Goal: Complete application form

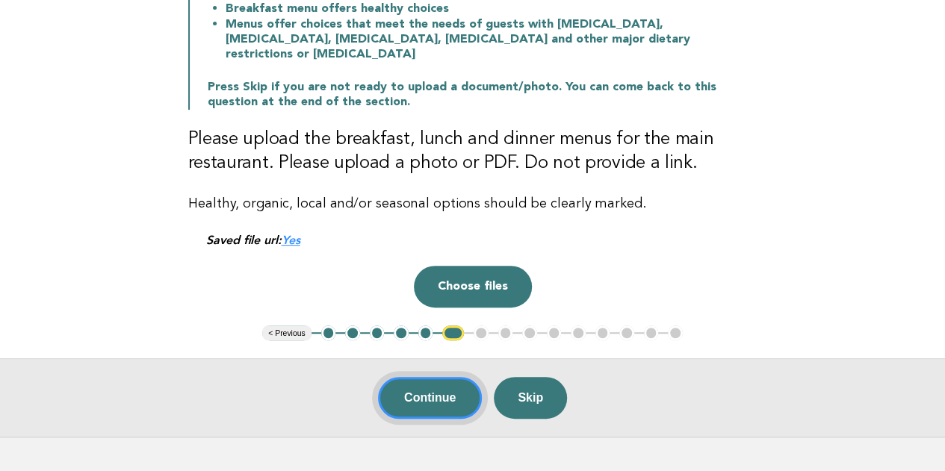
scroll to position [299, 0]
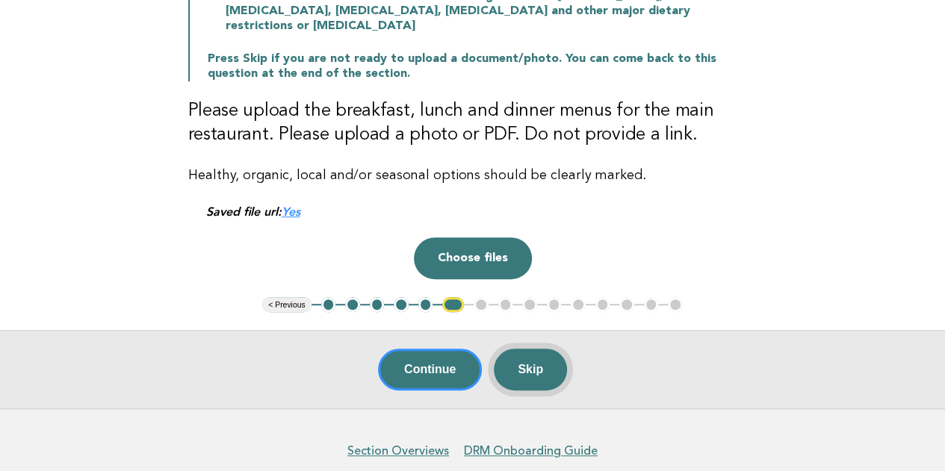
click at [536, 359] on button "Skip" at bounding box center [530, 370] width 73 height 42
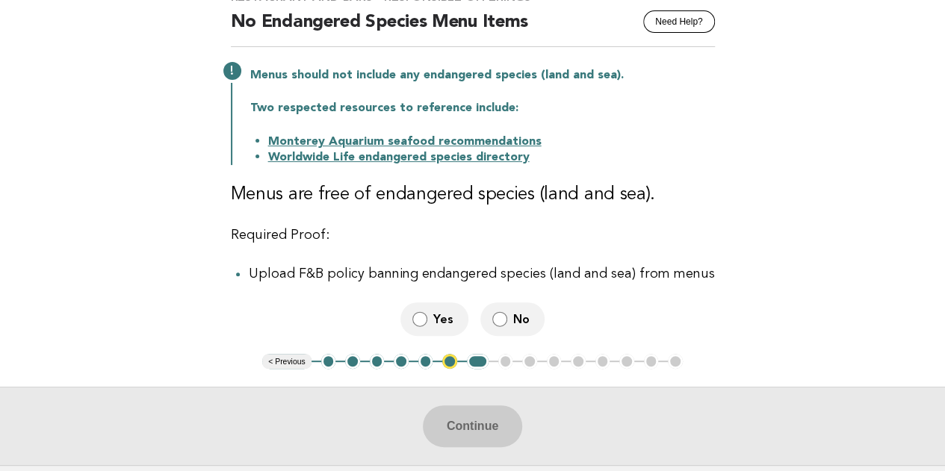
scroll to position [149, 0]
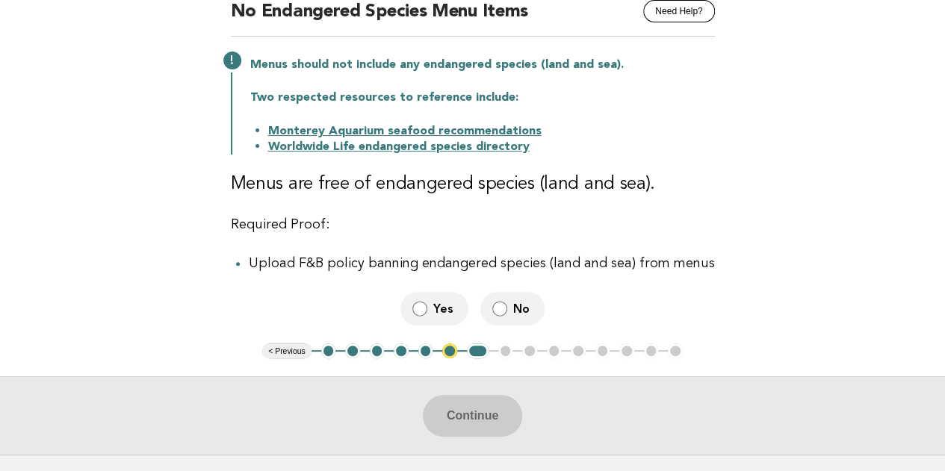
click at [438, 317] on span "Yes" at bounding box center [444, 309] width 23 height 16
click at [488, 416] on button "Continue" at bounding box center [472, 416] width 99 height 42
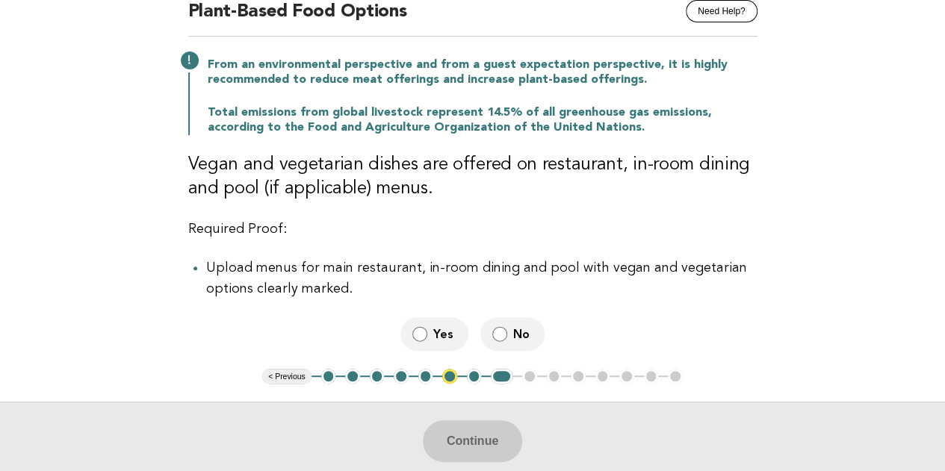
click at [516, 332] on span "No" at bounding box center [522, 334] width 19 height 16
click at [449, 377] on button "6" at bounding box center [449, 376] width 15 height 15
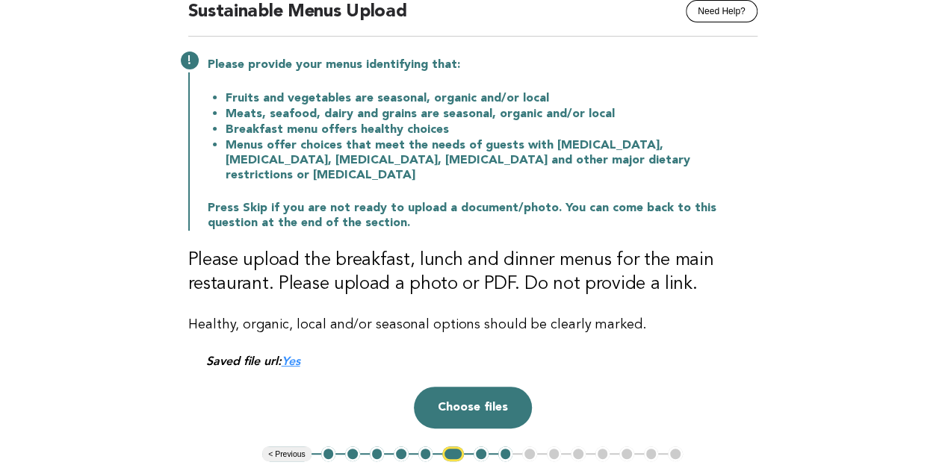
click at [294, 354] on link "Yes" at bounding box center [291, 361] width 19 height 14
click at [486, 395] on button "Choose files" at bounding box center [473, 408] width 118 height 42
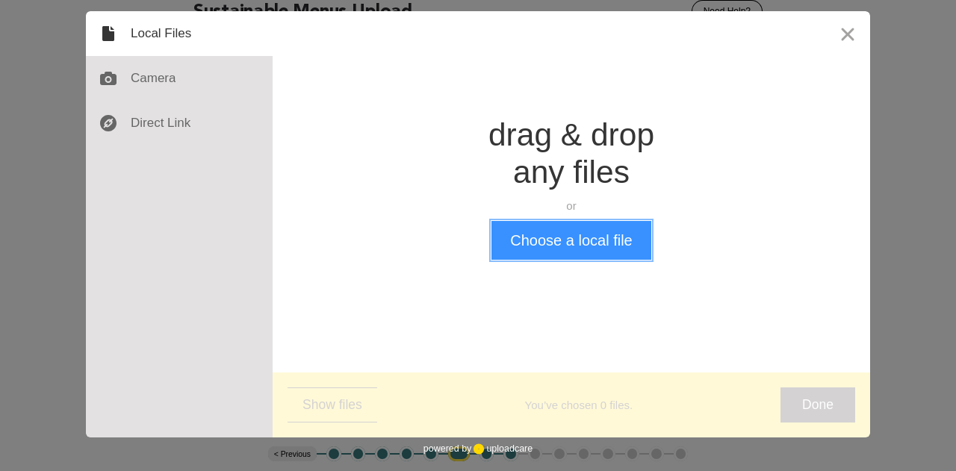
click at [595, 252] on button "Choose a local file" at bounding box center [570, 240] width 159 height 39
click at [580, 241] on button "Choose a local file" at bounding box center [570, 240] width 159 height 39
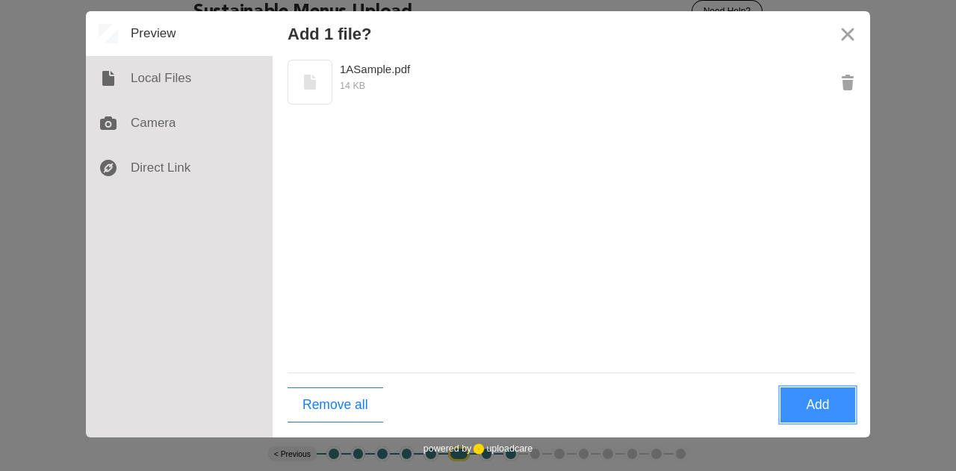
click at [806, 404] on button "Add" at bounding box center [818, 405] width 75 height 35
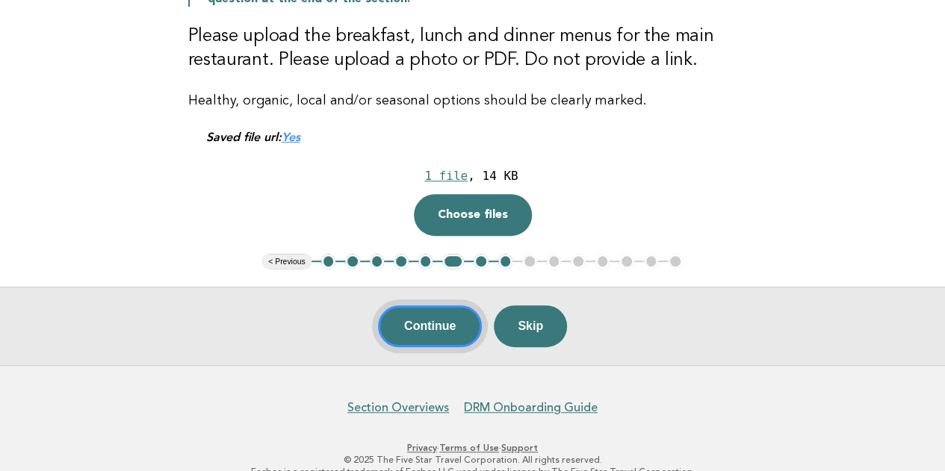
click at [435, 314] on button "Continue" at bounding box center [430, 326] width 104 height 42
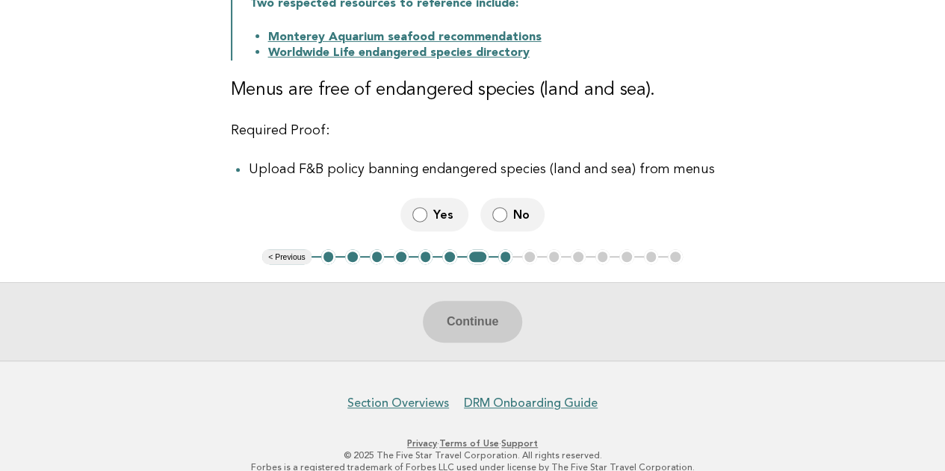
scroll to position [263, 0]
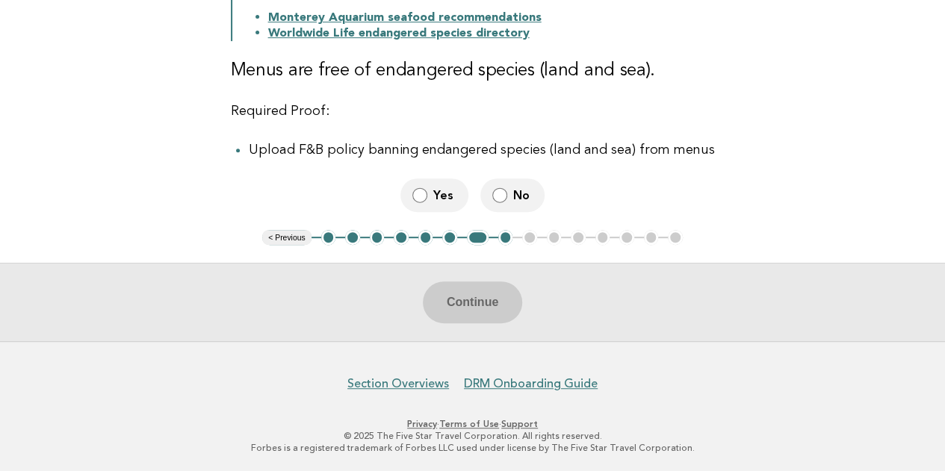
click at [450, 203] on span "Yes" at bounding box center [444, 195] width 23 height 16
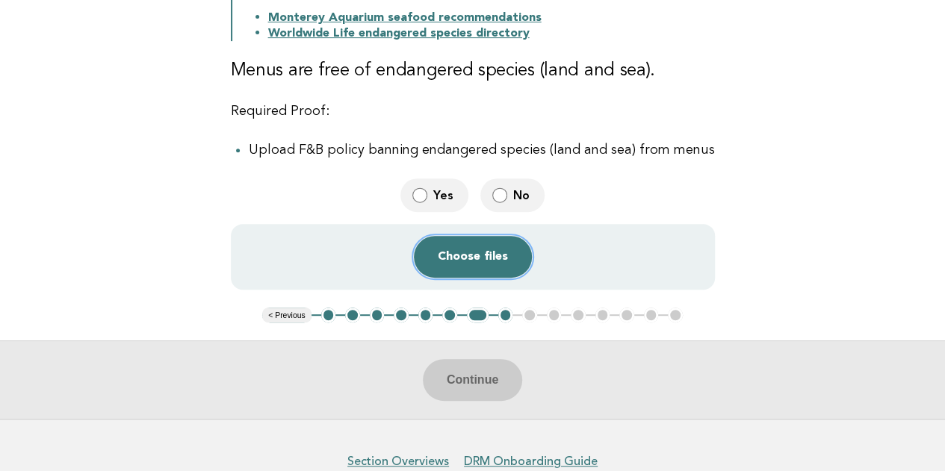
click at [462, 252] on button "Choose files" at bounding box center [473, 257] width 118 height 42
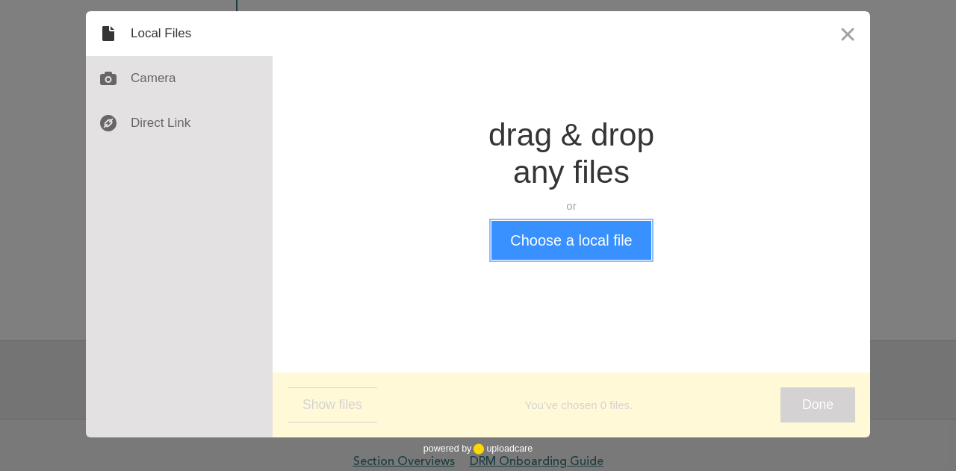
click at [542, 235] on button "Choose a local file" at bounding box center [570, 240] width 159 height 39
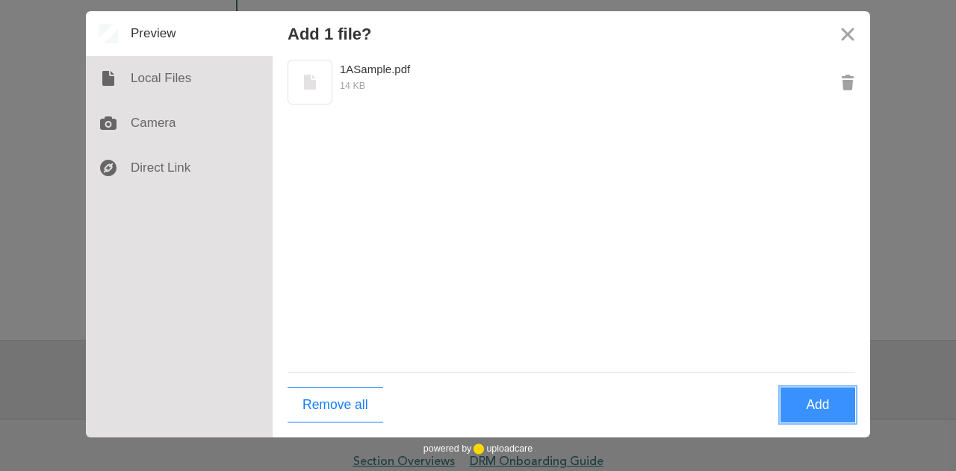
click at [804, 406] on button "Add" at bounding box center [818, 405] width 75 height 35
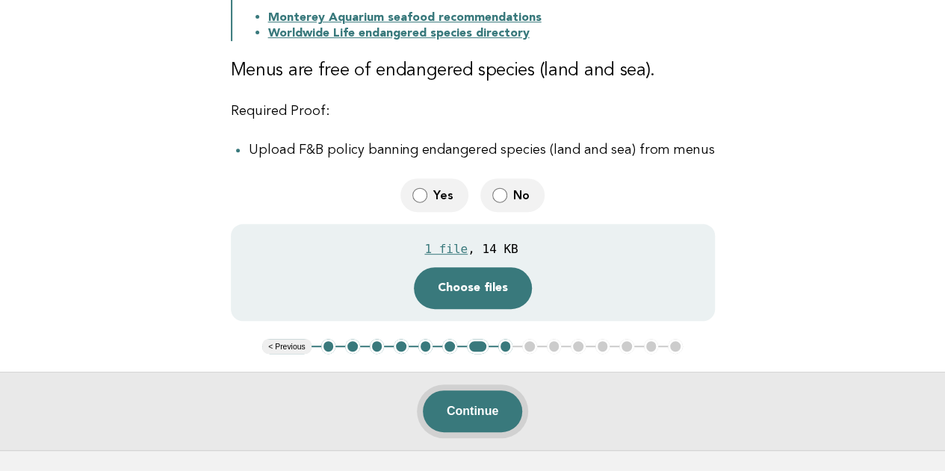
click at [468, 415] on button "Continue" at bounding box center [472, 412] width 99 height 42
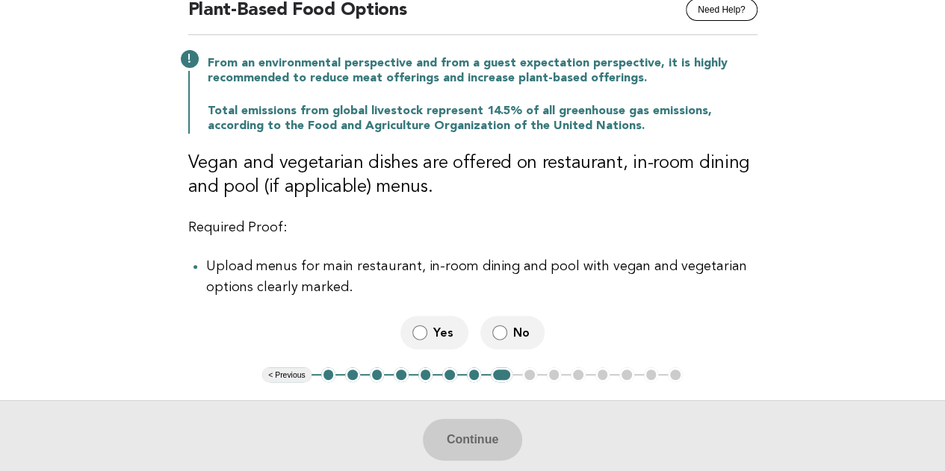
scroll to position [149, 0]
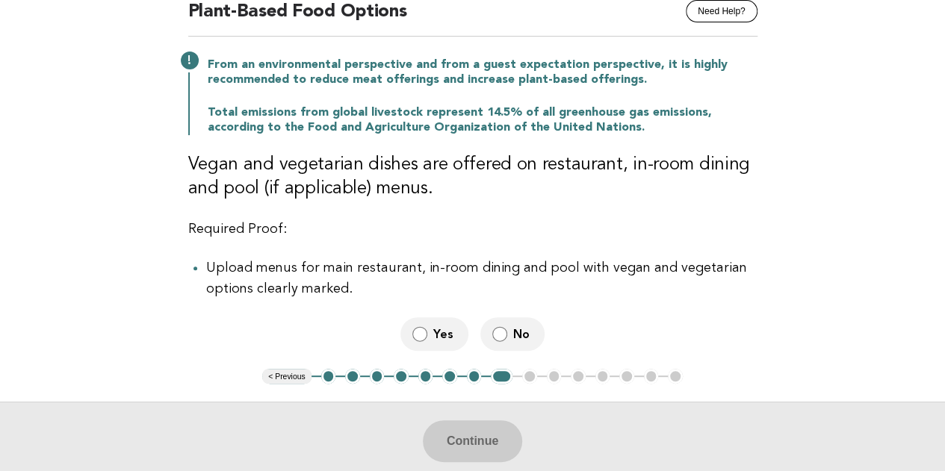
click at [444, 344] on label "Yes" at bounding box center [434, 334] width 68 height 34
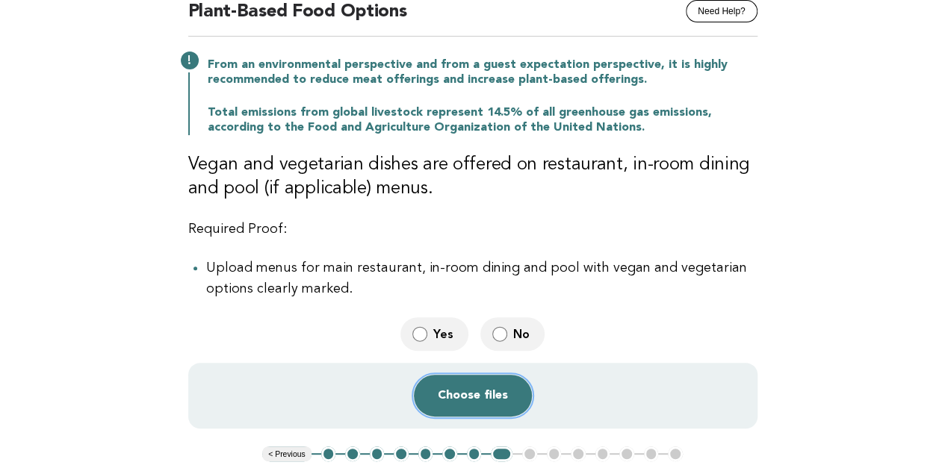
click at [494, 398] on button "Choose files" at bounding box center [473, 396] width 118 height 42
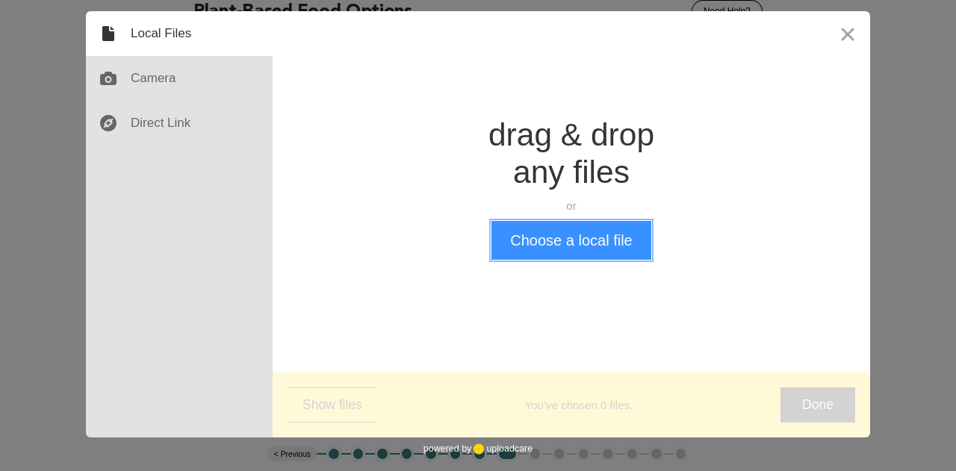
click at [546, 250] on button "Choose a local file" at bounding box center [570, 240] width 159 height 39
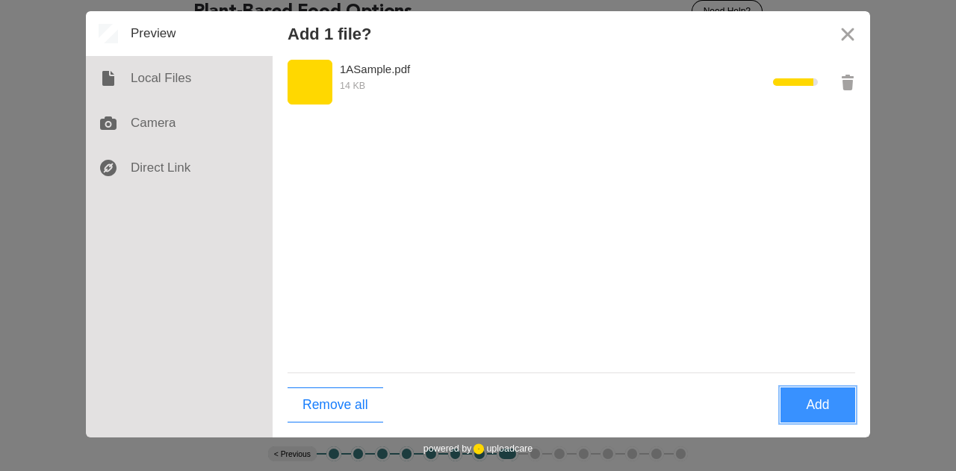
click at [816, 408] on button "Add" at bounding box center [818, 405] width 75 height 35
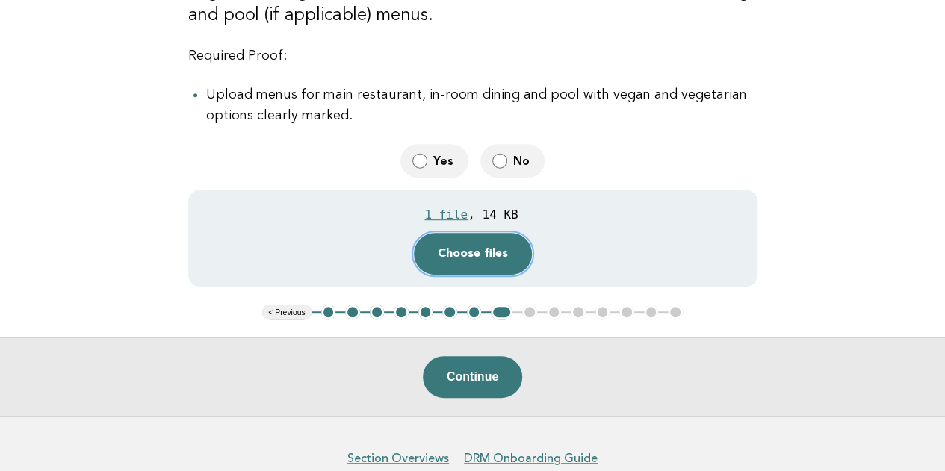
scroll to position [373, 0]
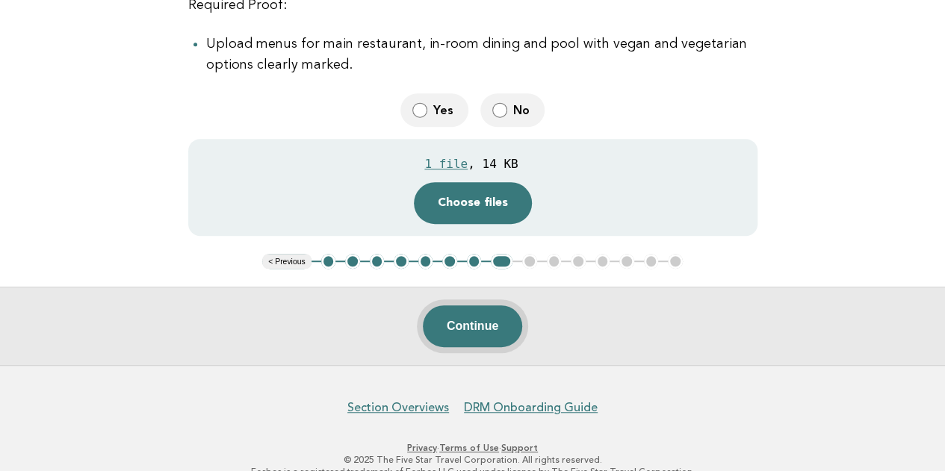
click at [471, 328] on button "Continue" at bounding box center [472, 326] width 99 height 42
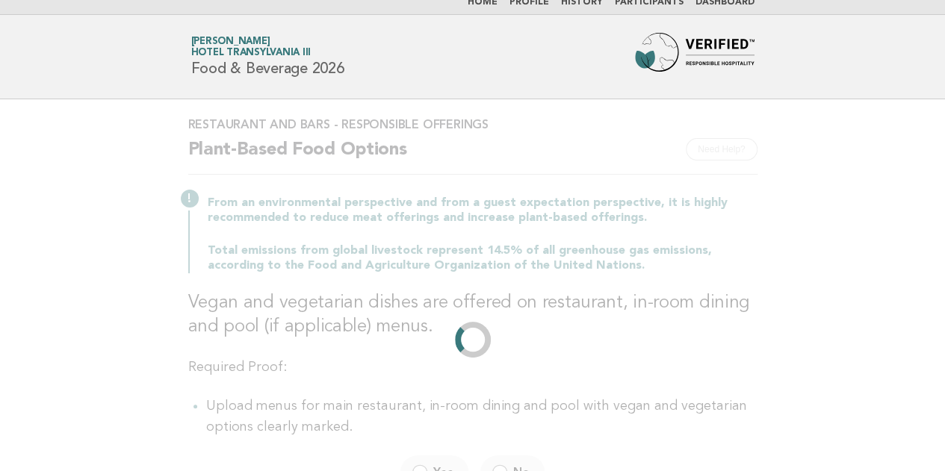
scroll to position [0, 0]
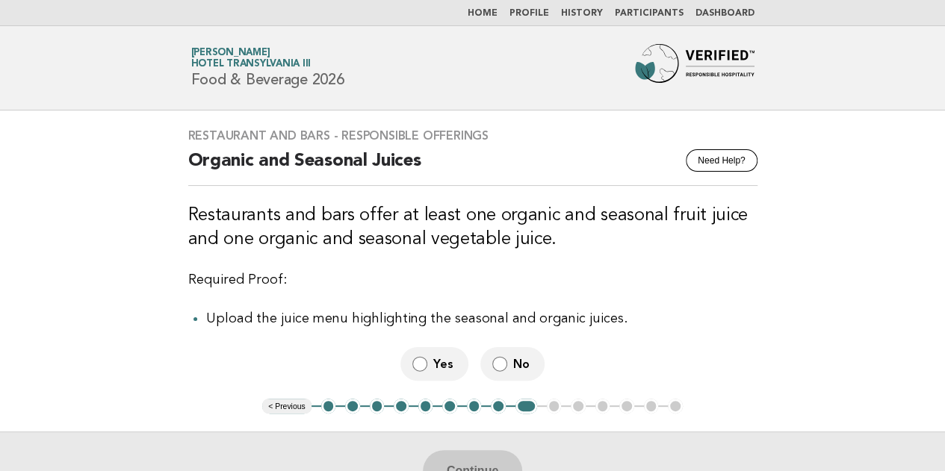
click at [441, 370] on span "Yes" at bounding box center [444, 364] width 23 height 16
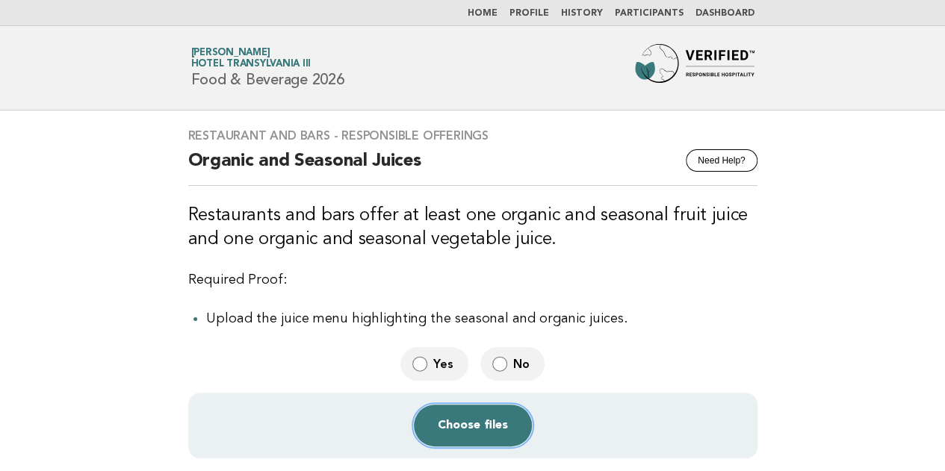
click at [506, 430] on button "Choose files" at bounding box center [473, 426] width 118 height 42
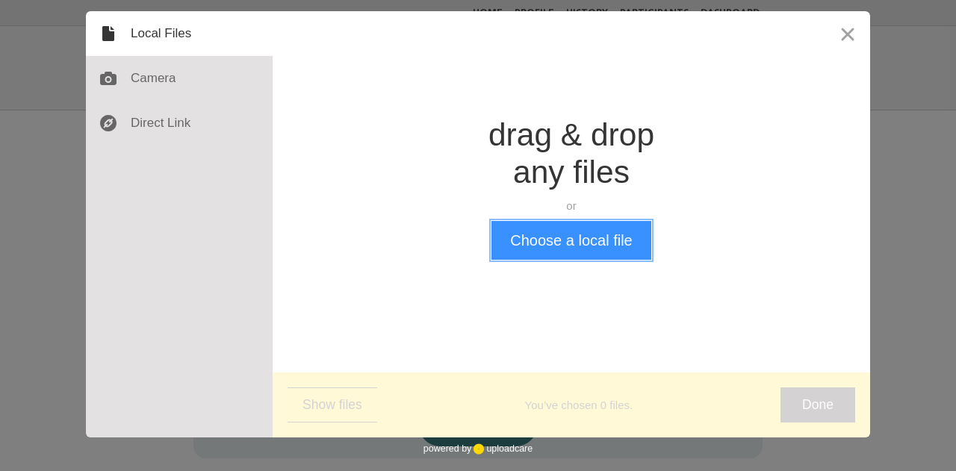
click at [553, 237] on button "Choose a local file" at bounding box center [570, 240] width 159 height 39
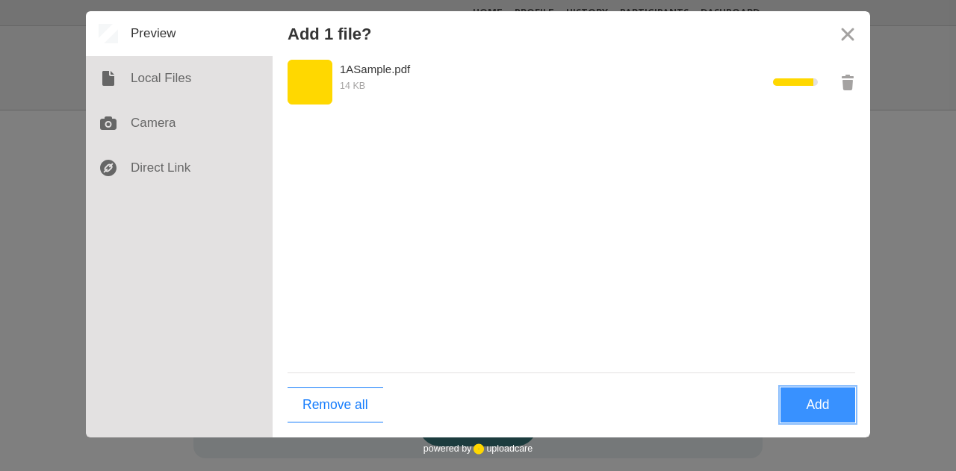
click at [822, 412] on button "Add" at bounding box center [818, 405] width 75 height 35
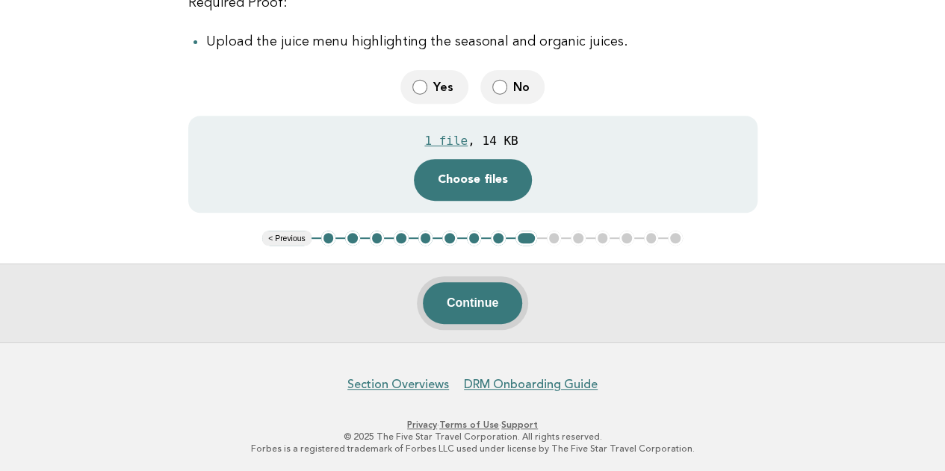
click at [465, 309] on button "Continue" at bounding box center [472, 303] width 99 height 42
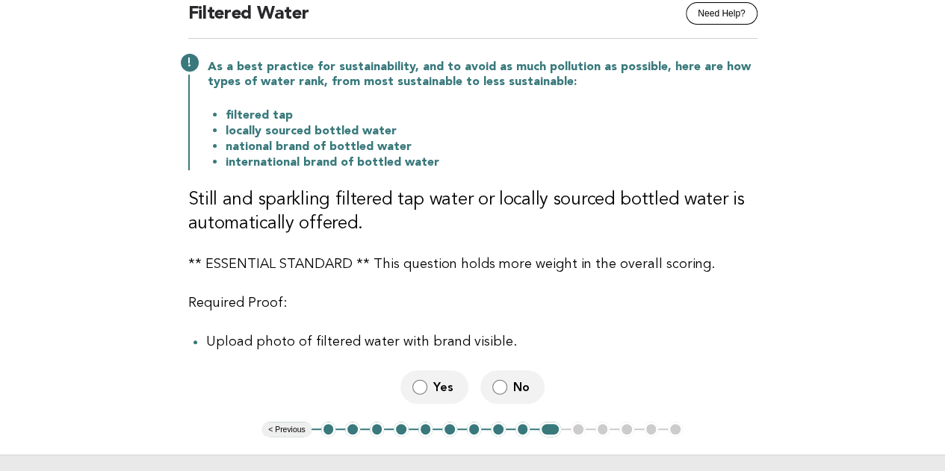
scroll to position [149, 0]
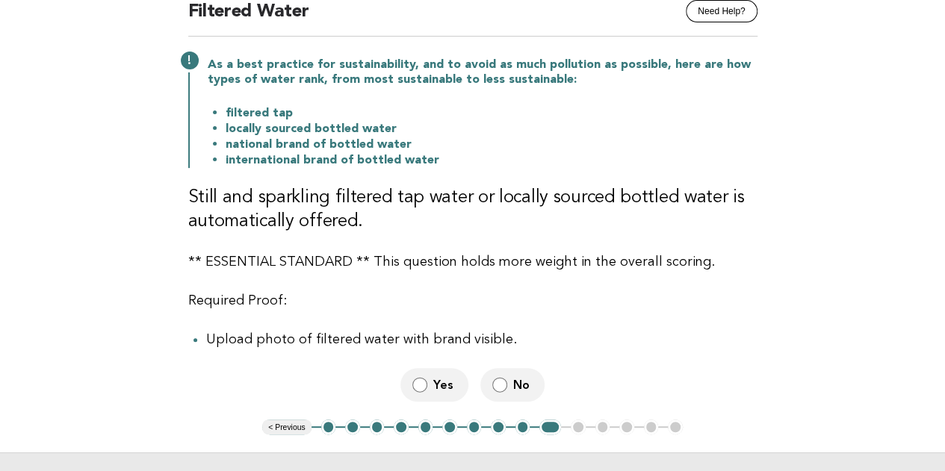
click at [447, 385] on span "Yes" at bounding box center [444, 385] width 23 height 16
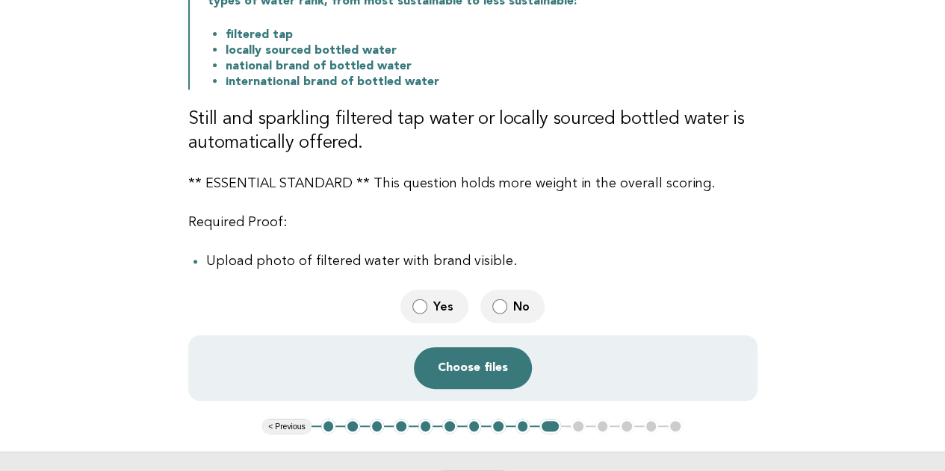
scroll to position [224, 0]
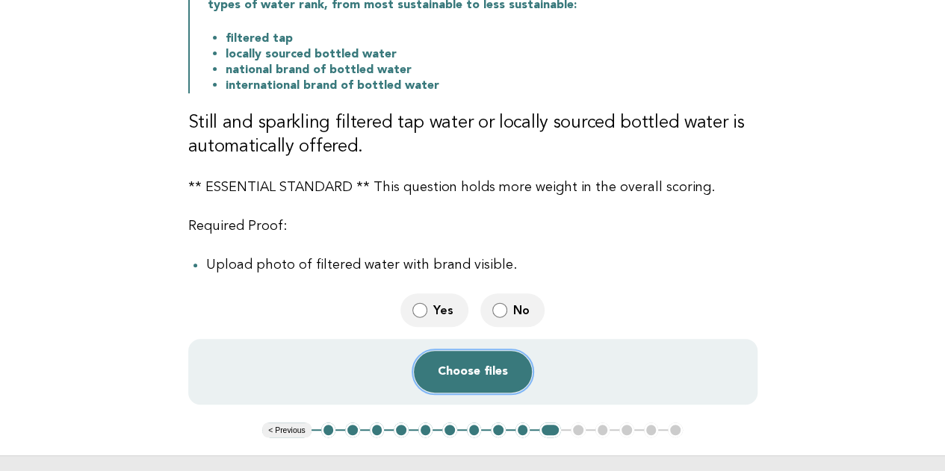
click at [473, 368] on button "Choose files" at bounding box center [473, 372] width 118 height 42
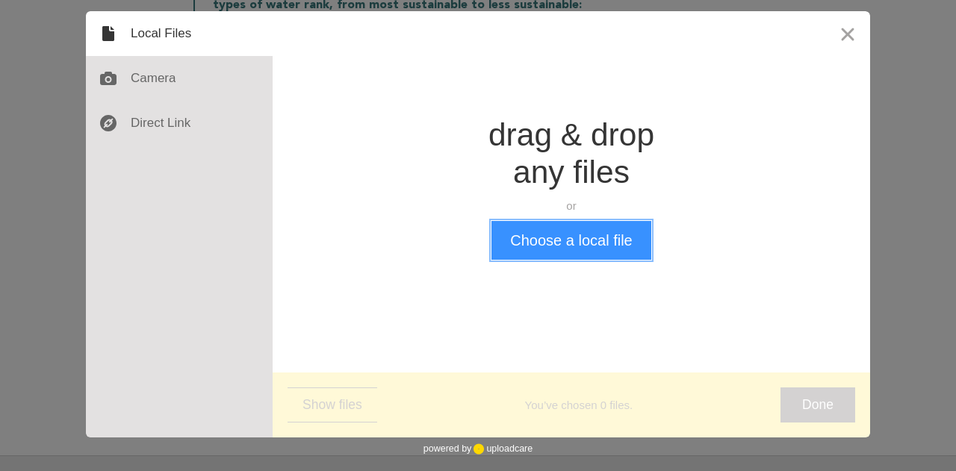
click at [551, 244] on button "Choose a local file" at bounding box center [570, 240] width 159 height 39
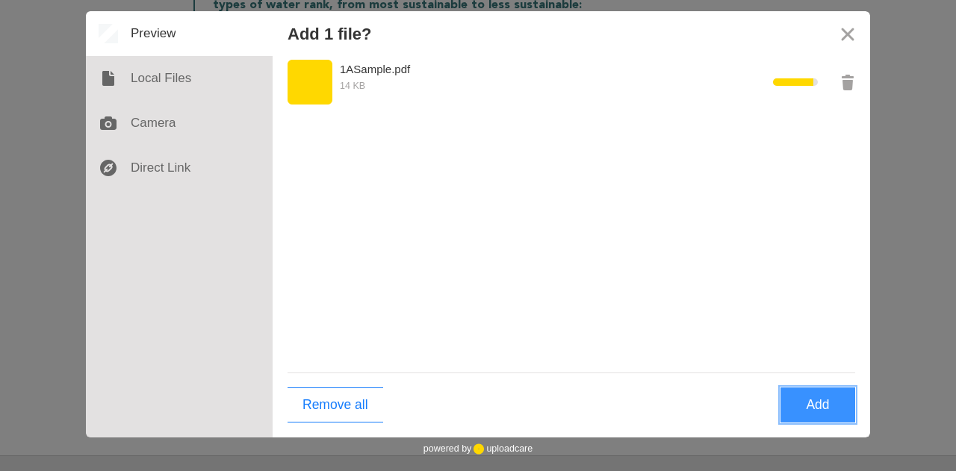
click at [808, 405] on button "Add" at bounding box center [818, 405] width 75 height 35
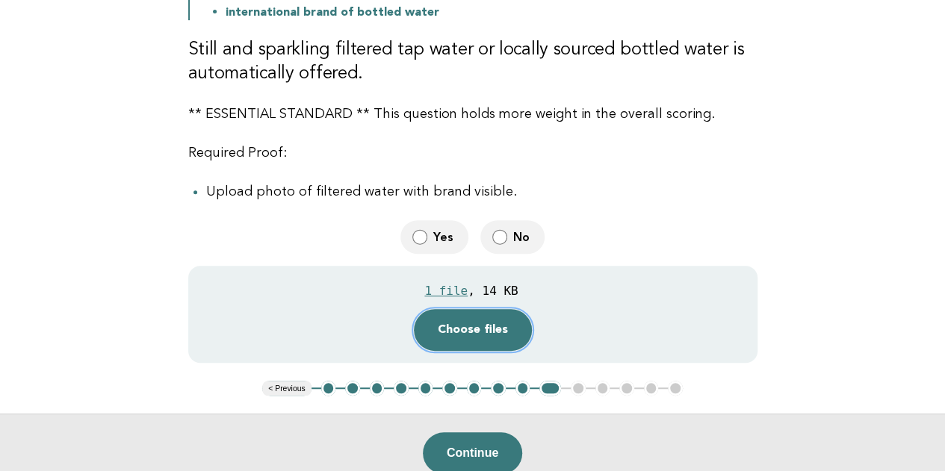
scroll to position [299, 0]
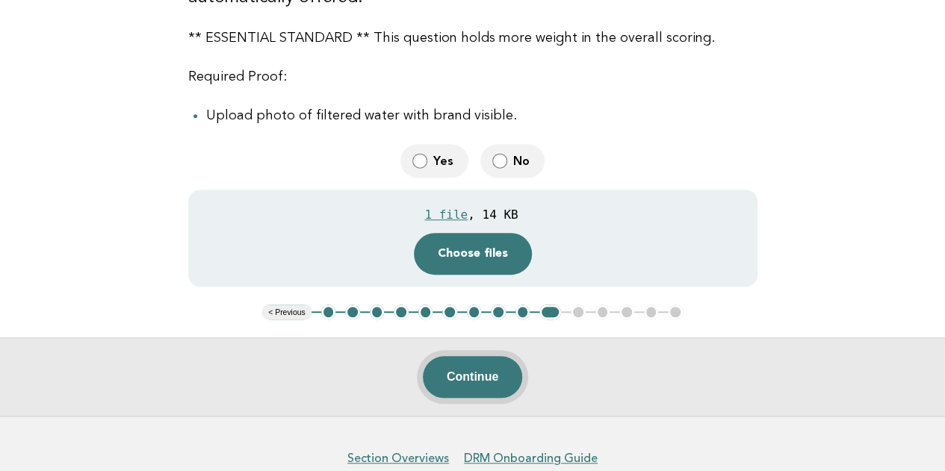
click at [491, 385] on button "Continue" at bounding box center [472, 377] width 99 height 42
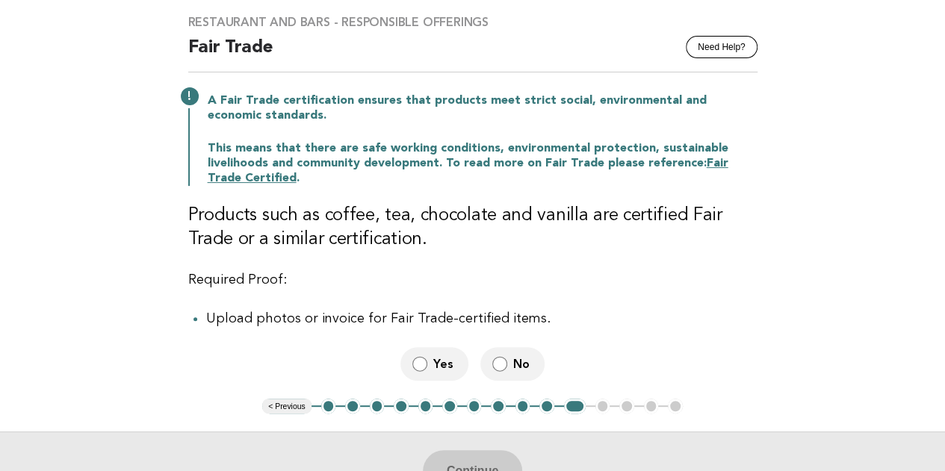
scroll to position [149, 0]
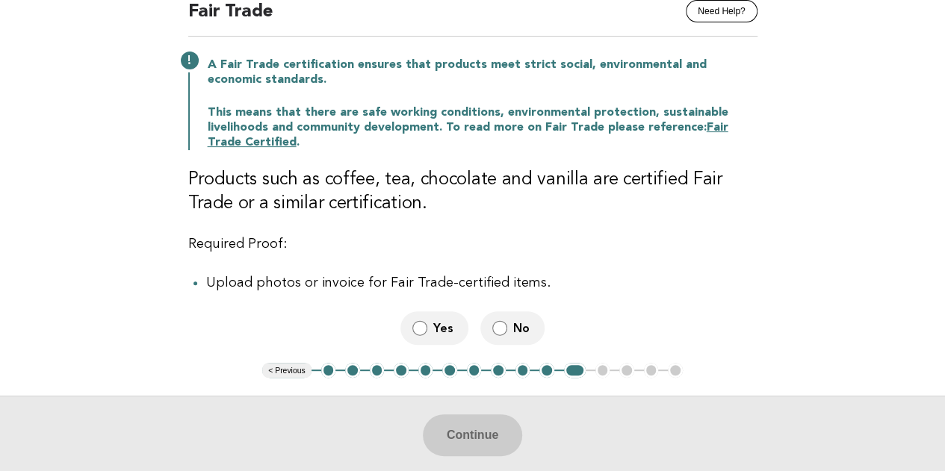
click at [438, 334] on span "Yes" at bounding box center [444, 328] width 23 height 16
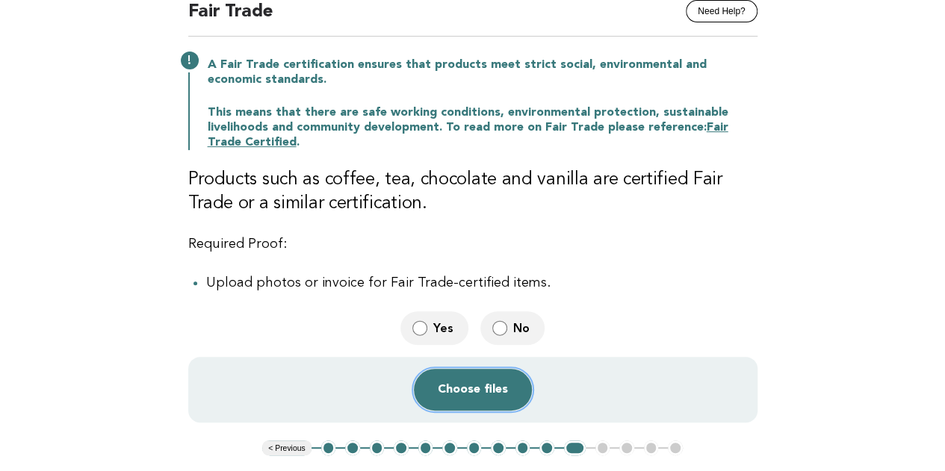
click at [466, 380] on button "Choose files" at bounding box center [473, 390] width 118 height 42
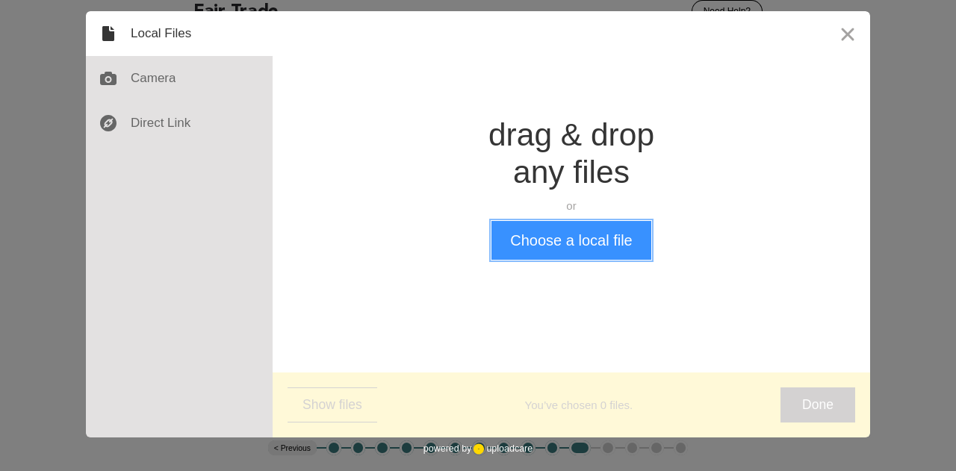
click at [572, 249] on button "Choose a local file" at bounding box center [570, 240] width 159 height 39
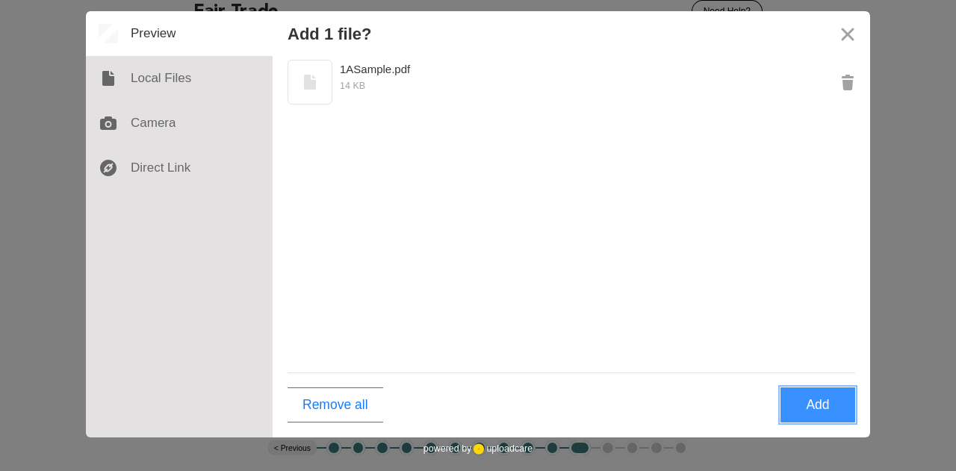
click at [814, 405] on button "Add" at bounding box center [818, 405] width 75 height 35
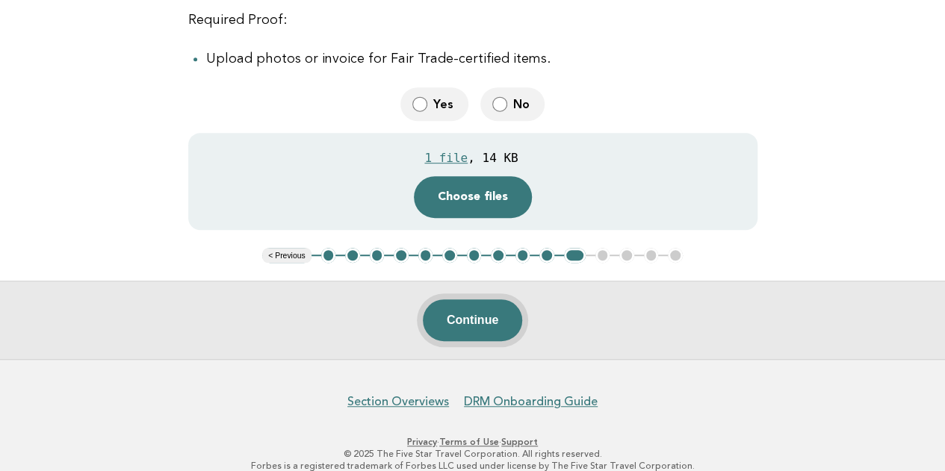
click at [491, 328] on button "Continue" at bounding box center [472, 321] width 99 height 42
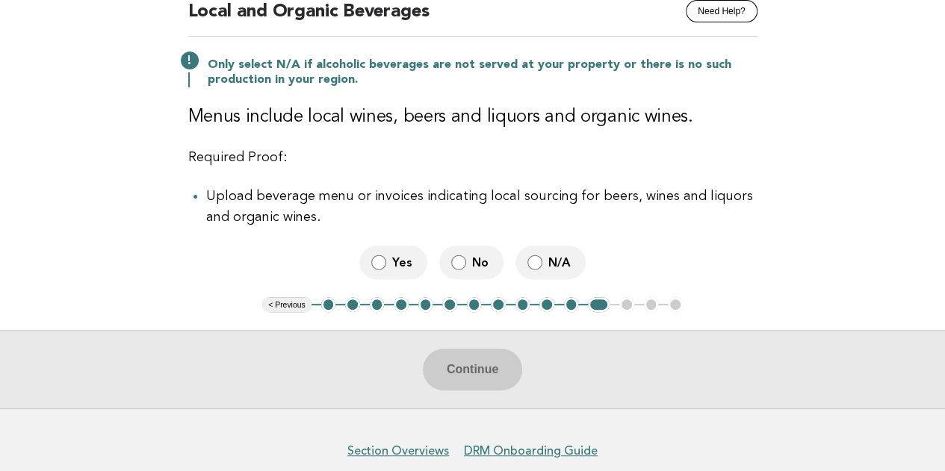
click at [547, 264] on label "N/A" at bounding box center [550, 263] width 70 height 34
click at [497, 370] on button "Continue" at bounding box center [472, 370] width 99 height 42
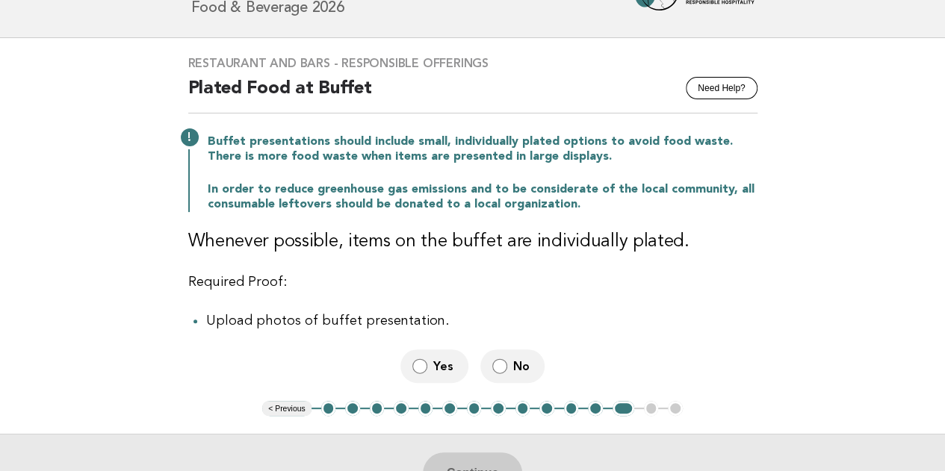
scroll to position [75, 0]
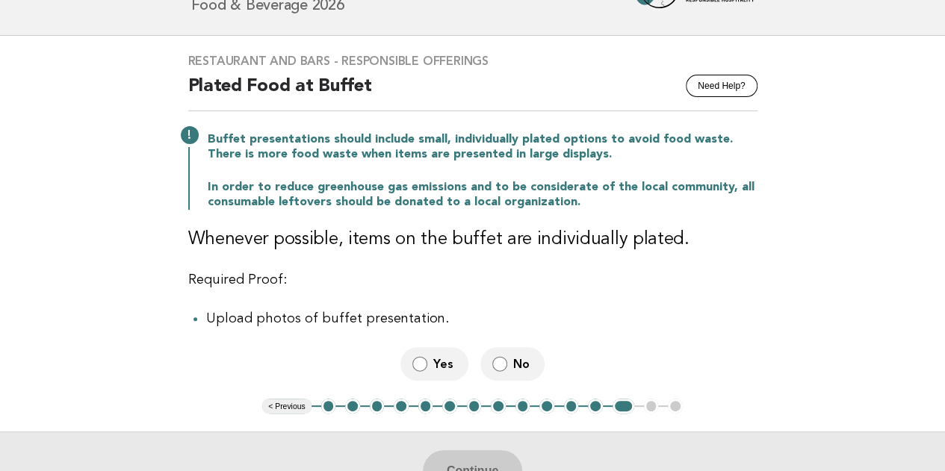
click at [444, 355] on label "Yes" at bounding box center [434, 364] width 68 height 34
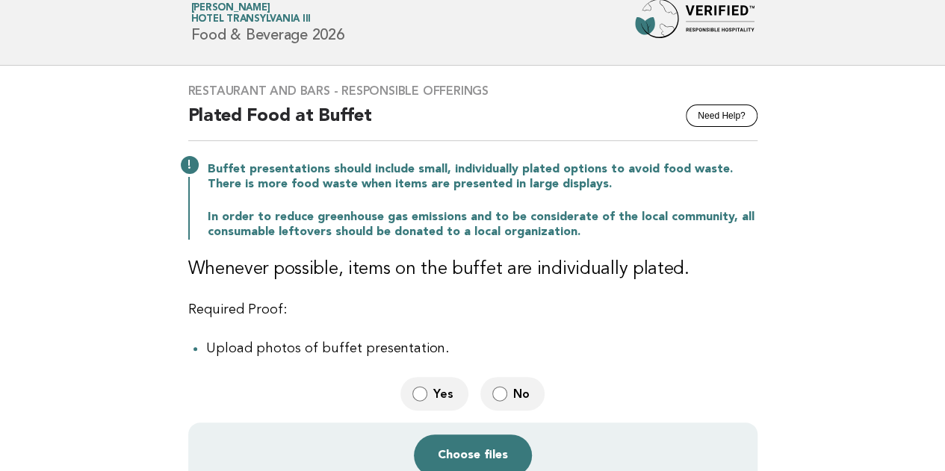
scroll to position [0, 0]
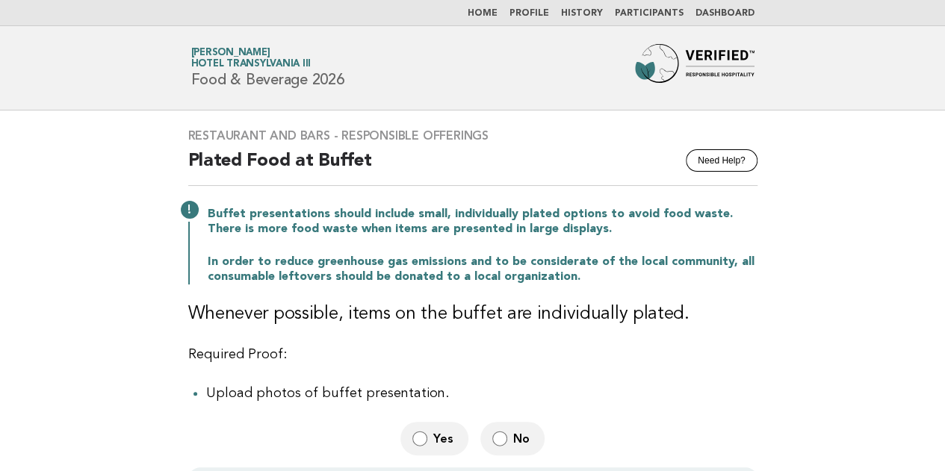
click at [705, 63] on img at bounding box center [695, 68] width 120 height 48
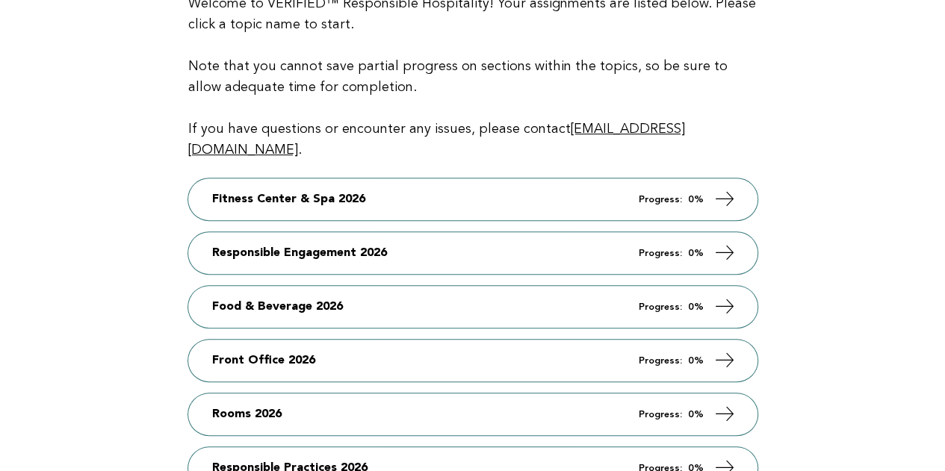
scroll to position [224, 0]
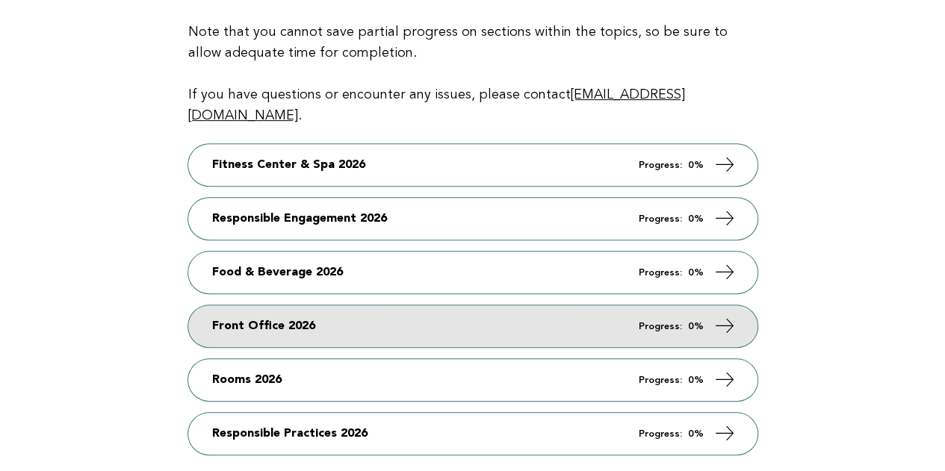
click at [388, 305] on link "Front Office 2026 Progress: 0%" at bounding box center [472, 326] width 569 height 42
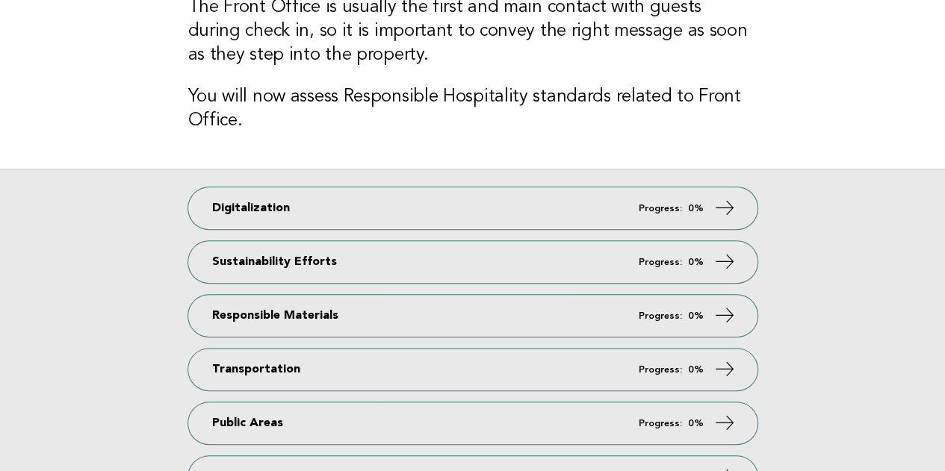
scroll to position [149, 0]
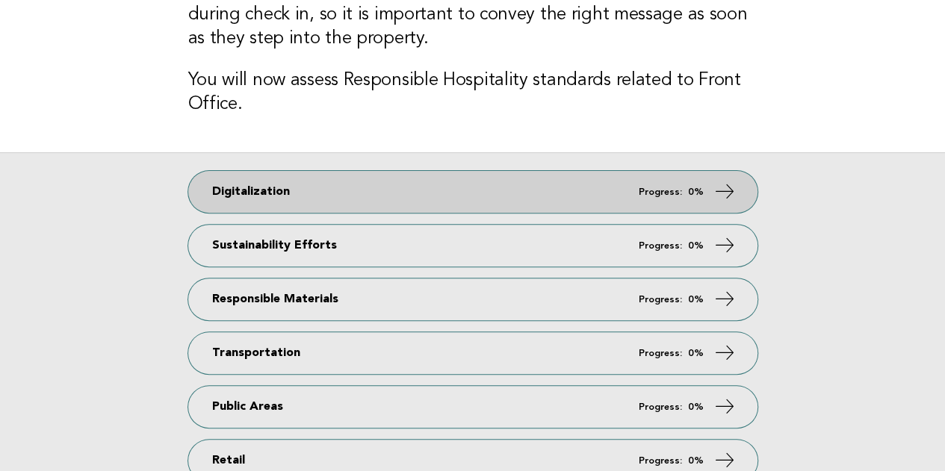
click at [428, 200] on link "Digitalization Progress: 0%" at bounding box center [472, 192] width 569 height 42
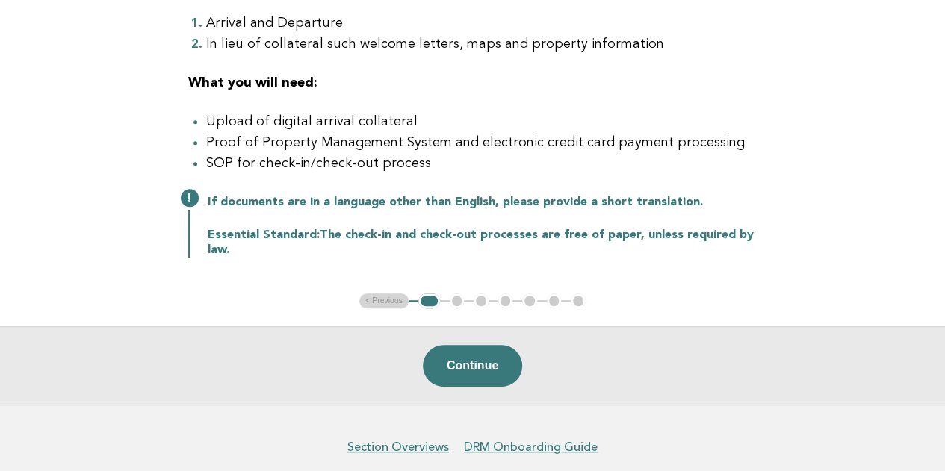
scroll to position [343, 0]
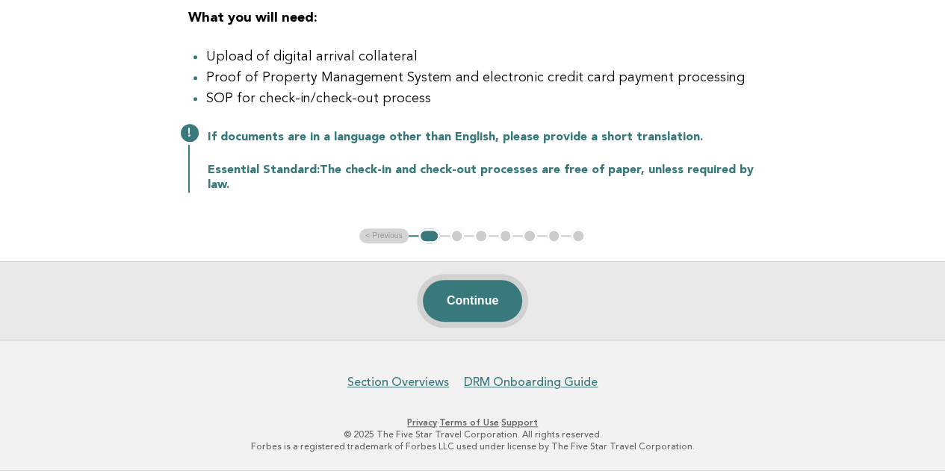
click at [480, 301] on button "Continue" at bounding box center [472, 301] width 99 height 42
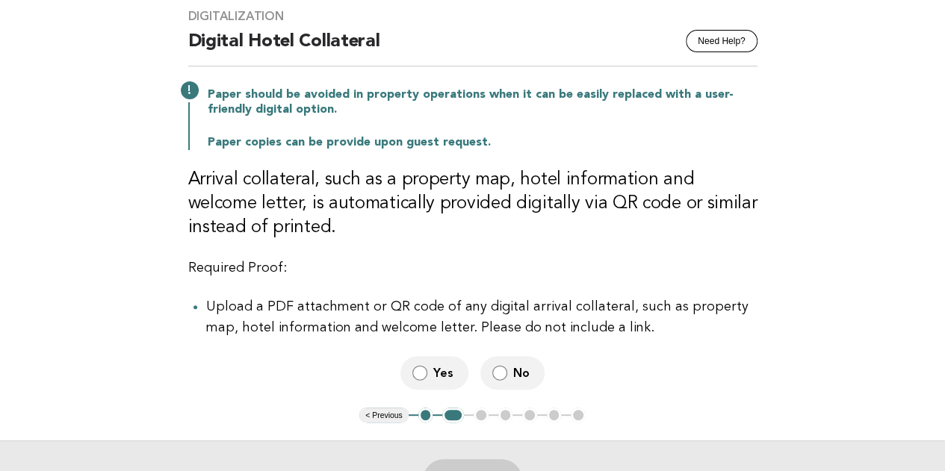
scroll to position [149, 0]
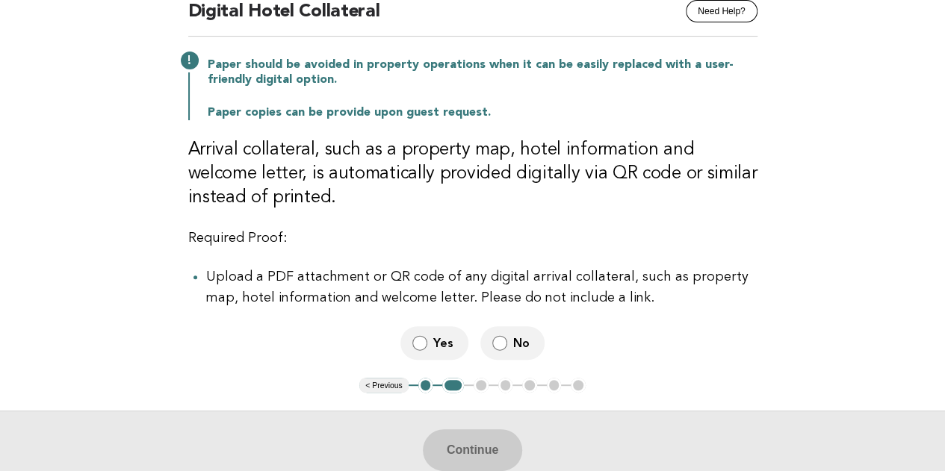
click at [444, 341] on span "Yes" at bounding box center [444, 343] width 23 height 16
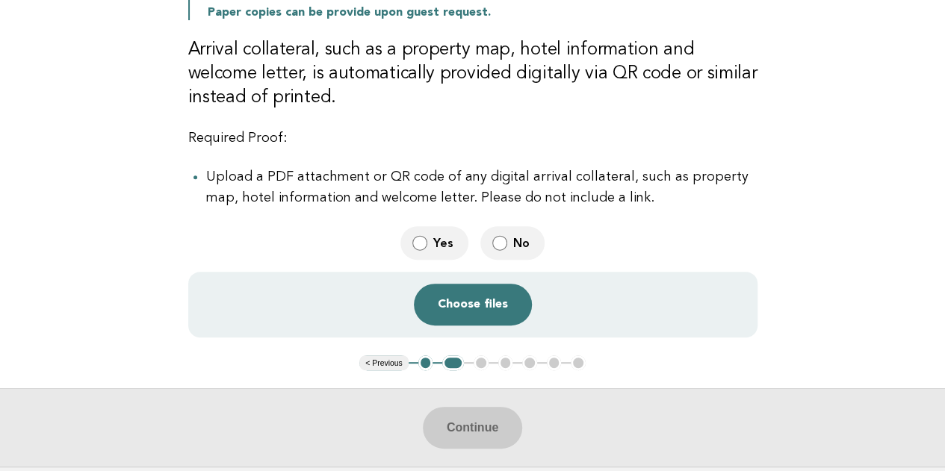
scroll to position [299, 0]
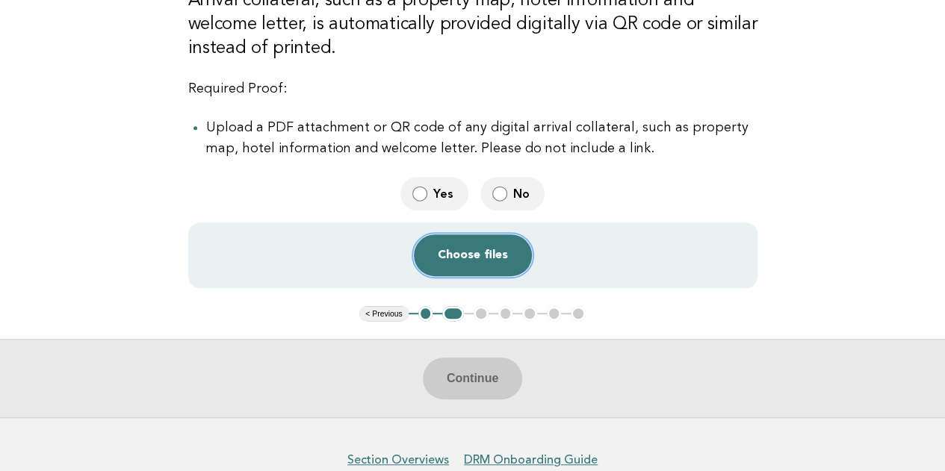
click at [473, 252] on button "Choose files" at bounding box center [473, 256] width 118 height 42
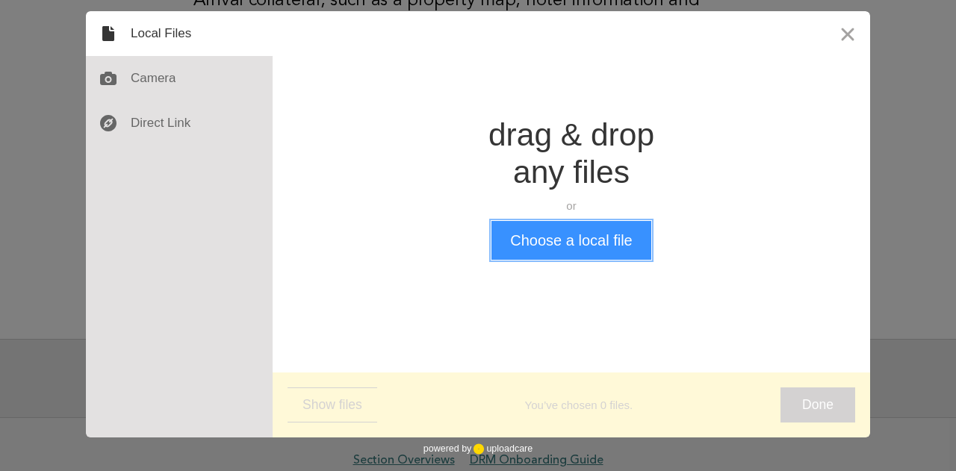
click at [577, 235] on button "Choose a local file" at bounding box center [570, 240] width 159 height 39
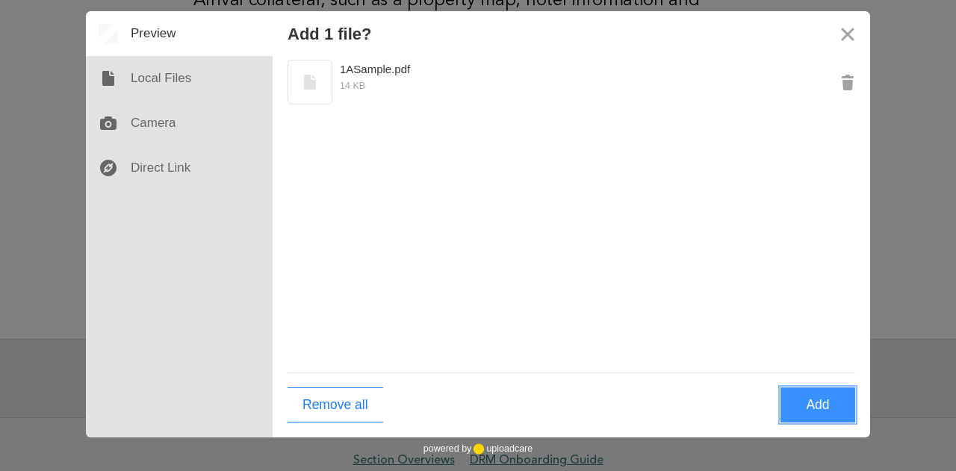
click at [814, 404] on button "Add" at bounding box center [818, 405] width 75 height 35
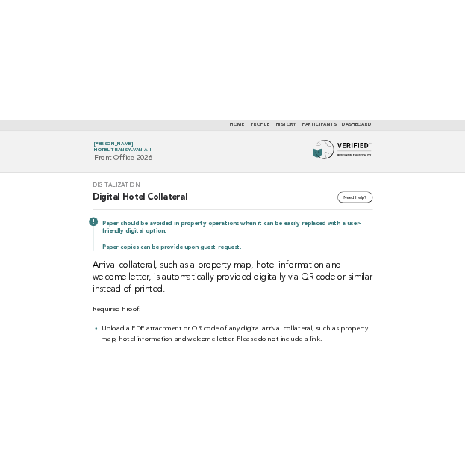
scroll to position [0, 0]
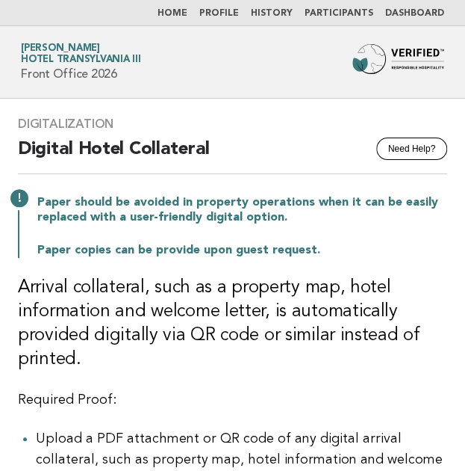
click at [395, 56] on img at bounding box center [399, 59] width 93 height 30
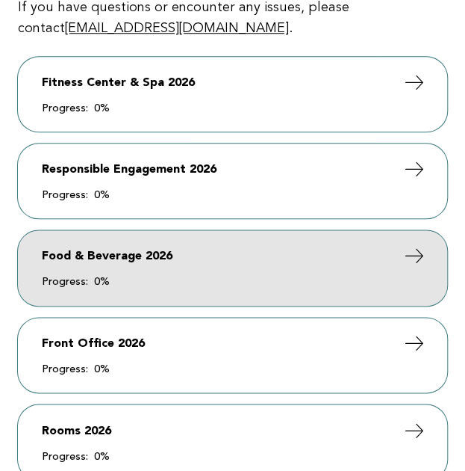
scroll to position [299, 0]
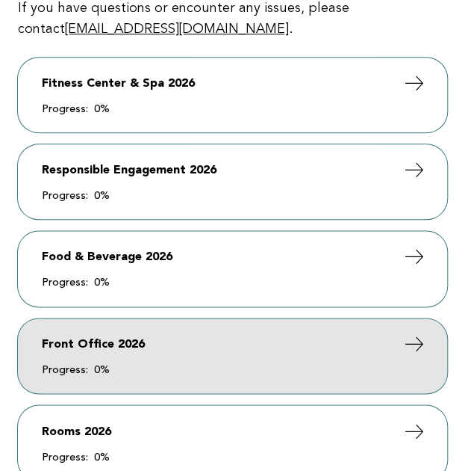
click at [147, 360] on link "Front Office 2026 Progress: 0%" at bounding box center [232, 355] width 429 height 75
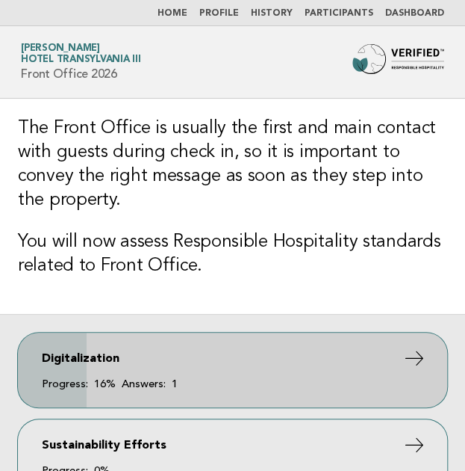
click at [254, 367] on link "Digitalization Progress: 16% Answers: 1" at bounding box center [232, 369] width 429 height 75
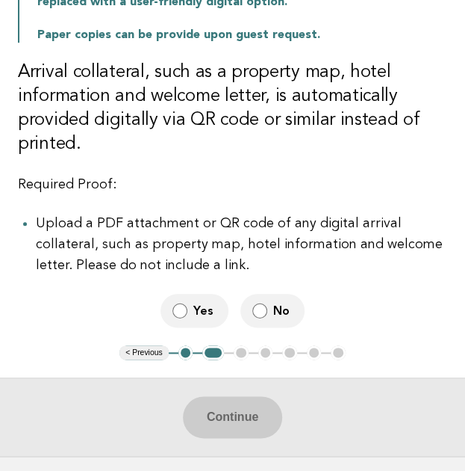
scroll to position [175, 0]
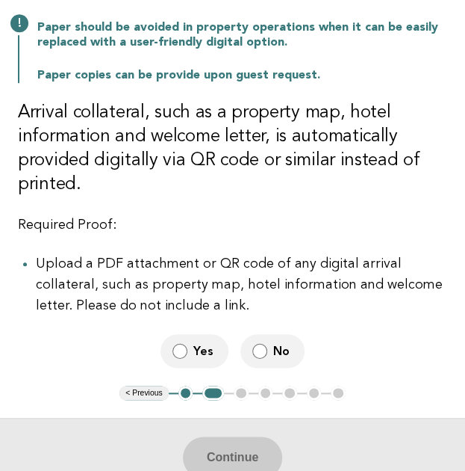
click at [190, 348] on label "Yes" at bounding box center [195, 351] width 68 height 34
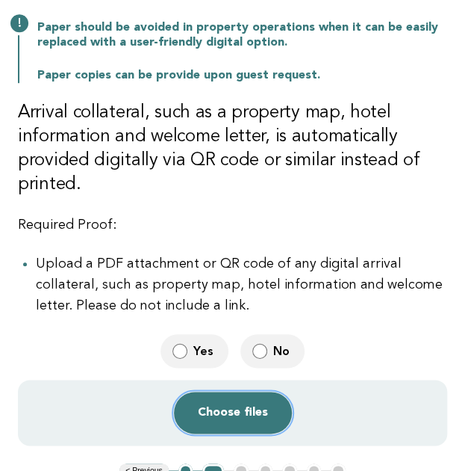
click at [241, 421] on button "Choose files" at bounding box center [233, 412] width 118 height 42
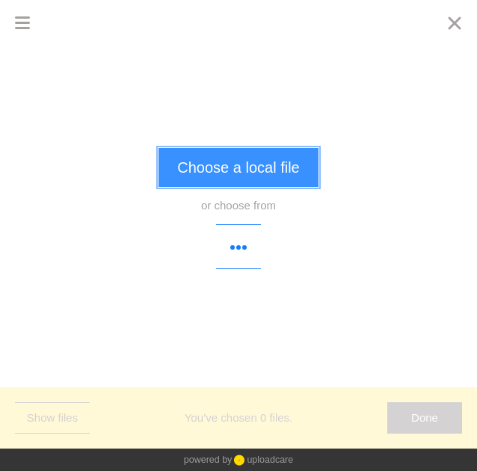
click at [211, 167] on button "Choose a local file" at bounding box center [237, 167] width 159 height 39
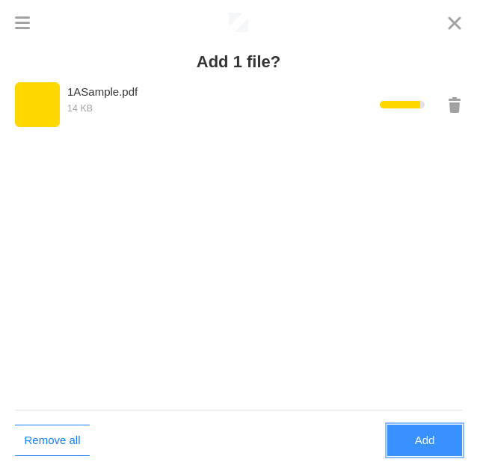
click at [430, 437] on button "Add" at bounding box center [424, 439] width 75 height 31
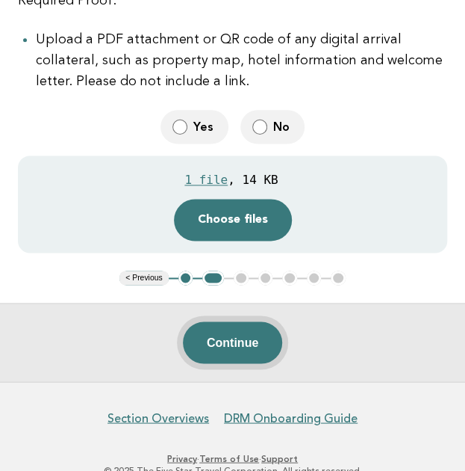
click at [241, 331] on button "Continue" at bounding box center [232, 342] width 99 height 42
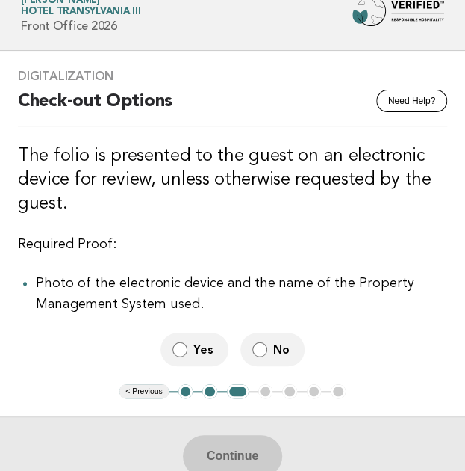
scroll to position [75, 0]
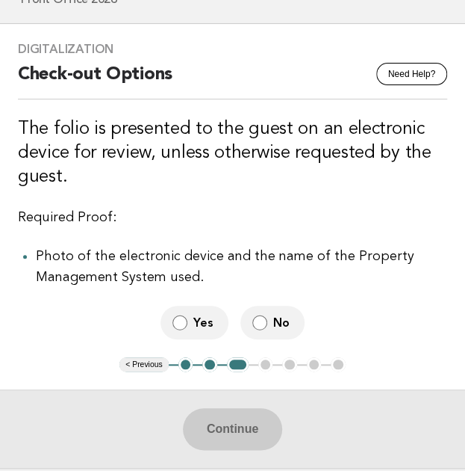
click at [202, 317] on span "Yes" at bounding box center [204, 322] width 23 height 16
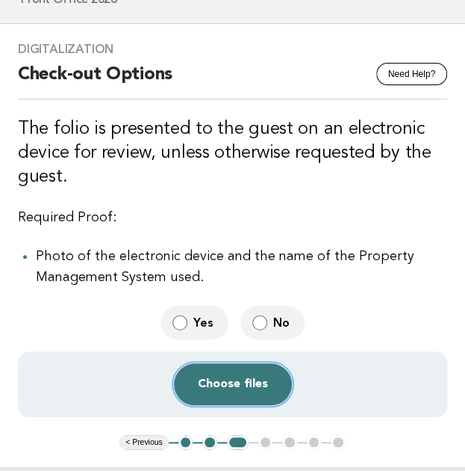
click at [229, 379] on button "Choose files" at bounding box center [233, 384] width 118 height 42
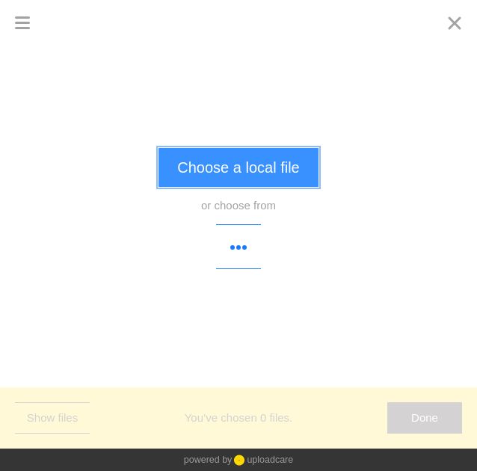
click at [235, 164] on button "Choose a local file" at bounding box center [237, 167] width 159 height 39
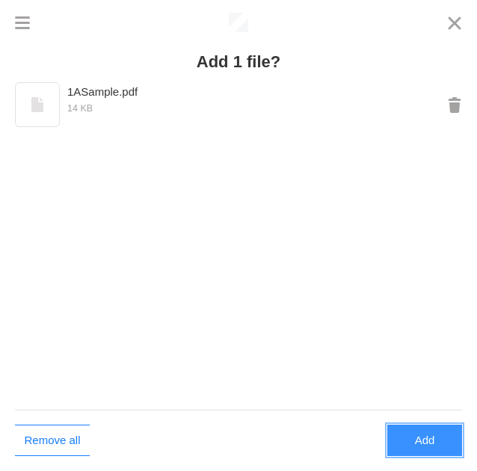
click at [421, 438] on button "Add" at bounding box center [424, 439] width 75 height 31
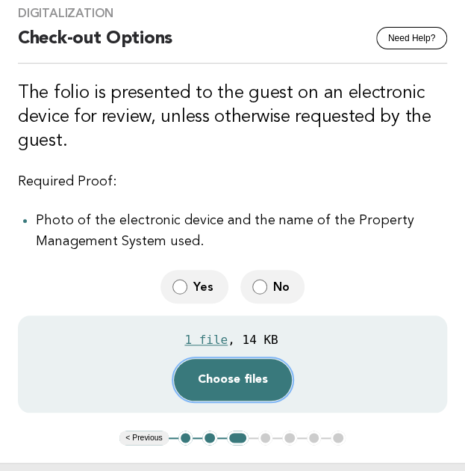
scroll to position [224, 0]
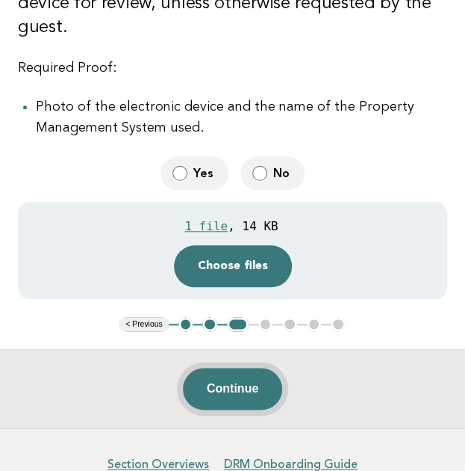
click at [238, 389] on button "Continue" at bounding box center [232, 388] width 99 height 42
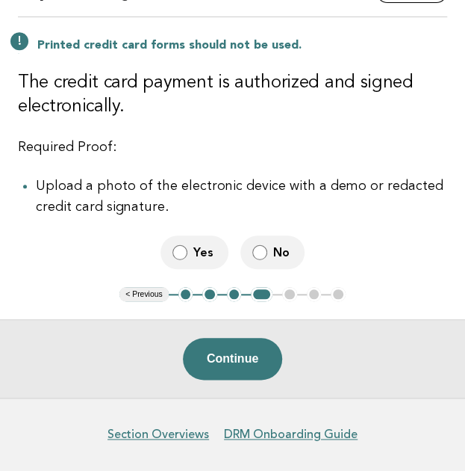
scroll to position [208, 0]
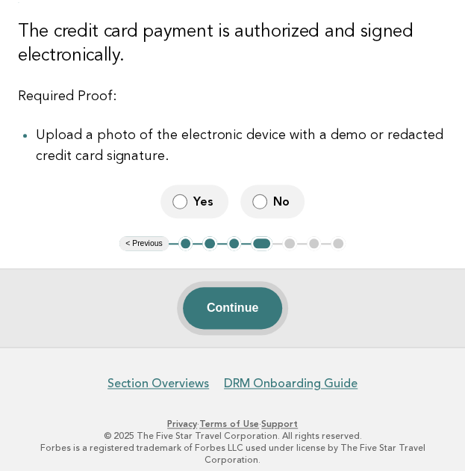
click at [252, 314] on button "Continue" at bounding box center [232, 308] width 99 height 42
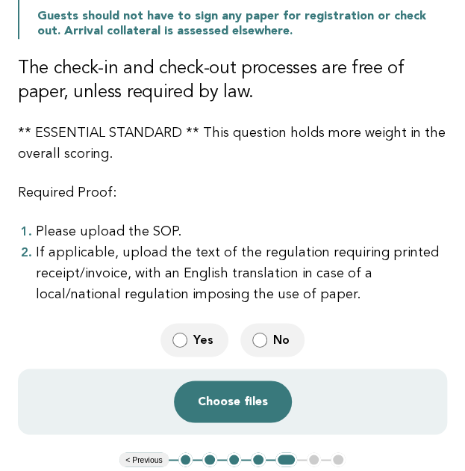
scroll to position [299, 0]
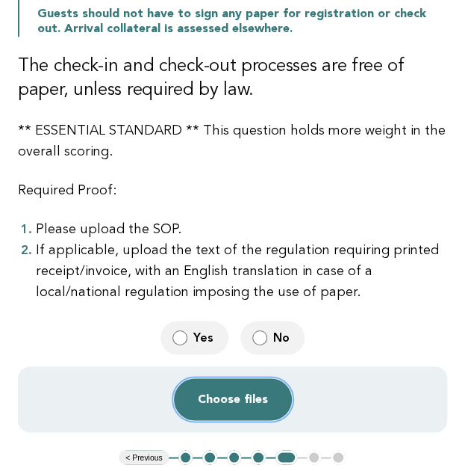
click at [217, 391] on button "Choose files" at bounding box center [233, 399] width 118 height 42
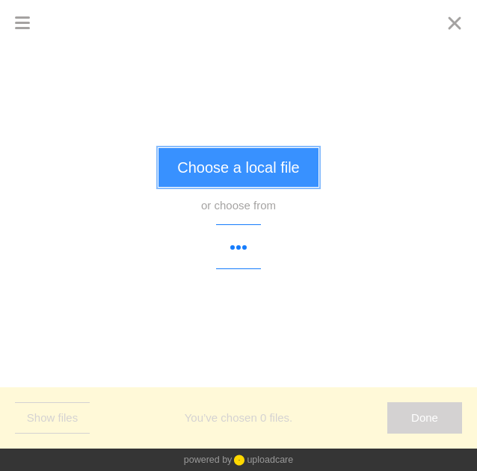
click at [206, 167] on button "Choose a local file" at bounding box center [237, 167] width 159 height 39
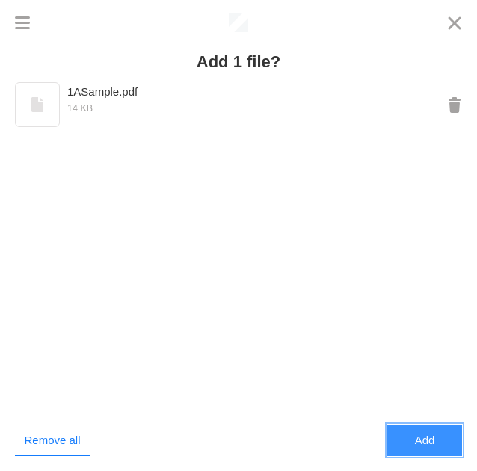
click at [440, 444] on button "Add" at bounding box center [424, 439] width 75 height 31
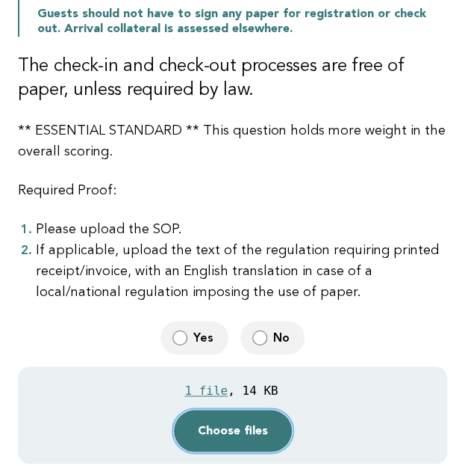
scroll to position [448, 0]
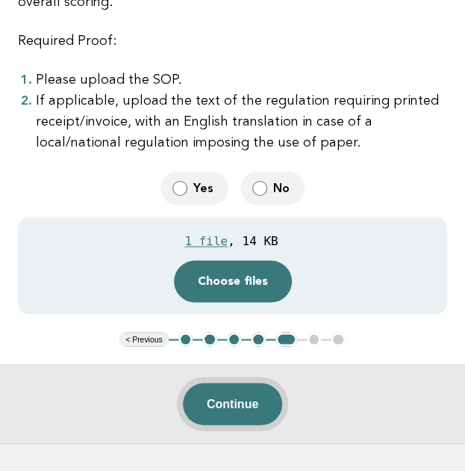
click at [213, 394] on button "Continue" at bounding box center [232, 403] width 99 height 42
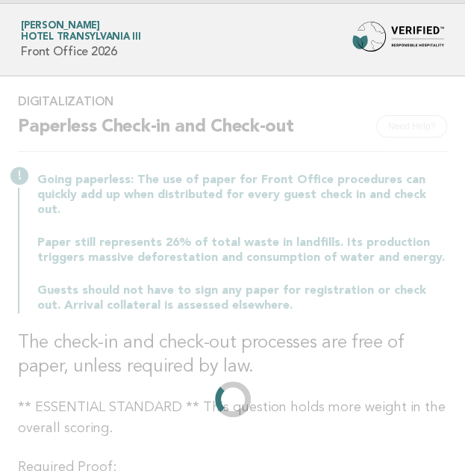
scroll to position [0, 0]
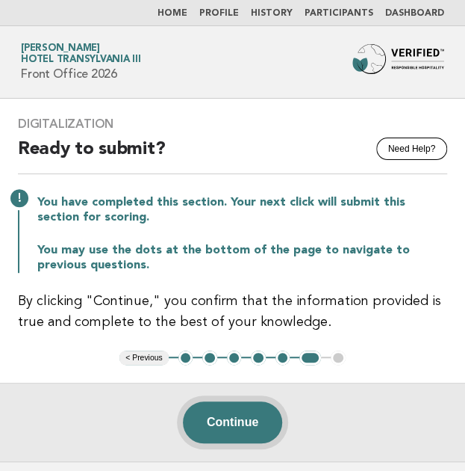
click at [243, 419] on button "Continue" at bounding box center [232, 422] width 99 height 42
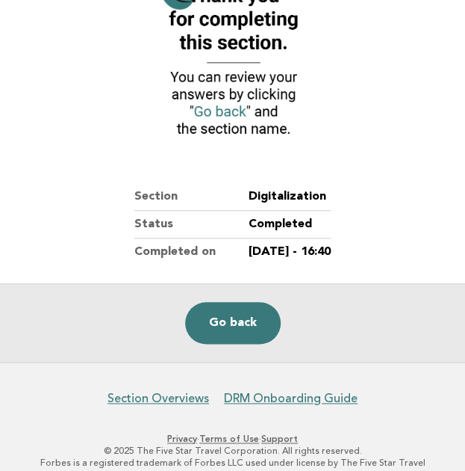
scroll to position [216, 0]
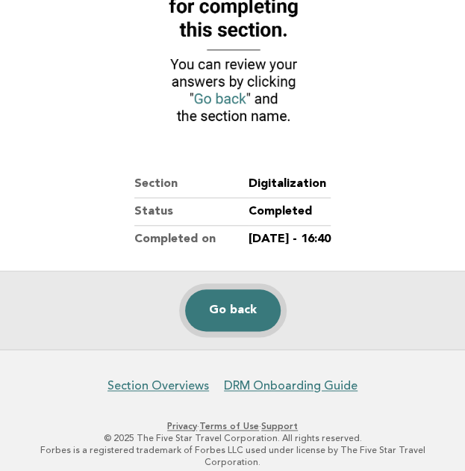
click at [257, 310] on link "Go back" at bounding box center [233, 310] width 96 height 42
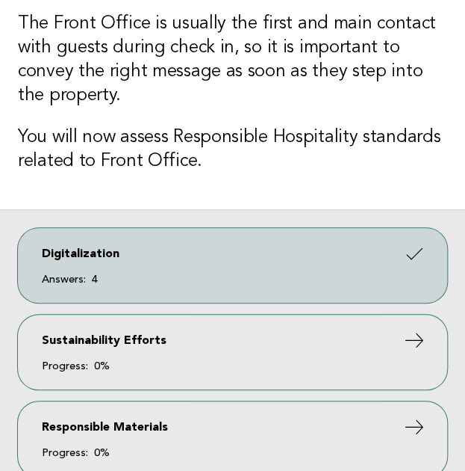
scroll to position [149, 0]
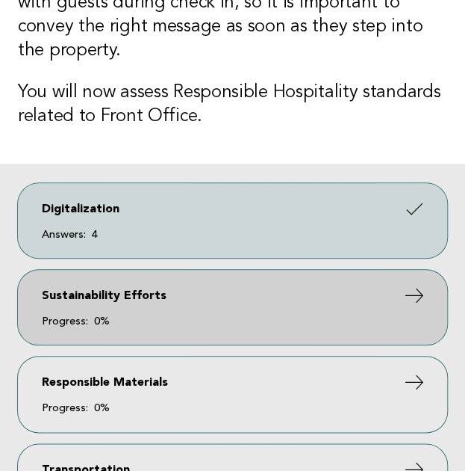
click at [331, 314] on link "Sustainability Efforts Progress: 0%" at bounding box center [232, 307] width 429 height 75
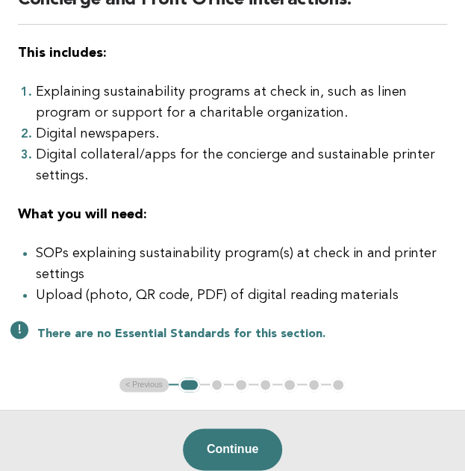
scroll to position [224, 0]
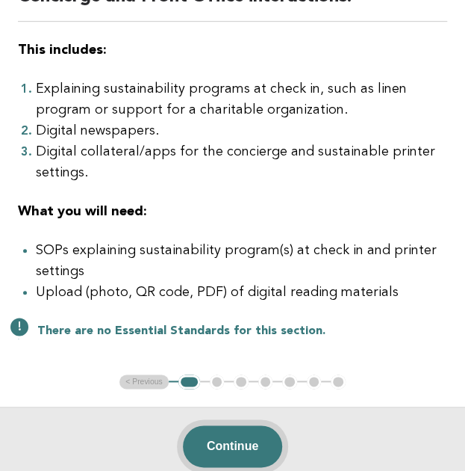
click at [245, 433] on button "Continue" at bounding box center [232, 446] width 99 height 42
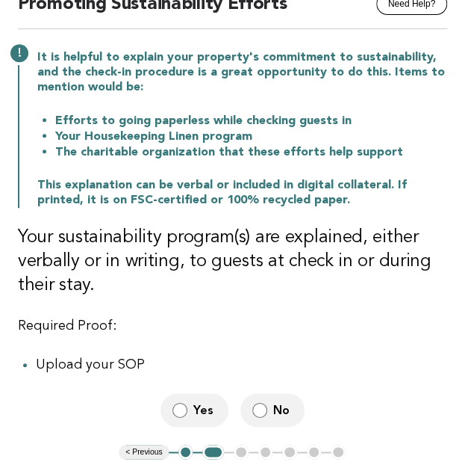
scroll to position [149, 0]
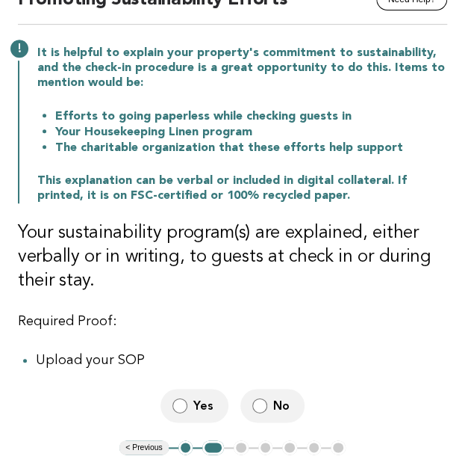
click at [195, 406] on span "Yes" at bounding box center [204, 405] width 23 height 16
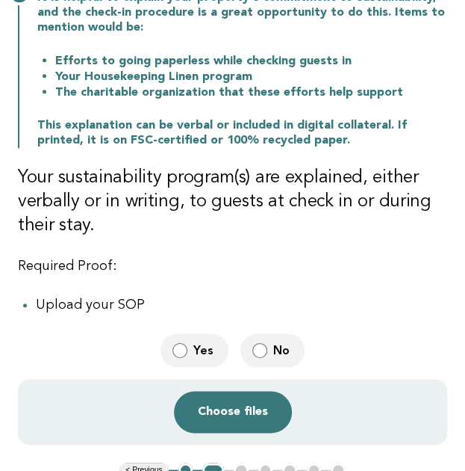
scroll to position [373, 0]
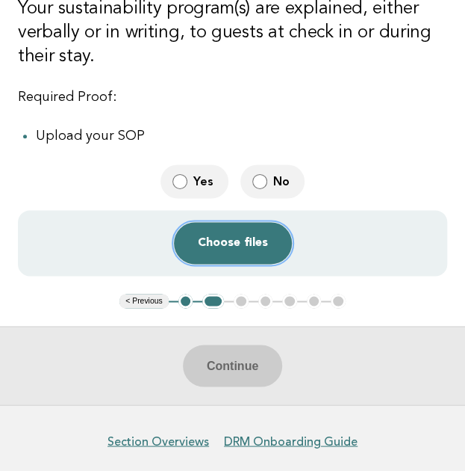
click at [251, 252] on button "Choose files" at bounding box center [233, 243] width 118 height 42
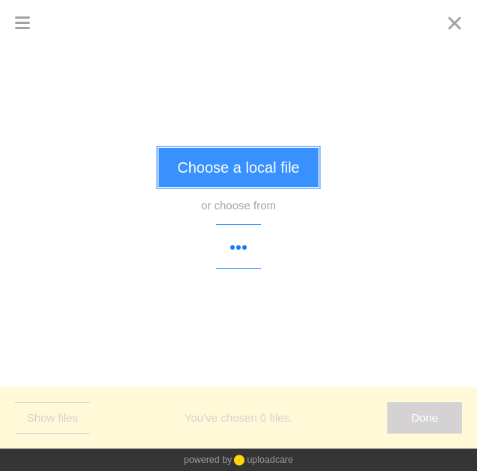
click at [234, 175] on button "Choose a local file" at bounding box center [237, 167] width 159 height 39
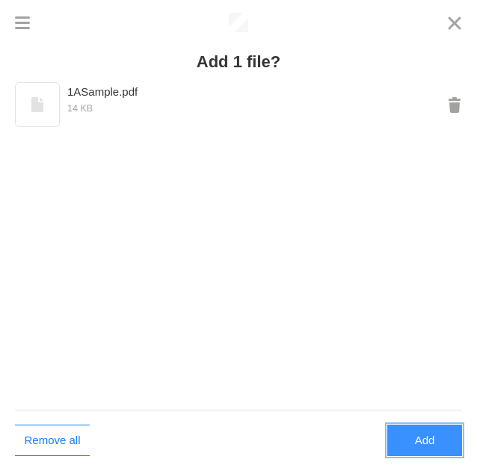
click at [416, 449] on button "Add" at bounding box center [424, 439] width 75 height 31
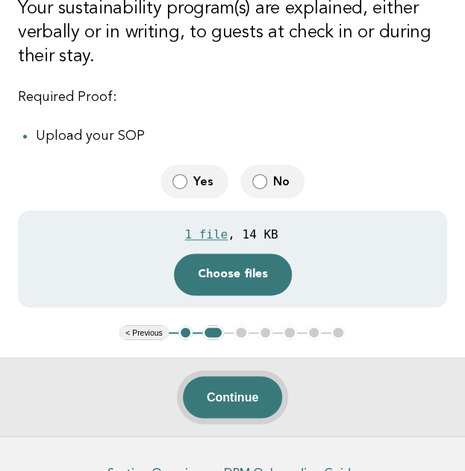
click at [226, 390] on button "Continue" at bounding box center [232, 397] width 99 height 42
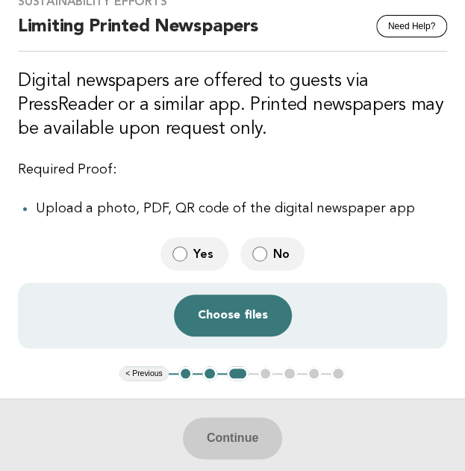
scroll to position [149, 0]
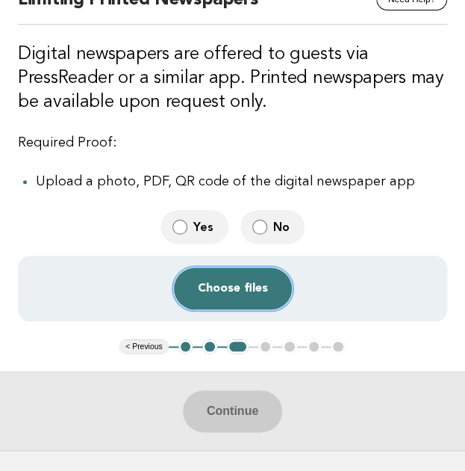
click at [246, 294] on button "Choose files" at bounding box center [233, 288] width 118 height 42
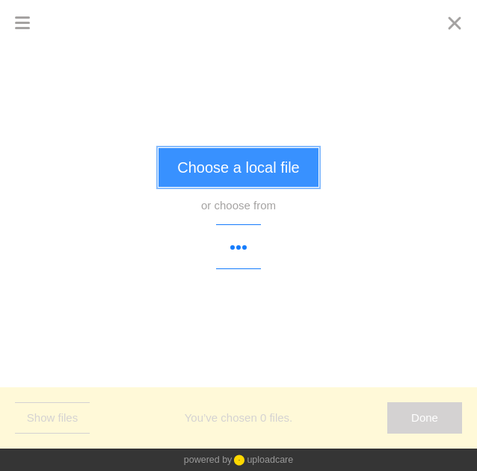
click at [249, 173] on button "Choose a local file" at bounding box center [237, 167] width 159 height 39
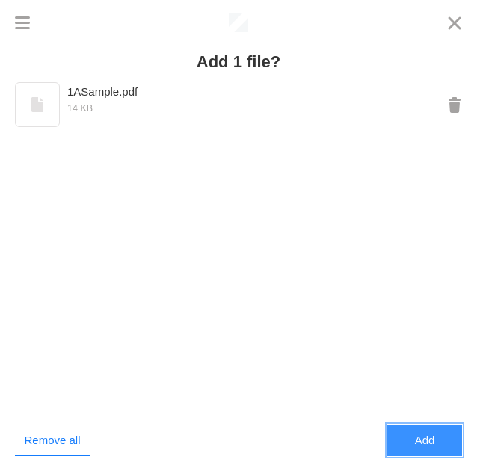
click at [438, 444] on button "Add" at bounding box center [424, 439] width 75 height 31
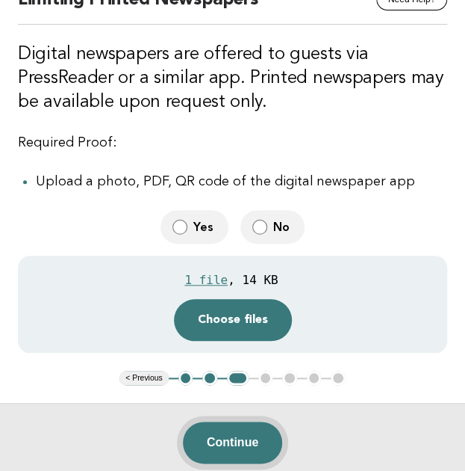
click at [249, 455] on button "Continue" at bounding box center [232, 442] width 99 height 42
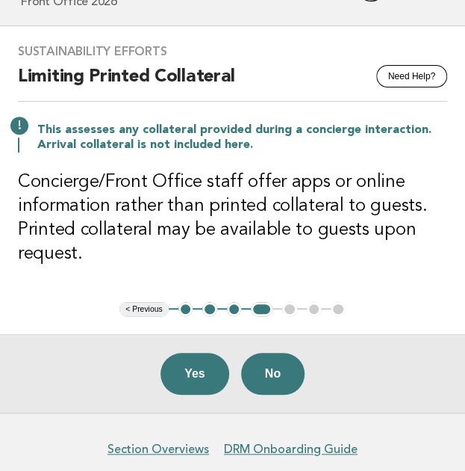
scroll to position [75, 0]
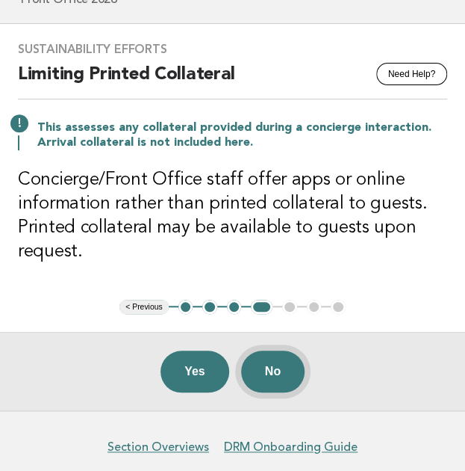
click at [284, 366] on button "No" at bounding box center [272, 371] width 63 height 42
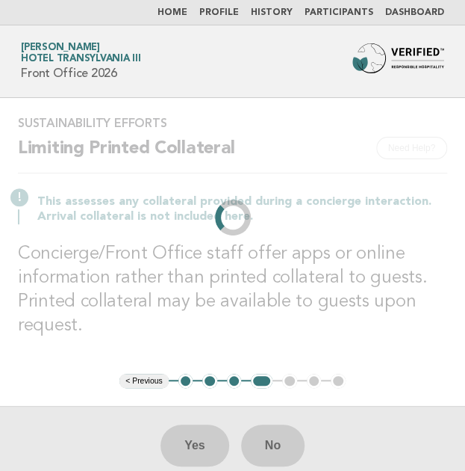
scroll to position [0, 0]
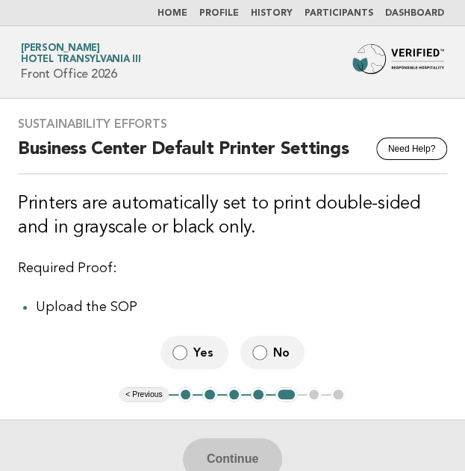
click at [195, 352] on span "Yes" at bounding box center [204, 352] width 23 height 16
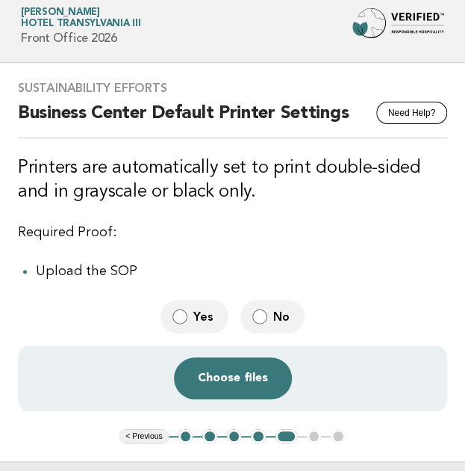
scroll to position [149, 0]
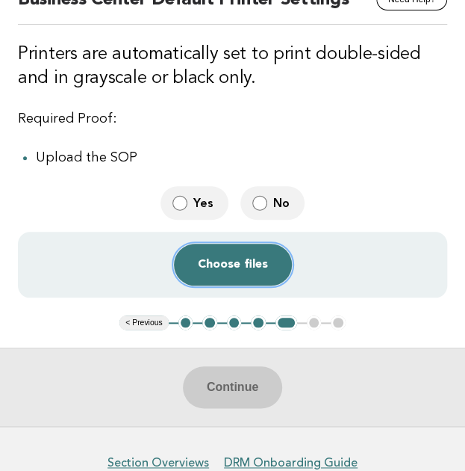
click at [252, 261] on button "Choose files" at bounding box center [233, 264] width 118 height 42
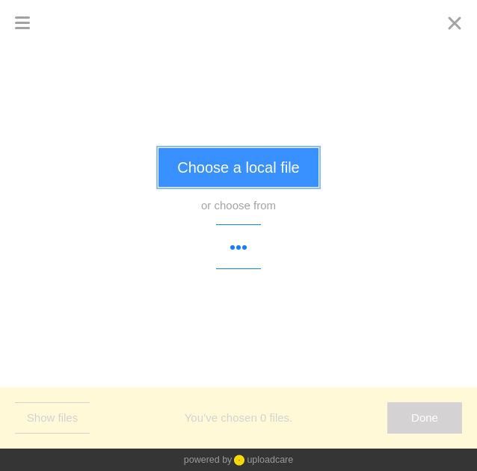
click at [232, 168] on button "Choose a local file" at bounding box center [237, 167] width 159 height 39
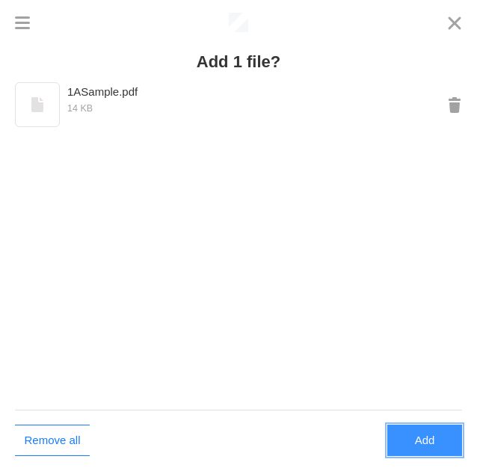
click at [400, 435] on button "Add" at bounding box center [424, 439] width 75 height 31
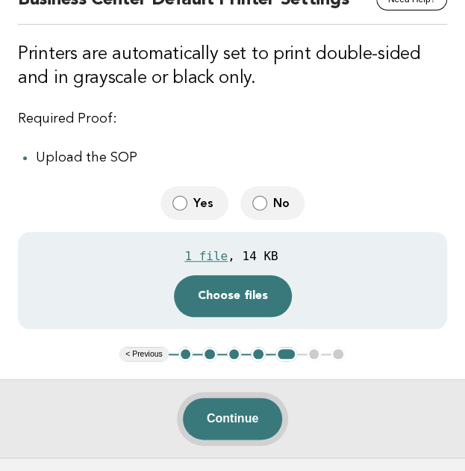
click at [232, 422] on button "Continue" at bounding box center [232, 418] width 99 height 42
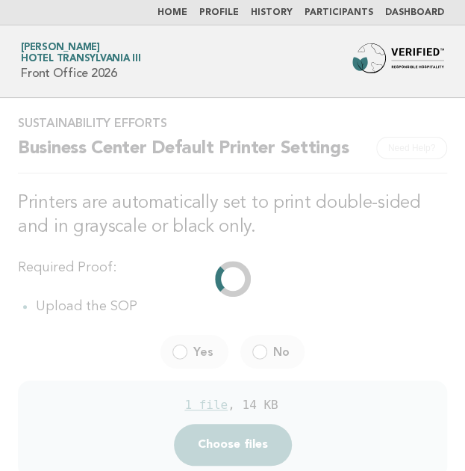
scroll to position [0, 0]
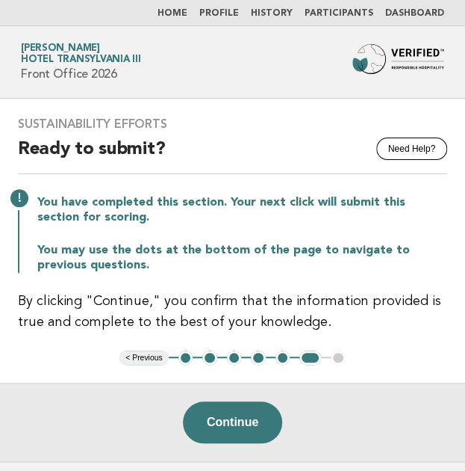
click at [285, 354] on button "5" at bounding box center [283, 357] width 15 height 15
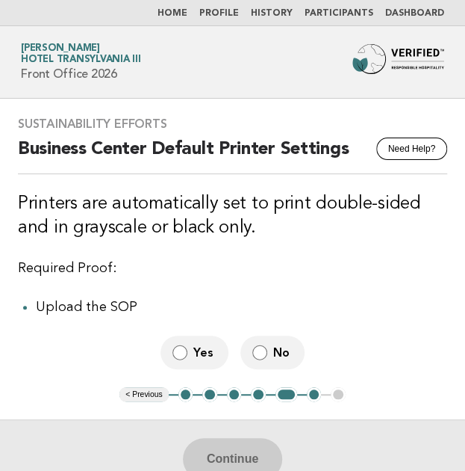
click at [203, 359] on span "Yes" at bounding box center [204, 352] width 23 height 16
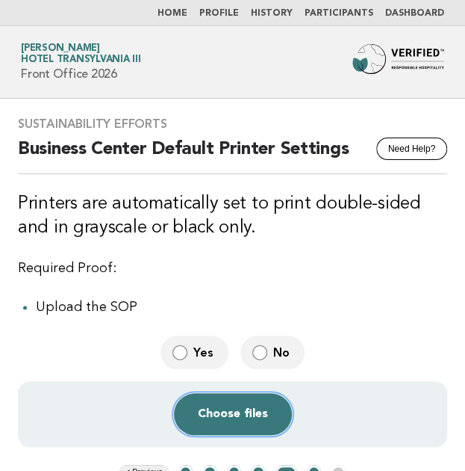
click at [245, 408] on button "Choose files" at bounding box center [233, 414] width 118 height 42
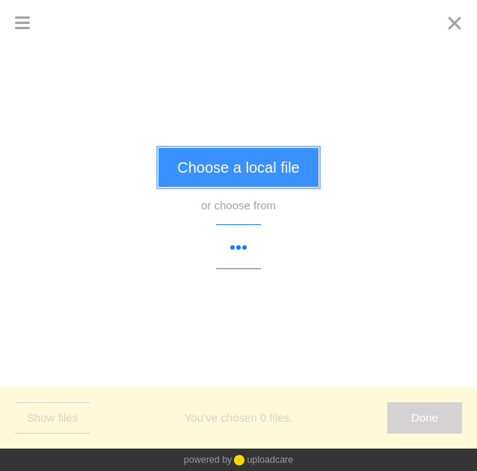
click at [215, 170] on button "Choose a local file" at bounding box center [237, 167] width 159 height 39
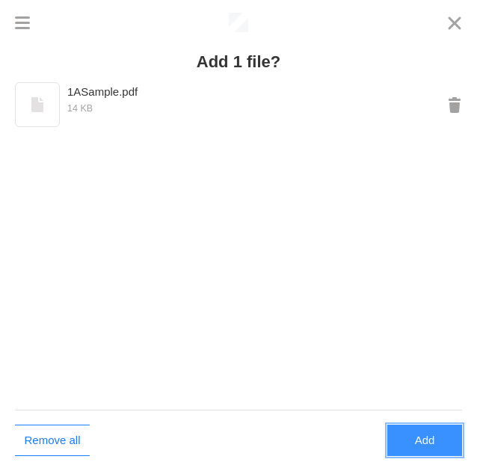
click at [435, 435] on button "Add" at bounding box center [424, 439] width 75 height 31
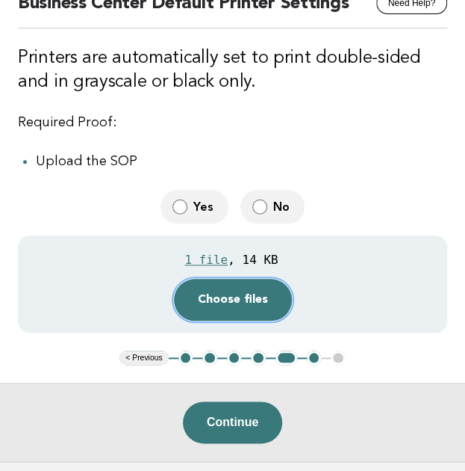
scroll to position [149, 0]
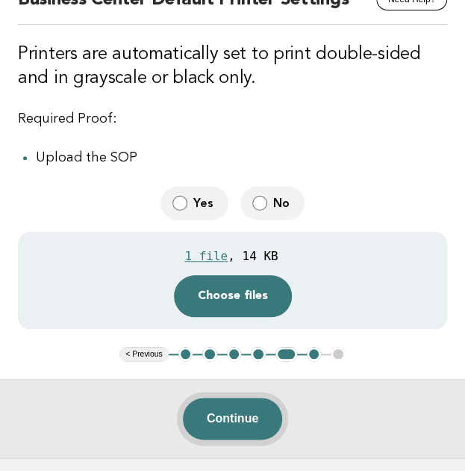
click at [215, 412] on button "Continue" at bounding box center [232, 418] width 99 height 42
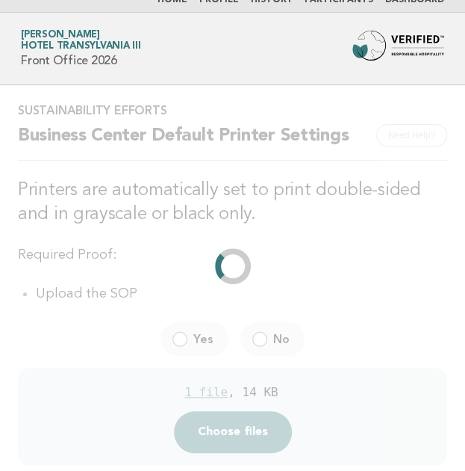
scroll to position [0, 0]
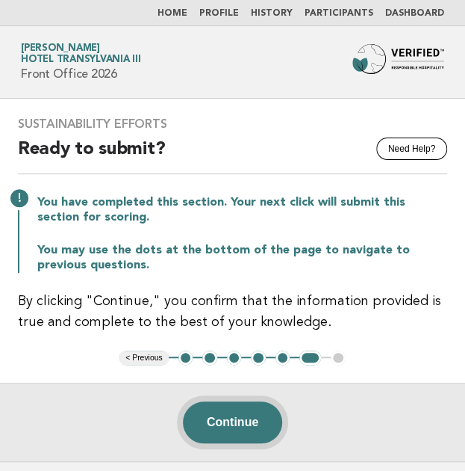
click at [258, 415] on button "Continue" at bounding box center [232, 422] width 99 height 42
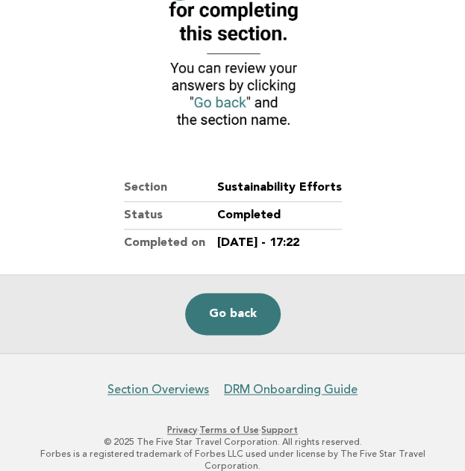
scroll to position [216, 0]
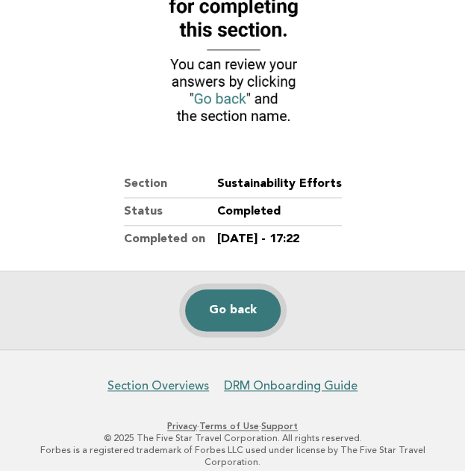
click at [252, 306] on link "Go back" at bounding box center [233, 310] width 96 height 42
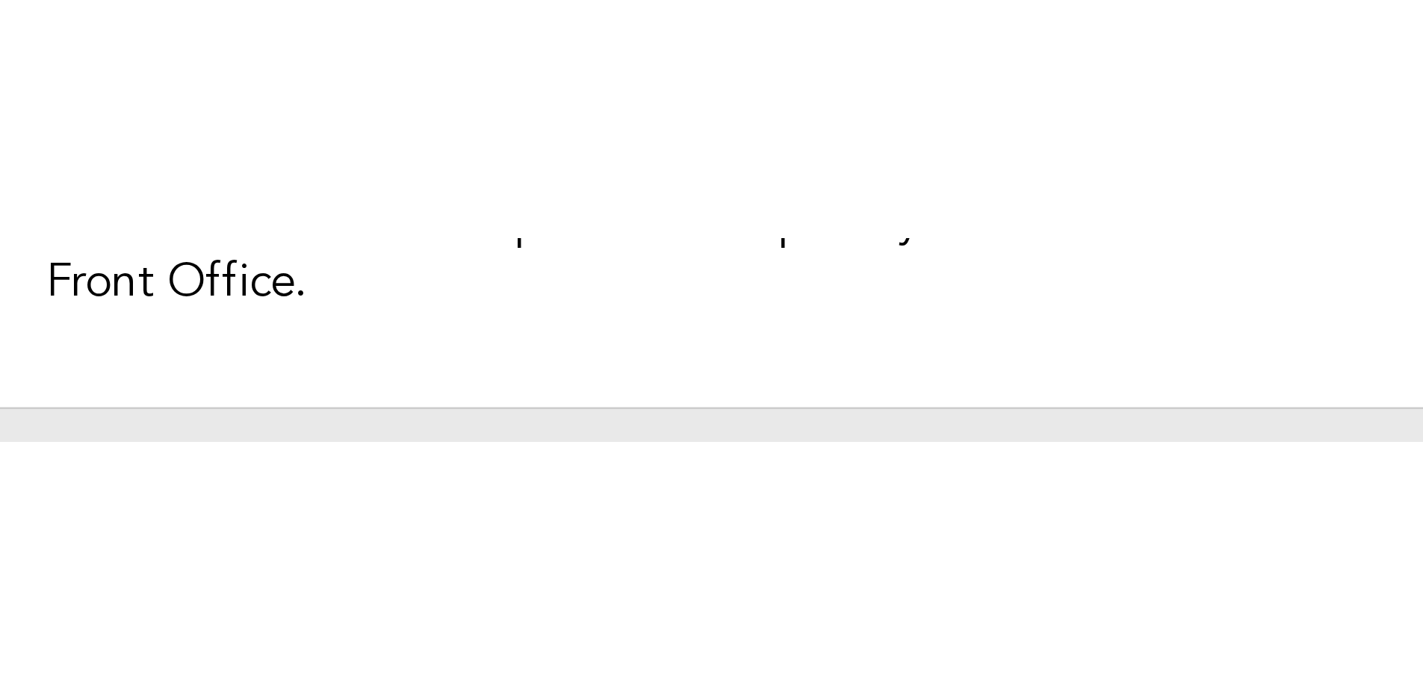
scroll to position [69, 0]
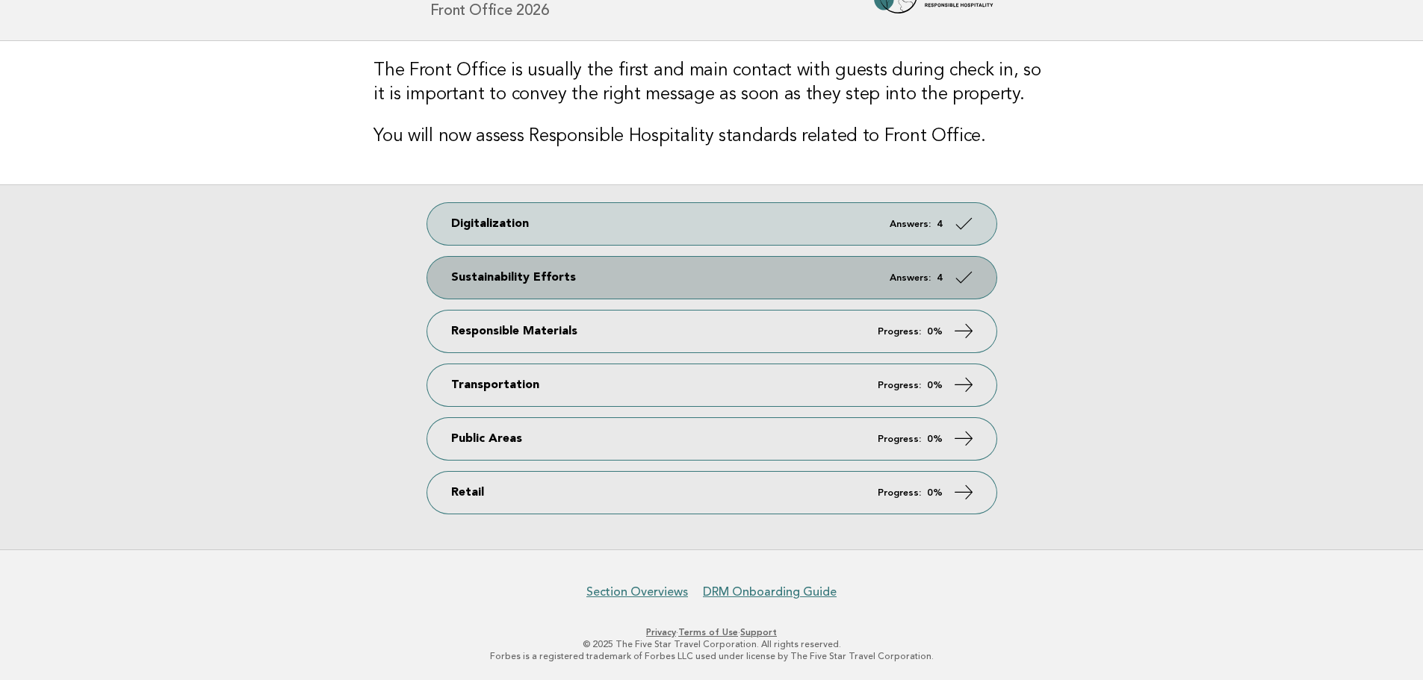
click at [465, 282] on link "Sustainability Efforts Answers: 4" at bounding box center [711, 278] width 569 height 42
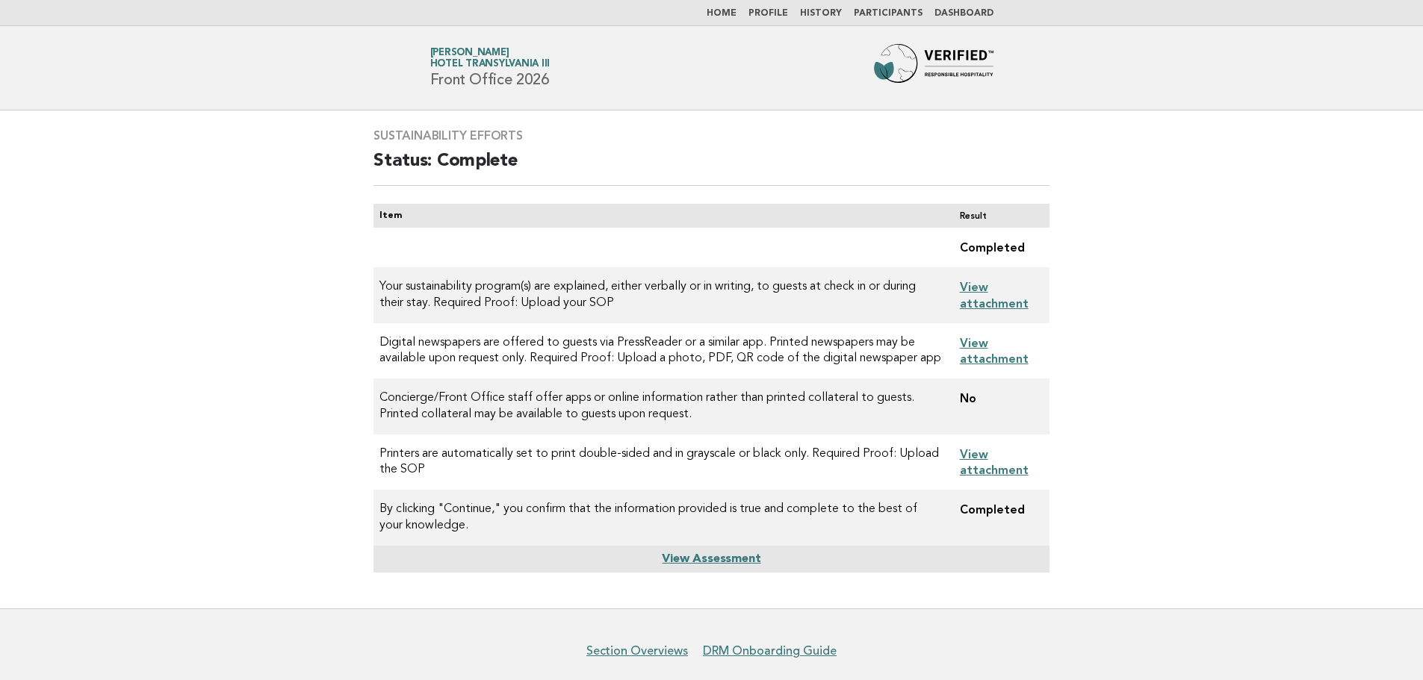
click at [923, 58] on img at bounding box center [934, 68] width 120 height 48
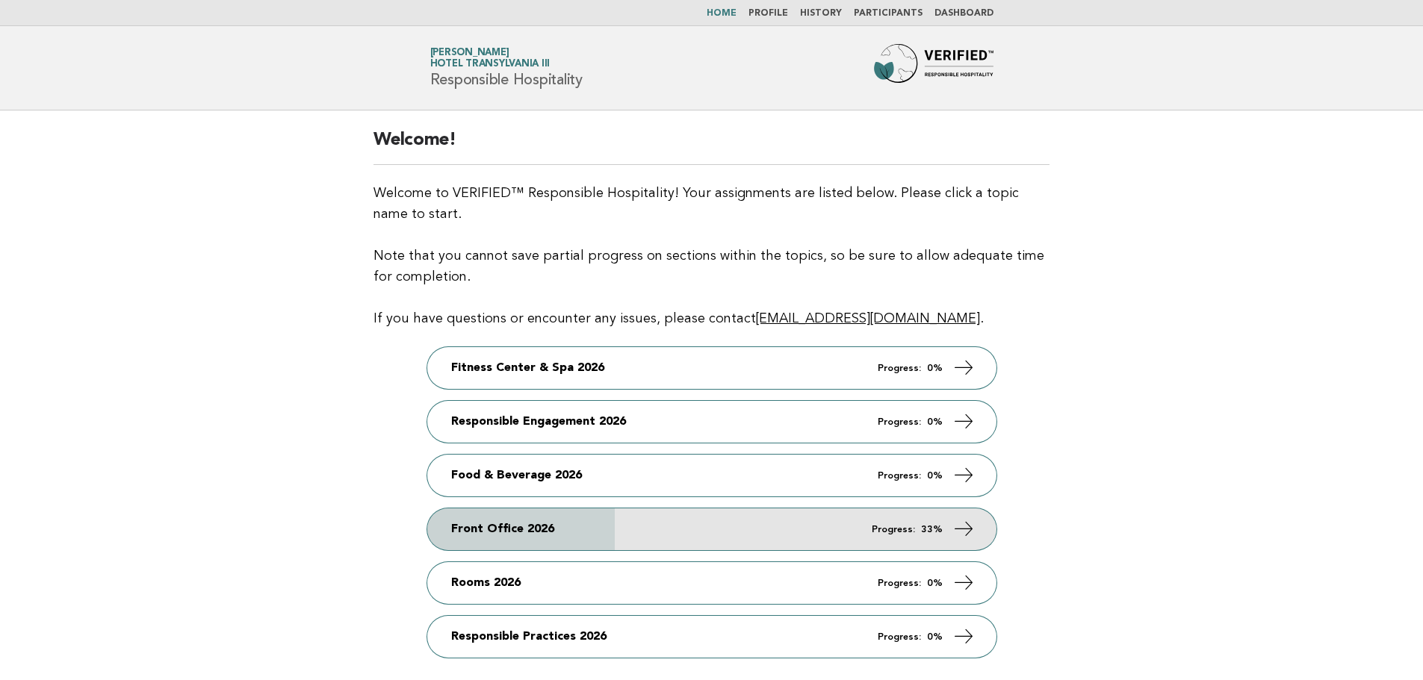
click at [816, 525] on link "Front Office 2026 Progress: 33%" at bounding box center [711, 530] width 569 height 42
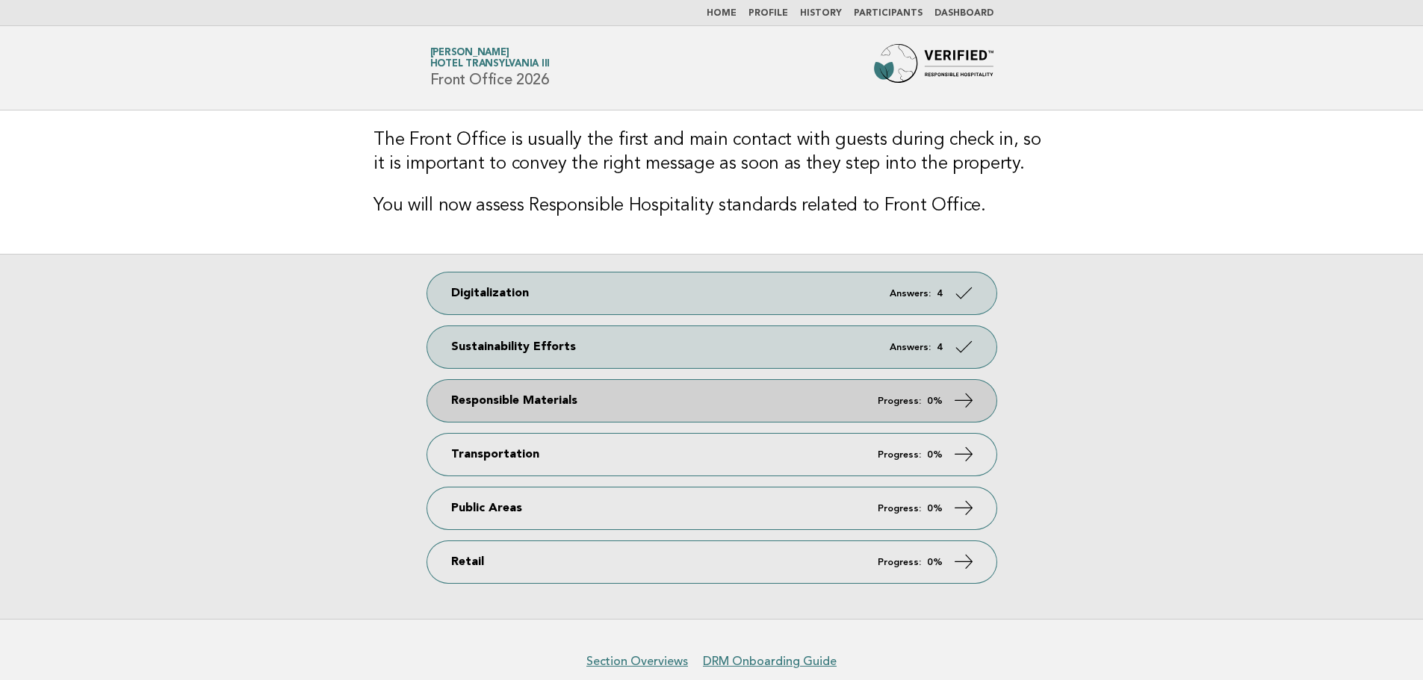
click at [758, 419] on link "Responsible Materials Progress: 0%" at bounding box center [711, 401] width 569 height 42
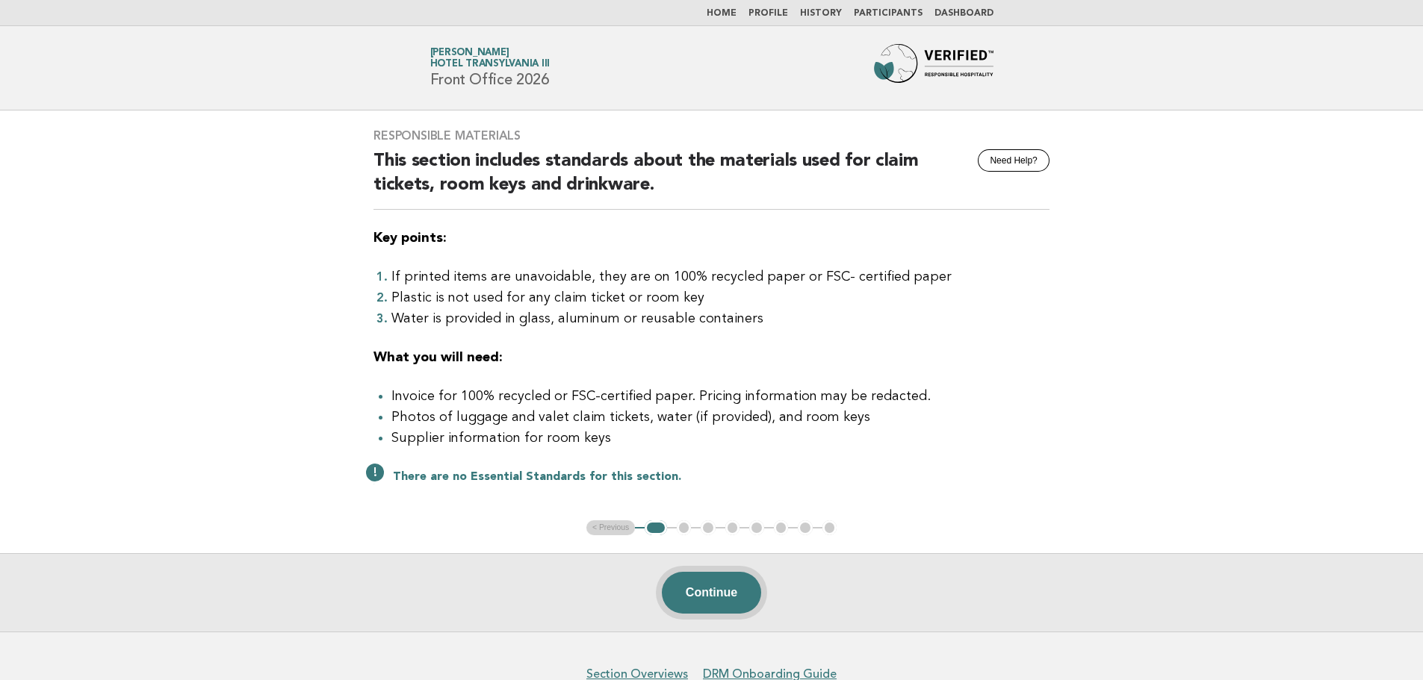
click at [716, 590] on button "Continue" at bounding box center [711, 593] width 99 height 42
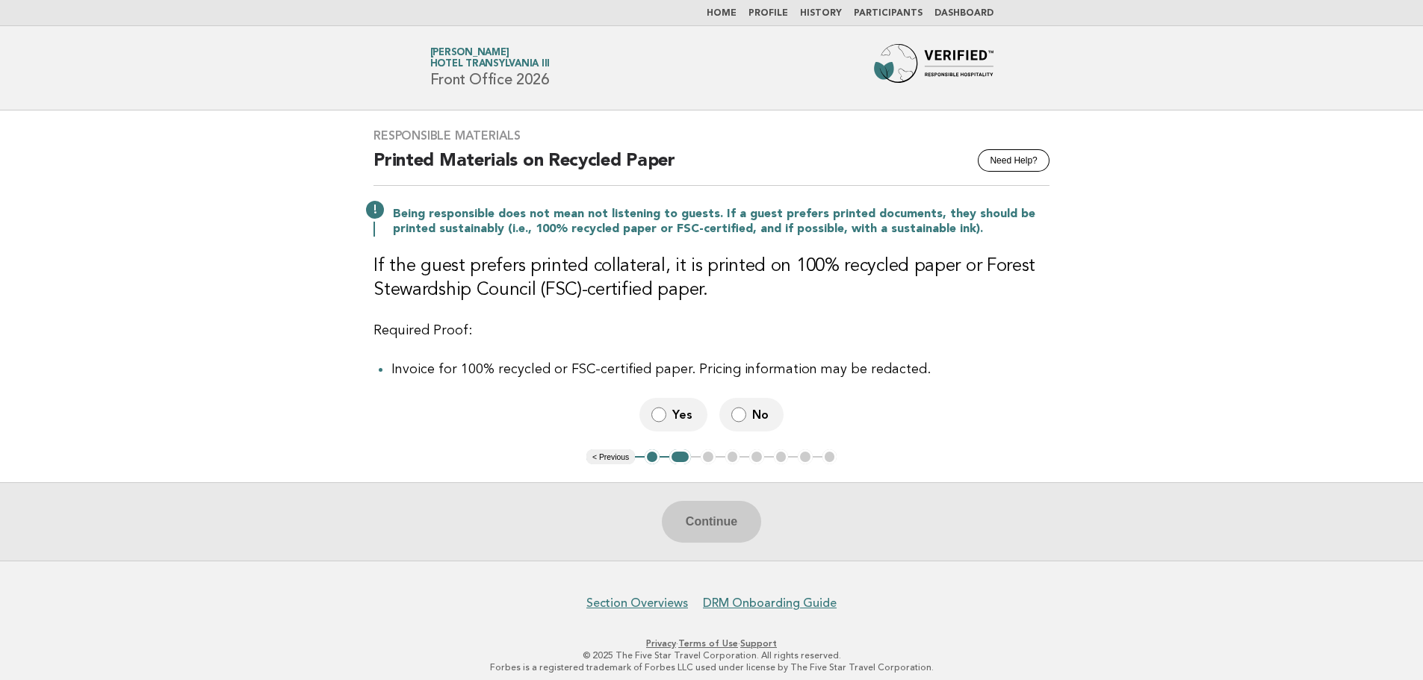
click at [757, 411] on span "No" at bounding box center [761, 415] width 19 height 16
click at [731, 519] on button "Continue" at bounding box center [711, 522] width 99 height 42
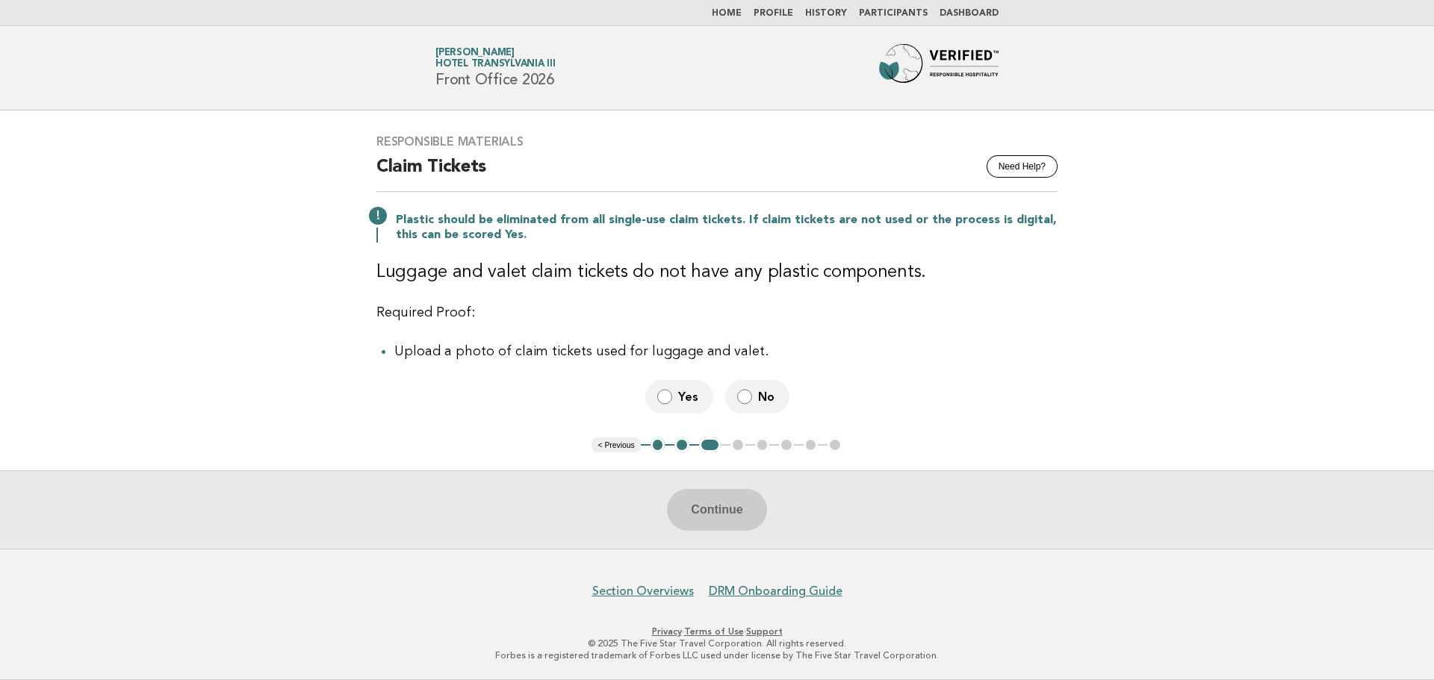
click at [675, 399] on label "Yes" at bounding box center [679, 397] width 68 height 34
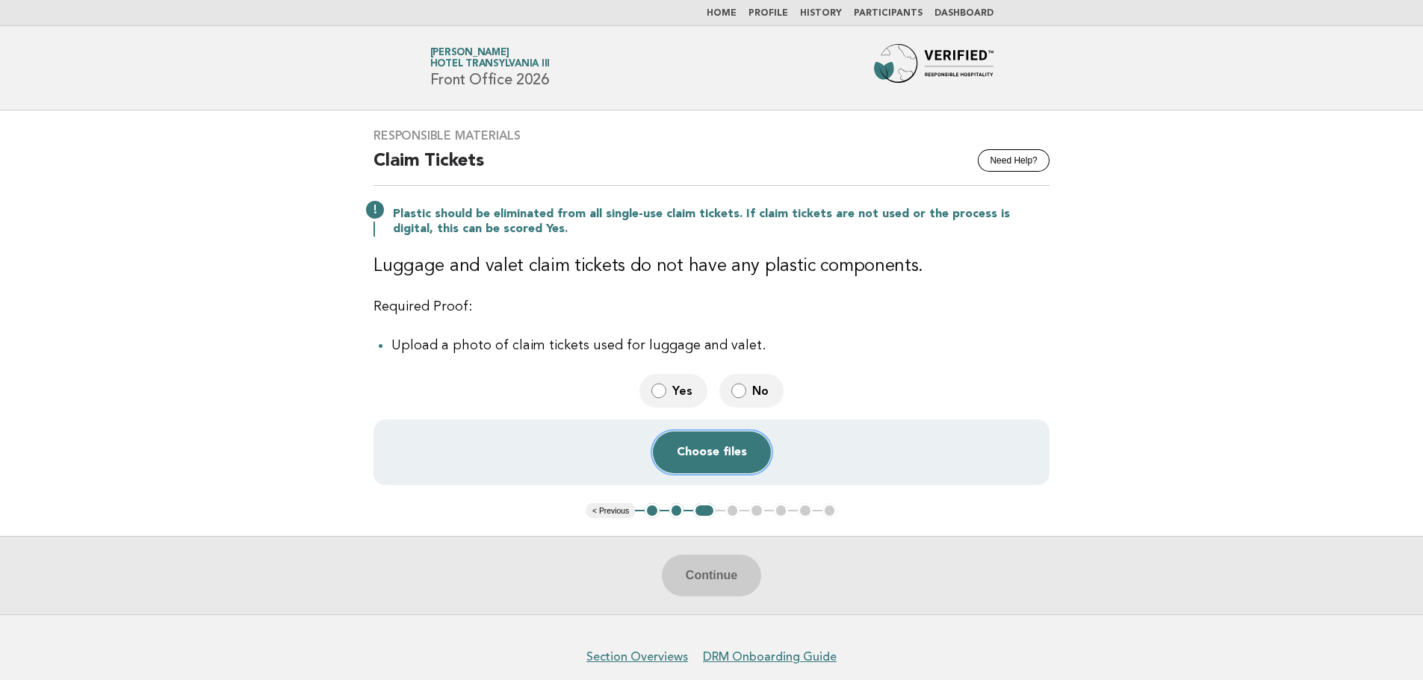
click at [710, 444] on button "Choose files" at bounding box center [712, 453] width 118 height 42
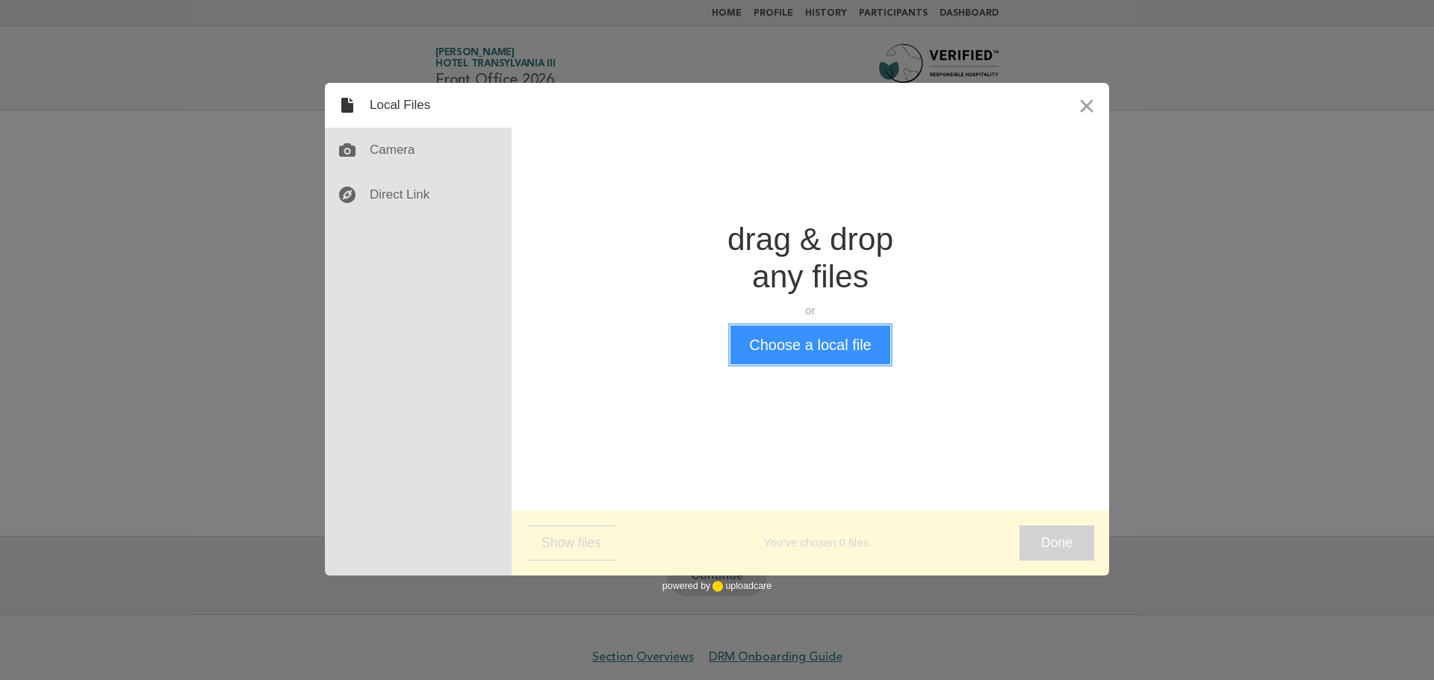
click at [854, 352] on button "Choose a local file" at bounding box center [809, 345] width 159 height 39
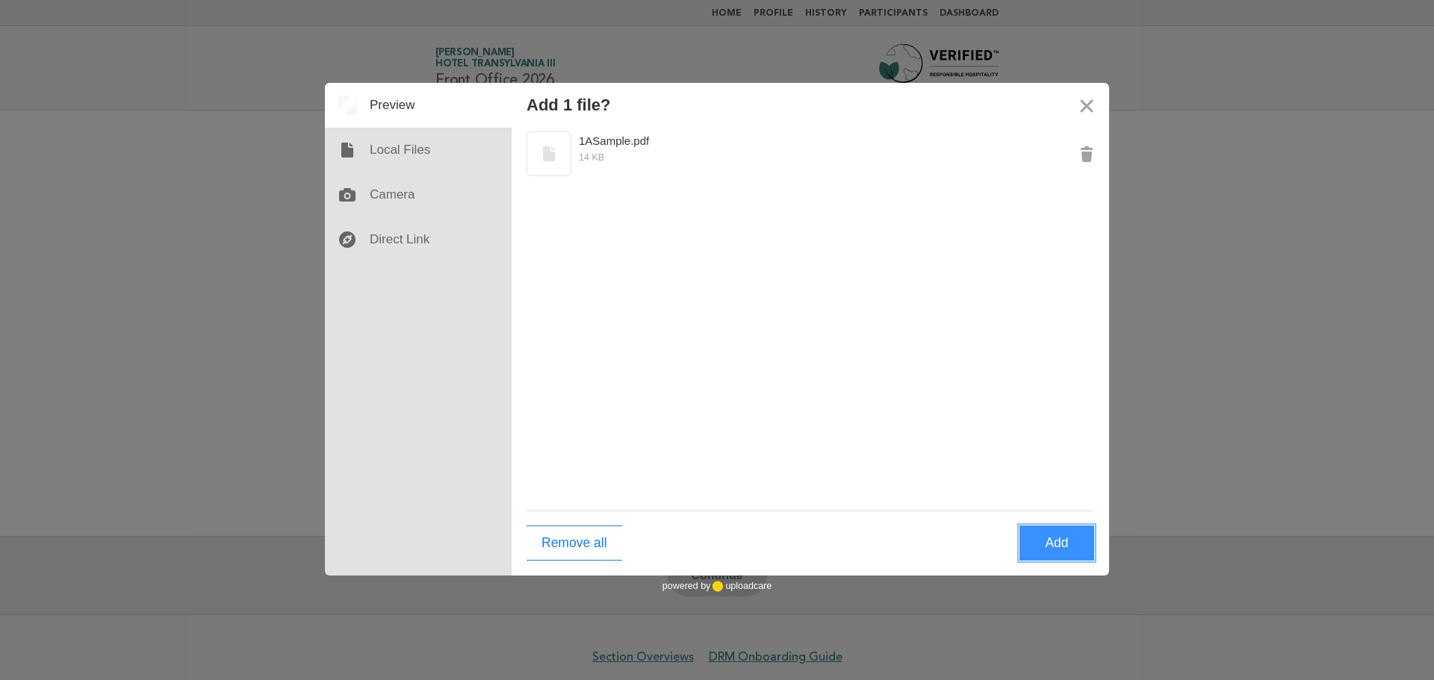
click at [1083, 554] on button "Add" at bounding box center [1057, 543] width 75 height 35
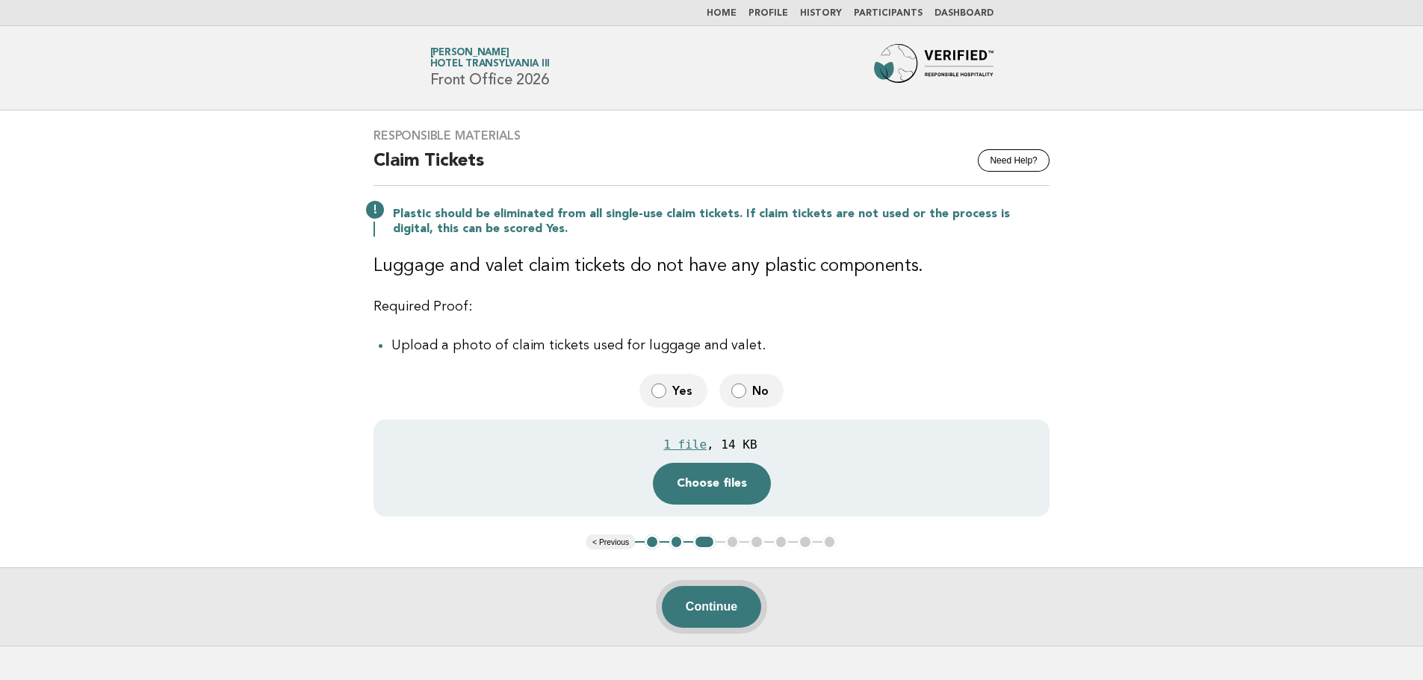
click at [738, 607] on button "Continue" at bounding box center [711, 607] width 99 height 42
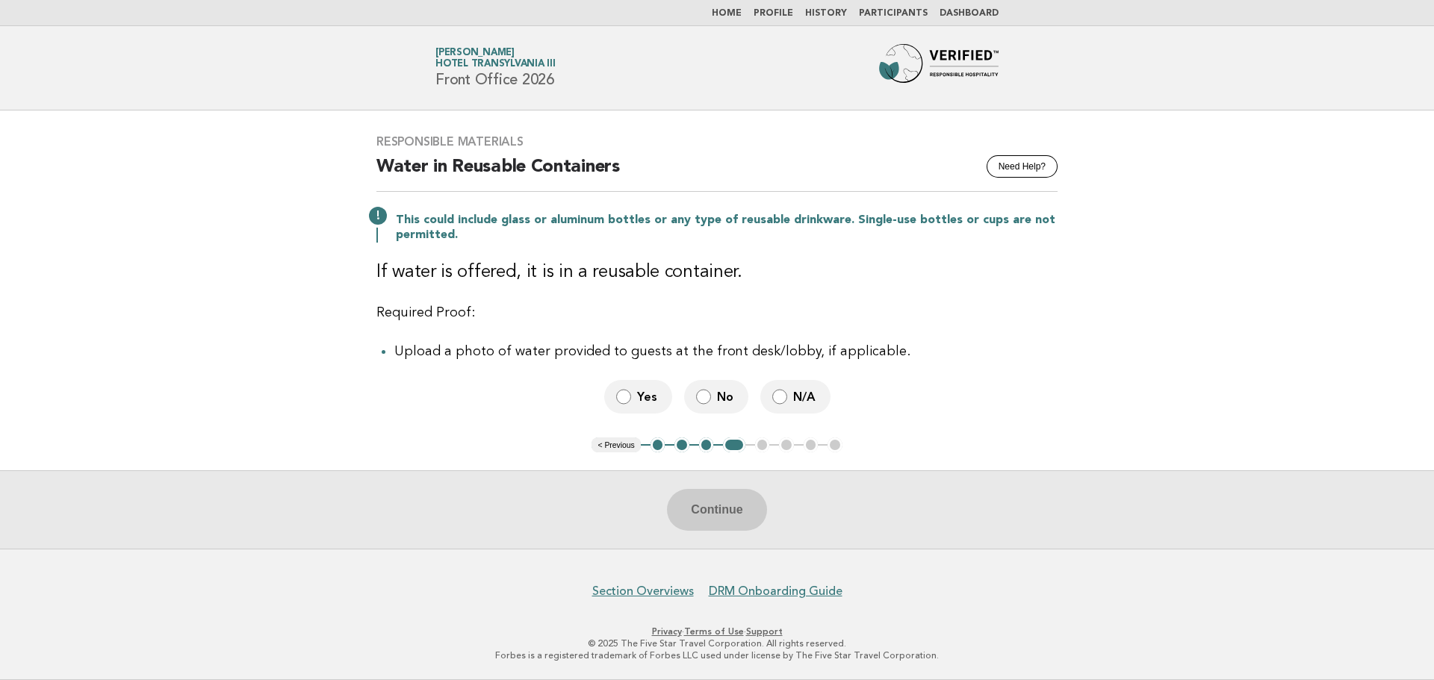
drag, startPoint x: 816, startPoint y: 410, endPoint x: 806, endPoint y: 410, distance: 10.5
click at [816, 410] on label "N/A" at bounding box center [795, 397] width 70 height 34
click at [736, 504] on button "Continue" at bounding box center [716, 510] width 99 height 42
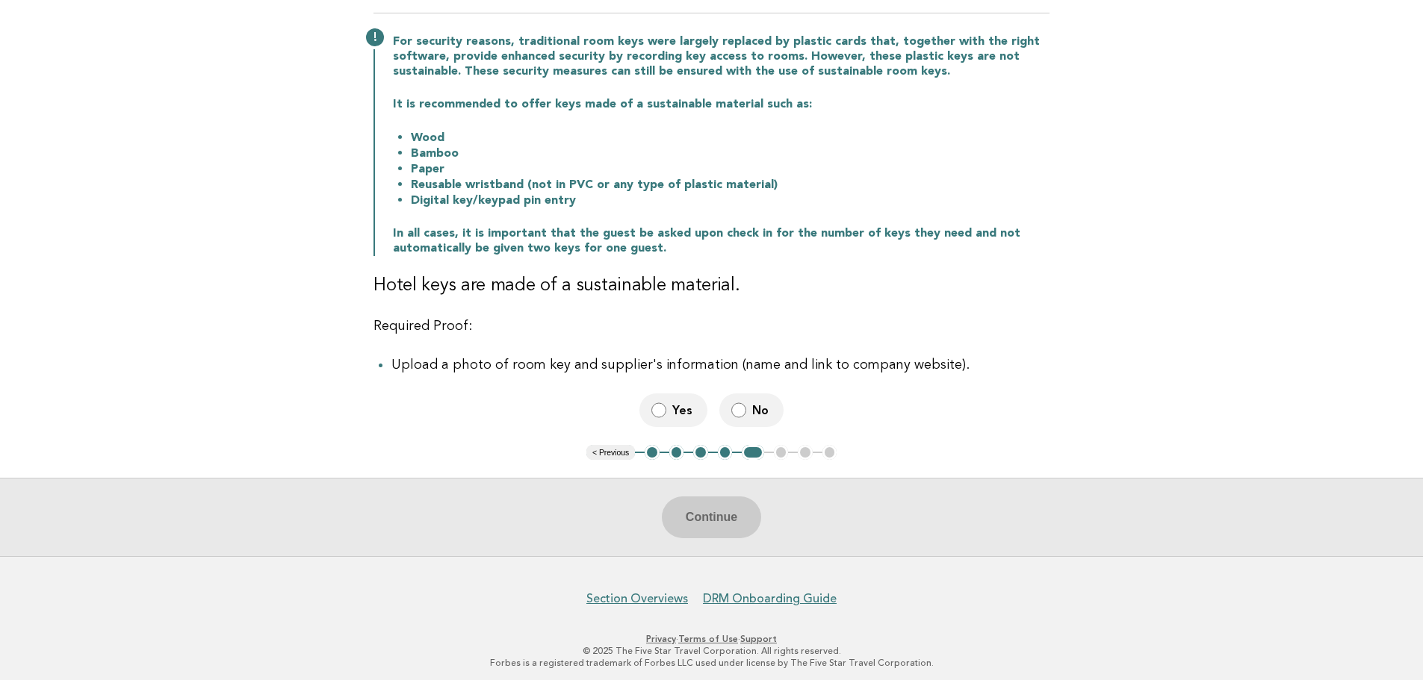
scroll to position [180, 0]
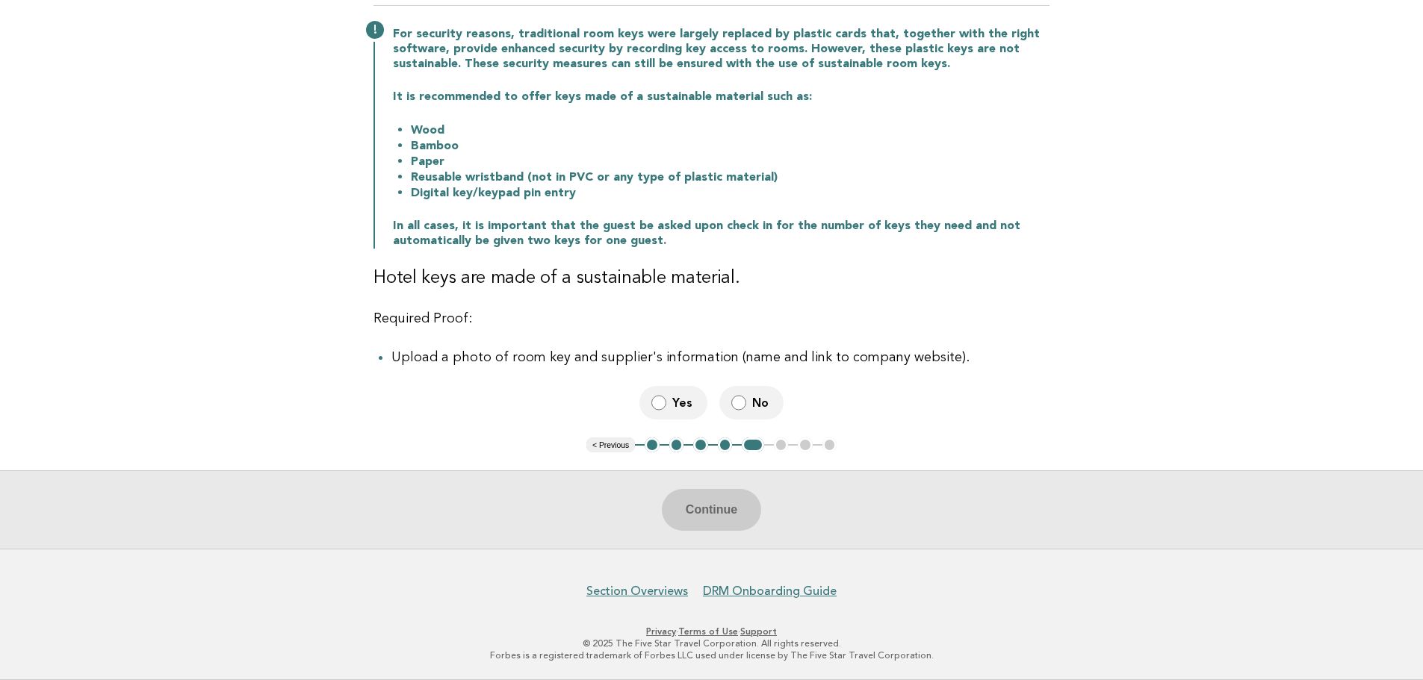
click at [685, 403] on span "Yes" at bounding box center [683, 403] width 23 height 16
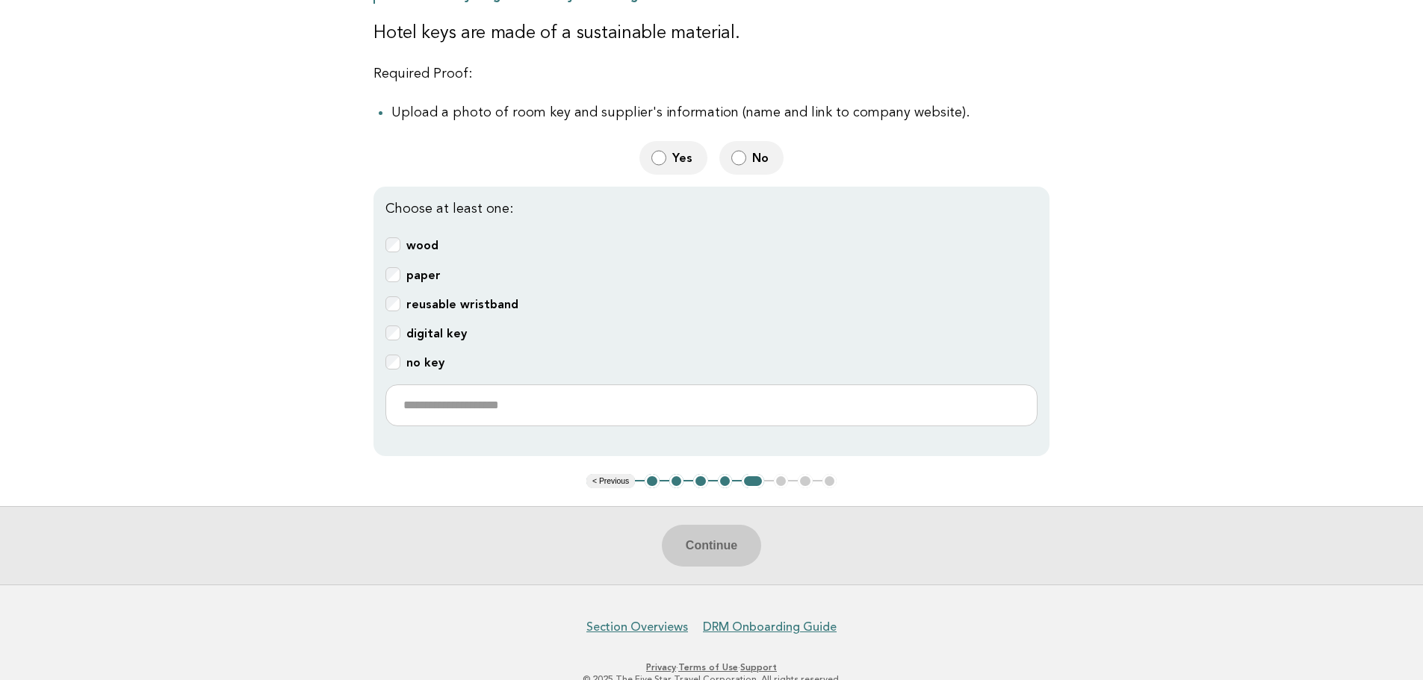
scroll to position [457, 0]
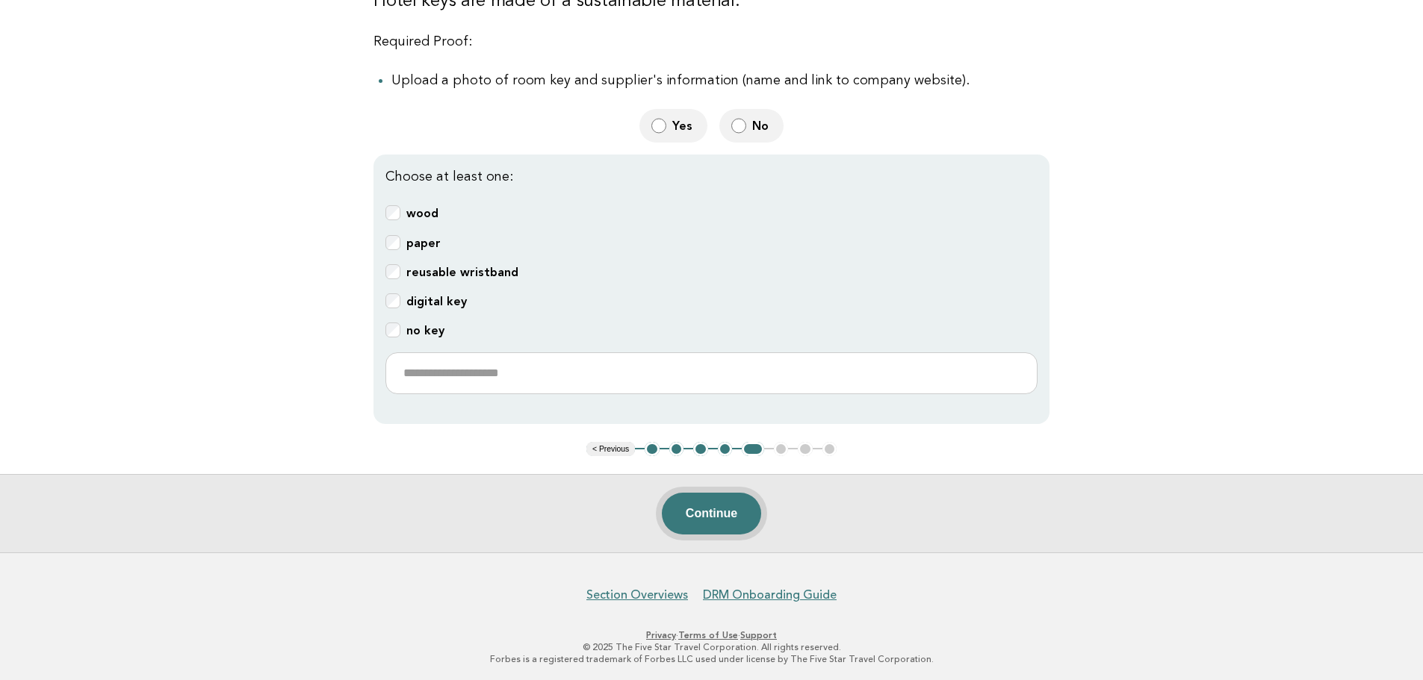
click at [718, 512] on button "Continue" at bounding box center [711, 514] width 99 height 42
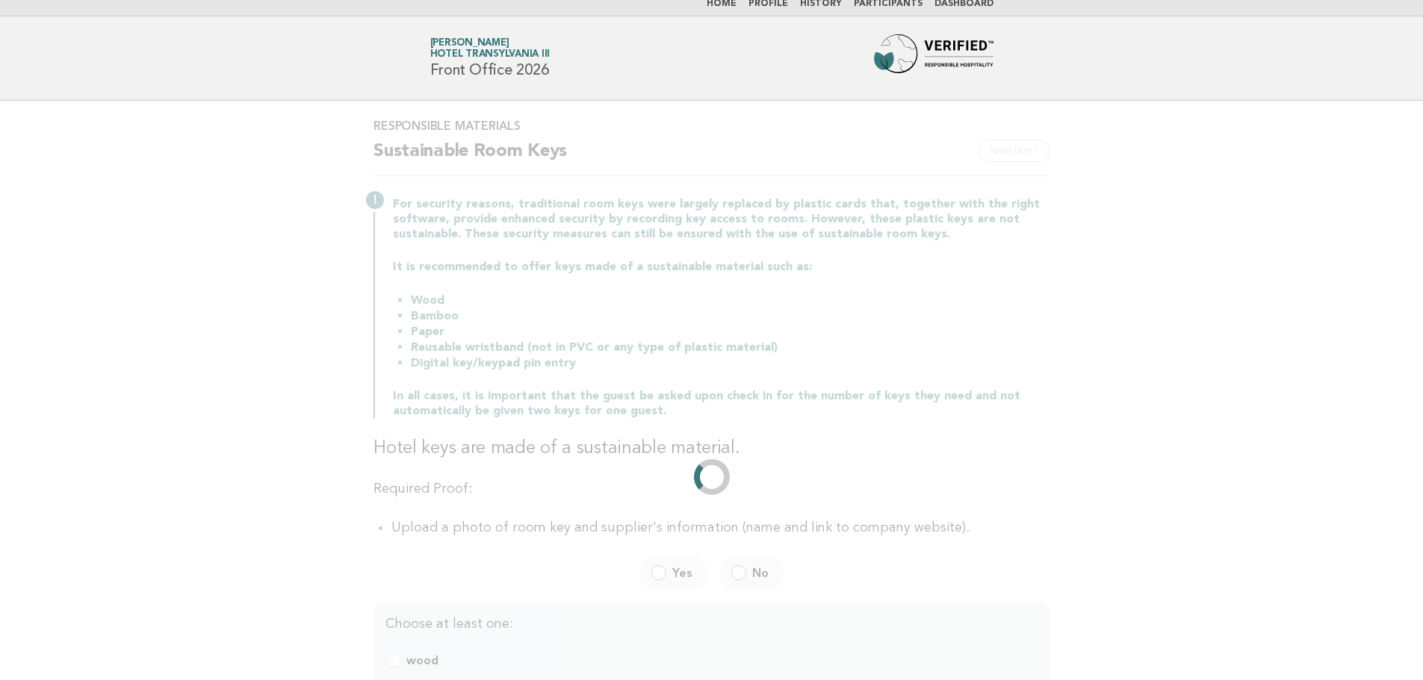
scroll to position [0, 0]
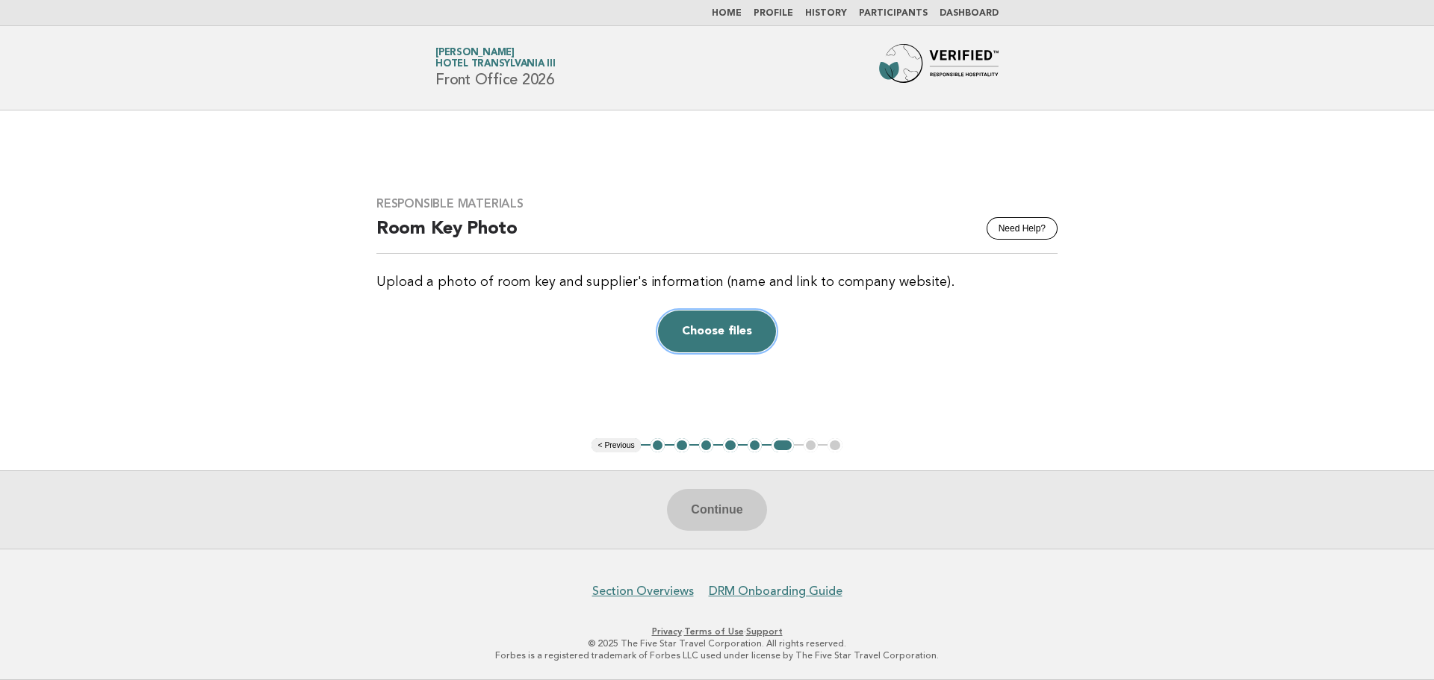
click at [737, 330] on button "Choose files" at bounding box center [717, 332] width 118 height 42
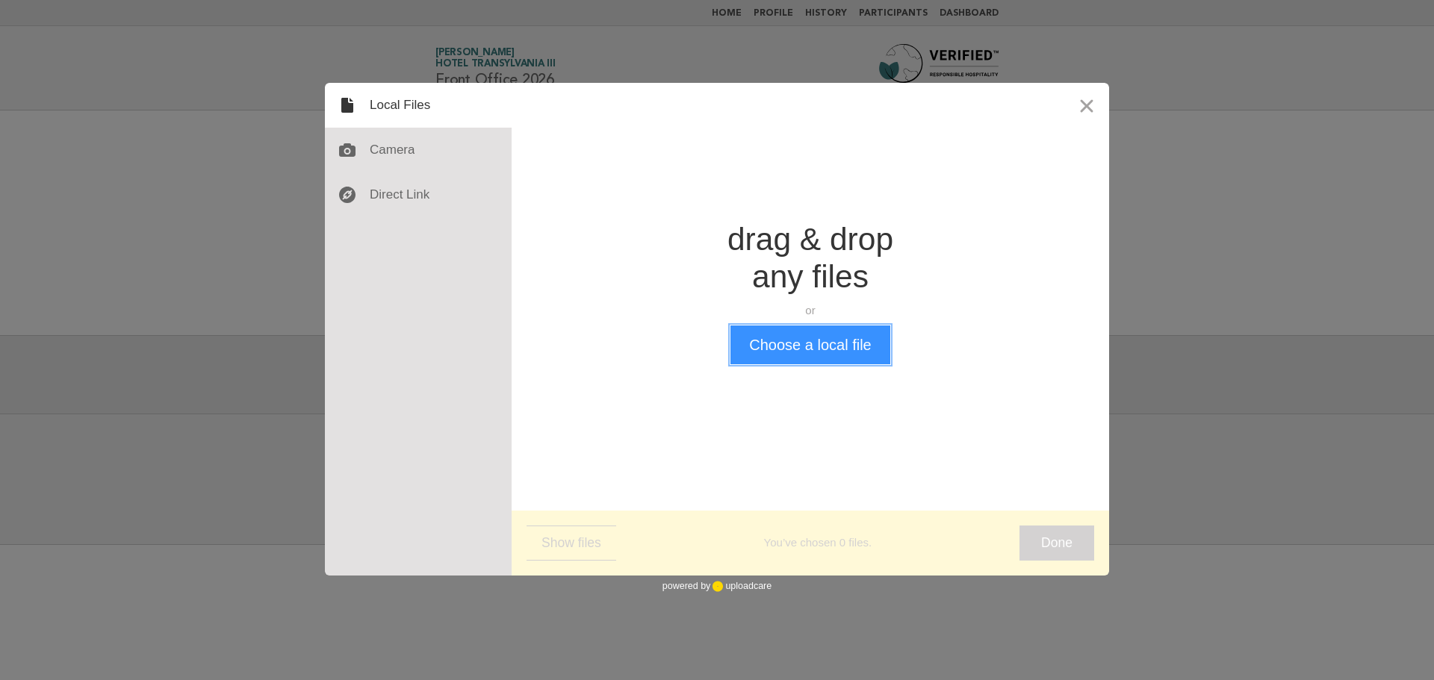
click at [772, 348] on button "Choose a local file" at bounding box center [809, 345] width 159 height 39
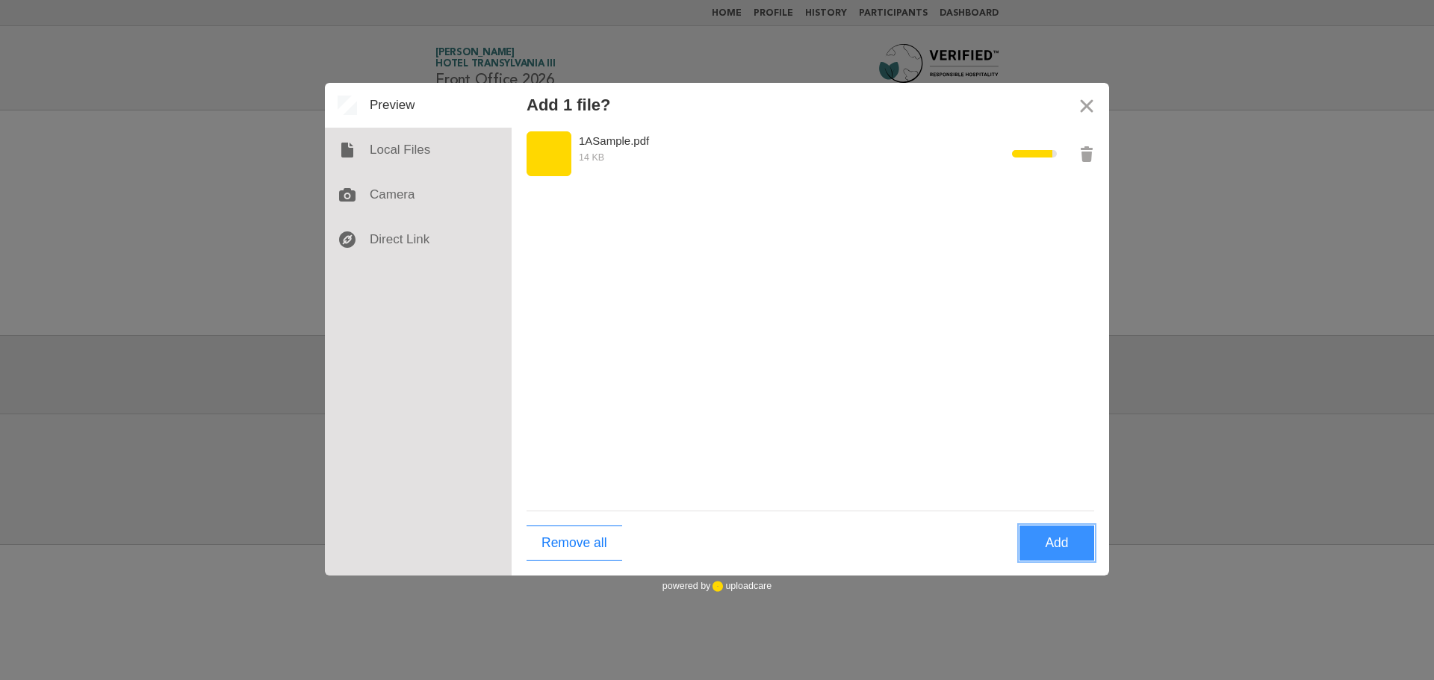
click at [1062, 540] on button "Add" at bounding box center [1057, 543] width 75 height 35
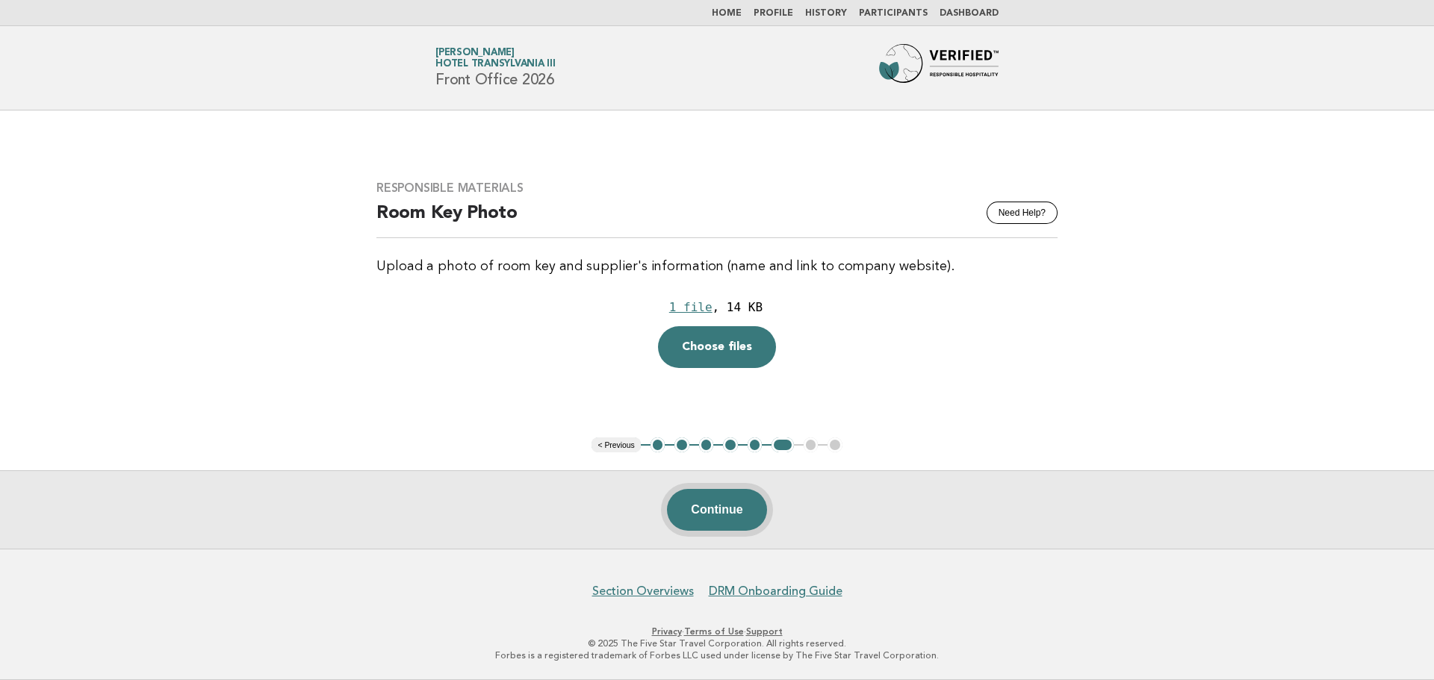
click at [729, 525] on button "Continue" at bounding box center [716, 510] width 99 height 42
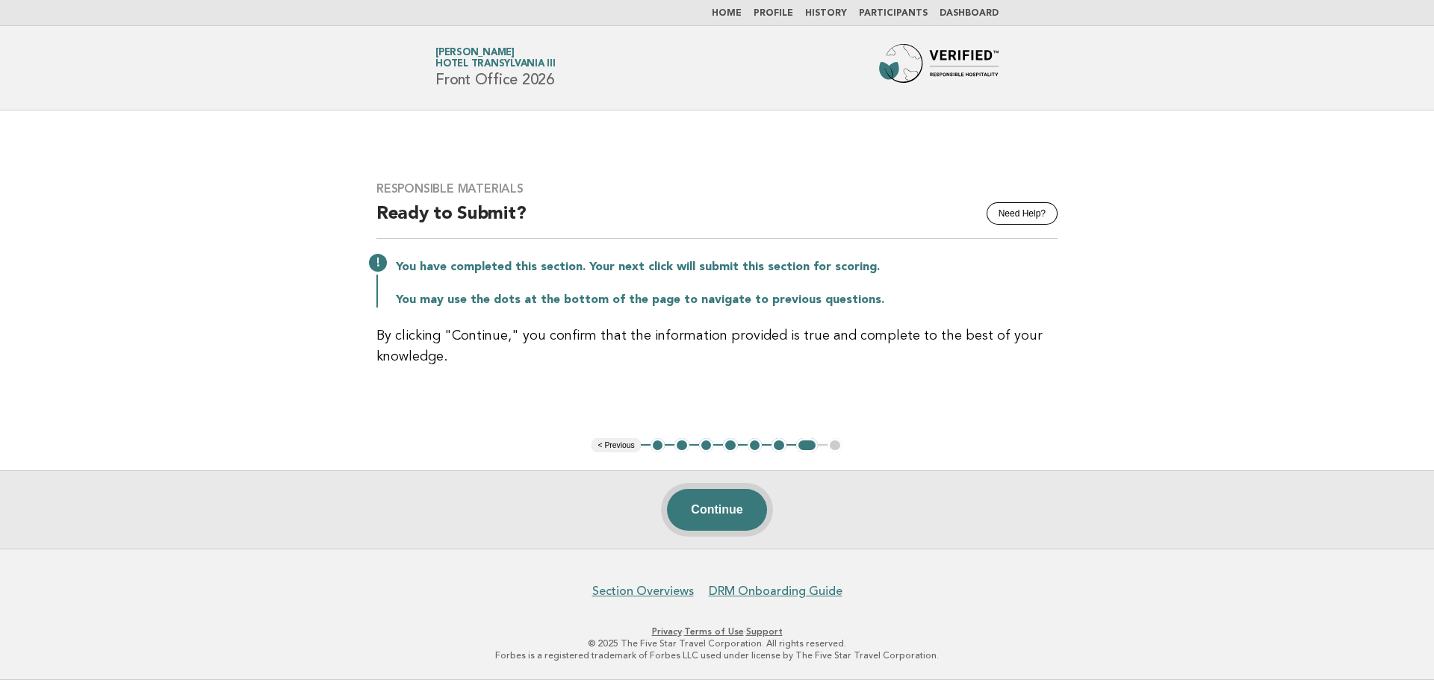
click at [730, 506] on button "Continue" at bounding box center [716, 510] width 99 height 42
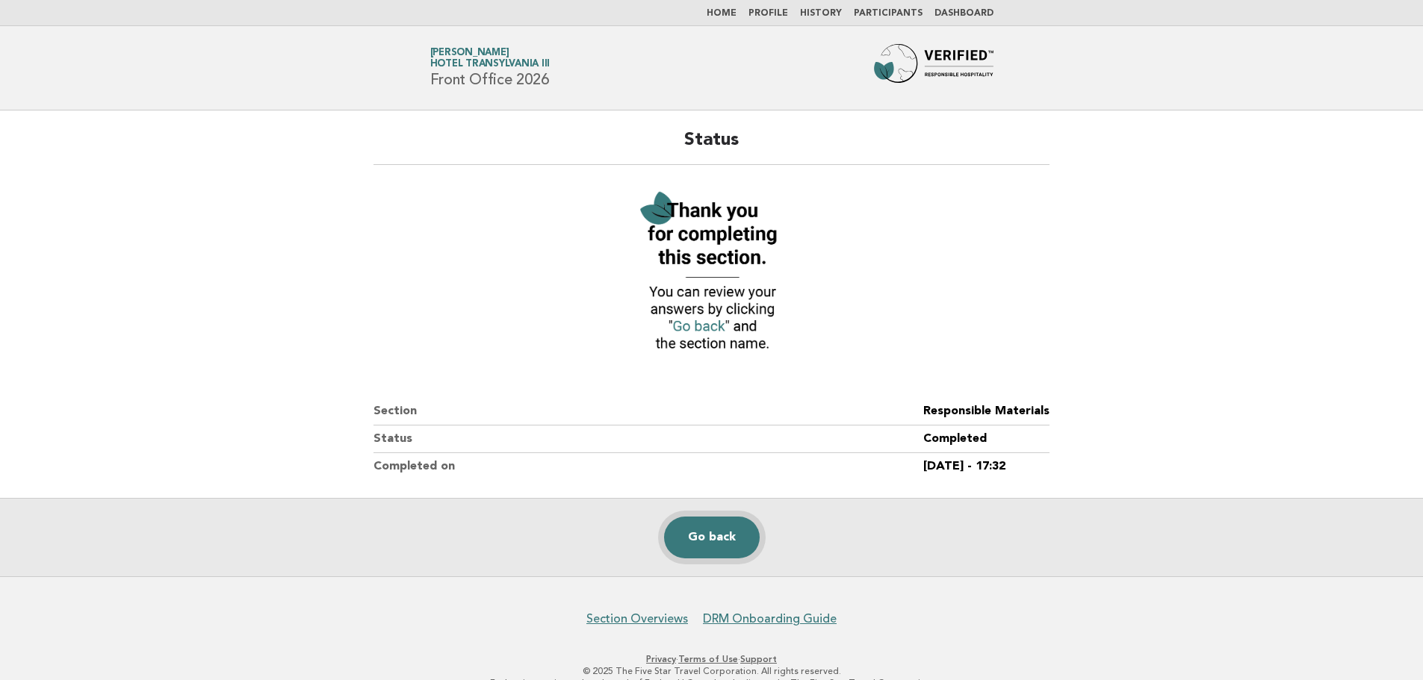
click at [731, 535] on link "Go back" at bounding box center [712, 538] width 96 height 42
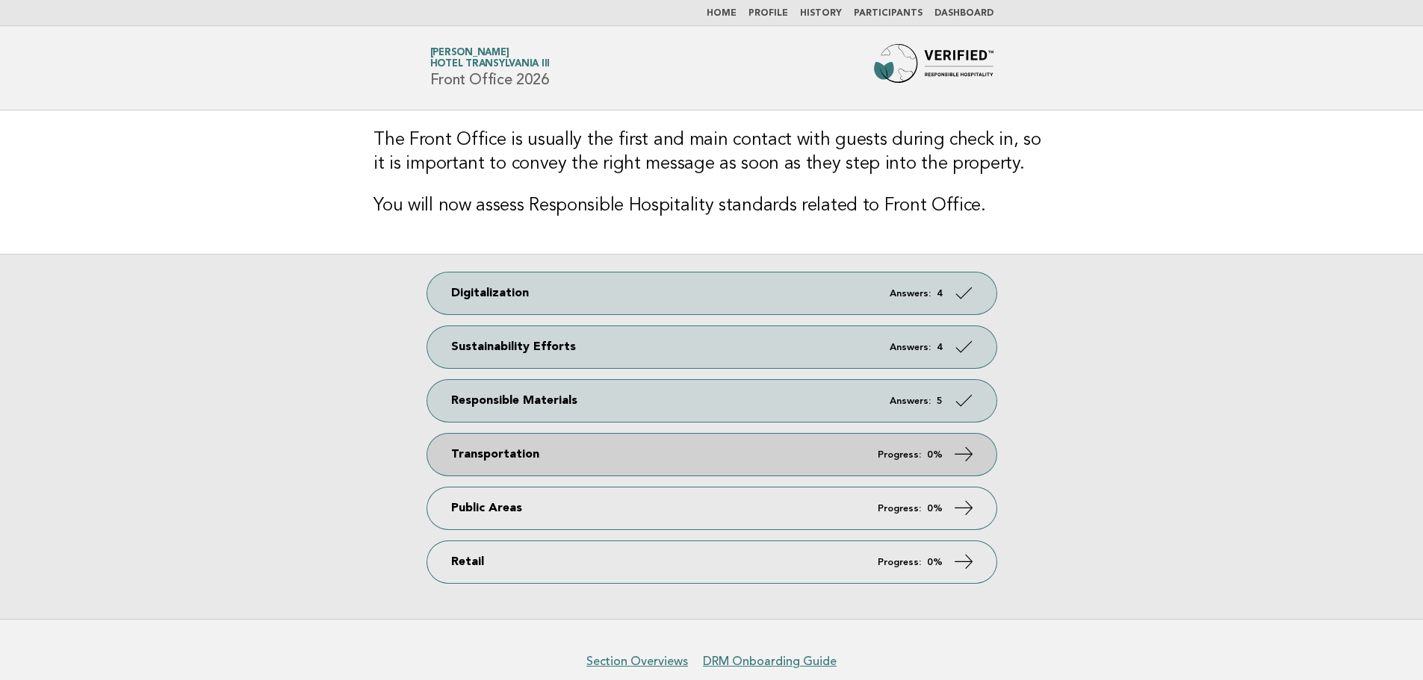
click at [760, 456] on link "Transportation Progress: 0%" at bounding box center [711, 455] width 569 height 42
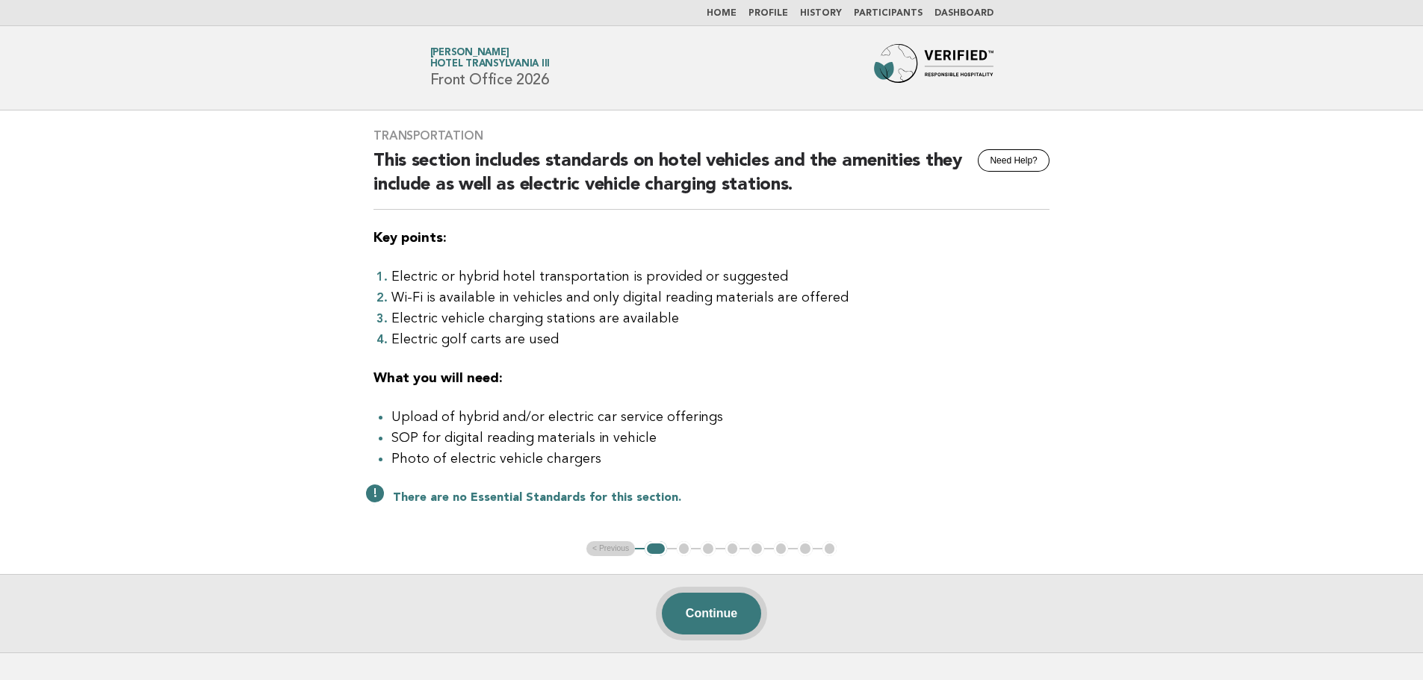
click at [706, 615] on button "Continue" at bounding box center [711, 614] width 99 height 42
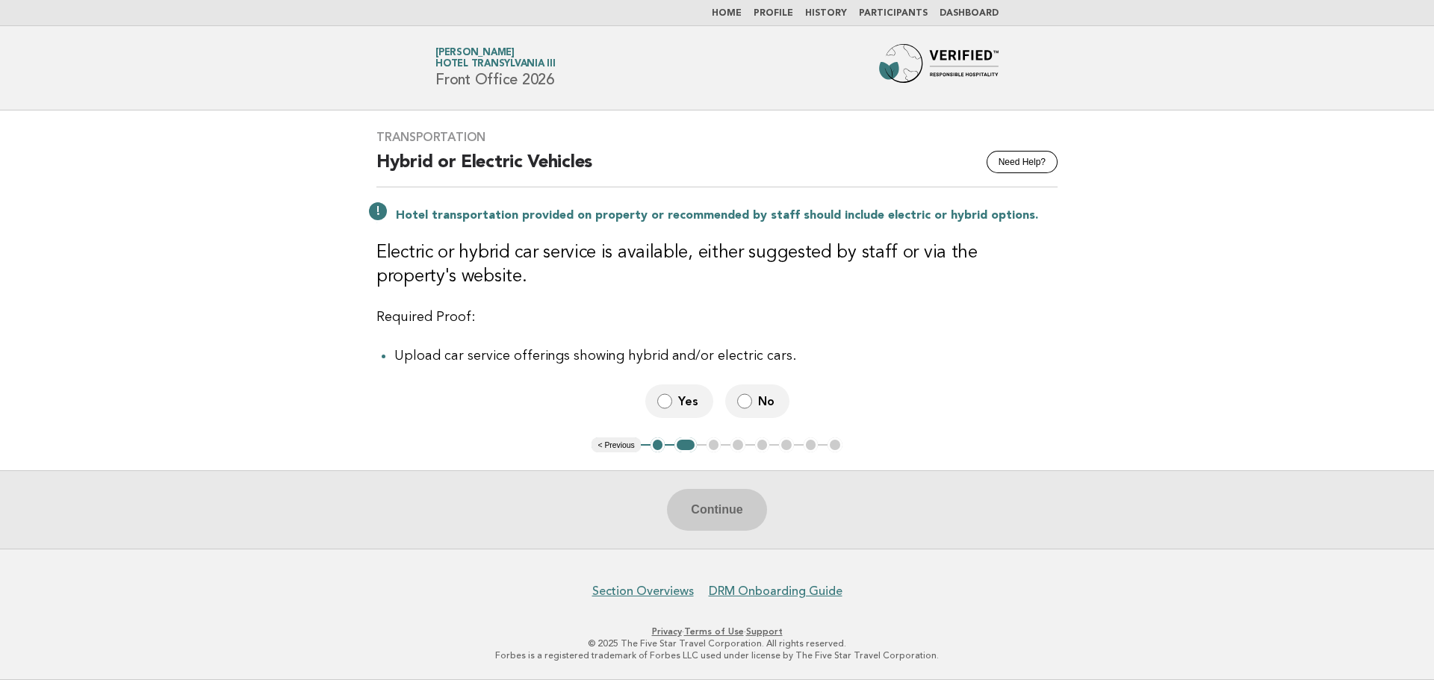
click at [761, 407] on span "No" at bounding box center [767, 402] width 19 height 16
click at [719, 504] on button "Continue" at bounding box center [716, 510] width 99 height 42
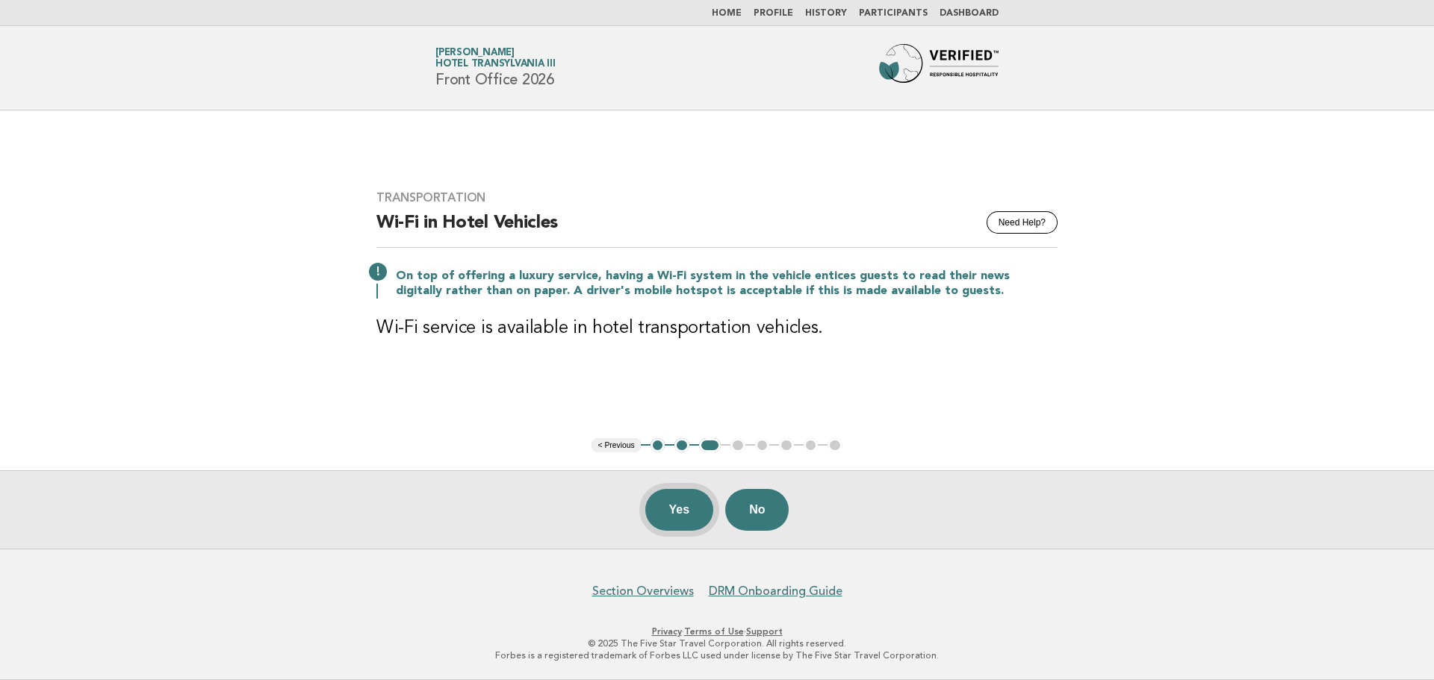
click at [666, 500] on button "Yes" at bounding box center [679, 510] width 69 height 42
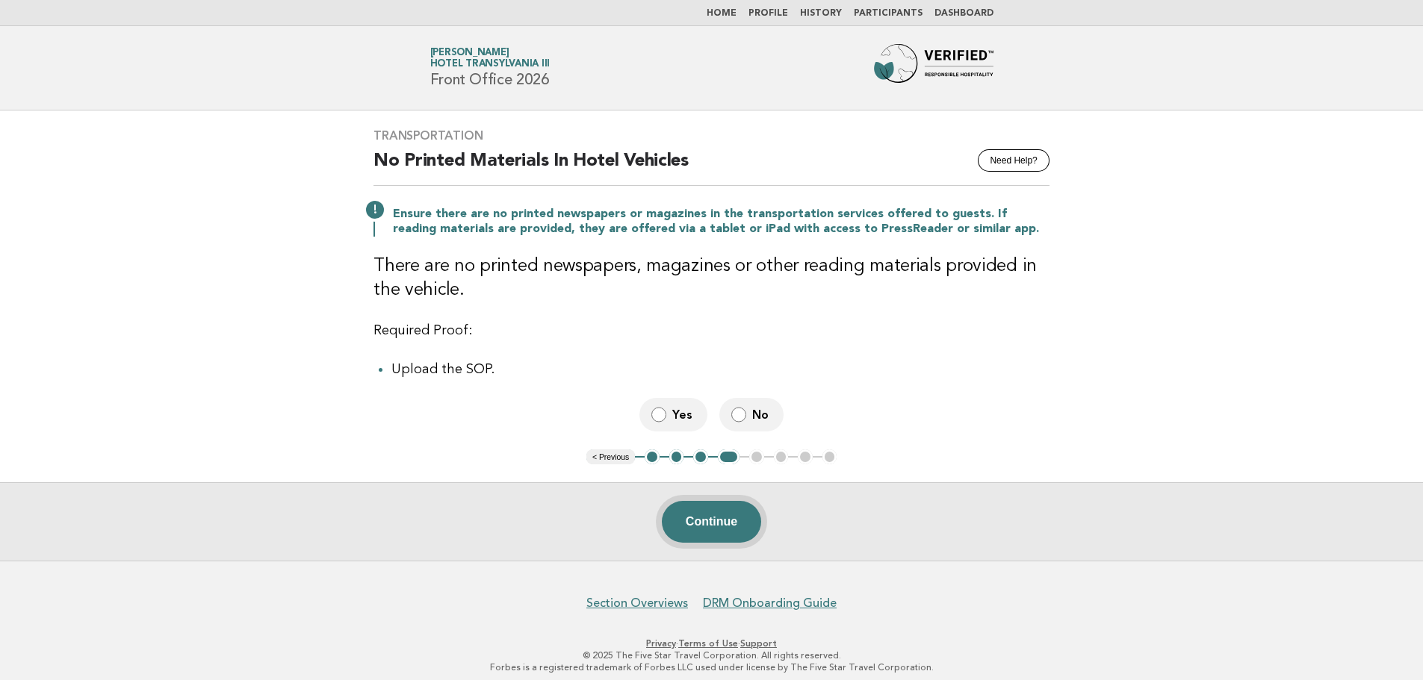
click at [713, 525] on button "Continue" at bounding box center [711, 522] width 99 height 42
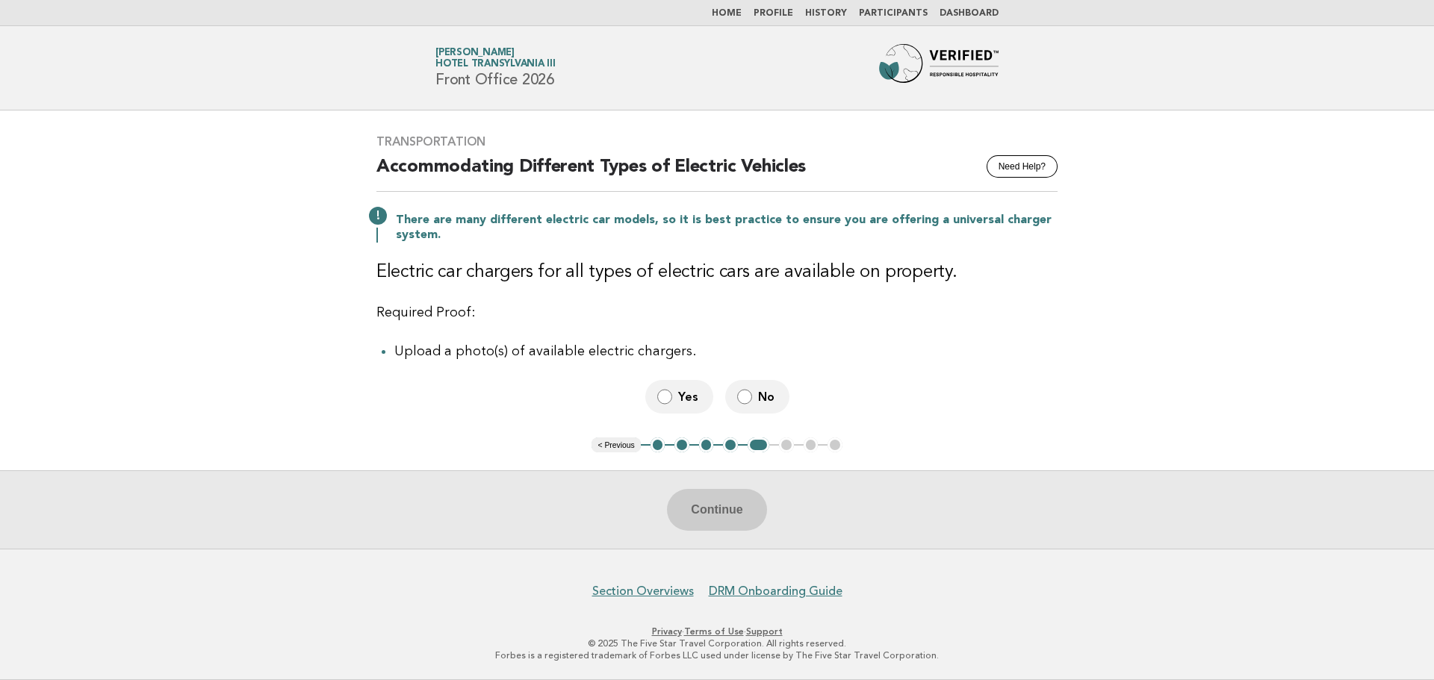
click at [60, 485] on div "Continue" at bounding box center [717, 510] width 1434 height 78
click at [681, 408] on label "Yes" at bounding box center [679, 397] width 68 height 34
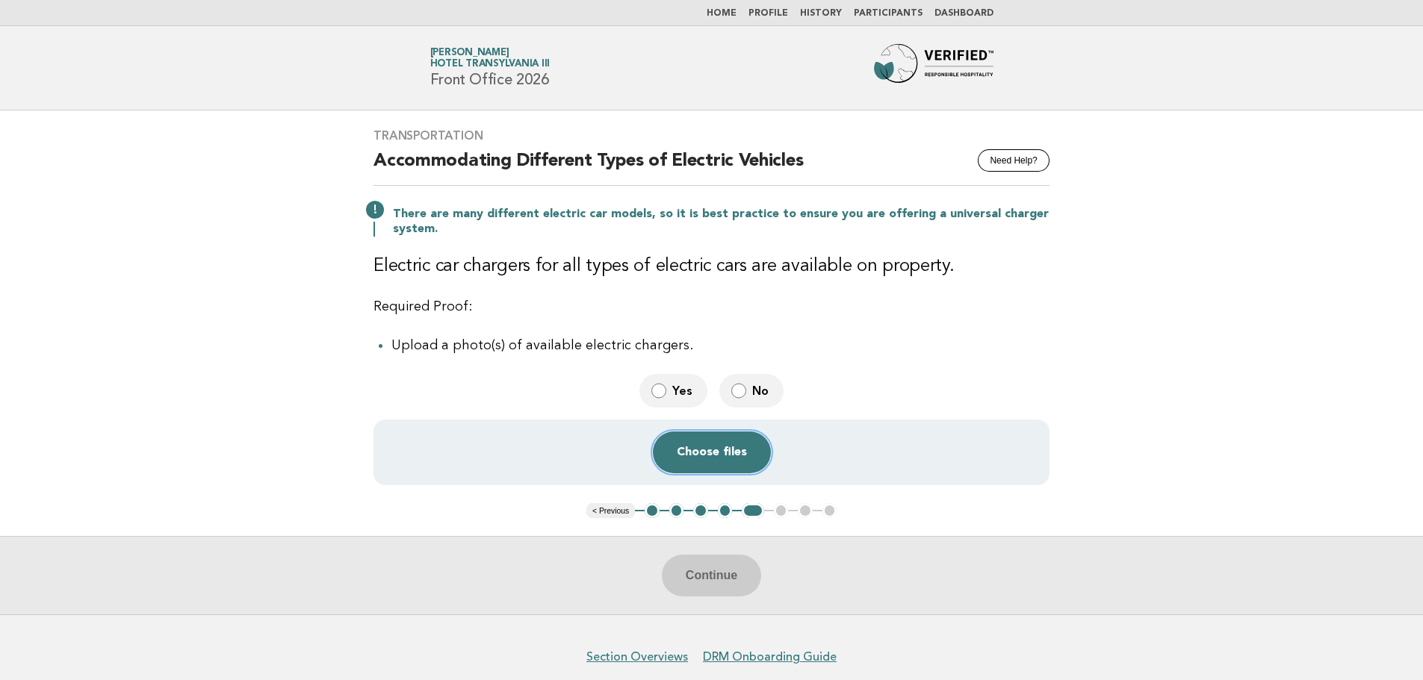
click at [697, 463] on button "Choose files" at bounding box center [712, 453] width 118 height 42
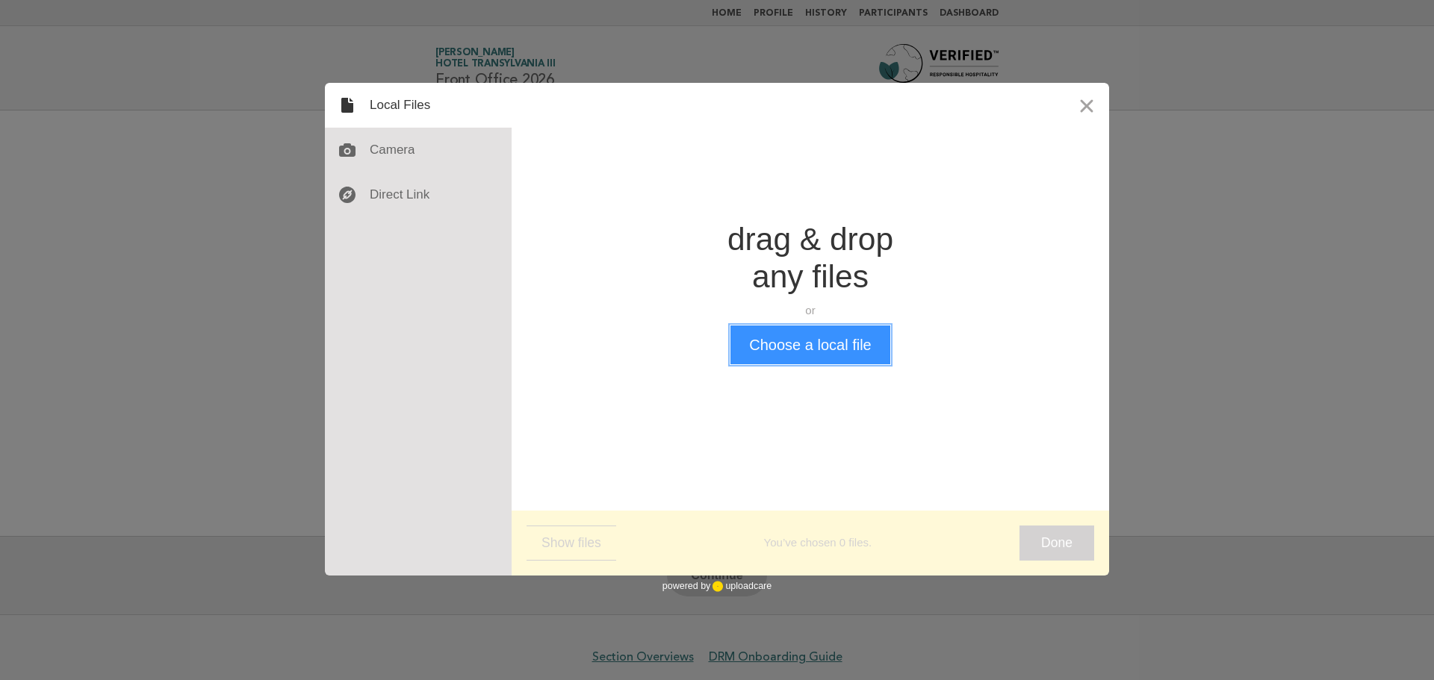
click at [822, 334] on button "Choose a local file" at bounding box center [809, 345] width 159 height 39
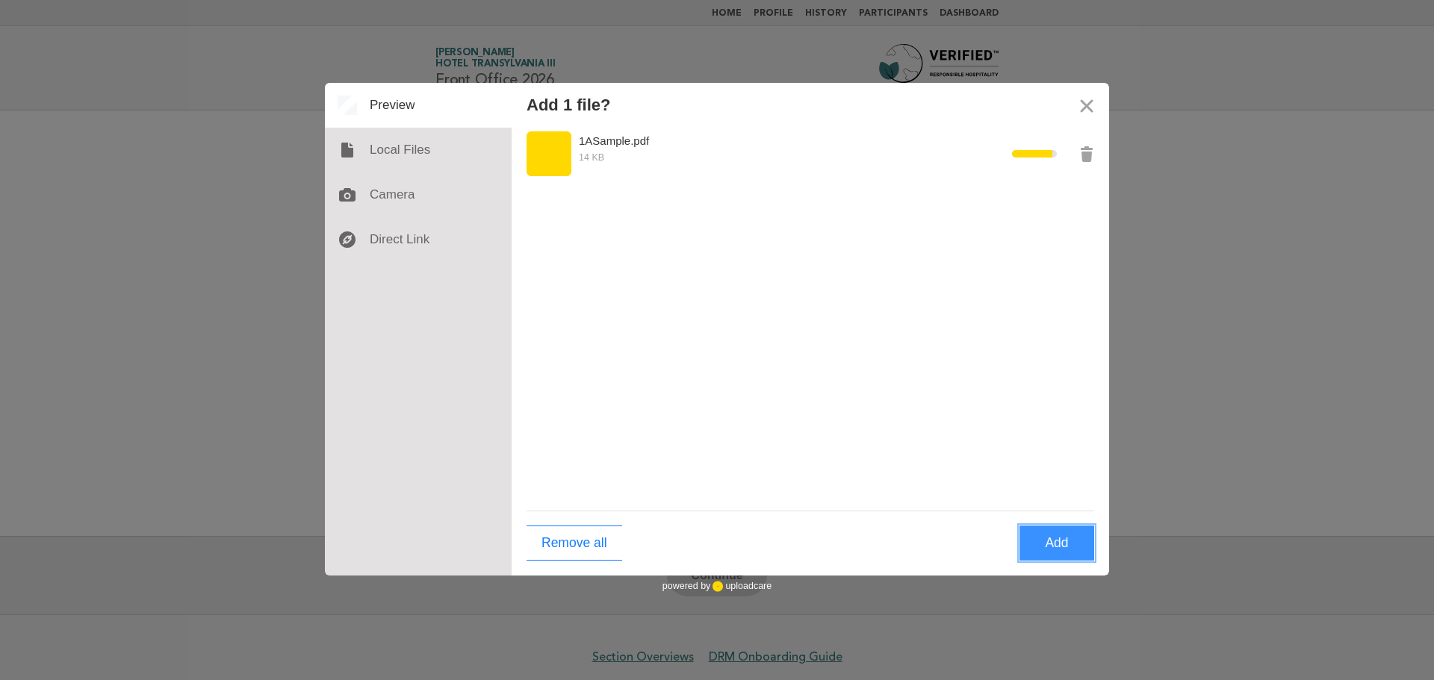
click at [1072, 547] on button "Add" at bounding box center [1057, 543] width 75 height 35
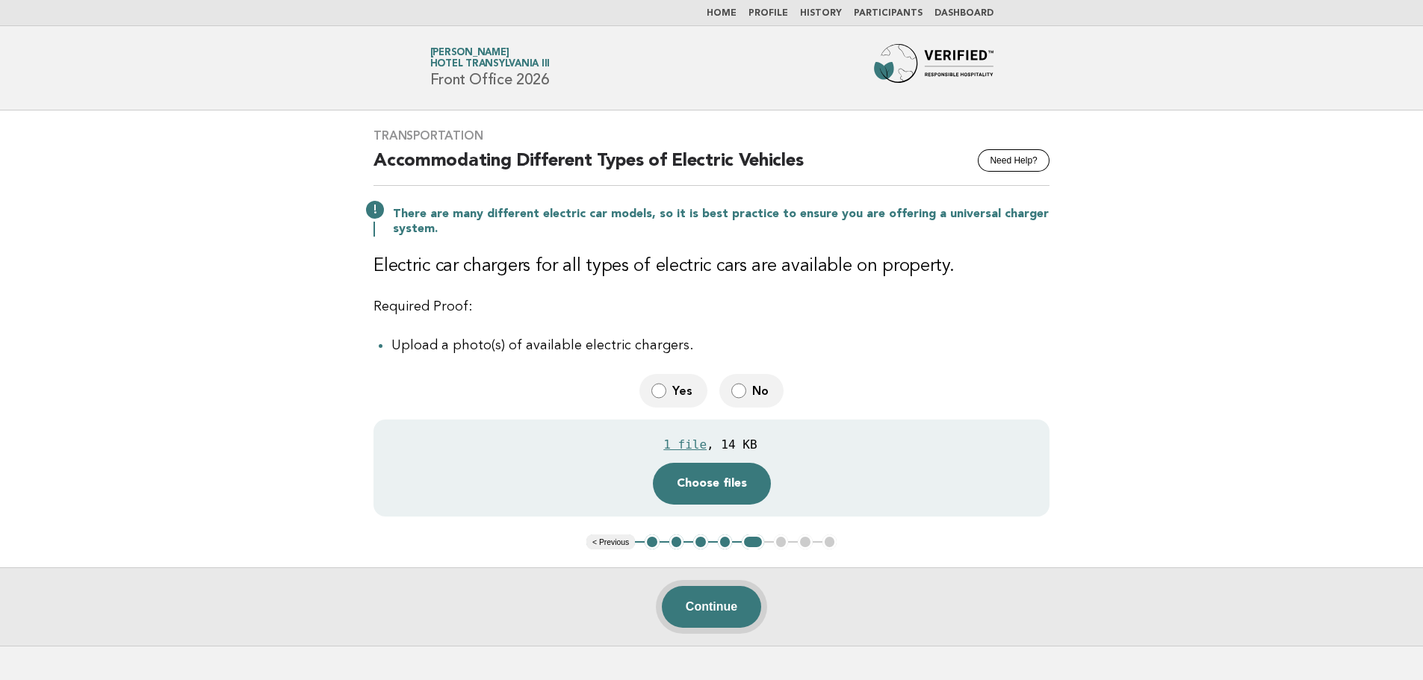
click at [717, 614] on button "Continue" at bounding box center [711, 607] width 99 height 42
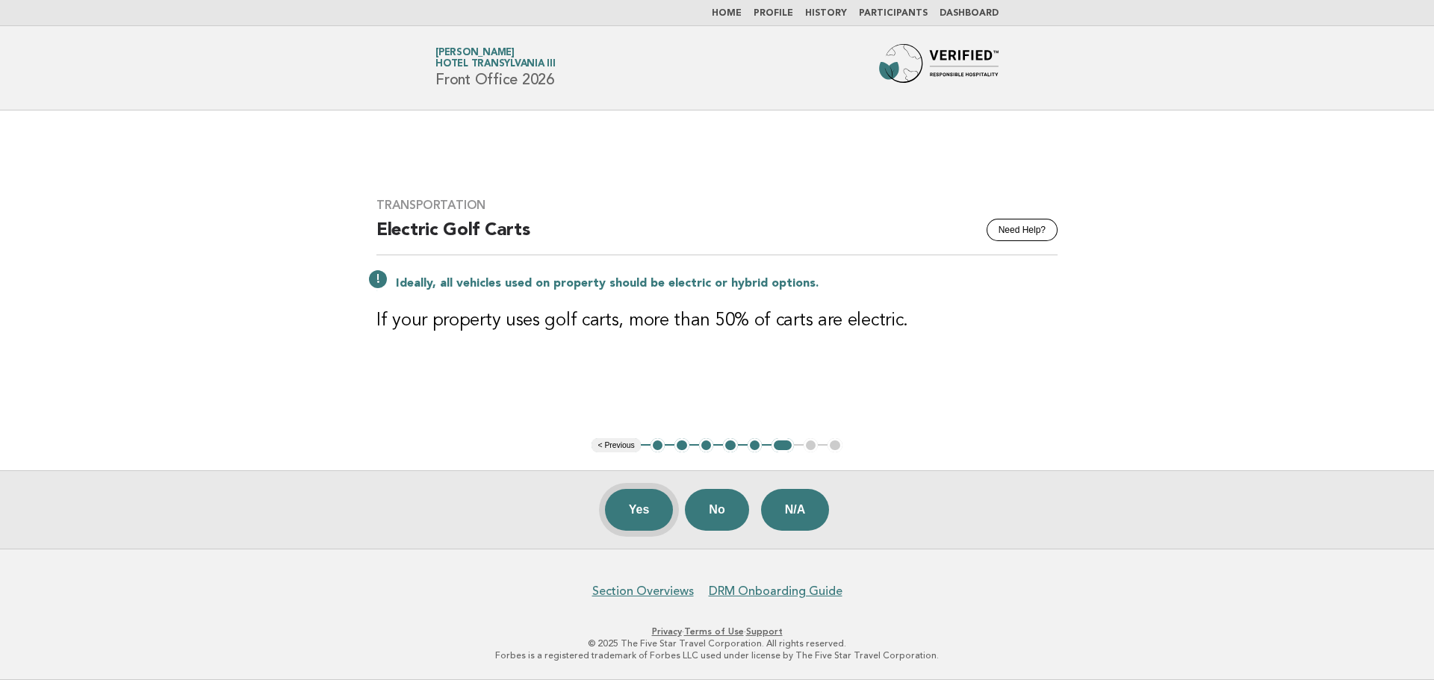
click at [644, 511] on button "Yes" at bounding box center [639, 510] width 69 height 42
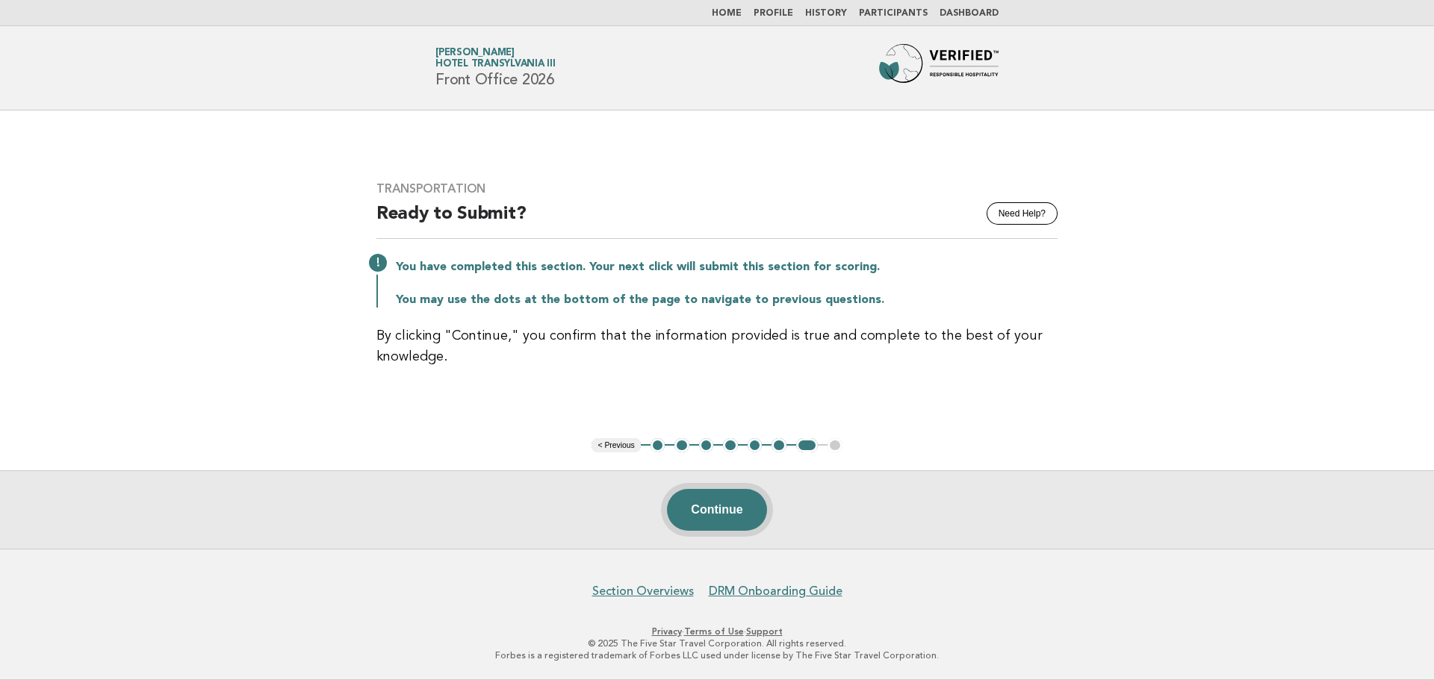
click at [747, 518] on button "Continue" at bounding box center [716, 510] width 99 height 42
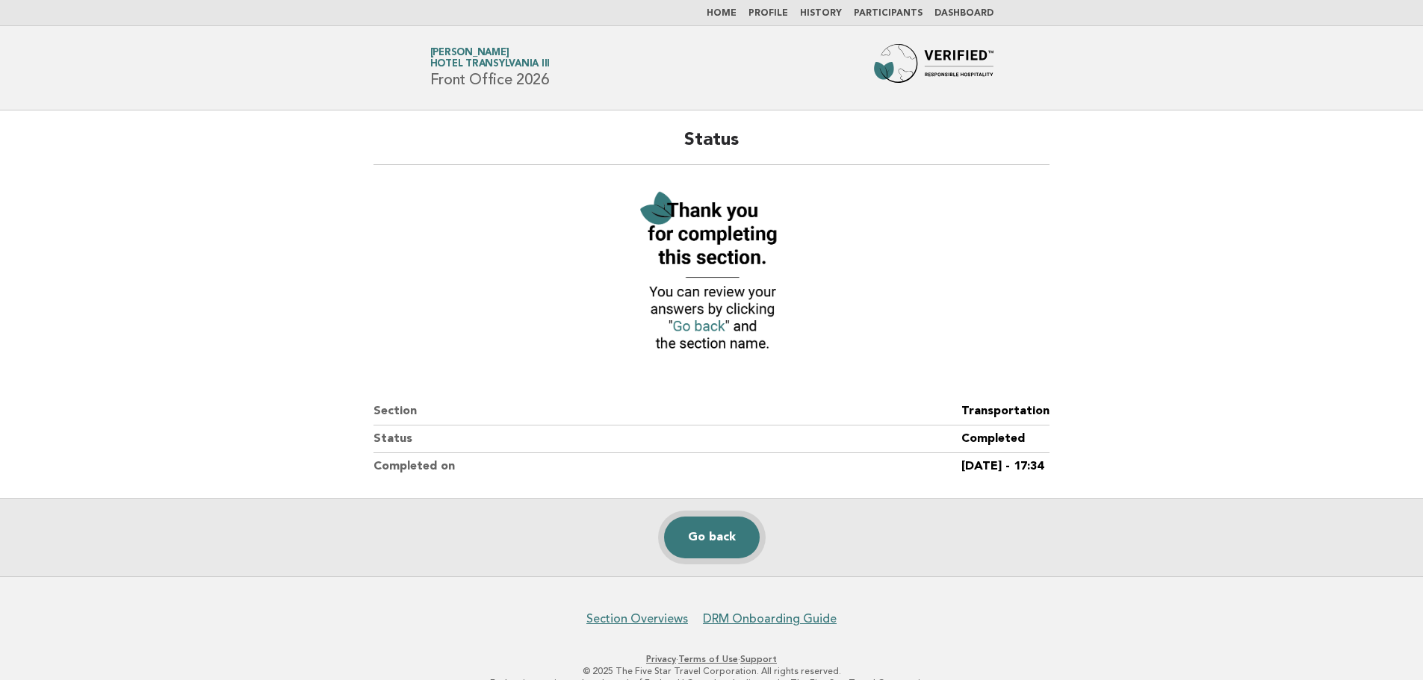
click at [728, 545] on link "Go back" at bounding box center [712, 538] width 96 height 42
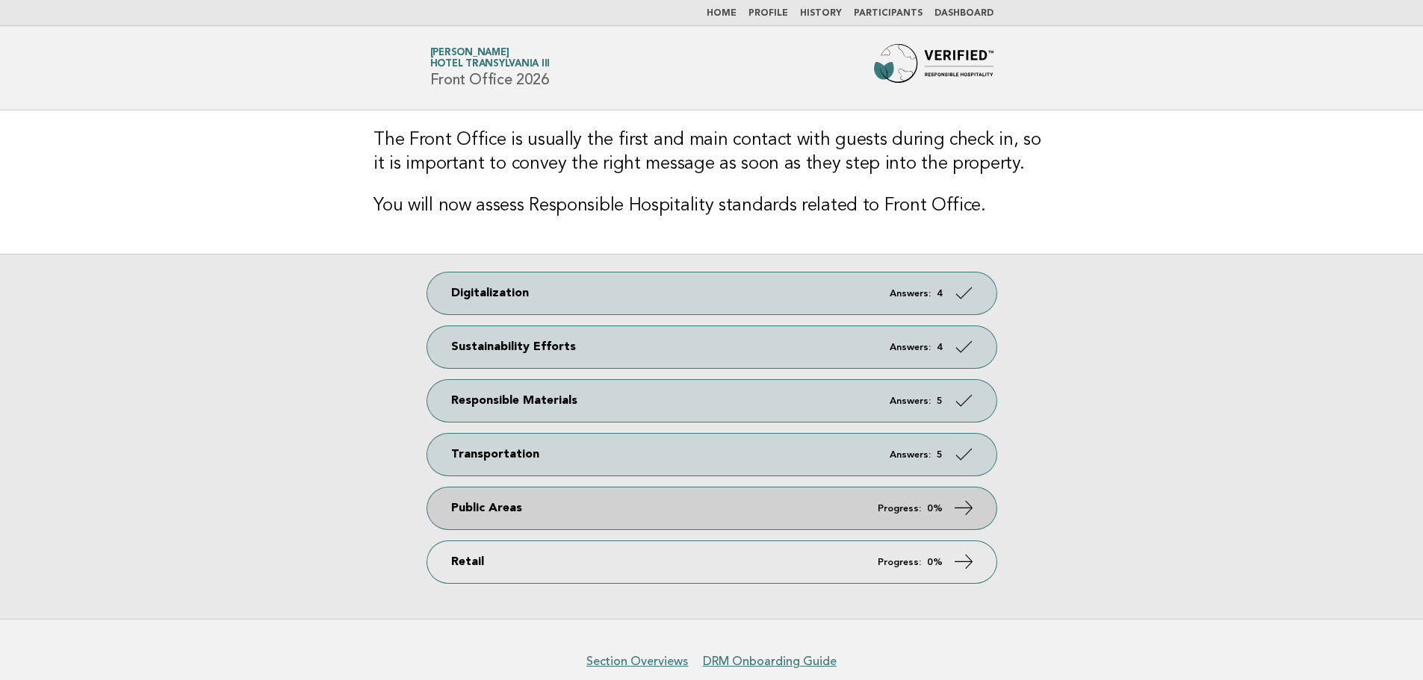
click at [723, 515] on link "Public Areas Progress: 0%" at bounding box center [711, 509] width 569 height 42
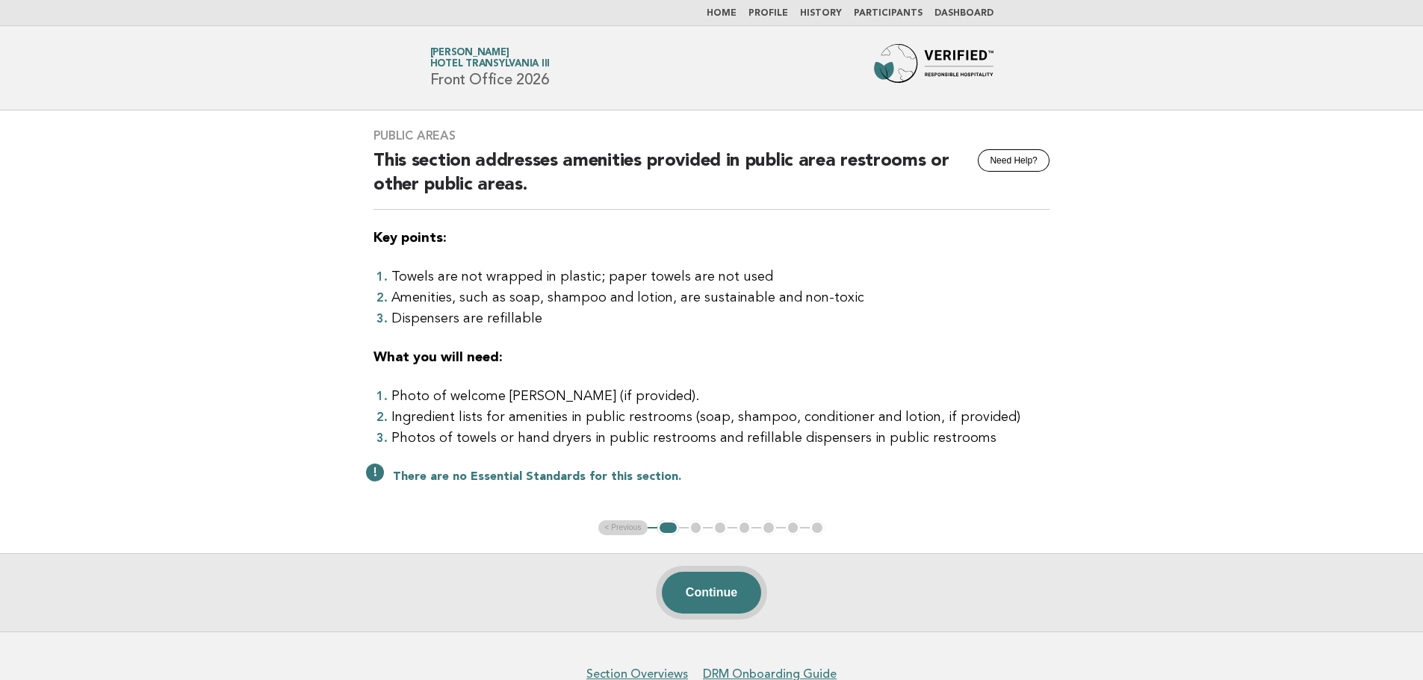
click at [707, 592] on button "Continue" at bounding box center [711, 593] width 99 height 42
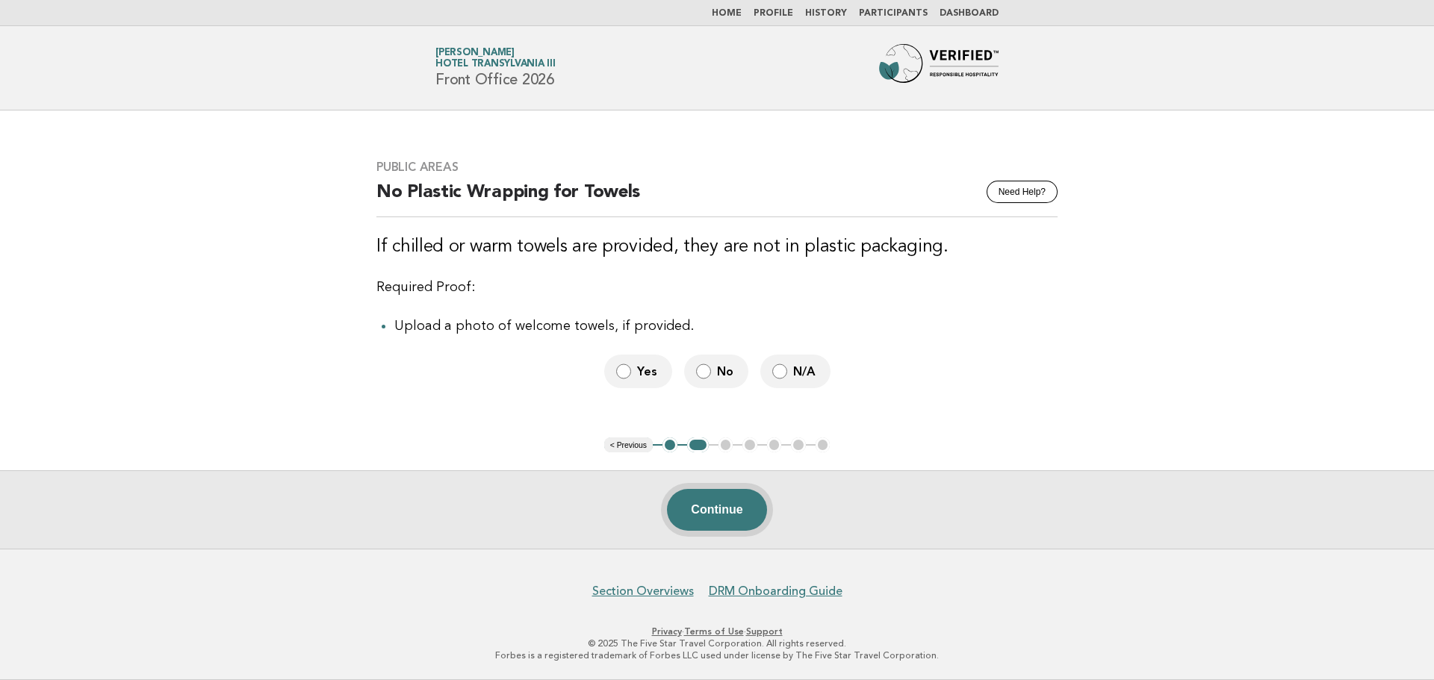
click at [727, 517] on button "Continue" at bounding box center [716, 510] width 99 height 42
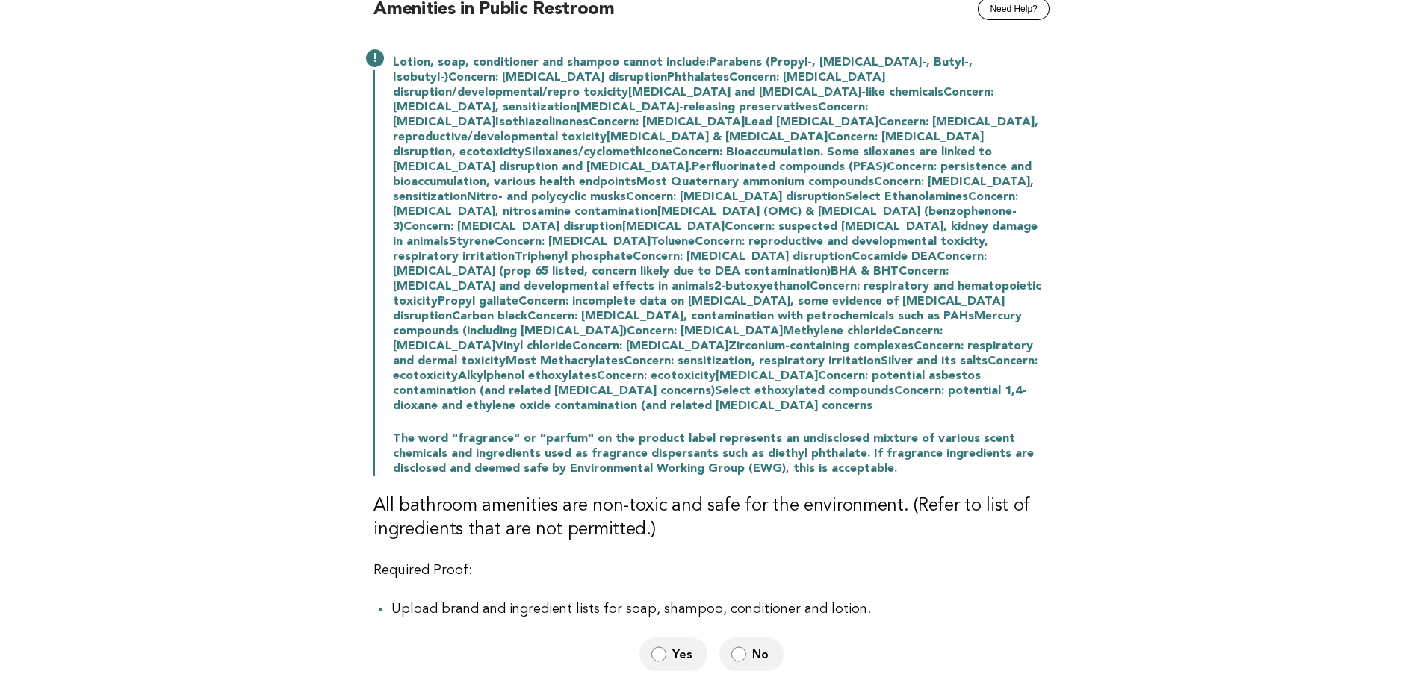
scroll to position [149, 0]
click at [753, 649] on span "No" at bounding box center [761, 657] width 19 height 16
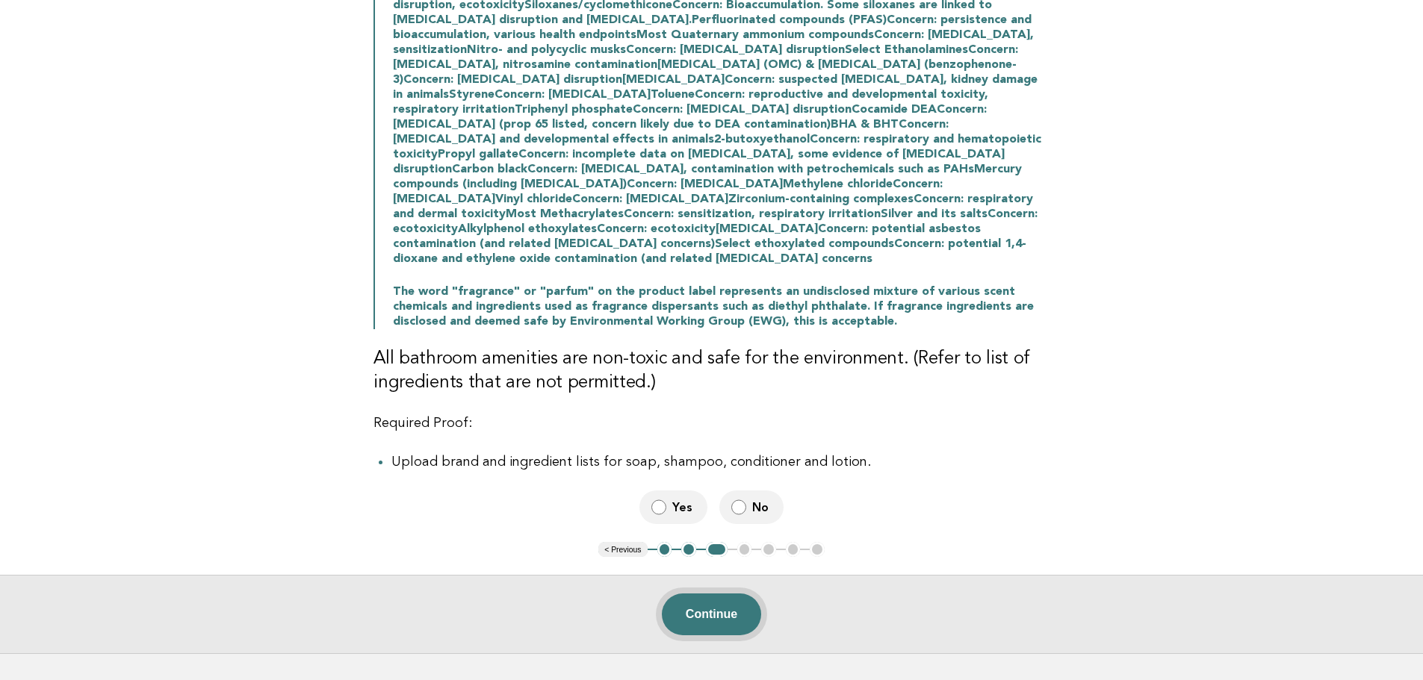
click at [716, 594] on button "Continue" at bounding box center [711, 615] width 99 height 42
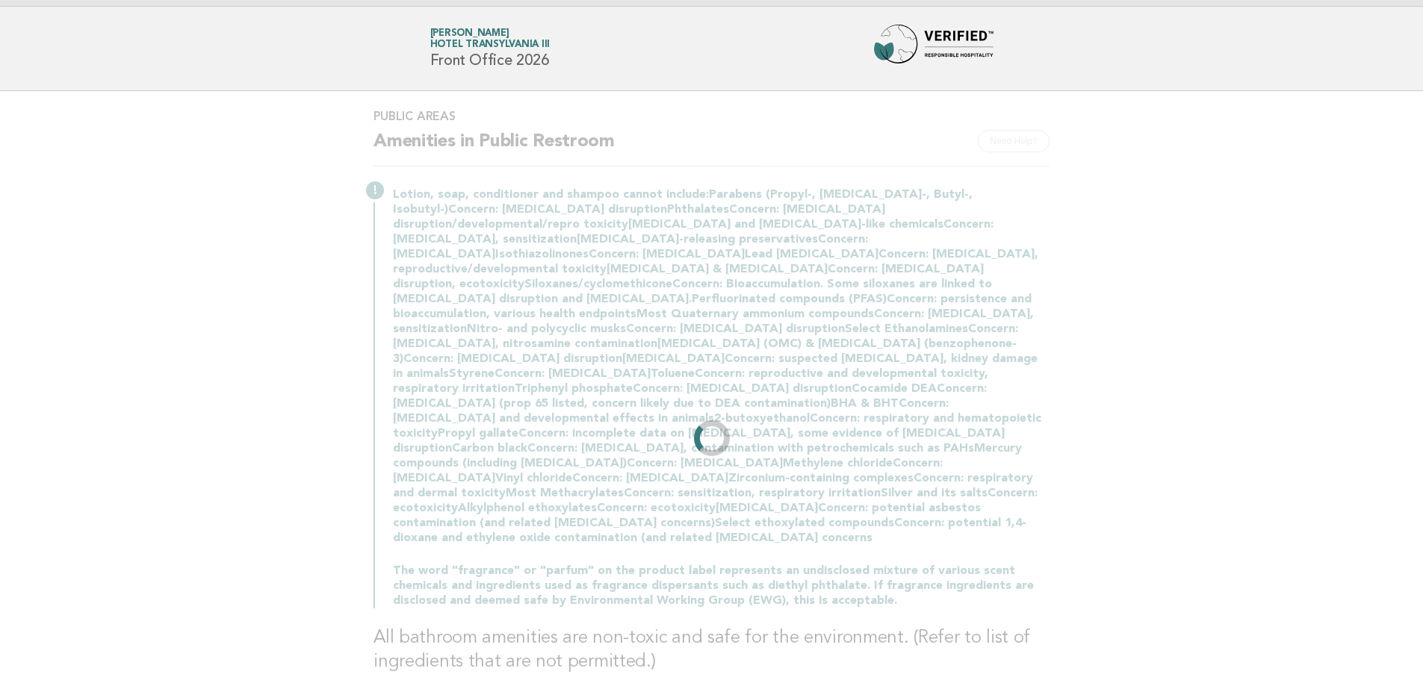
scroll to position [0, 0]
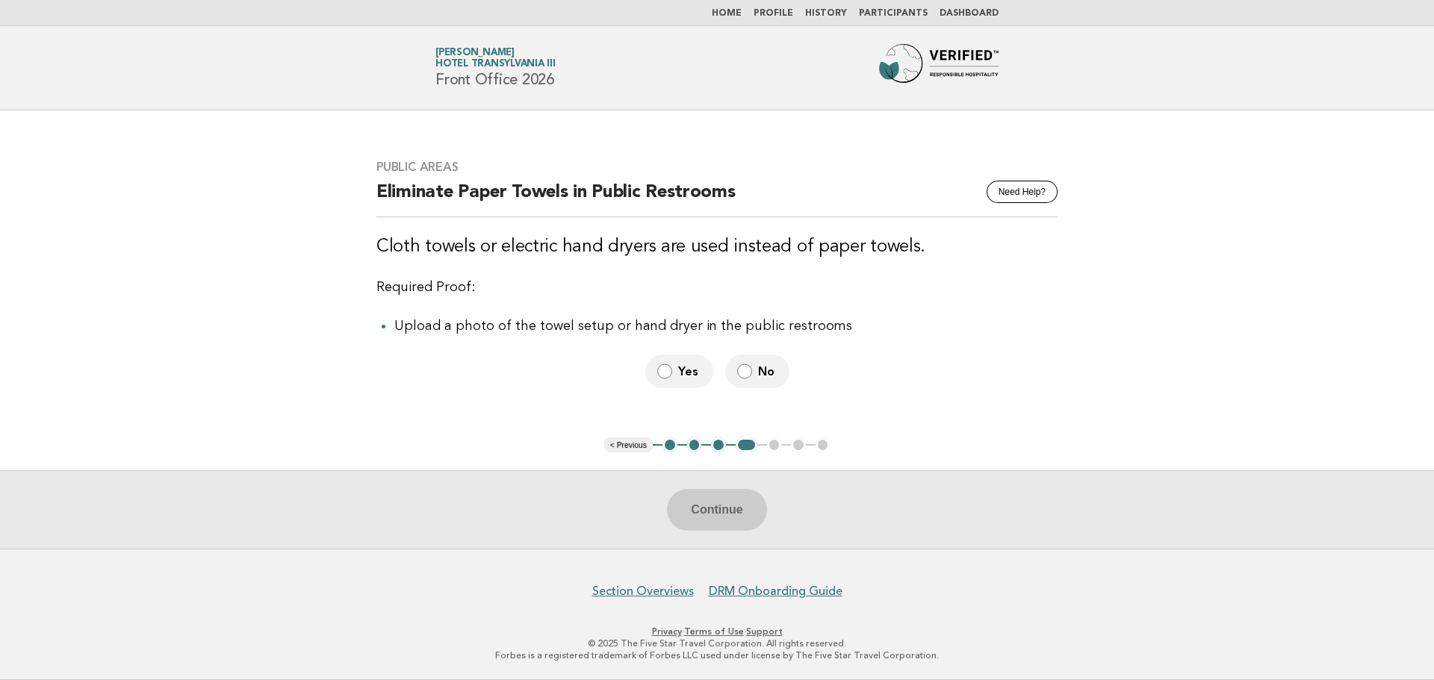
click at [685, 376] on span "Yes" at bounding box center [689, 372] width 23 height 16
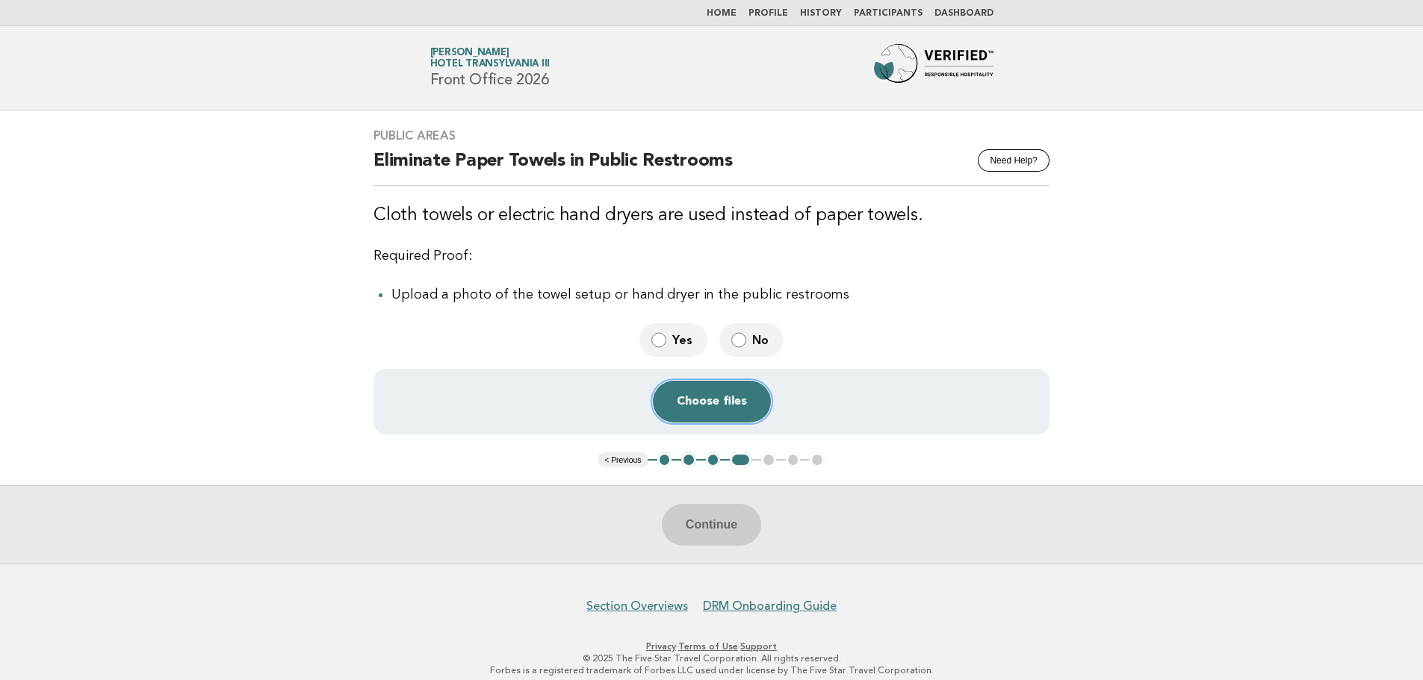
click at [724, 404] on button "Choose files" at bounding box center [712, 402] width 118 height 42
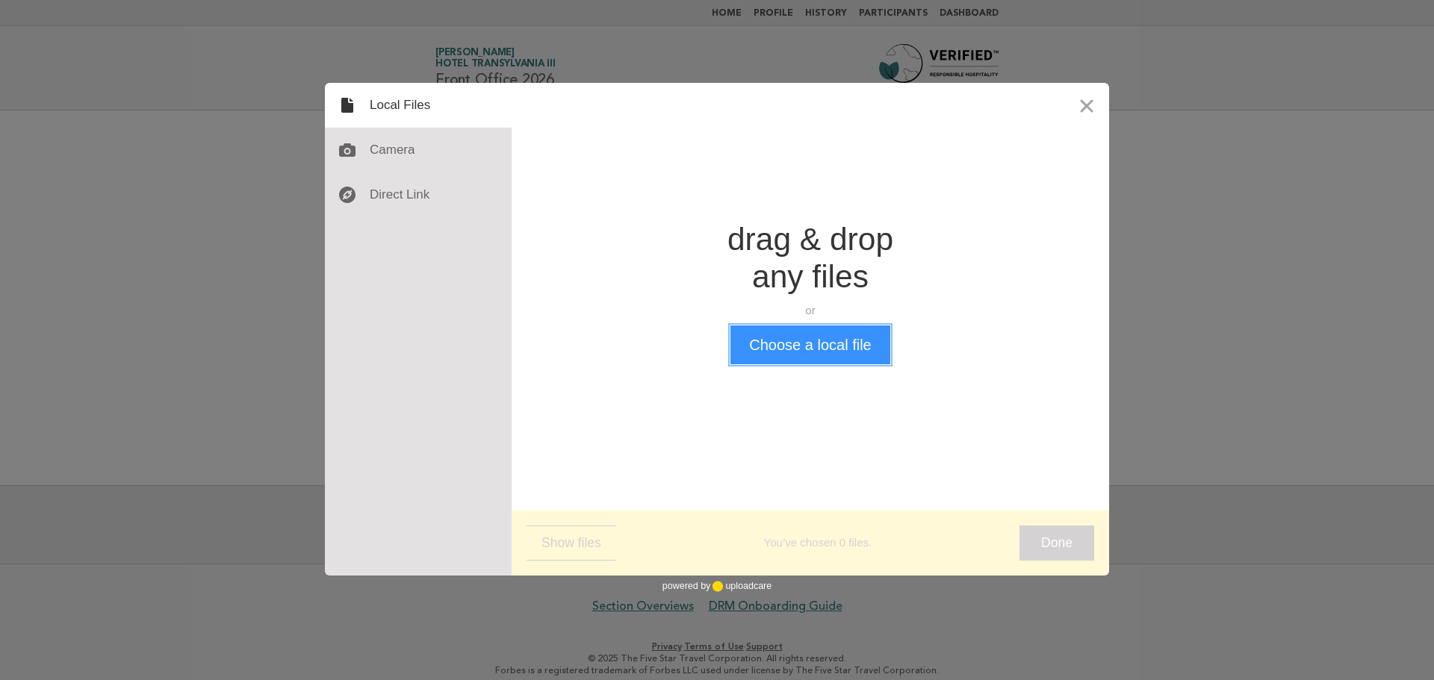
click at [791, 354] on button "Choose a local file" at bounding box center [809, 345] width 159 height 39
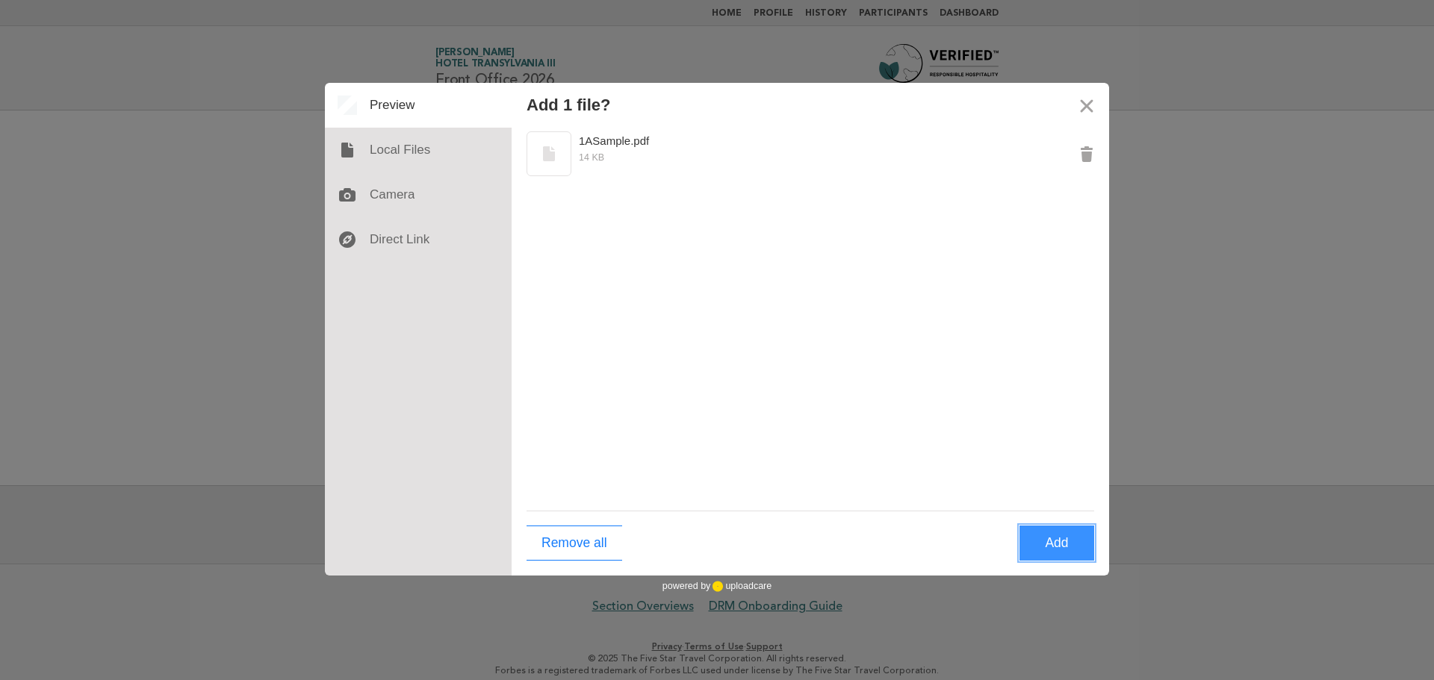
click at [1070, 546] on button "Add" at bounding box center [1057, 543] width 75 height 35
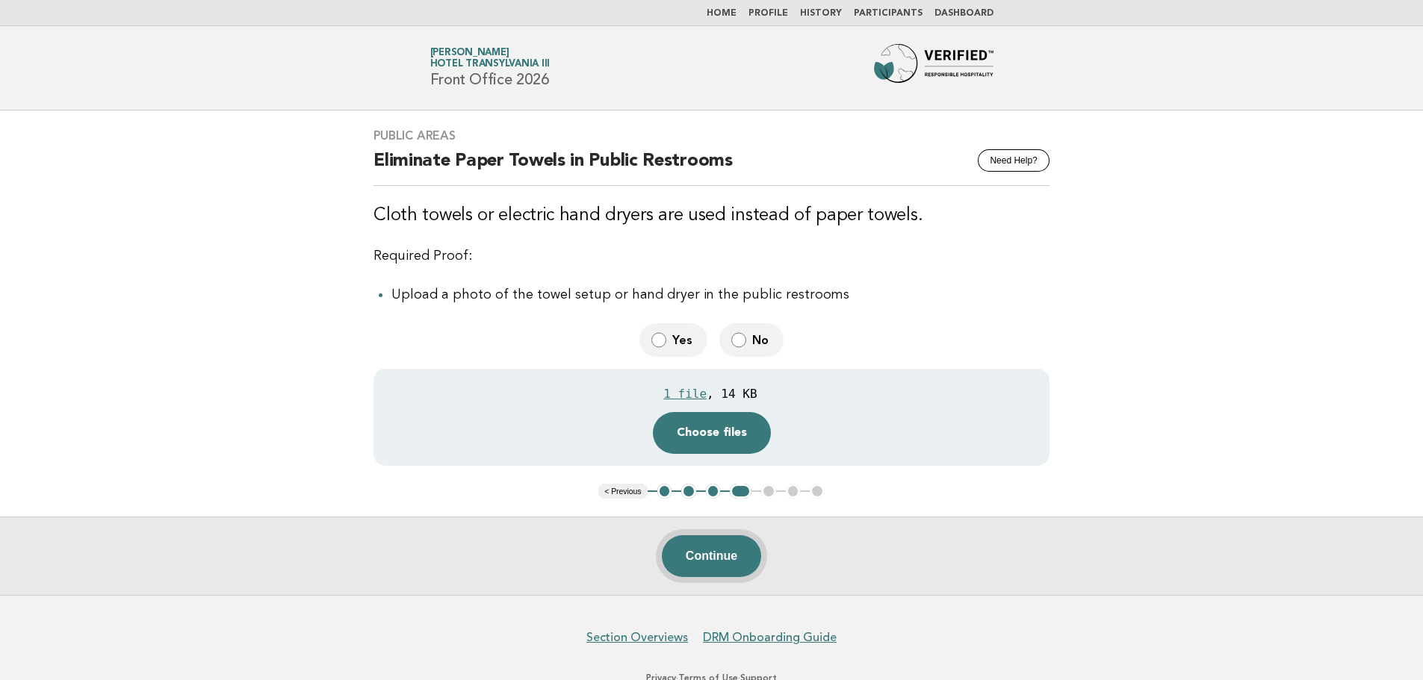
click at [751, 562] on button "Continue" at bounding box center [711, 557] width 99 height 42
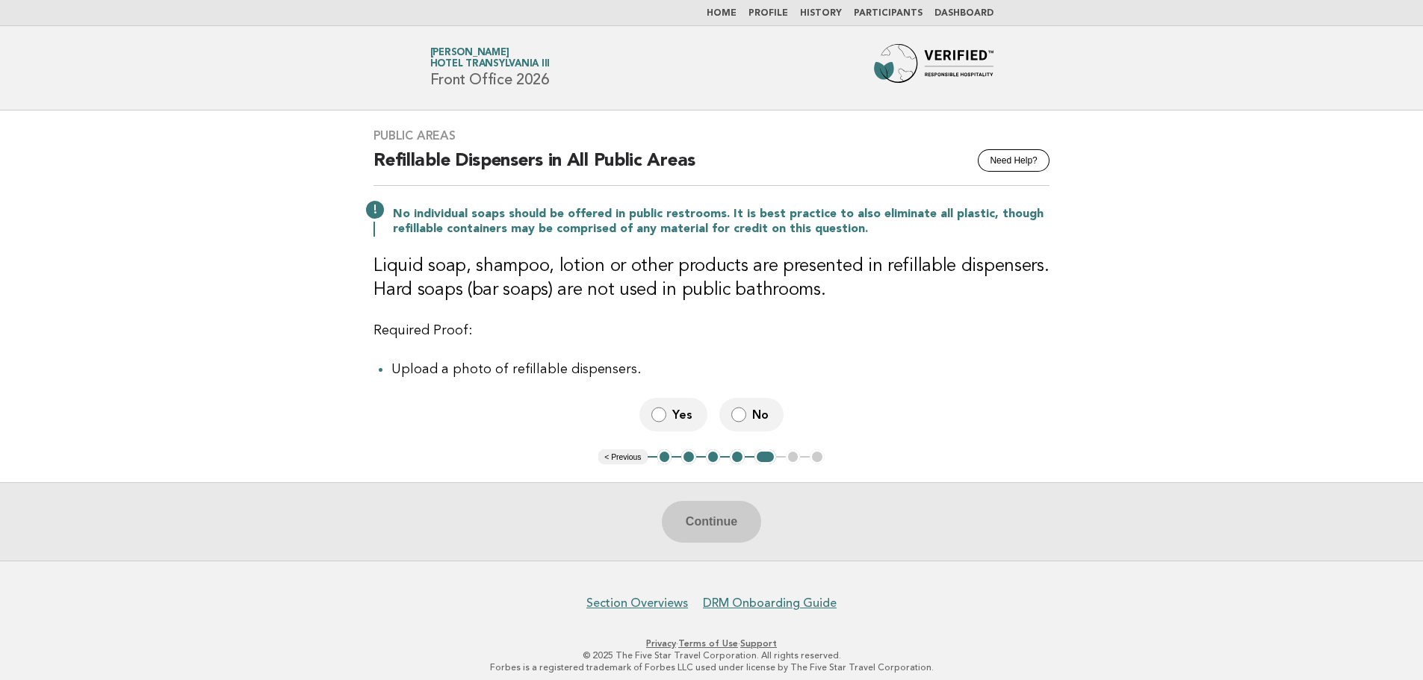
click at [674, 409] on span "Yes" at bounding box center [683, 415] width 23 height 16
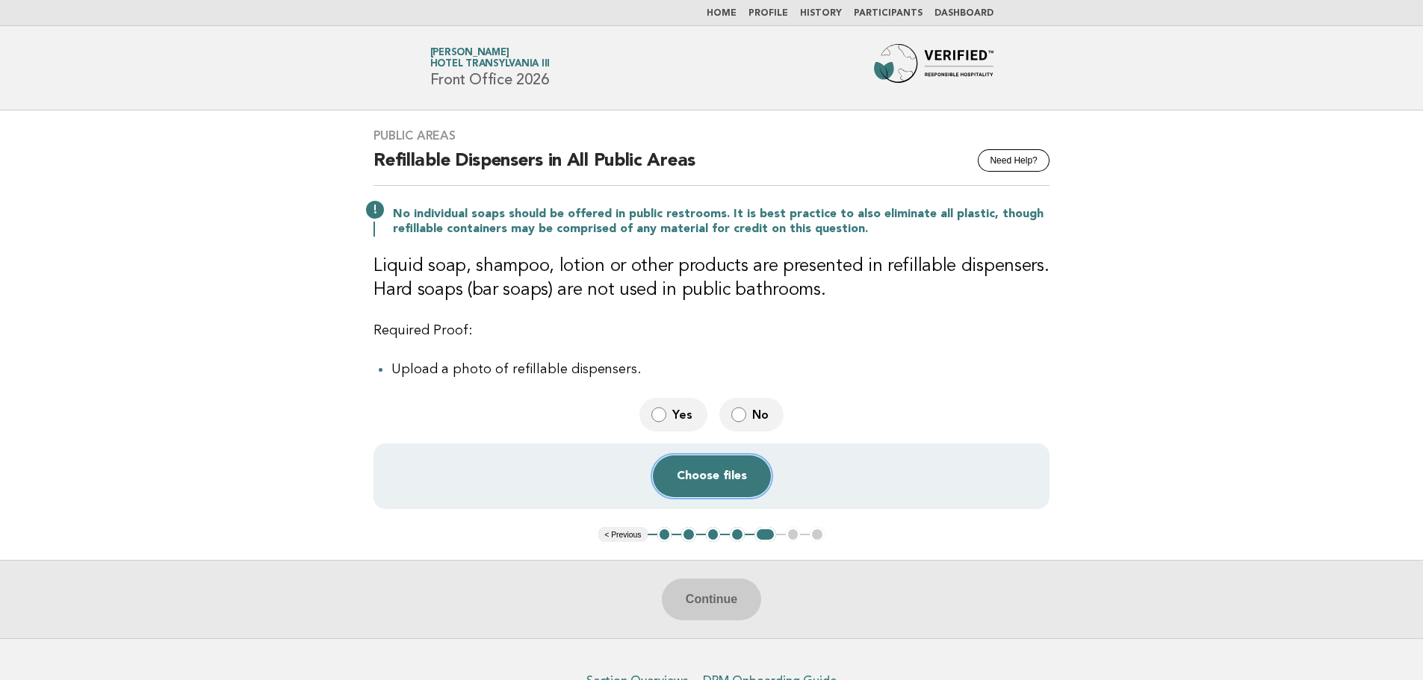
click at [699, 487] on button "Choose files" at bounding box center [712, 477] width 118 height 42
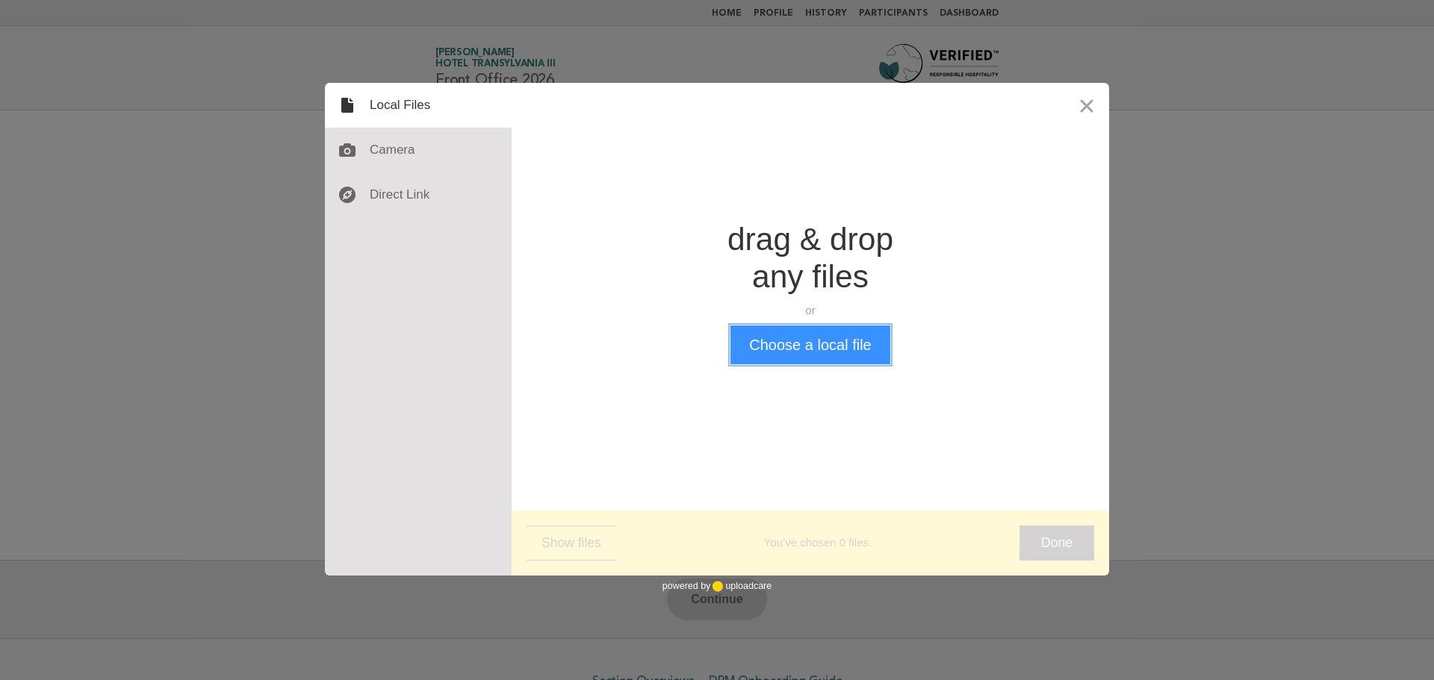
click at [801, 338] on button "Choose a local file" at bounding box center [809, 345] width 159 height 39
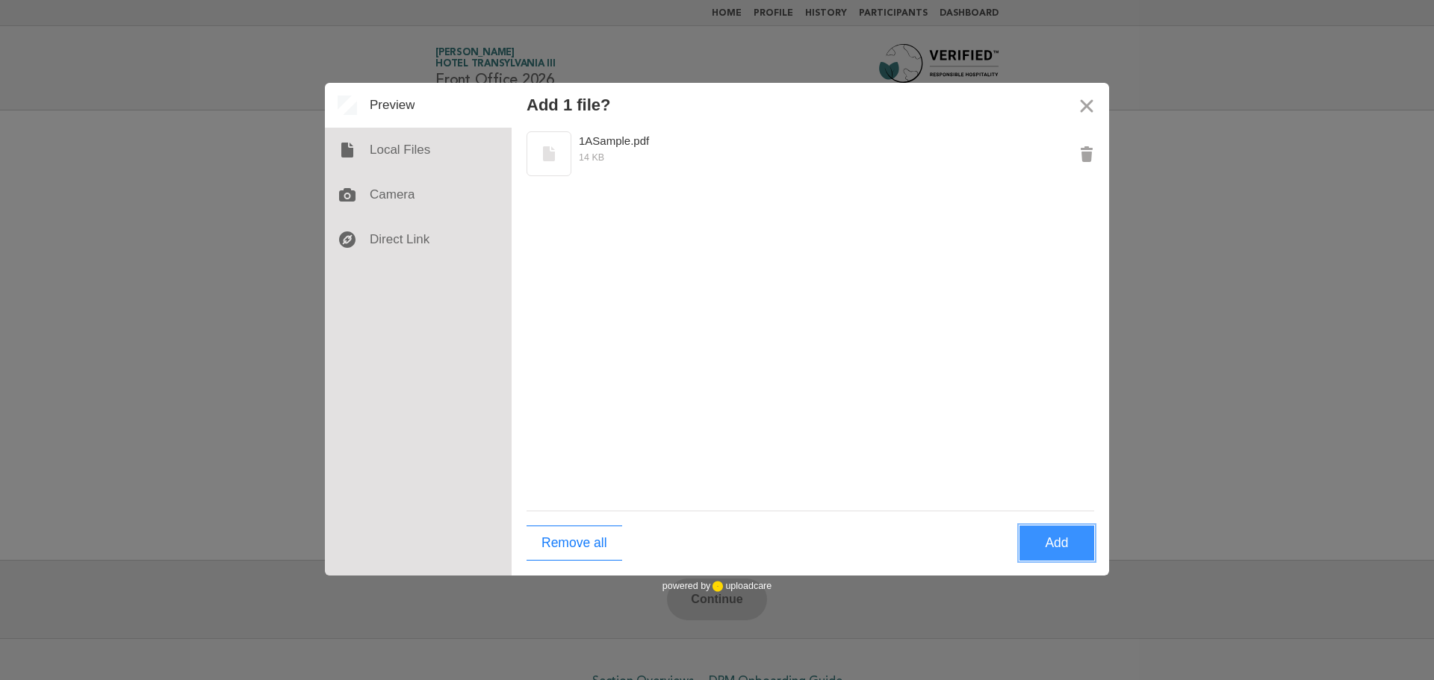
click at [1073, 550] on button "Add" at bounding box center [1057, 543] width 75 height 35
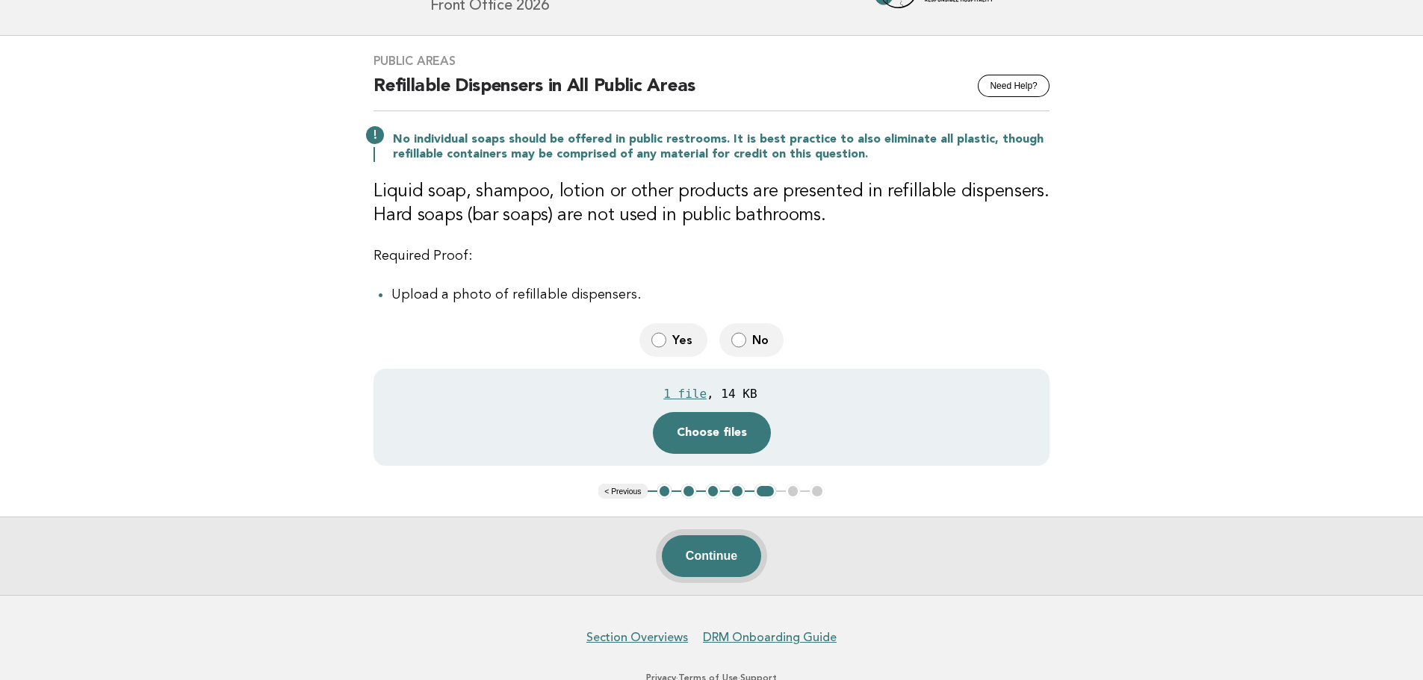
click at [704, 561] on button "Continue" at bounding box center [711, 557] width 99 height 42
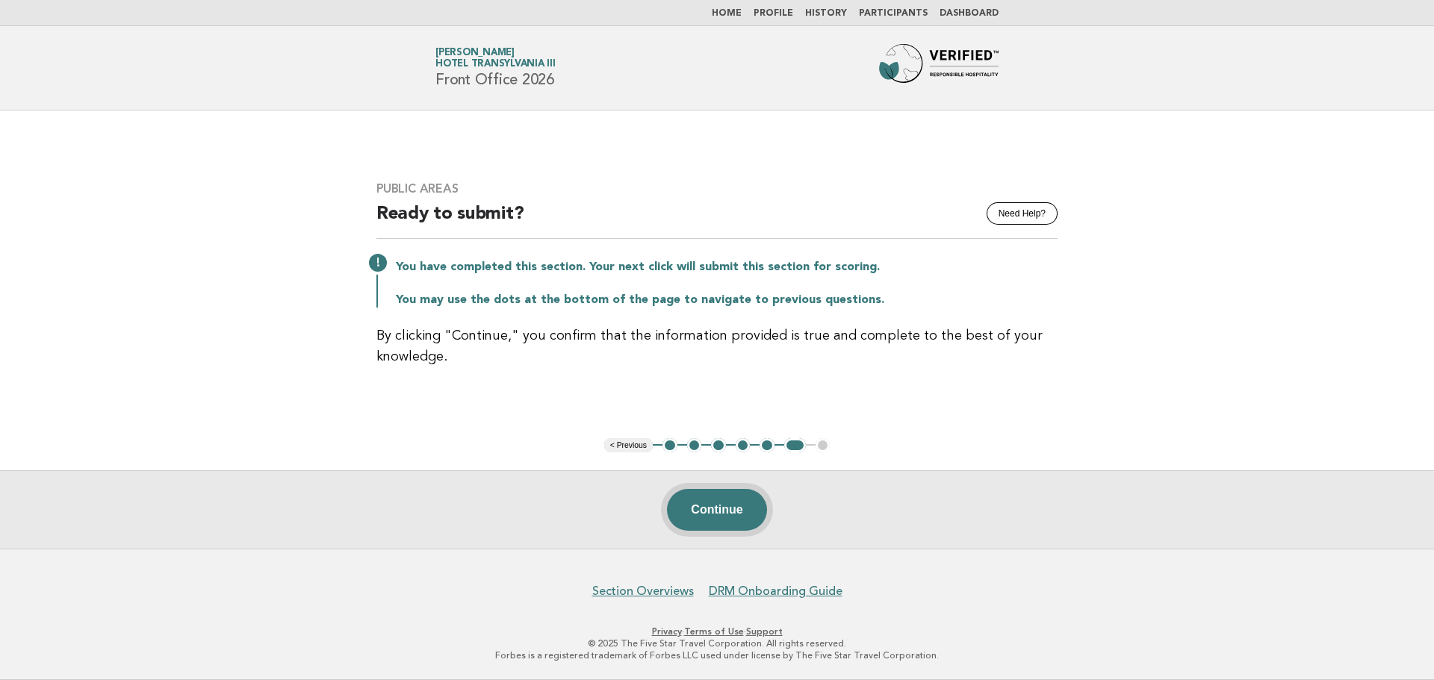
click at [711, 516] on button "Continue" at bounding box center [716, 510] width 99 height 42
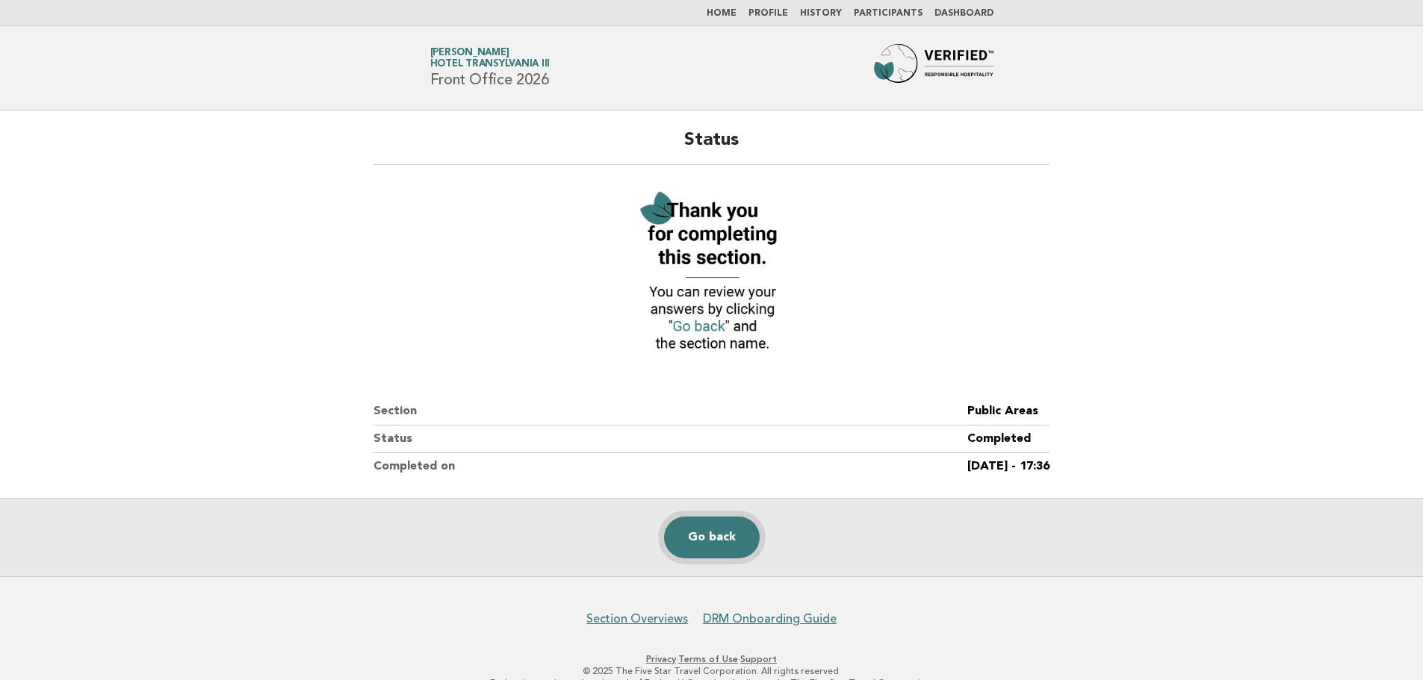
click at [698, 538] on link "Go back" at bounding box center [712, 538] width 96 height 42
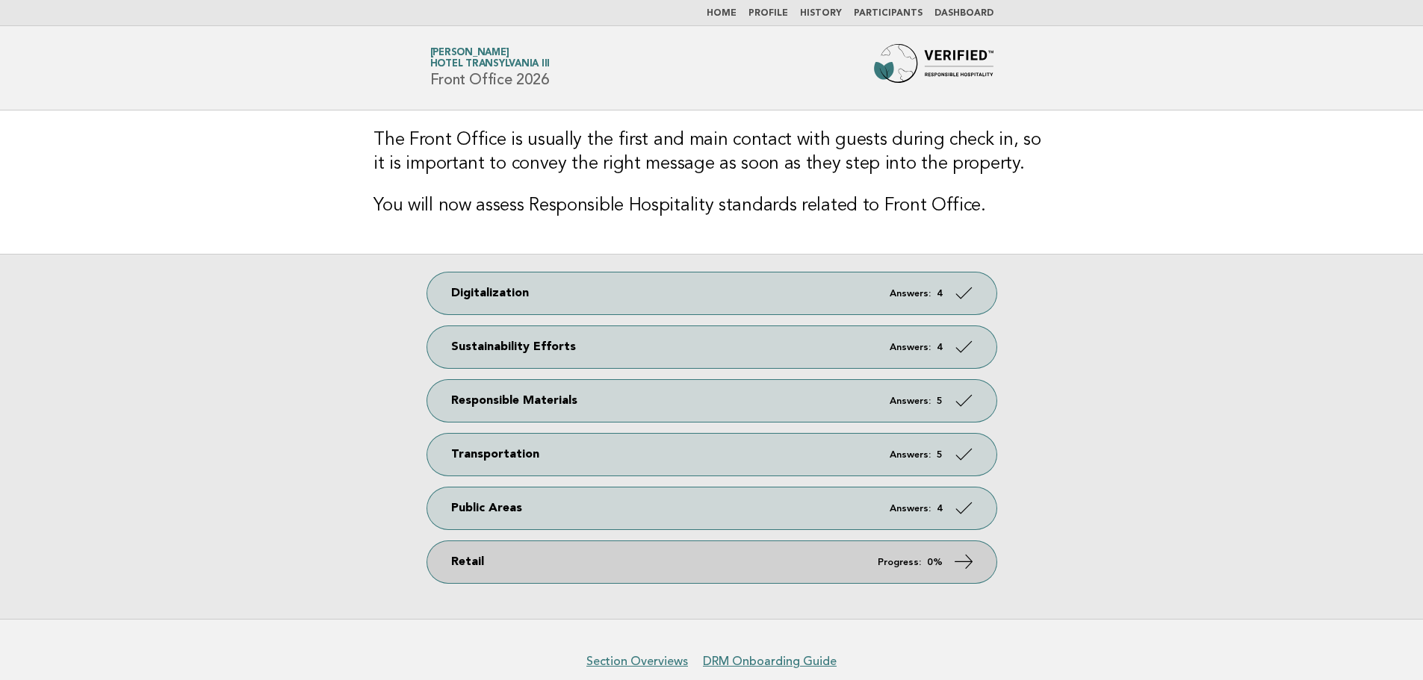
click at [500, 577] on link "Retail Progress: 0%" at bounding box center [711, 563] width 569 height 42
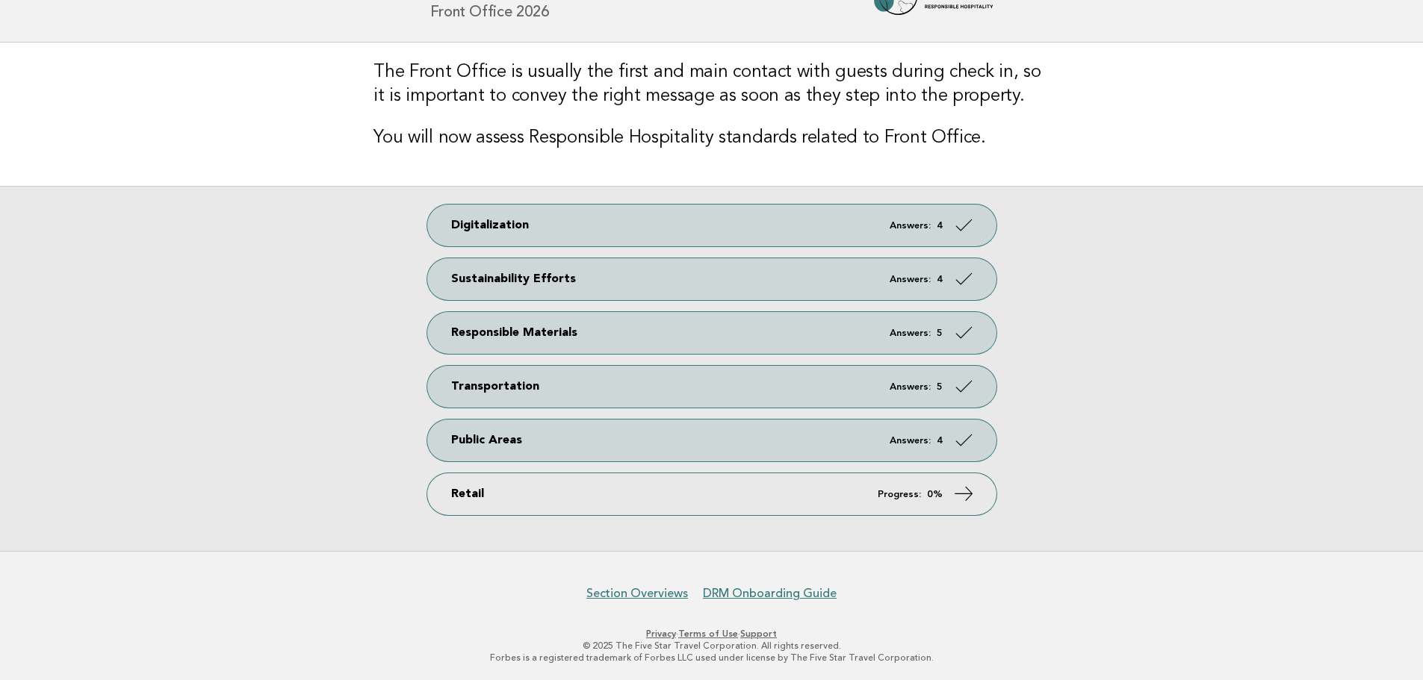
scroll to position [69, 0]
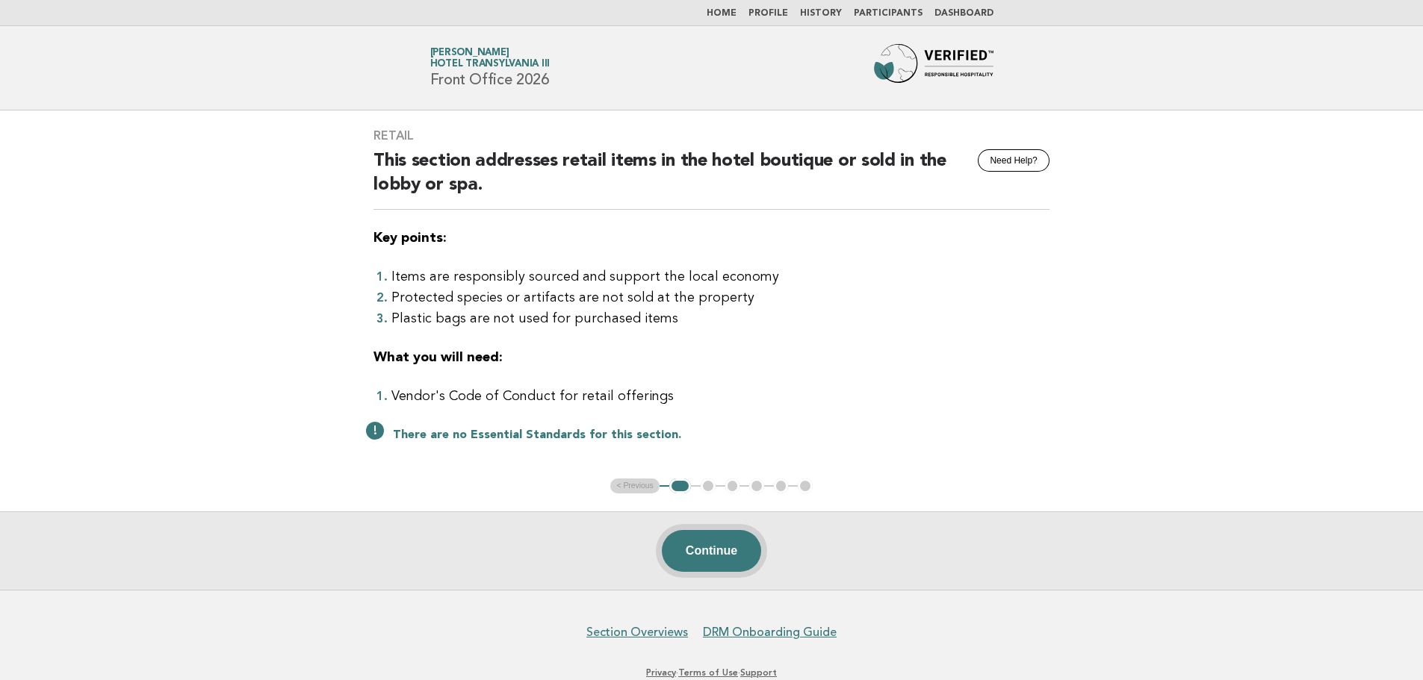
click at [707, 553] on button "Continue" at bounding box center [711, 551] width 99 height 42
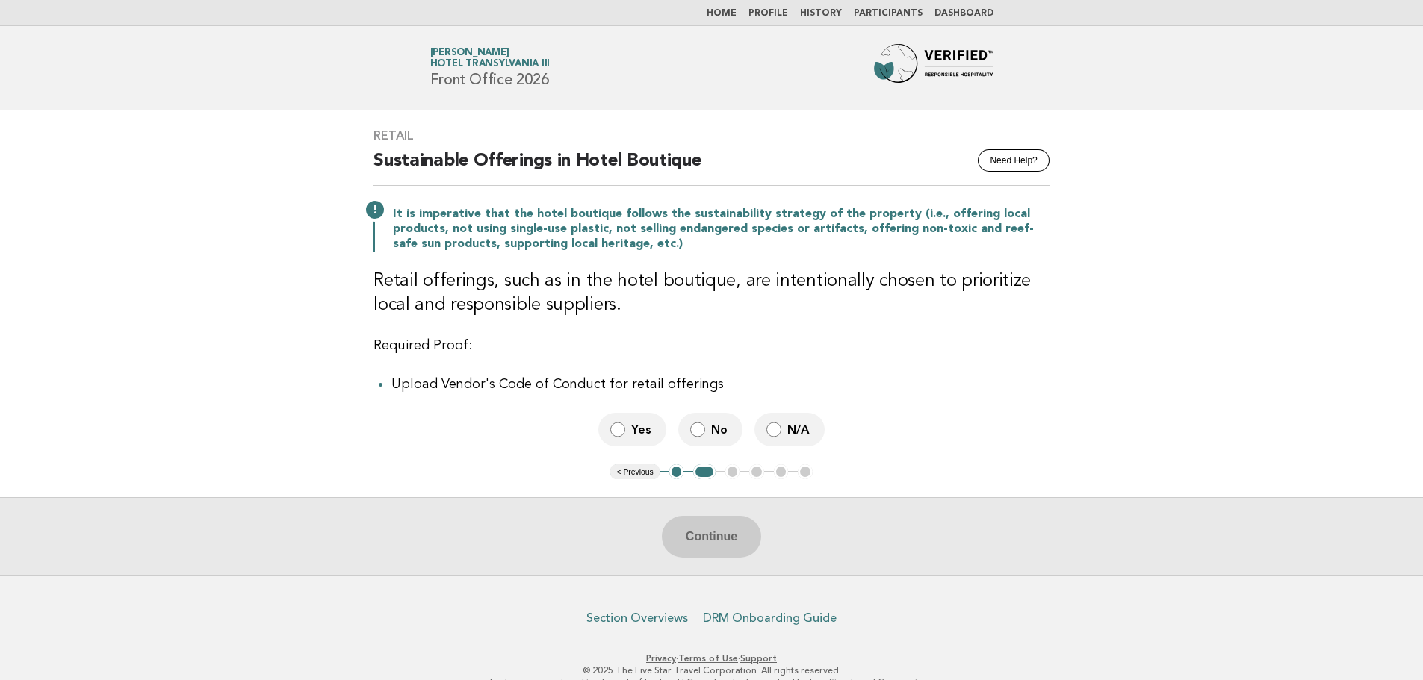
click at [627, 433] on label "Yes" at bounding box center [632, 430] width 68 height 34
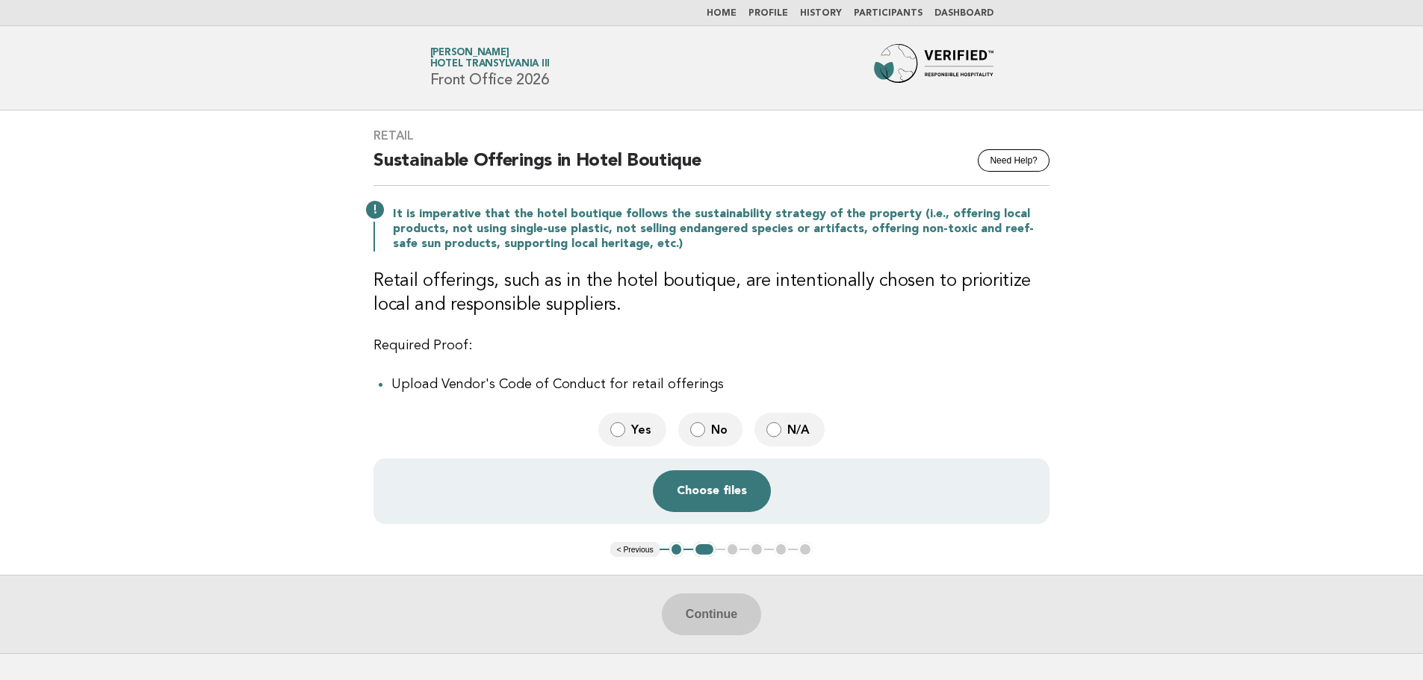
drag, startPoint x: 706, startPoint y: 424, endPoint x: 707, endPoint y: 435, distance: 10.5
click at [706, 423] on label "No" at bounding box center [710, 430] width 64 height 34
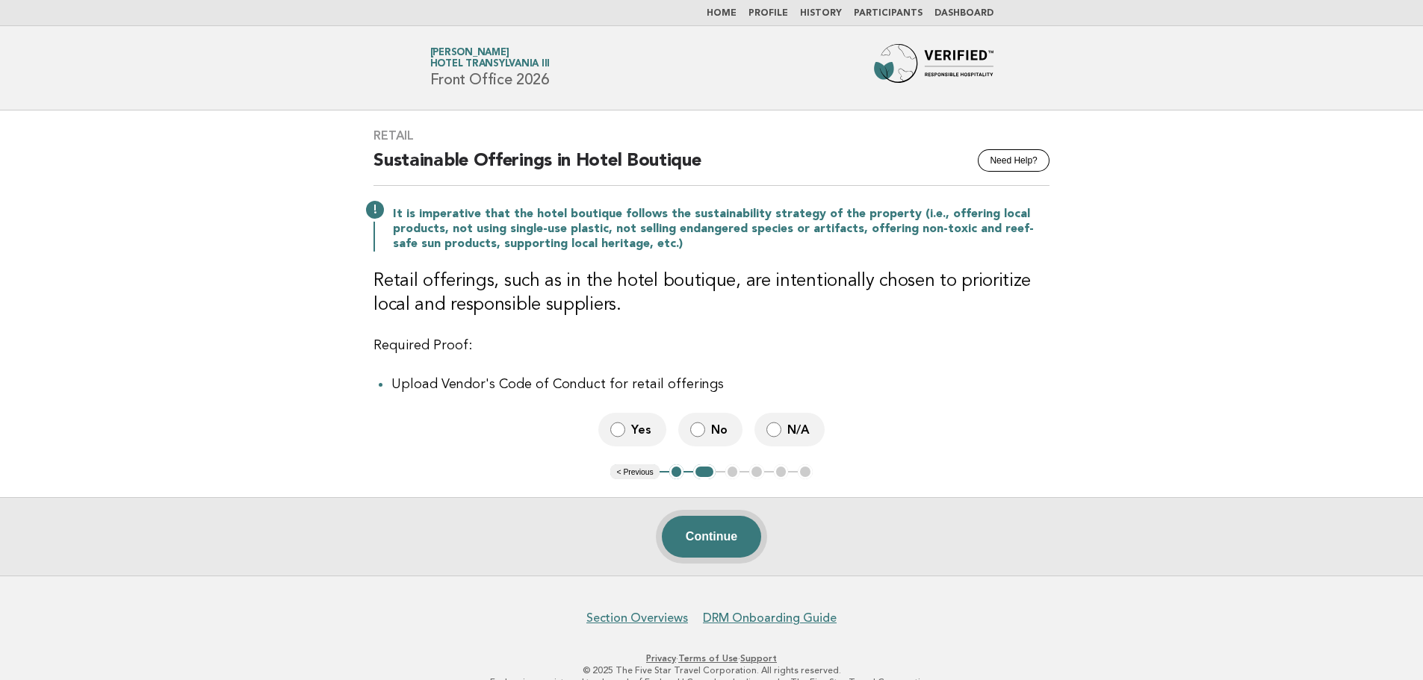
click at [716, 536] on button "Continue" at bounding box center [711, 537] width 99 height 42
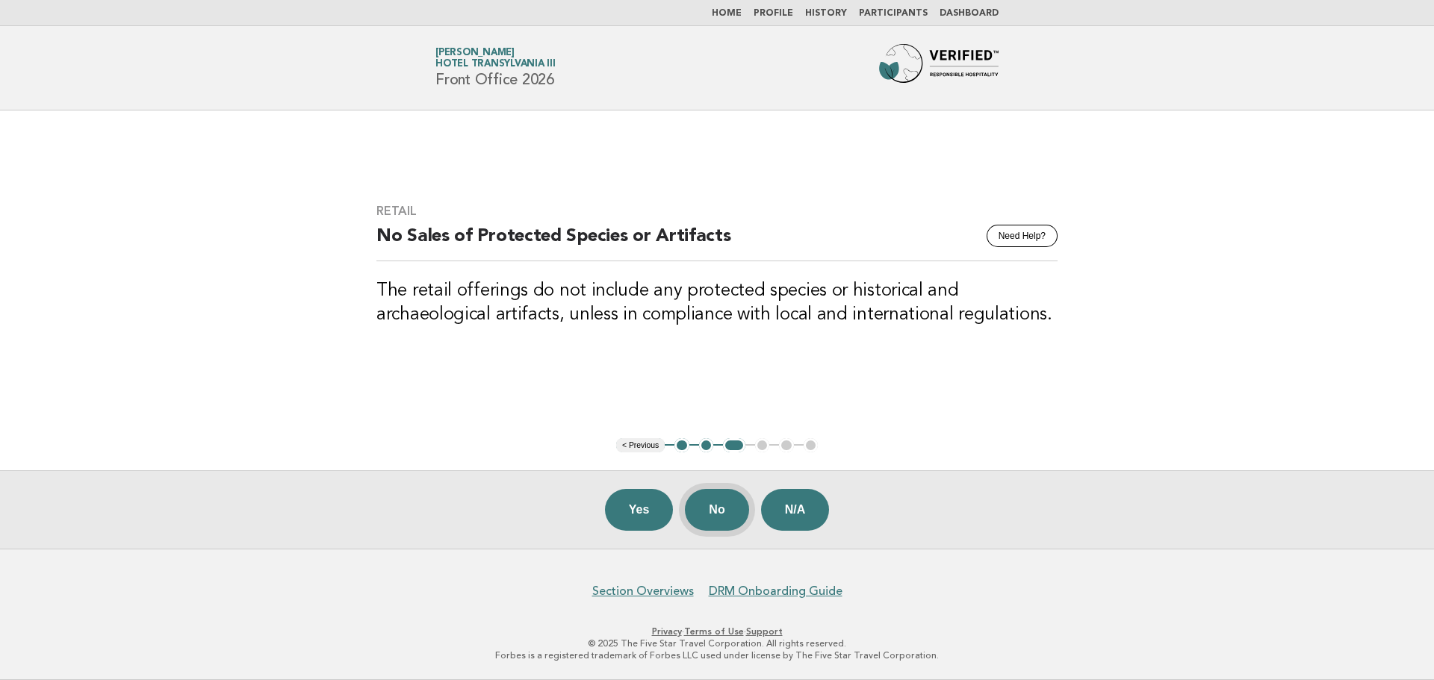
click at [735, 508] on button "No" at bounding box center [716, 510] width 63 height 42
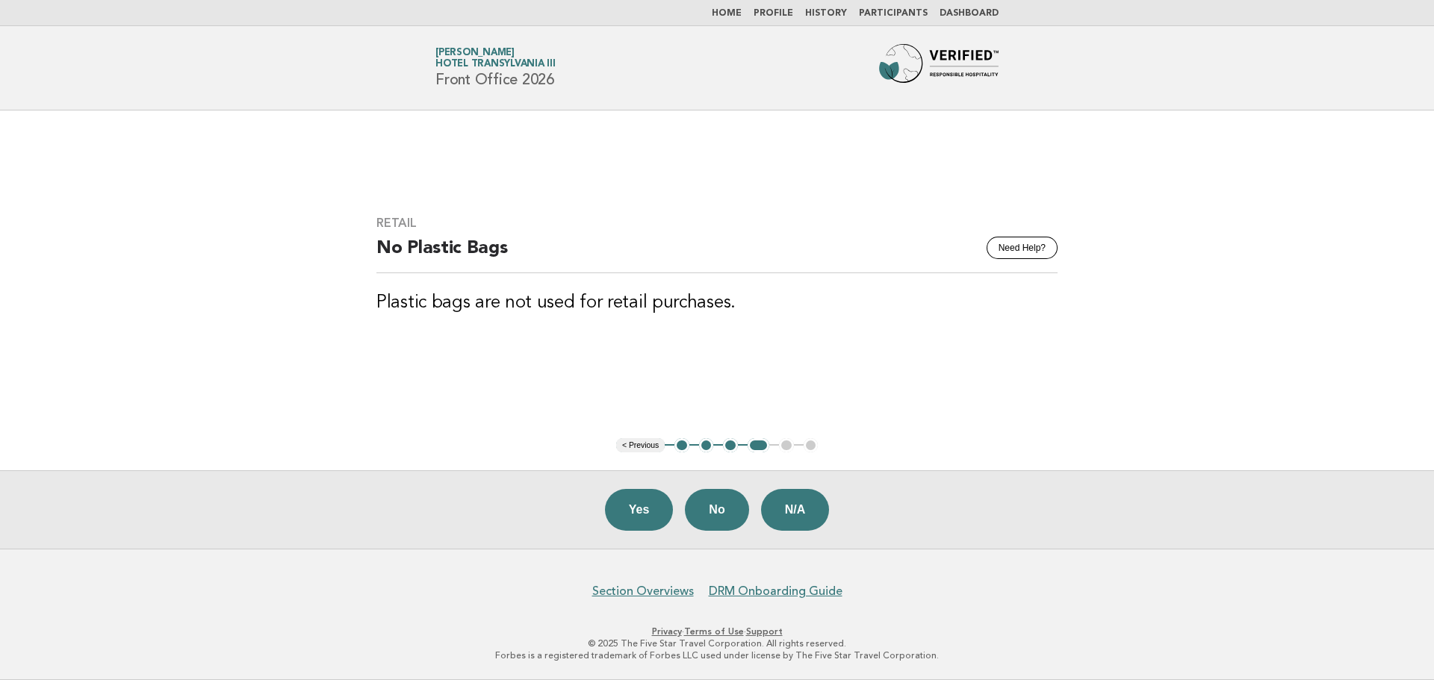
click at [733, 450] on button "3" at bounding box center [730, 445] width 15 height 15
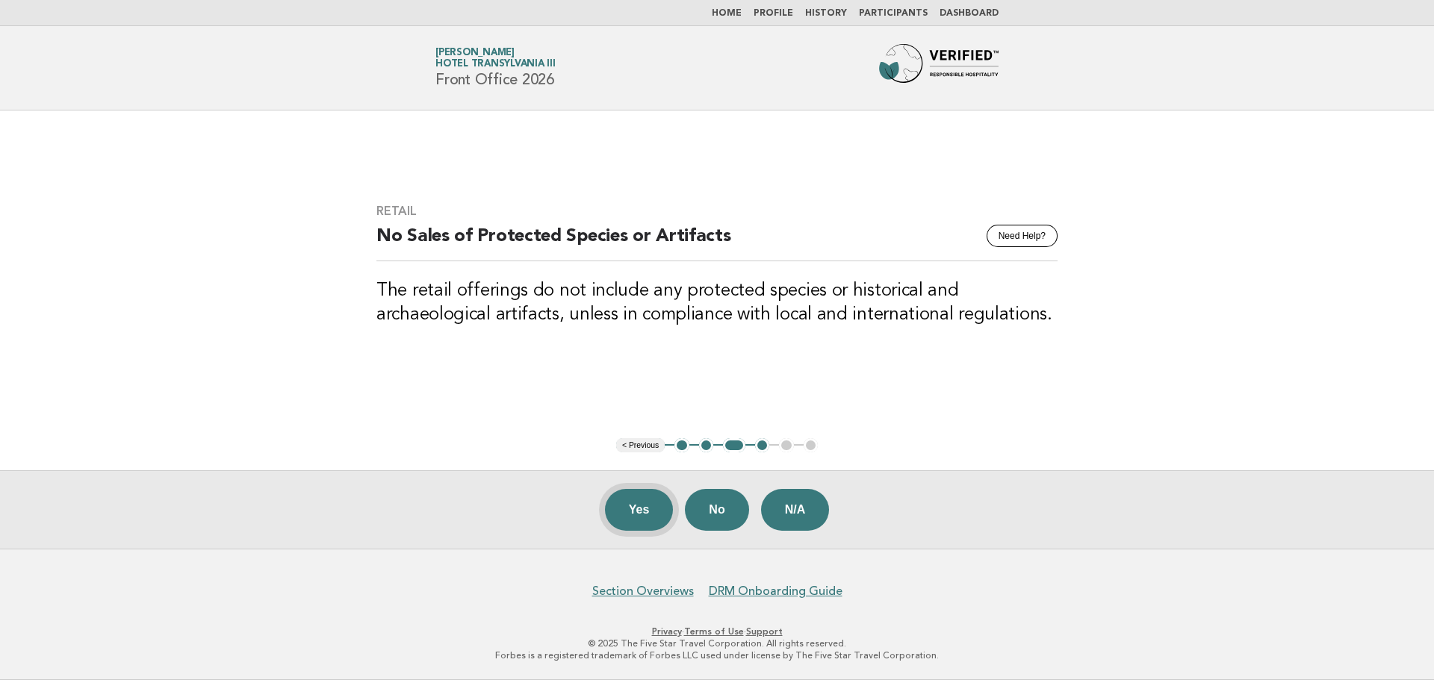
click at [648, 516] on button "Yes" at bounding box center [639, 510] width 69 height 42
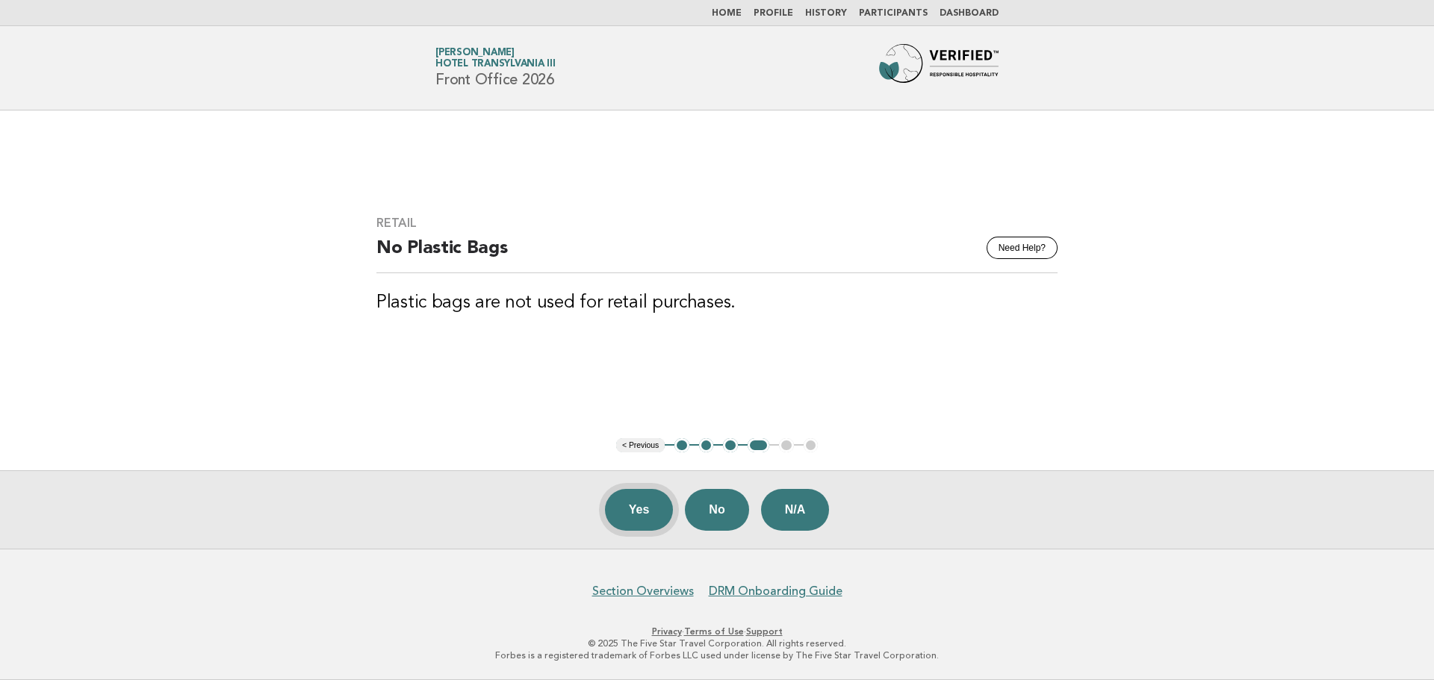
click at [645, 512] on button "Yes" at bounding box center [639, 510] width 69 height 42
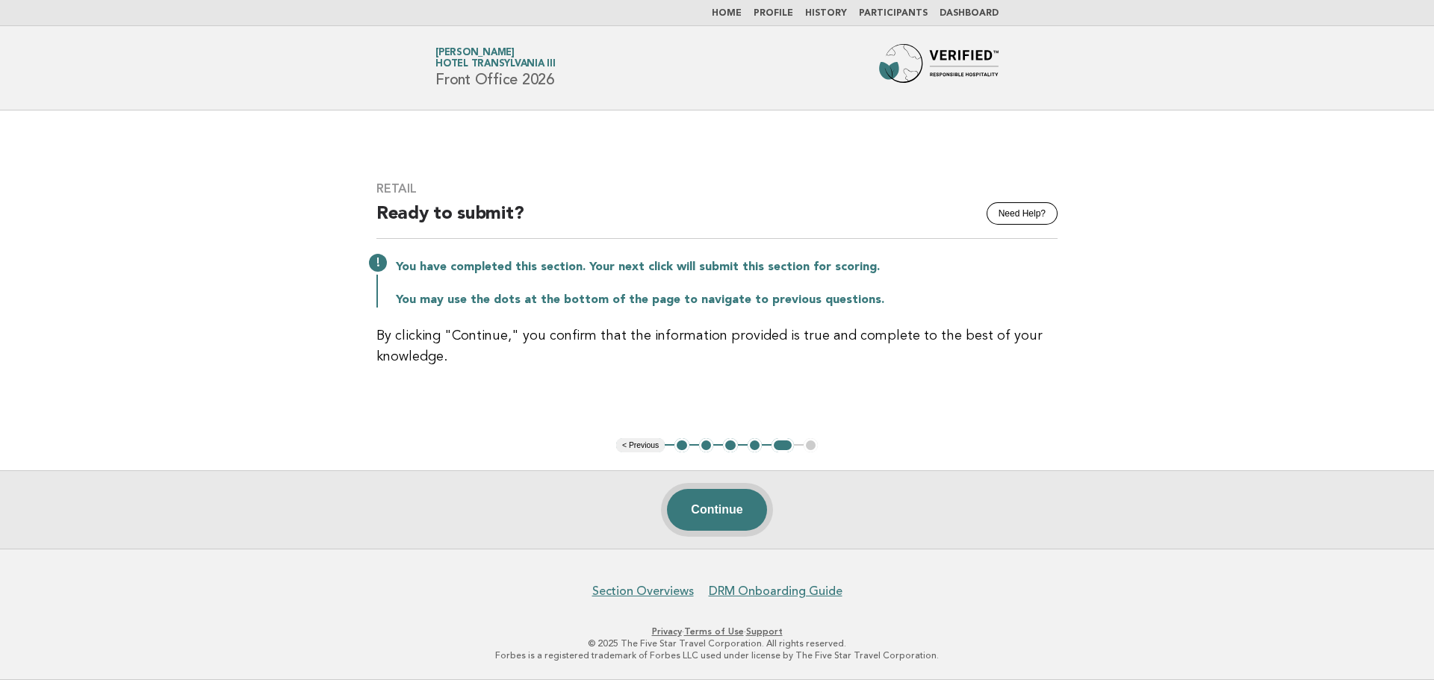
click at [717, 510] on button "Continue" at bounding box center [716, 510] width 99 height 42
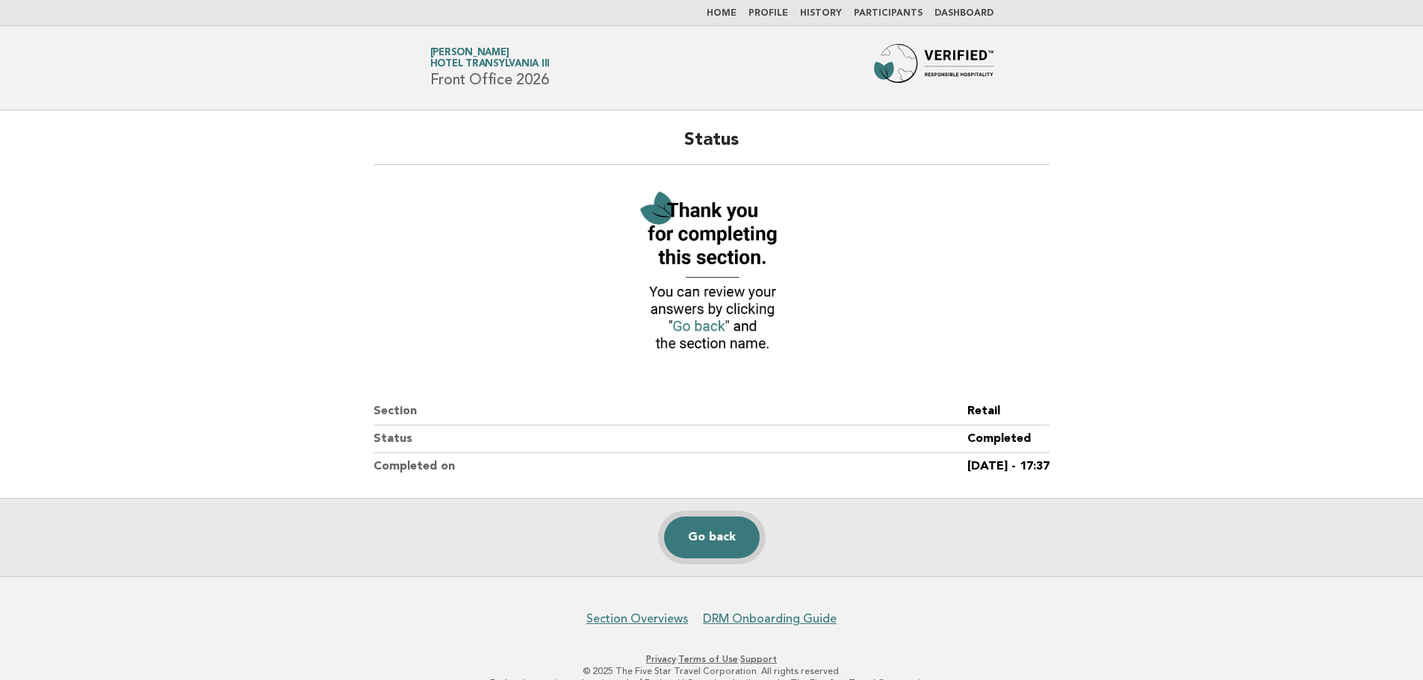
click at [731, 536] on link "Go back" at bounding box center [712, 538] width 96 height 42
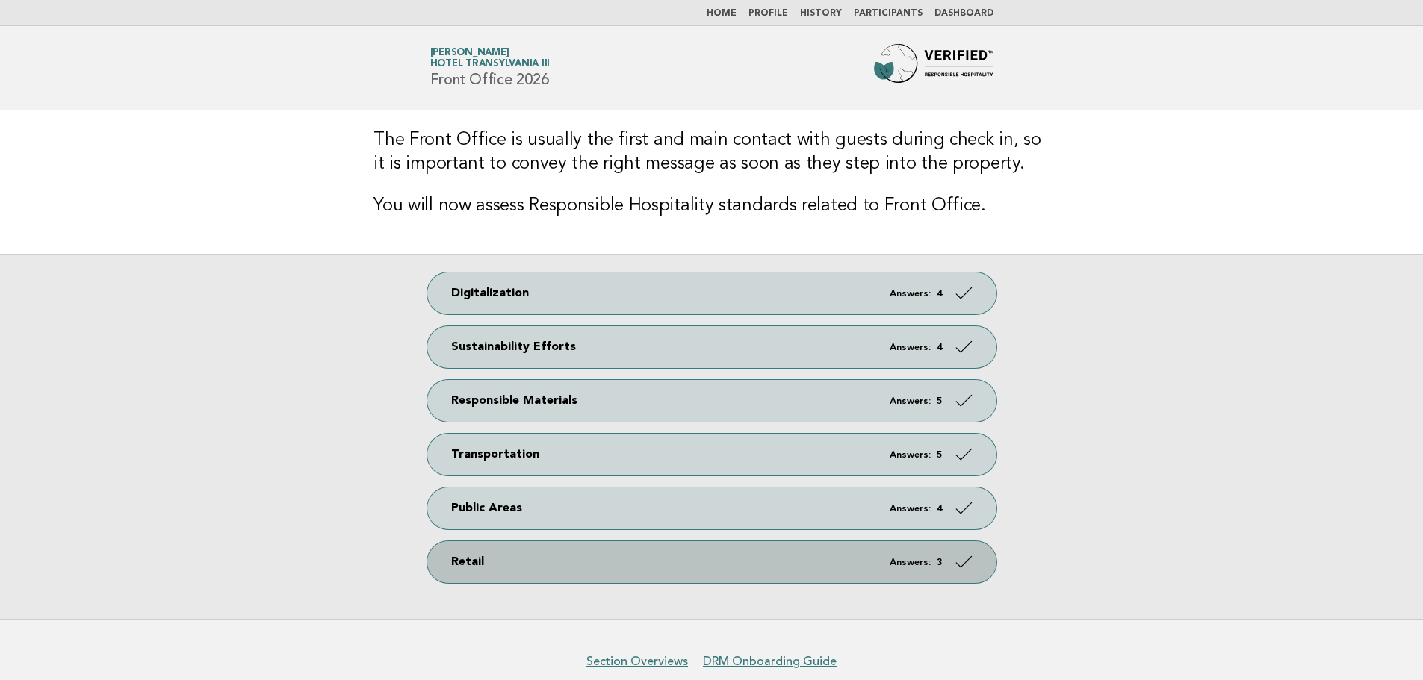
click at [597, 564] on link "Retail Answers: 3" at bounding box center [711, 563] width 569 height 42
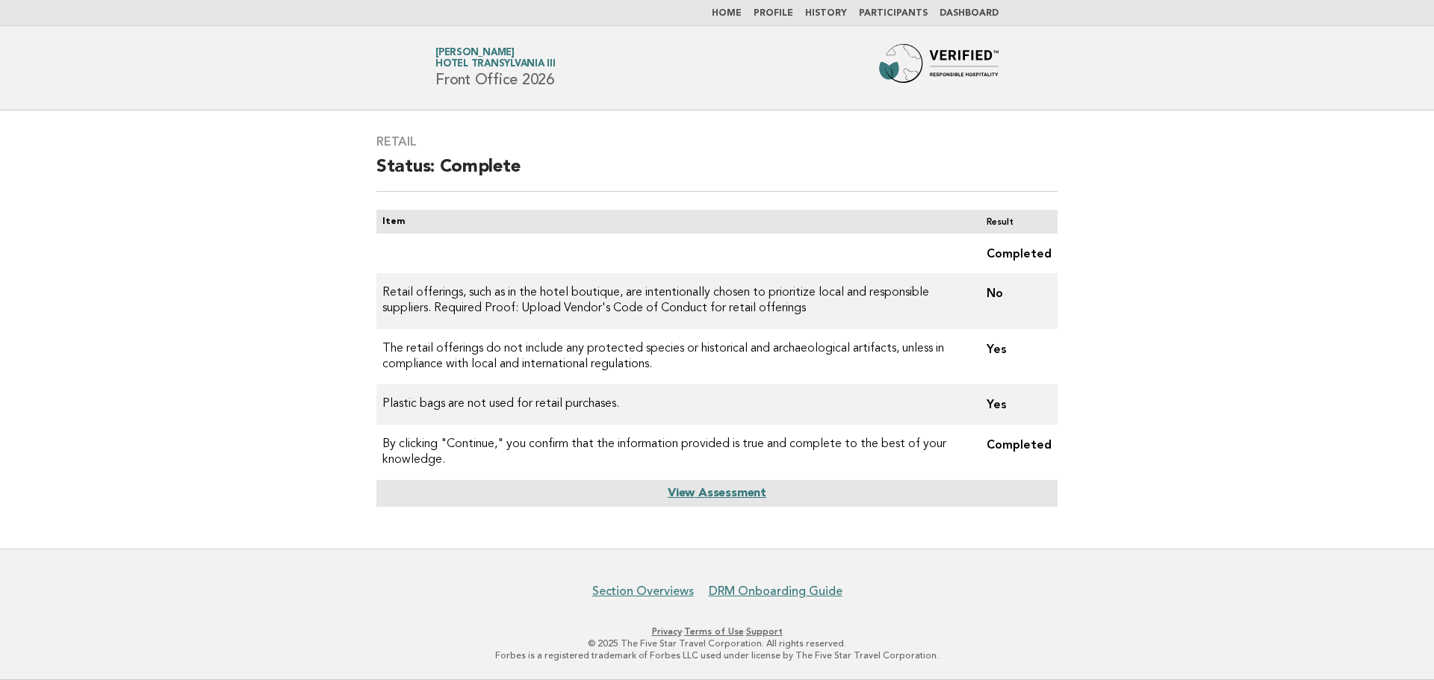
click at [736, 496] on link "View Assessment" at bounding box center [717, 494] width 99 height 12
click at [951, 64] on img at bounding box center [939, 68] width 120 height 48
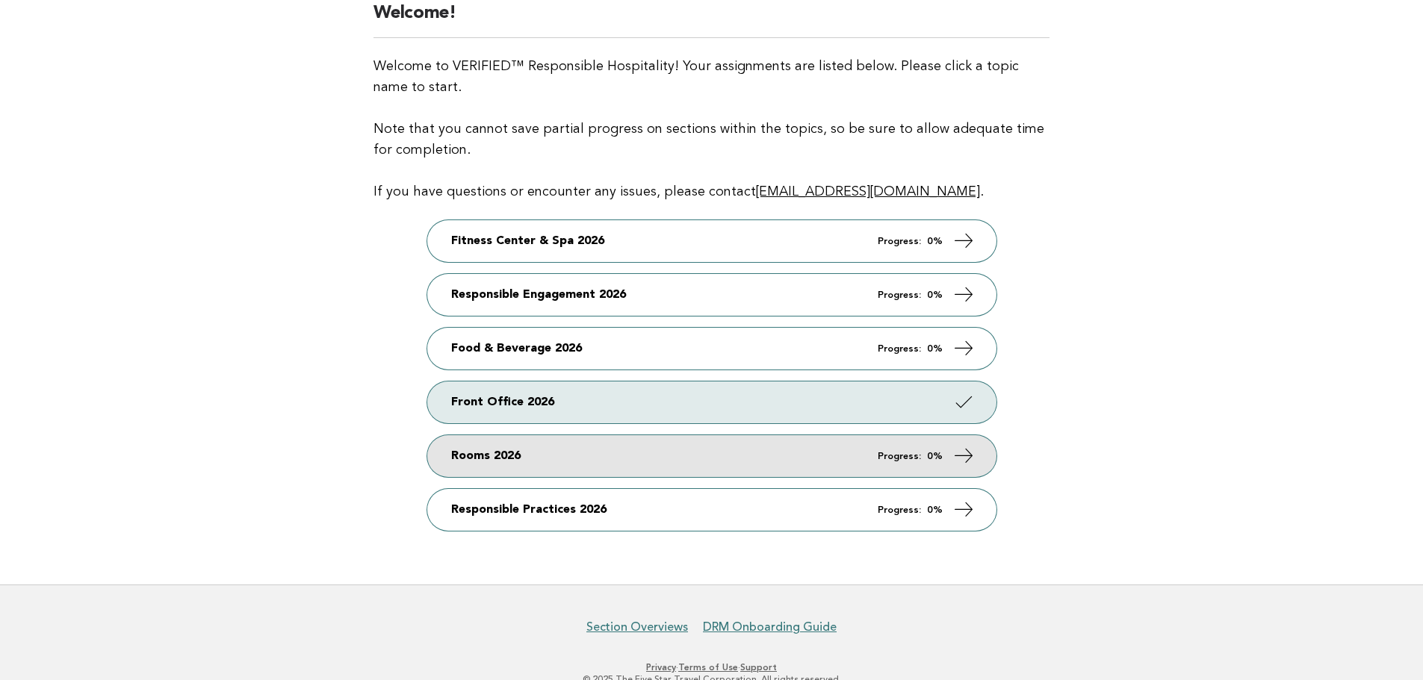
scroll to position [149, 0]
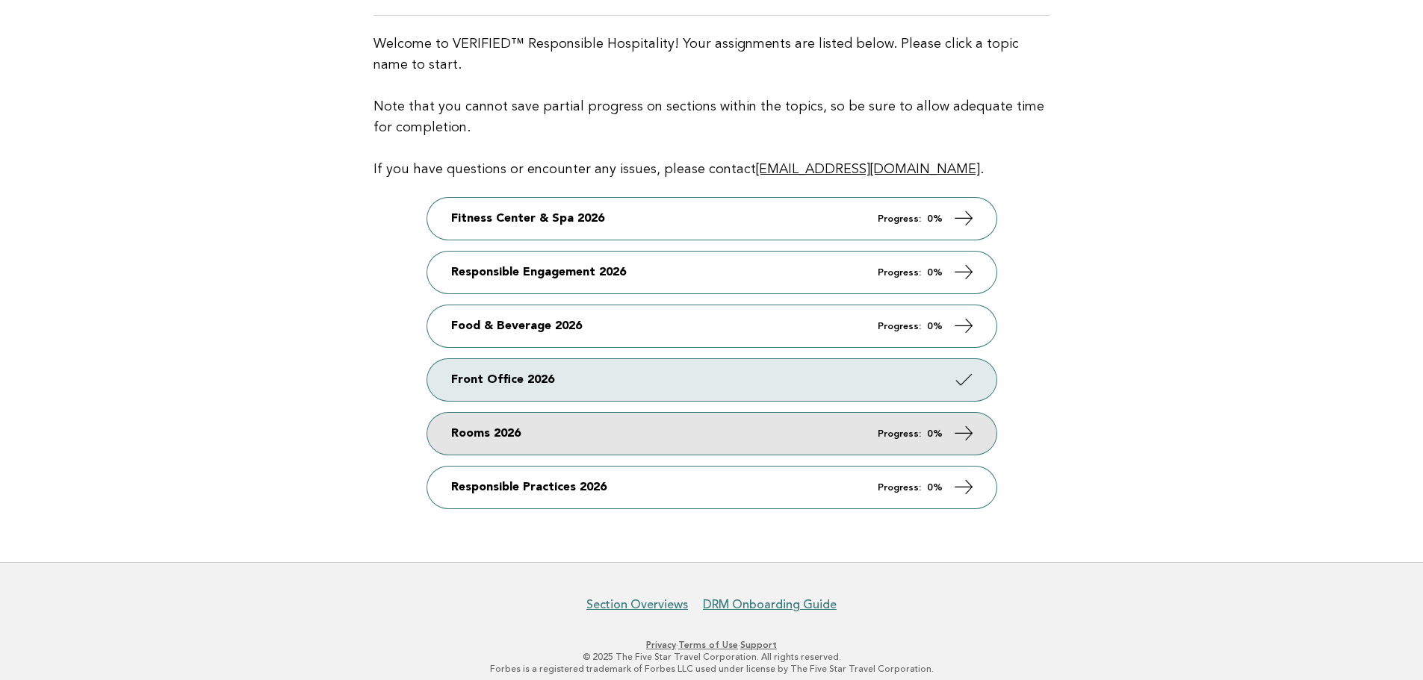
click at [687, 436] on link "Rooms 2026 Progress: 0%" at bounding box center [711, 434] width 569 height 42
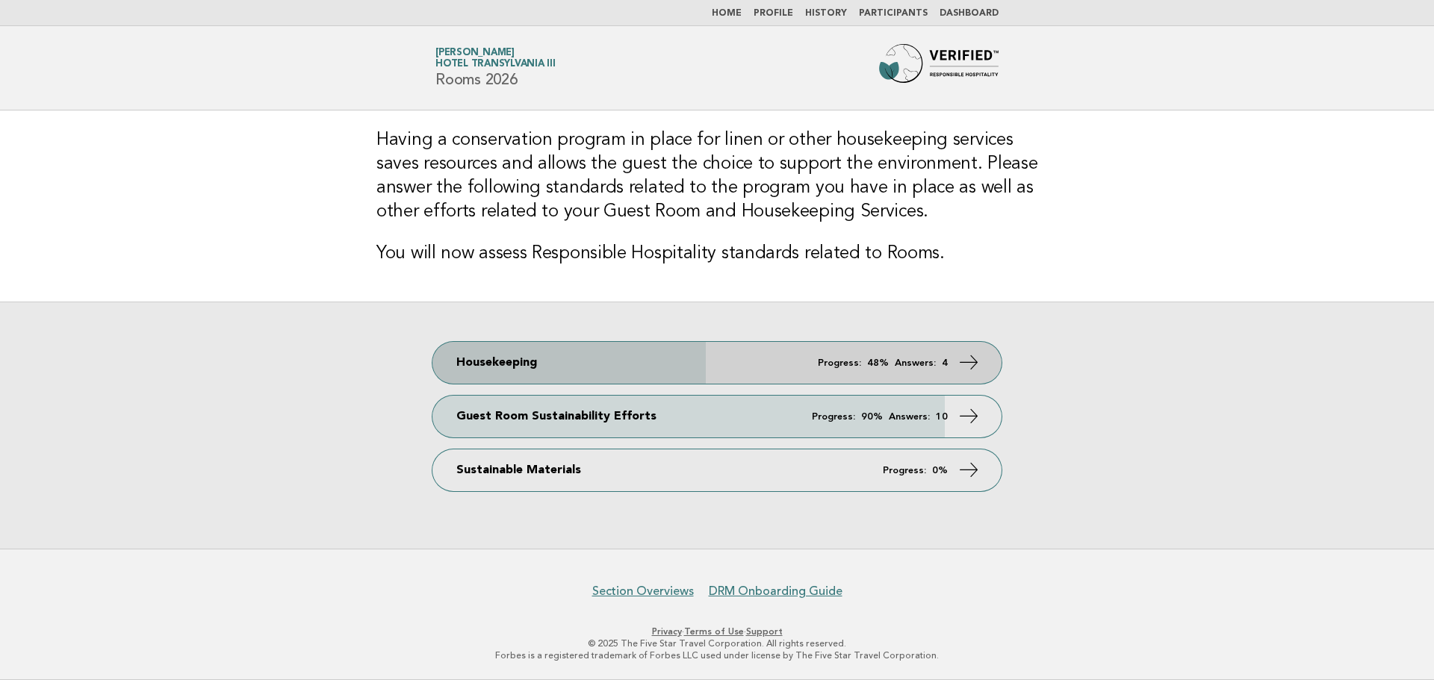
click at [568, 372] on link "Housekeeping Progress: 48% Answers: 4" at bounding box center [716, 363] width 569 height 42
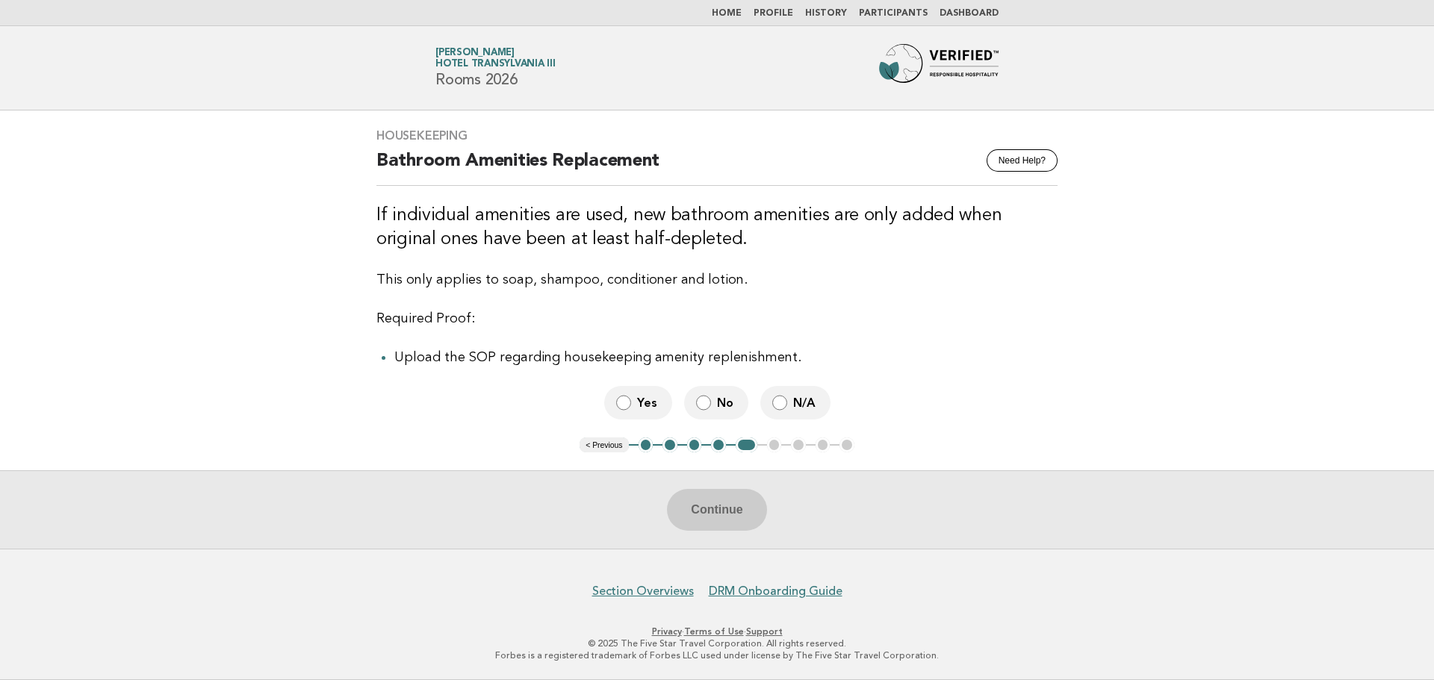
click at [717, 402] on span "No" at bounding box center [726, 403] width 19 height 16
click at [727, 515] on button "Continue" at bounding box center [716, 510] width 99 height 42
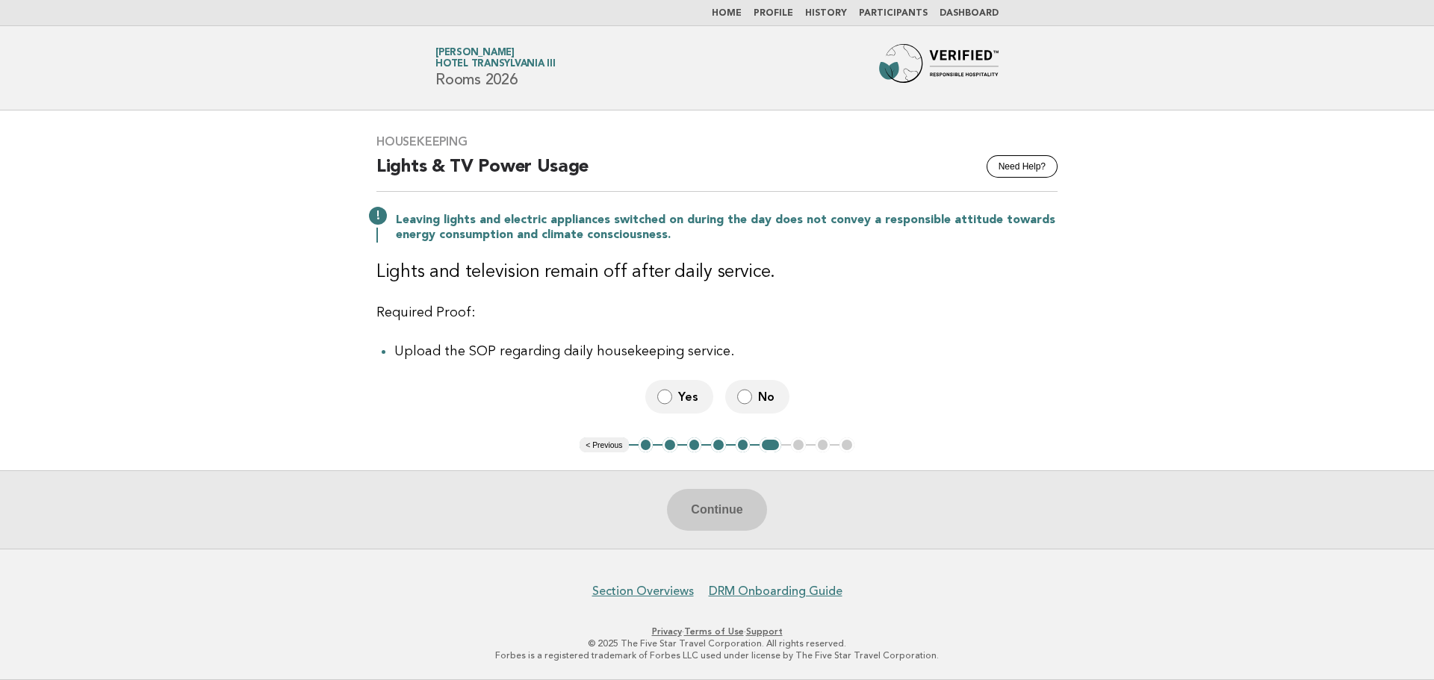
click at [917, 69] on img at bounding box center [939, 68] width 120 height 48
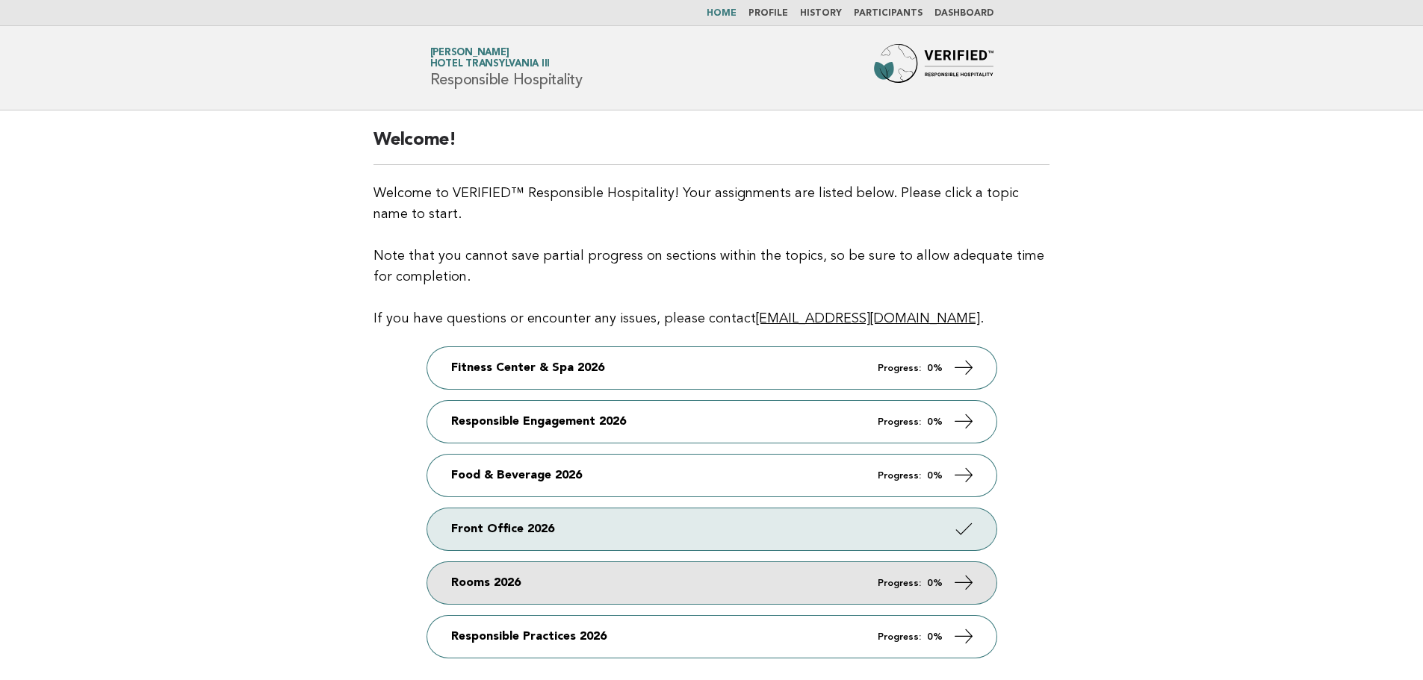
click at [609, 577] on link "Rooms 2026 Progress: 0%" at bounding box center [711, 583] width 569 height 42
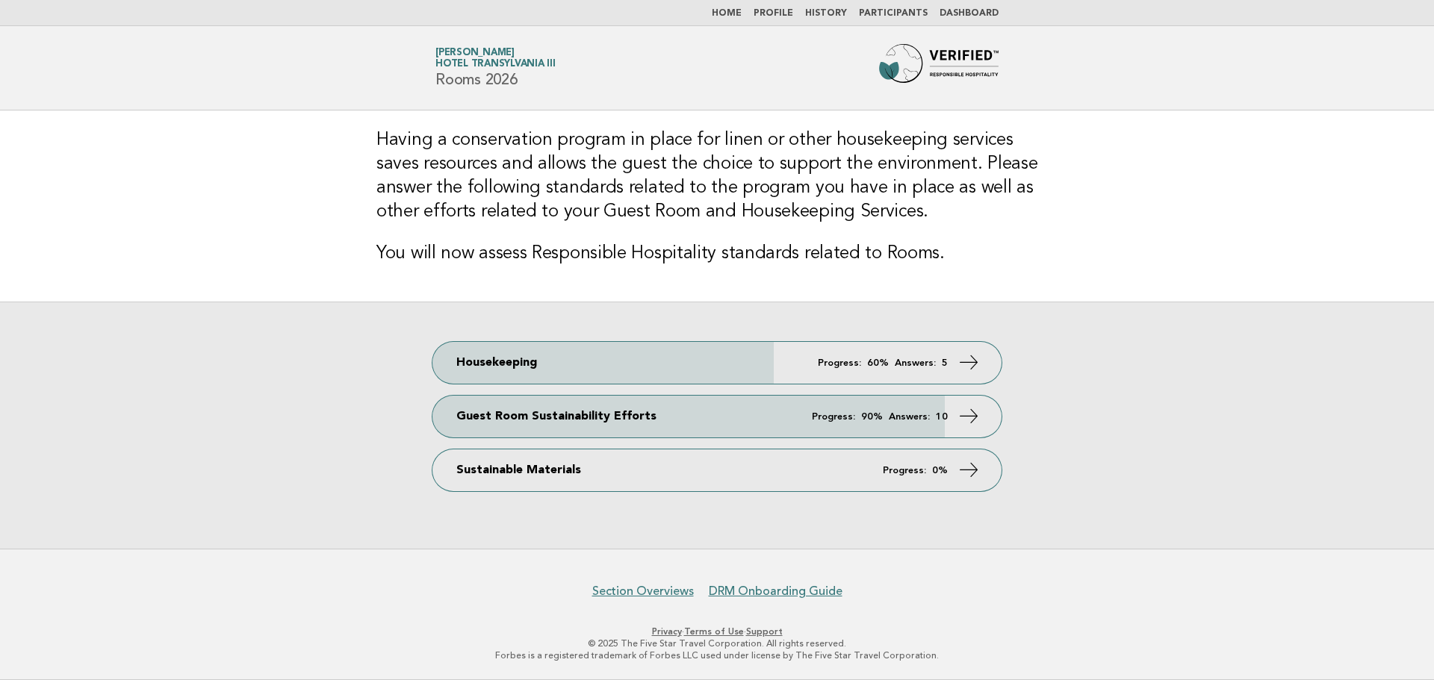
click at [628, 366] on link "Housekeeping Progress: 60% Answers: 5" at bounding box center [716, 363] width 569 height 42
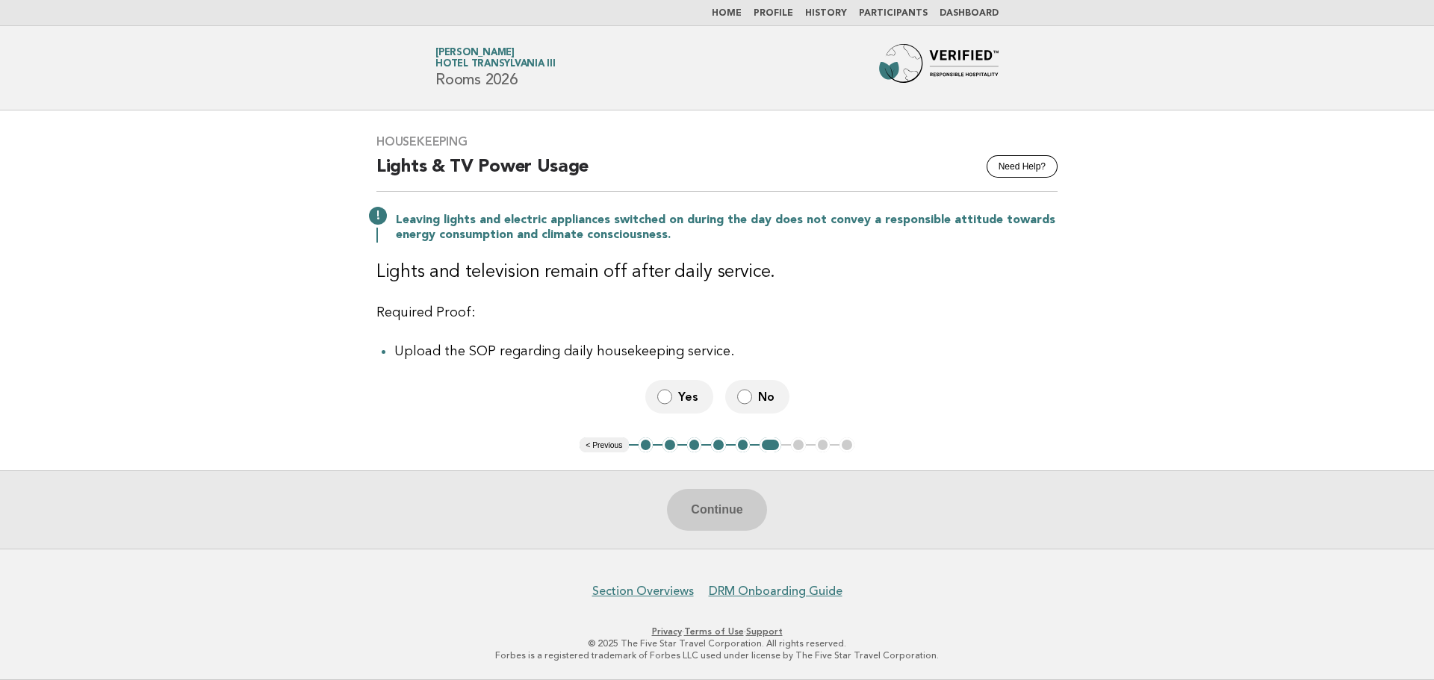
click at [642, 447] on button "1" at bounding box center [646, 445] width 15 height 15
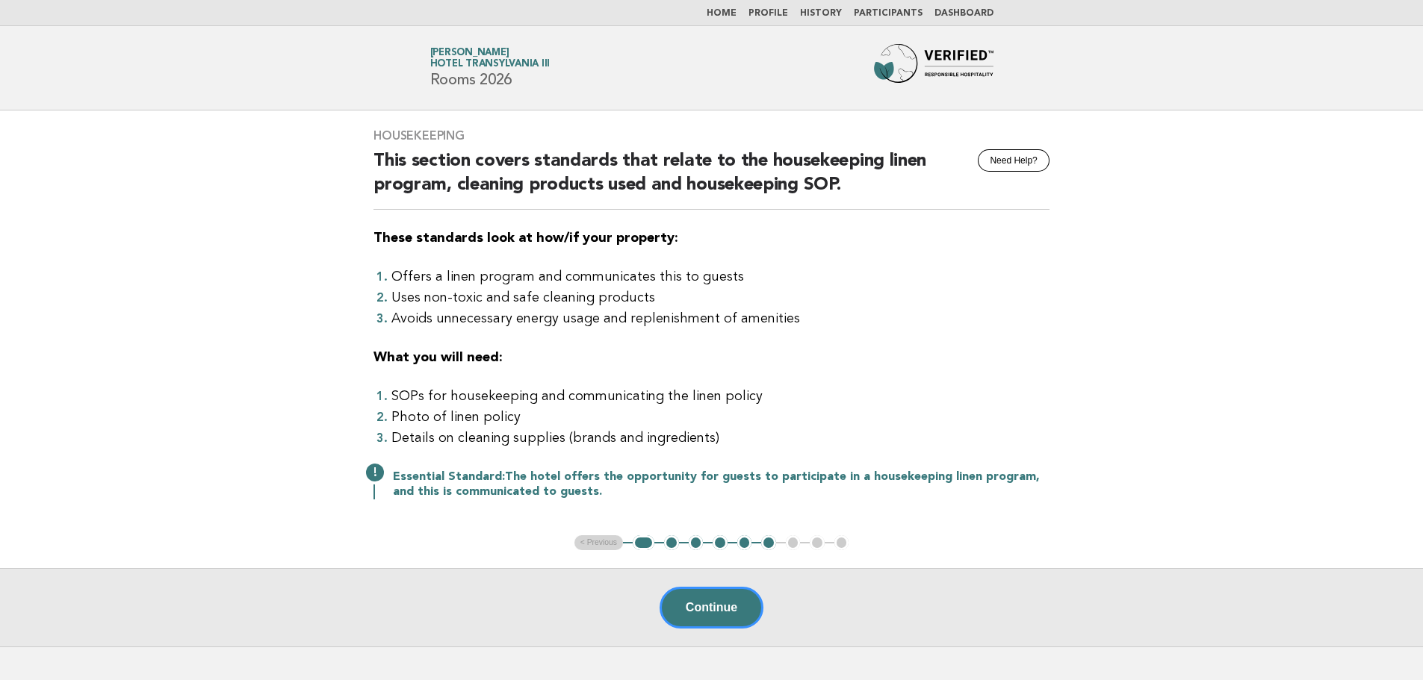
click at [672, 543] on button "2" at bounding box center [671, 543] width 15 height 15
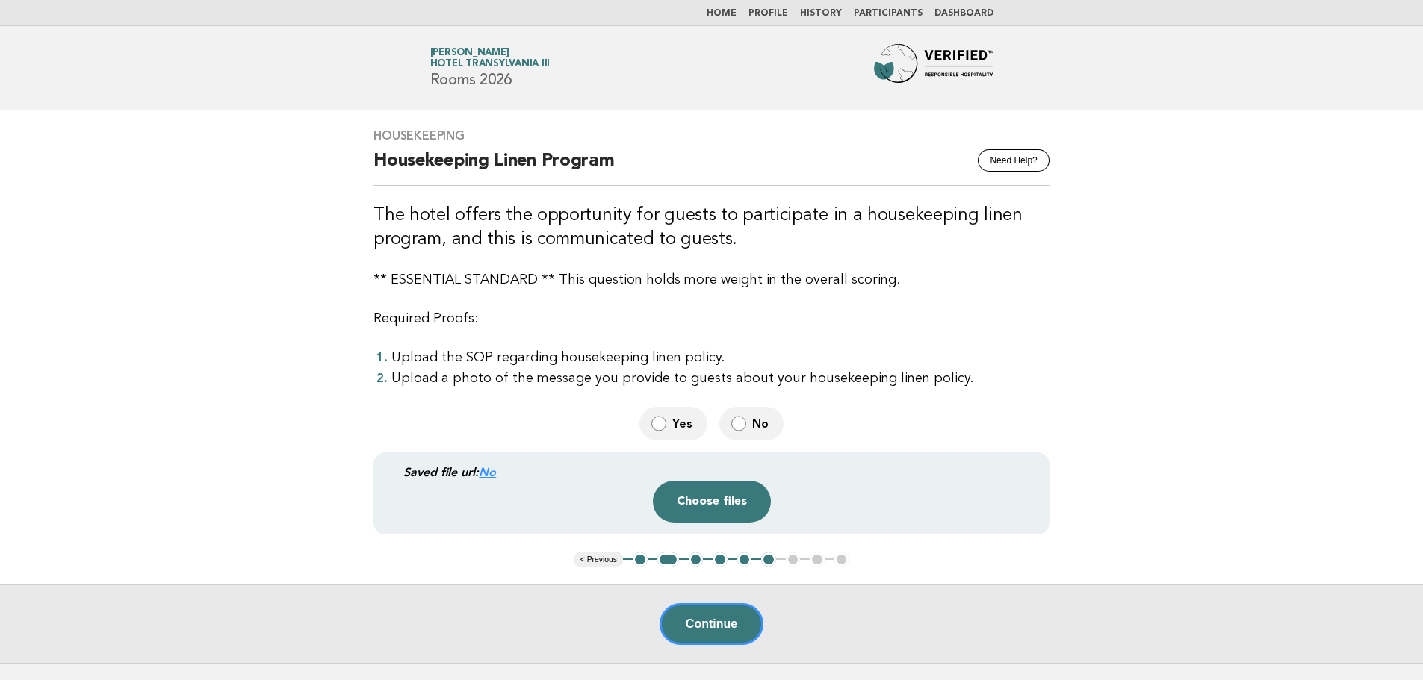
click at [752, 428] on span "No" at bounding box center [761, 424] width 19 height 16
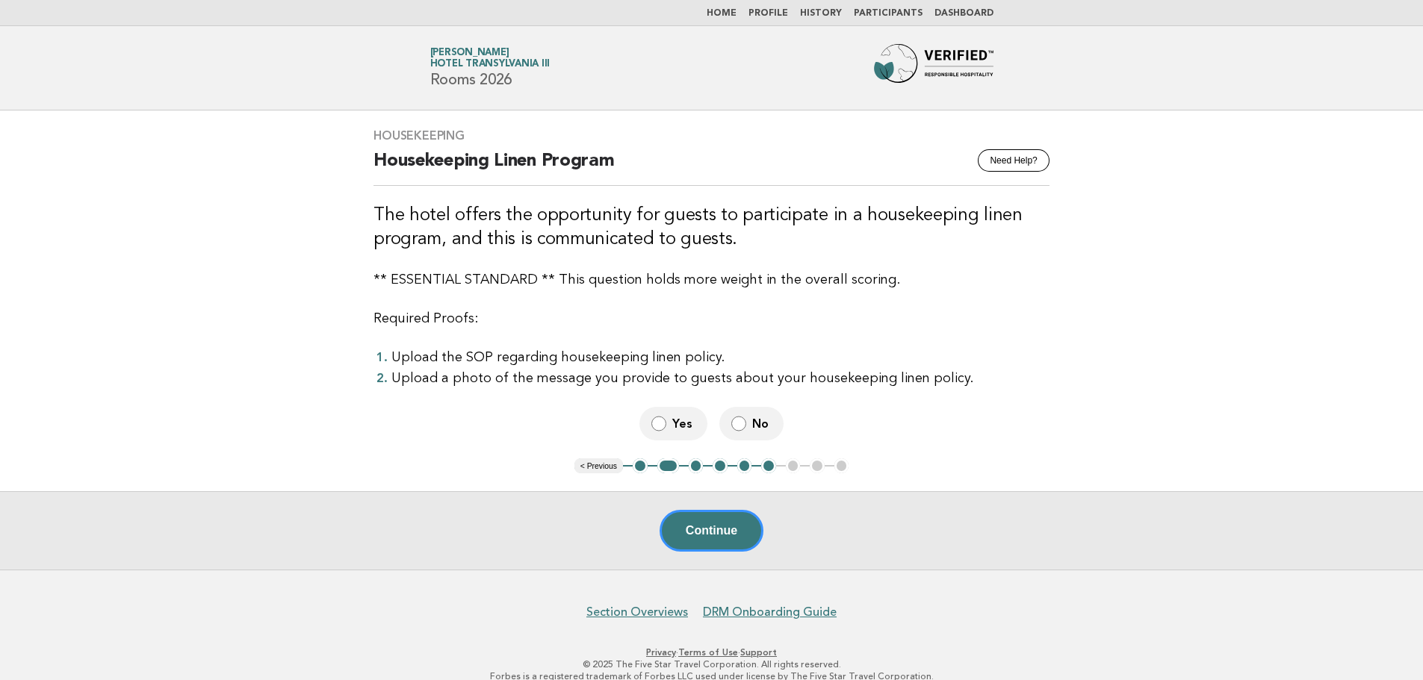
click at [744, 538] on button "Continue" at bounding box center [712, 531] width 104 height 42
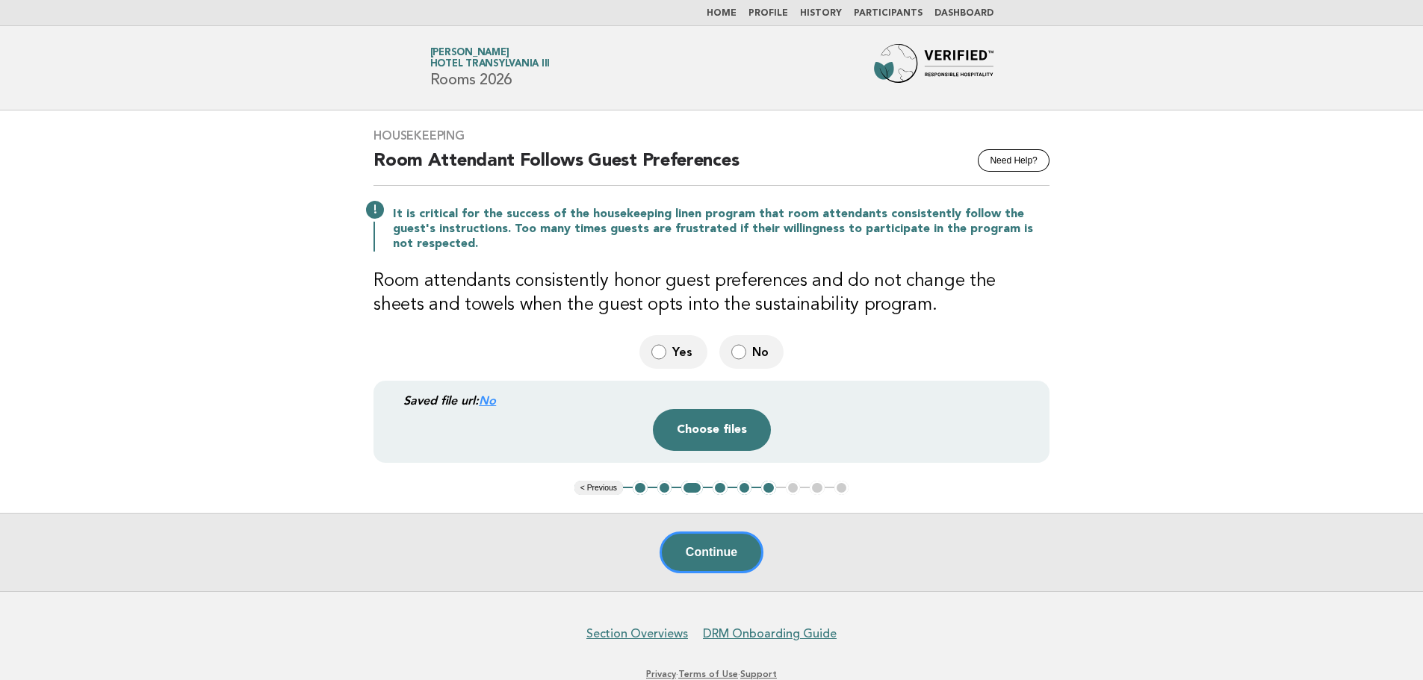
click at [756, 335] on label "No" at bounding box center [751, 352] width 64 height 34
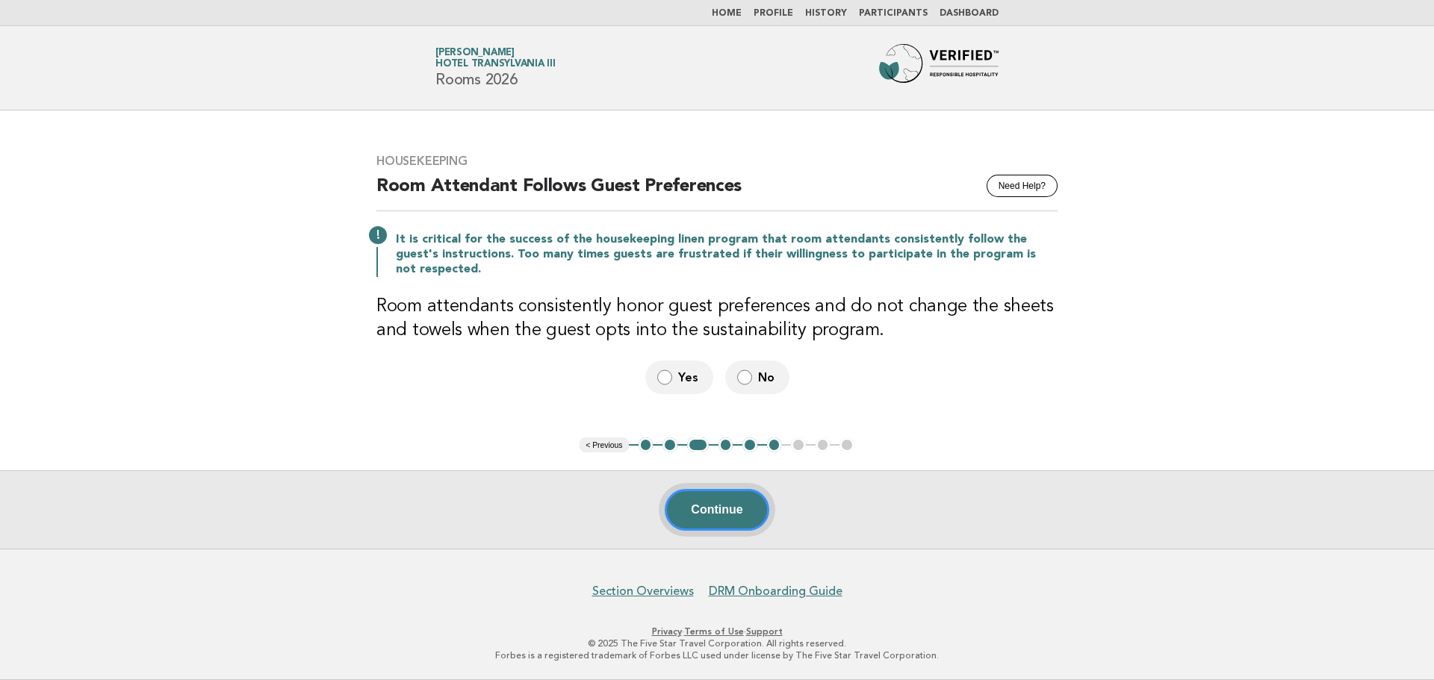
click at [716, 512] on button "Continue" at bounding box center [717, 510] width 104 height 42
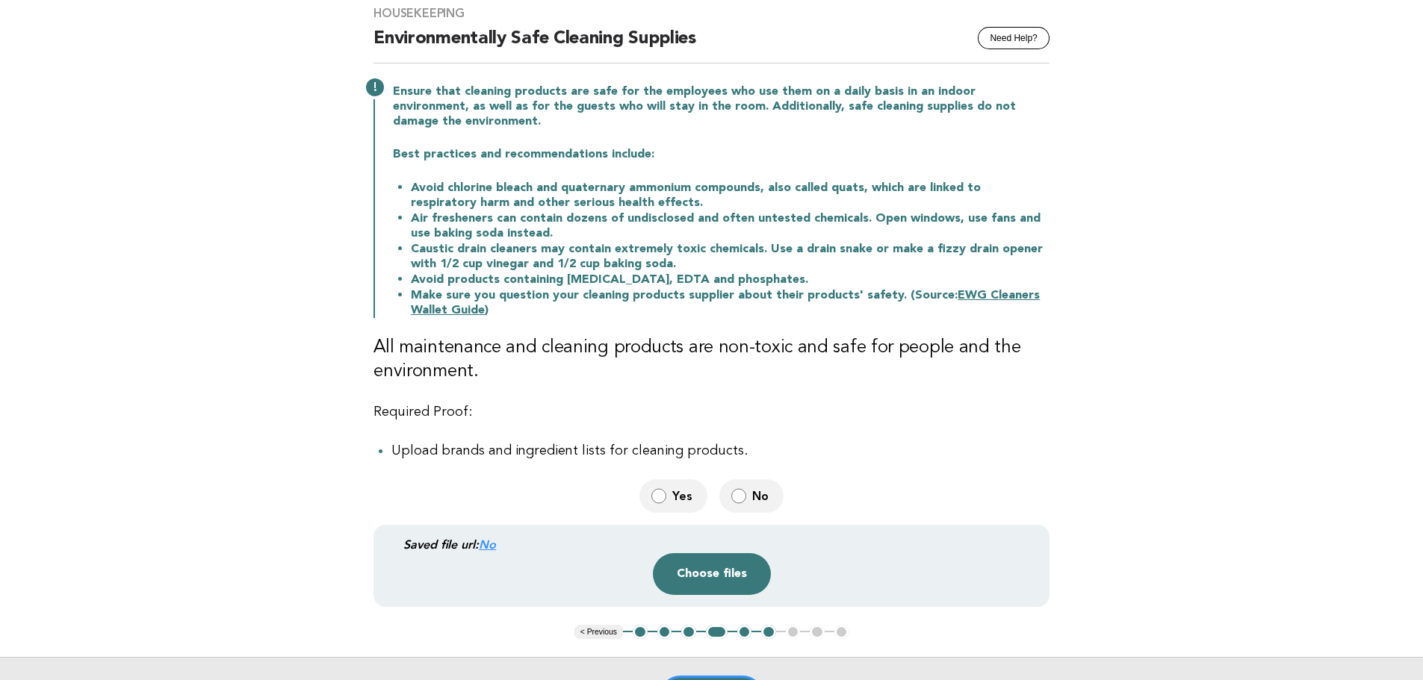
scroll to position [149, 0]
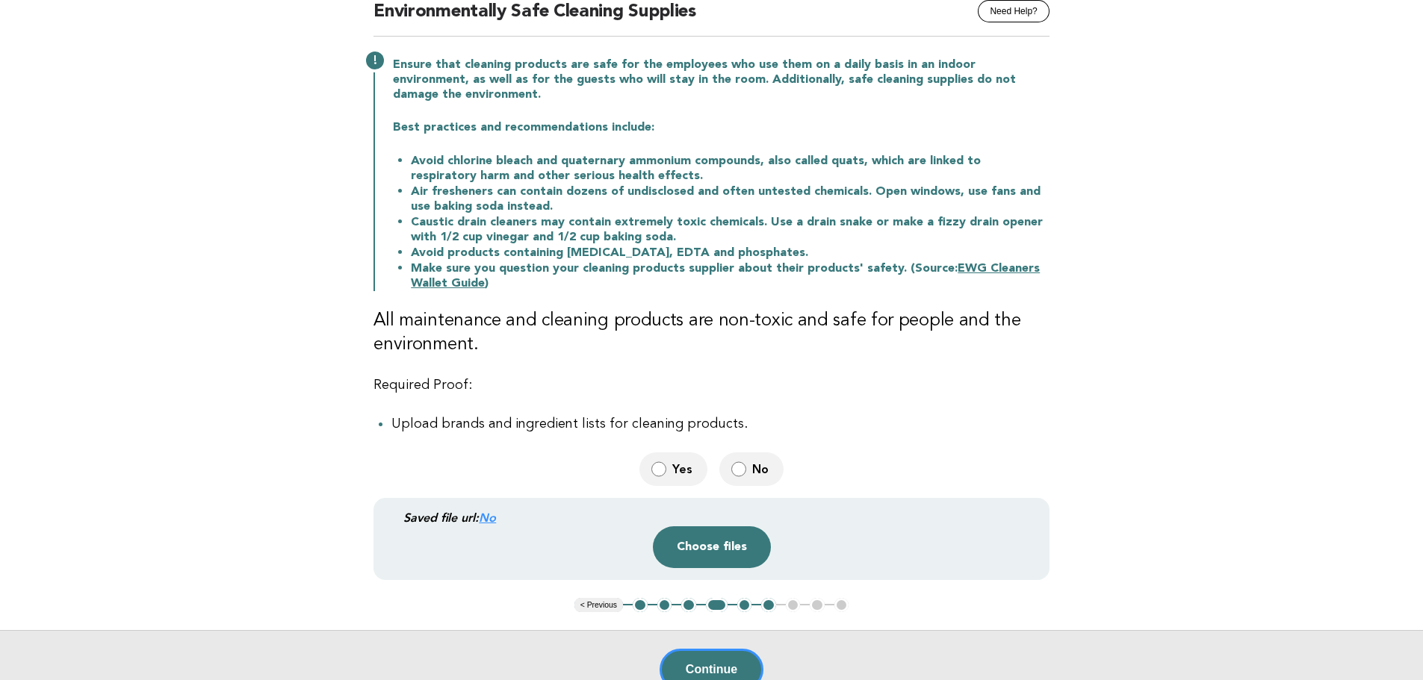
click at [752, 462] on span "No" at bounding box center [761, 470] width 19 height 16
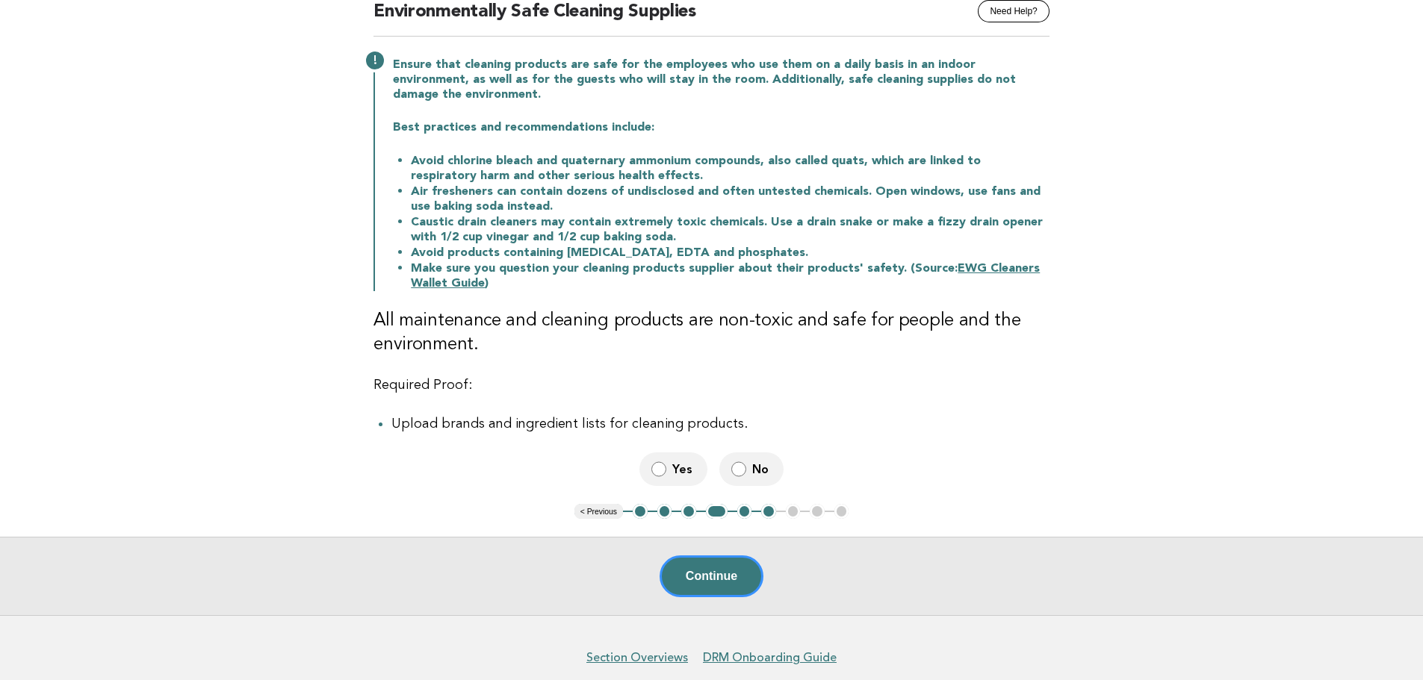
click at [710, 565] on button "Continue" at bounding box center [712, 577] width 104 height 42
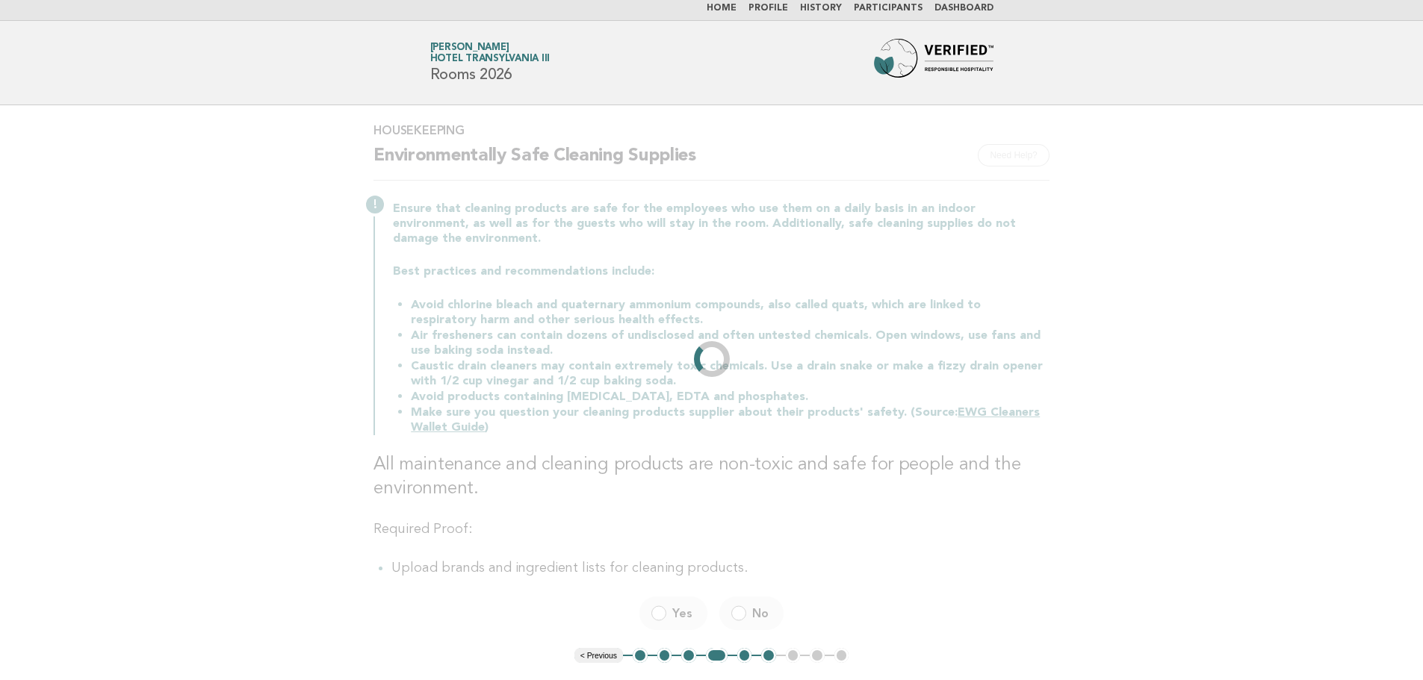
scroll to position [0, 0]
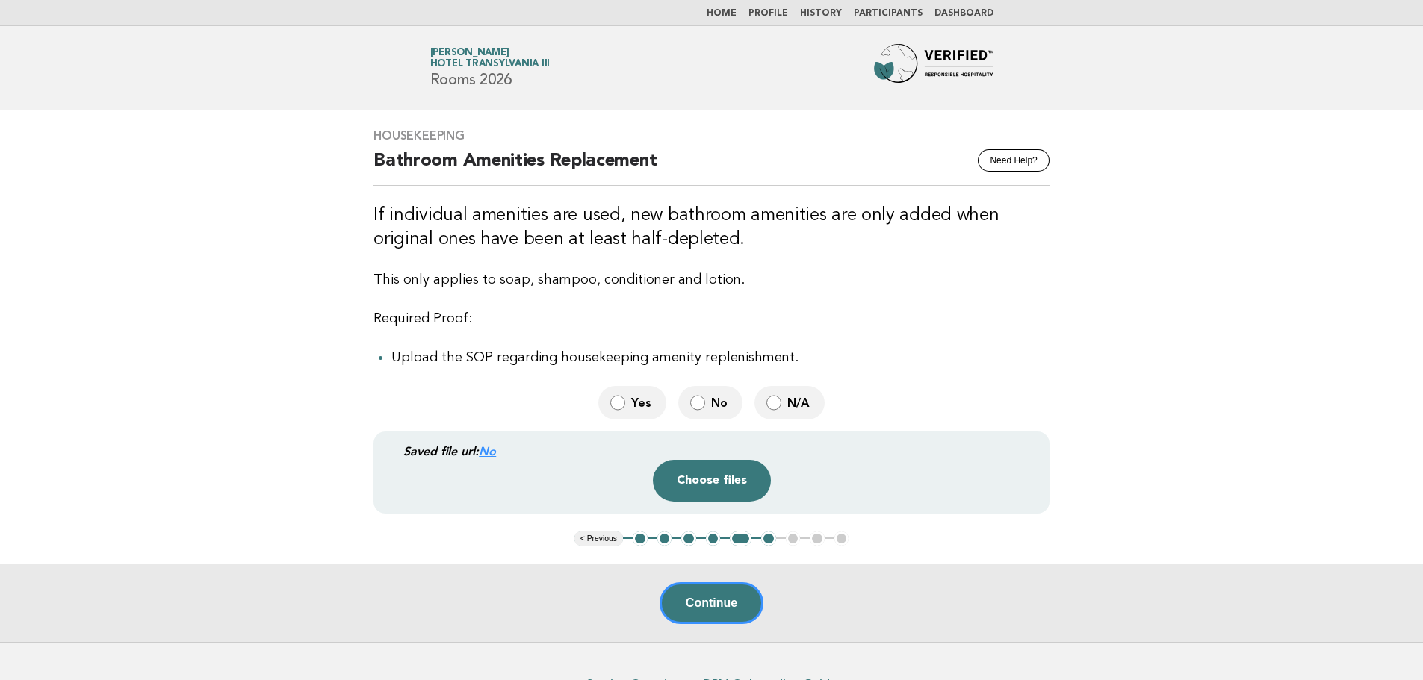
click at [645, 402] on span "Yes" at bounding box center [642, 403] width 23 height 16
click at [717, 490] on button "Choose files" at bounding box center [712, 481] width 118 height 42
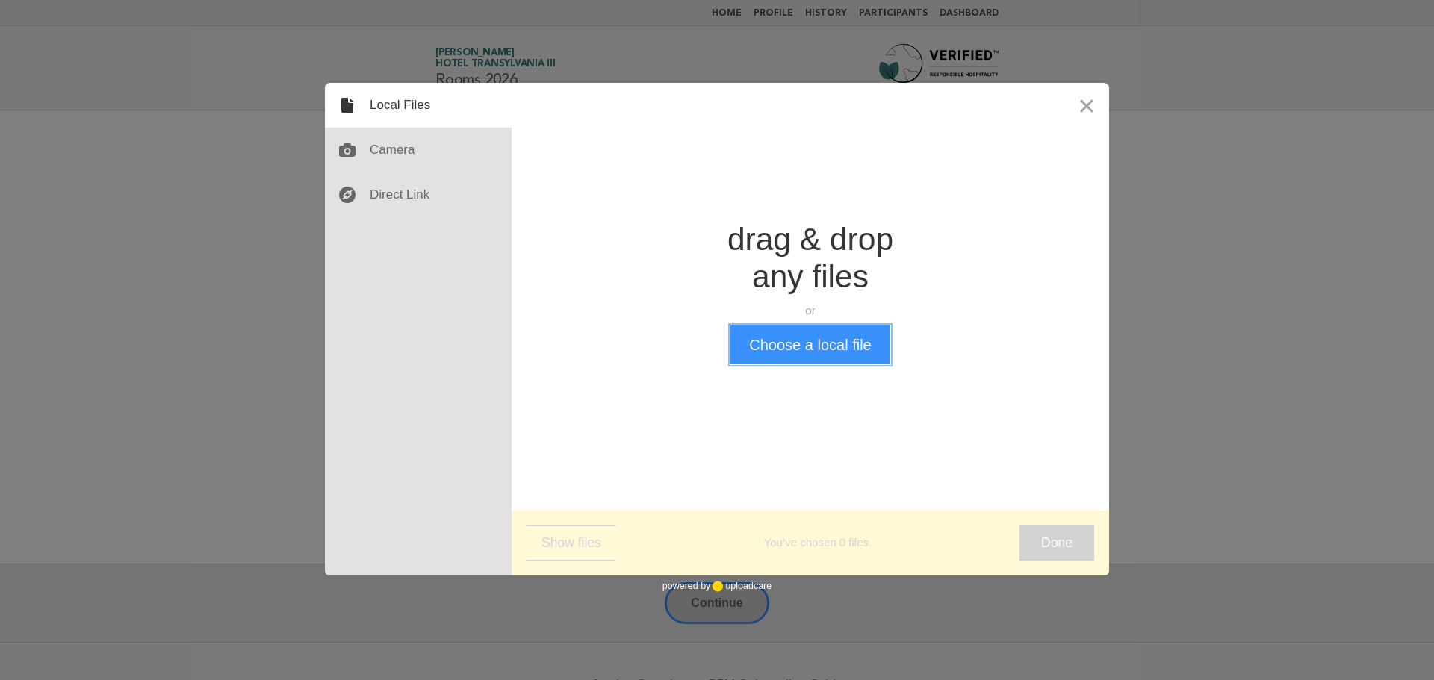
click at [822, 349] on button "Choose a local file" at bounding box center [809, 345] width 159 height 39
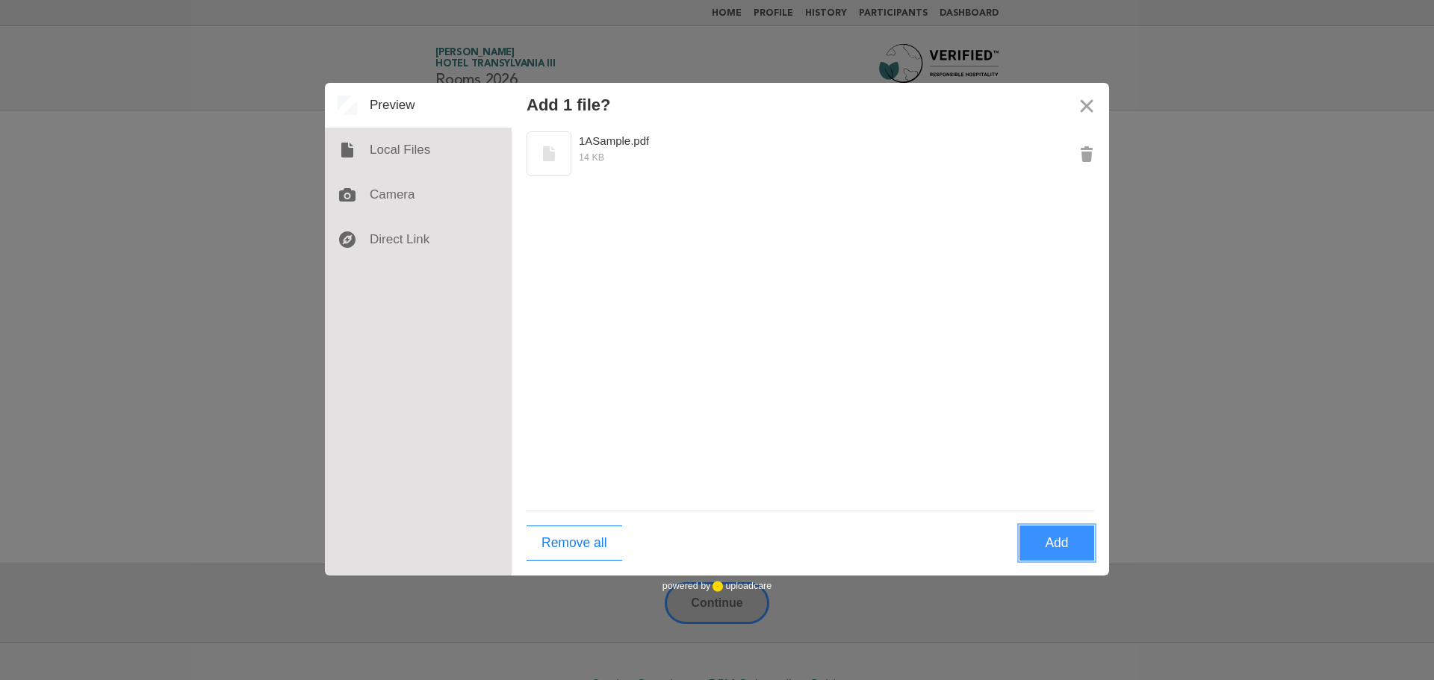
click at [1052, 550] on button "Add" at bounding box center [1057, 543] width 75 height 35
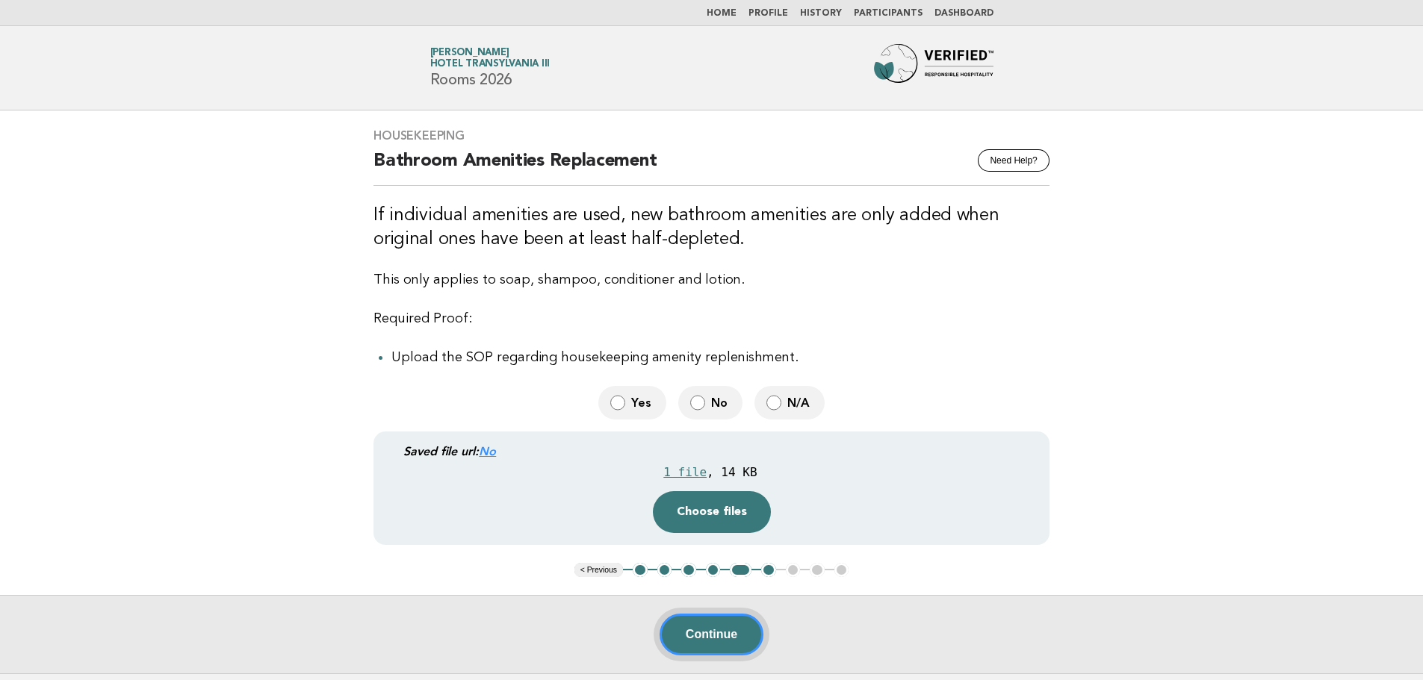
click at [761, 641] on button "Continue" at bounding box center [712, 635] width 104 height 42
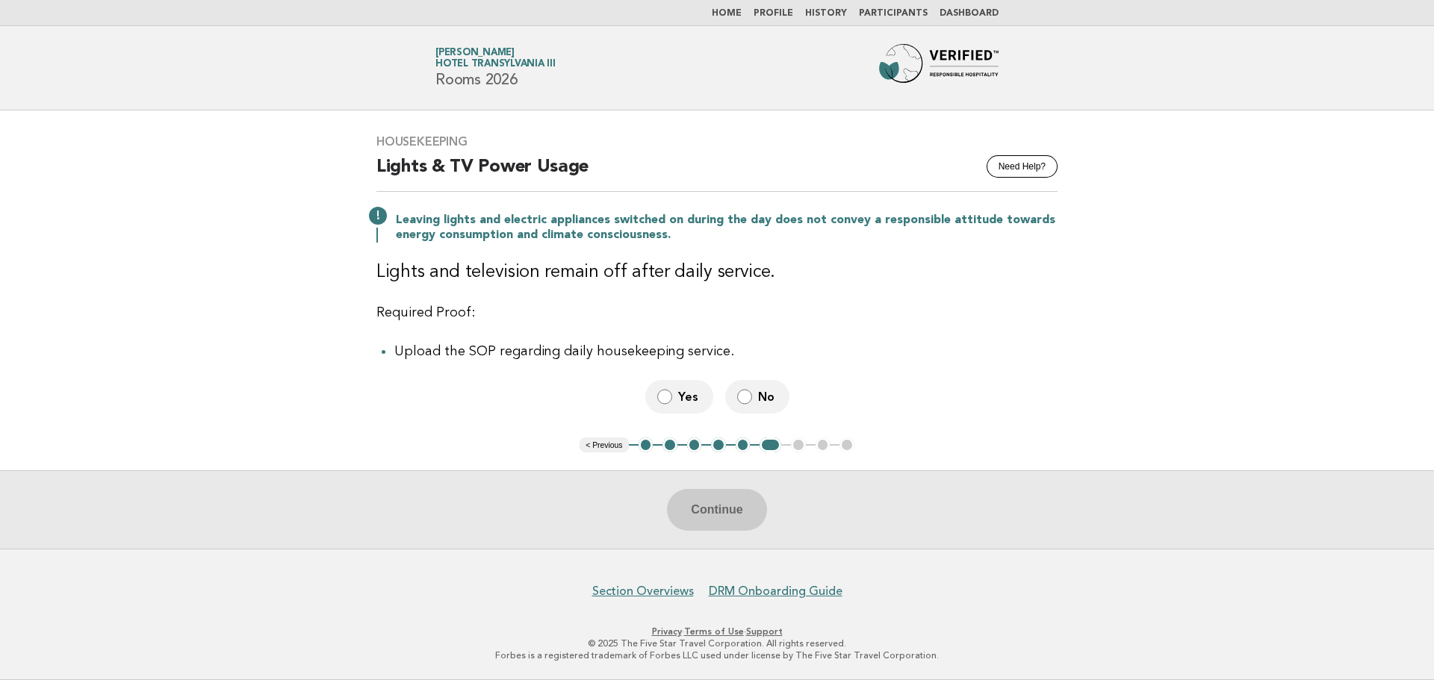
click at [745, 448] on button "5" at bounding box center [743, 445] width 15 height 15
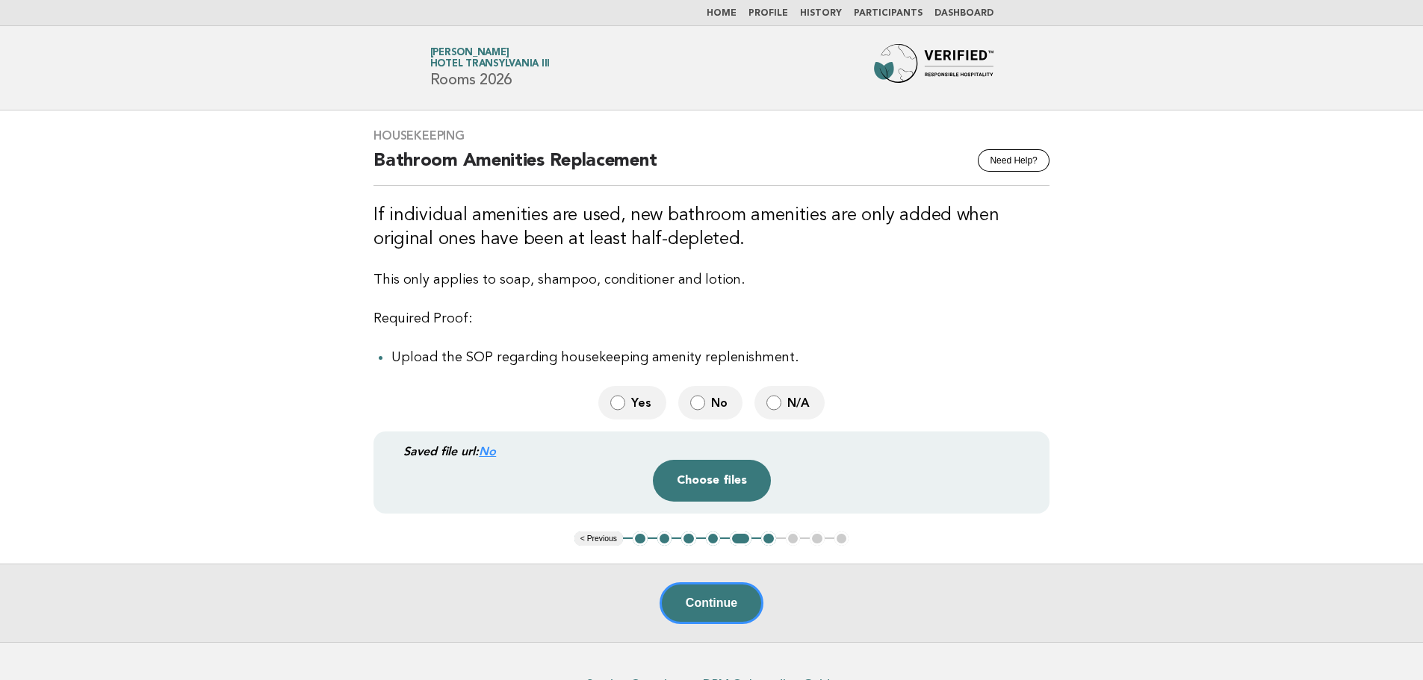
click at [713, 408] on span "No" at bounding box center [720, 403] width 19 height 16
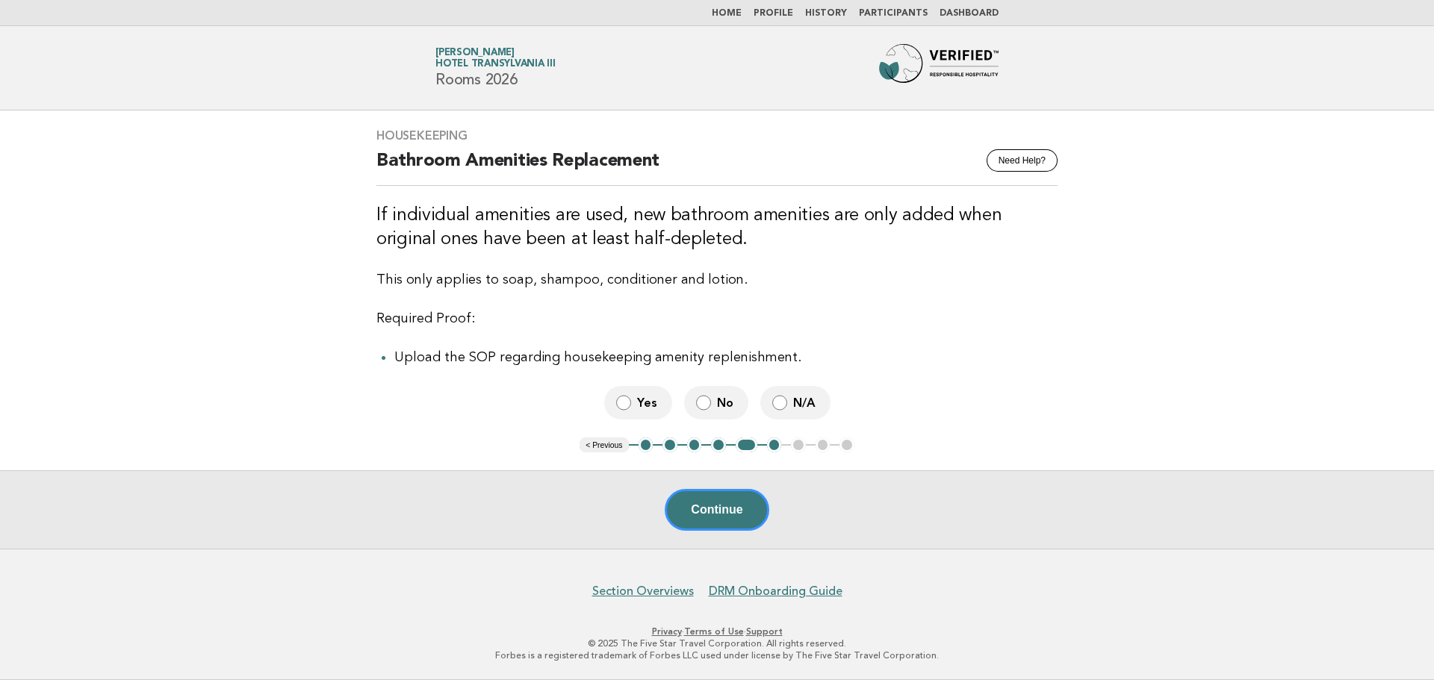
click at [722, 515] on button "Continue" at bounding box center [717, 510] width 104 height 42
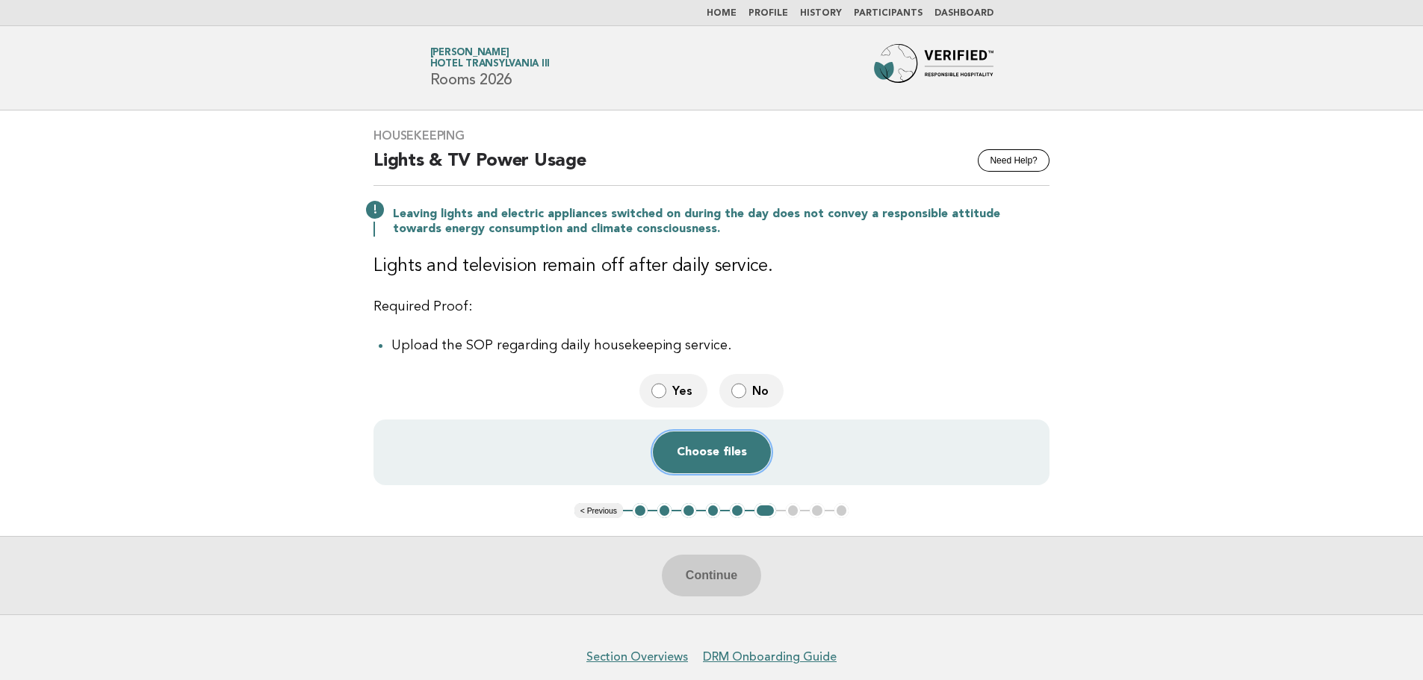
click at [715, 456] on button "Choose files" at bounding box center [712, 453] width 118 height 42
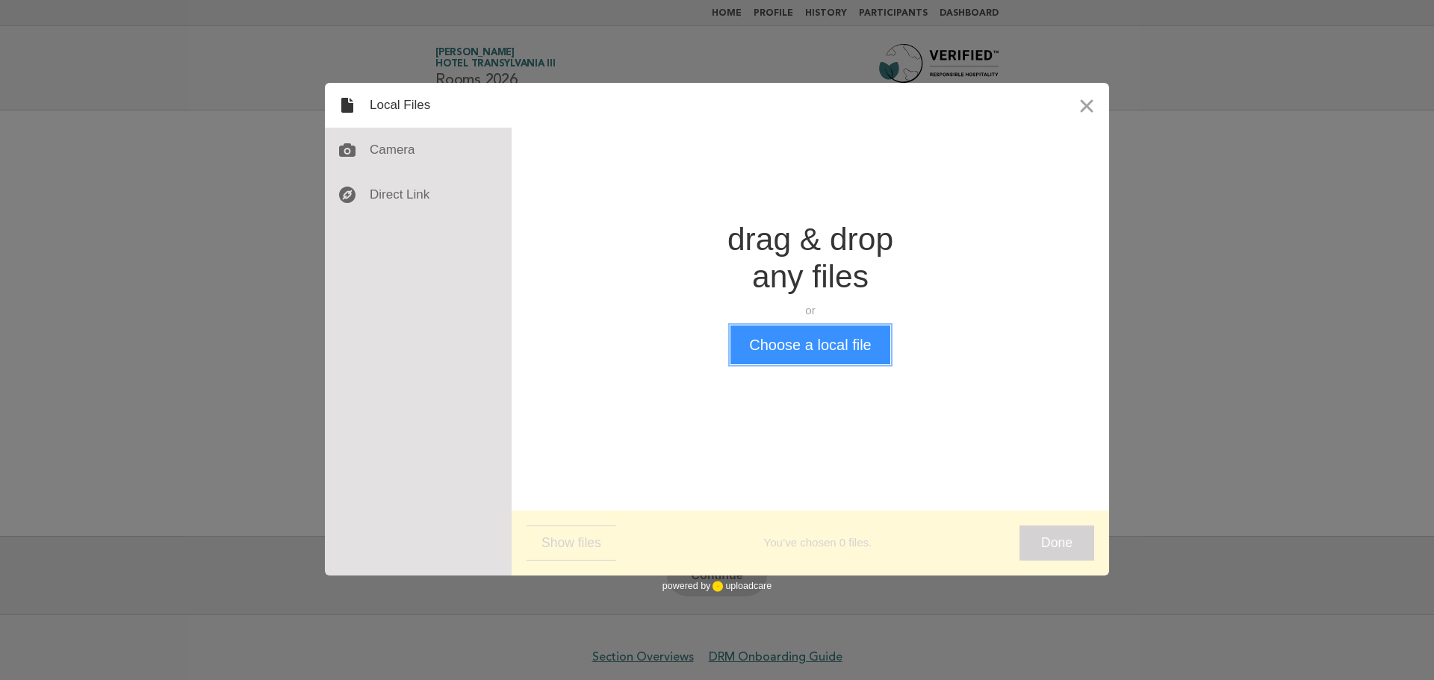
click at [849, 346] on button "Choose a local file" at bounding box center [809, 345] width 159 height 39
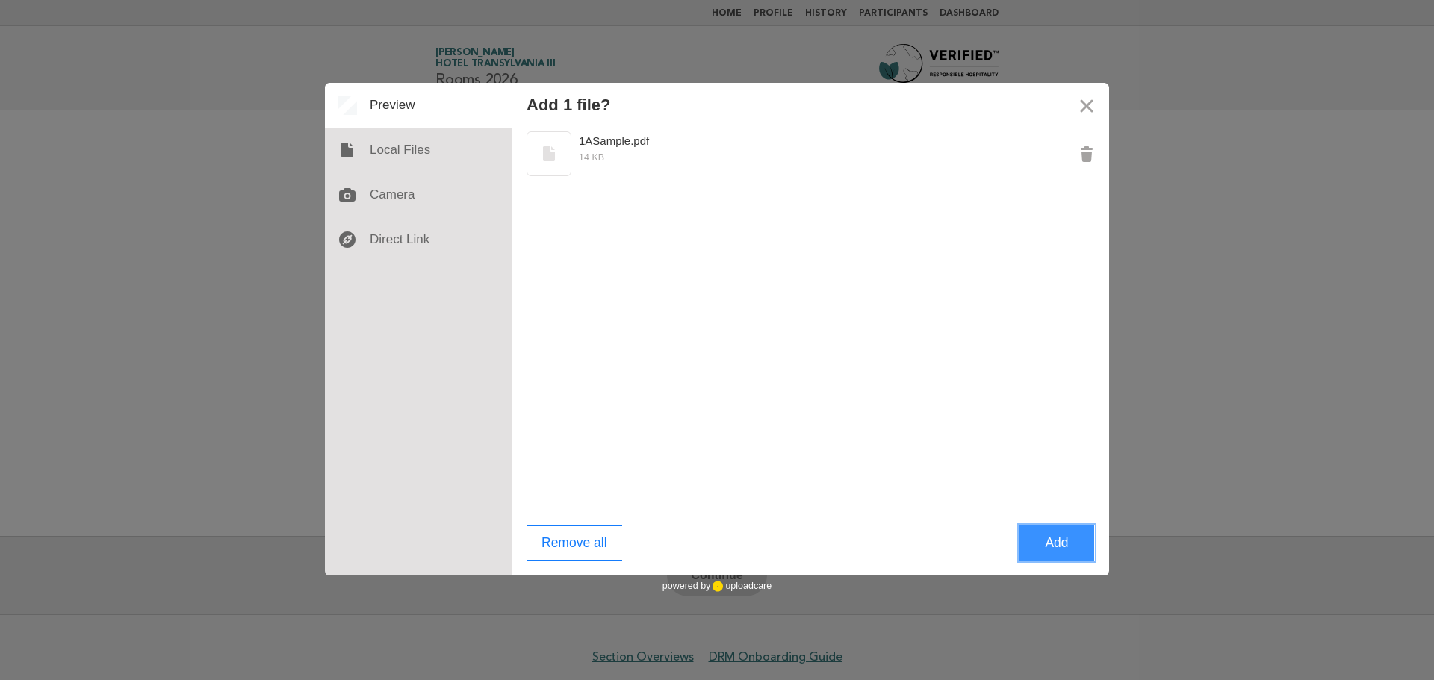
click at [1066, 549] on button "Add" at bounding box center [1057, 543] width 75 height 35
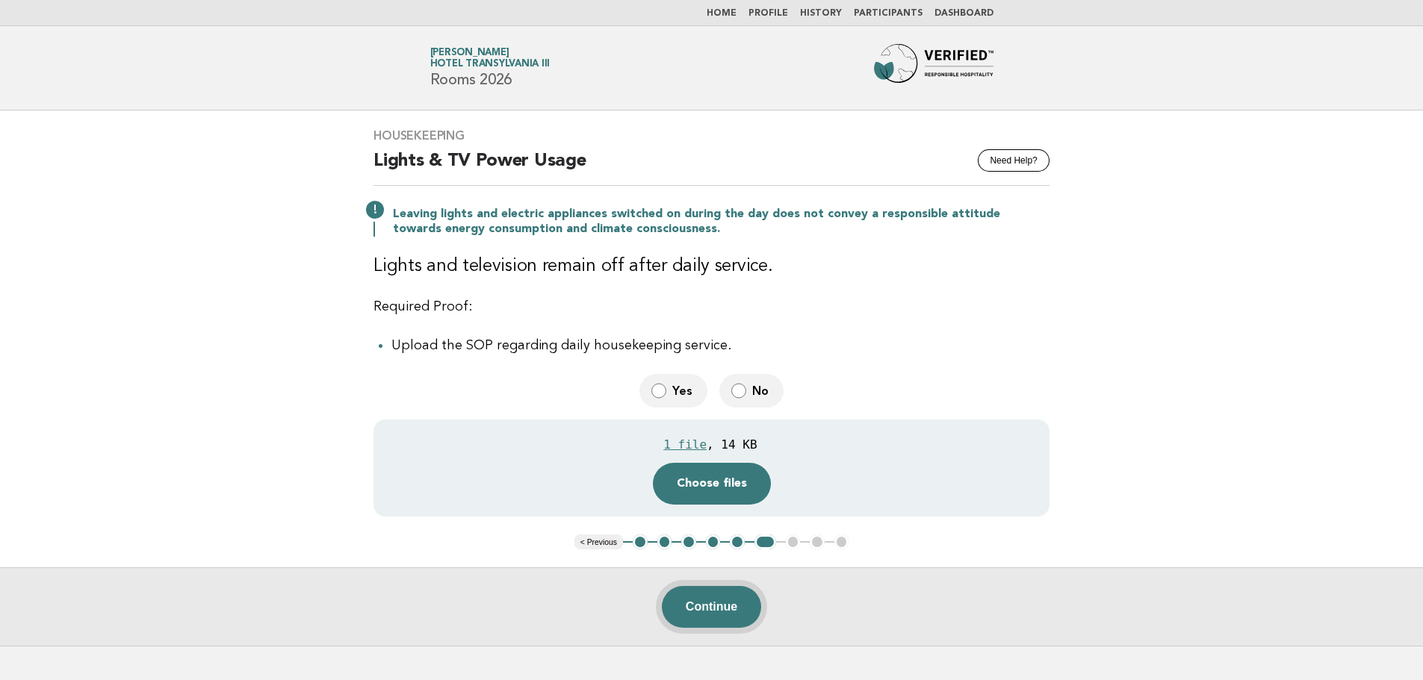
click at [722, 601] on button "Continue" at bounding box center [711, 607] width 99 height 42
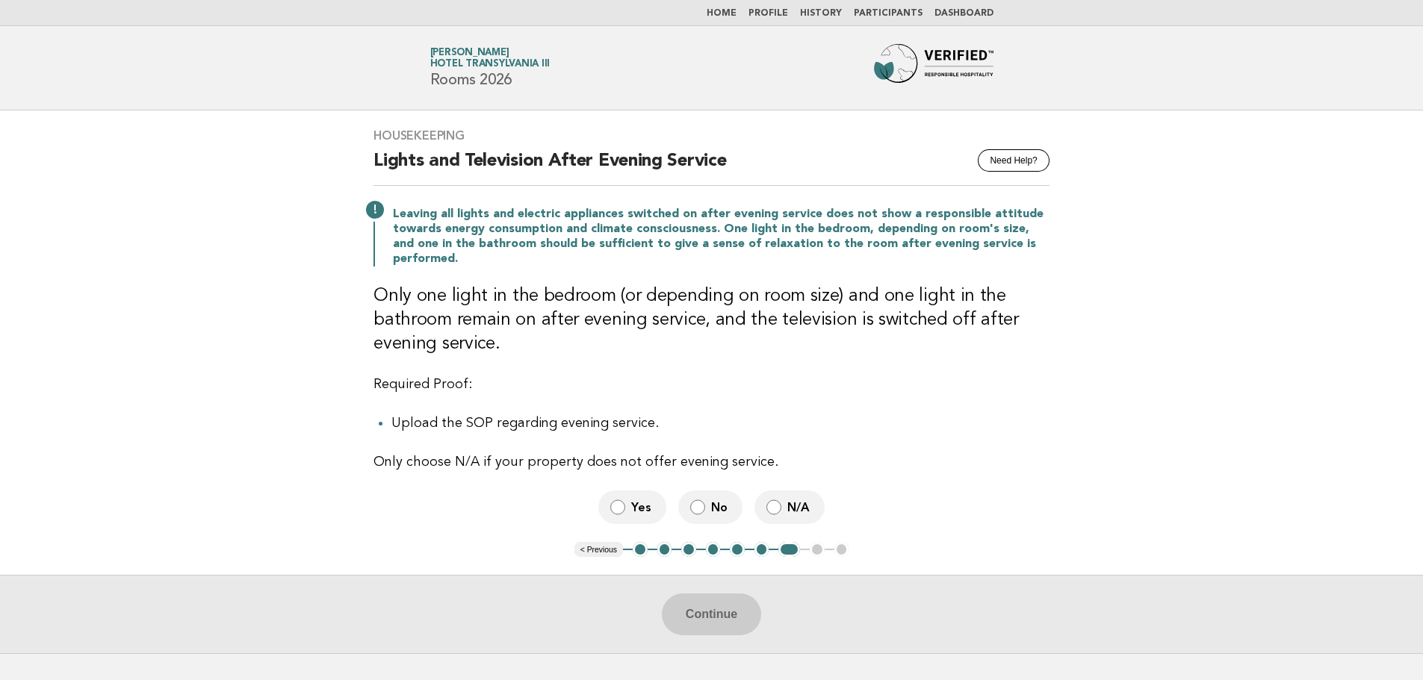
click at [784, 512] on label "N/A" at bounding box center [789, 508] width 70 height 34
click at [762, 552] on button "6" at bounding box center [761, 549] width 15 height 15
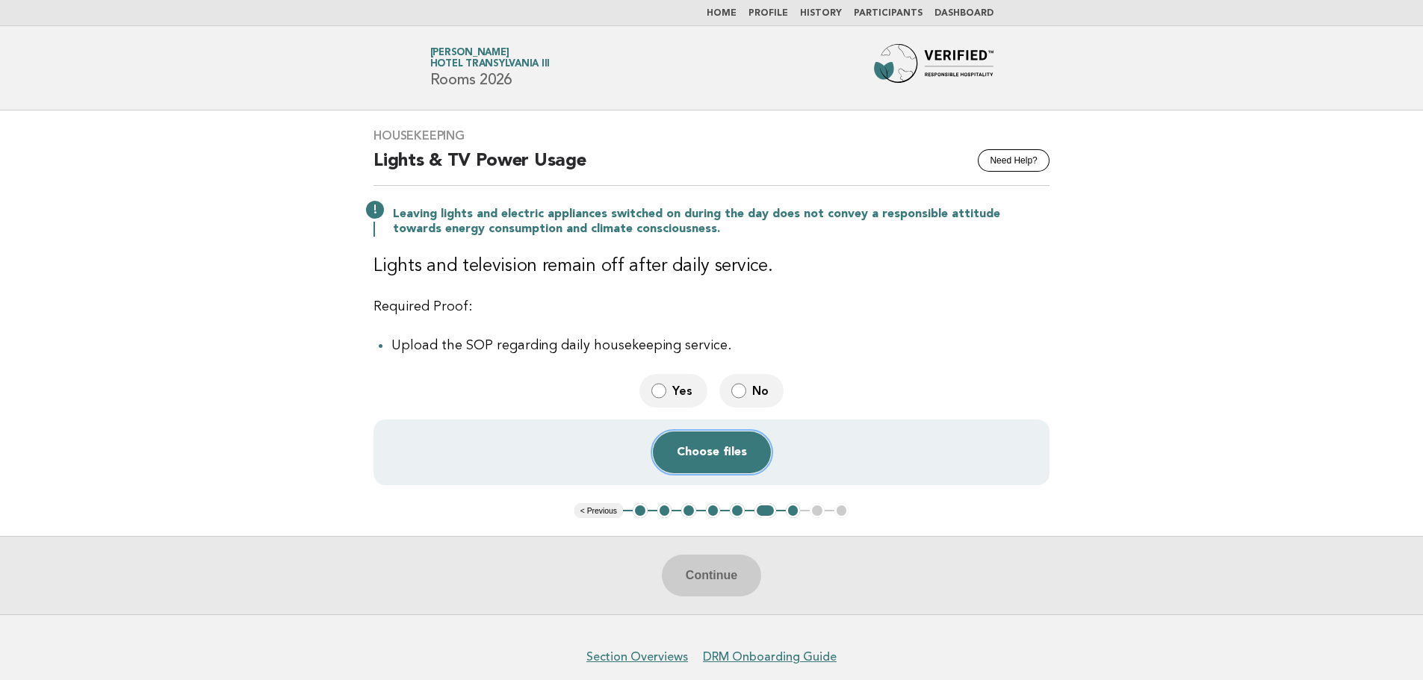
click at [708, 454] on button "Choose files" at bounding box center [712, 453] width 118 height 42
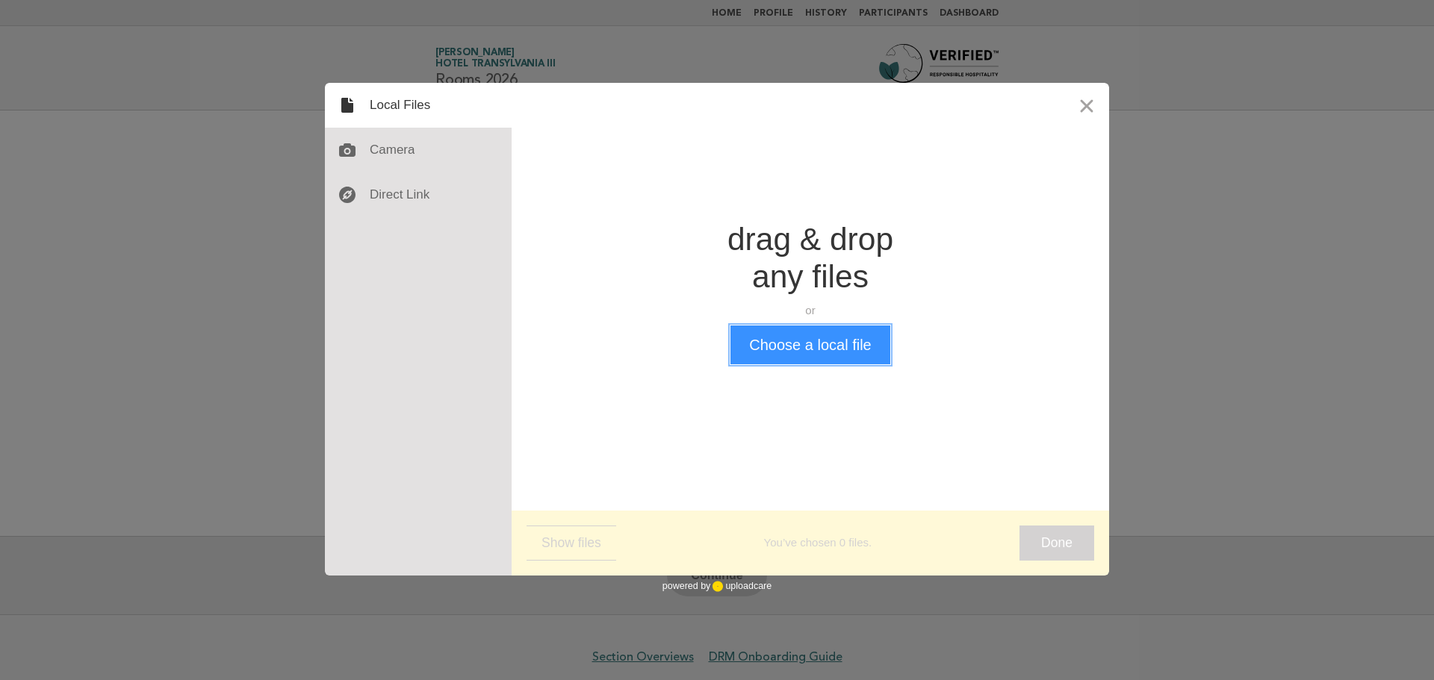
click at [802, 340] on button "Choose a local file" at bounding box center [809, 345] width 159 height 39
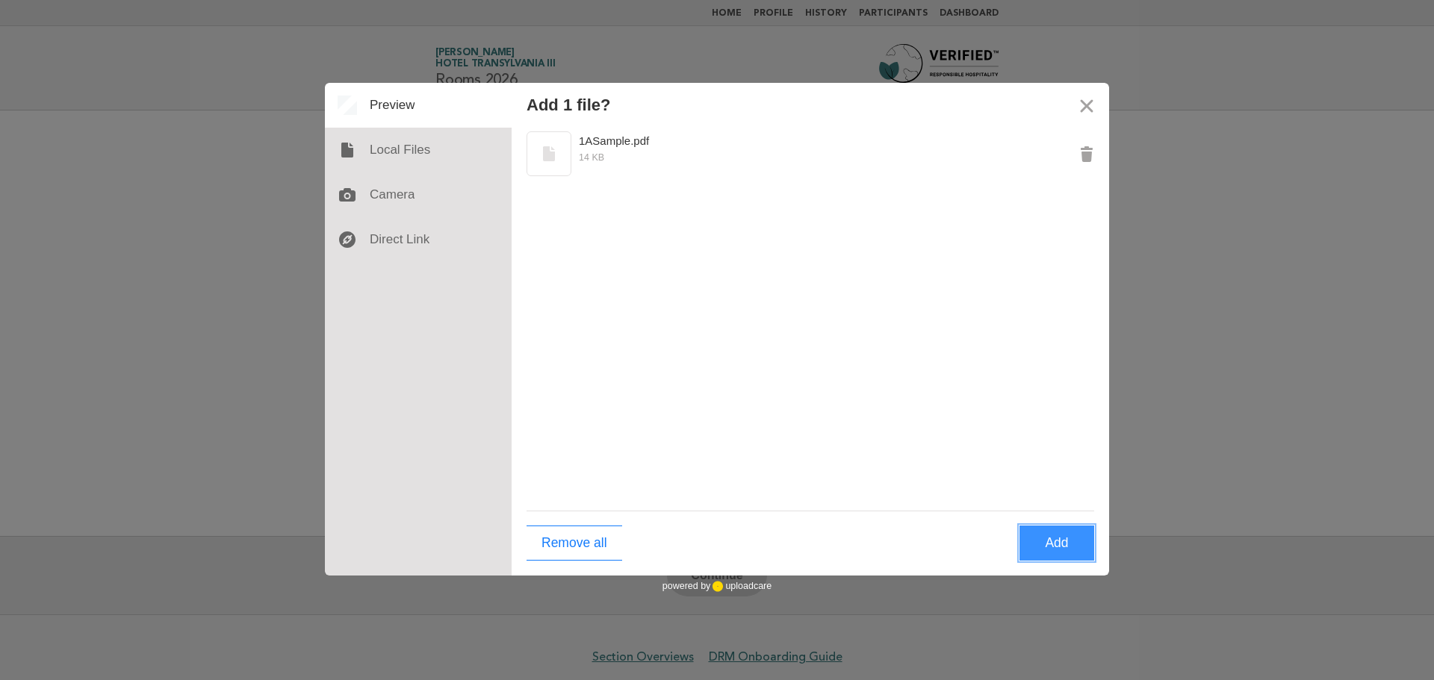
click at [1055, 546] on button "Add" at bounding box center [1057, 543] width 75 height 35
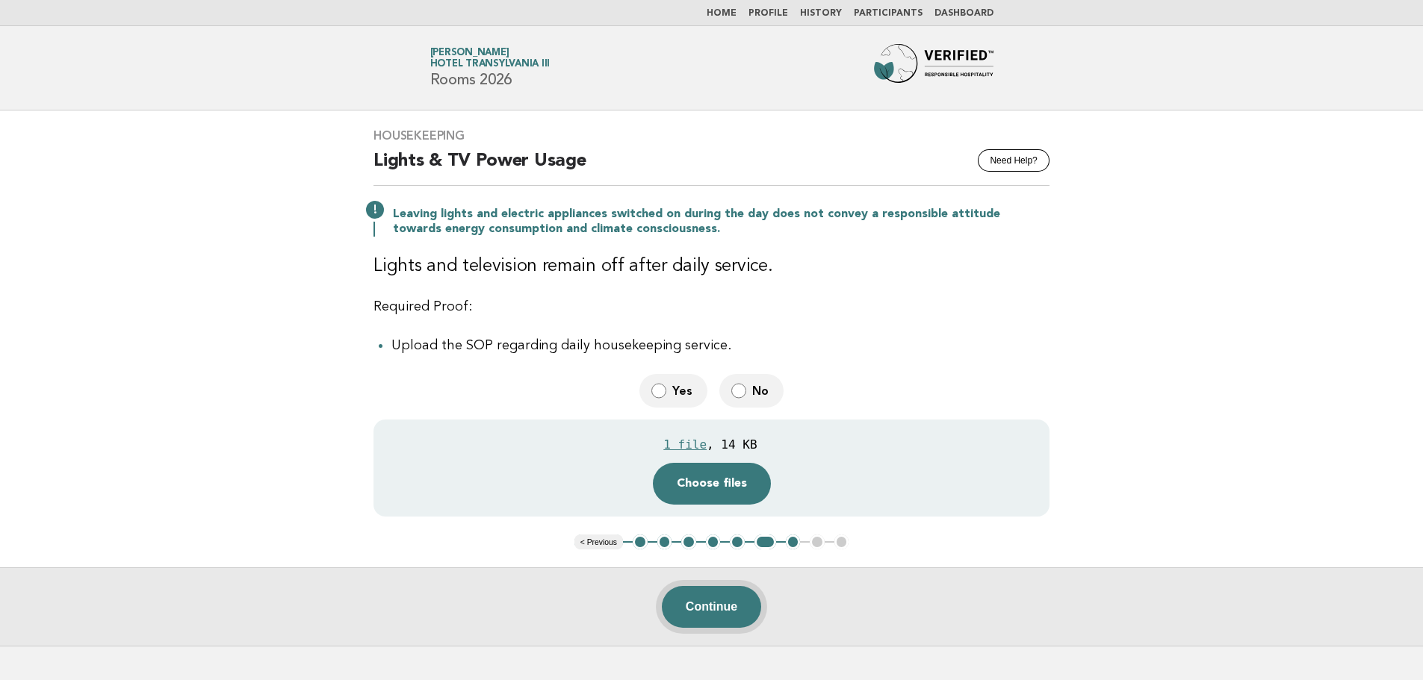
click at [719, 605] on button "Continue" at bounding box center [711, 607] width 99 height 42
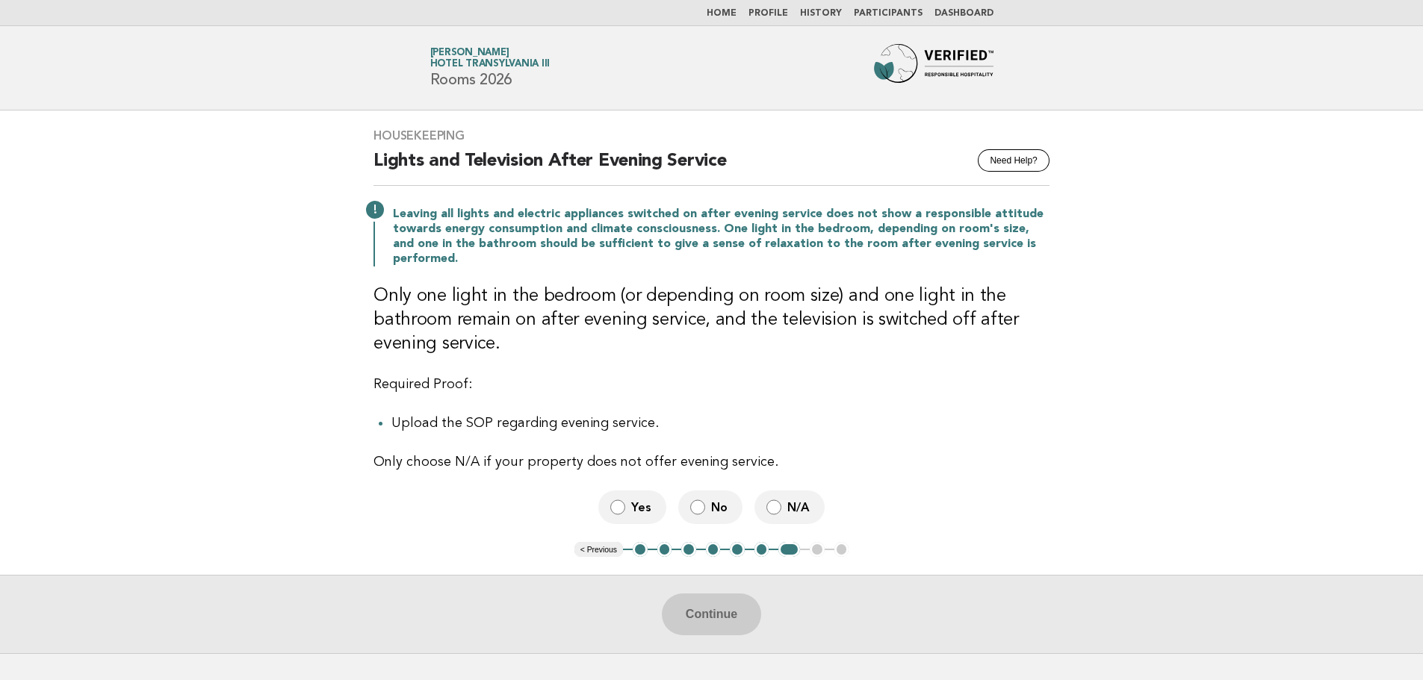
click at [740, 556] on button "5" at bounding box center [737, 549] width 15 height 15
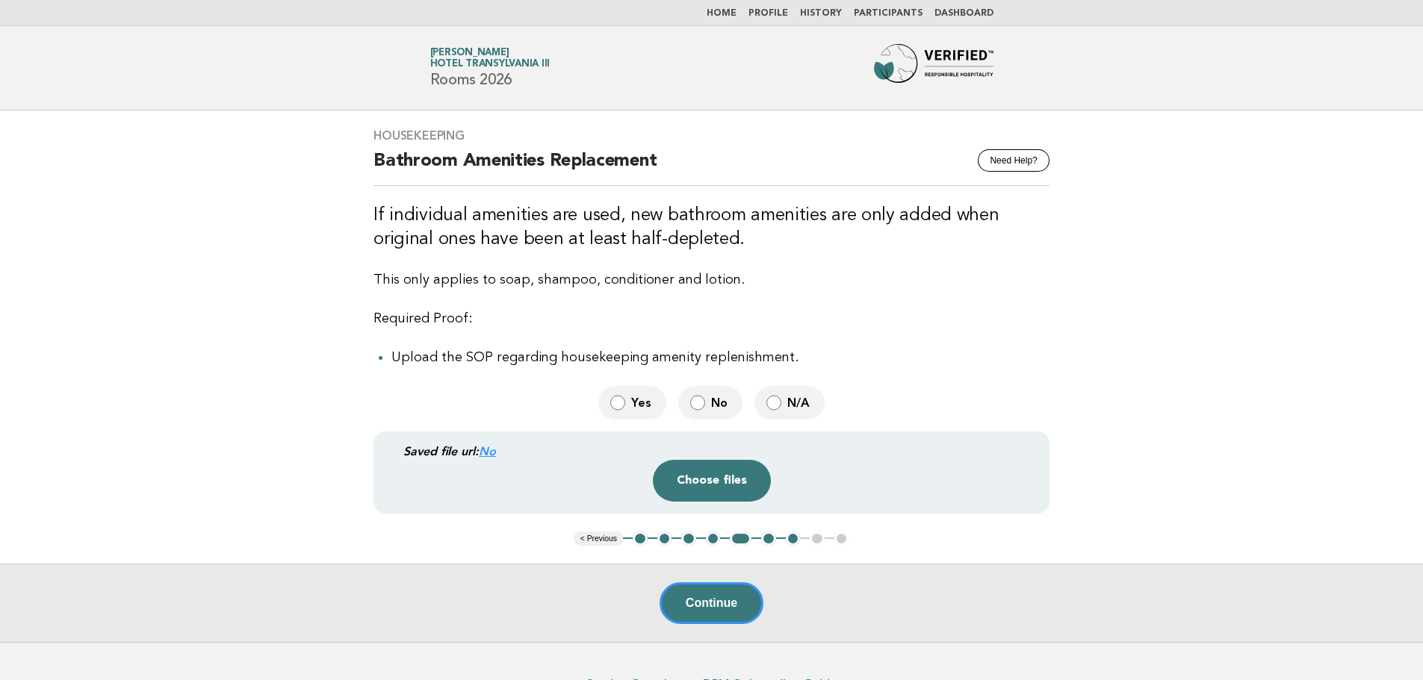
click at [771, 541] on button "6" at bounding box center [768, 539] width 15 height 15
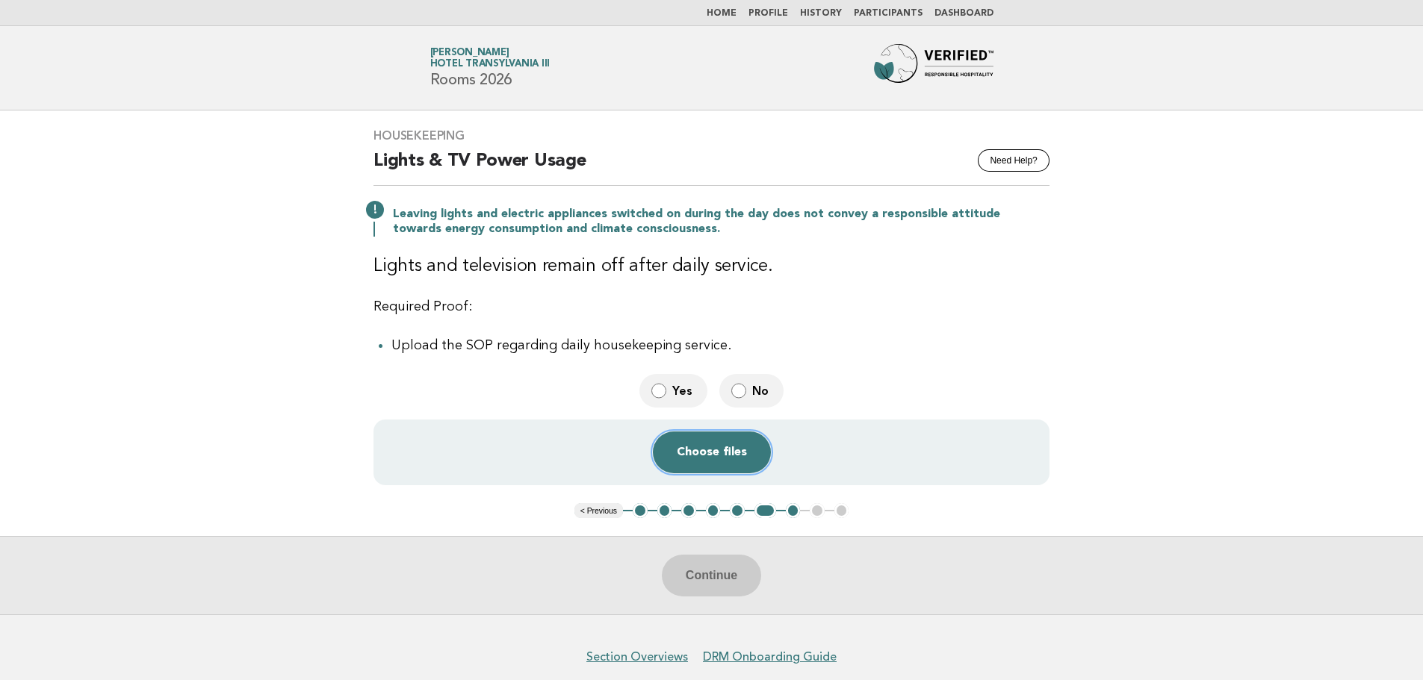
click at [737, 462] on button "Choose files" at bounding box center [712, 453] width 118 height 42
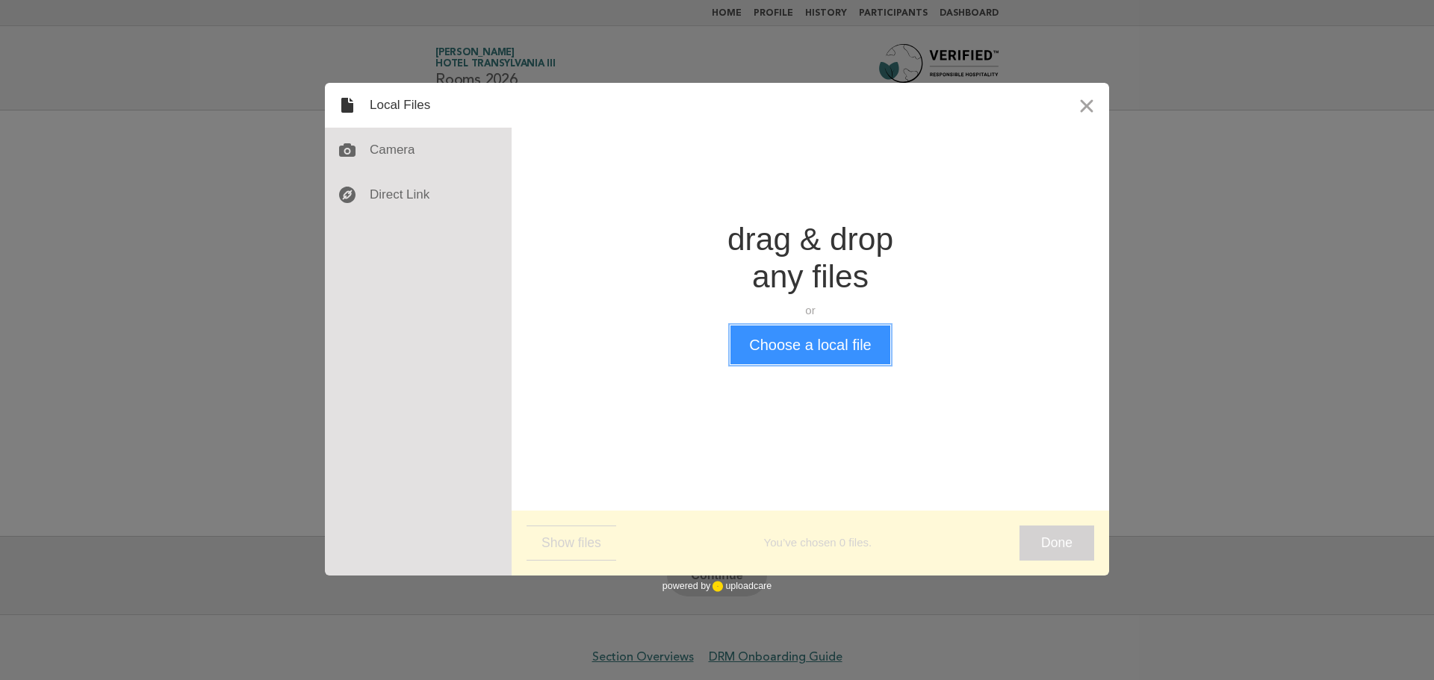
click at [810, 347] on button "Choose a local file" at bounding box center [809, 345] width 159 height 39
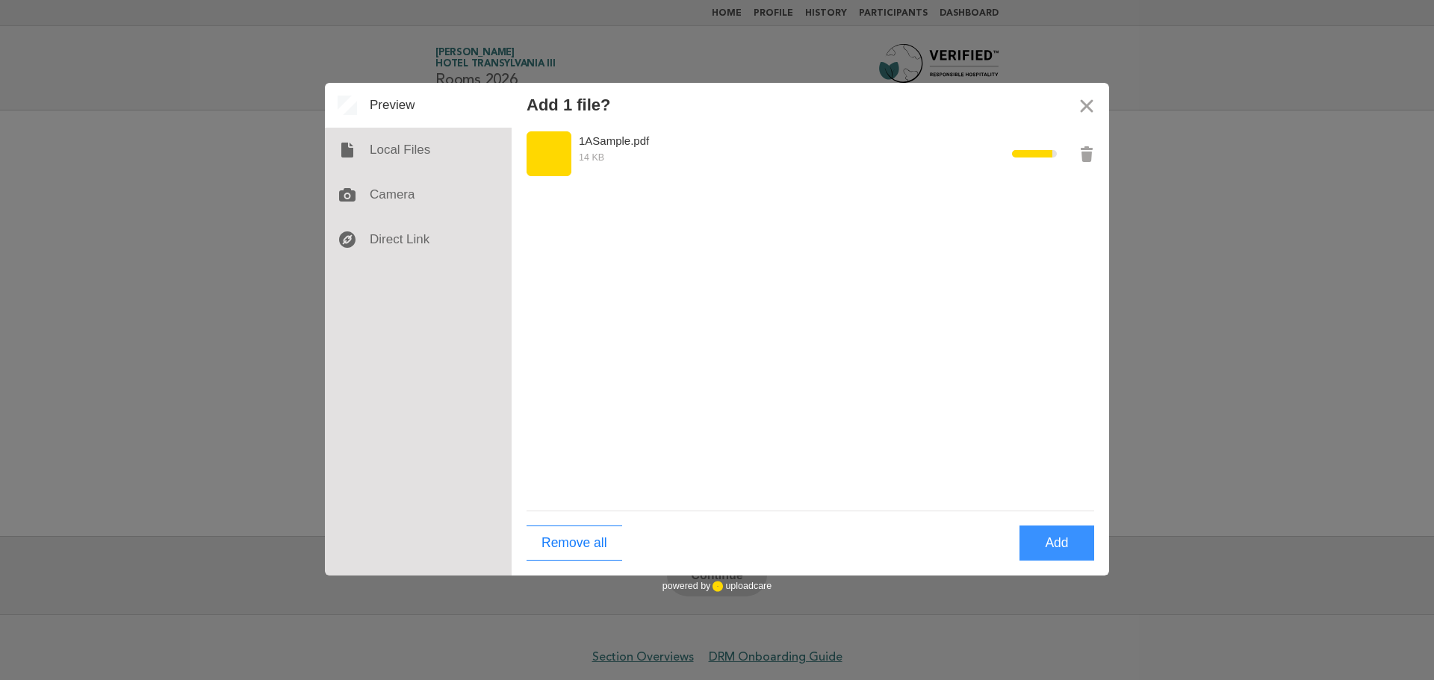
drag, startPoint x: 1096, startPoint y: 546, endPoint x: 1078, endPoint y: 539, distance: 19.4
click at [1092, 542] on div "Remove all Add" at bounding box center [811, 543] width 598 height 65
click at [1061, 538] on button "Add" at bounding box center [1057, 543] width 75 height 35
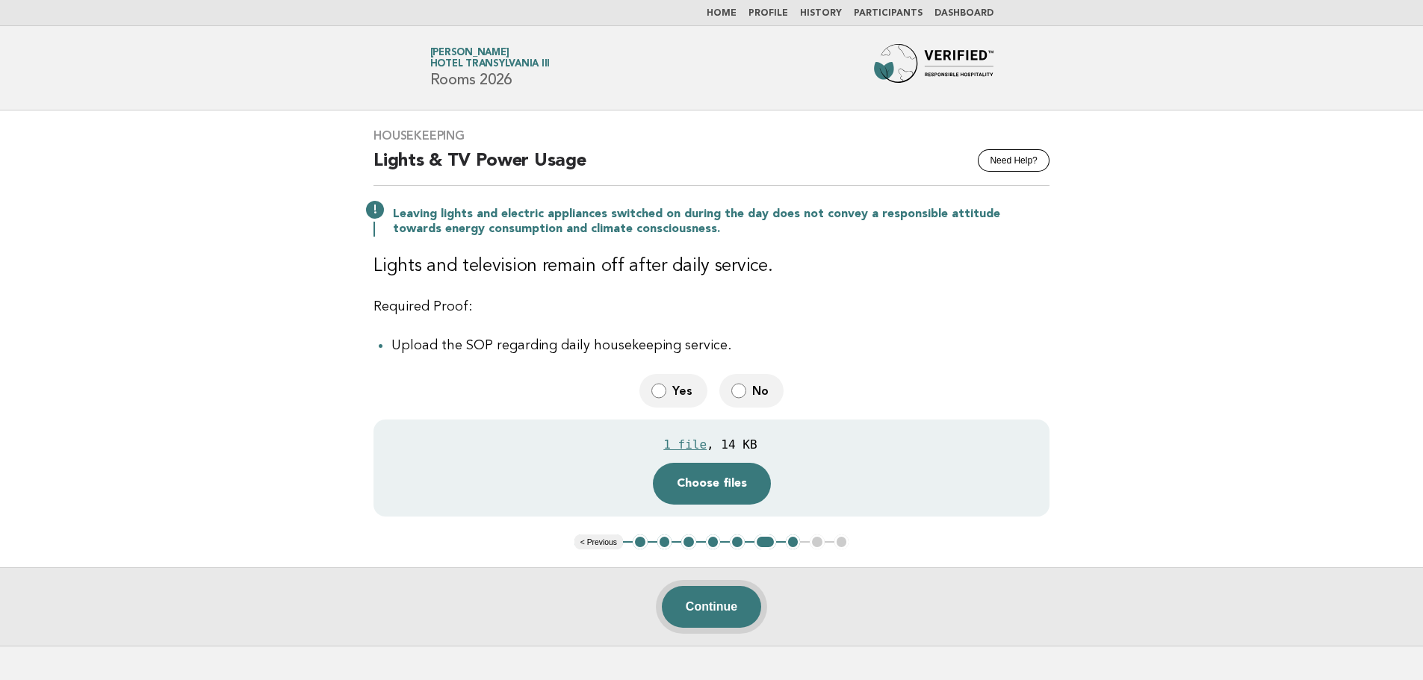
click at [720, 619] on button "Continue" at bounding box center [711, 607] width 99 height 42
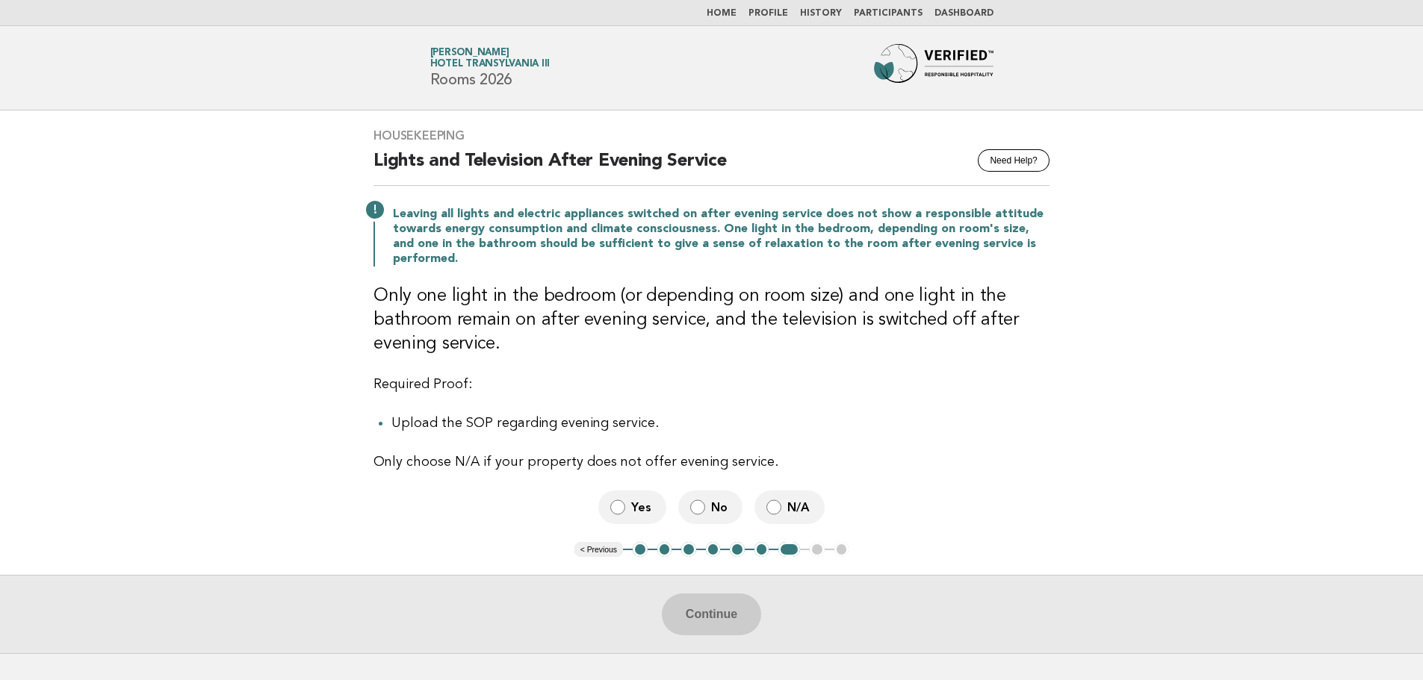
click at [630, 518] on label "Yes" at bounding box center [632, 508] width 68 height 34
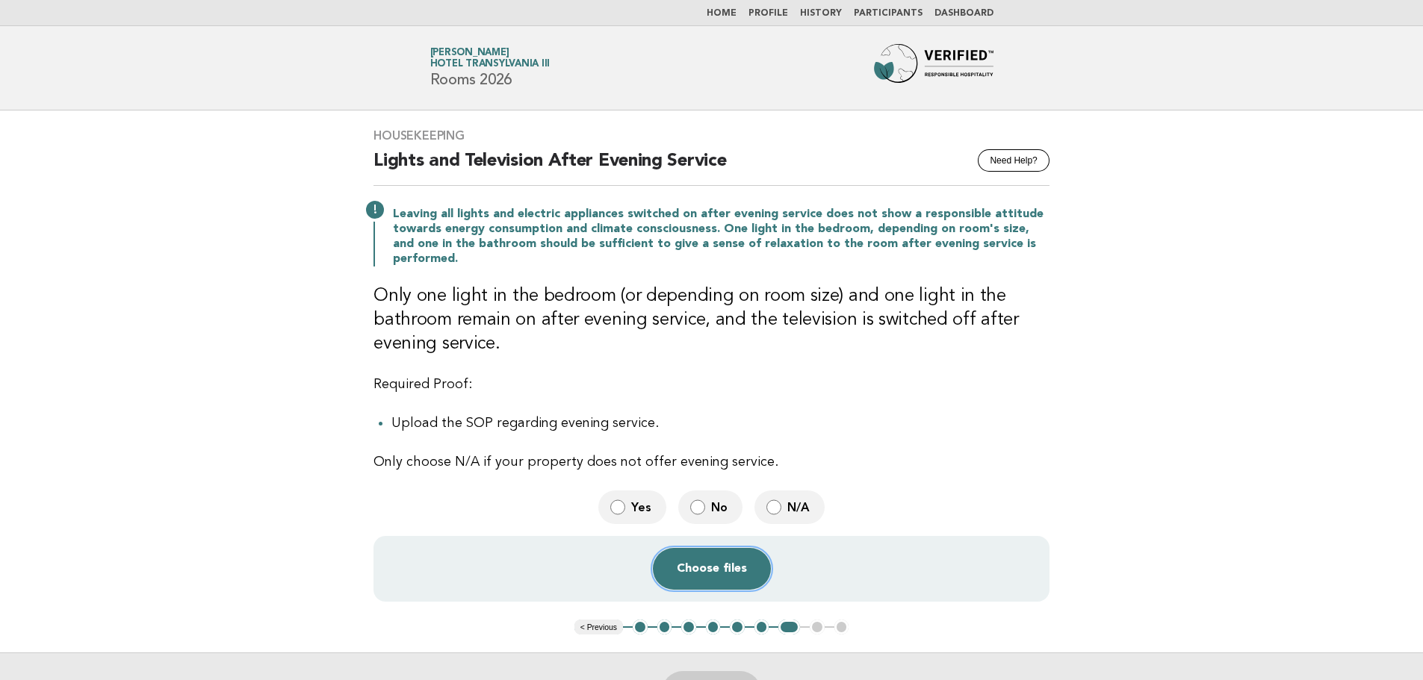
click at [695, 572] on button "Choose files" at bounding box center [712, 569] width 118 height 42
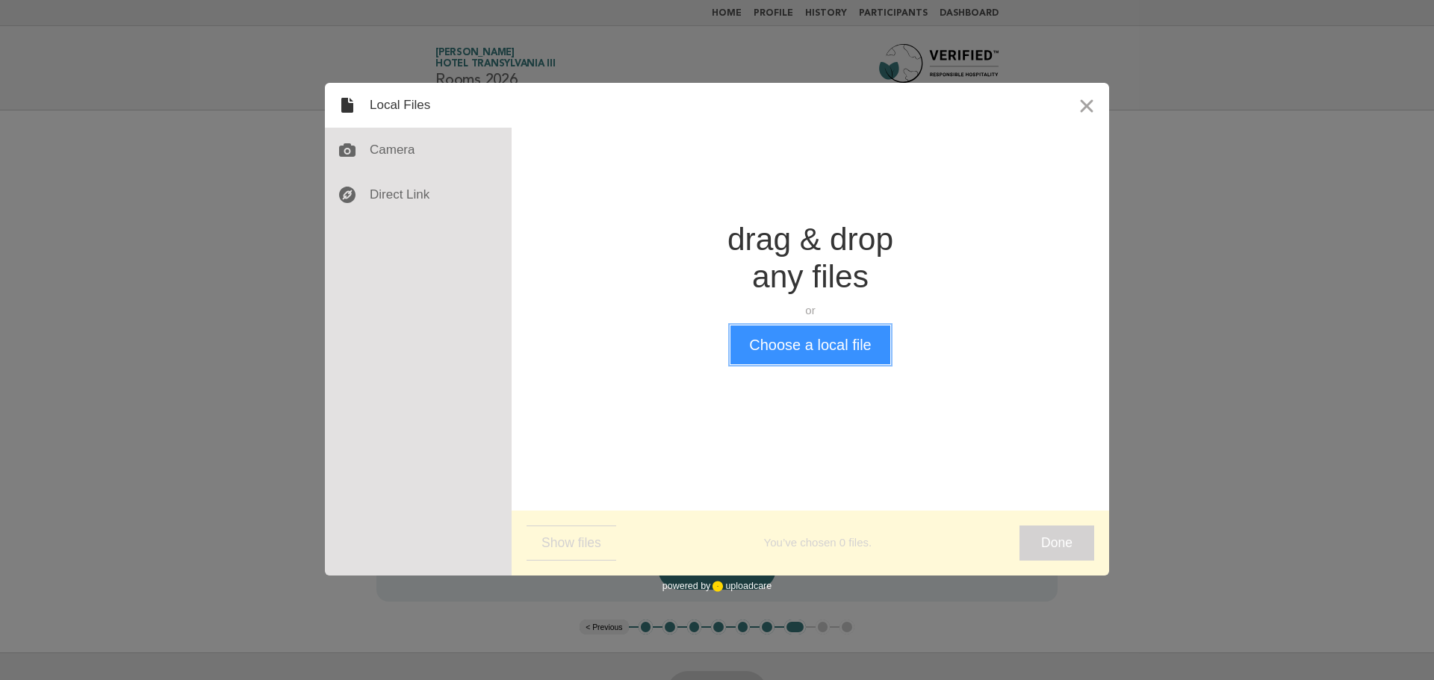
click at [797, 336] on button "Choose a local file" at bounding box center [809, 345] width 159 height 39
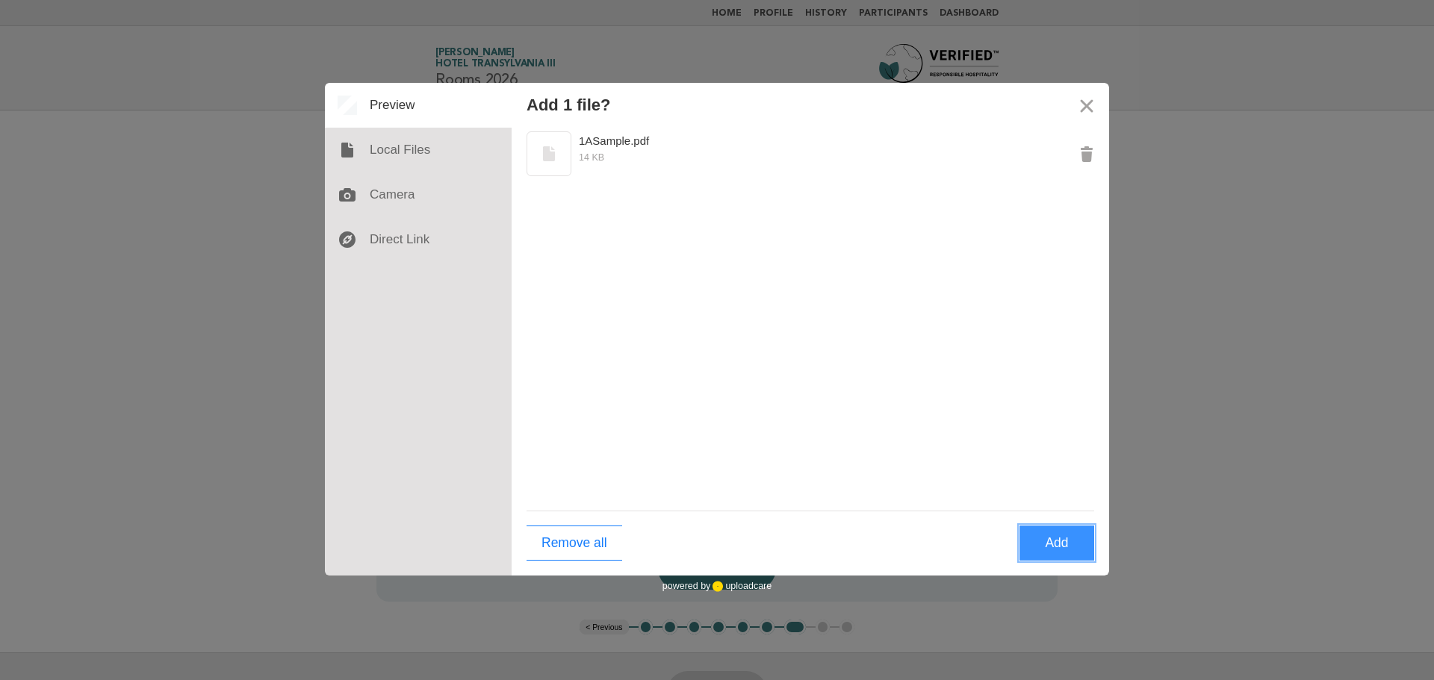
click at [1073, 543] on button "Add" at bounding box center [1057, 543] width 75 height 35
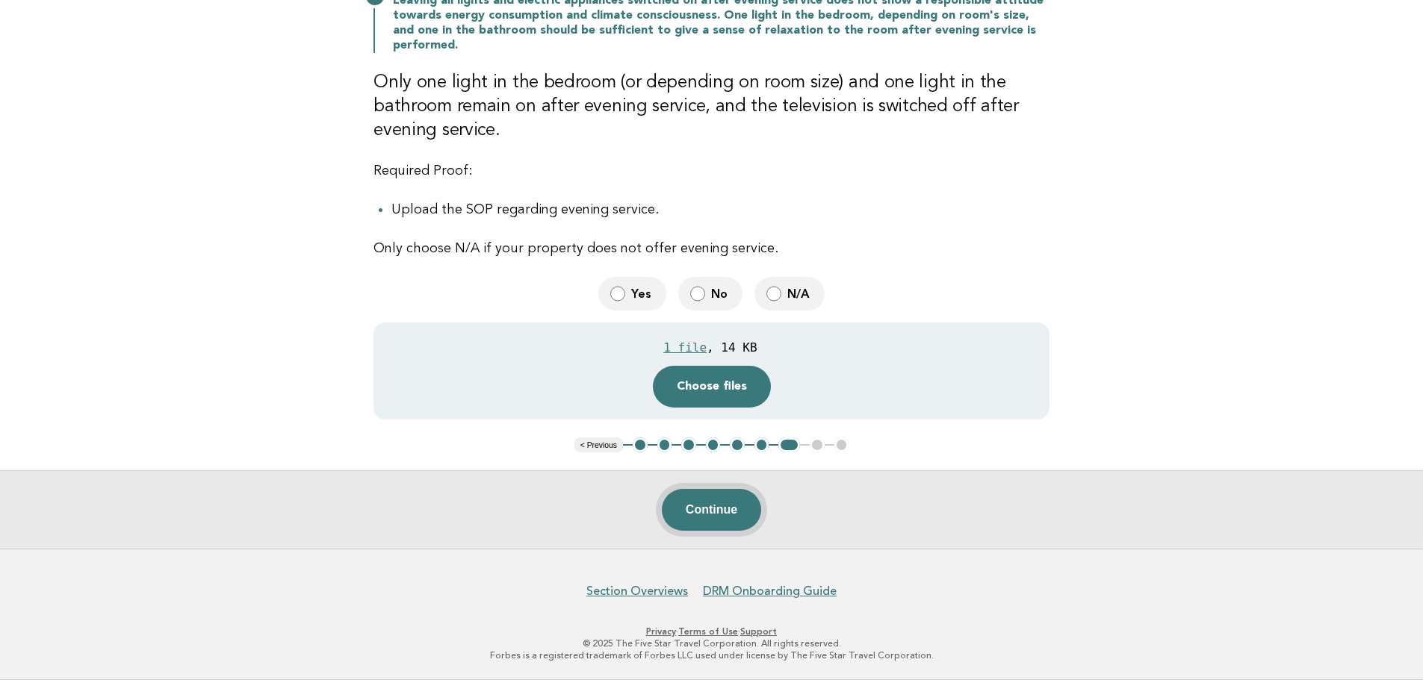
click at [726, 515] on button "Continue" at bounding box center [711, 510] width 99 height 42
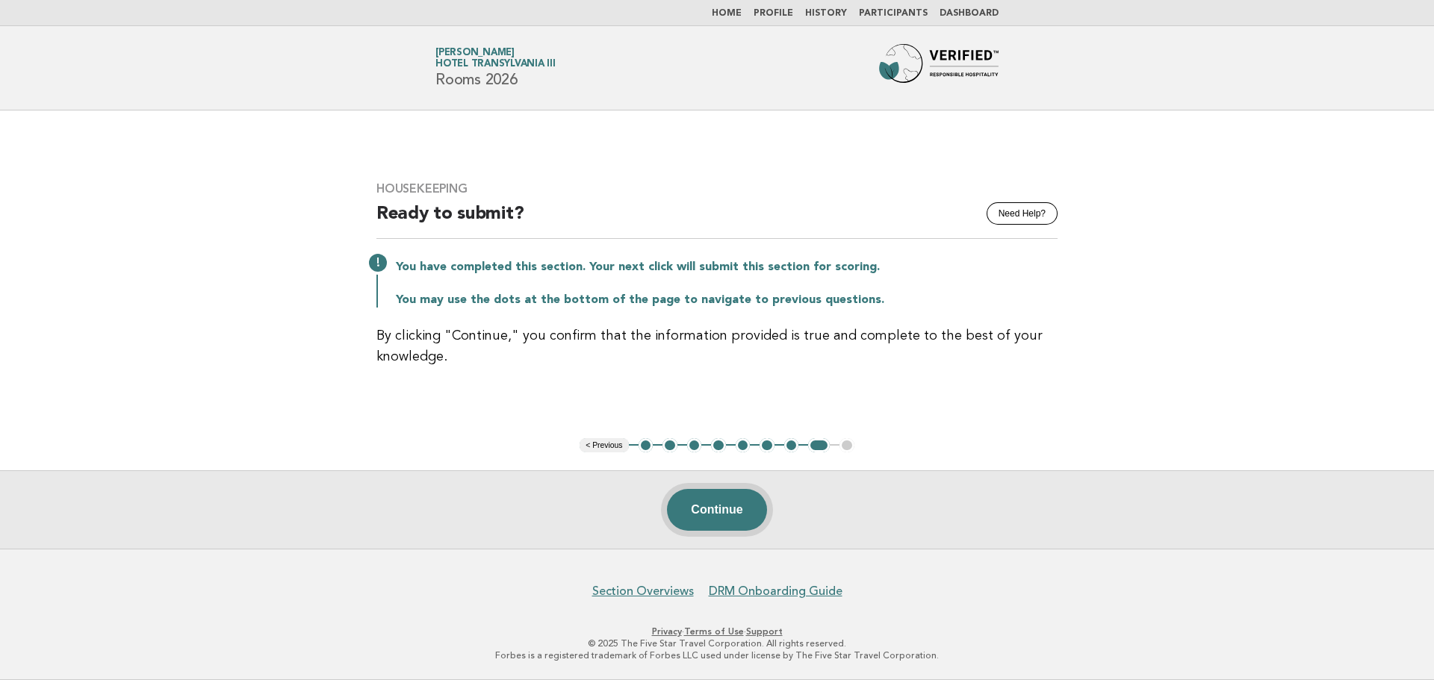
click at [733, 502] on button "Continue" at bounding box center [716, 510] width 99 height 42
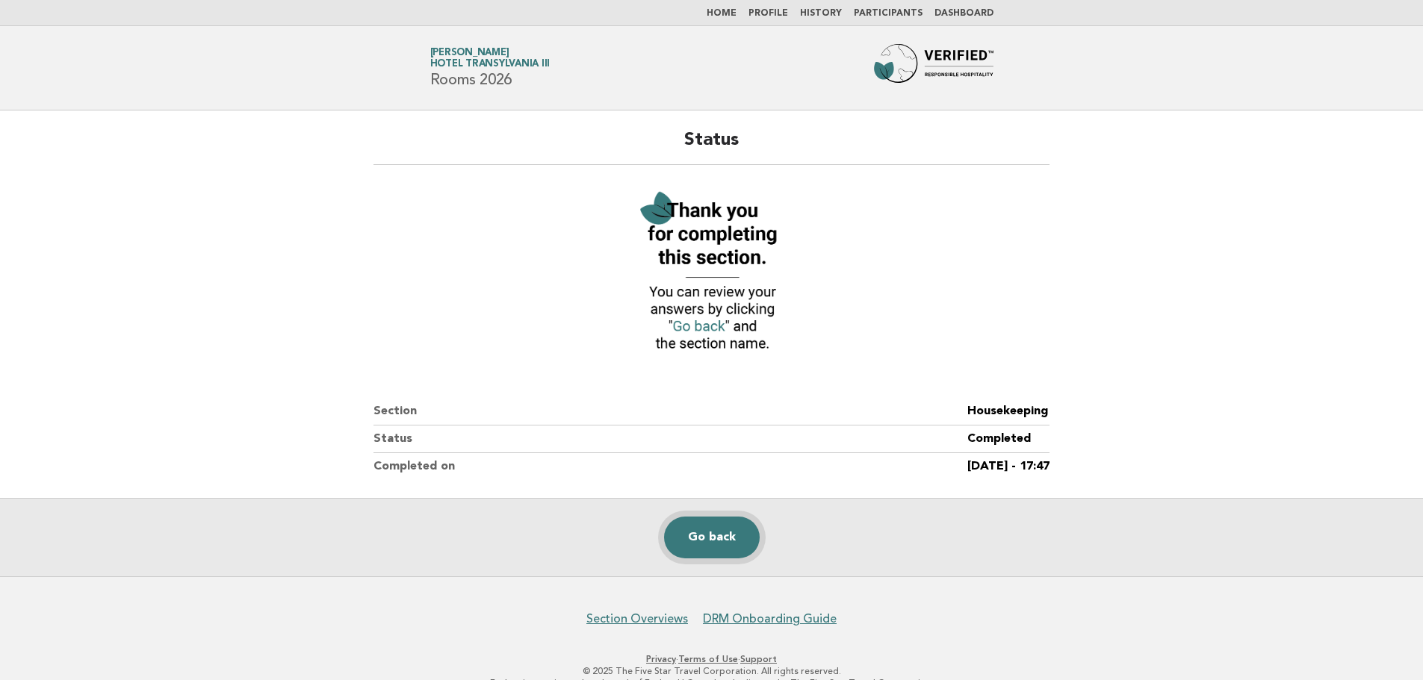
click at [725, 547] on link "Go back" at bounding box center [712, 538] width 96 height 42
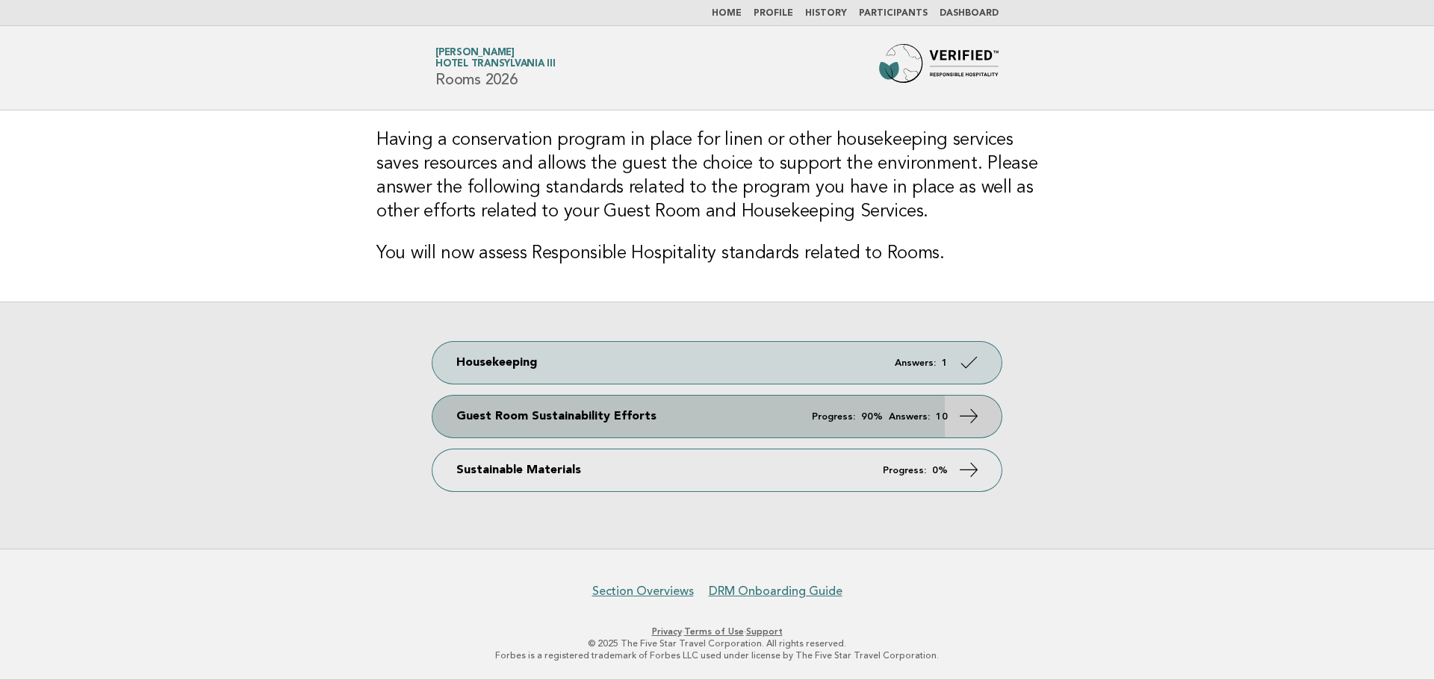
click at [644, 418] on link "Guest Room Sustainability Efforts Progress: 90% Answers: 10" at bounding box center [716, 417] width 569 height 42
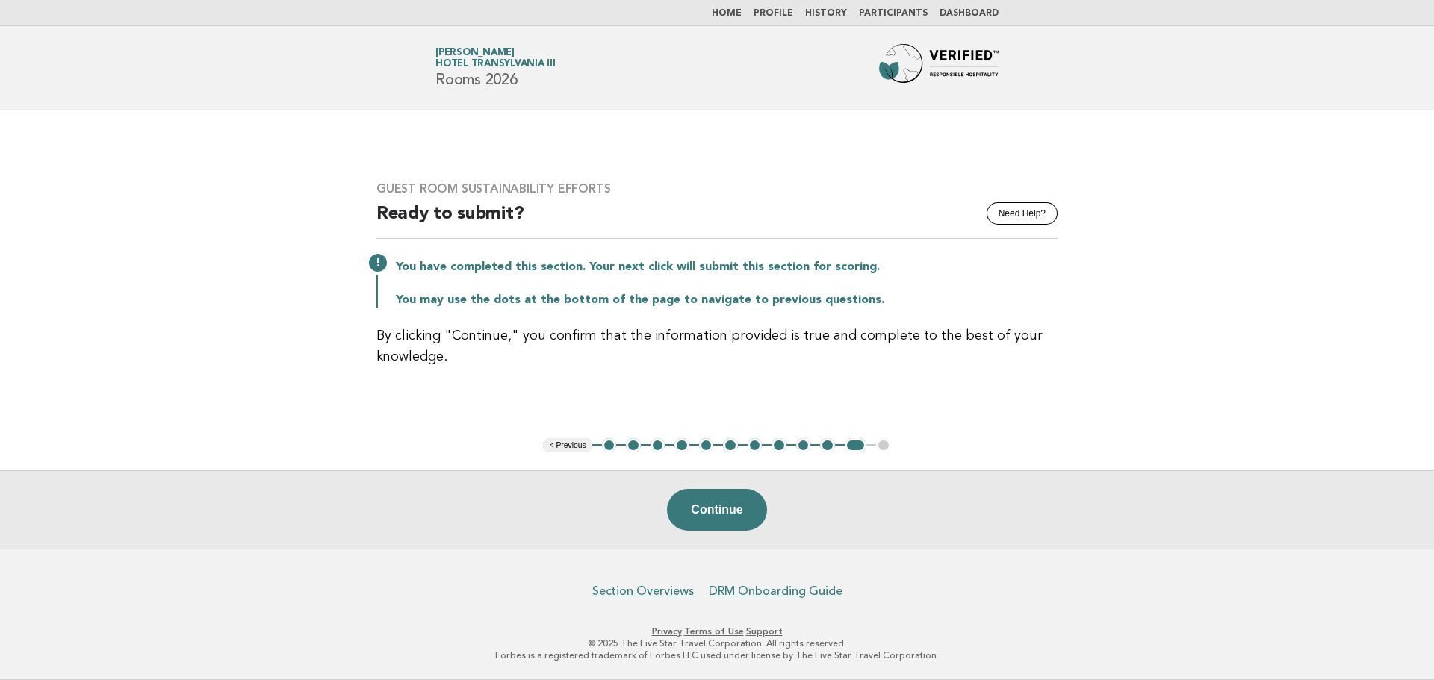
click at [605, 446] on button "1" at bounding box center [609, 445] width 15 height 15
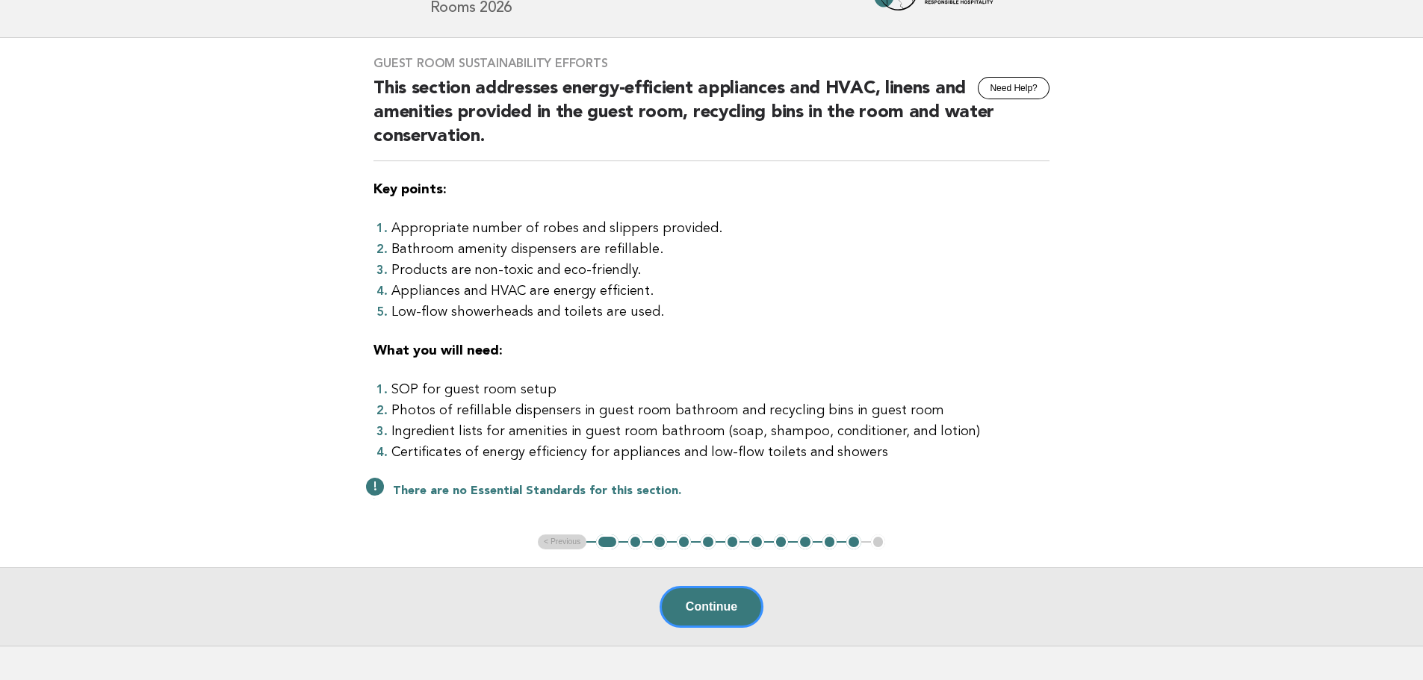
scroll to position [75, 0]
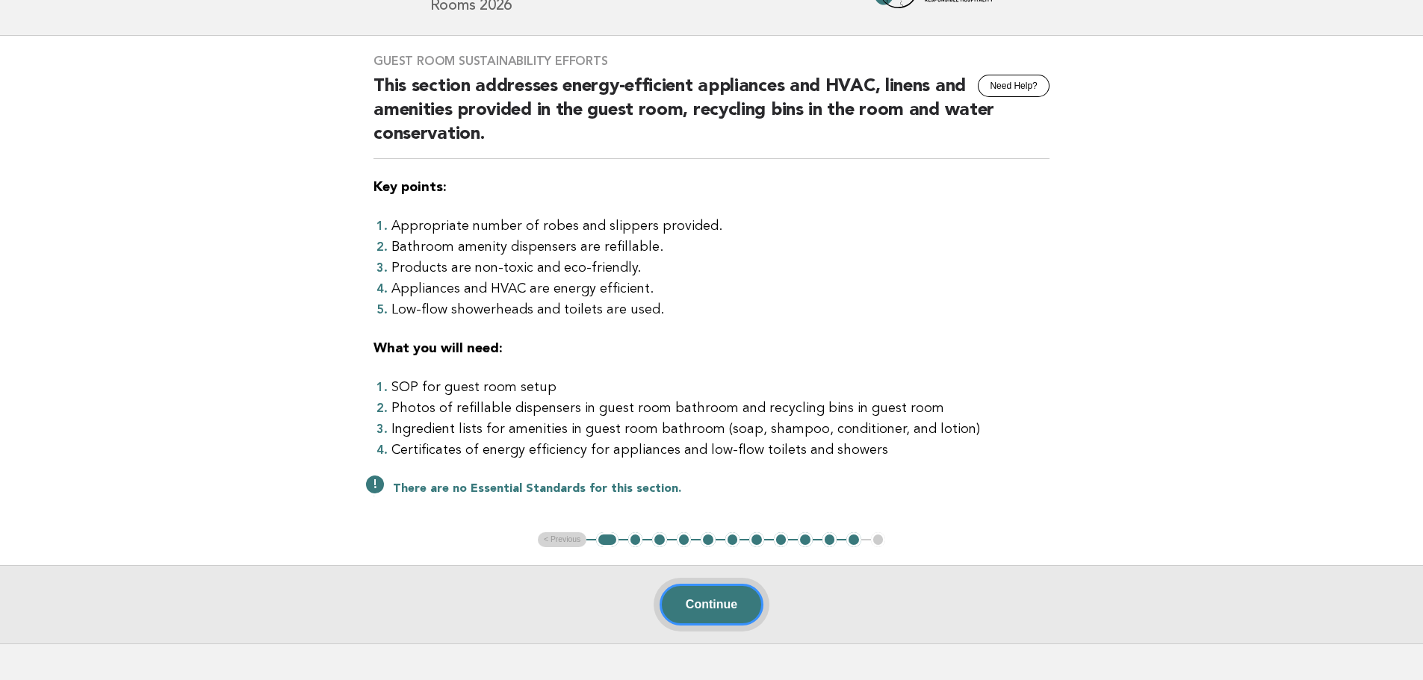
click at [712, 595] on button "Continue" at bounding box center [712, 605] width 104 height 42
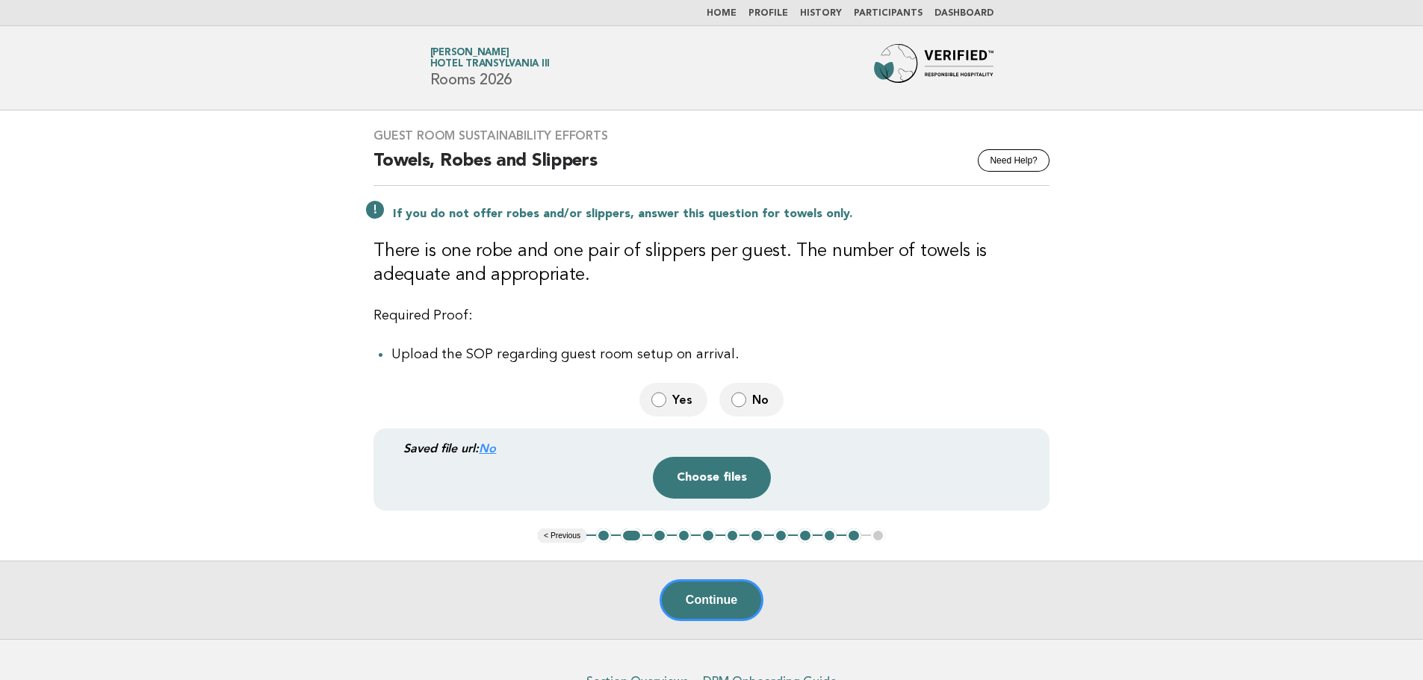
click at [673, 395] on span "Yes" at bounding box center [683, 400] width 23 height 16
click at [720, 480] on button "Choose files" at bounding box center [712, 478] width 118 height 42
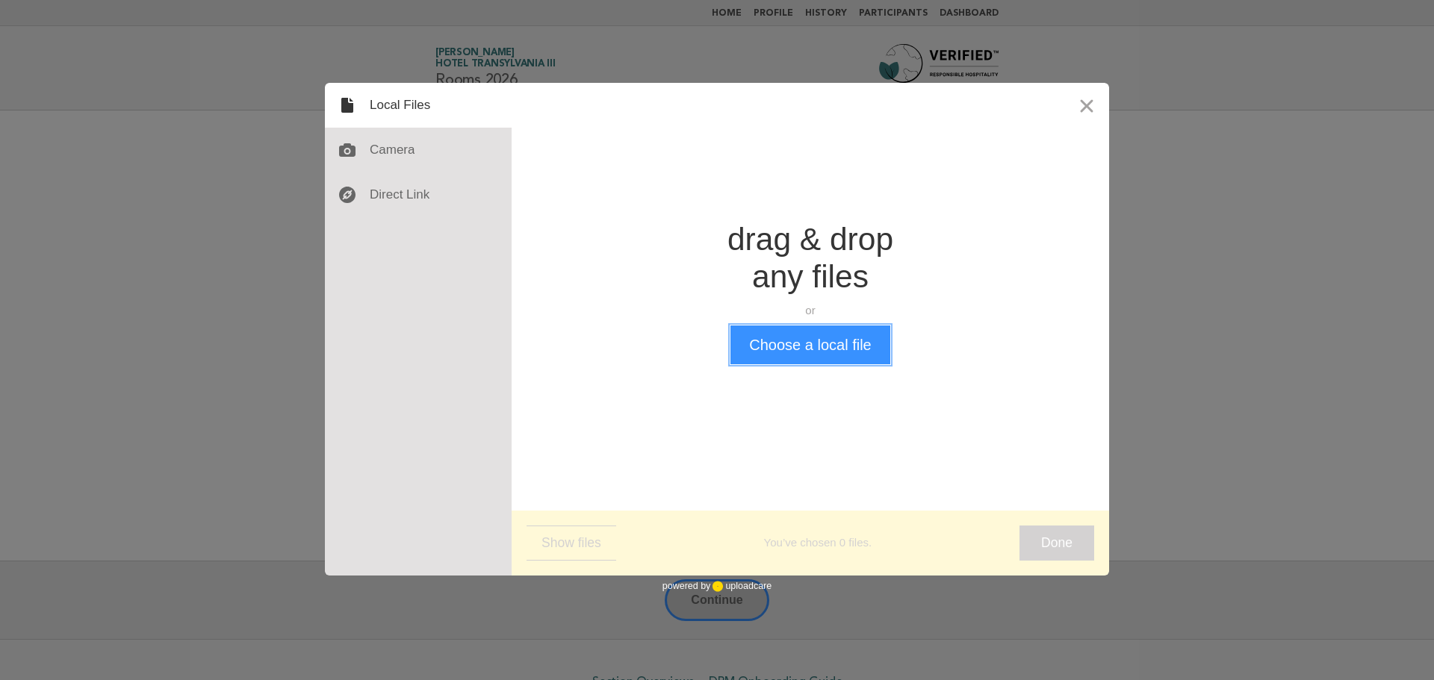
click at [846, 351] on button "Choose a local file" at bounding box center [809, 345] width 159 height 39
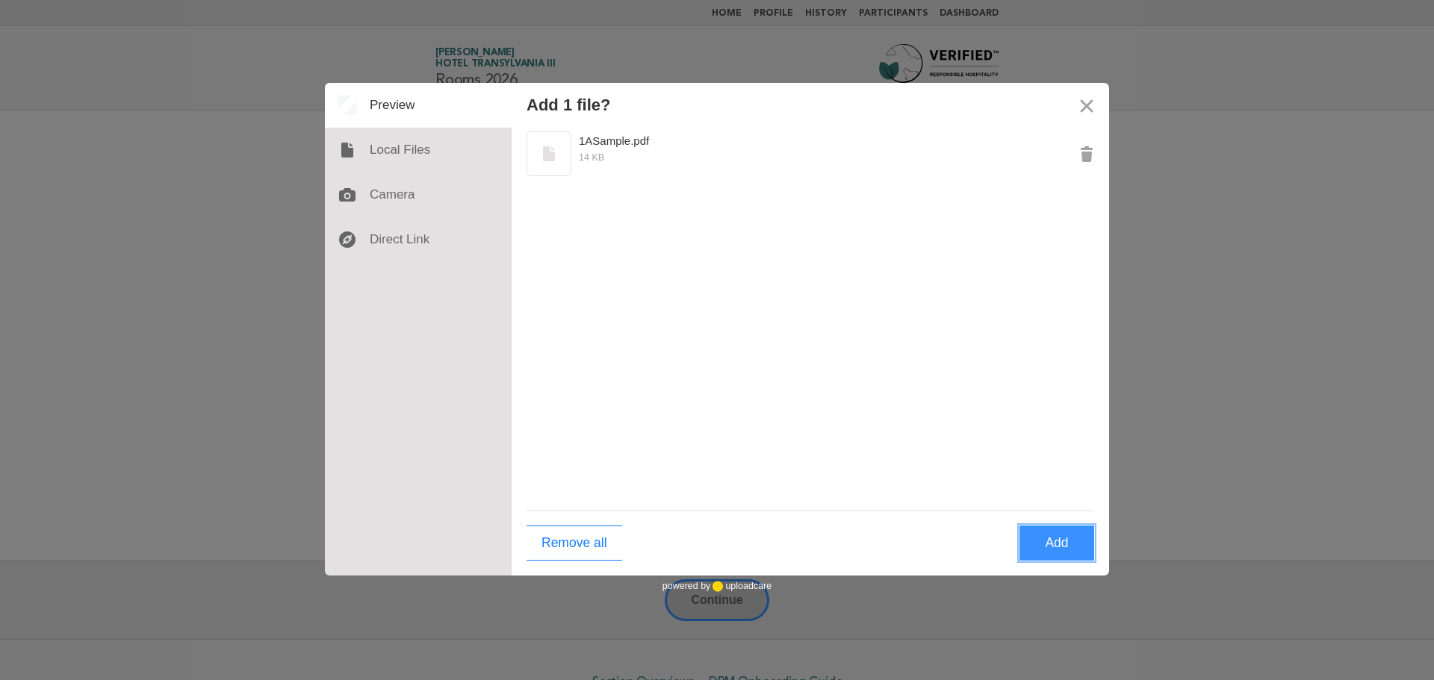
click at [1067, 544] on button "Add" at bounding box center [1057, 543] width 75 height 35
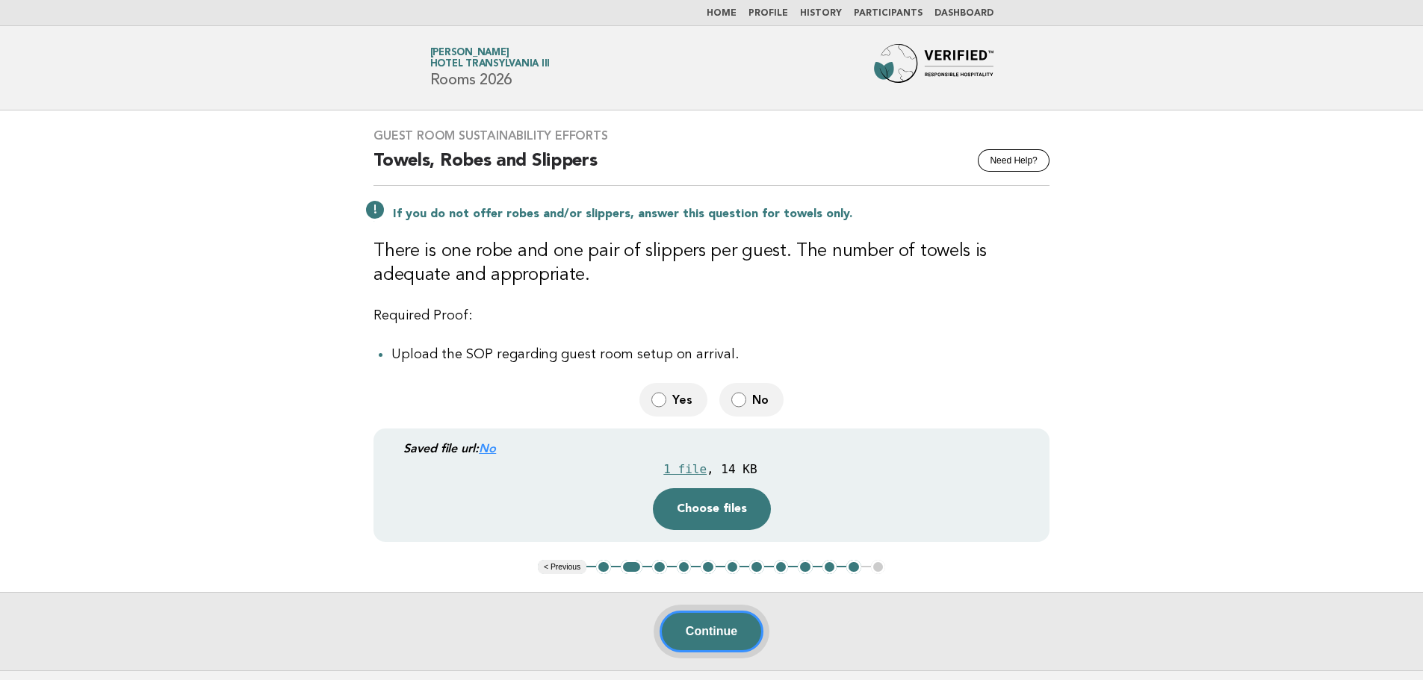
click at [739, 634] on button "Continue" at bounding box center [712, 632] width 104 height 42
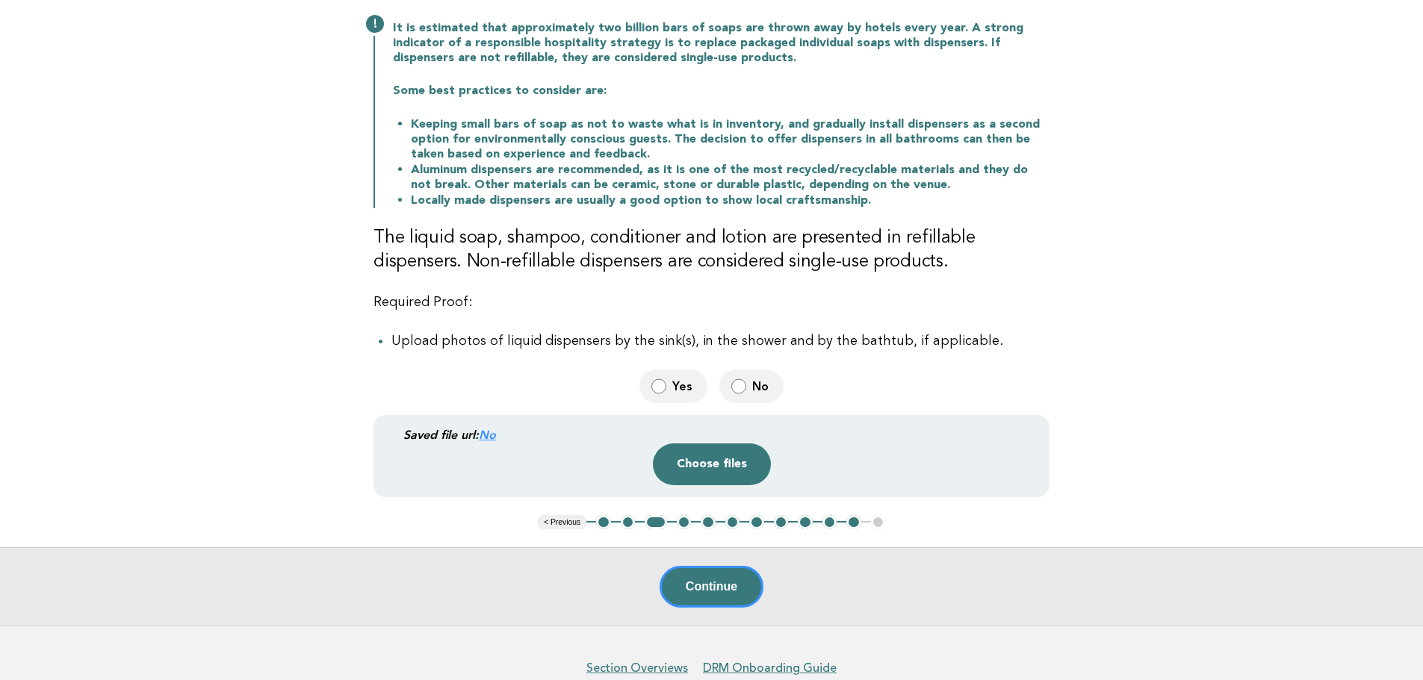
scroll to position [224, 0]
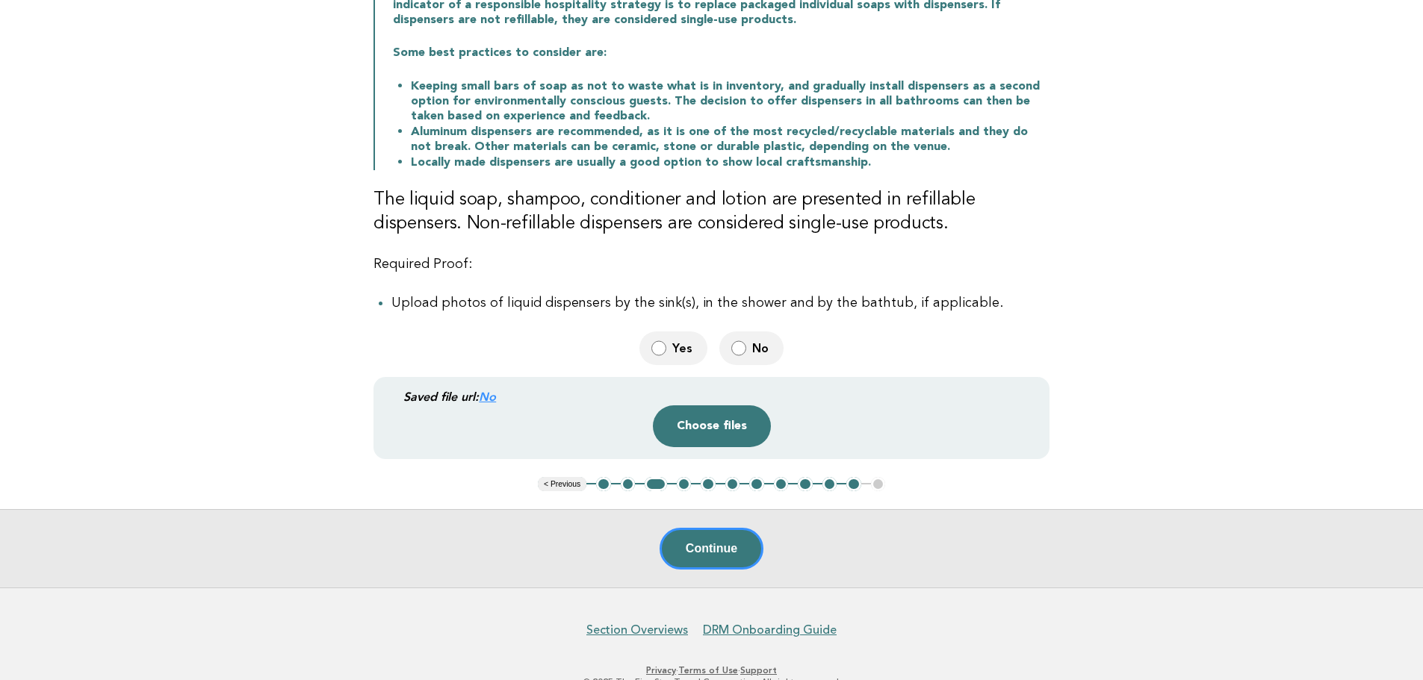
click at [668, 352] on label "Yes" at bounding box center [673, 349] width 68 height 34
click at [719, 432] on button "Choose files" at bounding box center [712, 427] width 118 height 42
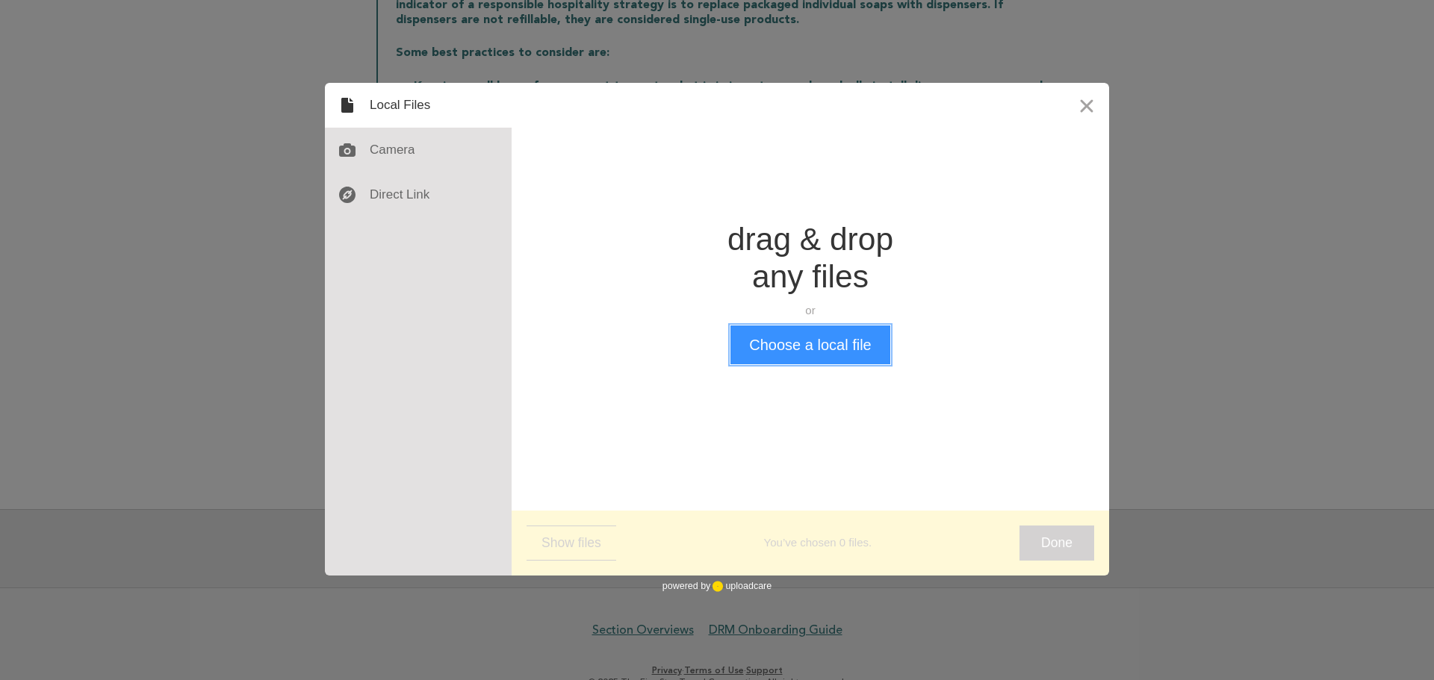
click at [765, 328] on button "Choose a local file" at bounding box center [809, 345] width 159 height 39
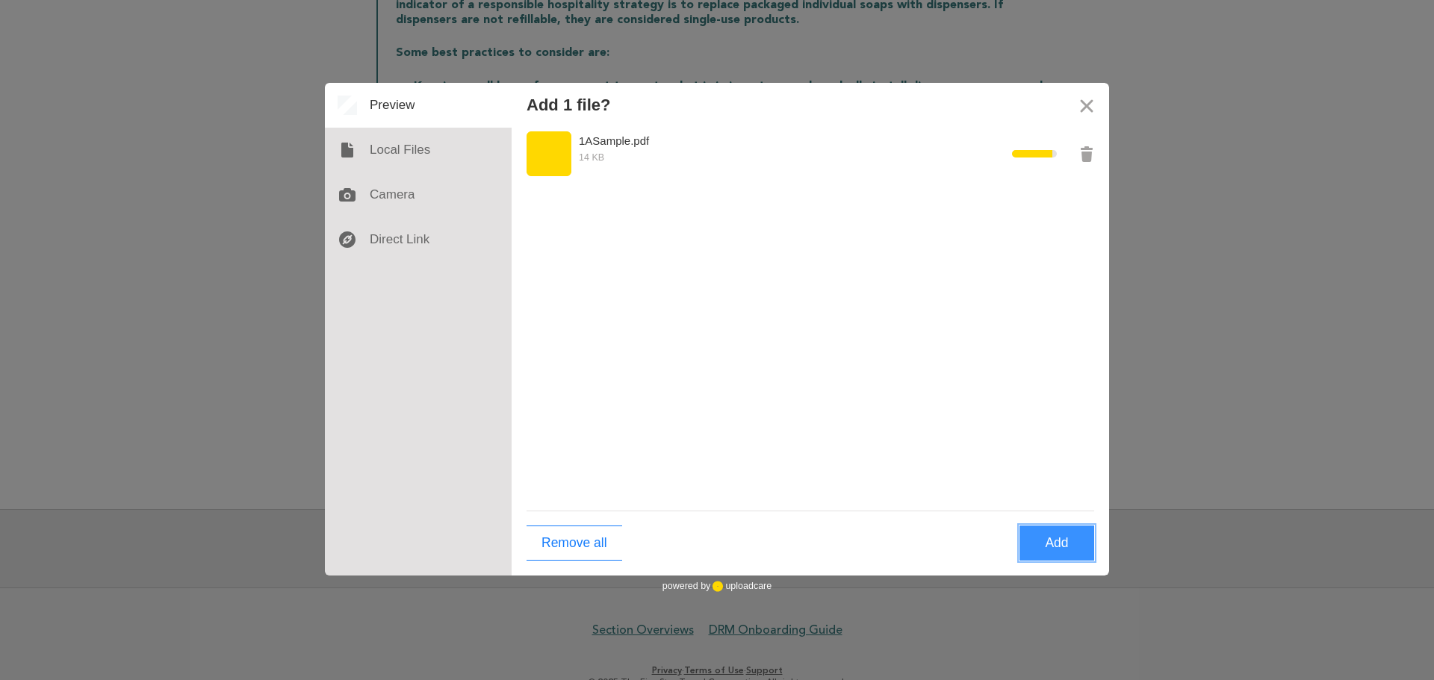
click at [1070, 544] on button "Add" at bounding box center [1057, 543] width 75 height 35
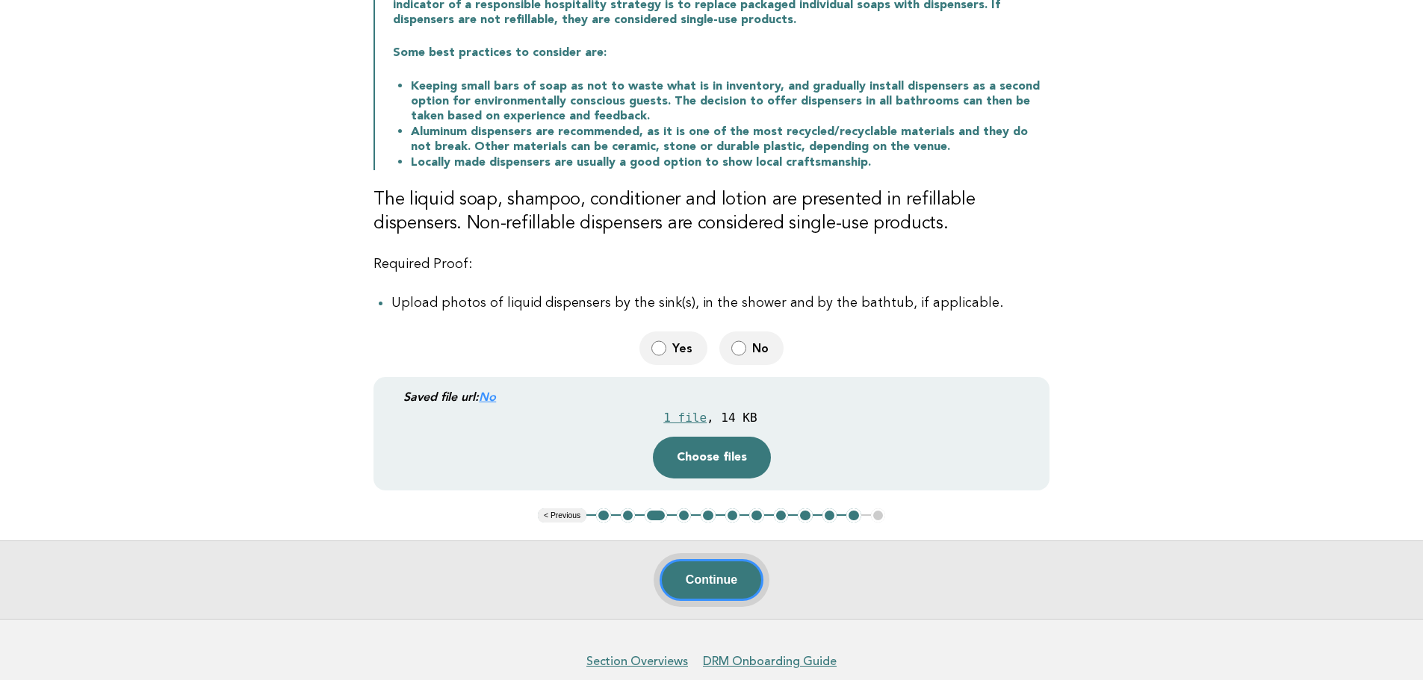
click at [718, 576] on button "Continue" at bounding box center [712, 580] width 104 height 42
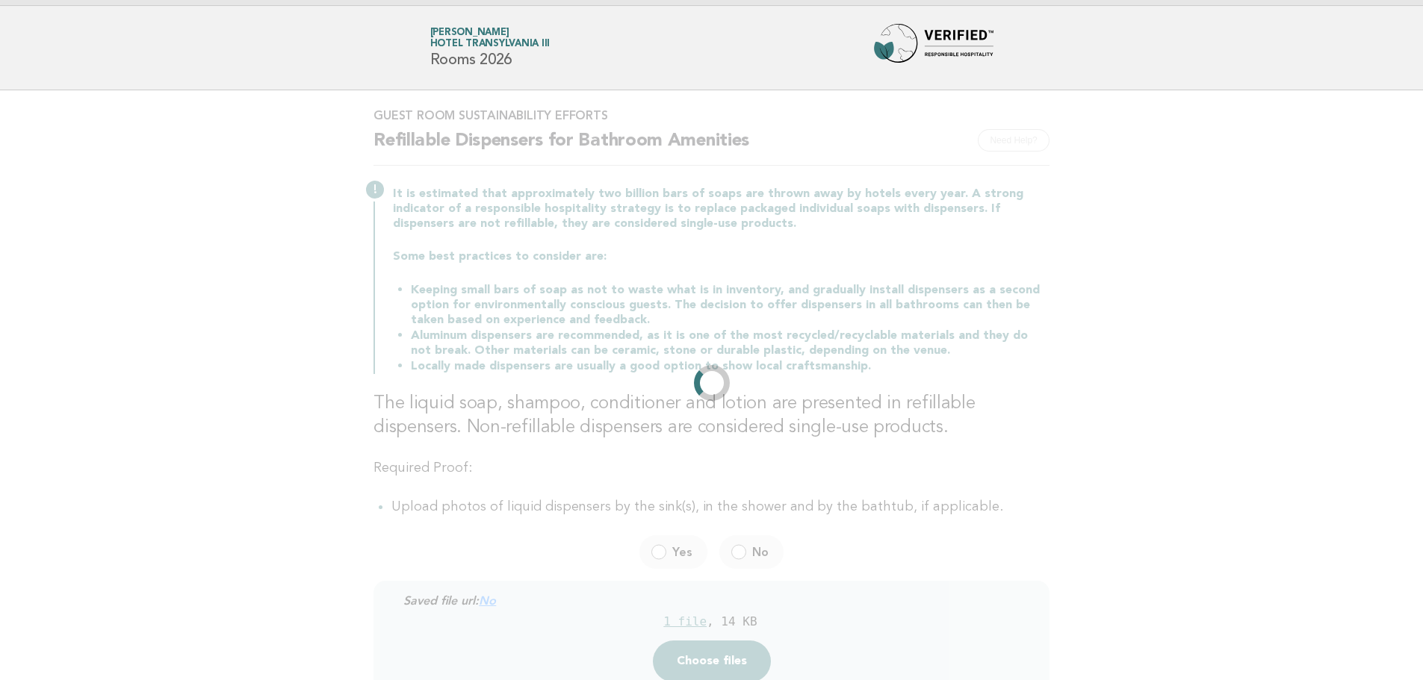
scroll to position [0, 0]
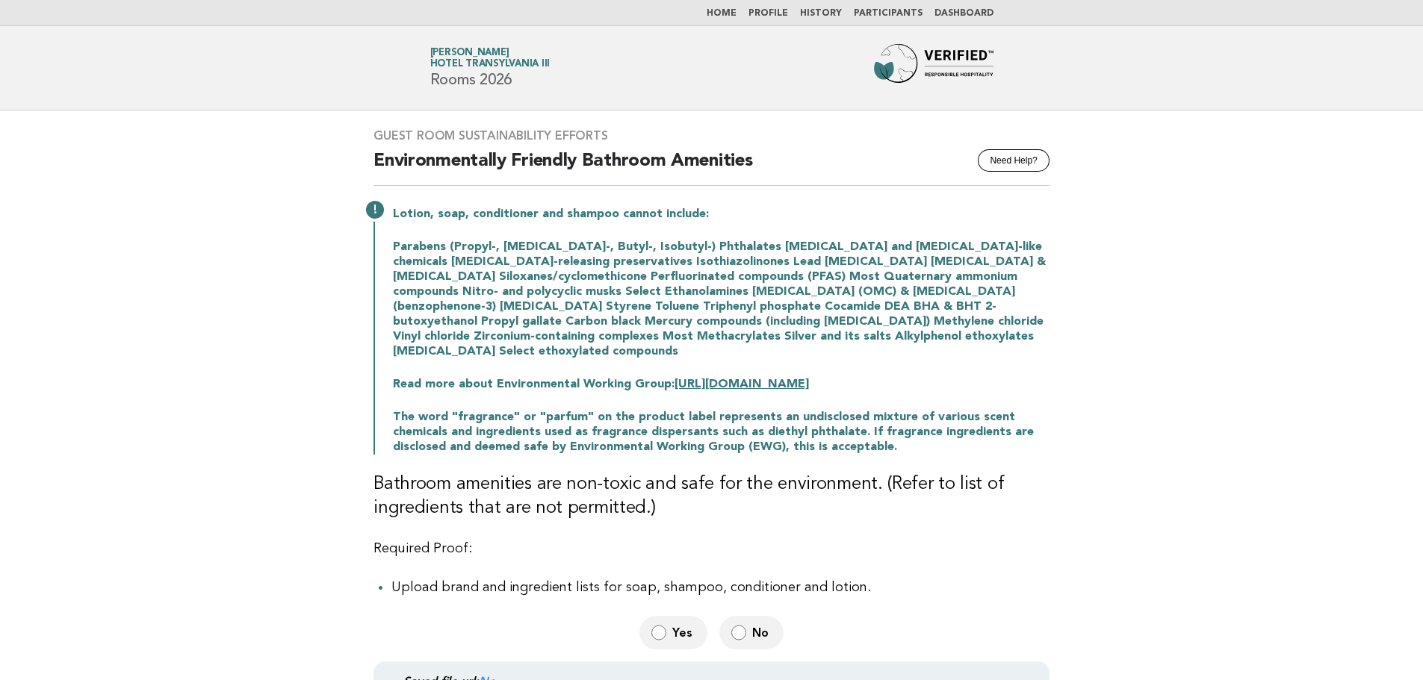
click at [749, 621] on label "No" at bounding box center [751, 633] width 64 height 34
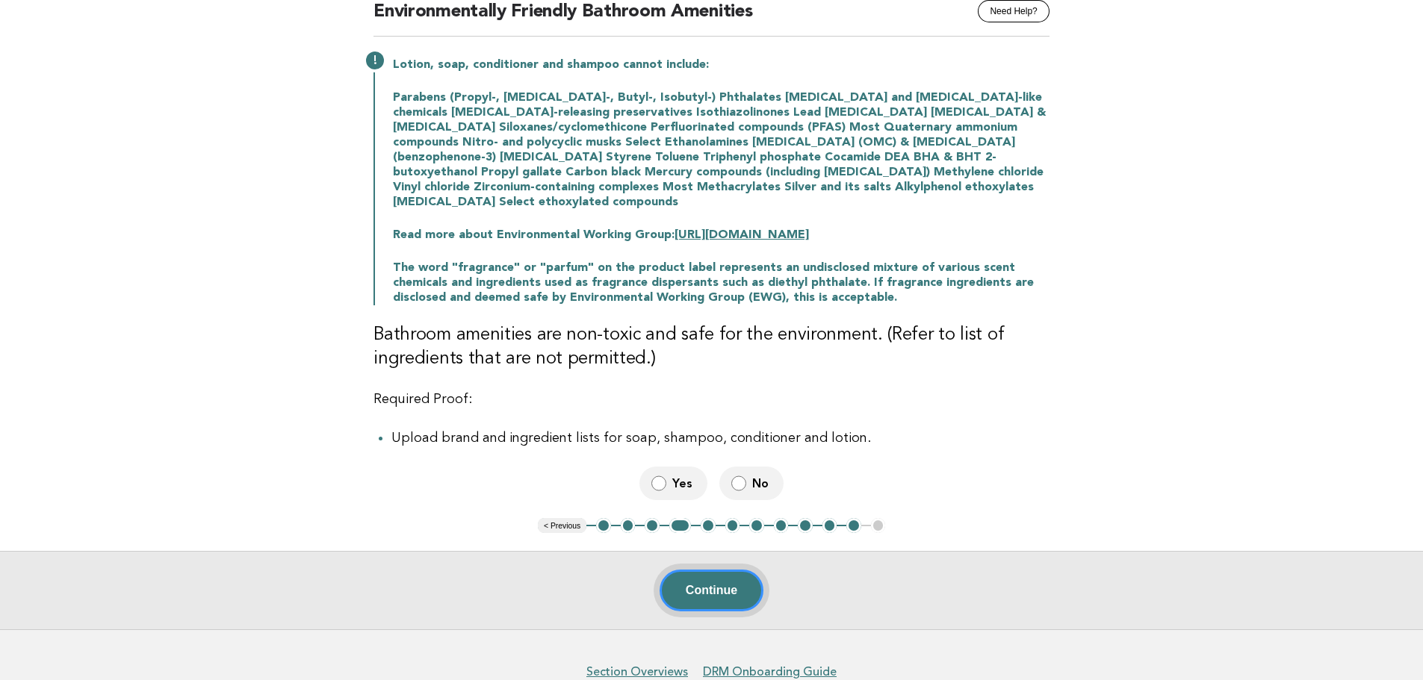
click at [704, 574] on button "Continue" at bounding box center [712, 591] width 104 height 42
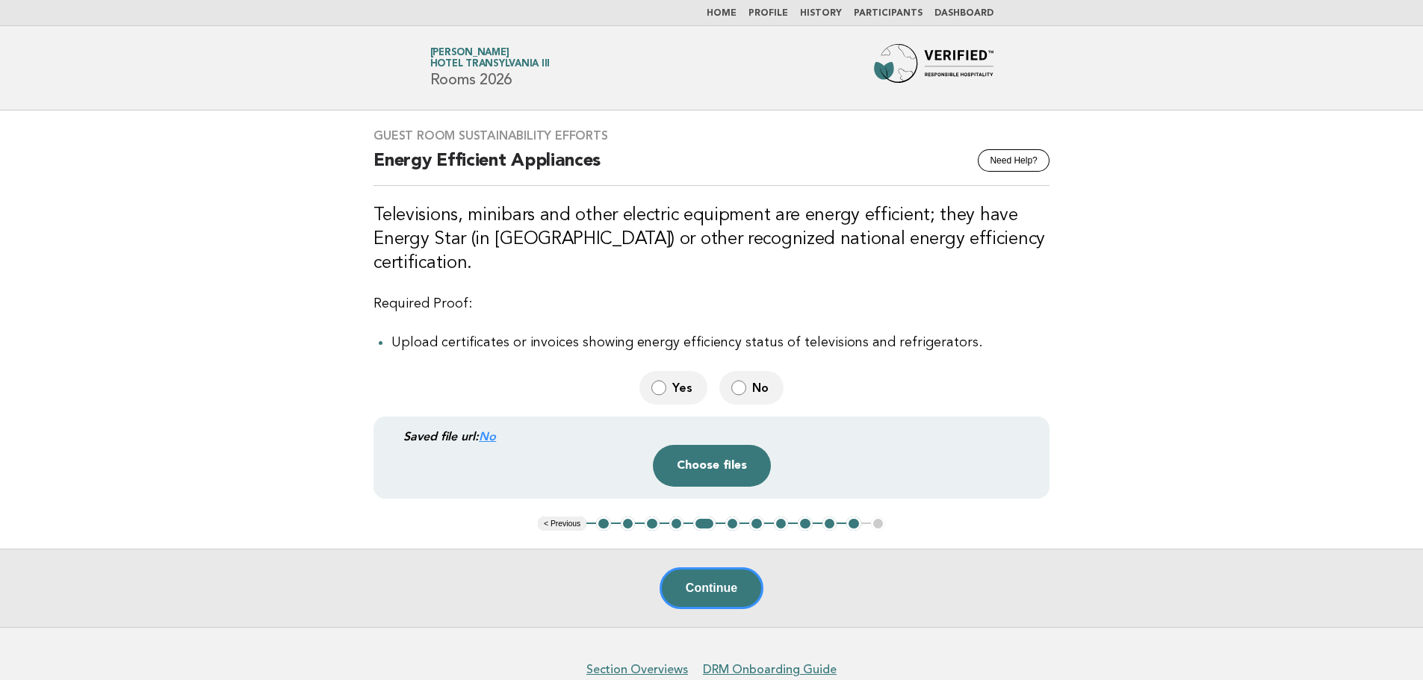
click at [671, 391] on label "Yes" at bounding box center [673, 388] width 68 height 34
click at [730, 469] on button "Choose files" at bounding box center [712, 466] width 118 height 42
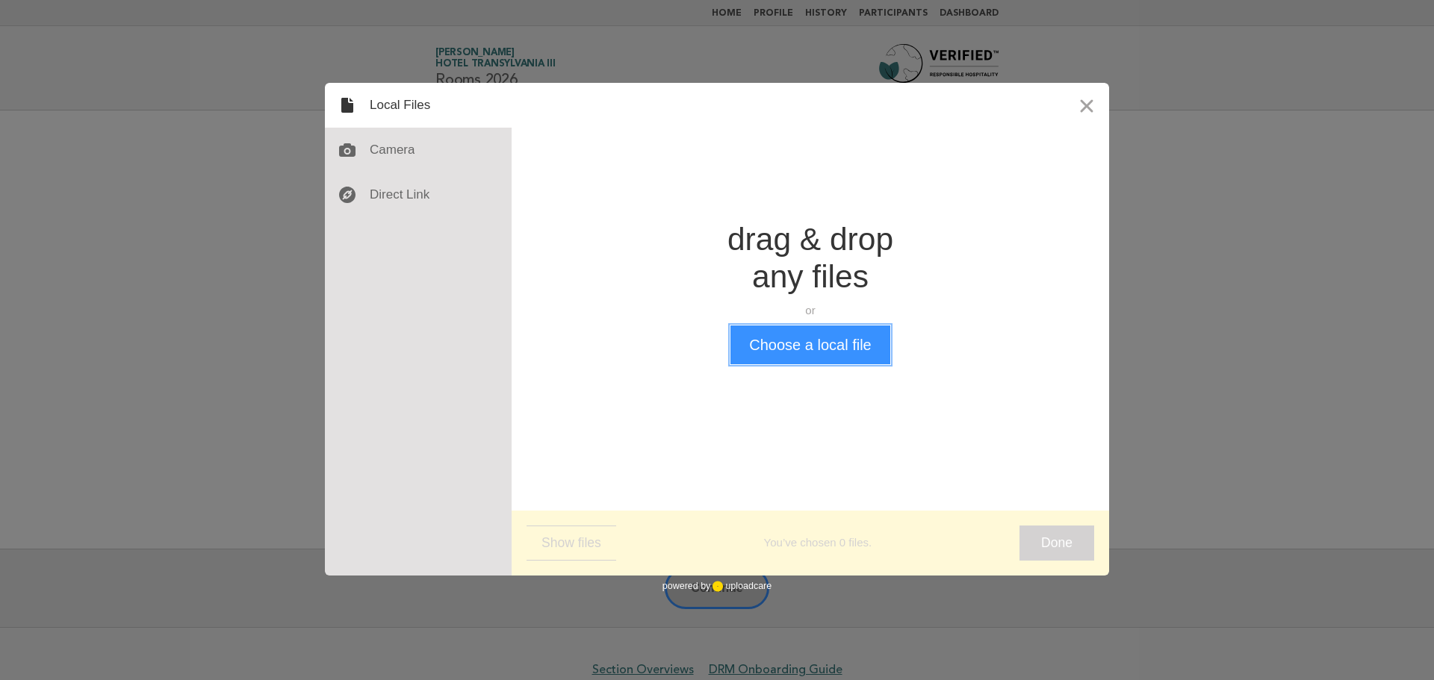
click at [741, 334] on button "Choose a local file" at bounding box center [809, 345] width 159 height 39
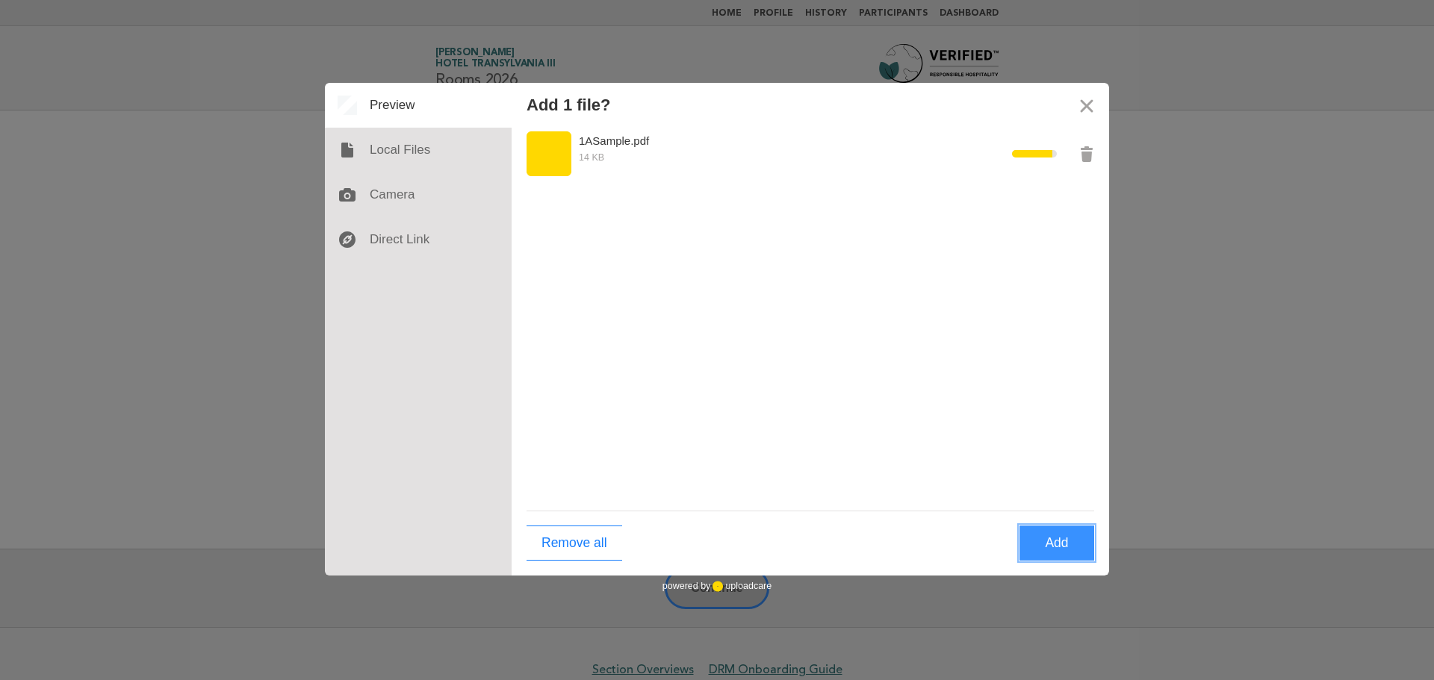
click at [1083, 560] on button "Add" at bounding box center [1057, 543] width 75 height 35
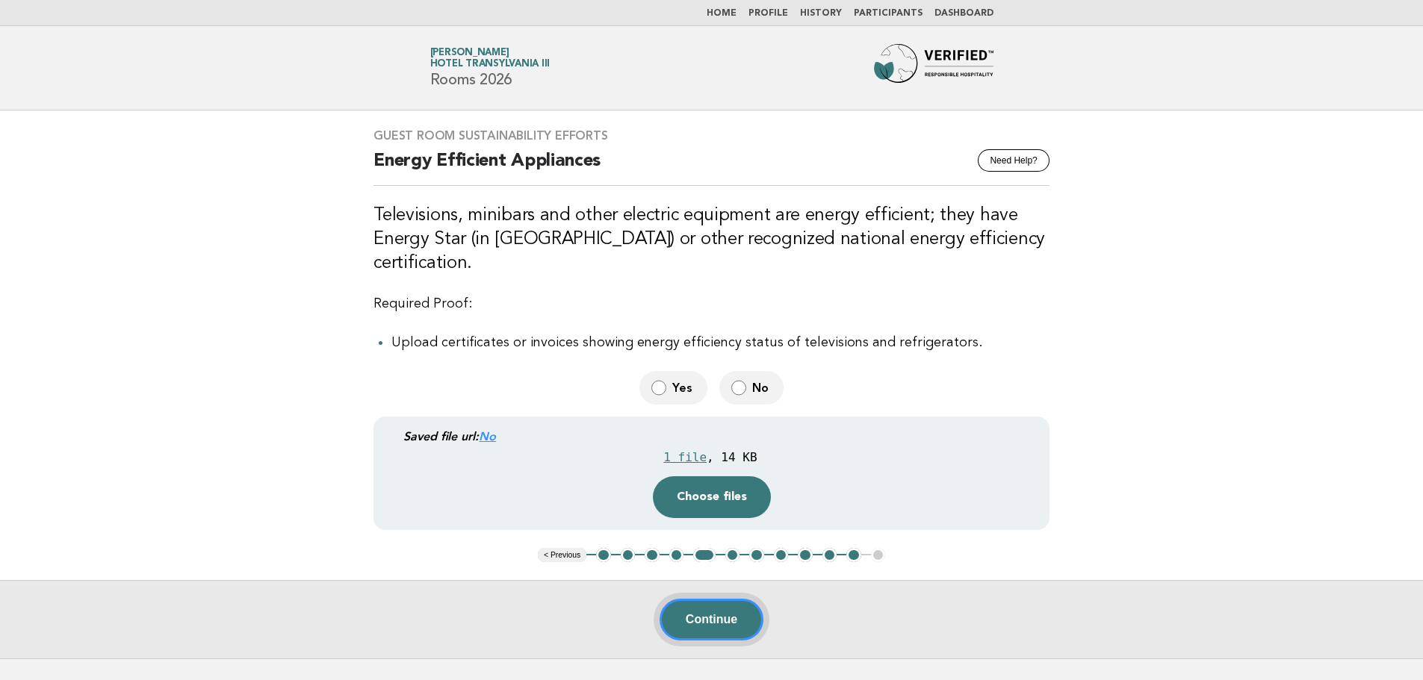
click at [722, 607] on button "Continue" at bounding box center [712, 620] width 104 height 42
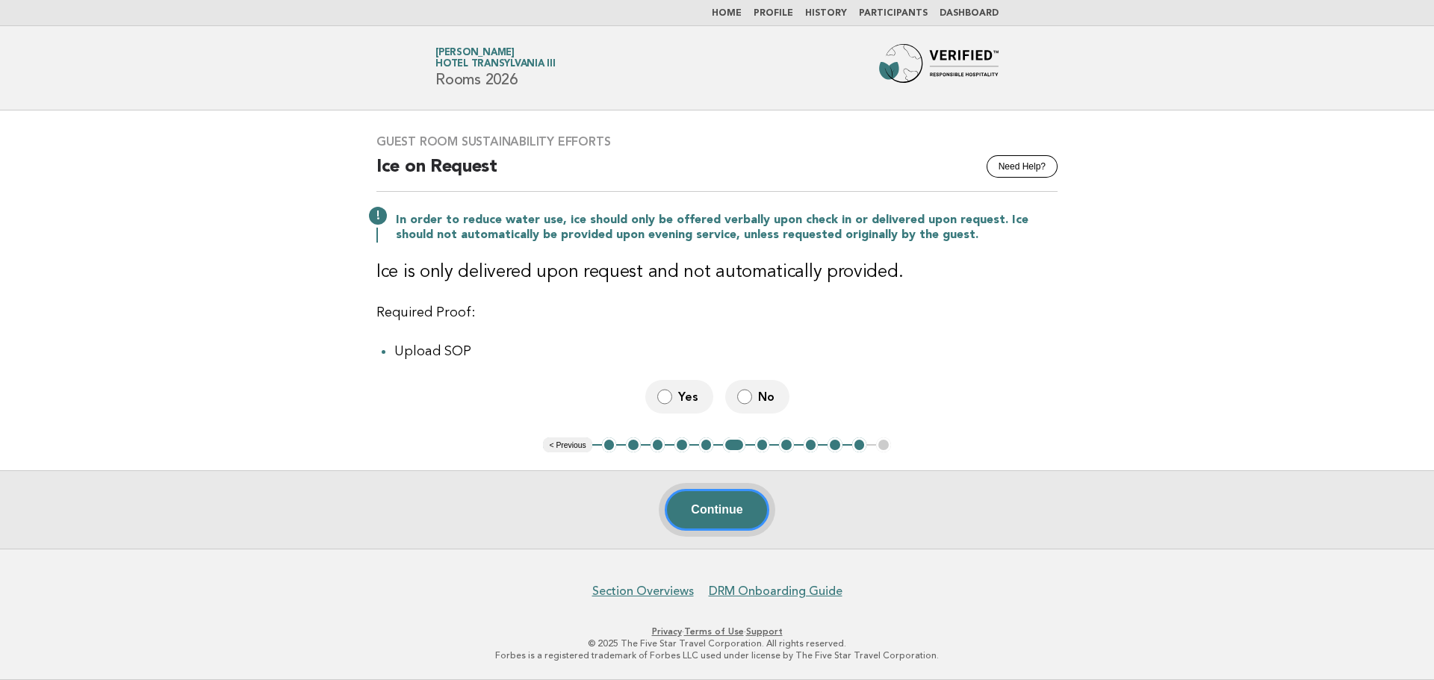
click at [718, 512] on button "Continue" at bounding box center [717, 510] width 104 height 42
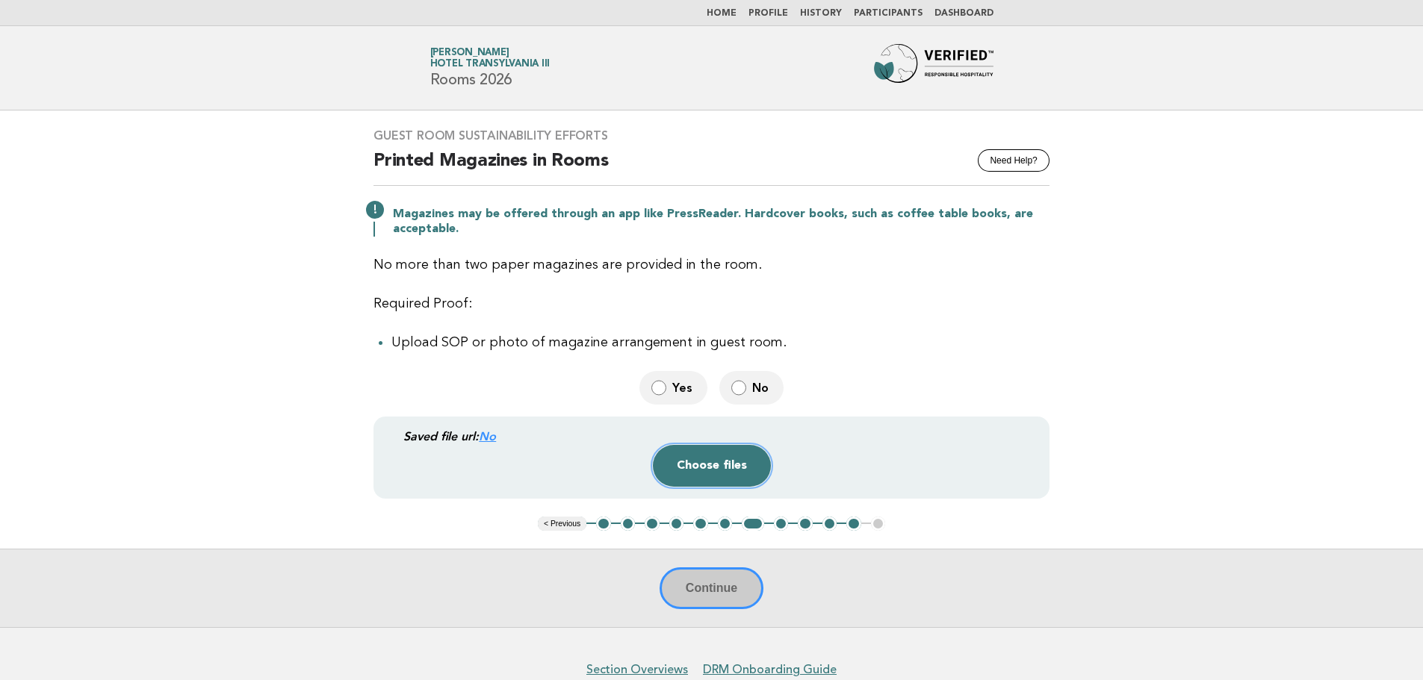
click at [710, 465] on button "Choose files" at bounding box center [712, 466] width 118 height 42
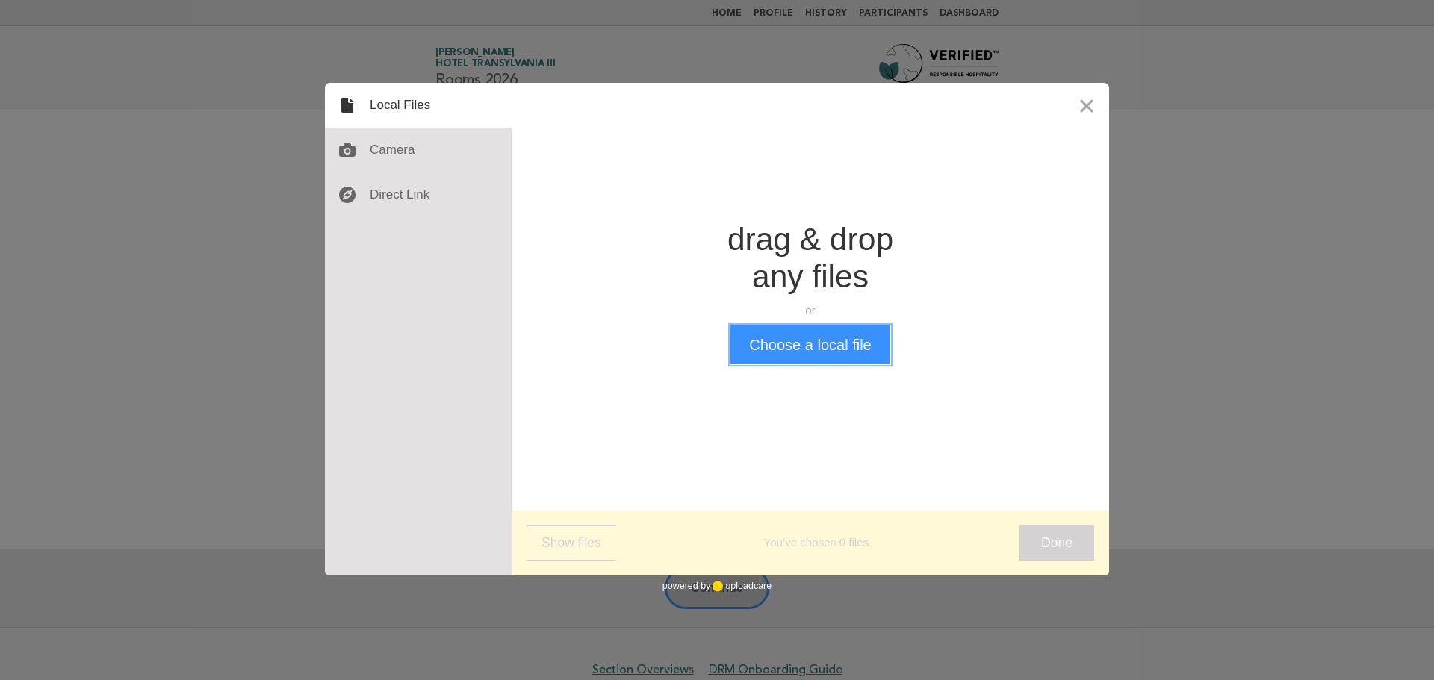
click at [789, 341] on button "Choose a local file" at bounding box center [809, 345] width 159 height 39
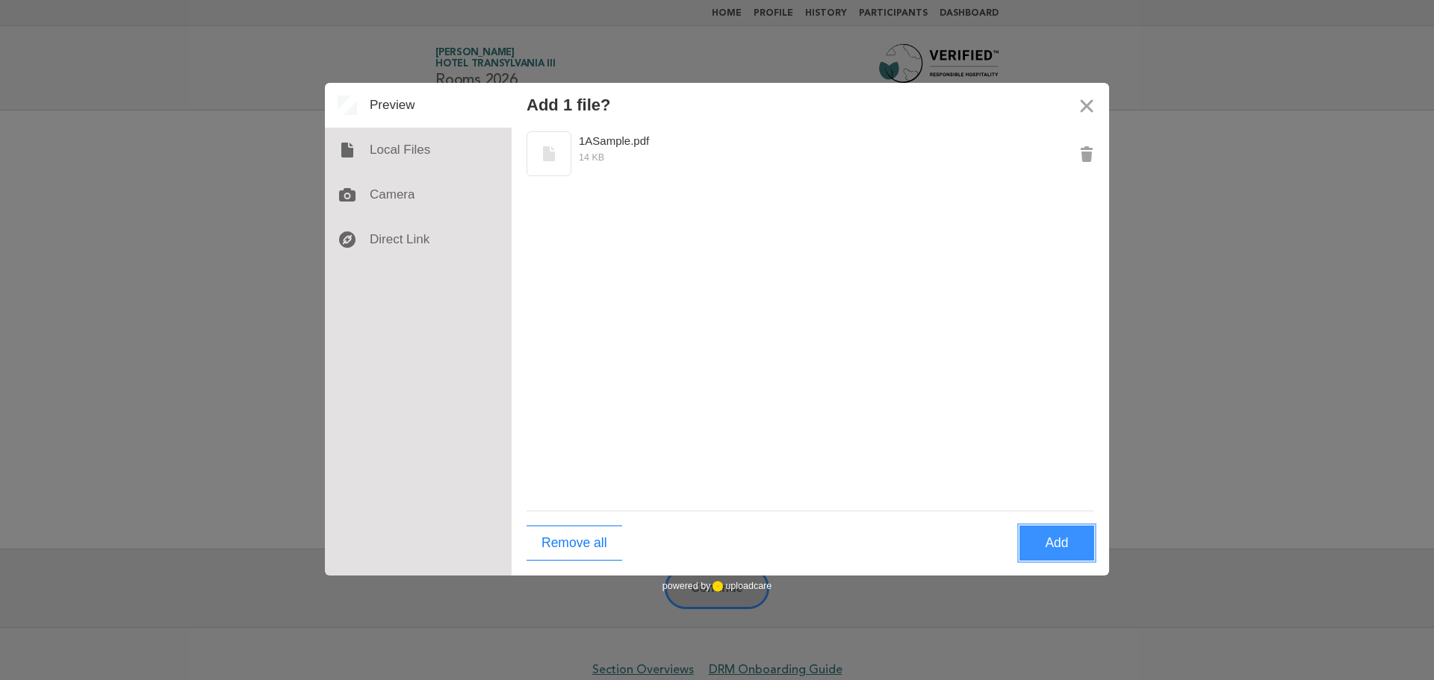
click at [1064, 529] on button "Add" at bounding box center [1057, 543] width 75 height 35
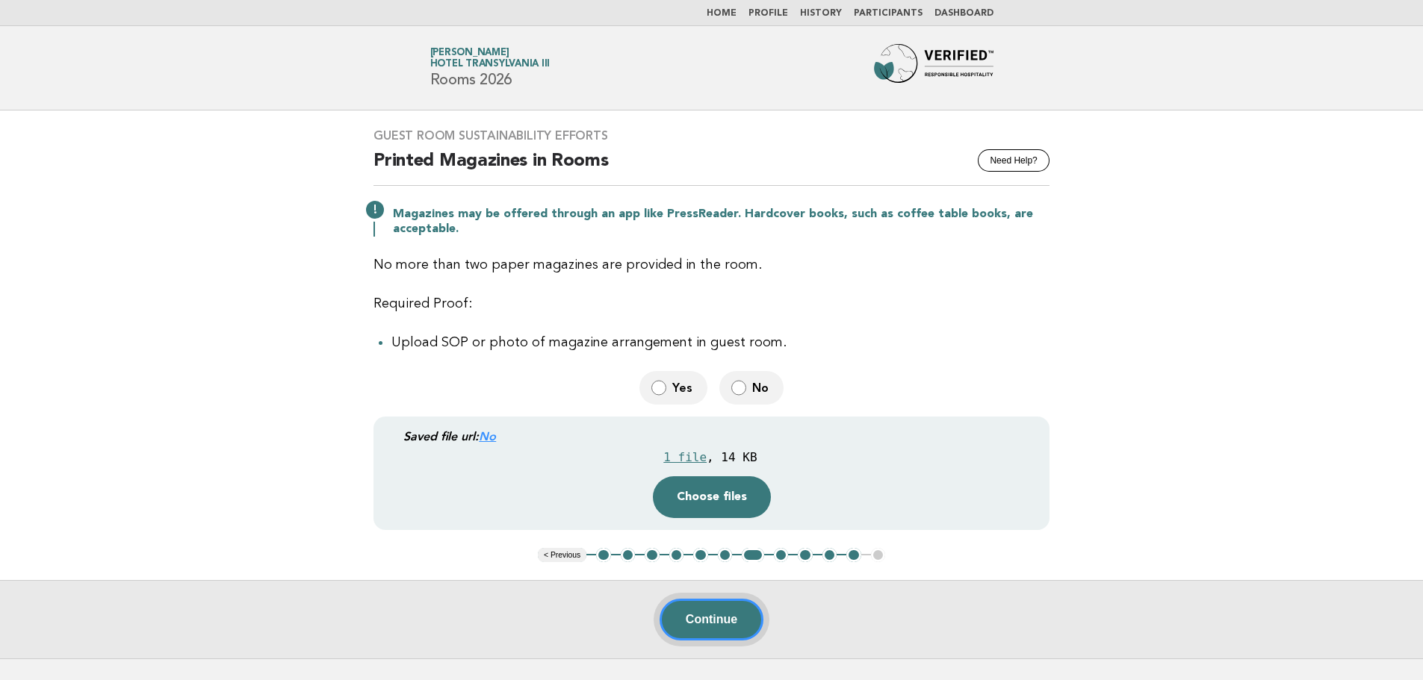
click at [707, 621] on button "Continue" at bounding box center [712, 620] width 104 height 42
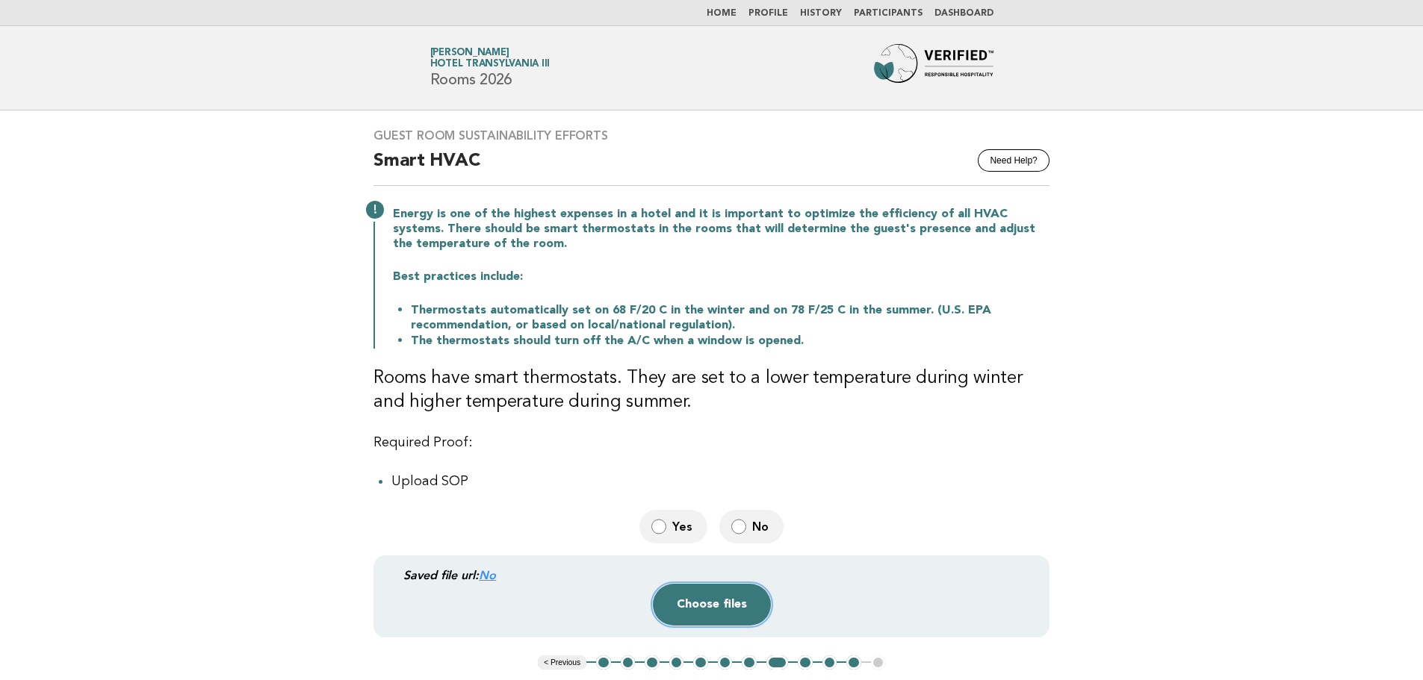
click at [693, 621] on button "Choose files" at bounding box center [712, 605] width 118 height 42
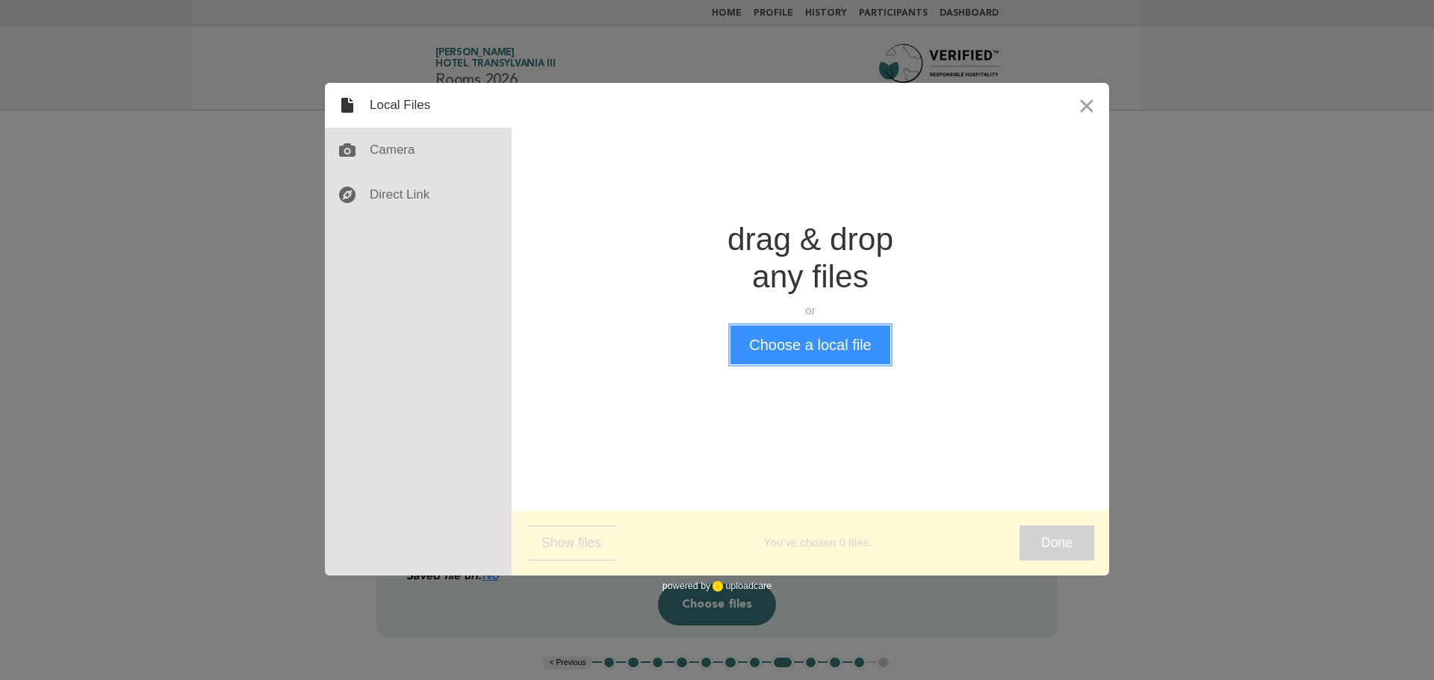
click at [807, 347] on button "Choose a local file" at bounding box center [809, 345] width 159 height 39
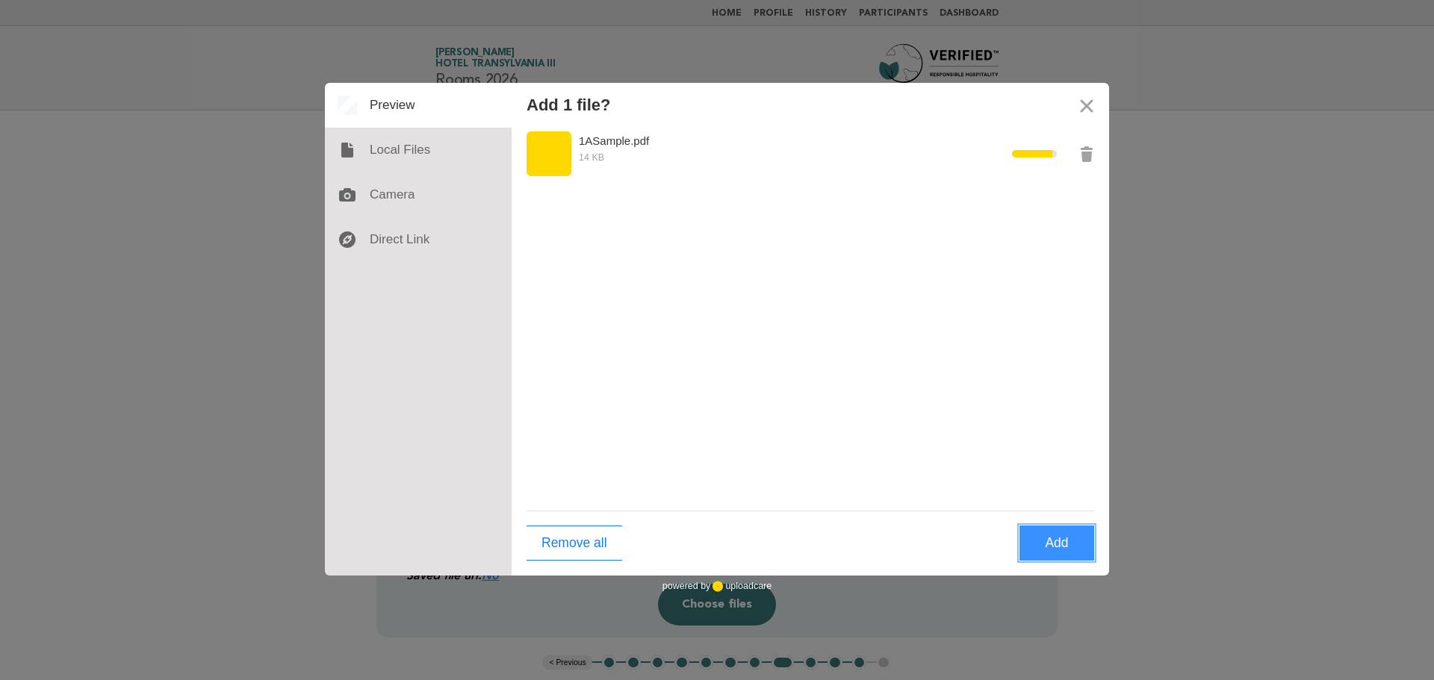
click at [1087, 547] on button "Add" at bounding box center [1057, 543] width 75 height 35
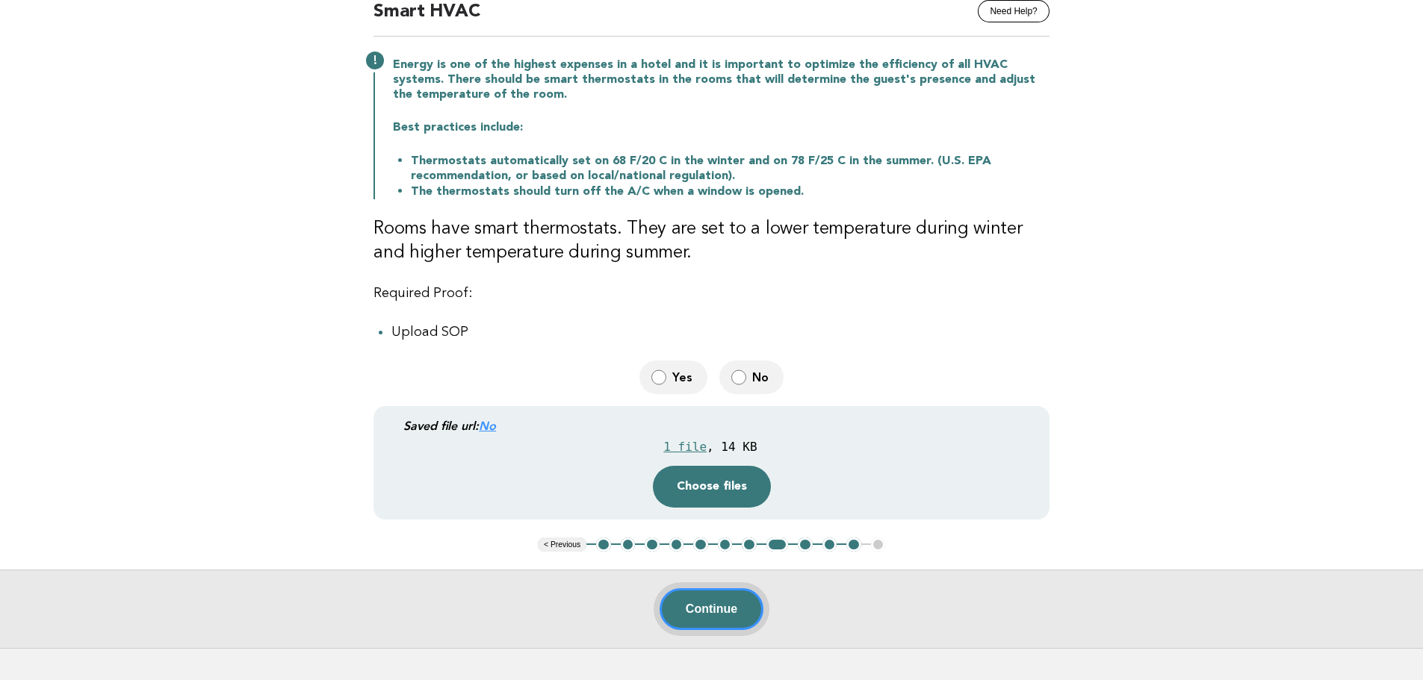
click at [721, 624] on button "Continue" at bounding box center [712, 610] width 104 height 42
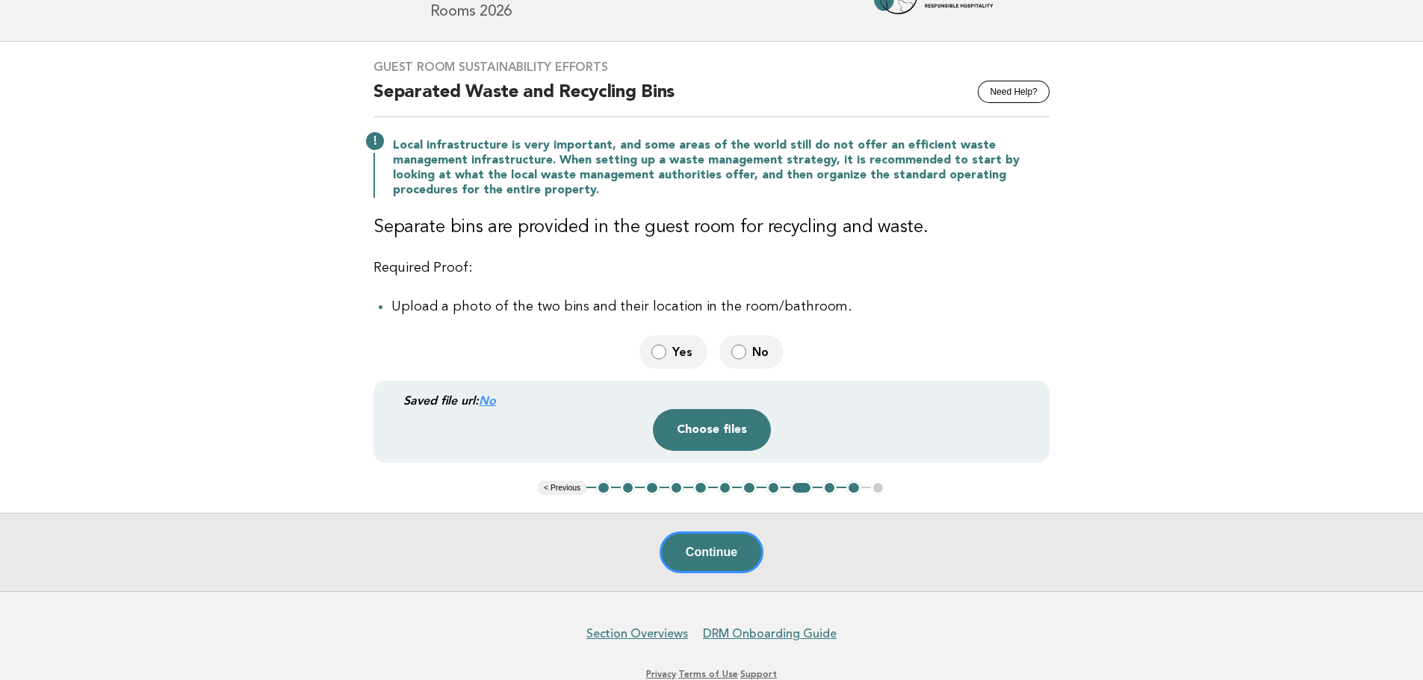
scroll to position [75, 0]
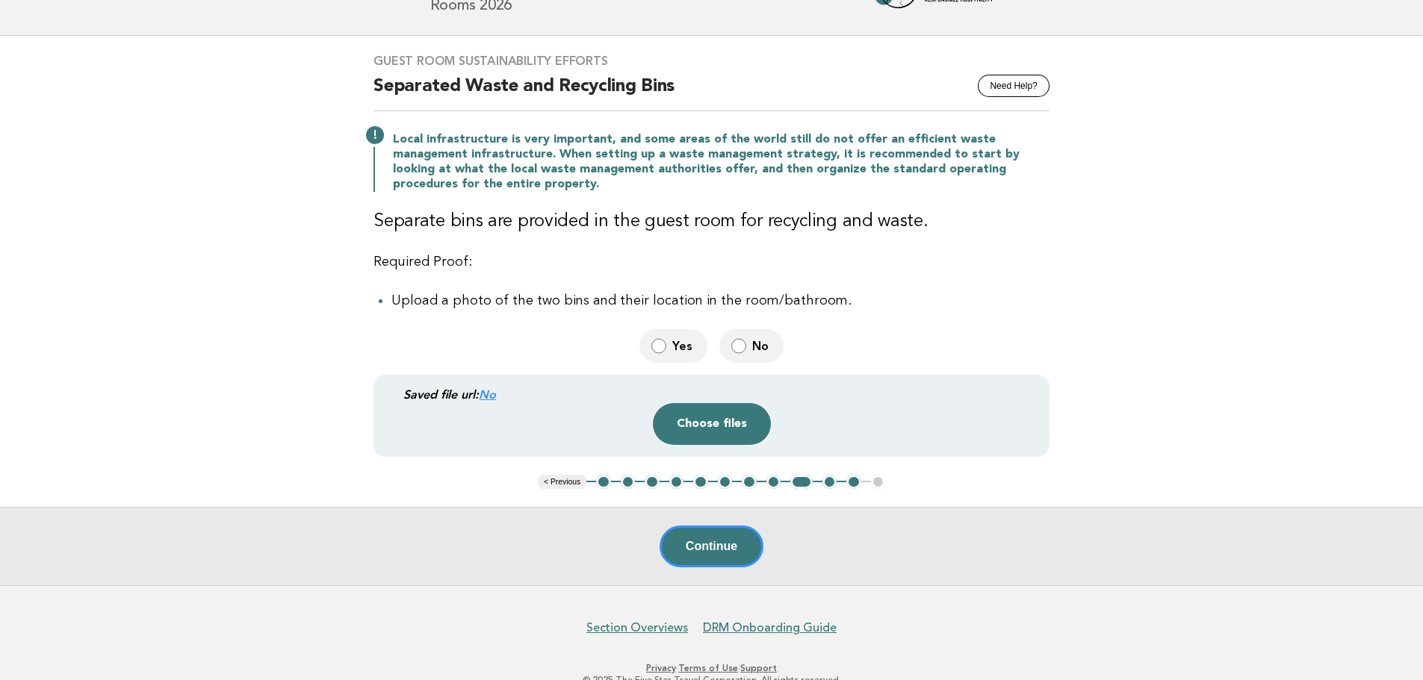
click at [683, 335] on label "Yes" at bounding box center [673, 346] width 68 height 34
click at [732, 425] on button "Choose files" at bounding box center [712, 424] width 118 height 42
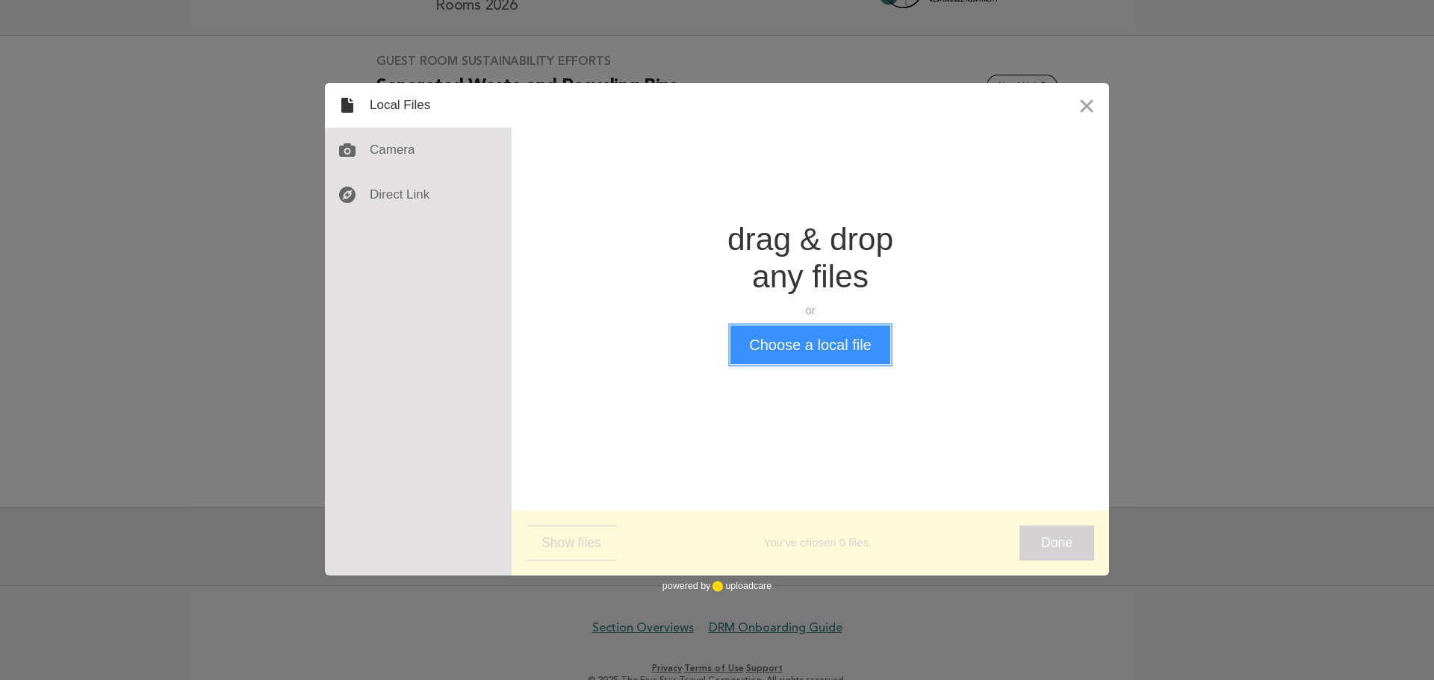
click at [782, 352] on button "Choose a local file" at bounding box center [809, 345] width 159 height 39
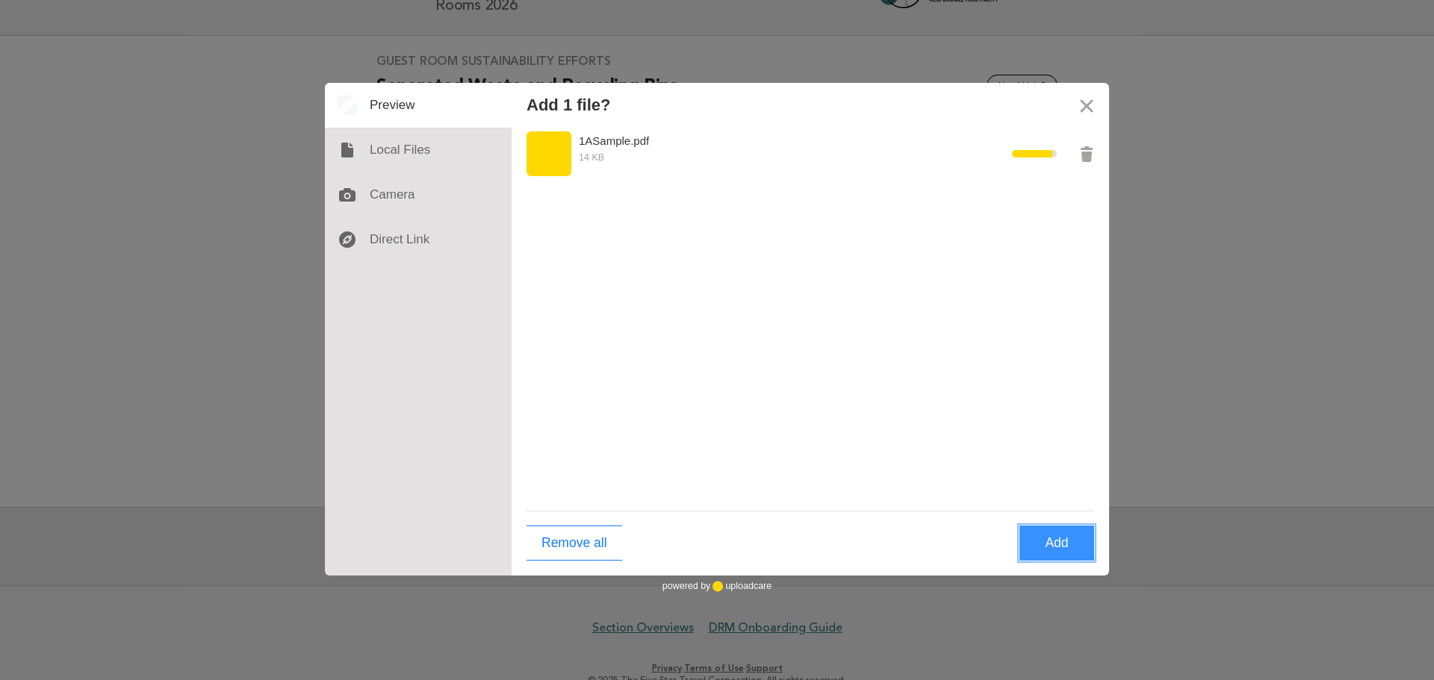
click at [1059, 551] on button "Add" at bounding box center [1057, 543] width 75 height 35
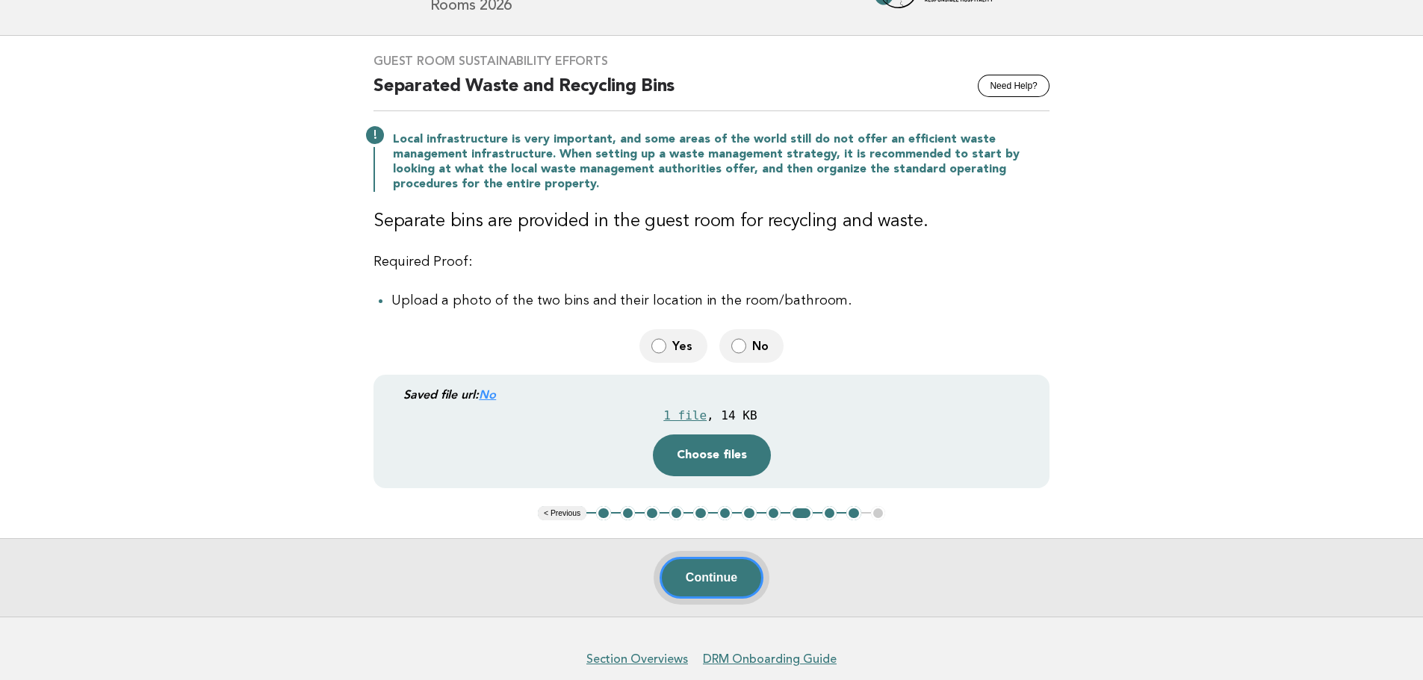
click at [704, 582] on button "Continue" at bounding box center [712, 578] width 104 height 42
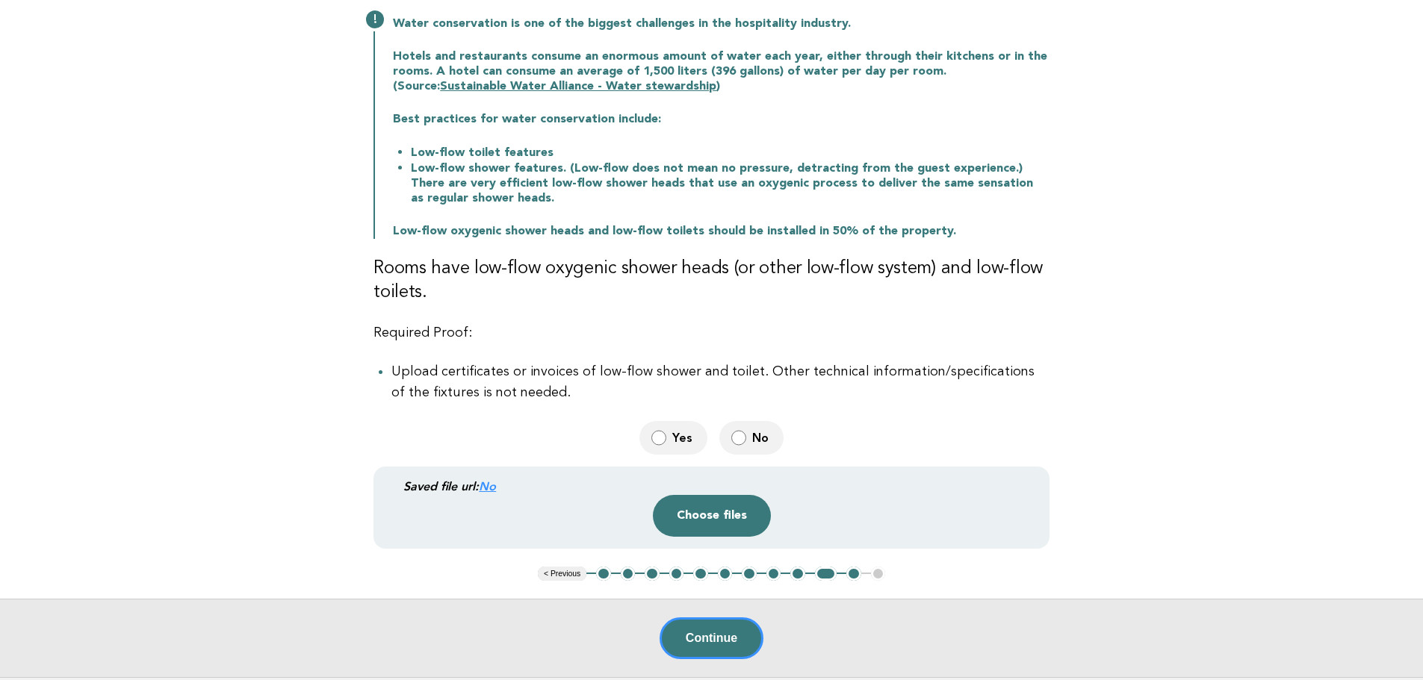
scroll to position [224, 0]
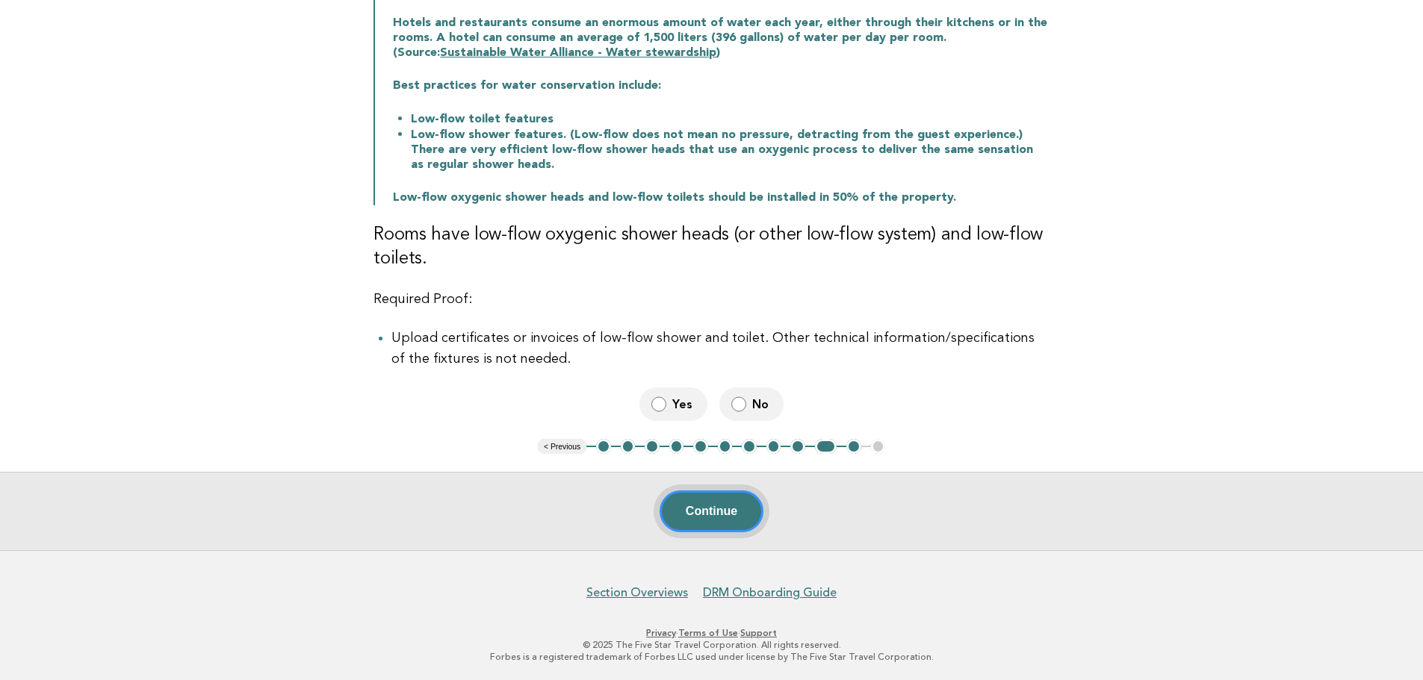
click at [730, 510] on button "Continue" at bounding box center [712, 512] width 104 height 42
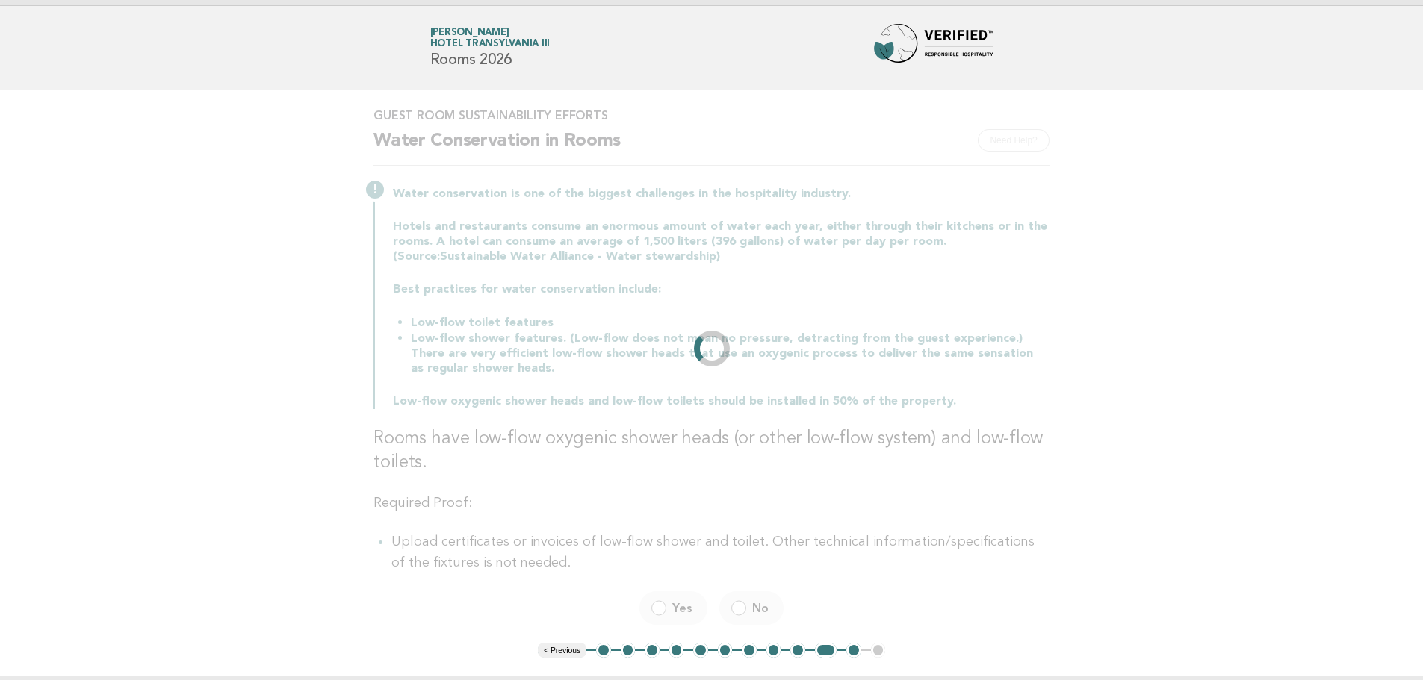
scroll to position [0, 0]
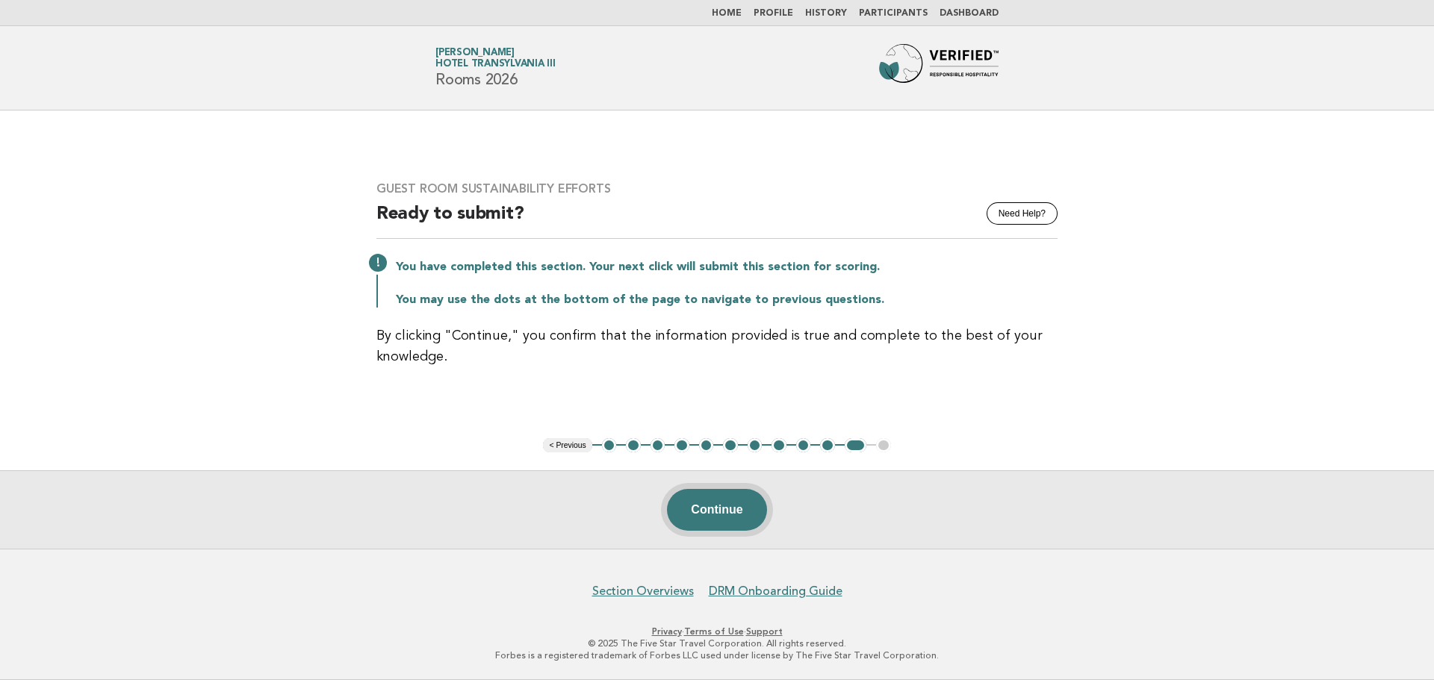
click at [739, 522] on button "Continue" at bounding box center [716, 510] width 99 height 42
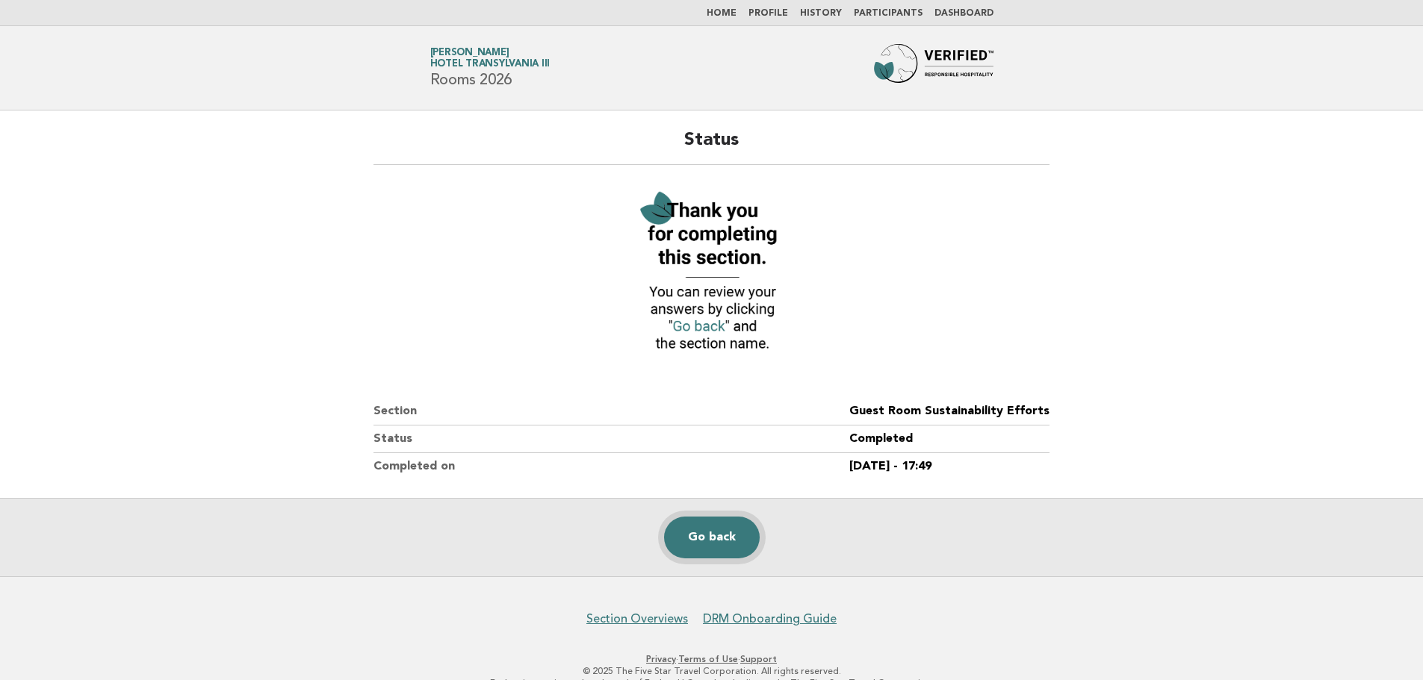
click at [718, 544] on link "Go back" at bounding box center [712, 538] width 96 height 42
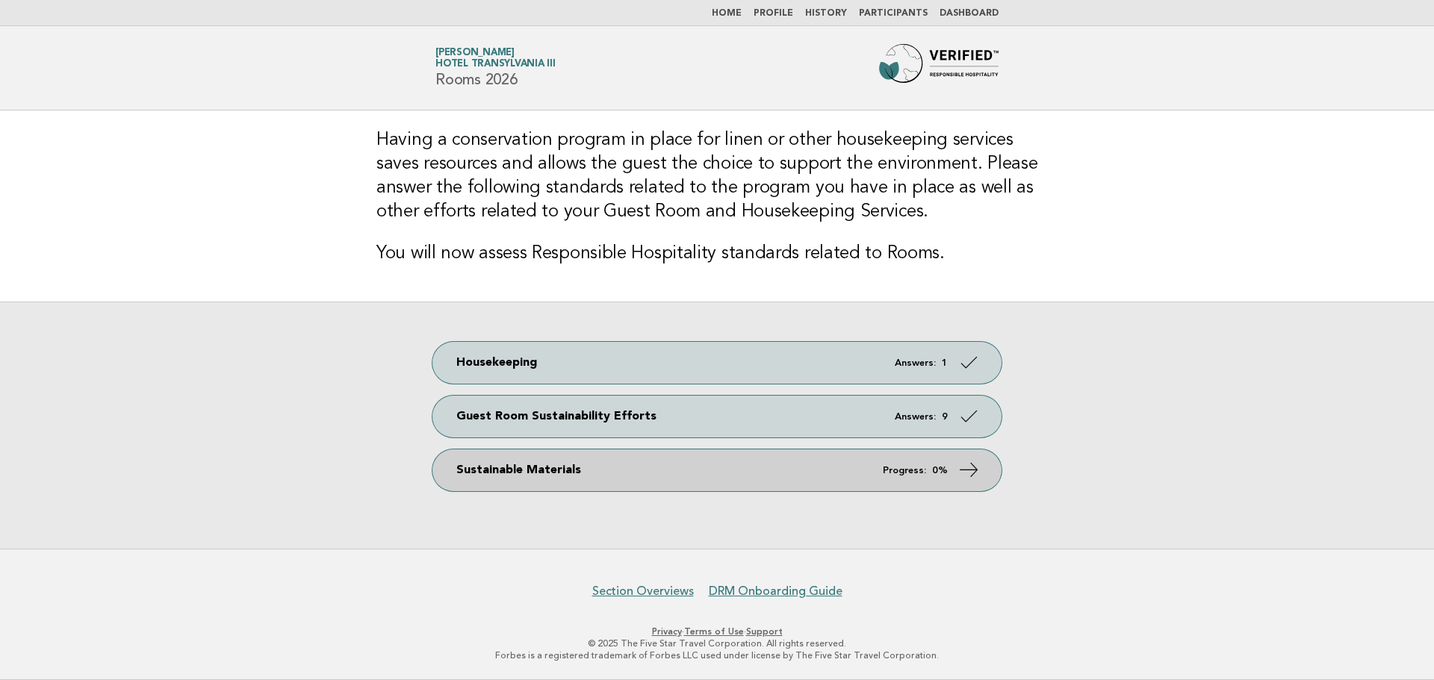
click at [781, 468] on link "Sustainable Materials Progress: 0%" at bounding box center [716, 471] width 569 height 42
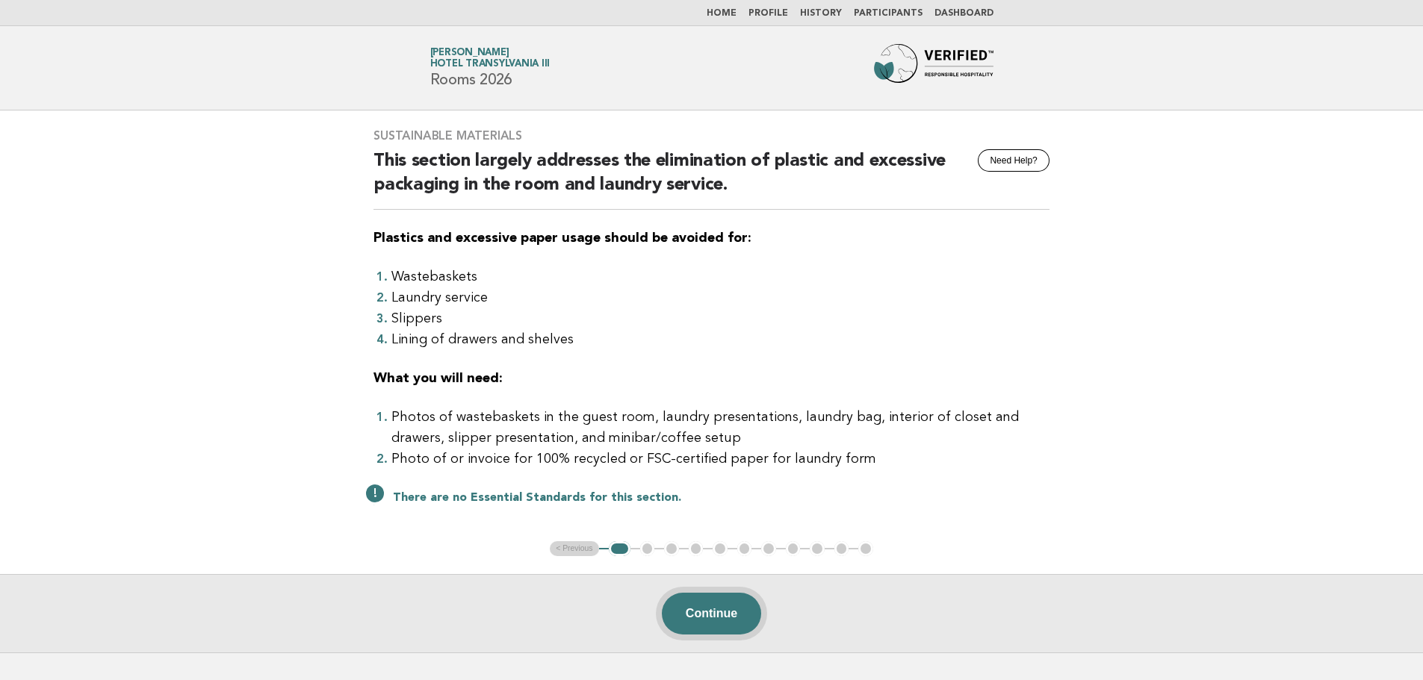
click at [725, 615] on button "Continue" at bounding box center [711, 614] width 99 height 42
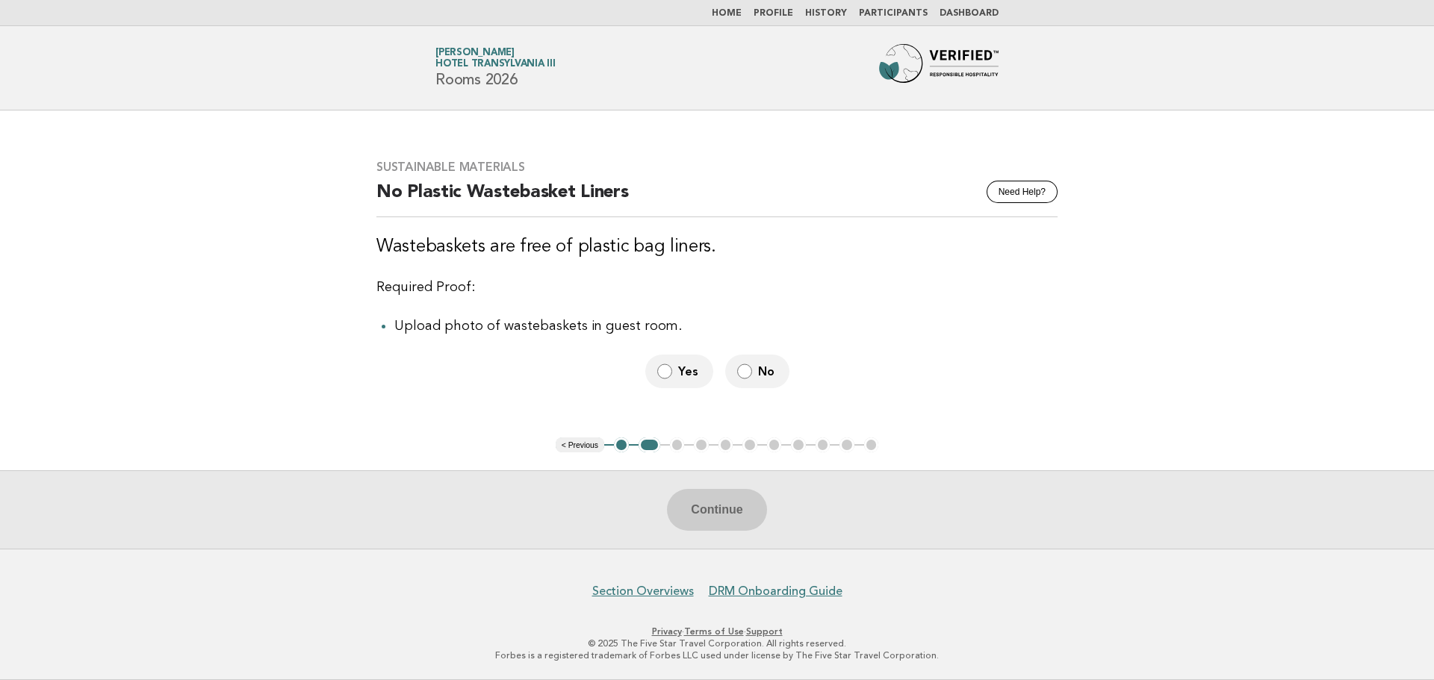
click at [757, 382] on label "No" at bounding box center [757, 372] width 64 height 34
click at [728, 518] on button "Continue" at bounding box center [716, 510] width 99 height 42
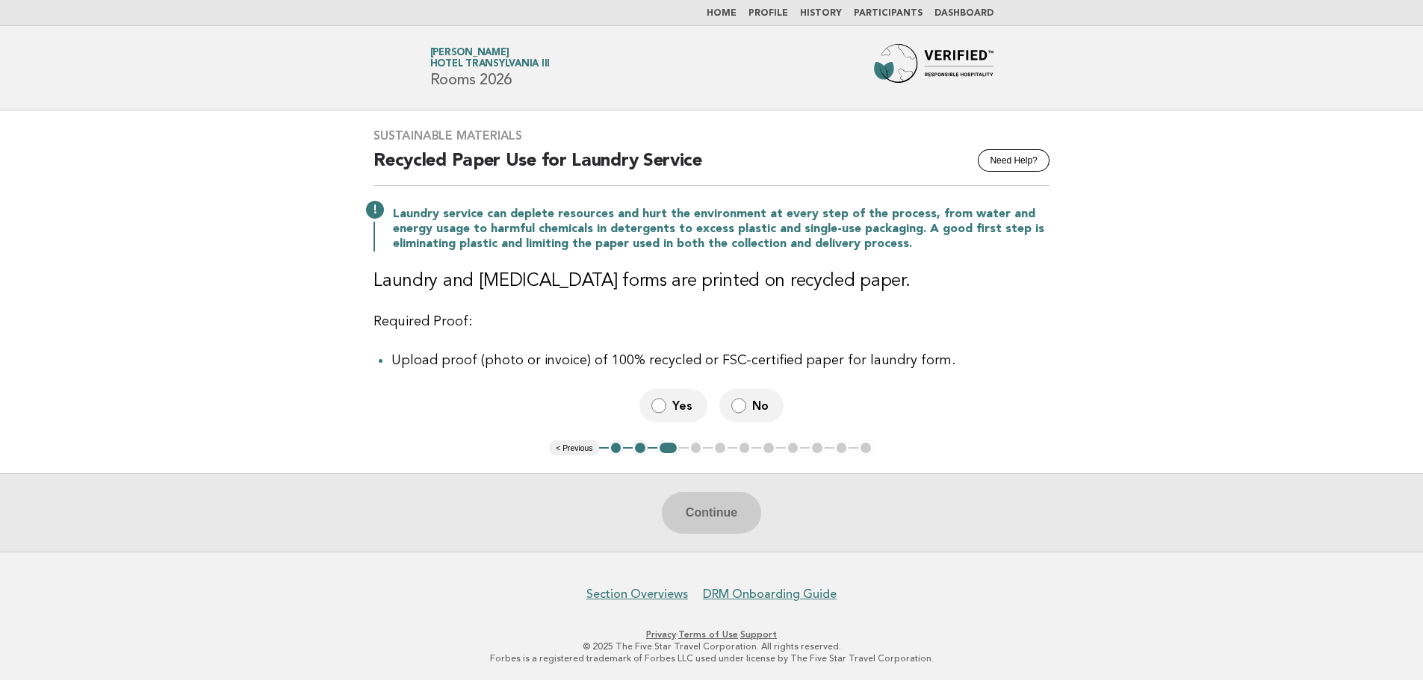
click at [671, 409] on label "Yes" at bounding box center [673, 406] width 68 height 34
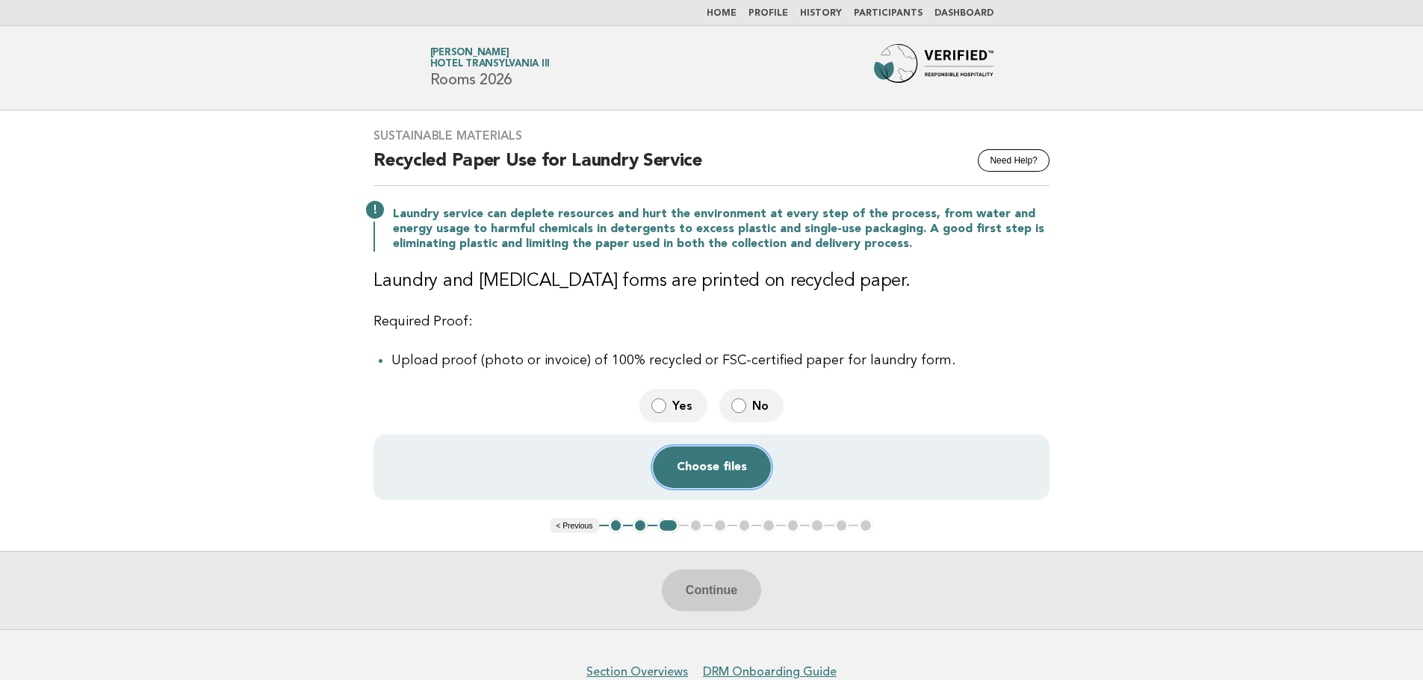
click at [698, 473] on button "Choose files" at bounding box center [712, 468] width 118 height 42
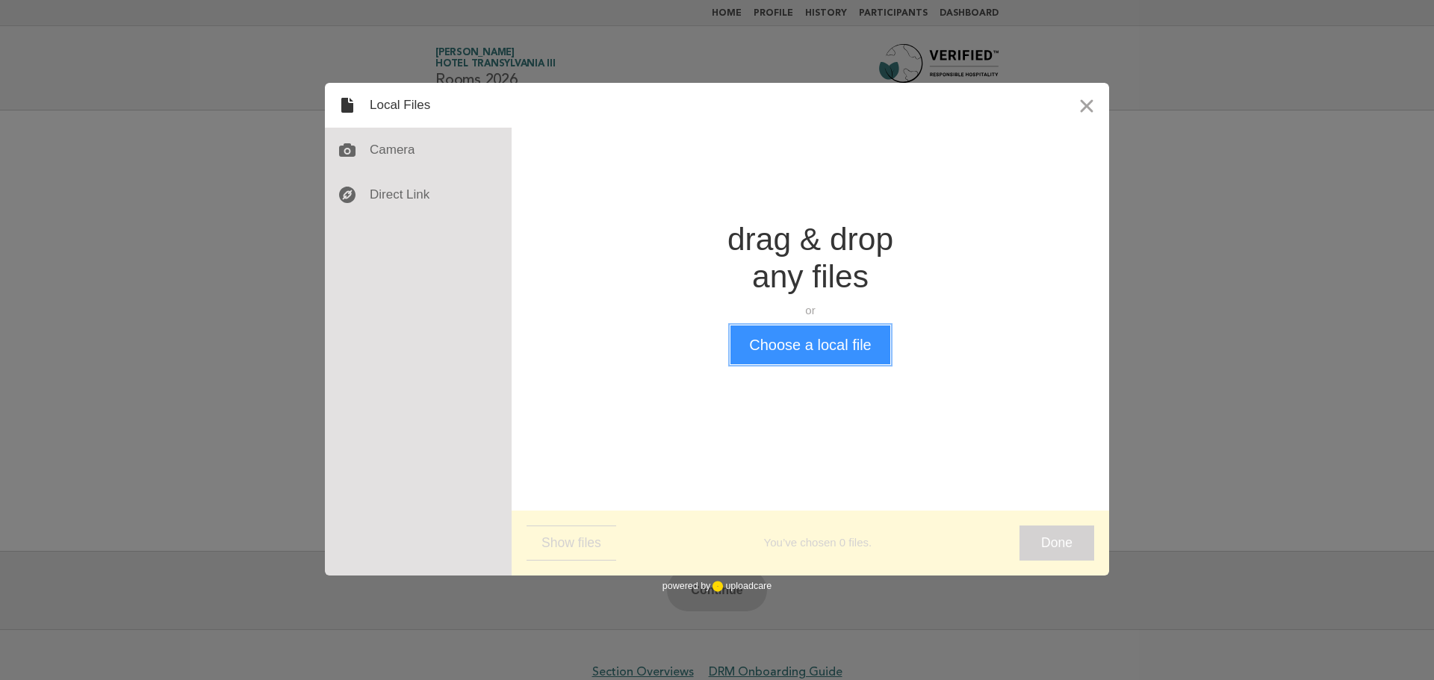
click at [774, 342] on button "Choose a local file" at bounding box center [809, 345] width 159 height 39
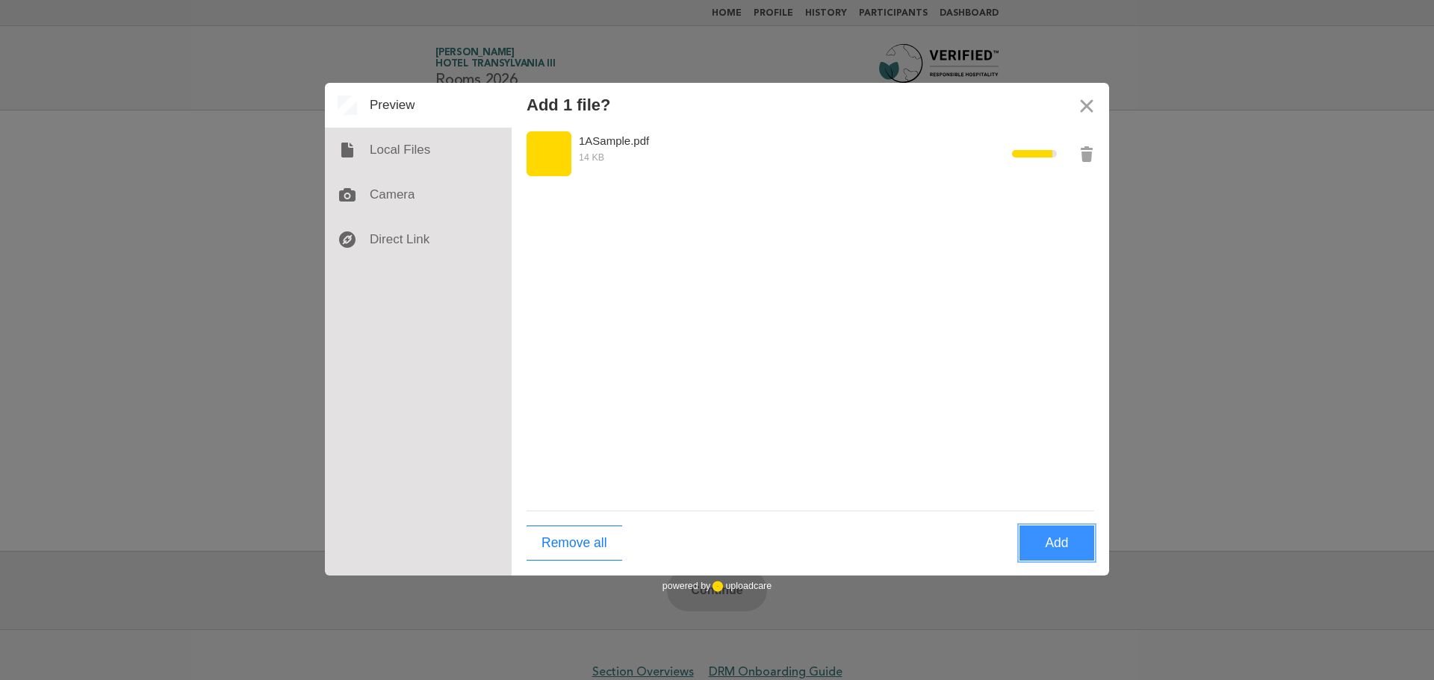
click at [1039, 542] on button "Add" at bounding box center [1057, 543] width 75 height 35
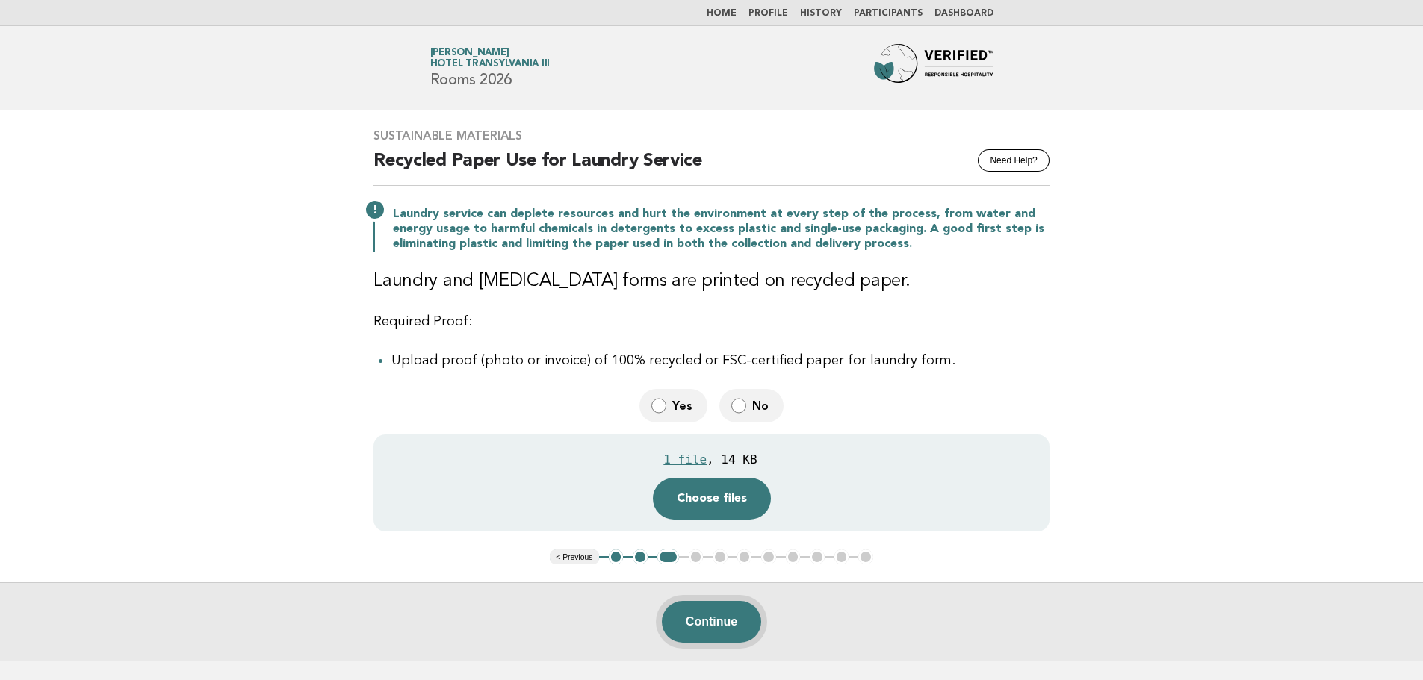
click at [726, 620] on button "Continue" at bounding box center [711, 622] width 99 height 42
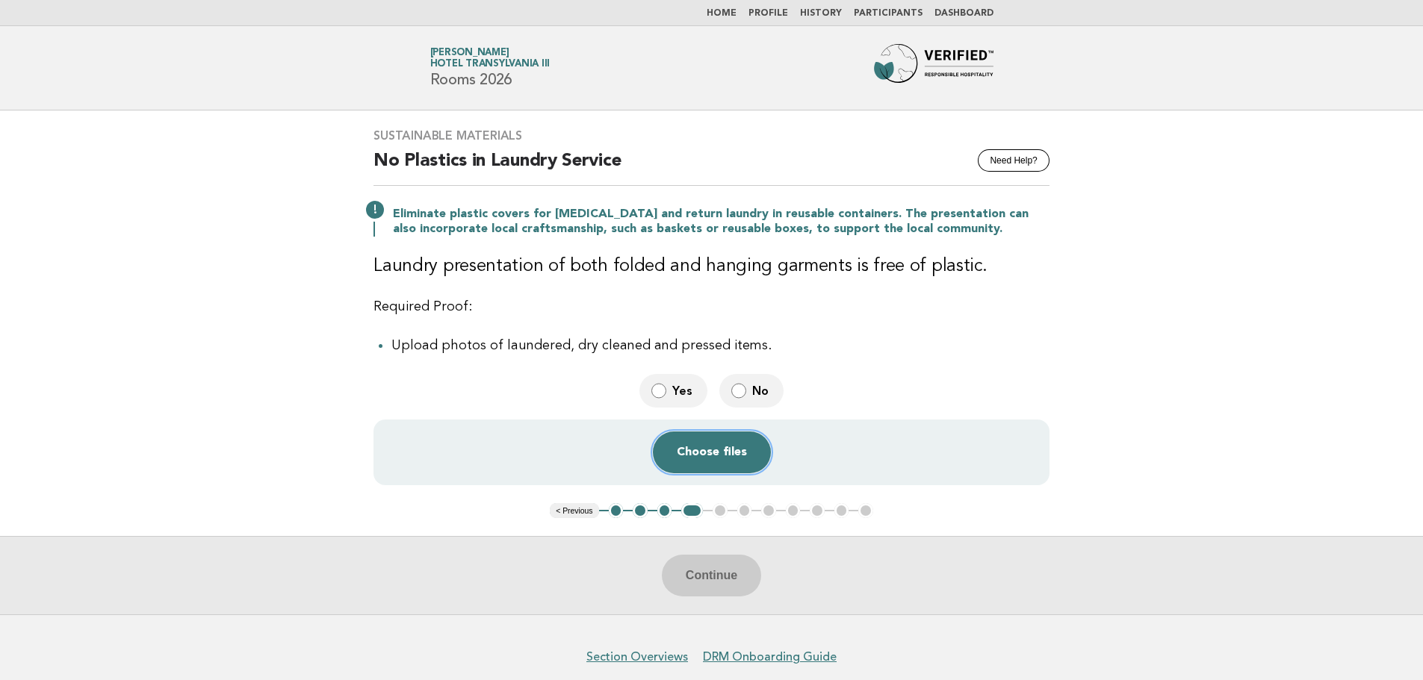
click at [703, 442] on button "Choose files" at bounding box center [712, 453] width 118 height 42
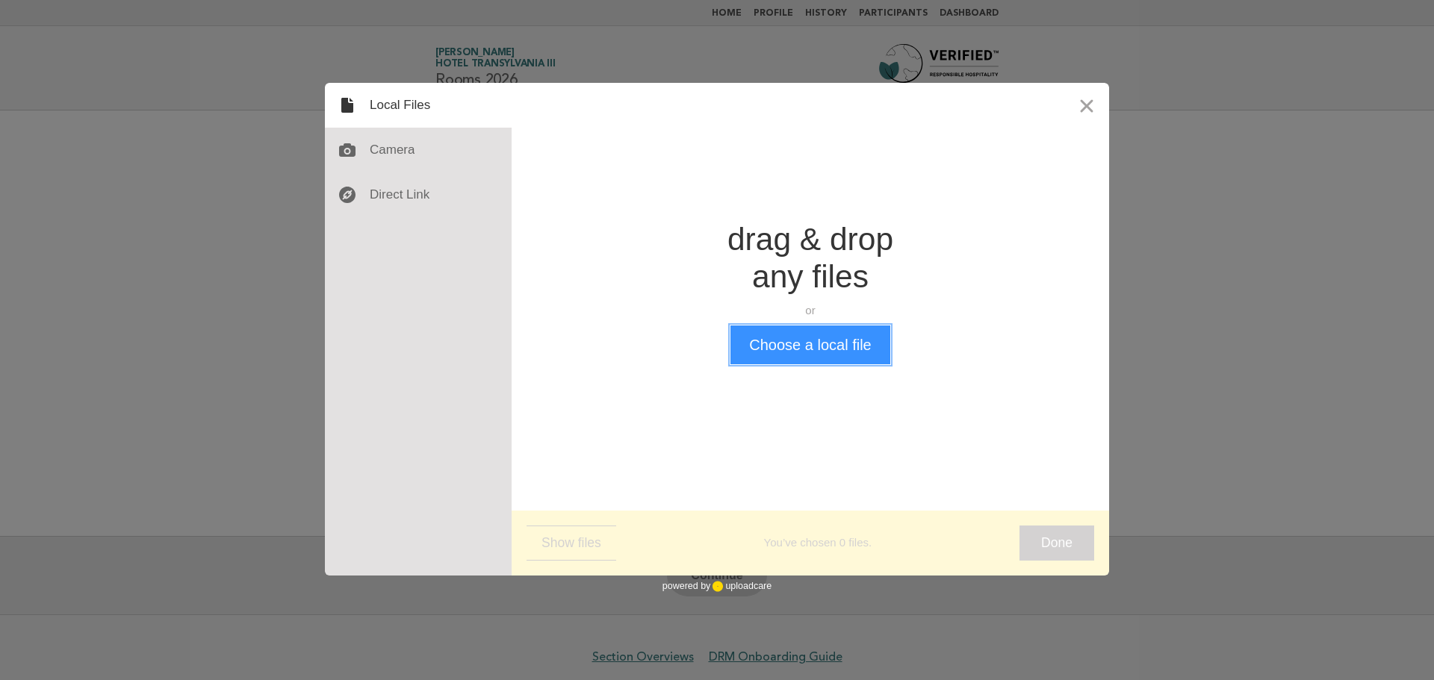
click at [810, 362] on button "Choose a local file" at bounding box center [809, 345] width 159 height 39
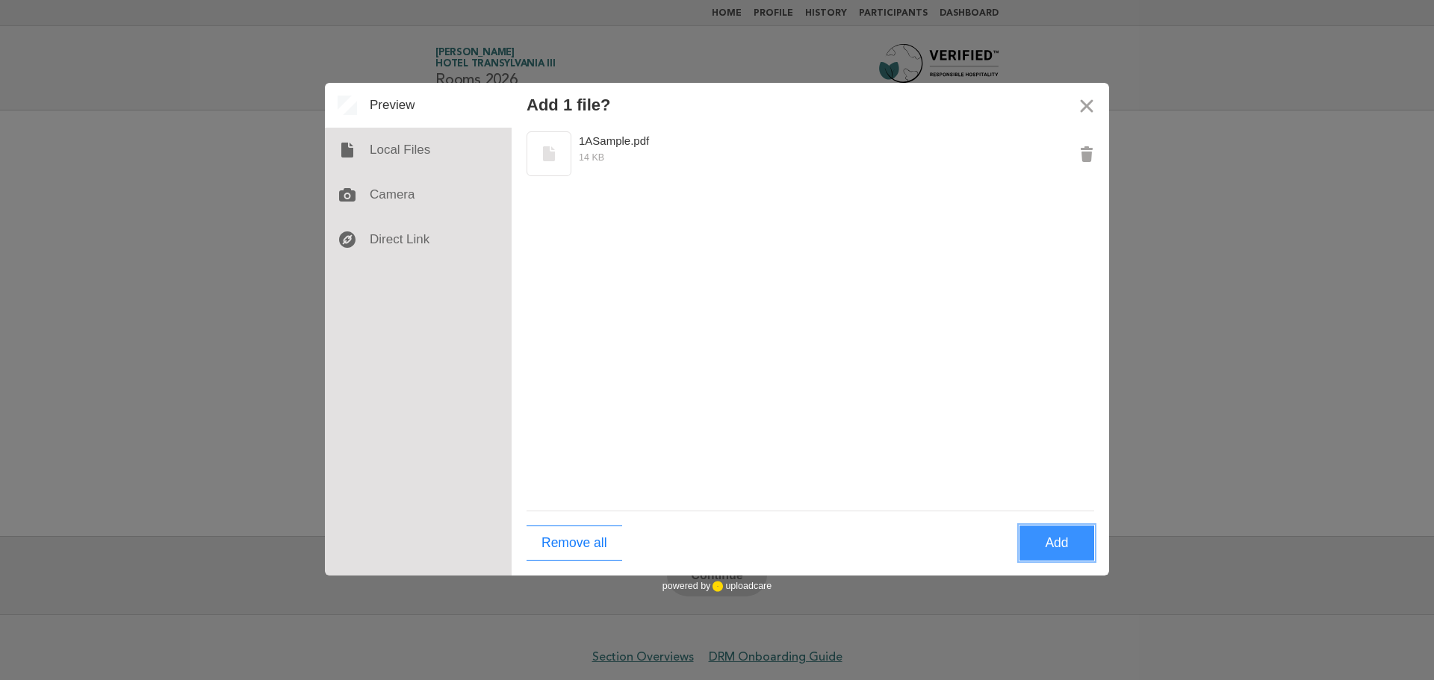
click at [1055, 541] on button "Add" at bounding box center [1057, 543] width 75 height 35
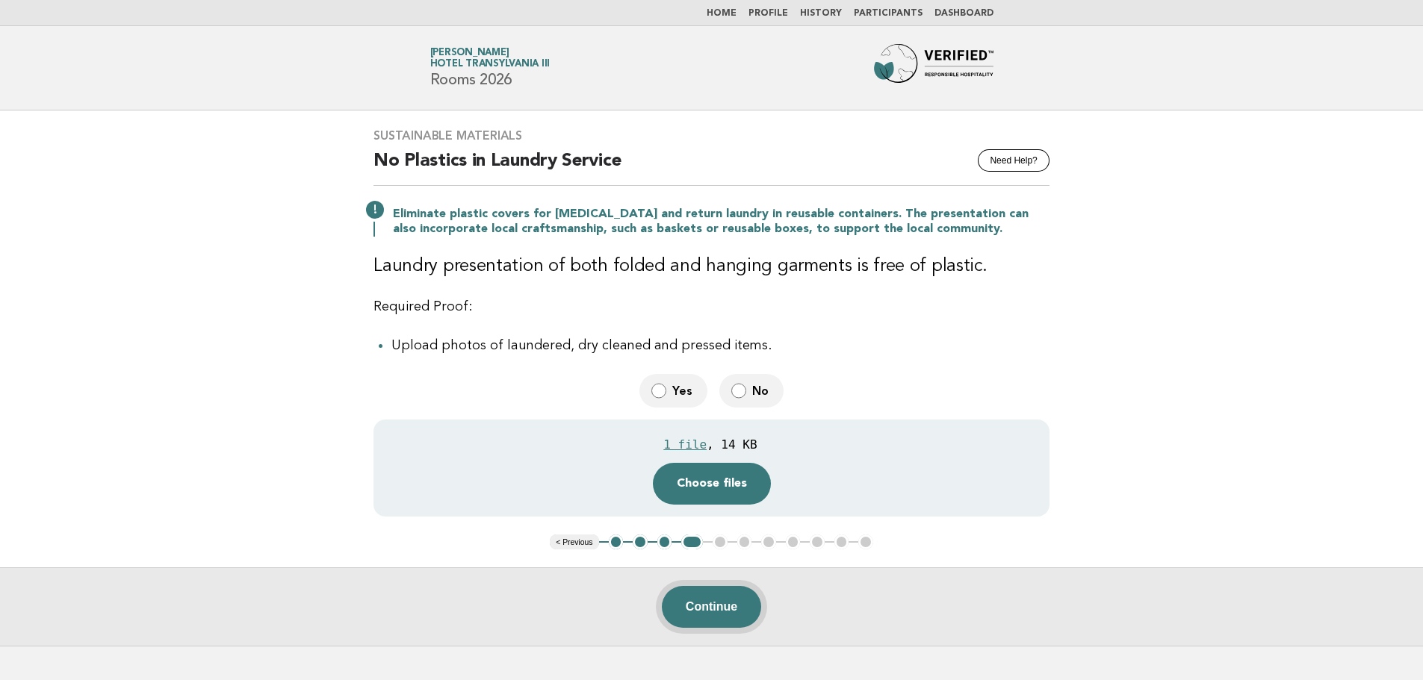
click at [717, 606] on button "Continue" at bounding box center [711, 607] width 99 height 42
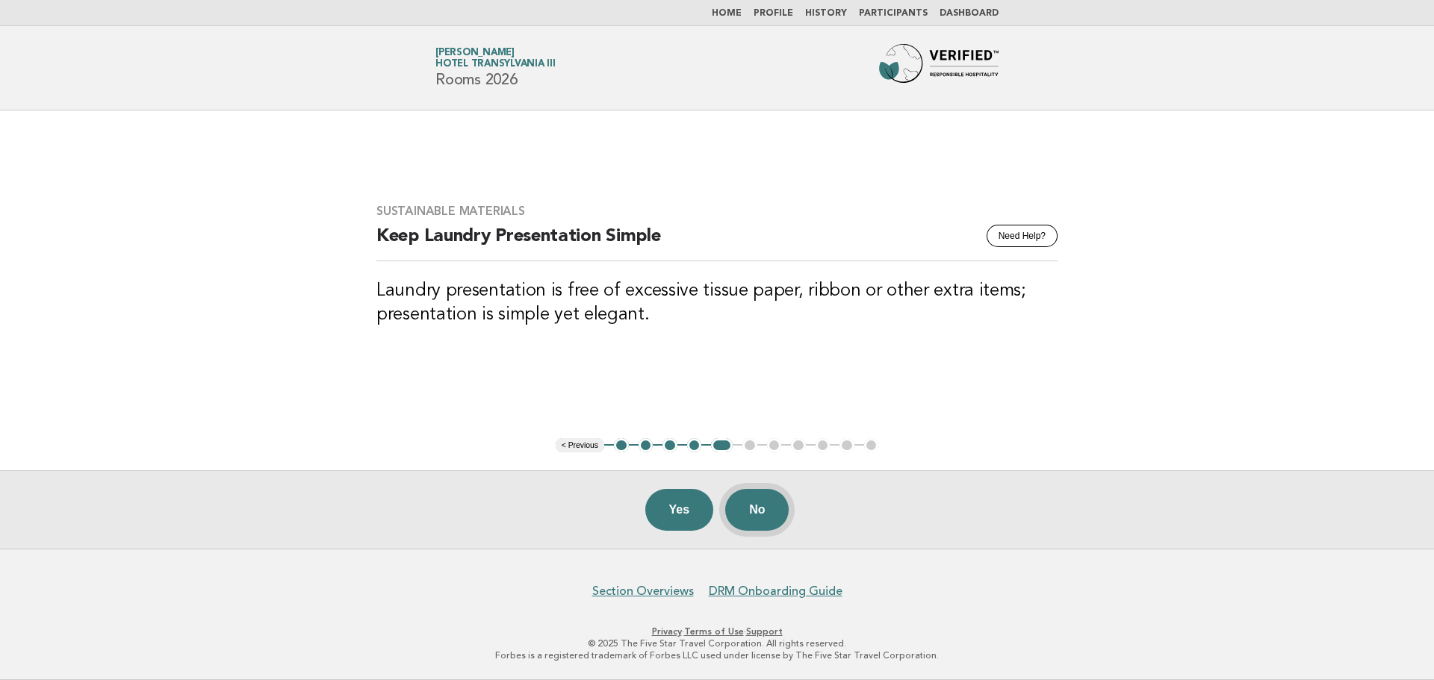
click at [768, 516] on button "No" at bounding box center [756, 510] width 63 height 42
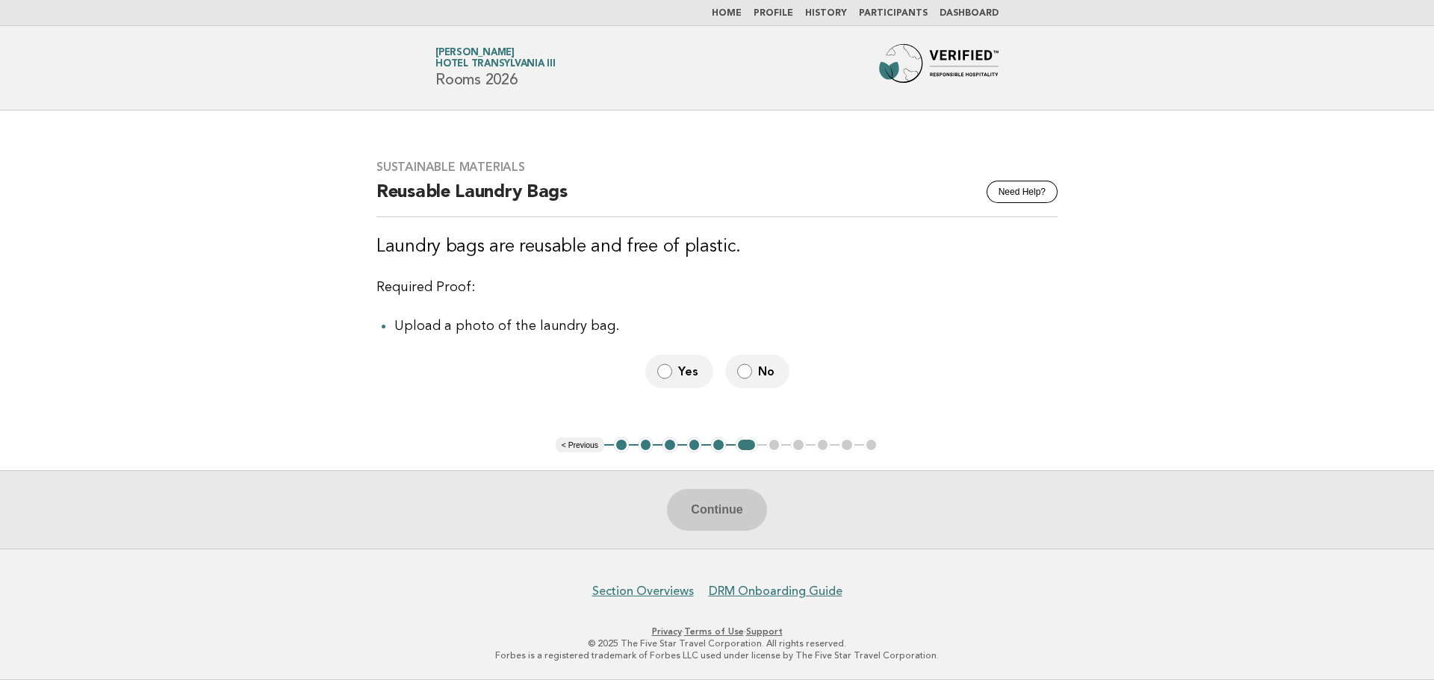
click at [663, 362] on label "Yes" at bounding box center [679, 372] width 68 height 34
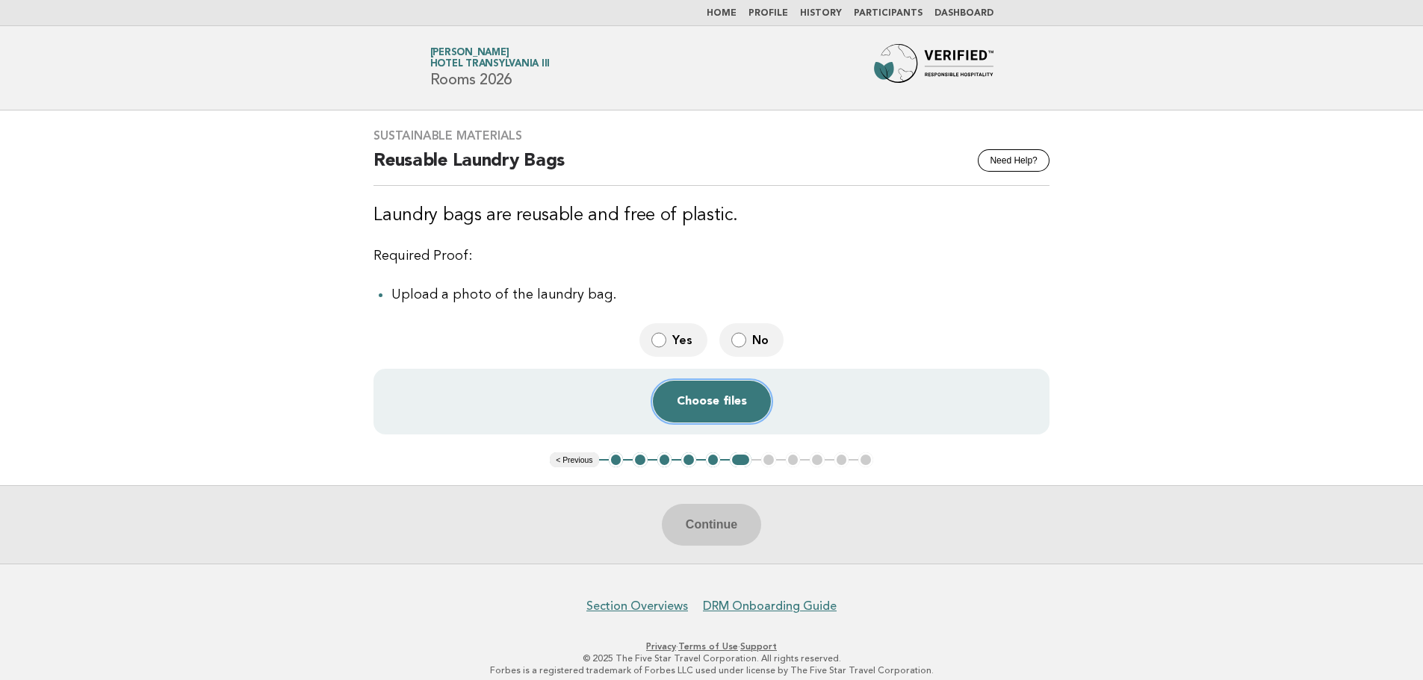
click at [748, 399] on button "Choose files" at bounding box center [712, 402] width 118 height 42
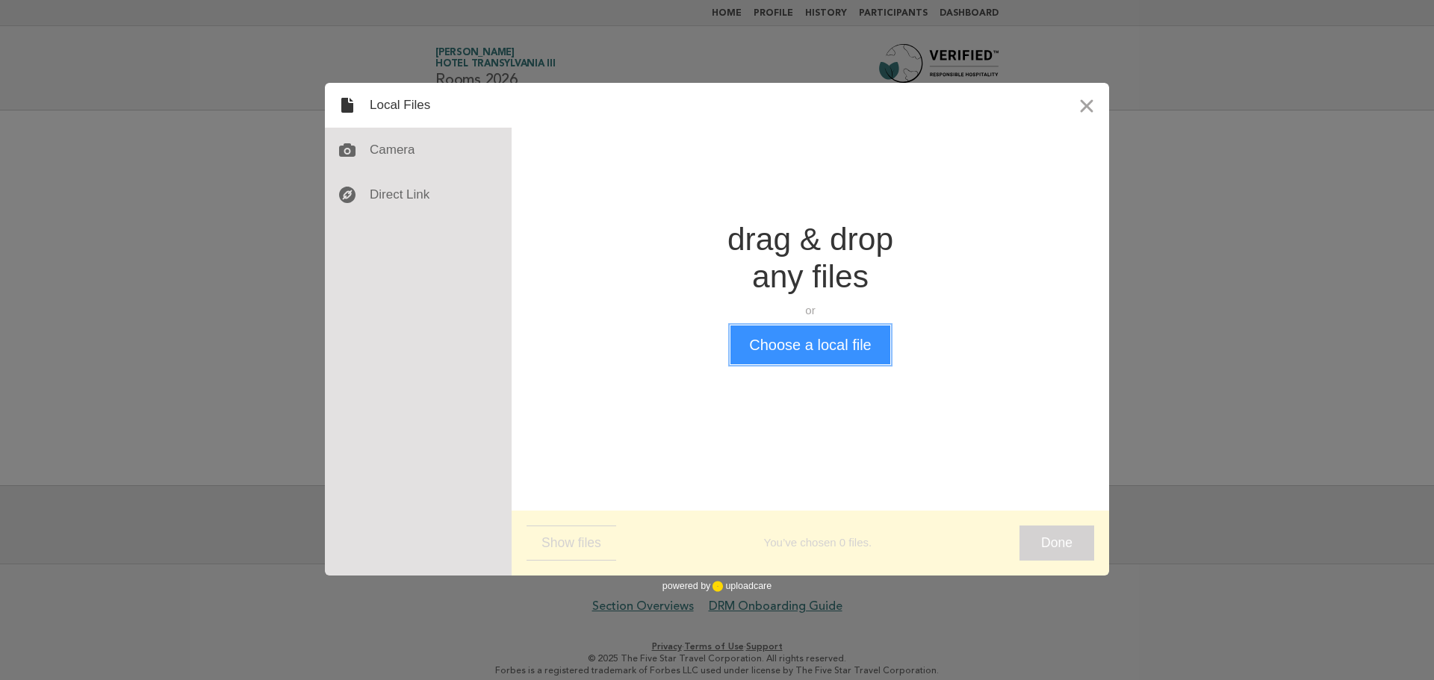
click at [774, 332] on button "Choose a local file" at bounding box center [809, 345] width 159 height 39
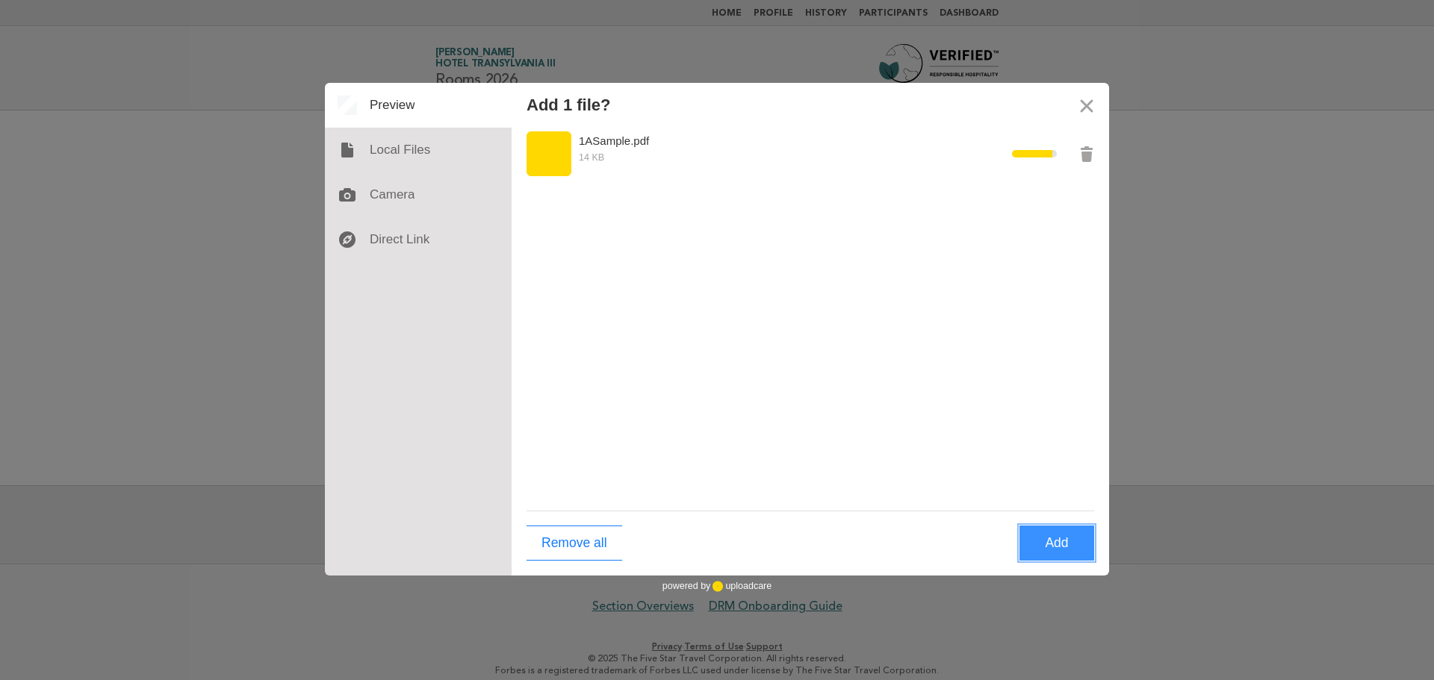
click at [1075, 559] on button "Add" at bounding box center [1057, 543] width 75 height 35
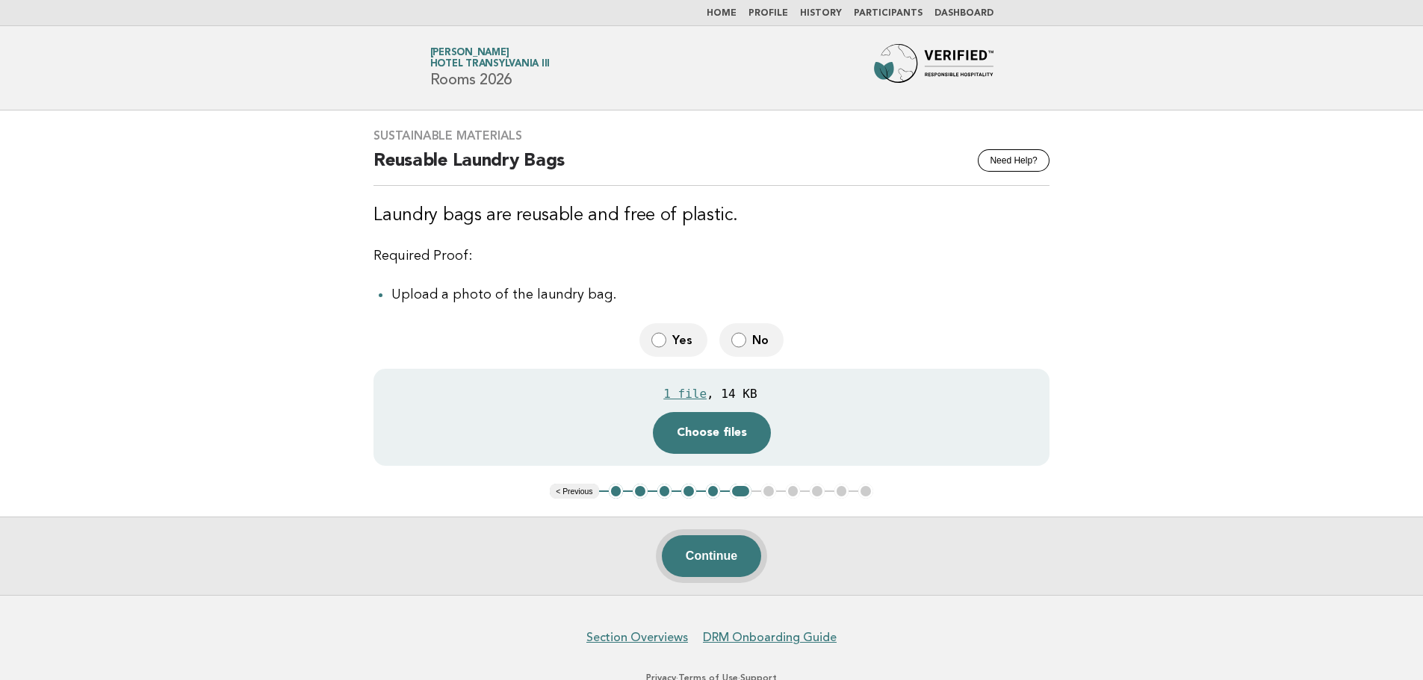
click at [720, 565] on button "Continue" at bounding box center [711, 557] width 99 height 42
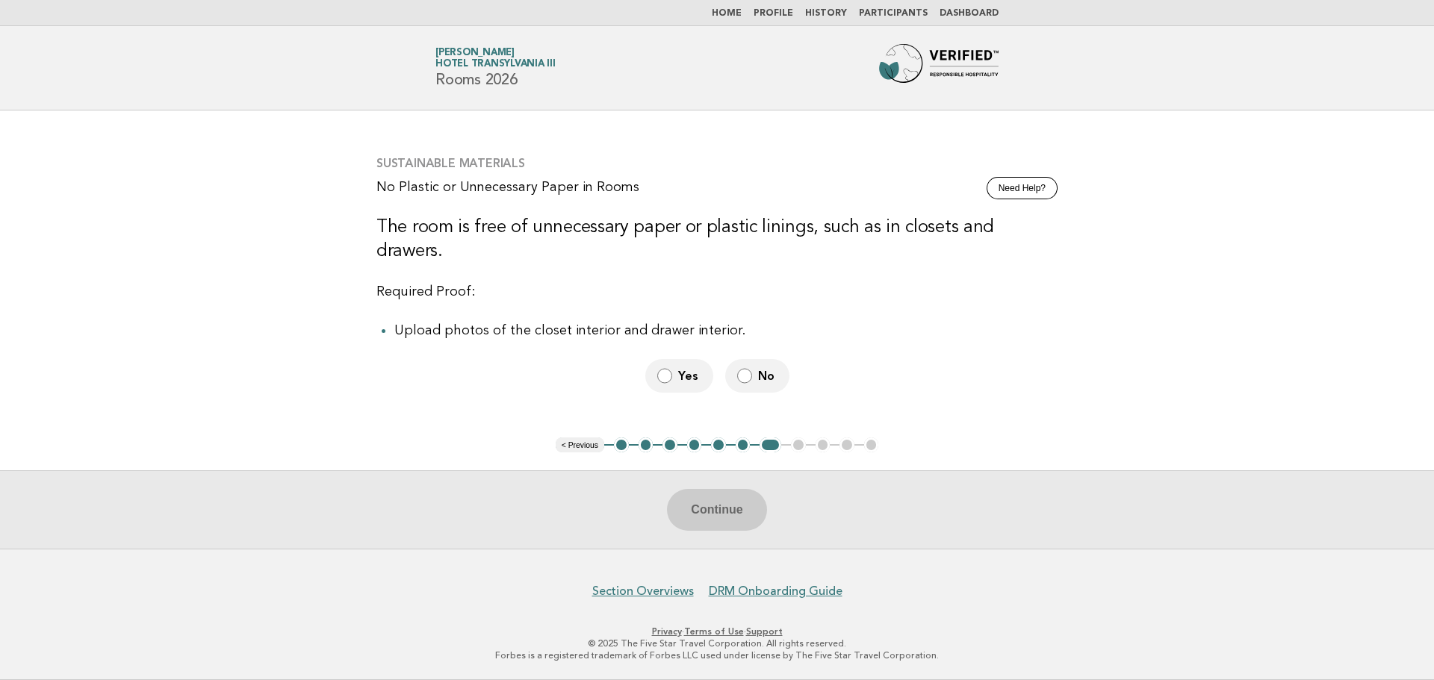
click at [678, 368] on span "Yes" at bounding box center [689, 376] width 23 height 16
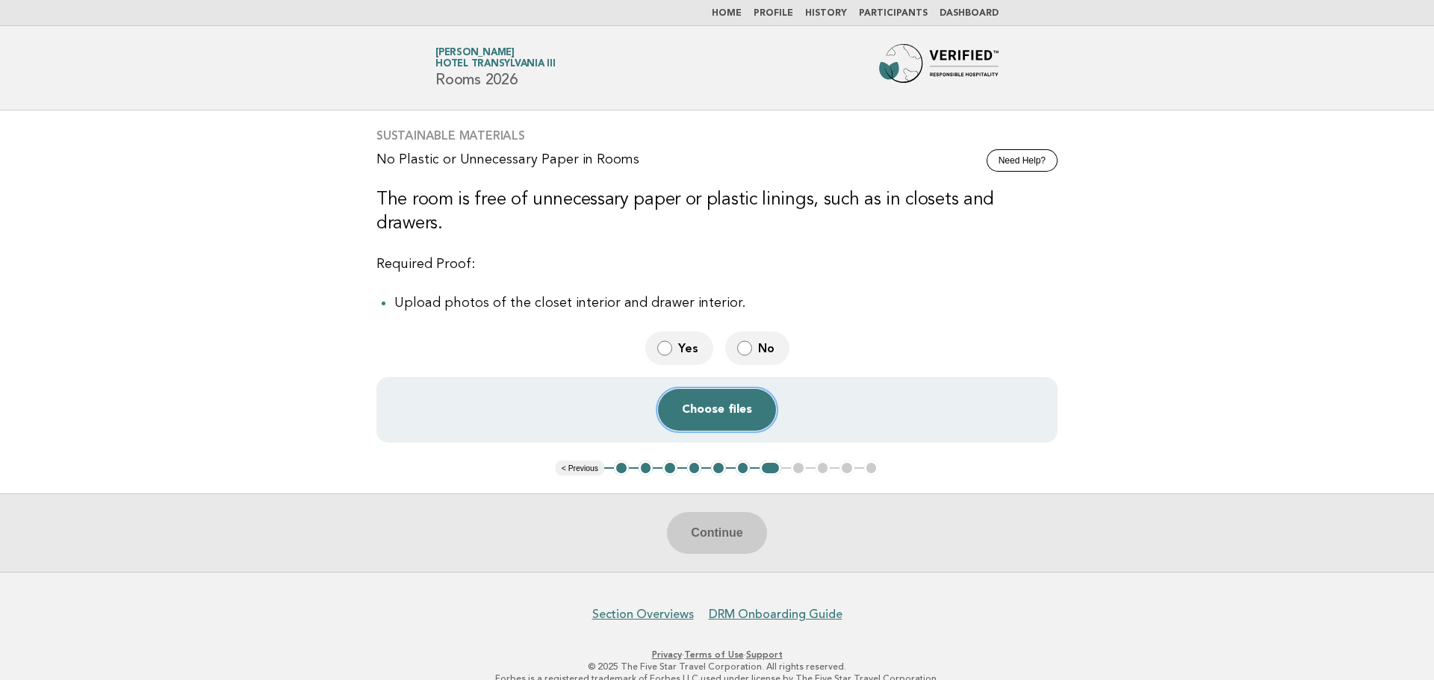
click at [711, 389] on button "Choose files" at bounding box center [717, 410] width 118 height 42
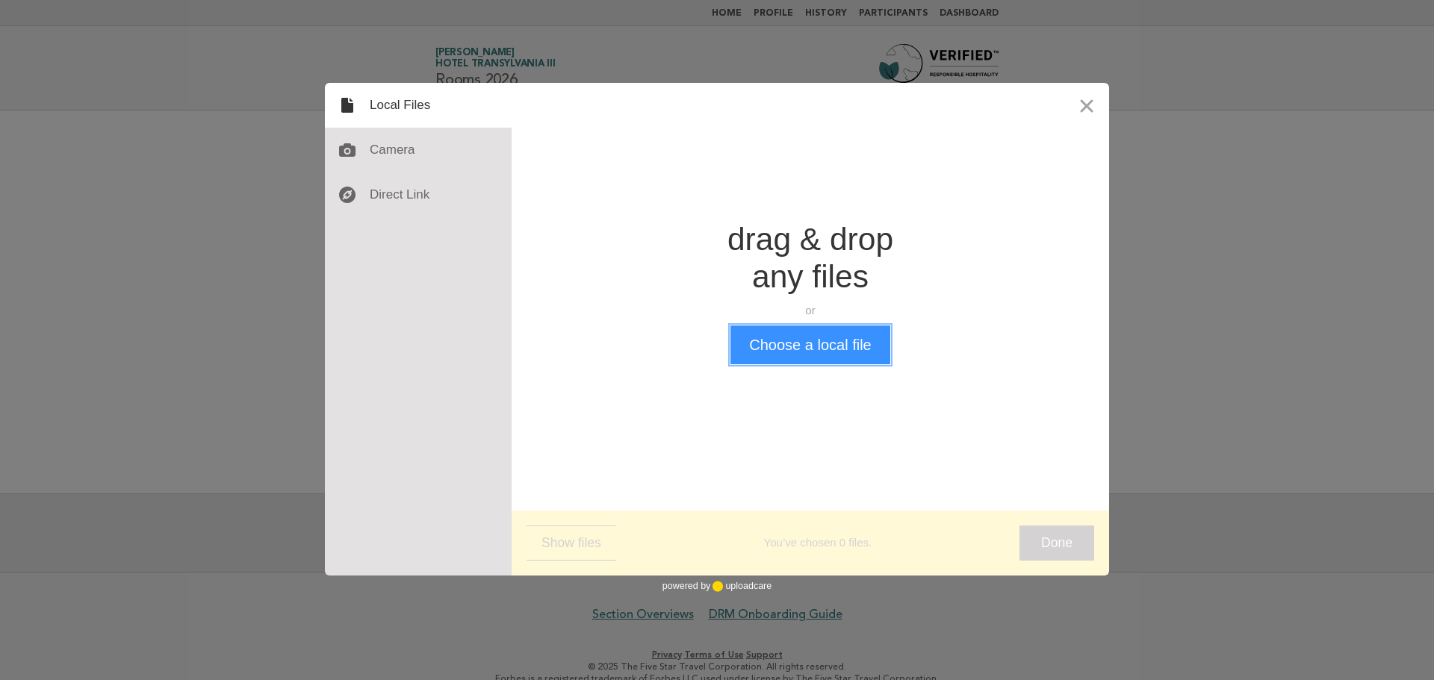
click at [825, 347] on button "Choose a local file" at bounding box center [809, 345] width 159 height 39
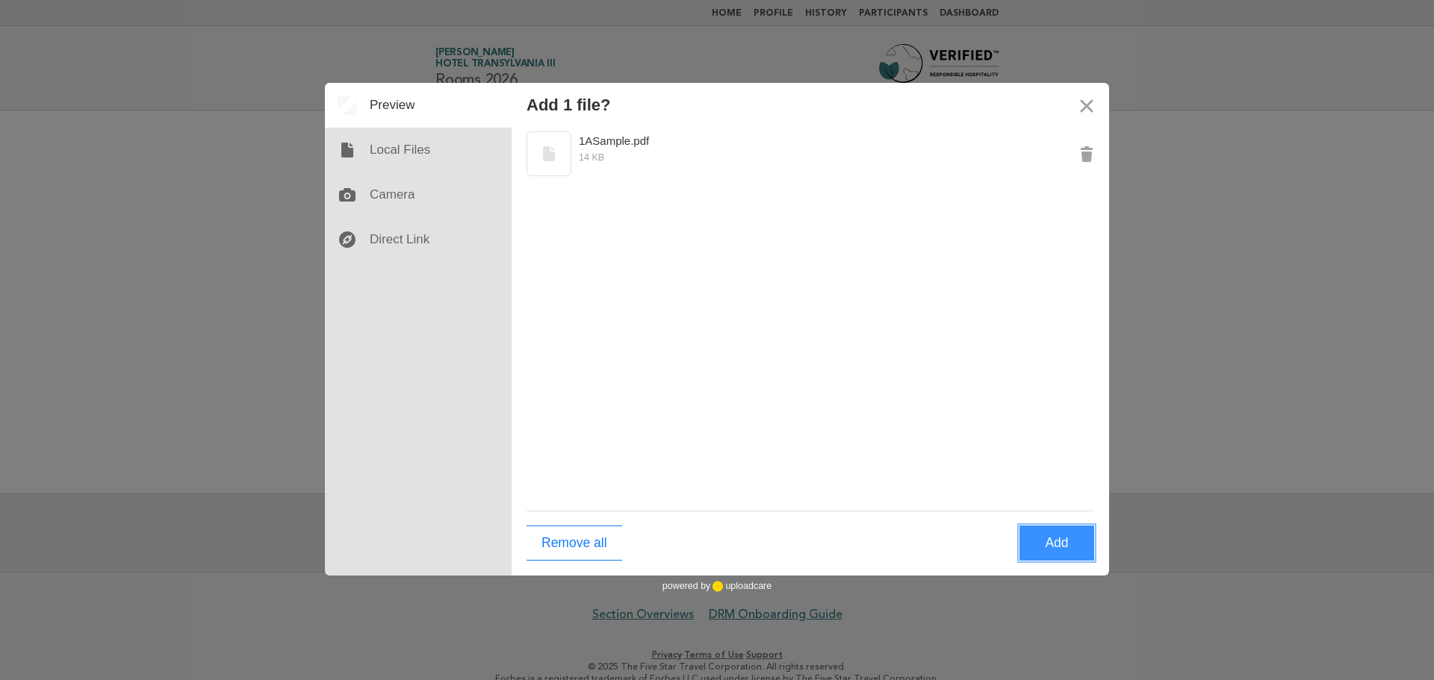
click at [1059, 551] on button "Add" at bounding box center [1057, 543] width 75 height 35
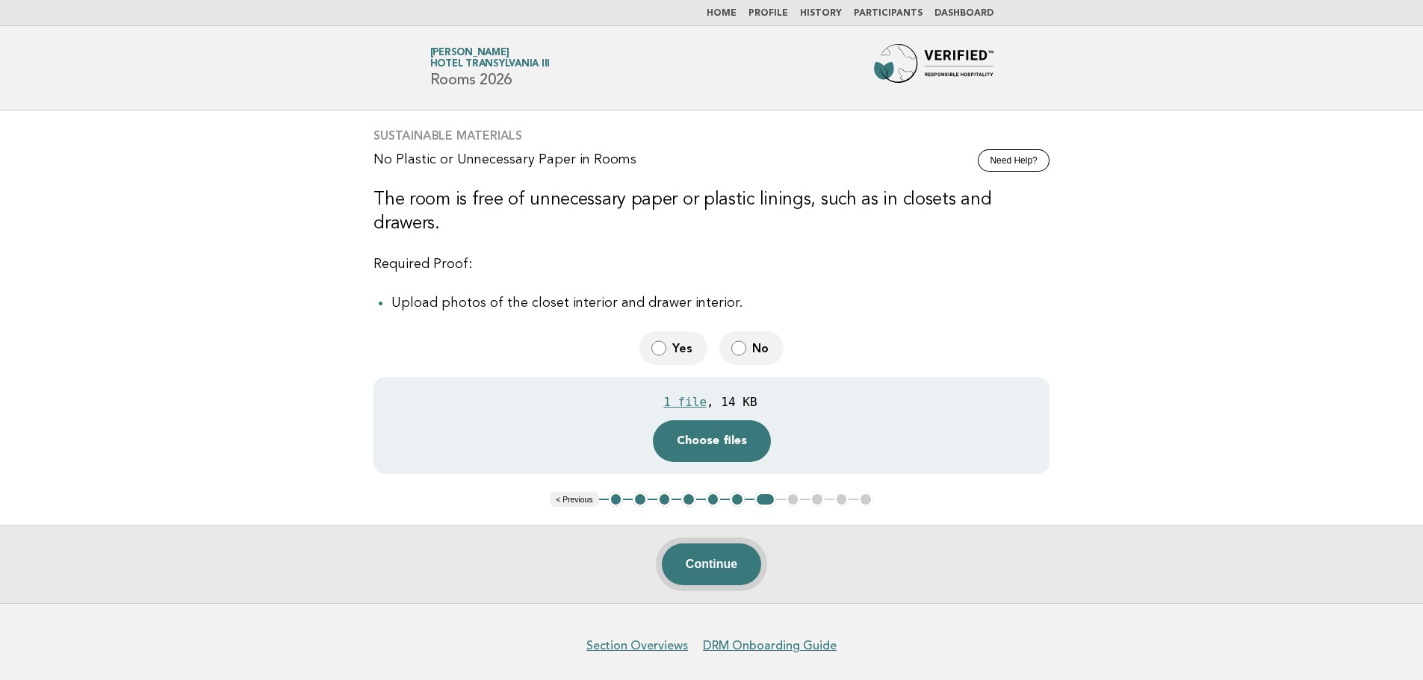
click at [730, 553] on button "Continue" at bounding box center [711, 565] width 99 height 42
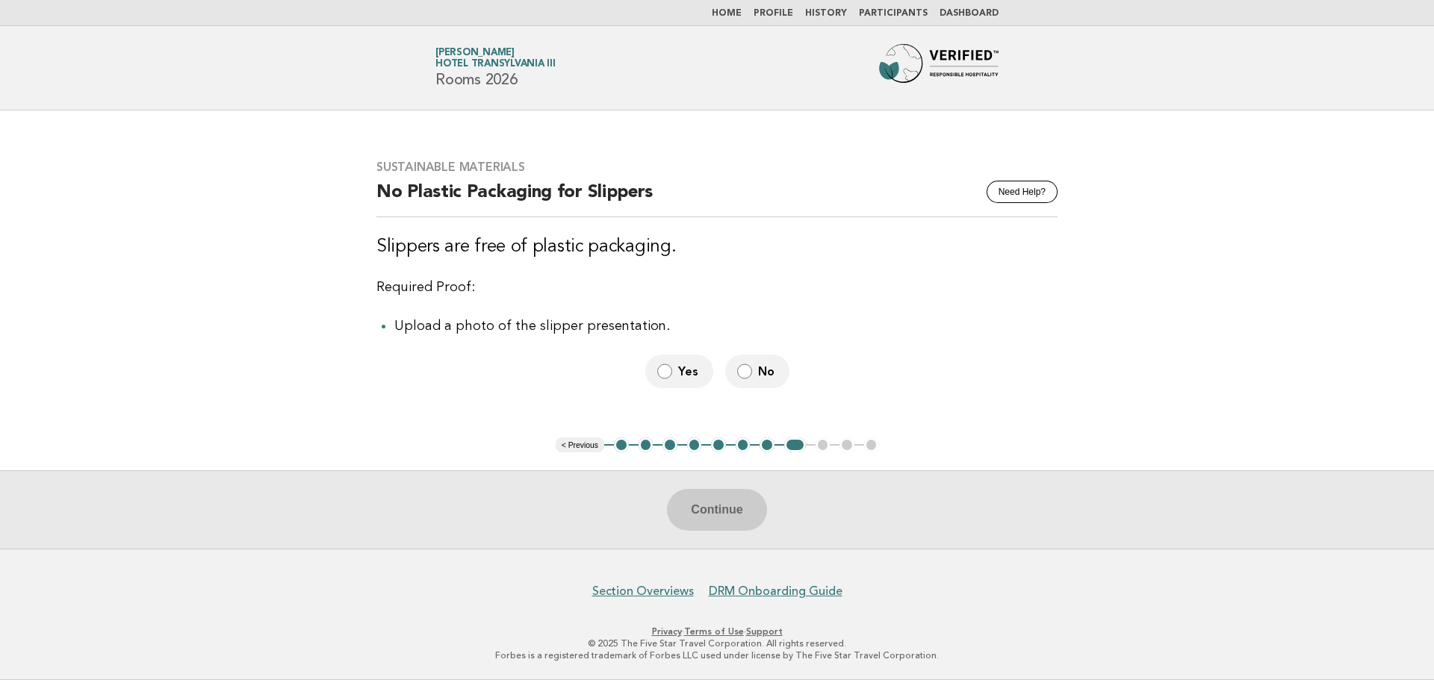
click at [654, 368] on label "Yes" at bounding box center [679, 372] width 68 height 34
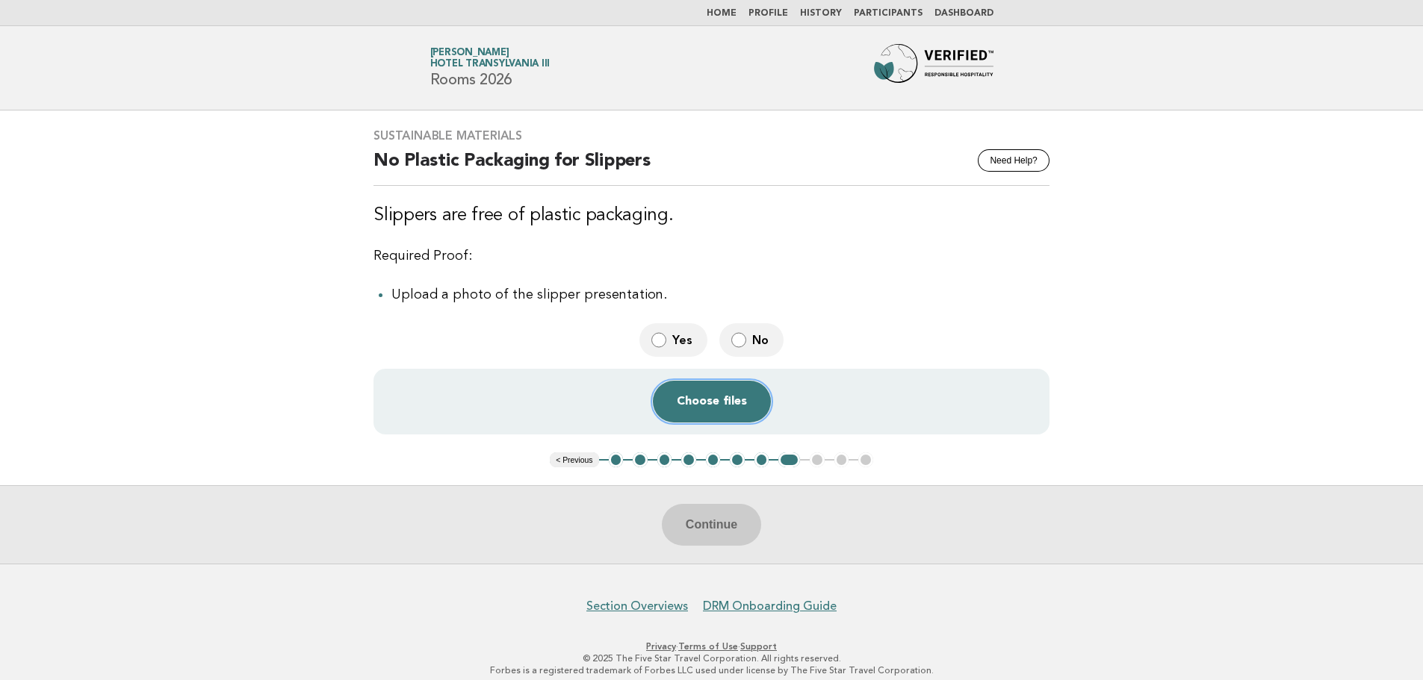
click at [709, 409] on button "Choose files" at bounding box center [712, 402] width 118 height 42
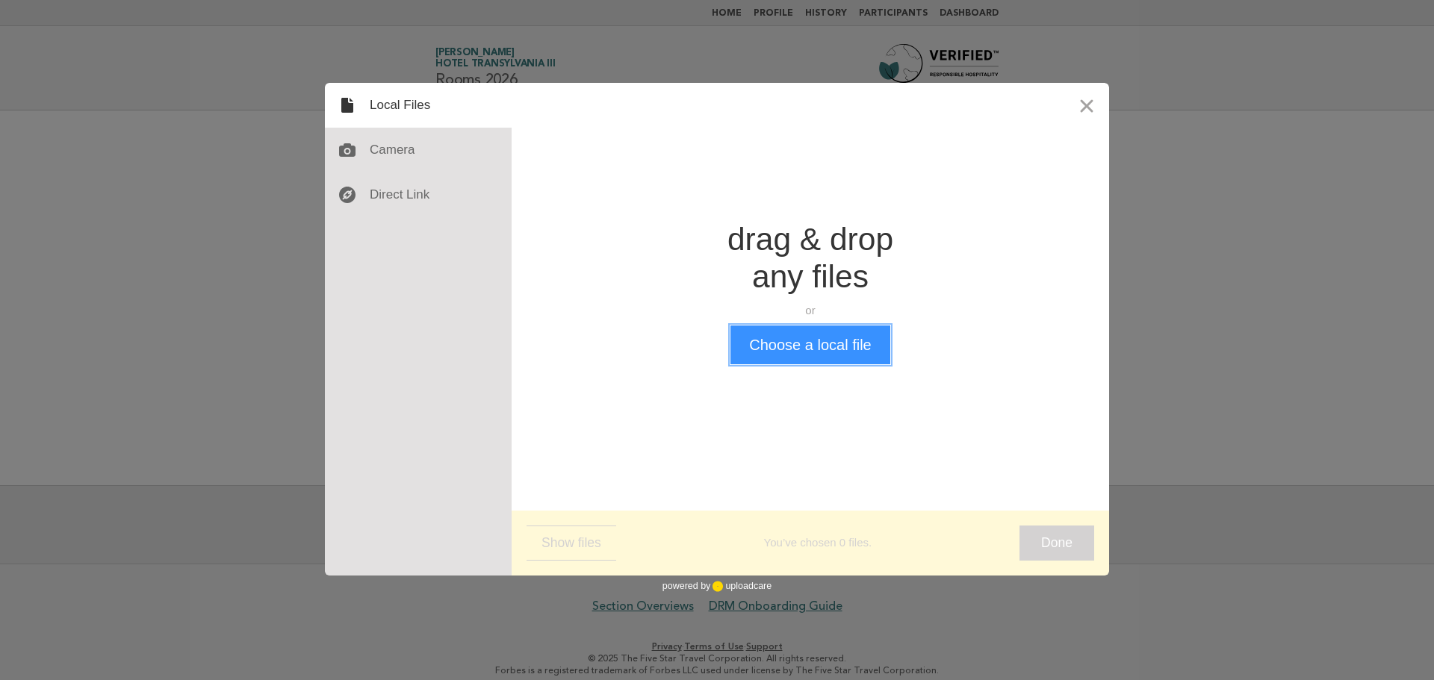
click at [807, 360] on button "Choose a local file" at bounding box center [809, 345] width 159 height 39
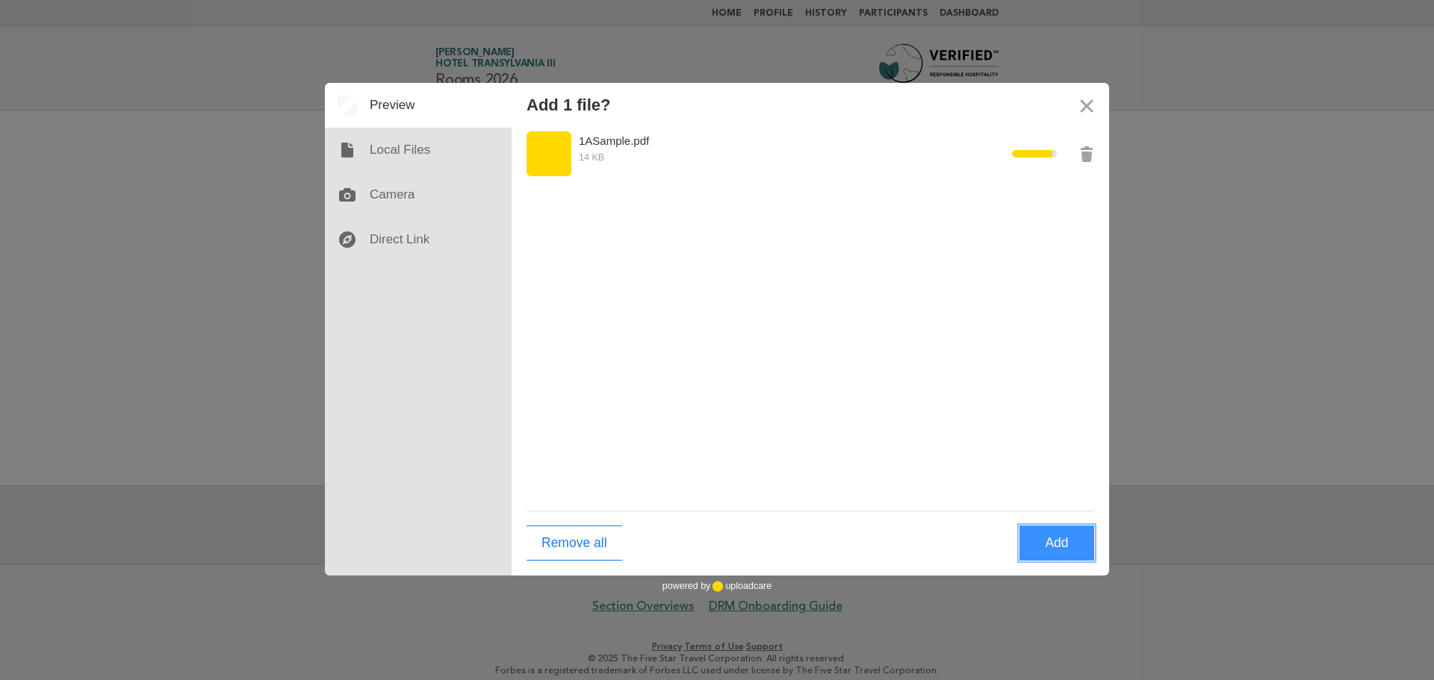
click at [1047, 536] on button "Add" at bounding box center [1057, 543] width 75 height 35
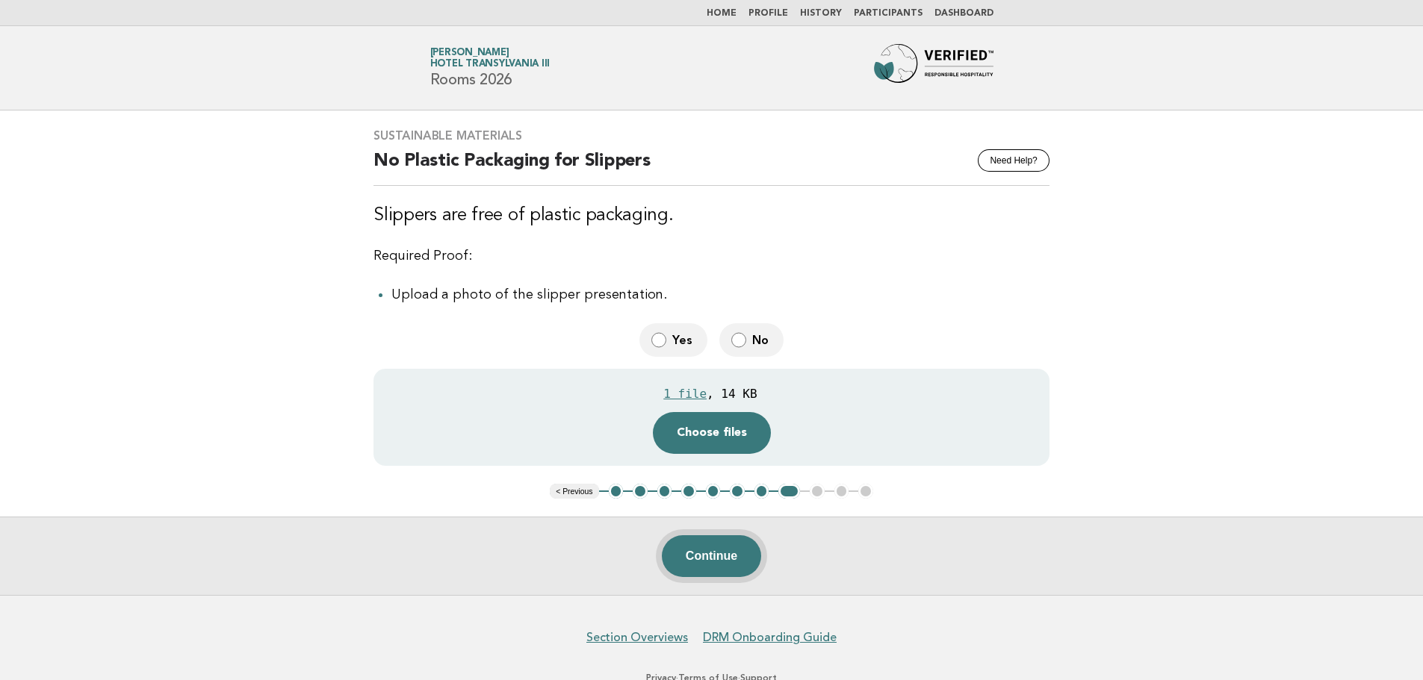
click at [707, 571] on button "Continue" at bounding box center [711, 557] width 99 height 42
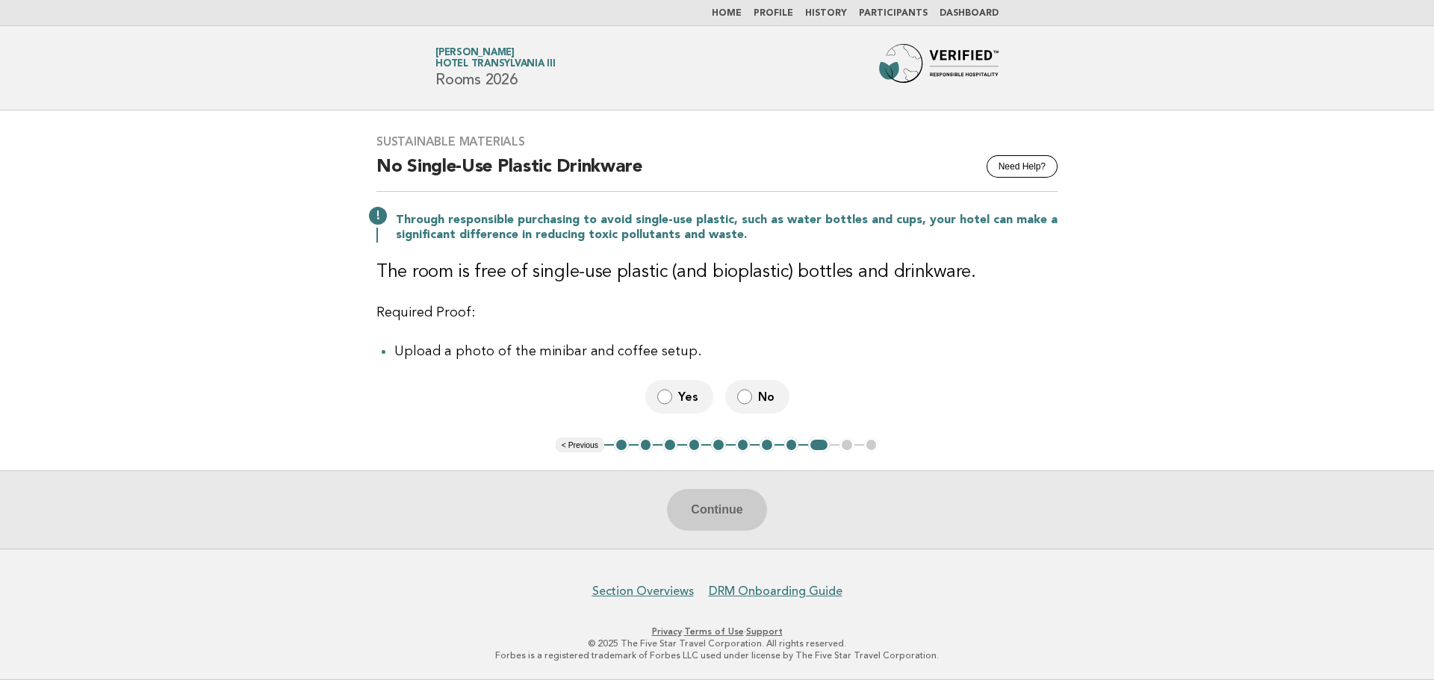
click at [763, 400] on span "No" at bounding box center [767, 397] width 19 height 16
click at [701, 506] on button "Continue" at bounding box center [716, 510] width 99 height 42
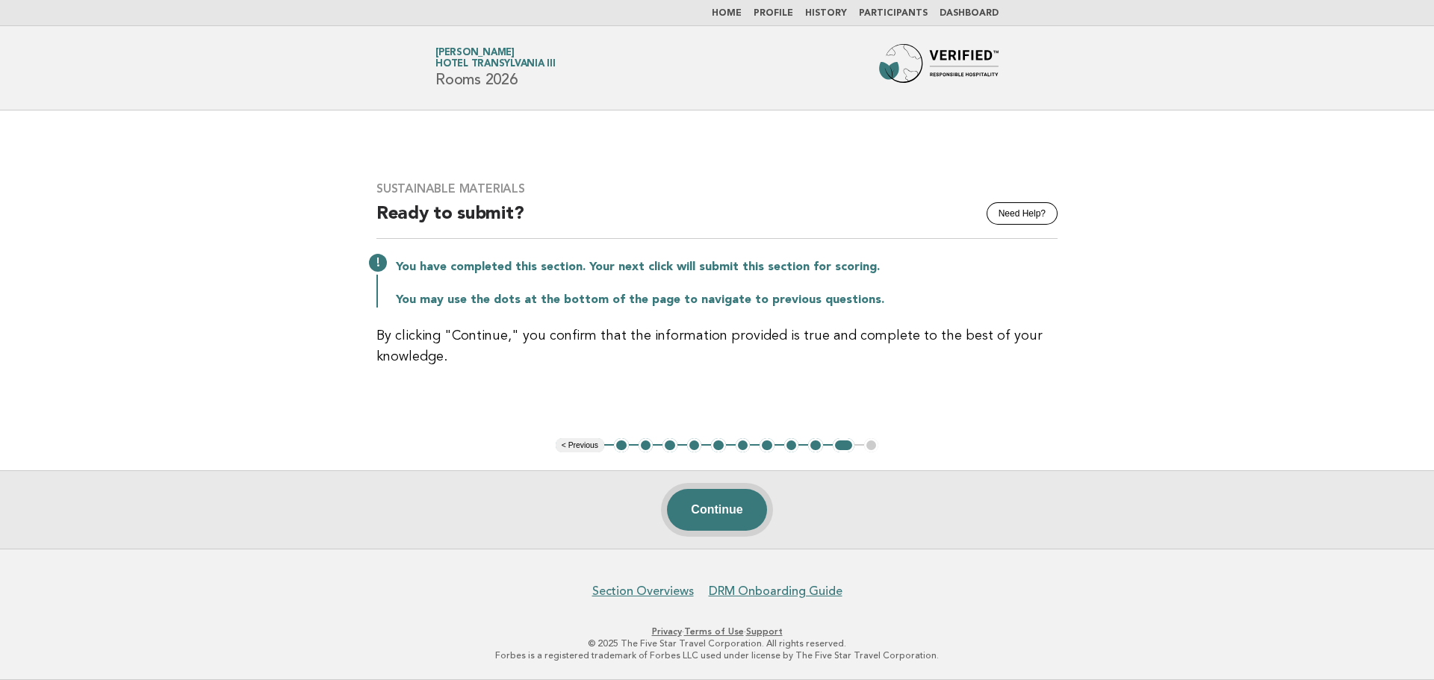
click at [727, 515] on button "Continue" at bounding box center [716, 510] width 99 height 42
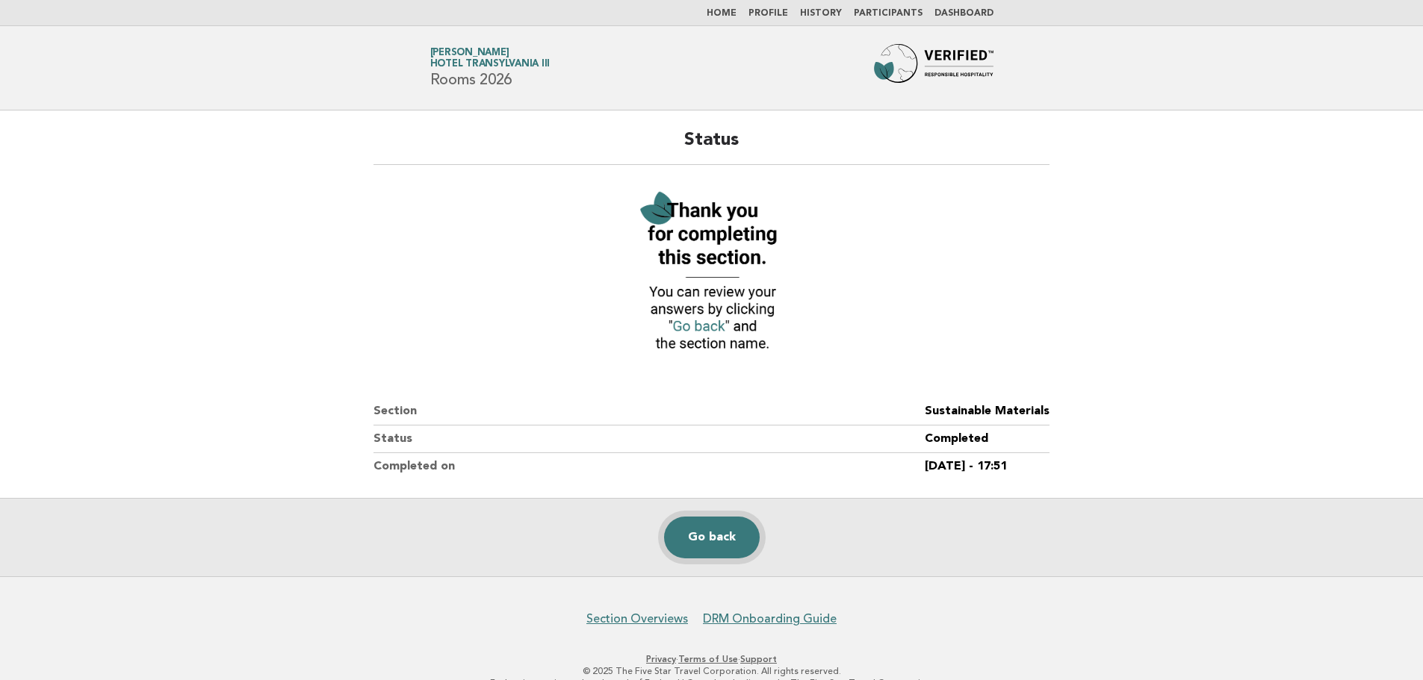
click at [722, 547] on link "Go back" at bounding box center [712, 538] width 96 height 42
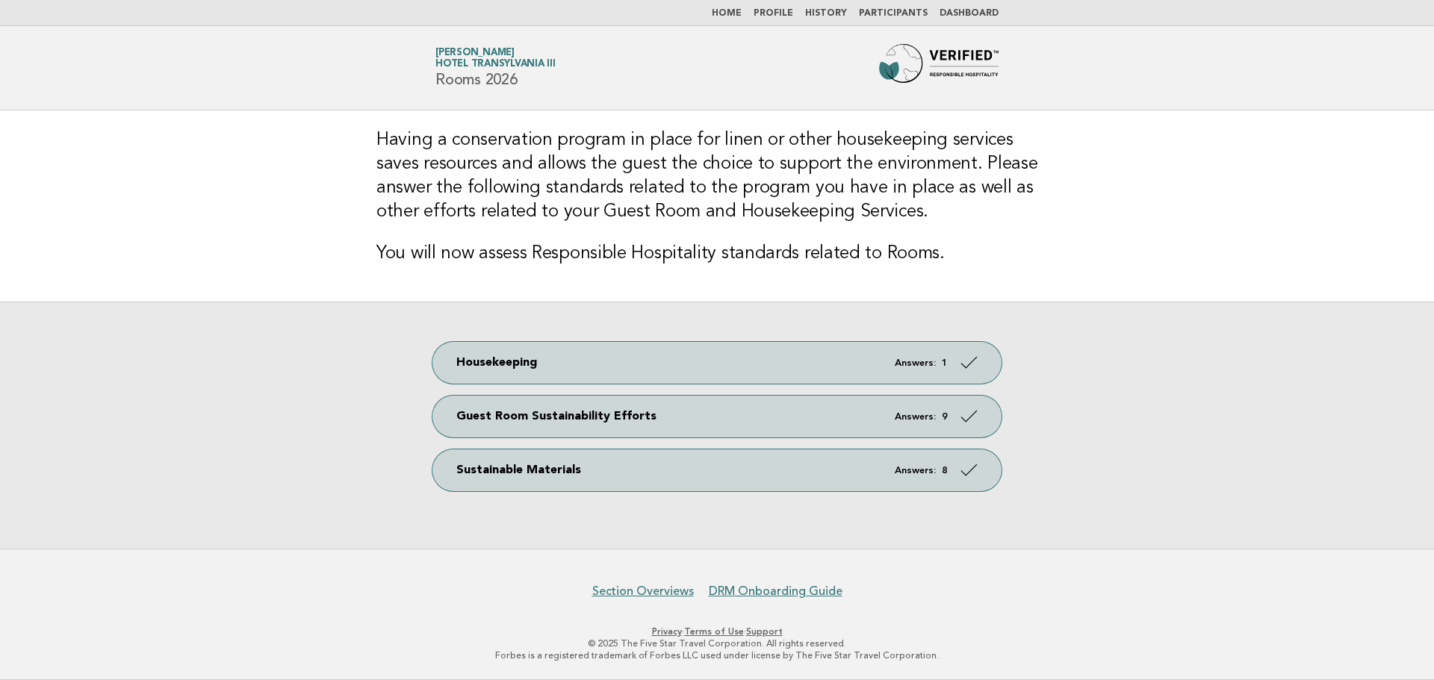
click at [944, 58] on img at bounding box center [939, 68] width 120 height 48
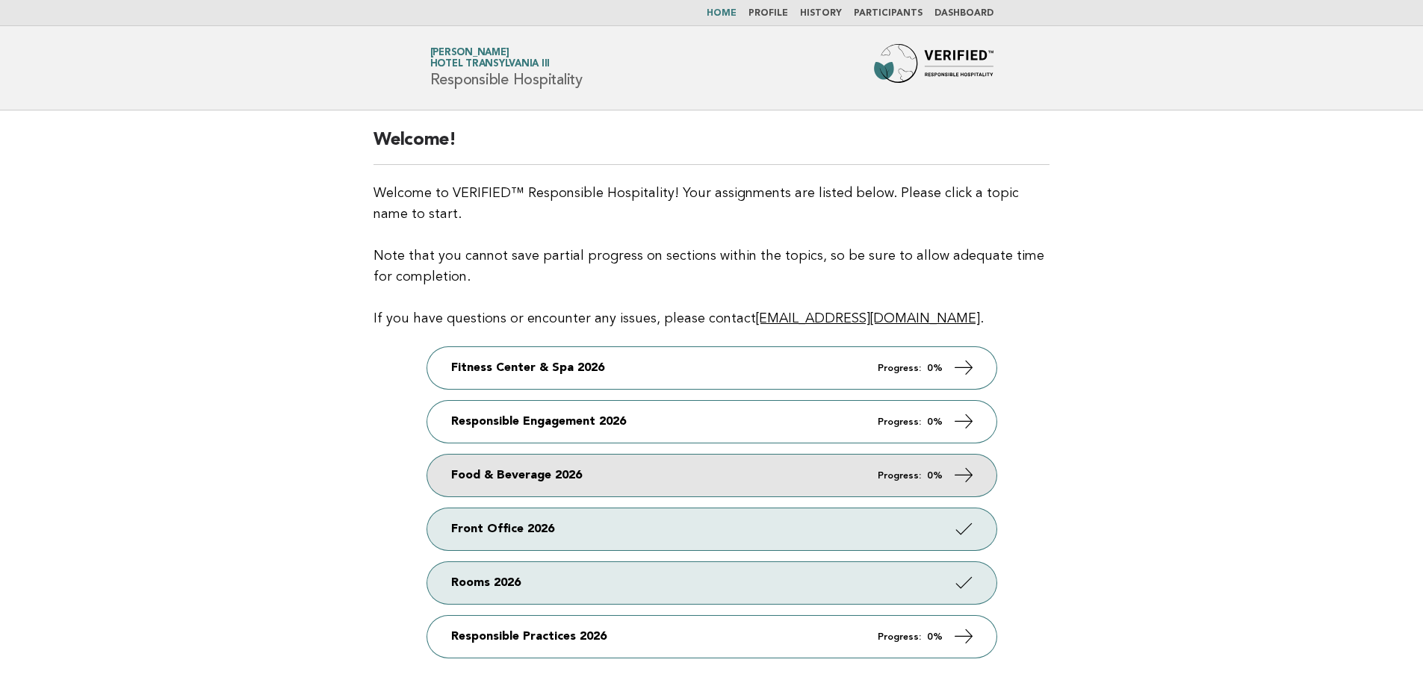
click at [629, 480] on link "Food & Beverage 2026 Progress: 0%" at bounding box center [711, 476] width 569 height 42
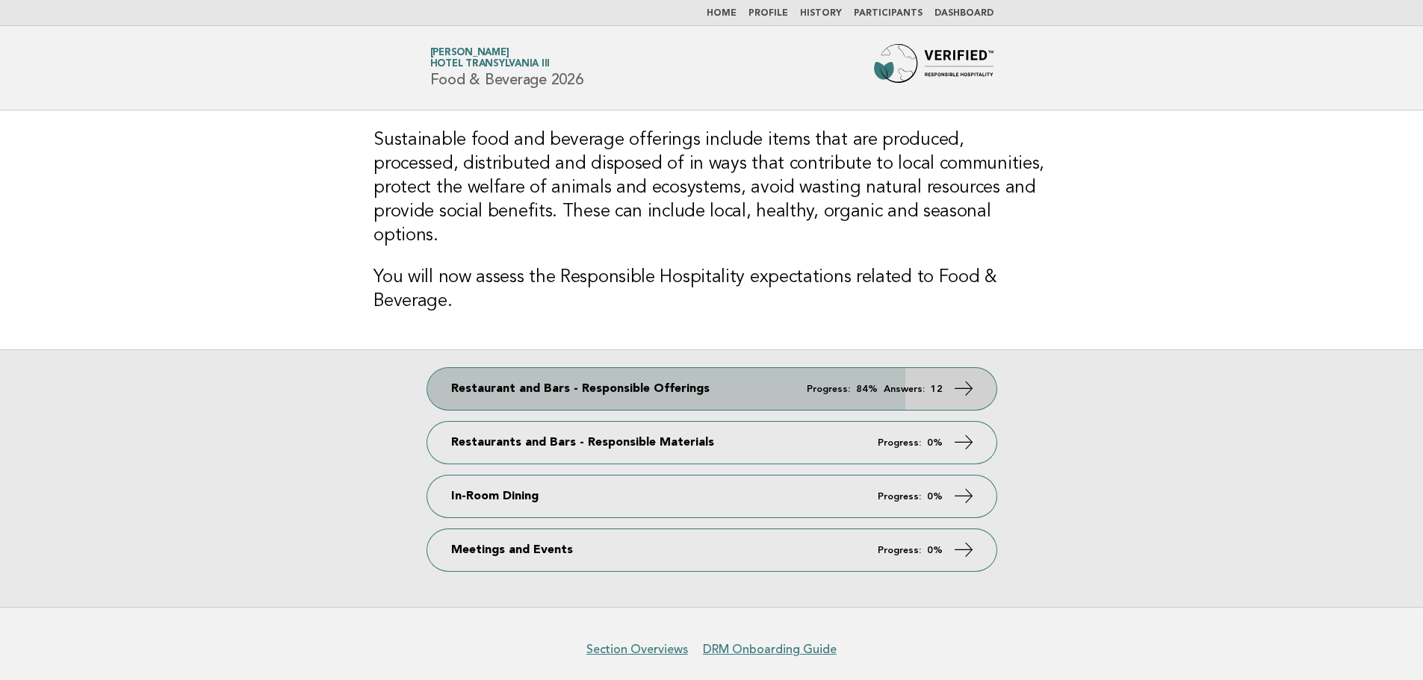
click at [740, 368] on link "Restaurant and Bars - Responsible Offerings Progress: 84% Answers: 12" at bounding box center [711, 389] width 569 height 42
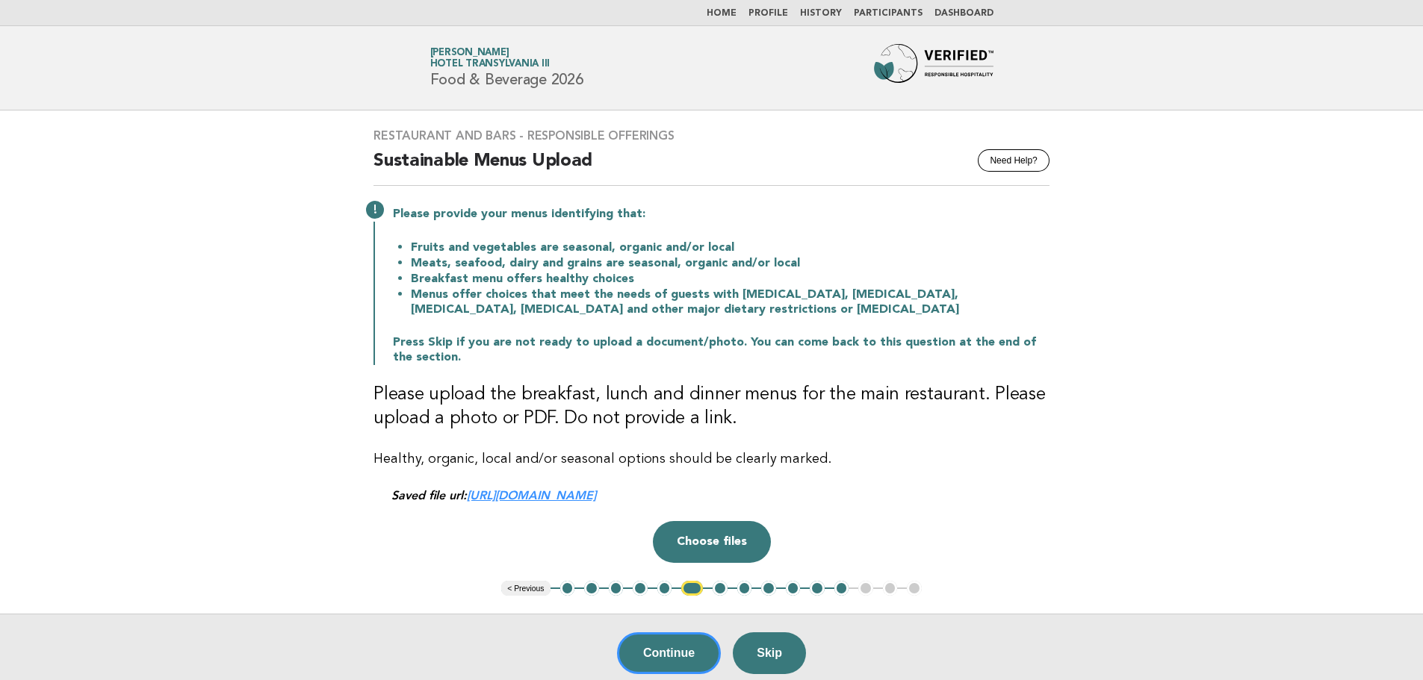
click at [566, 591] on button "1" at bounding box center [567, 588] width 15 height 15
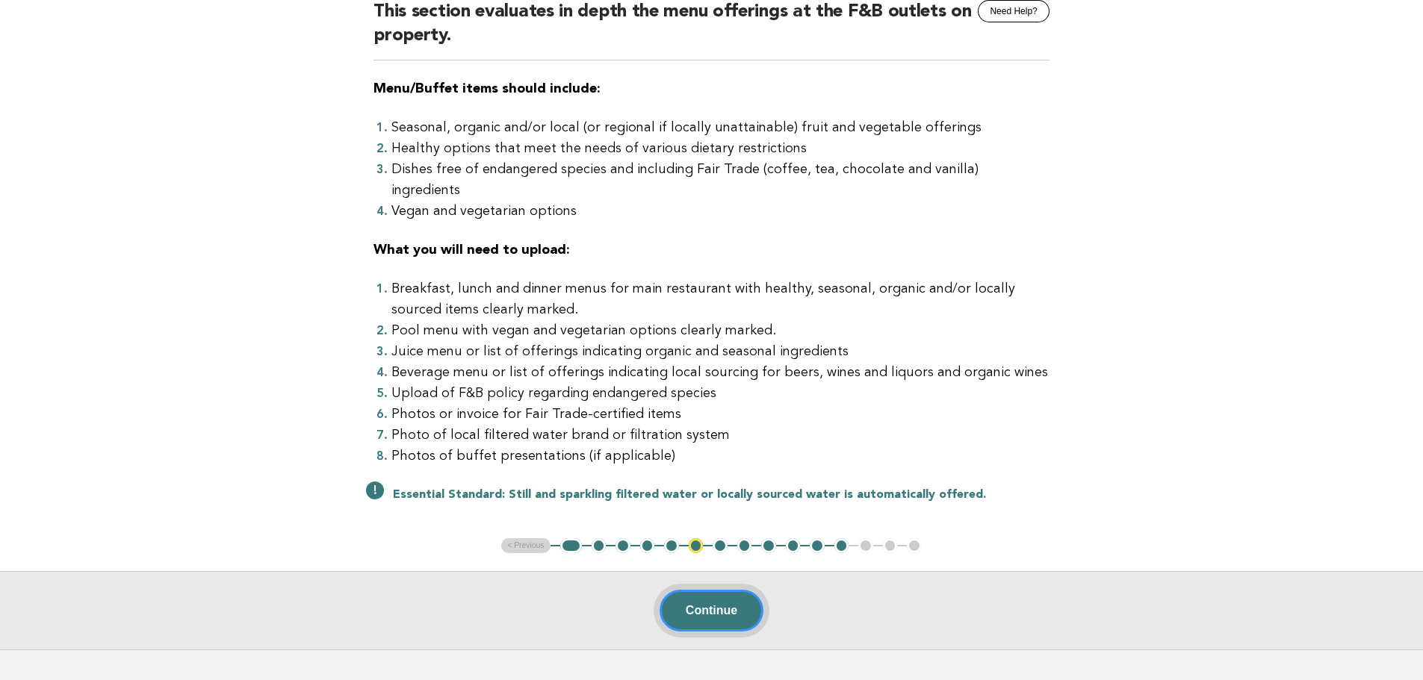
click at [719, 590] on button "Continue" at bounding box center [712, 611] width 104 height 42
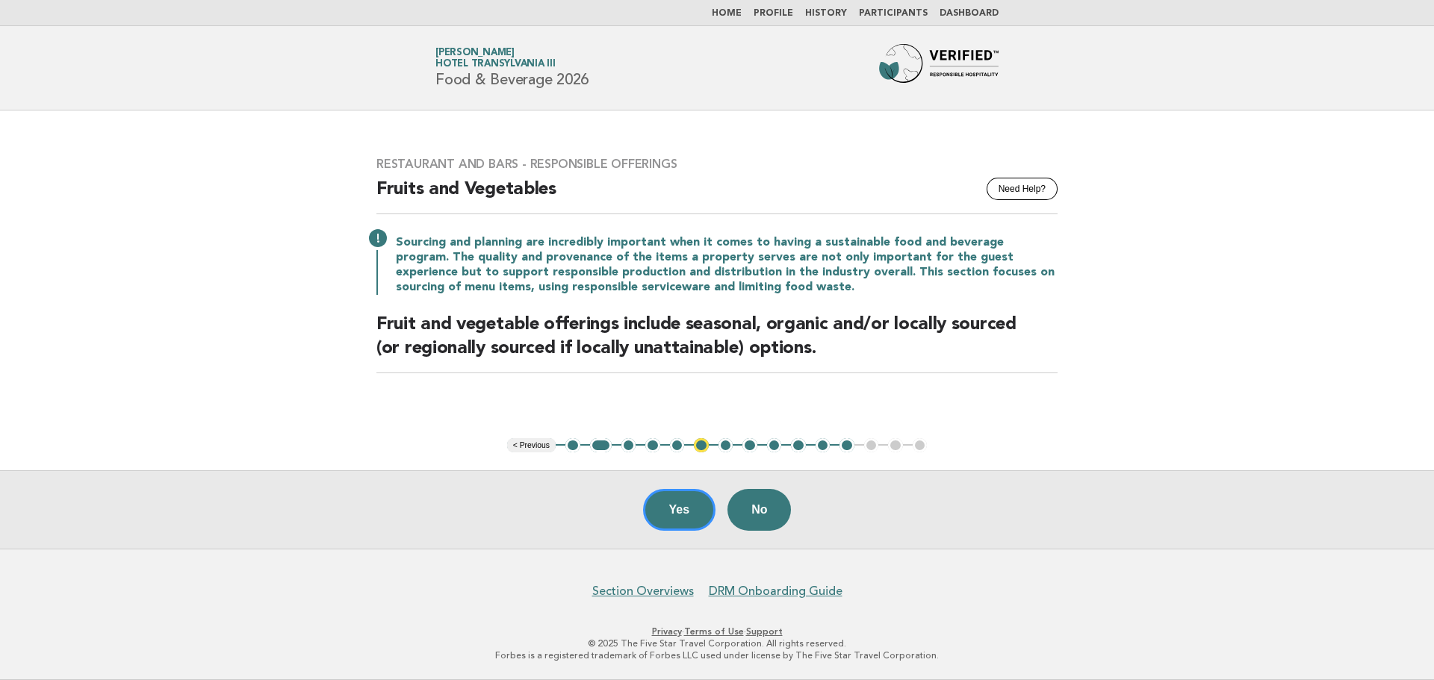
click at [597, 444] on button "2" at bounding box center [601, 445] width 22 height 15
click at [663, 509] on button "Yes" at bounding box center [679, 510] width 73 height 42
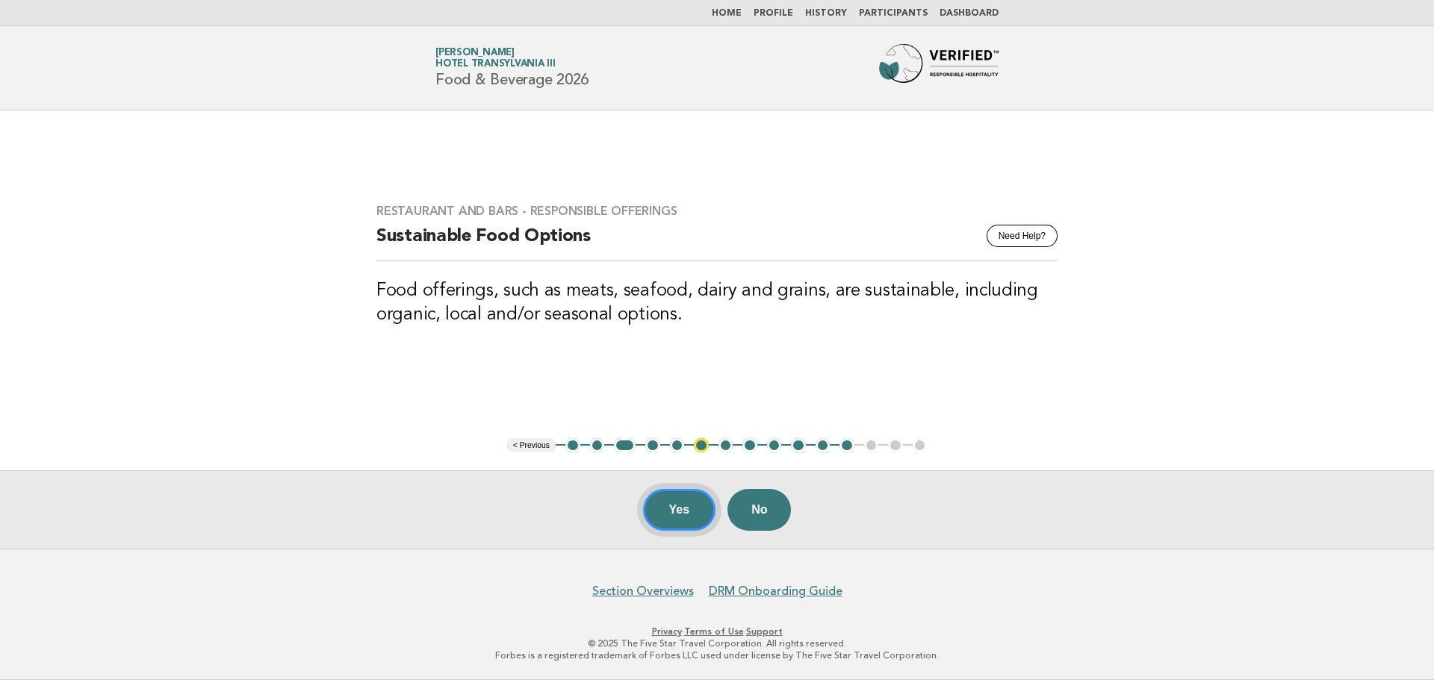
click at [680, 516] on button "Yes" at bounding box center [679, 510] width 73 height 42
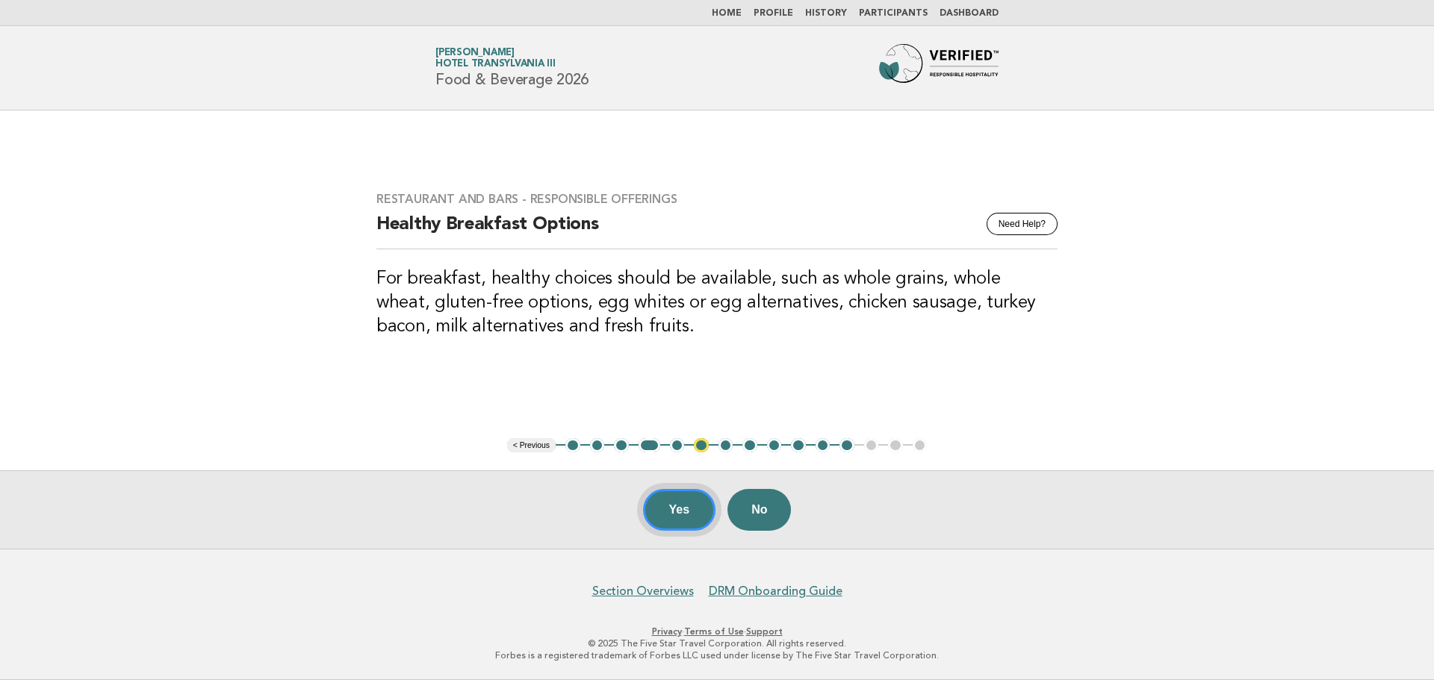
click at [695, 525] on button "Yes" at bounding box center [679, 510] width 73 height 42
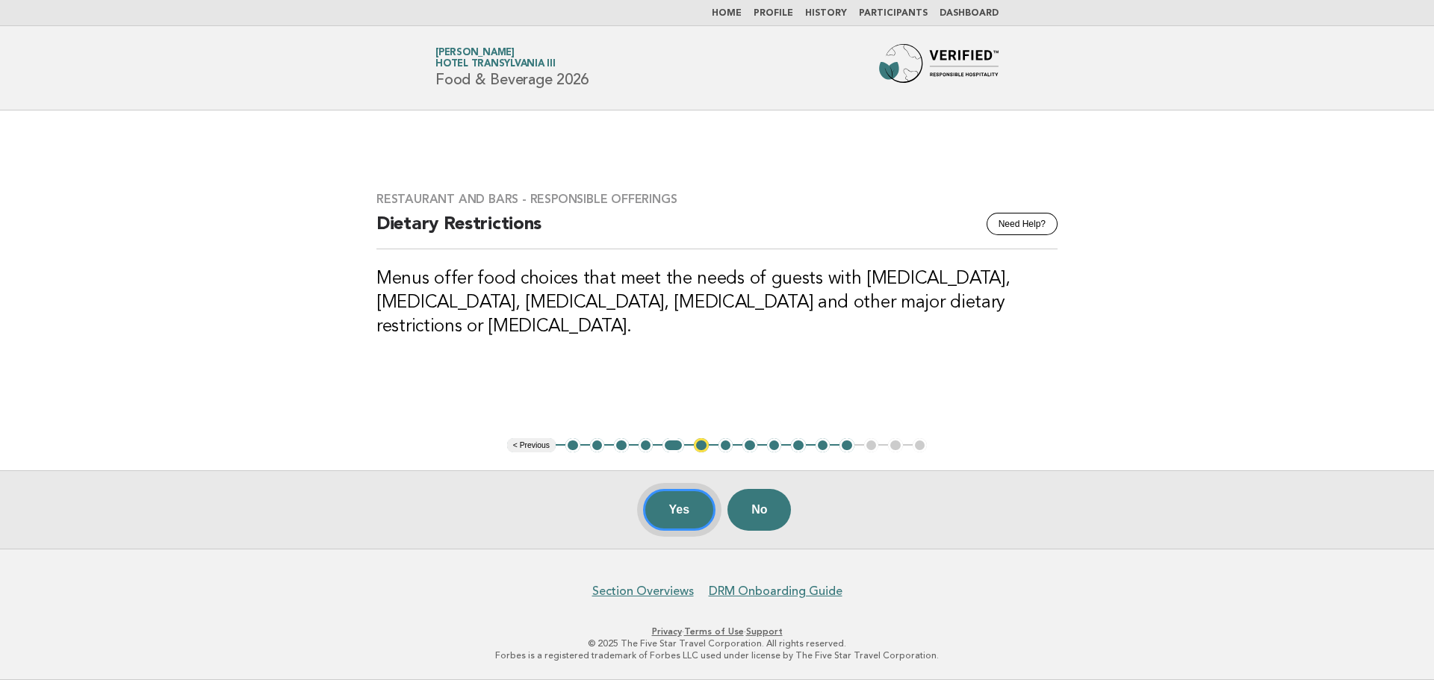
click at [664, 520] on button "Yes" at bounding box center [679, 510] width 73 height 42
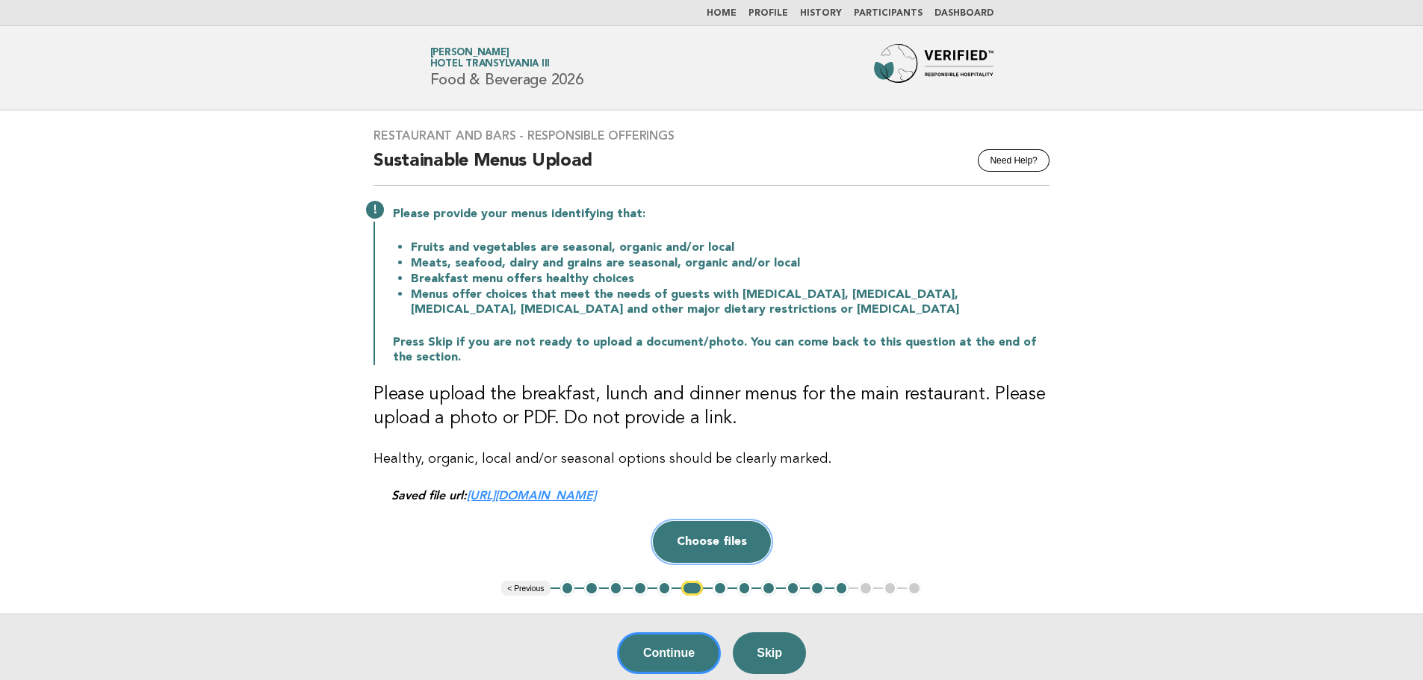
click at [711, 547] on button "Choose files" at bounding box center [712, 542] width 118 height 42
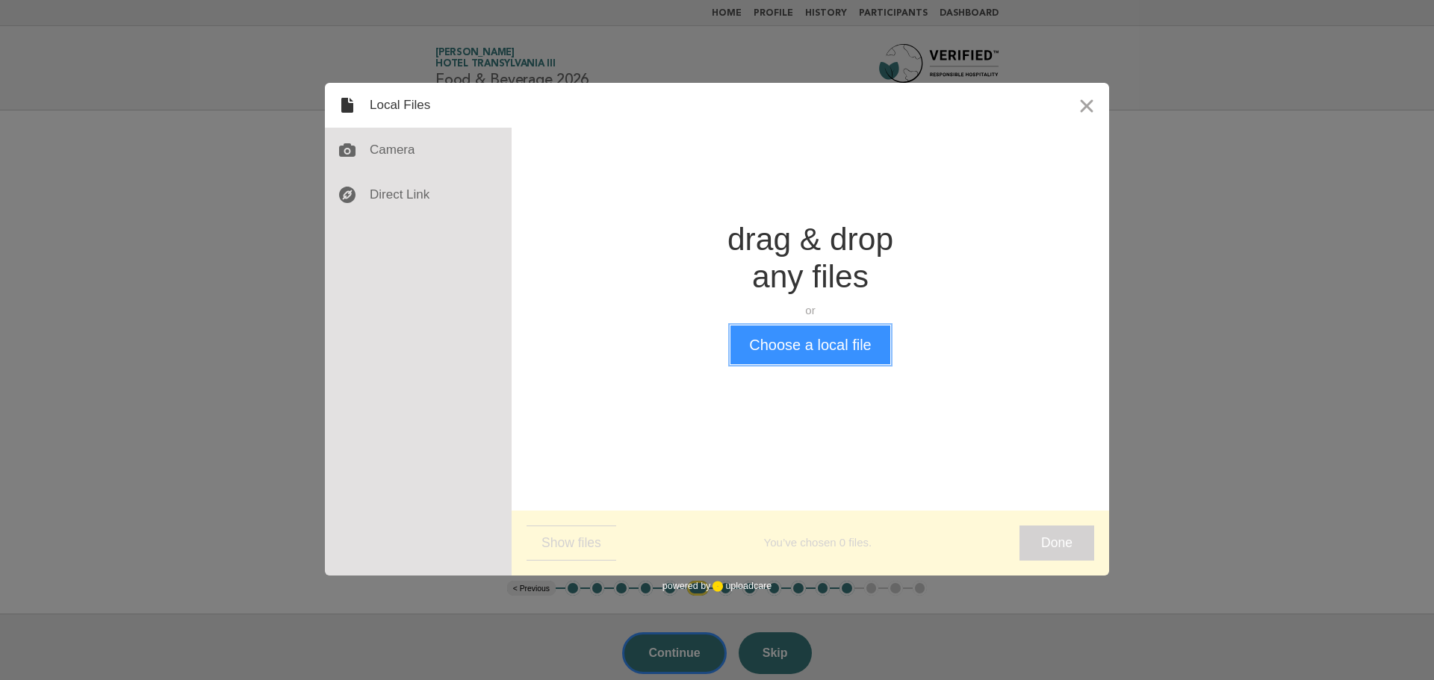
click at [831, 352] on button "Choose a local file" at bounding box center [809, 345] width 159 height 39
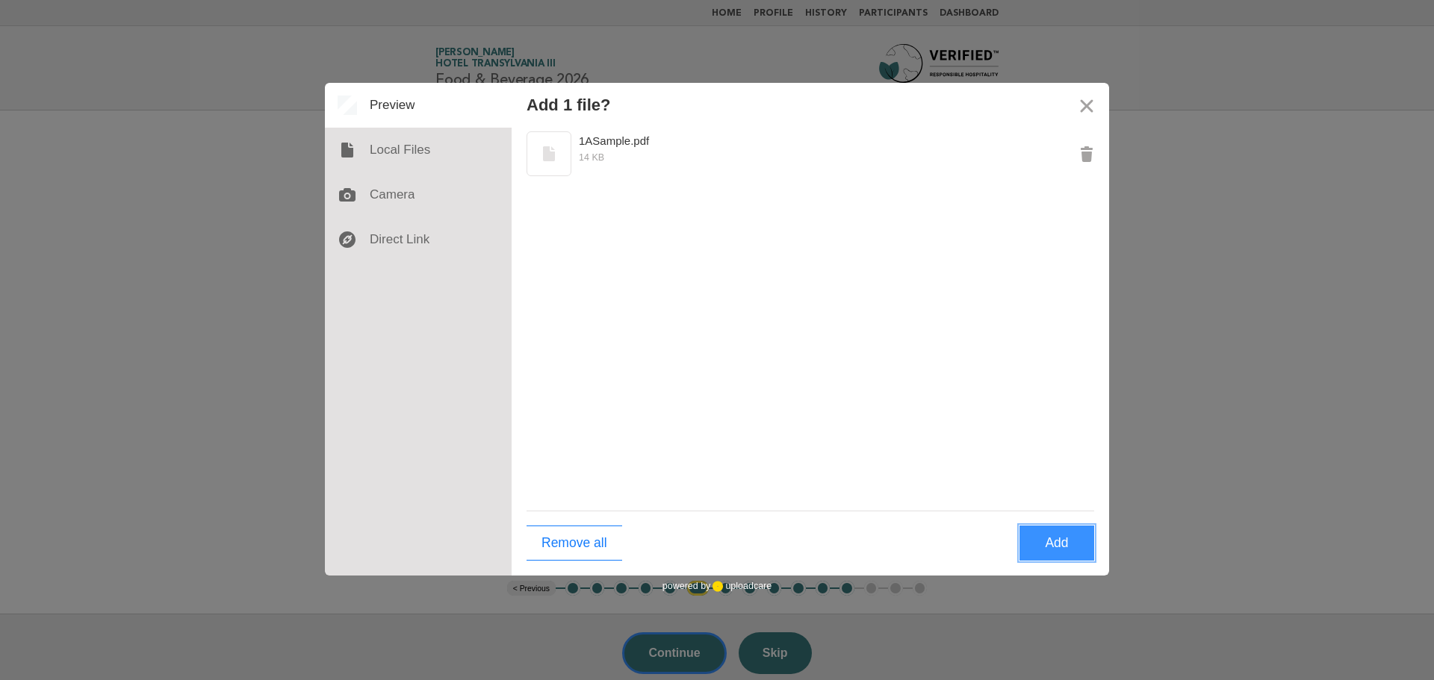
click at [1068, 547] on button "Add" at bounding box center [1057, 543] width 75 height 35
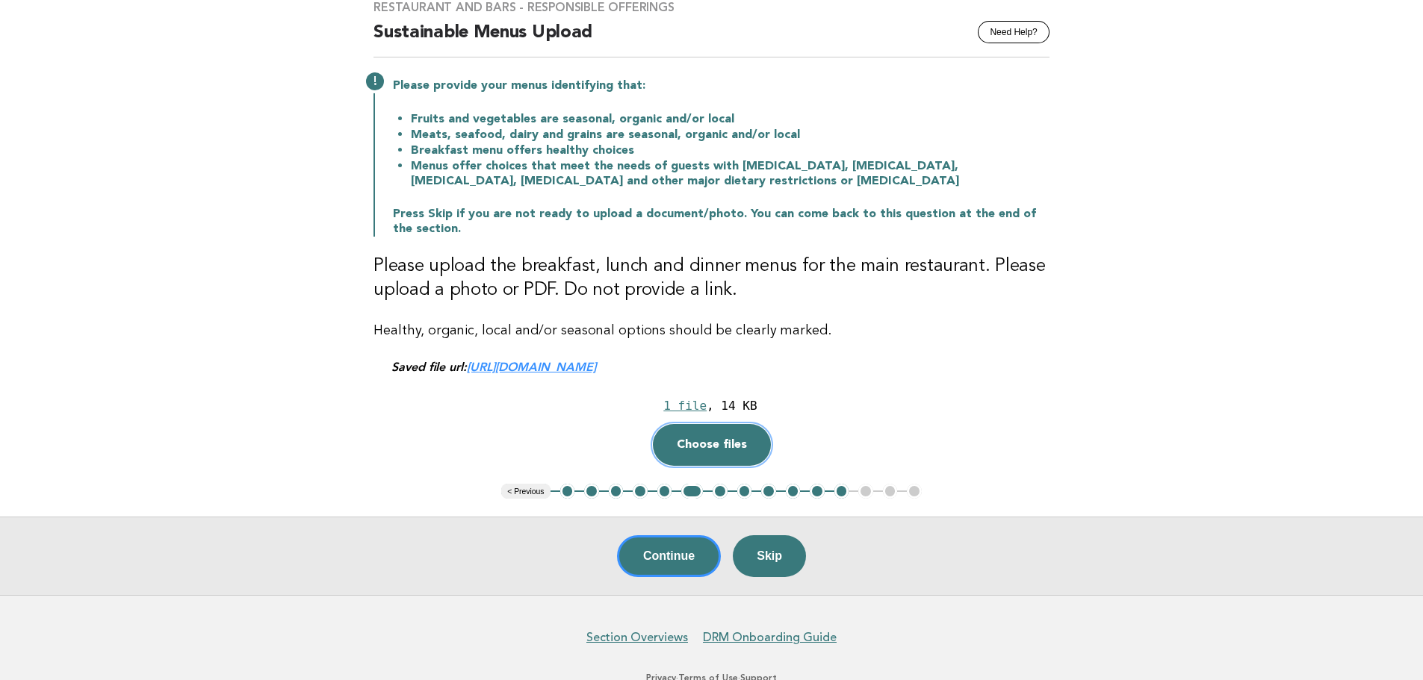
scroll to position [149, 0]
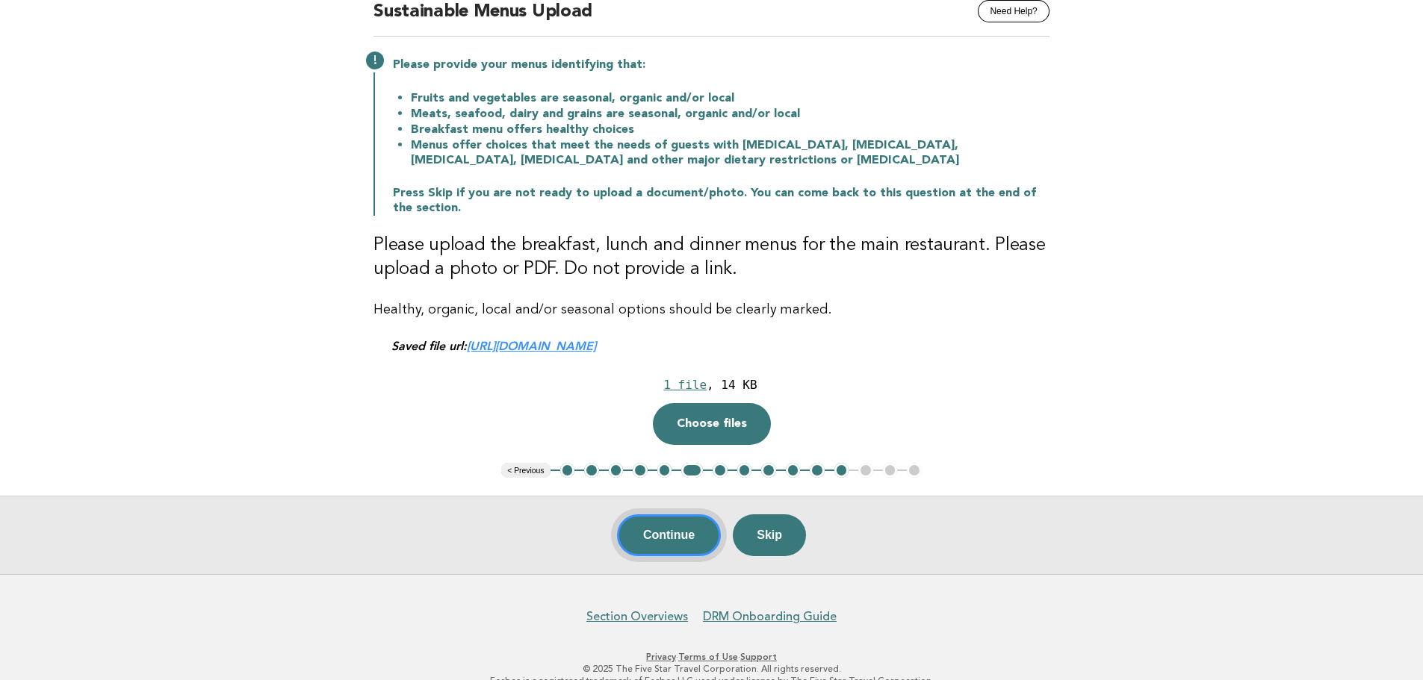
click at [662, 537] on button "Continue" at bounding box center [669, 536] width 104 height 42
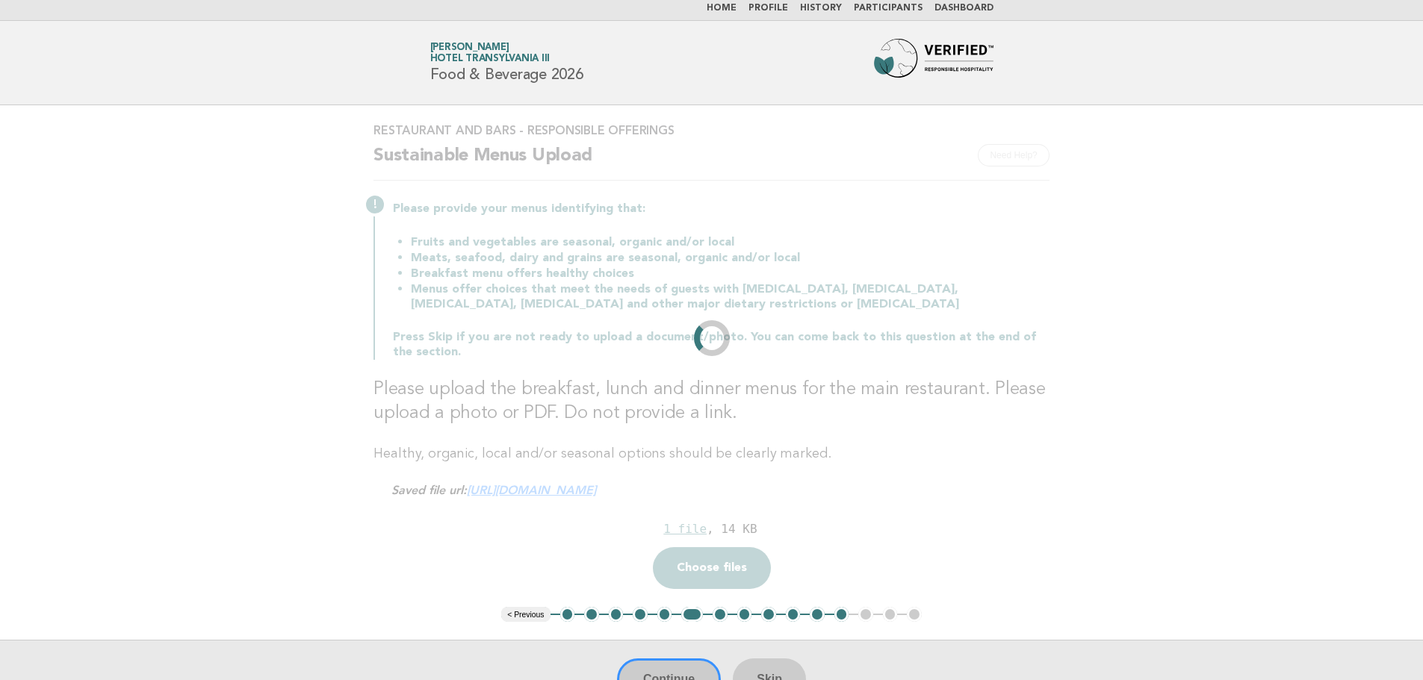
scroll to position [0, 0]
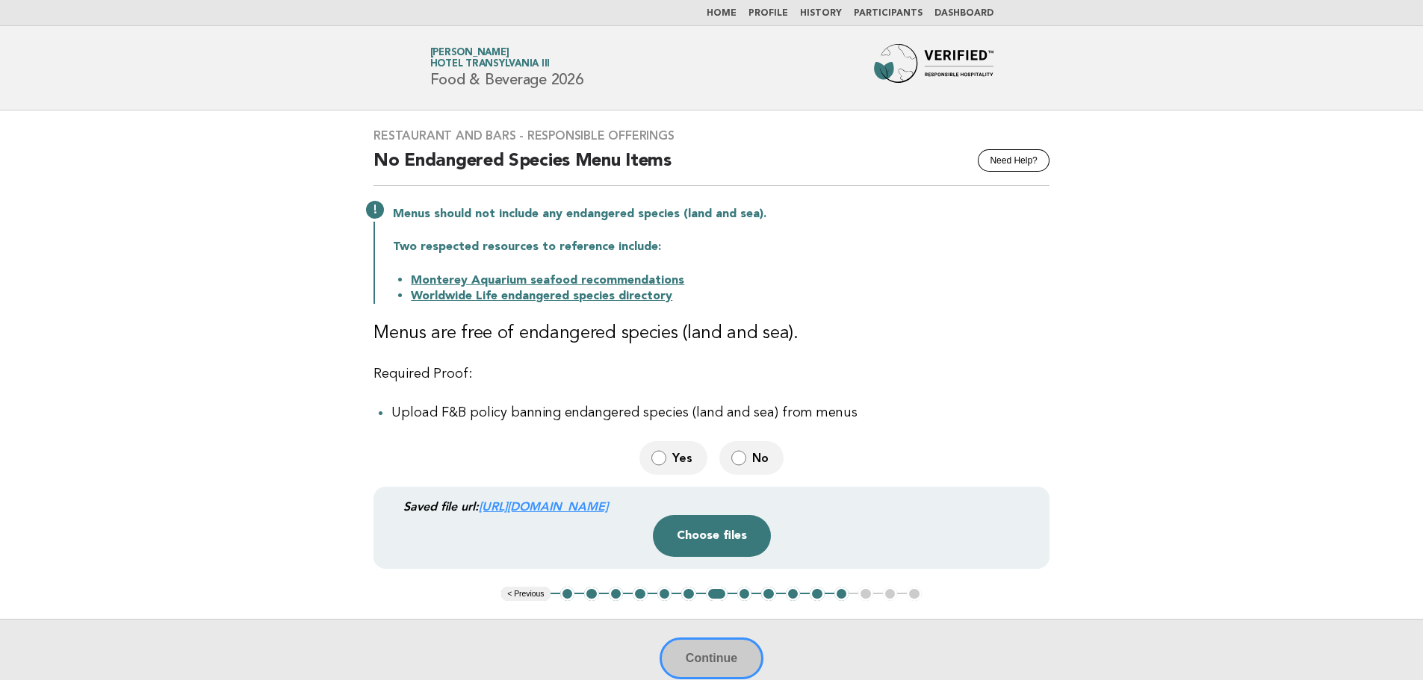
click at [713, 651] on div "Continue" at bounding box center [711, 658] width 1423 height 78
click at [707, 547] on button "Choose files" at bounding box center [712, 536] width 118 height 42
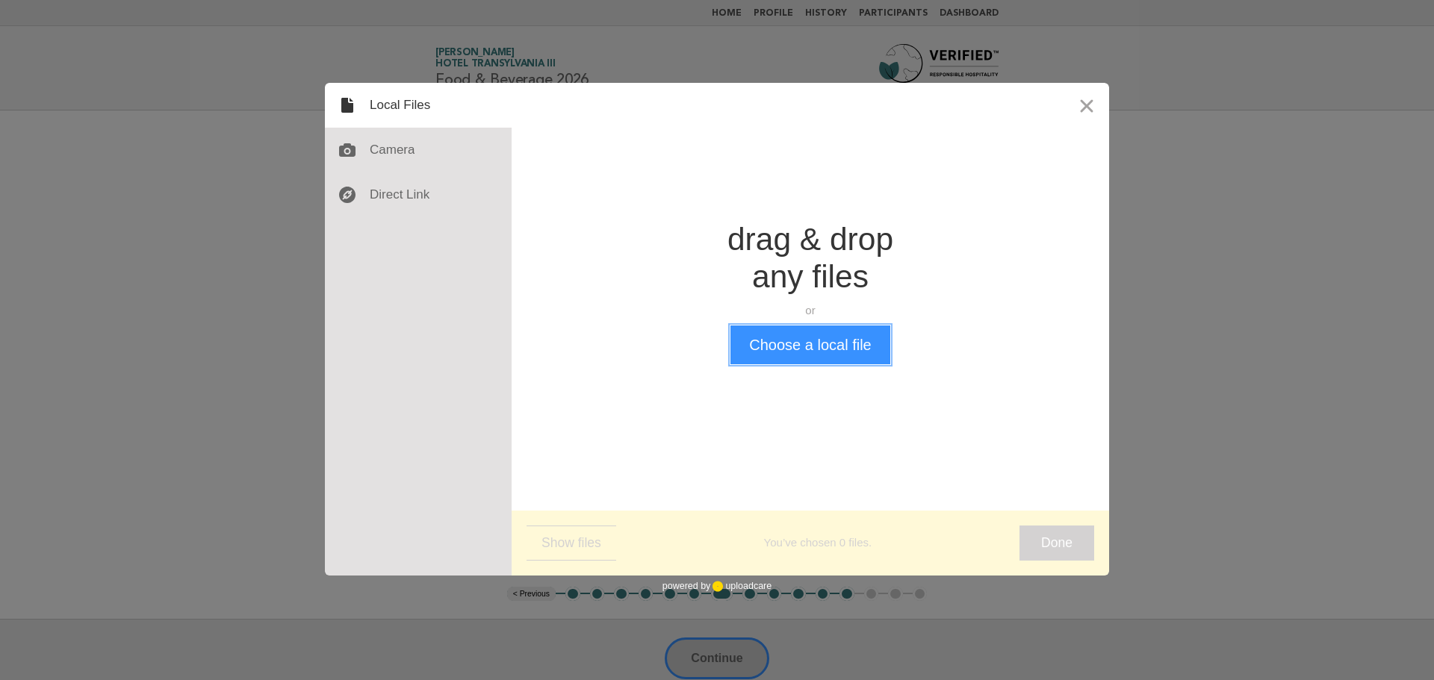
click at [807, 345] on button "Choose a local file" at bounding box center [809, 345] width 159 height 39
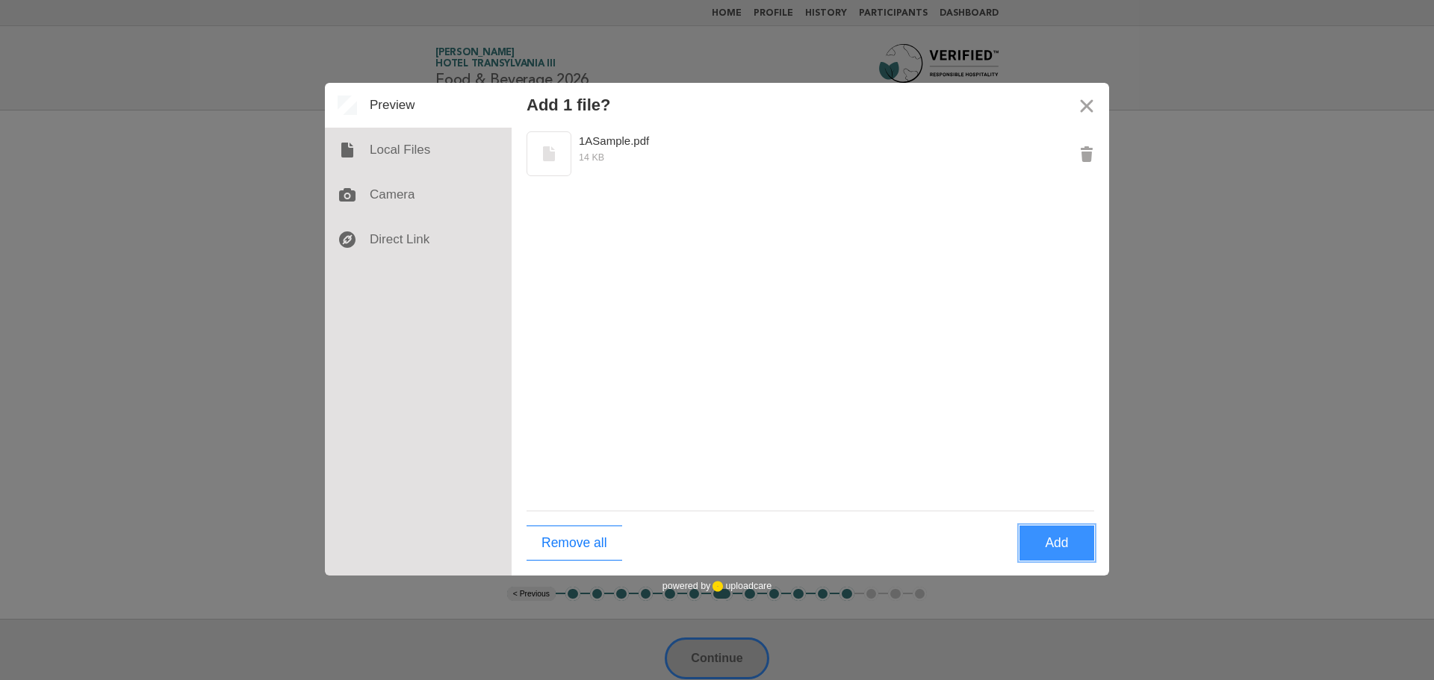
click at [1066, 548] on button "Add" at bounding box center [1057, 543] width 75 height 35
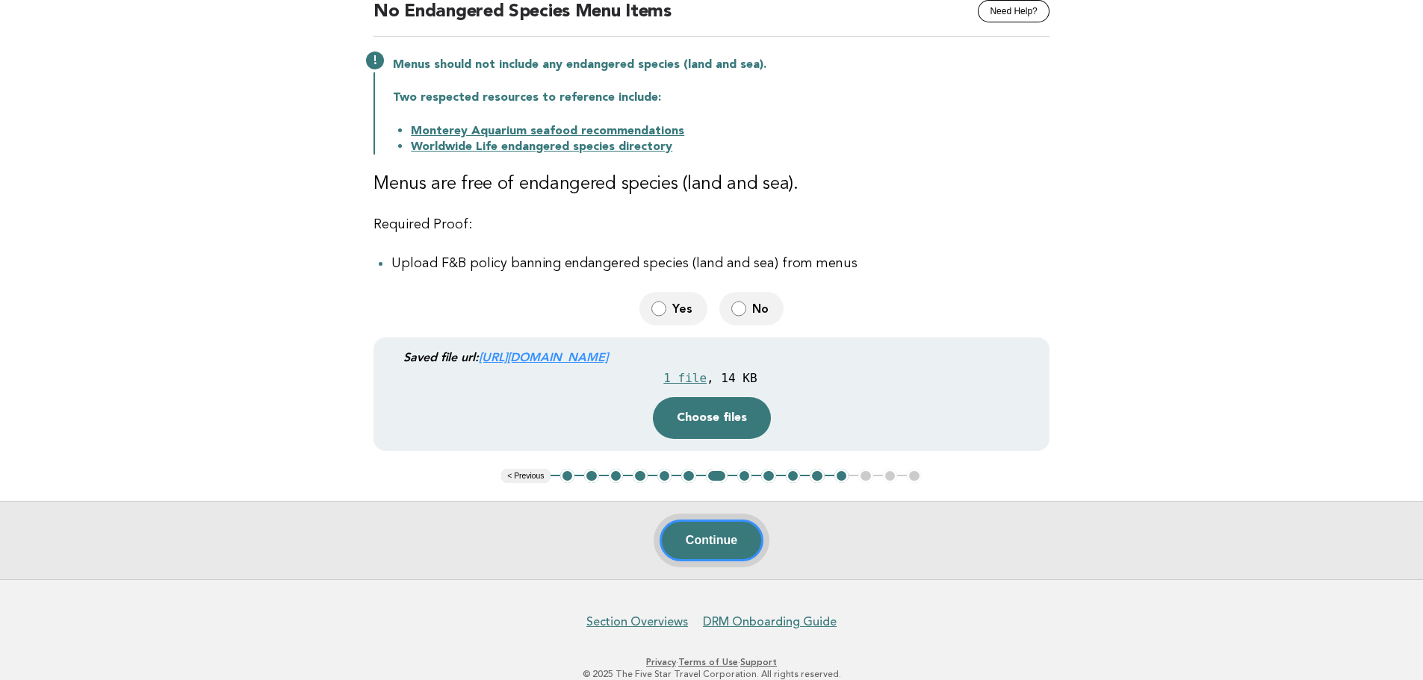
click at [686, 524] on button "Continue" at bounding box center [712, 541] width 104 height 42
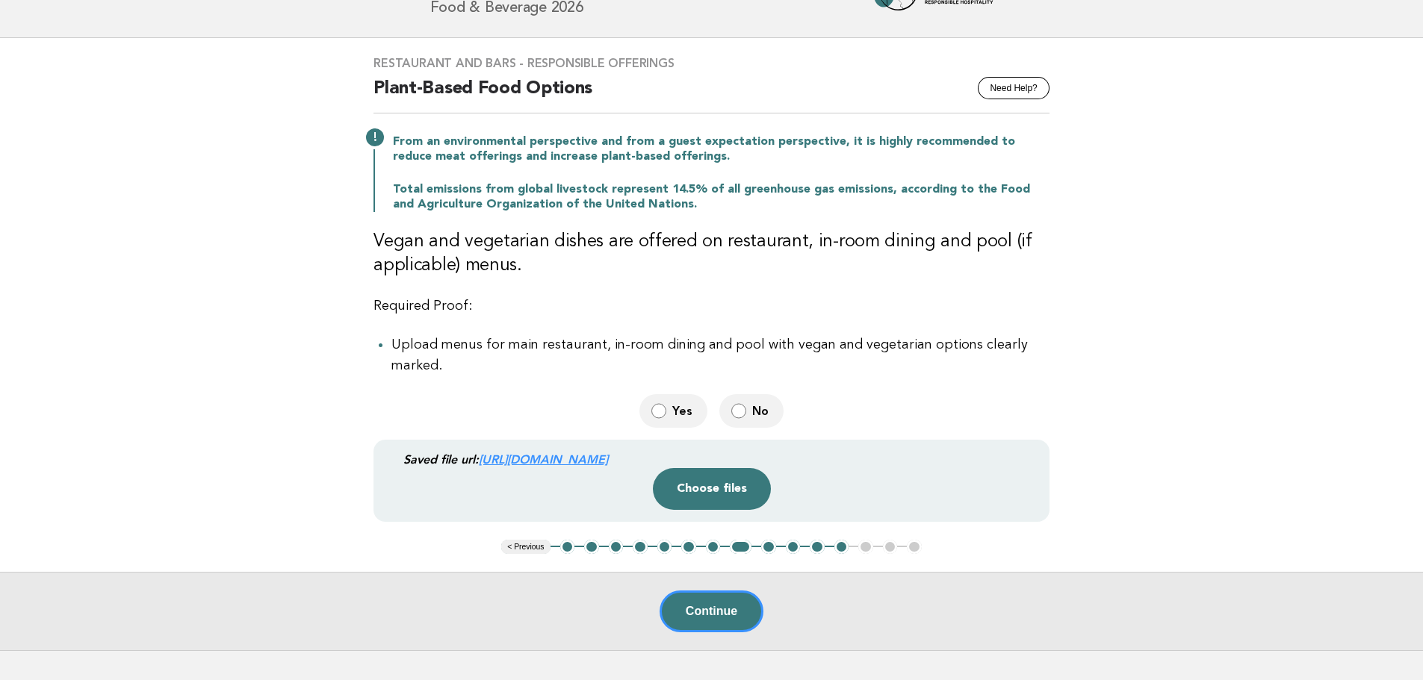
scroll to position [75, 0]
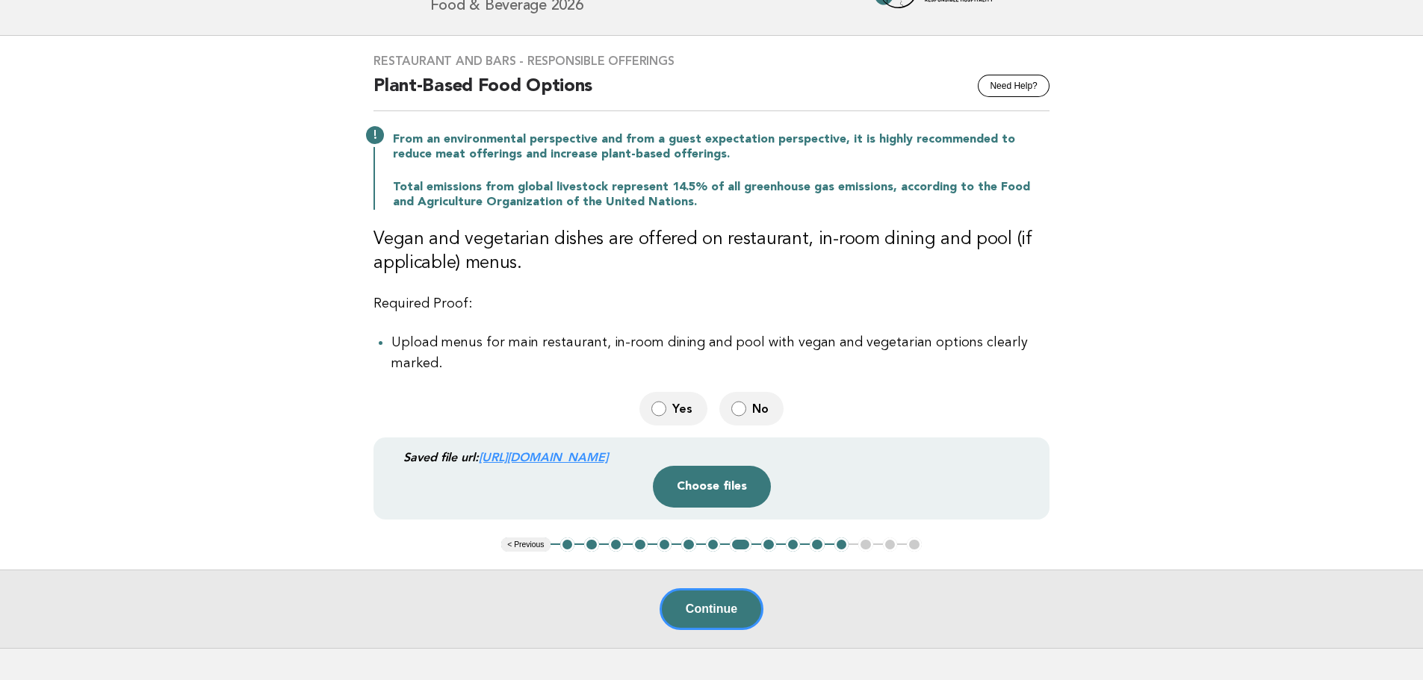
click at [760, 401] on span "No" at bounding box center [761, 409] width 19 height 16
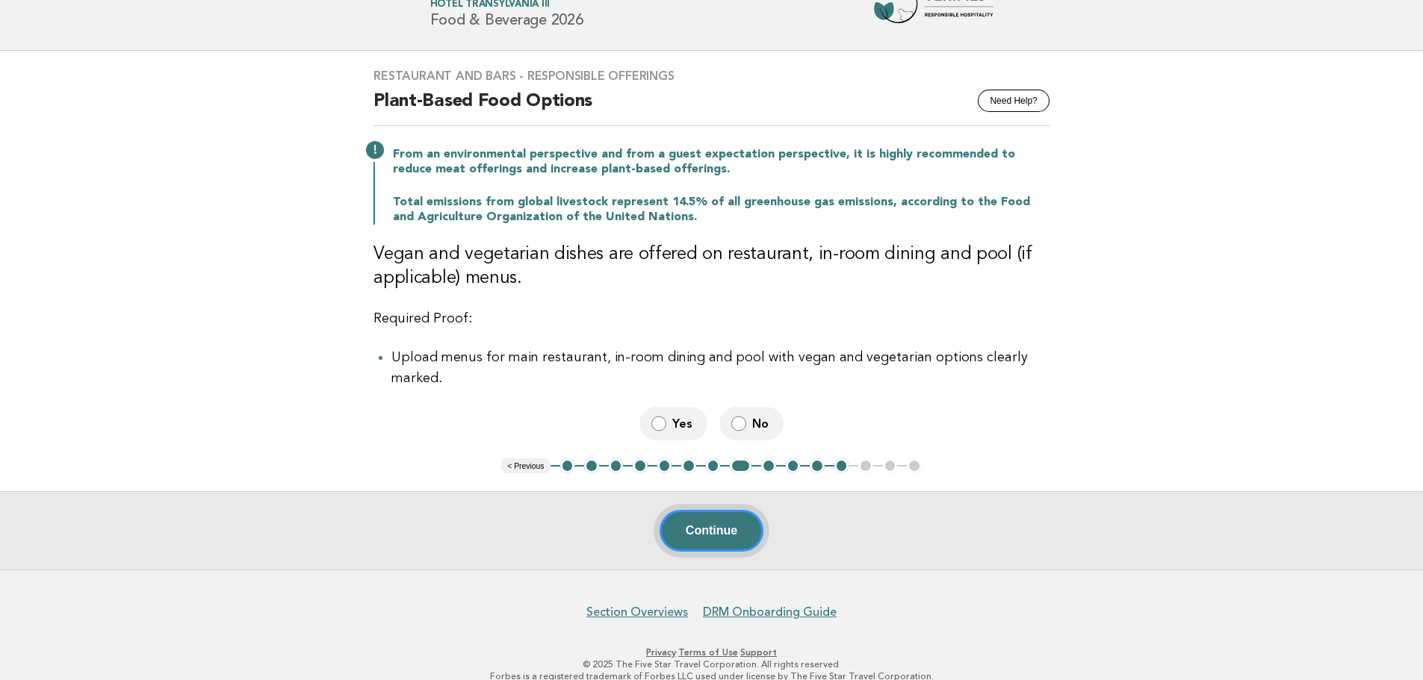
click at [726, 510] on button "Continue" at bounding box center [712, 531] width 104 height 42
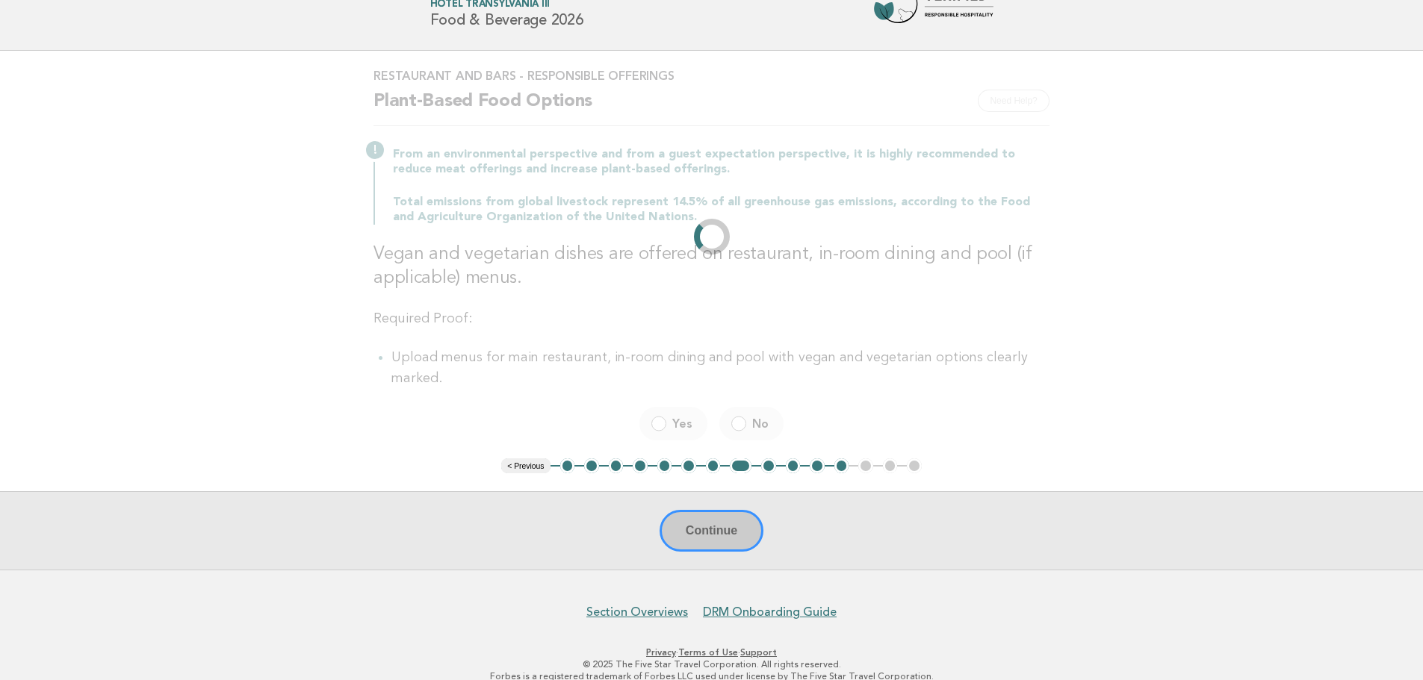
scroll to position [0, 0]
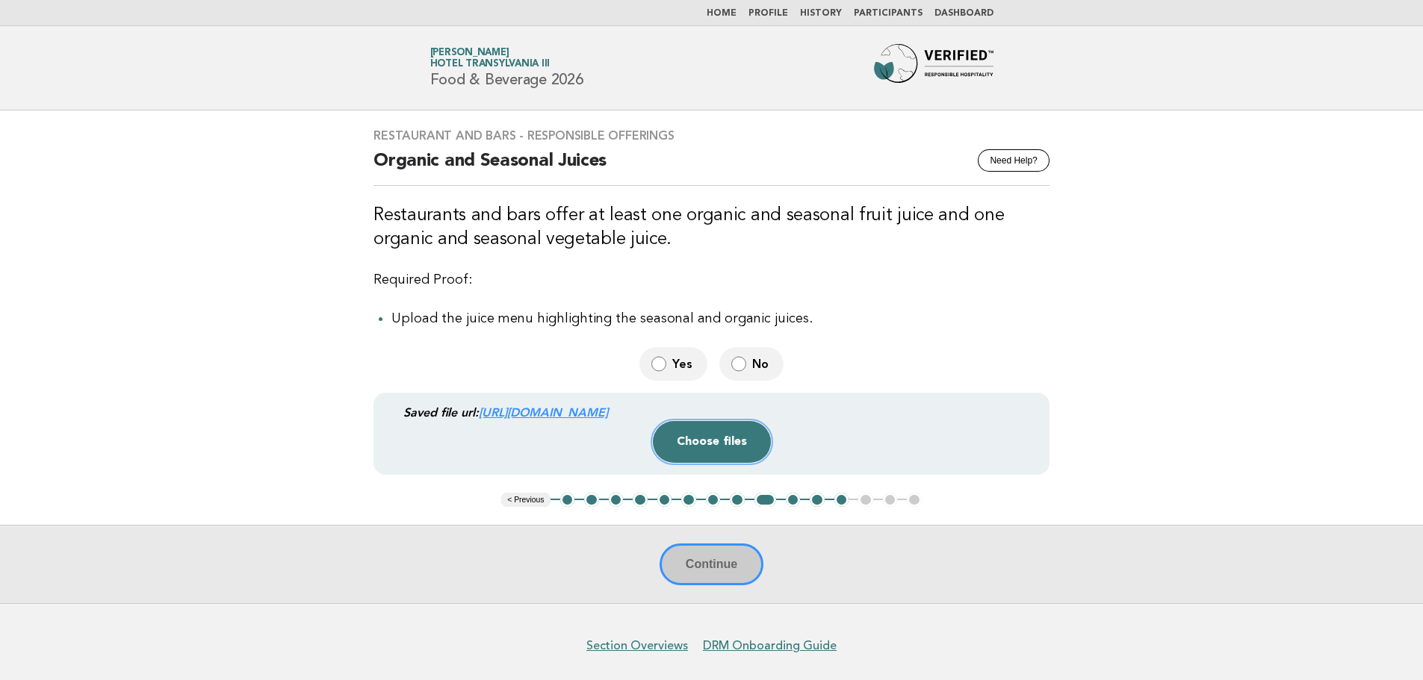
click at [689, 462] on button "Choose files" at bounding box center [712, 442] width 118 height 42
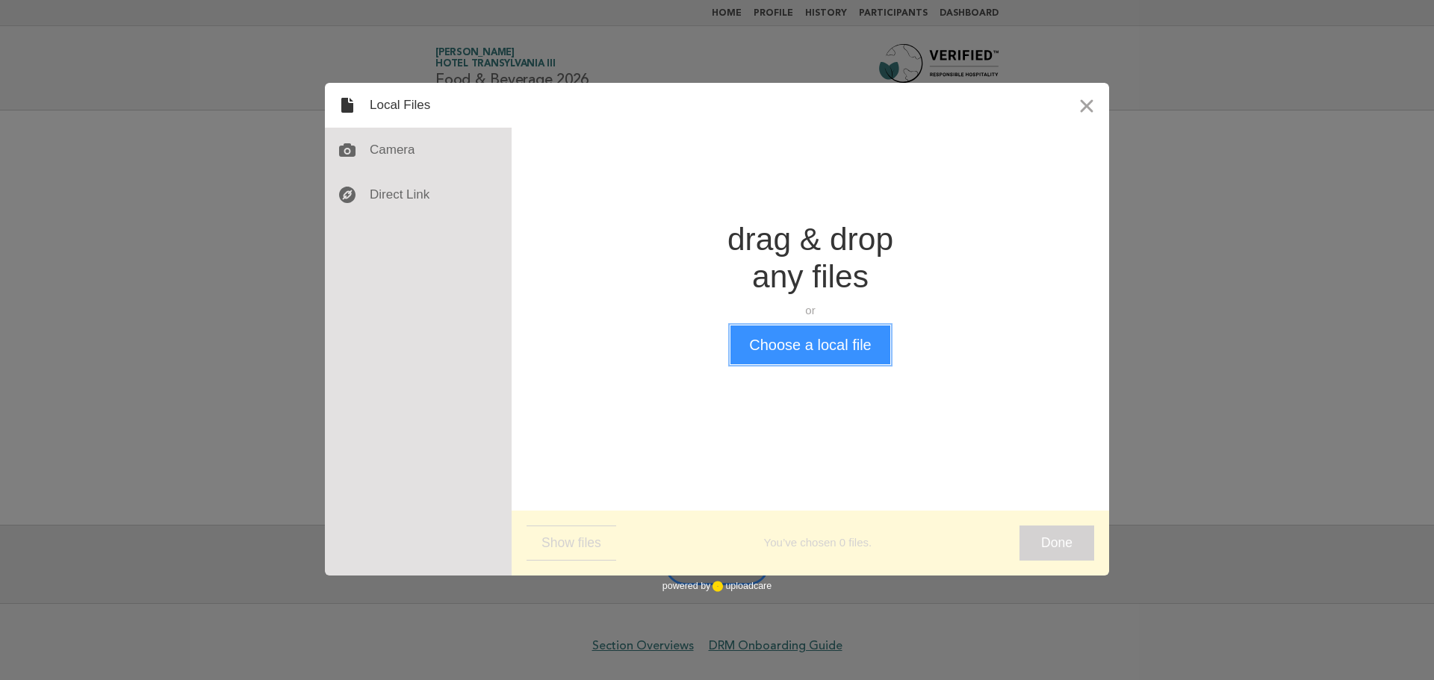
click at [805, 355] on button "Choose a local file" at bounding box center [809, 345] width 159 height 39
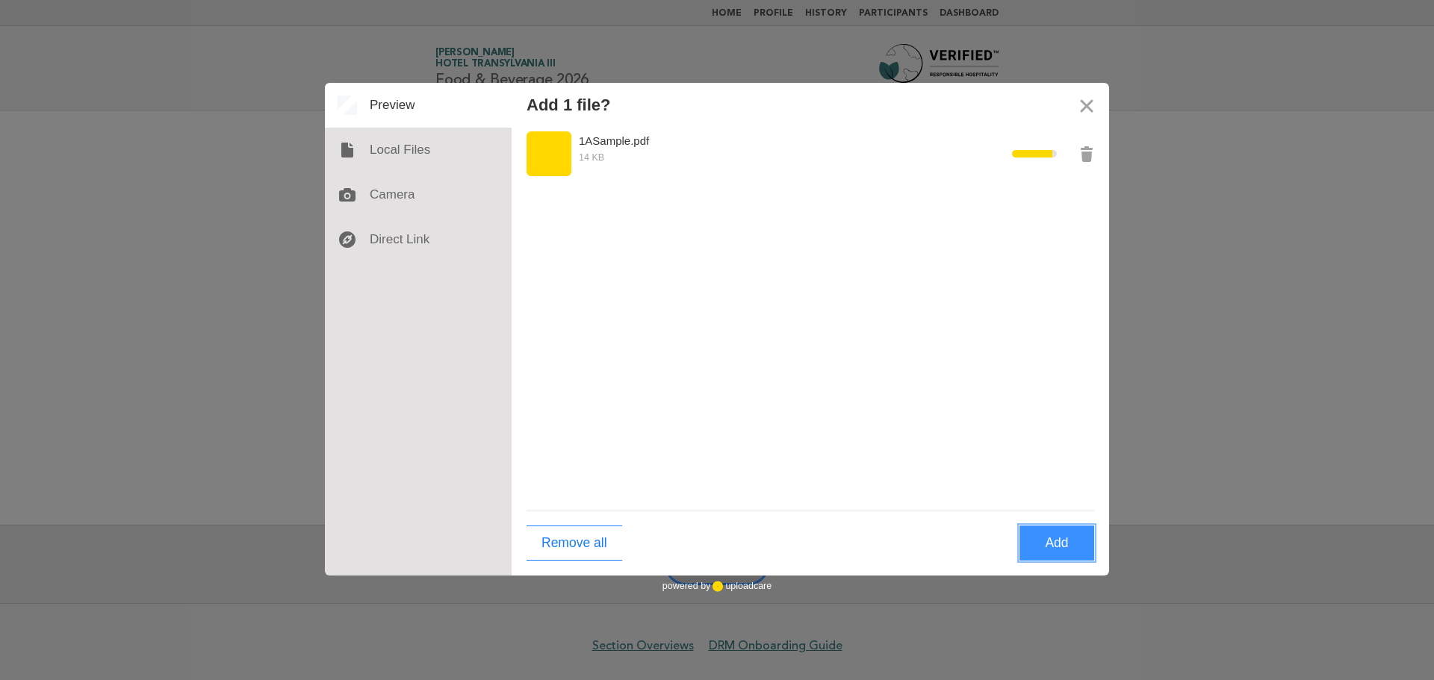
click at [1056, 539] on button "Add" at bounding box center [1057, 543] width 75 height 35
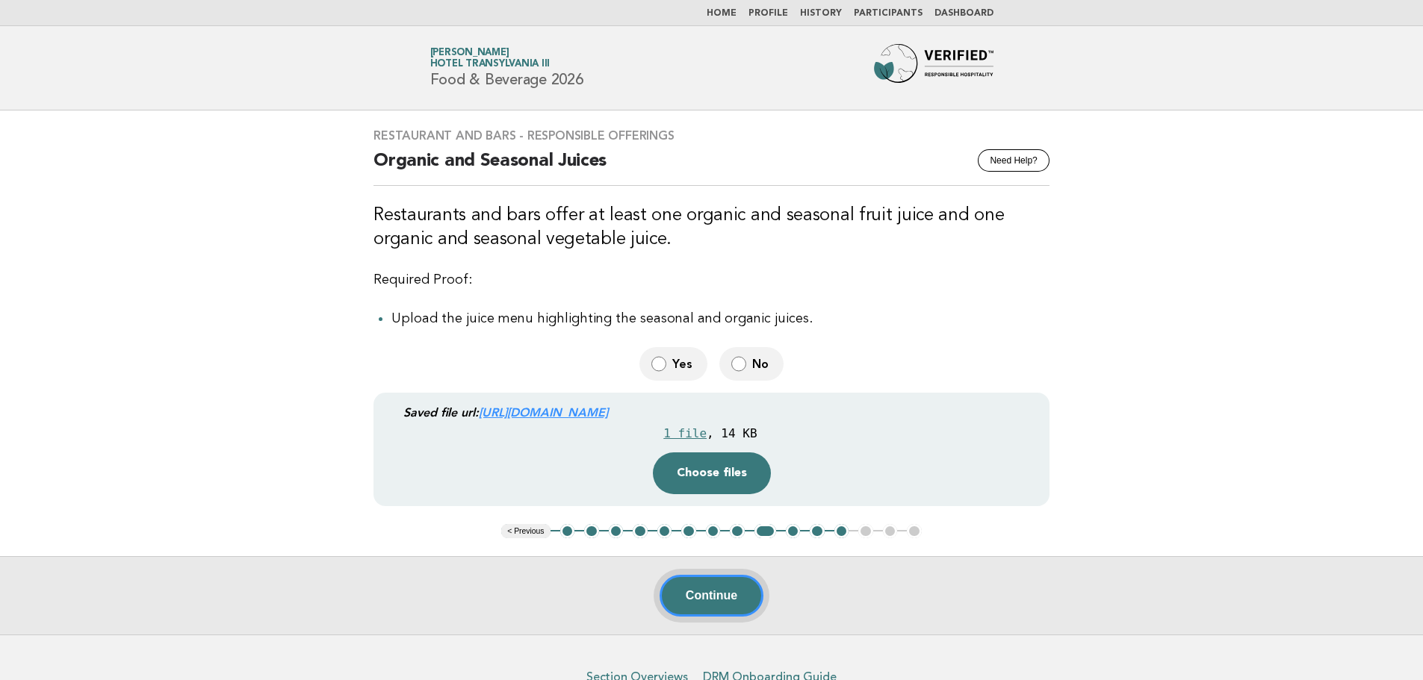
click at [713, 600] on button "Continue" at bounding box center [712, 596] width 104 height 42
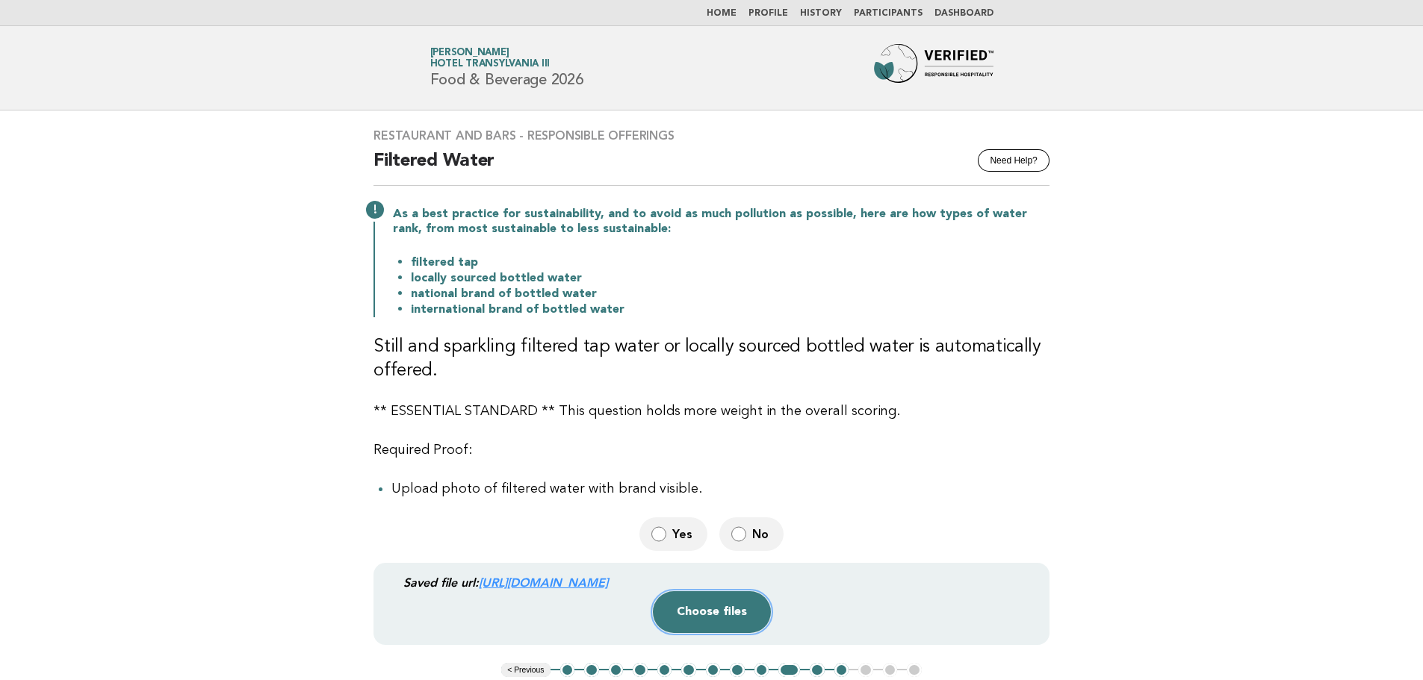
click at [695, 613] on button "Choose files" at bounding box center [712, 613] width 118 height 42
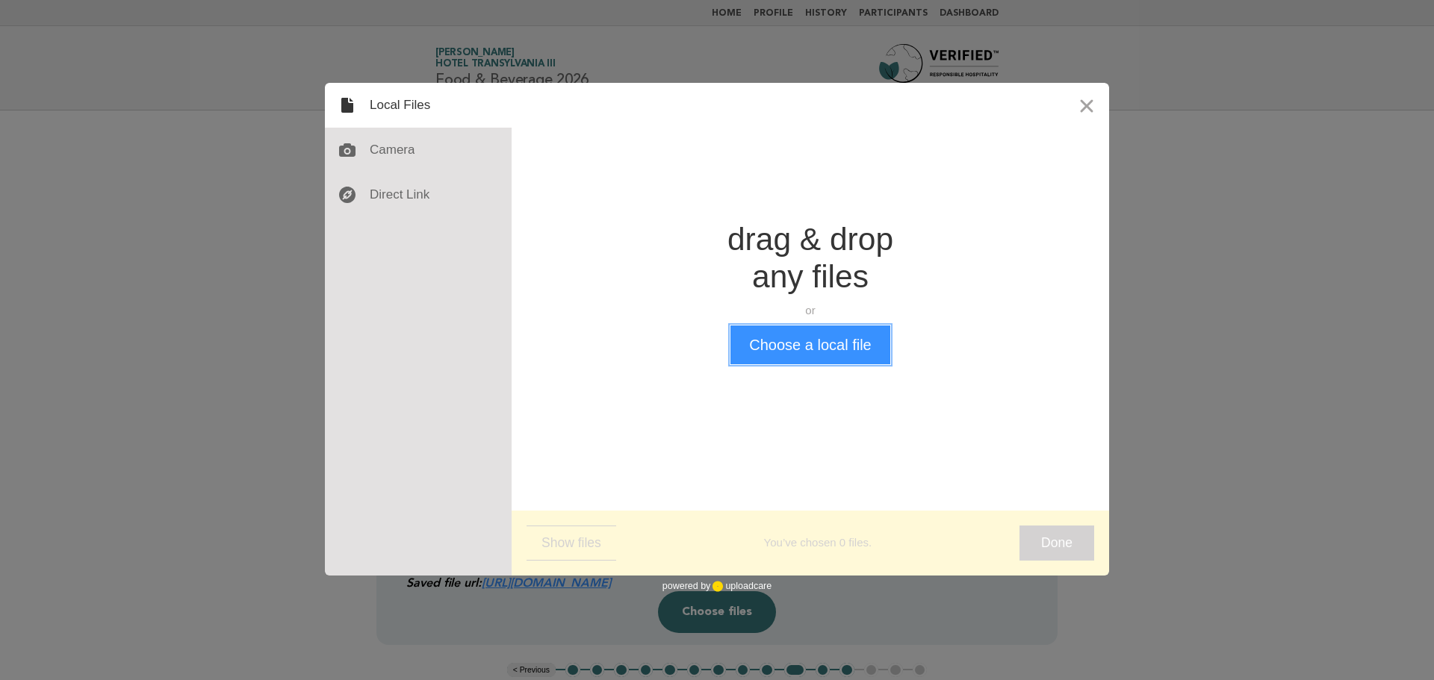
click at [783, 340] on button "Choose a local file" at bounding box center [809, 345] width 159 height 39
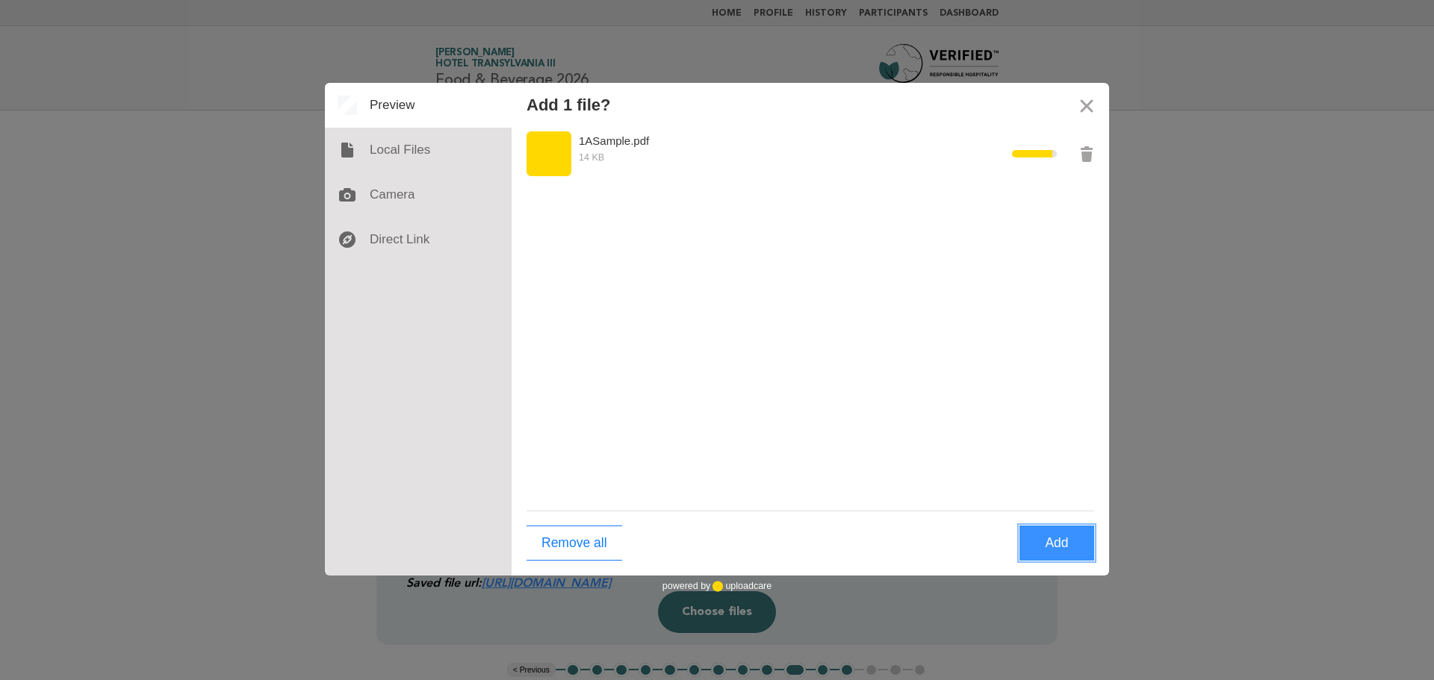
click at [1067, 551] on button "Add" at bounding box center [1057, 543] width 75 height 35
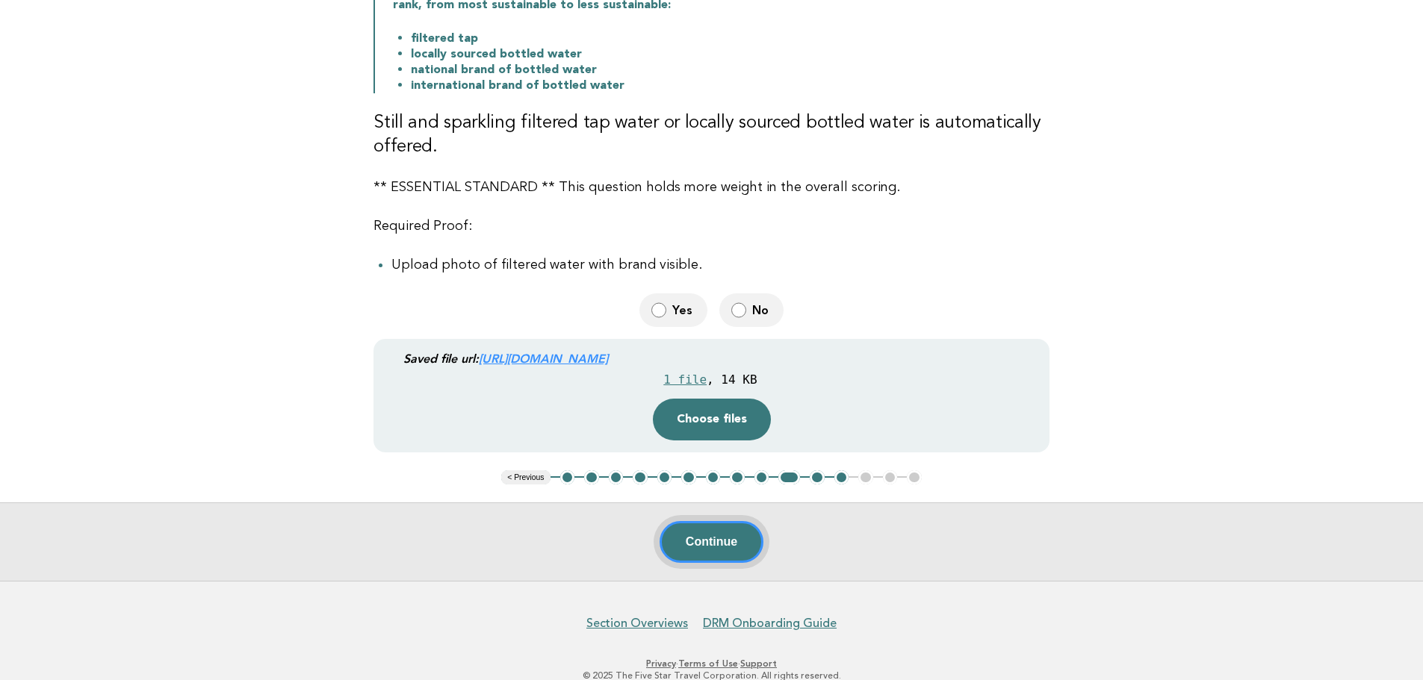
click at [727, 548] on button "Continue" at bounding box center [712, 542] width 104 height 42
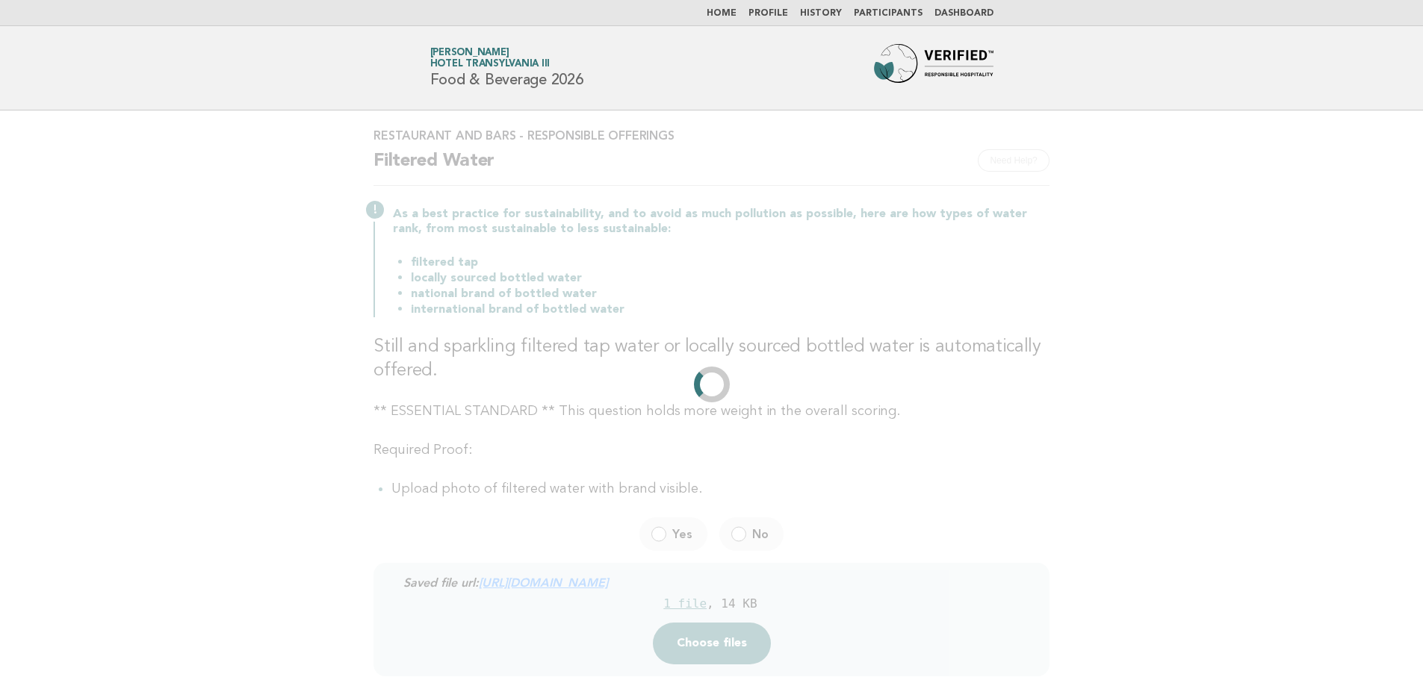
click at [91, 656] on main "Restaurant and Bars - Responsible Offerings Need Help? Filtered Water As a best…" at bounding box center [711, 458] width 1423 height 695
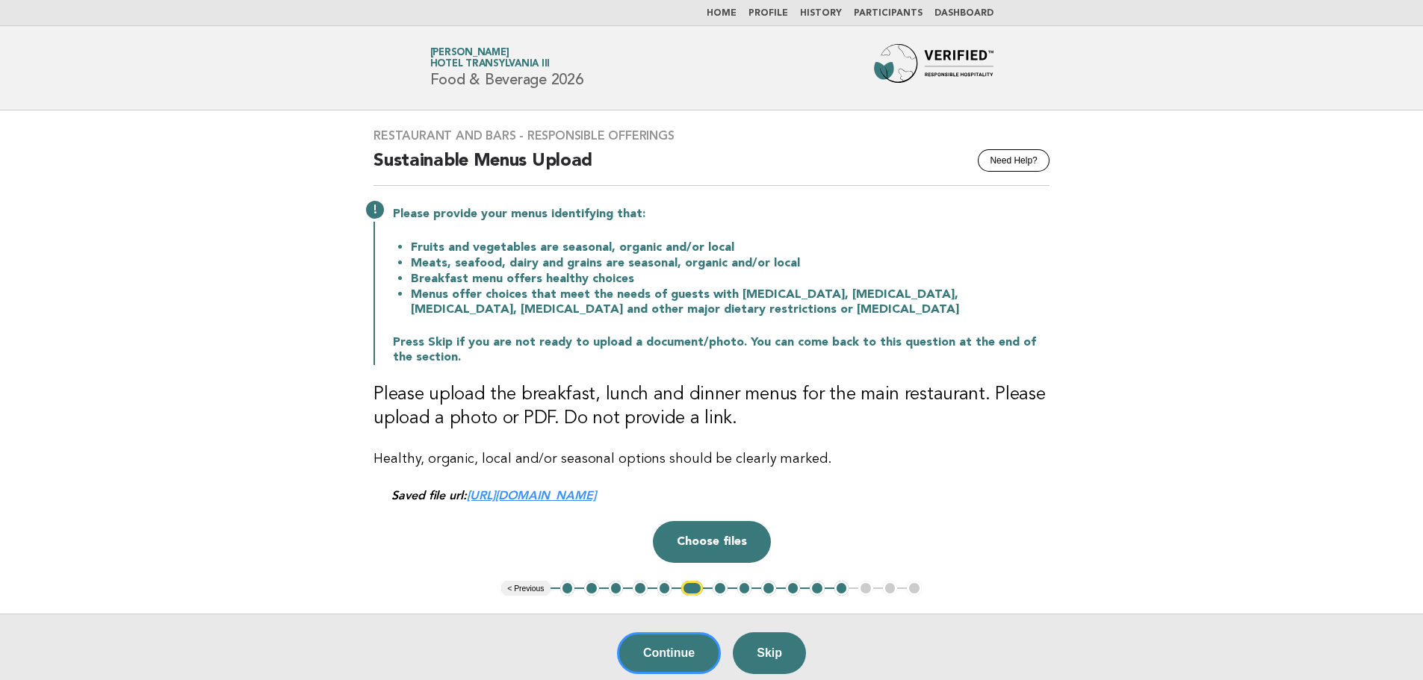
click at [665, 590] on button "5" at bounding box center [664, 588] width 15 height 15
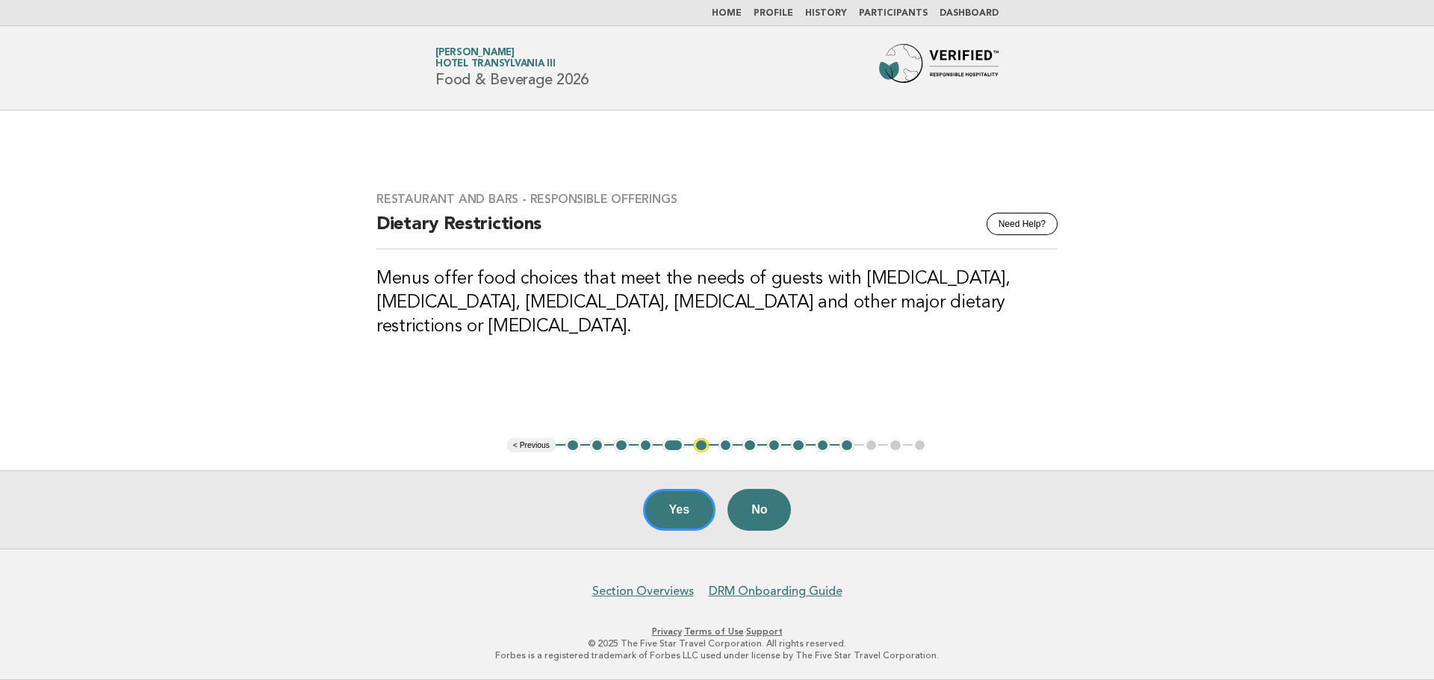
click at [647, 448] on button "4" at bounding box center [646, 445] width 15 height 15
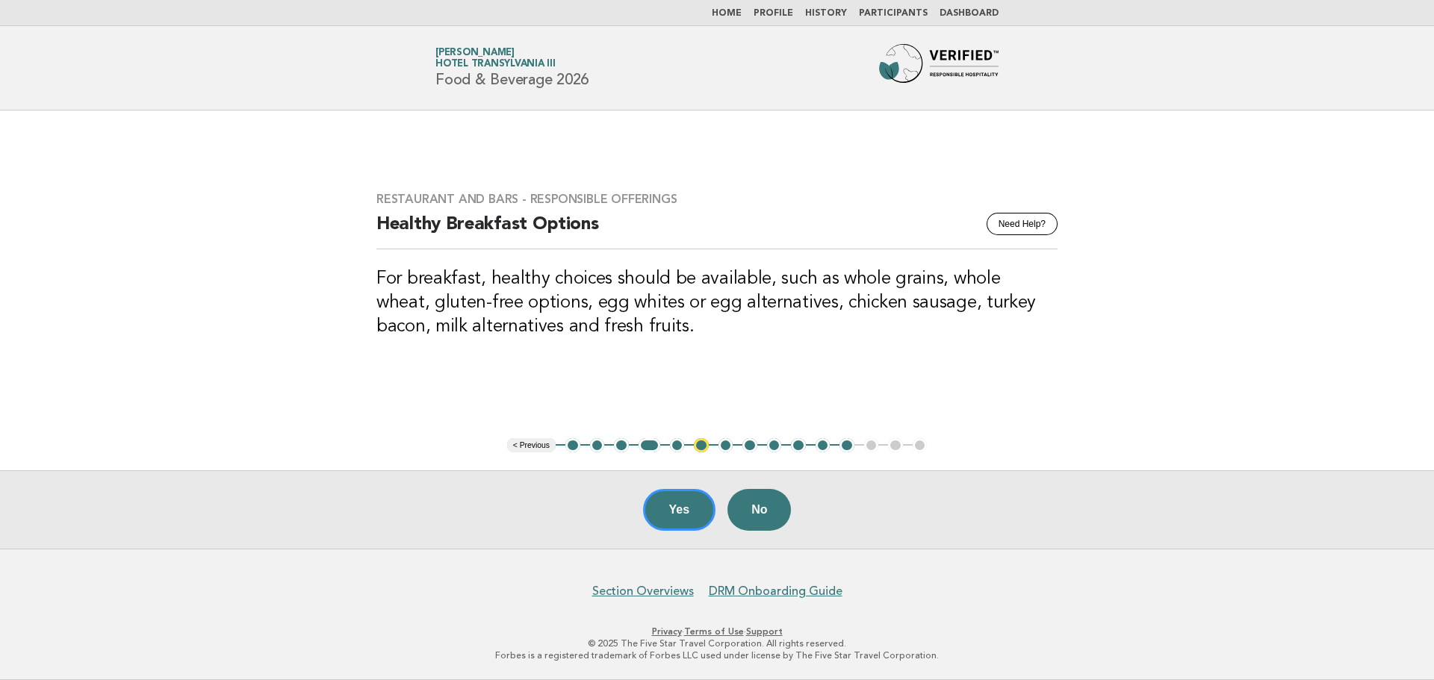
click at [675, 447] on button "5" at bounding box center [677, 445] width 15 height 15
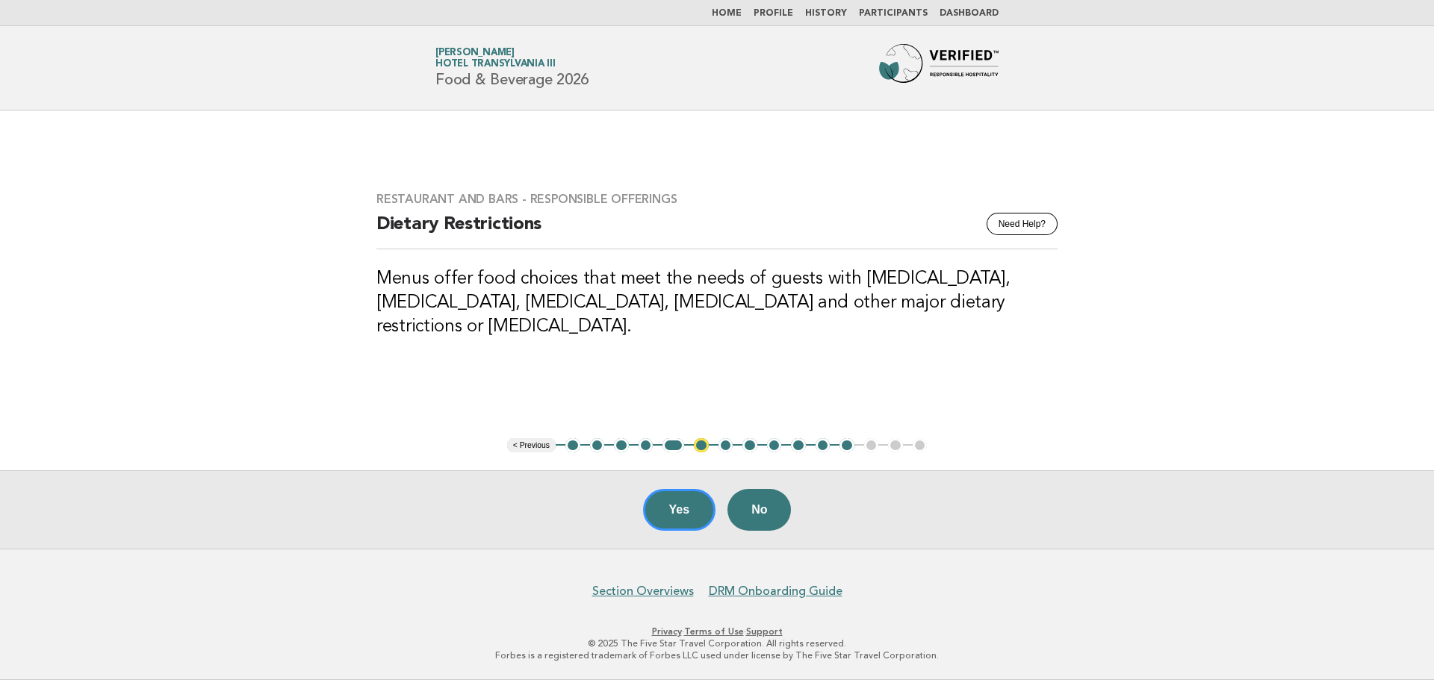
click at [701, 447] on button "6" at bounding box center [701, 445] width 15 height 15
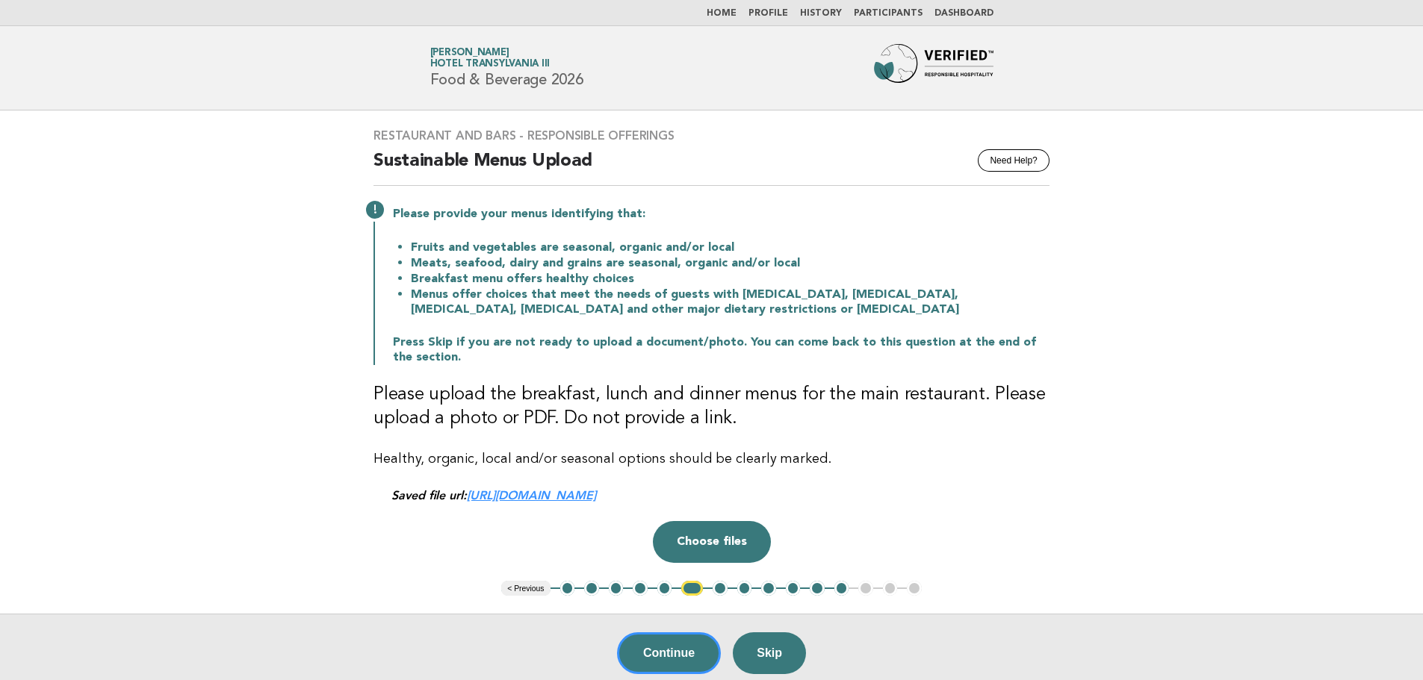
click at [720, 587] on button "7" at bounding box center [720, 588] width 15 height 15
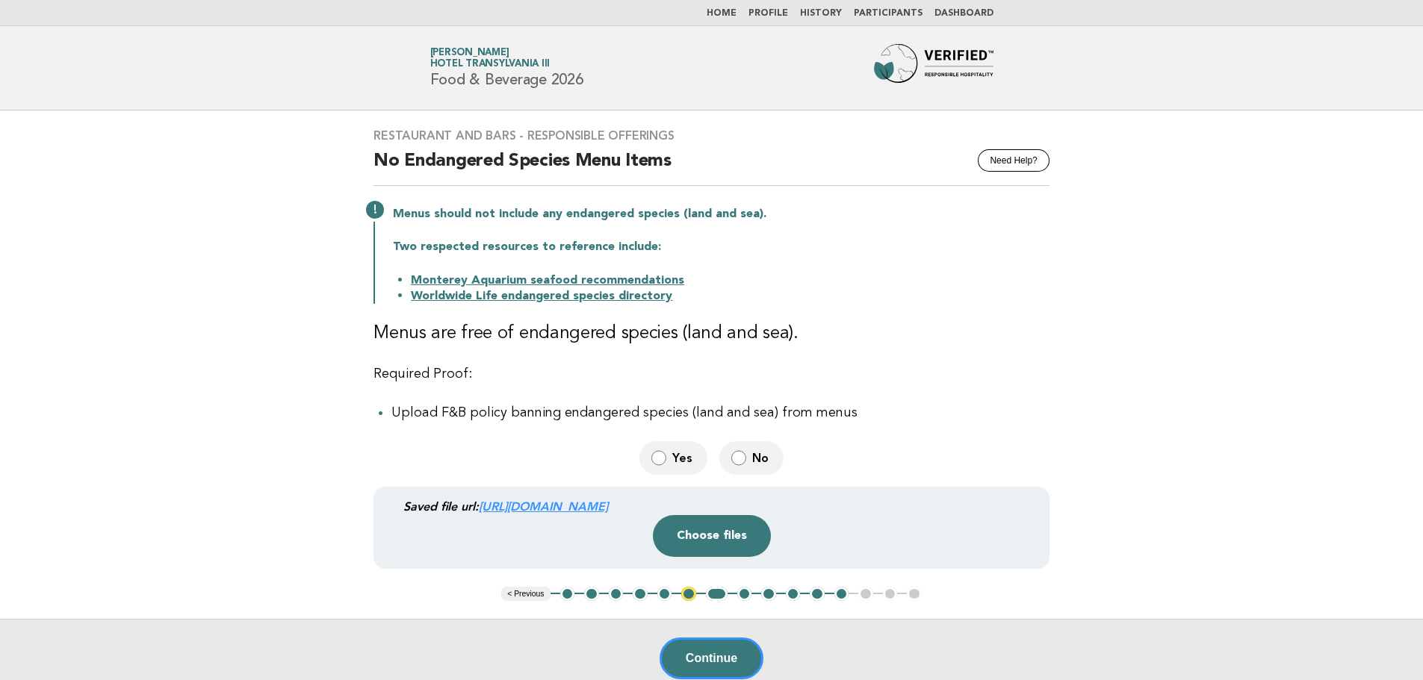
scroll to position [75, 0]
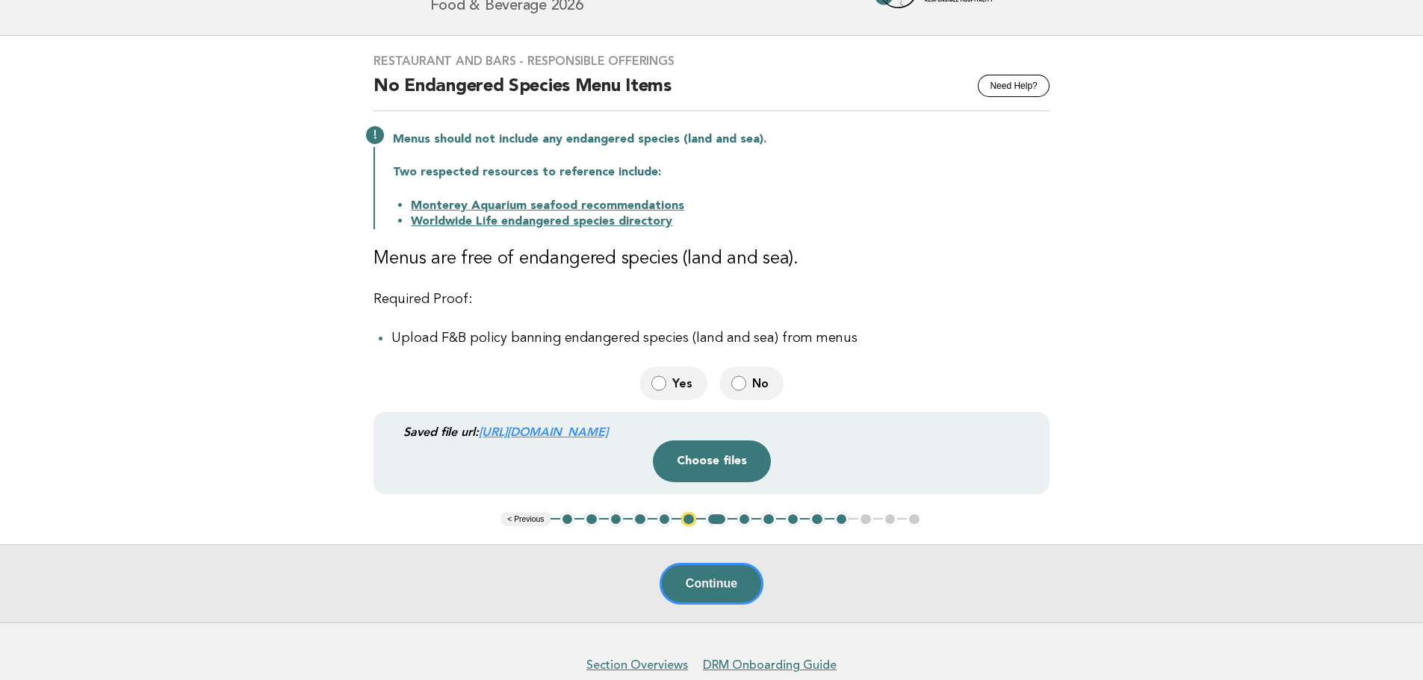
click at [677, 381] on span "Yes" at bounding box center [683, 384] width 23 height 16
click at [733, 595] on div "Continue" at bounding box center [711, 583] width 1423 height 78
click at [713, 585] on div "Continue" at bounding box center [711, 583] width 1423 height 78
click at [689, 522] on button "6" at bounding box center [688, 519] width 15 height 15
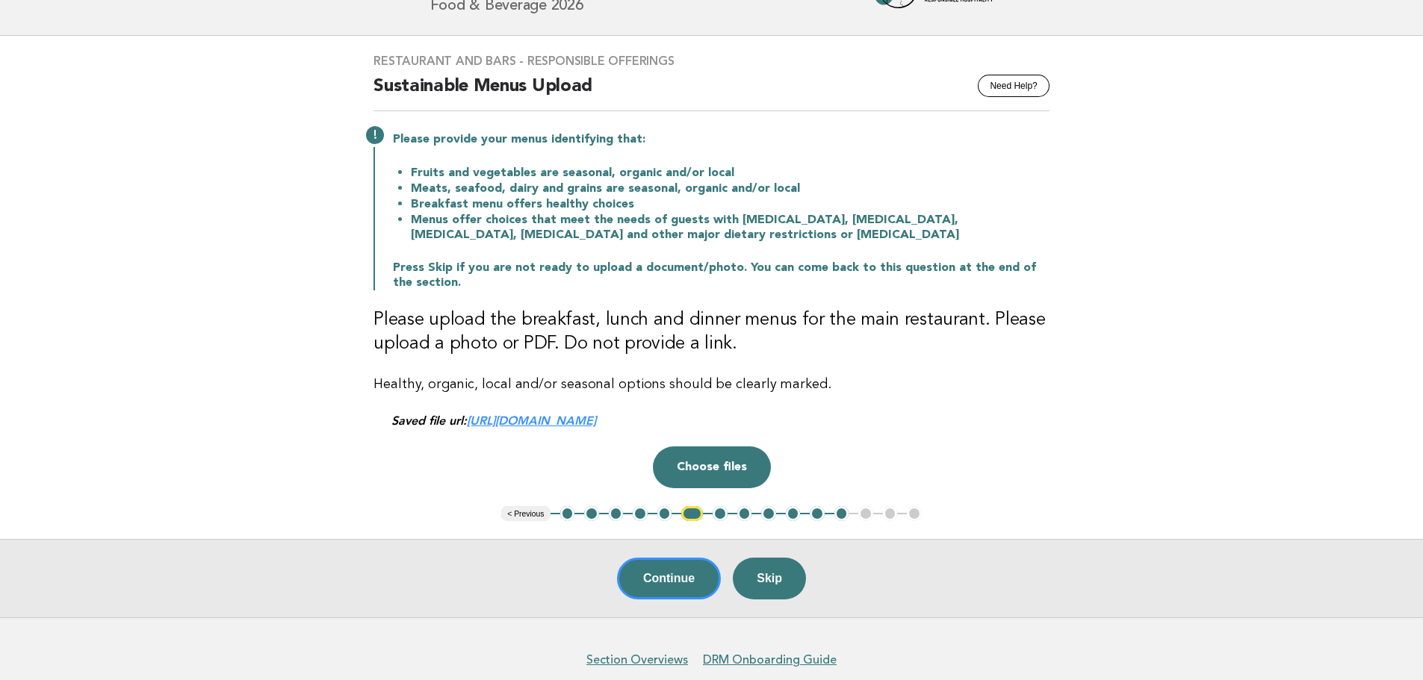
click at [665, 514] on button "5" at bounding box center [664, 513] width 15 height 15
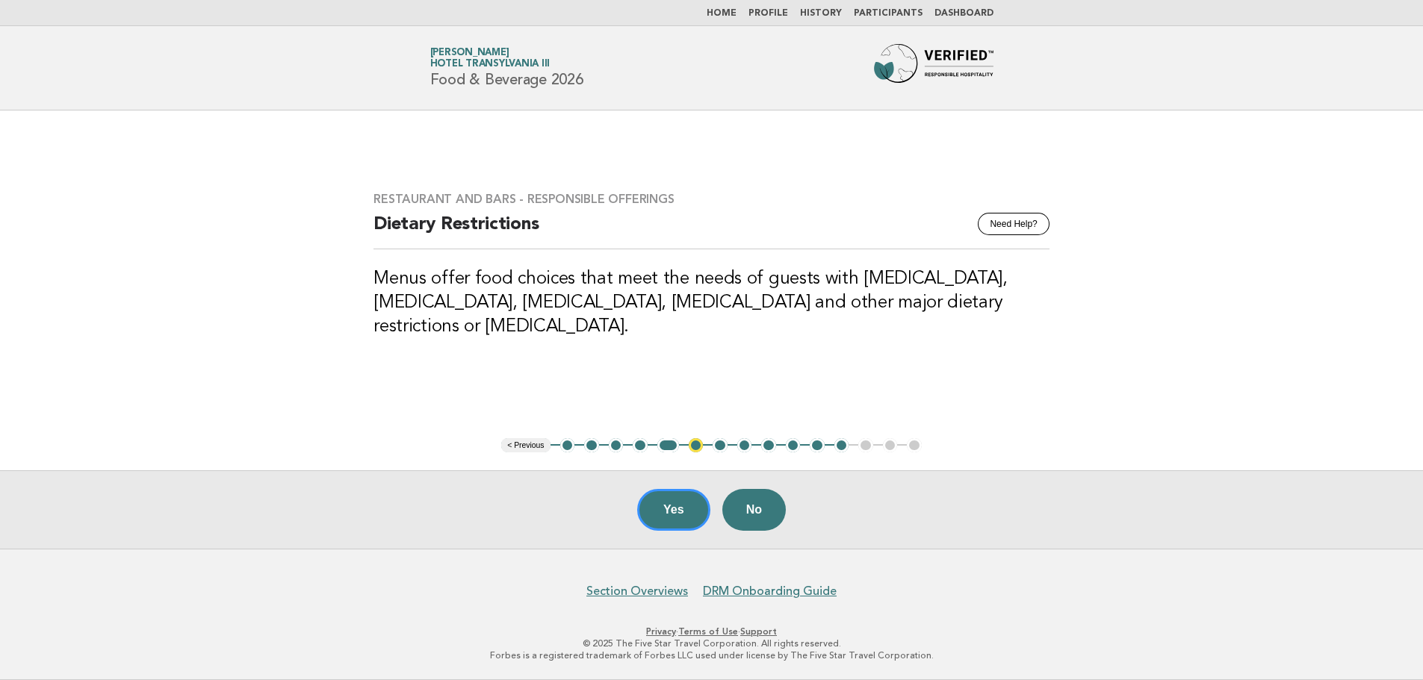
scroll to position [0, 0]
click at [751, 449] on button "8" at bounding box center [749, 445] width 15 height 15
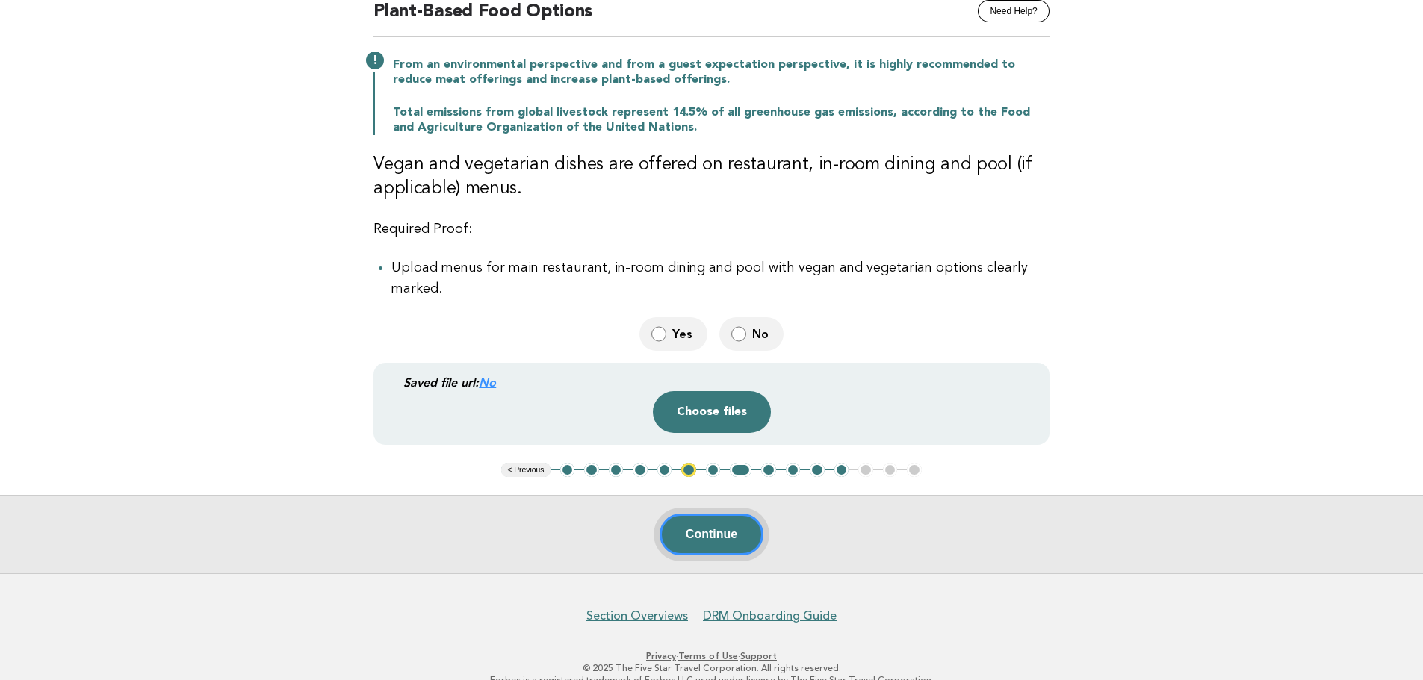
click at [723, 515] on button "Continue" at bounding box center [712, 535] width 104 height 42
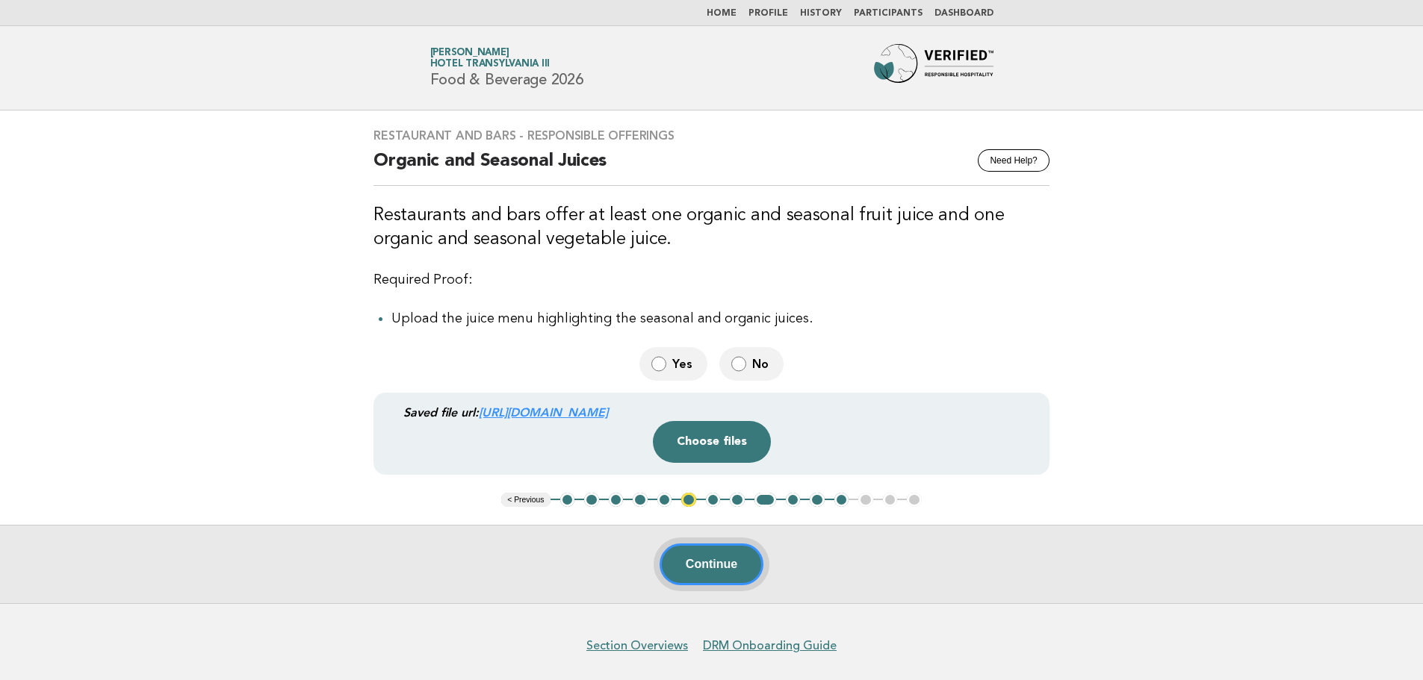
click at [710, 562] on button "Continue" at bounding box center [712, 565] width 104 height 42
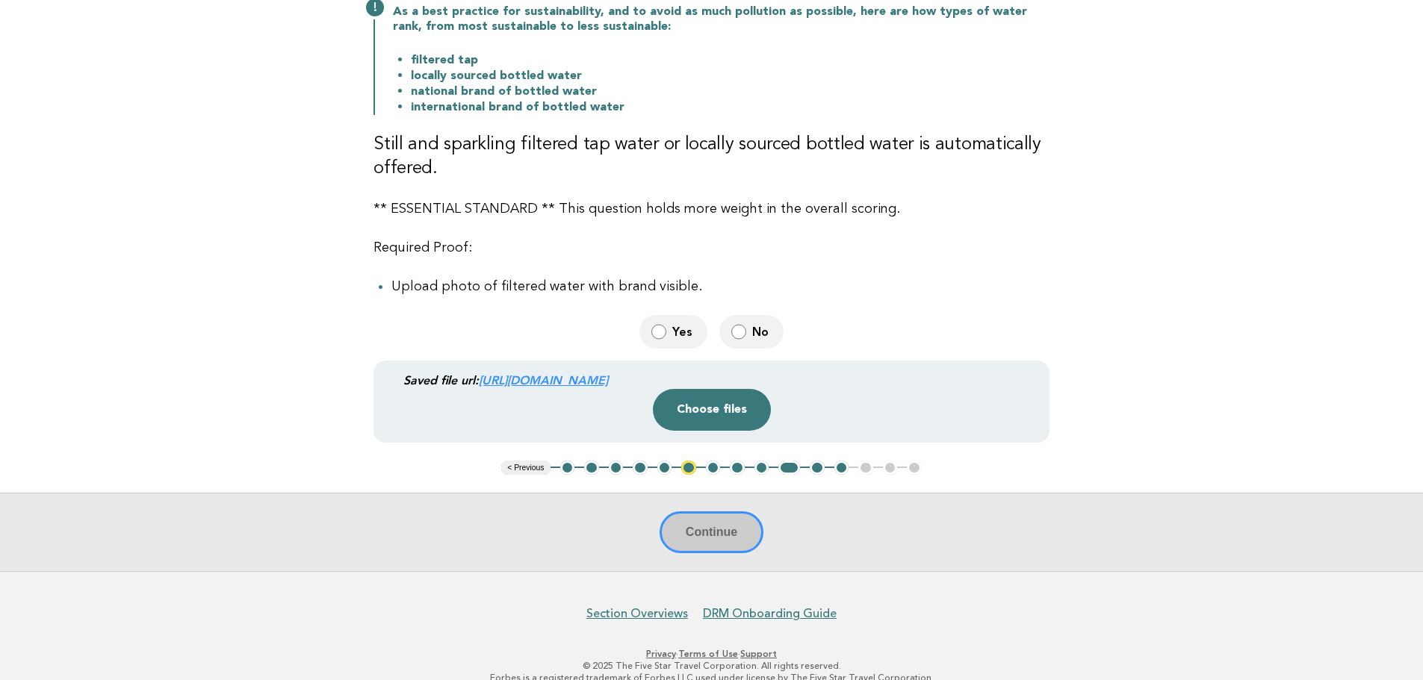
scroll to position [224, 0]
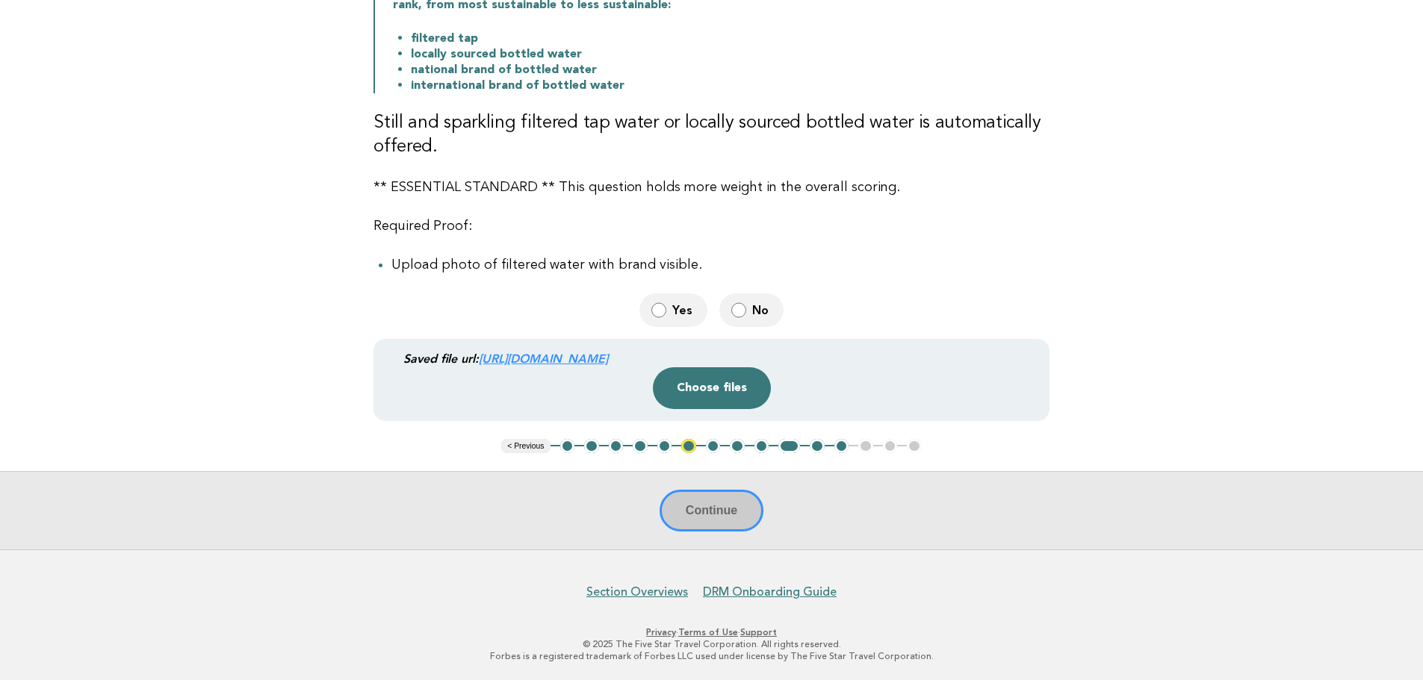
click at [720, 521] on div "Continue" at bounding box center [711, 510] width 1423 height 78
click at [711, 512] on div "Continue" at bounding box center [711, 510] width 1423 height 78
click at [689, 512] on div "Continue" at bounding box center [711, 510] width 1423 height 78
click at [693, 390] on button "Choose files" at bounding box center [712, 388] width 118 height 42
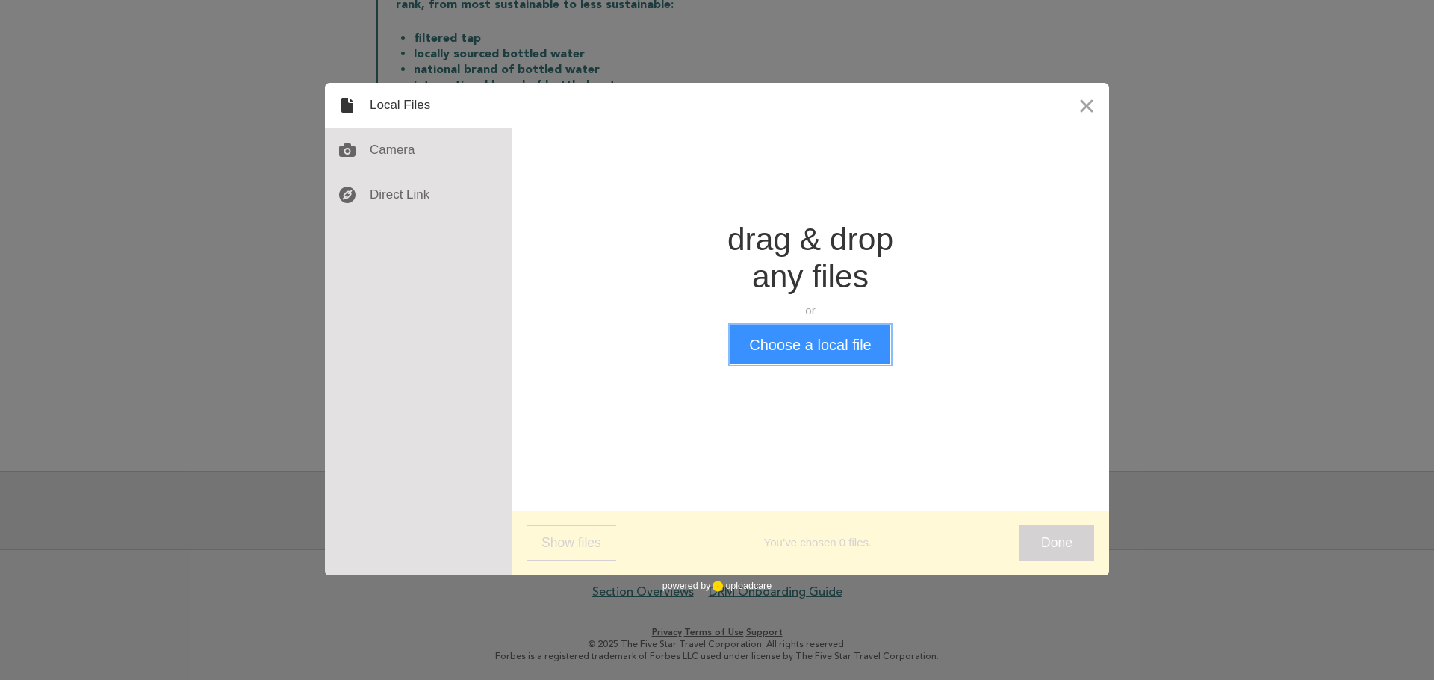
click at [792, 350] on button "Choose a local file" at bounding box center [809, 345] width 159 height 39
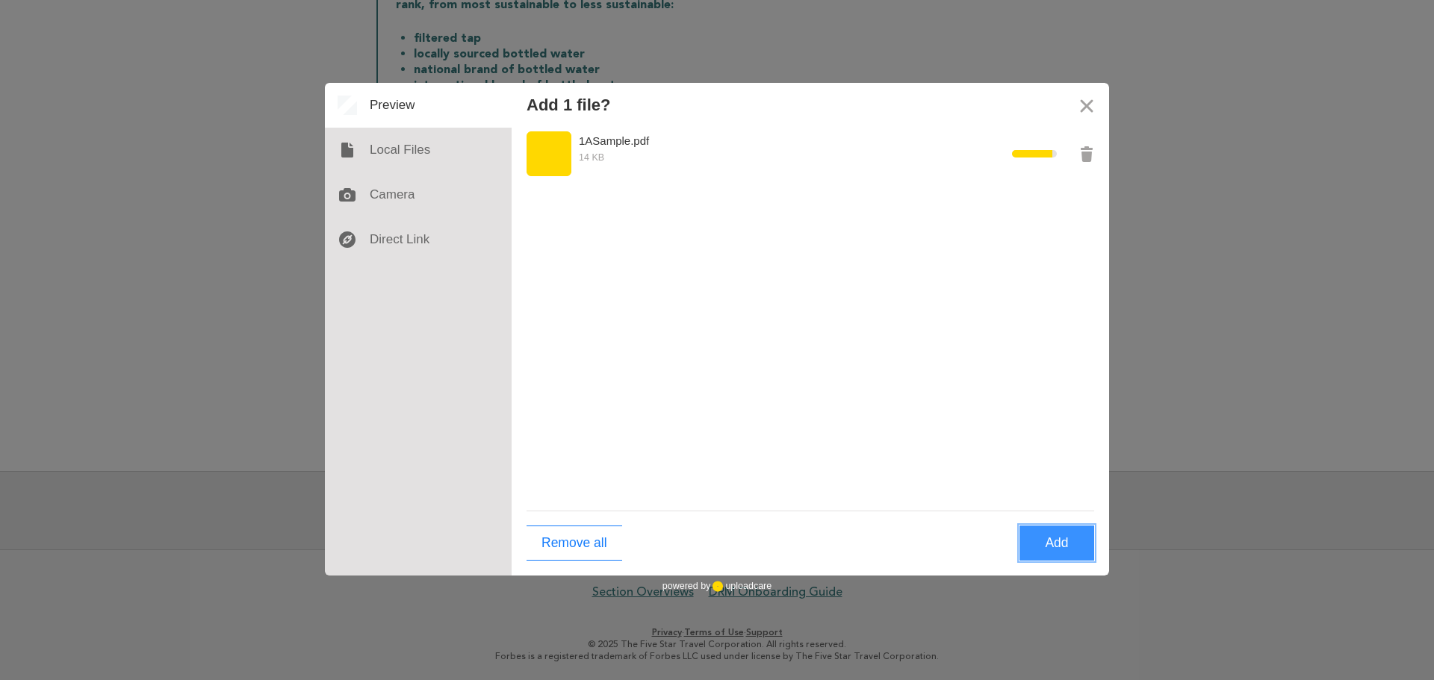
click at [1072, 548] on button "Add" at bounding box center [1057, 543] width 75 height 35
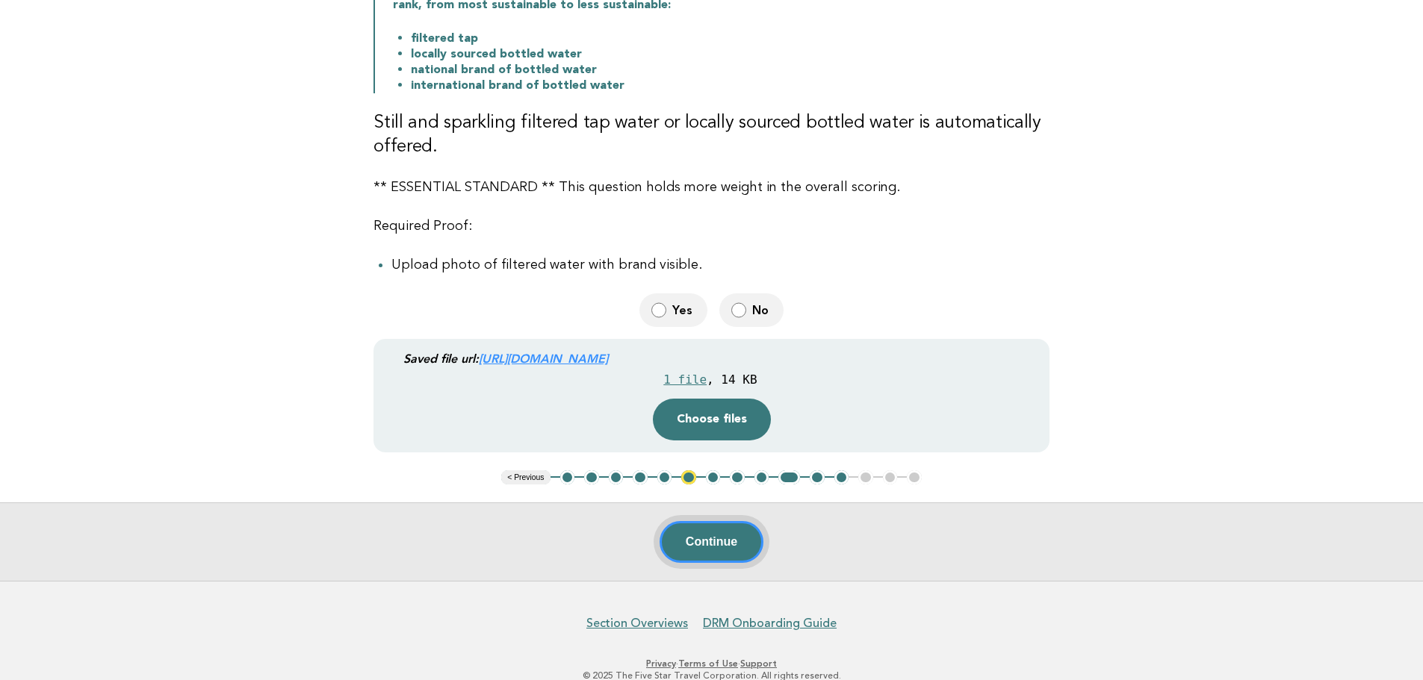
click at [736, 533] on button "Continue" at bounding box center [712, 542] width 104 height 42
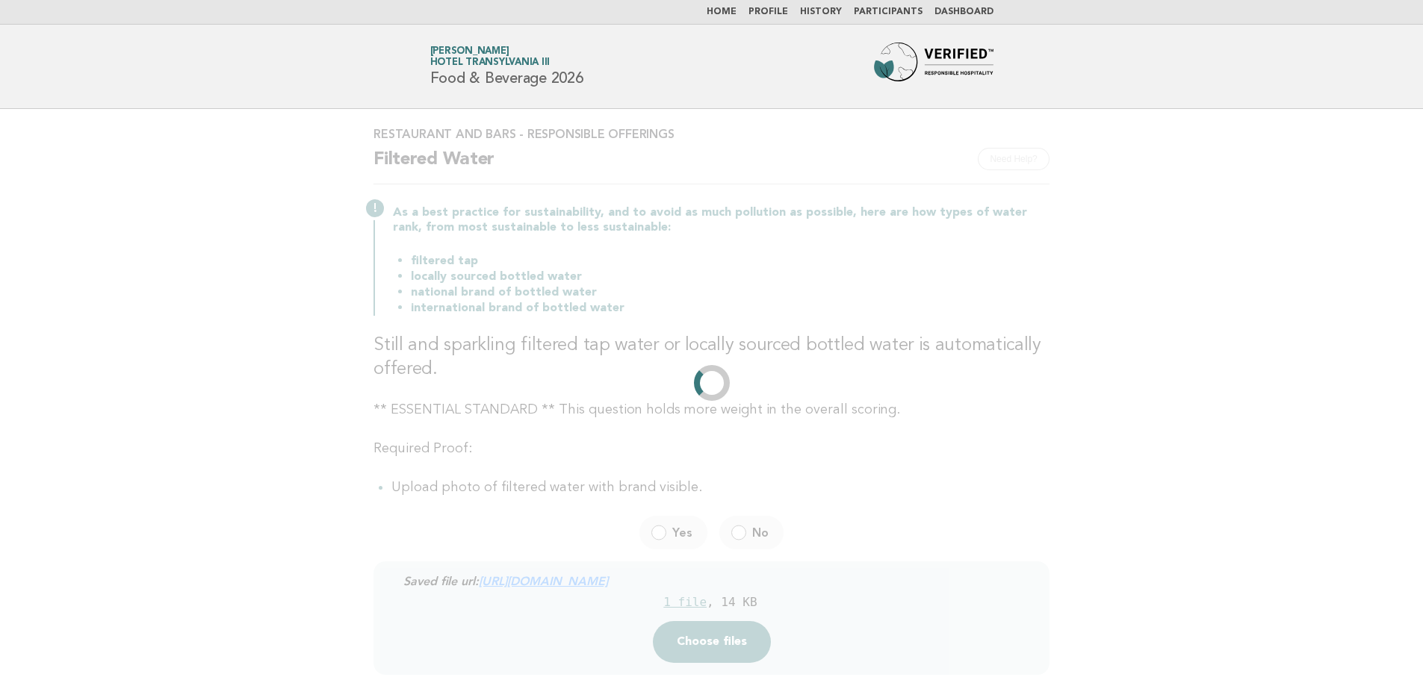
scroll to position [0, 0]
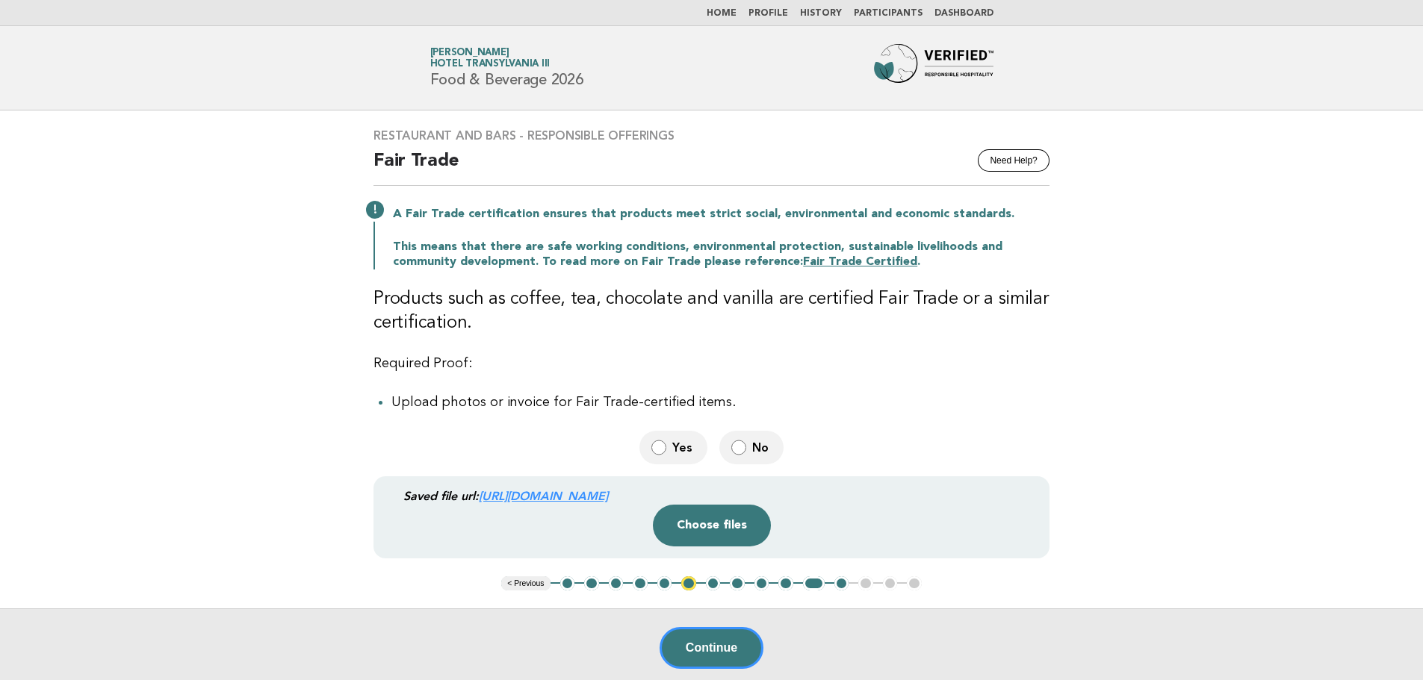
click at [775, 443] on label "No" at bounding box center [751, 448] width 64 height 34
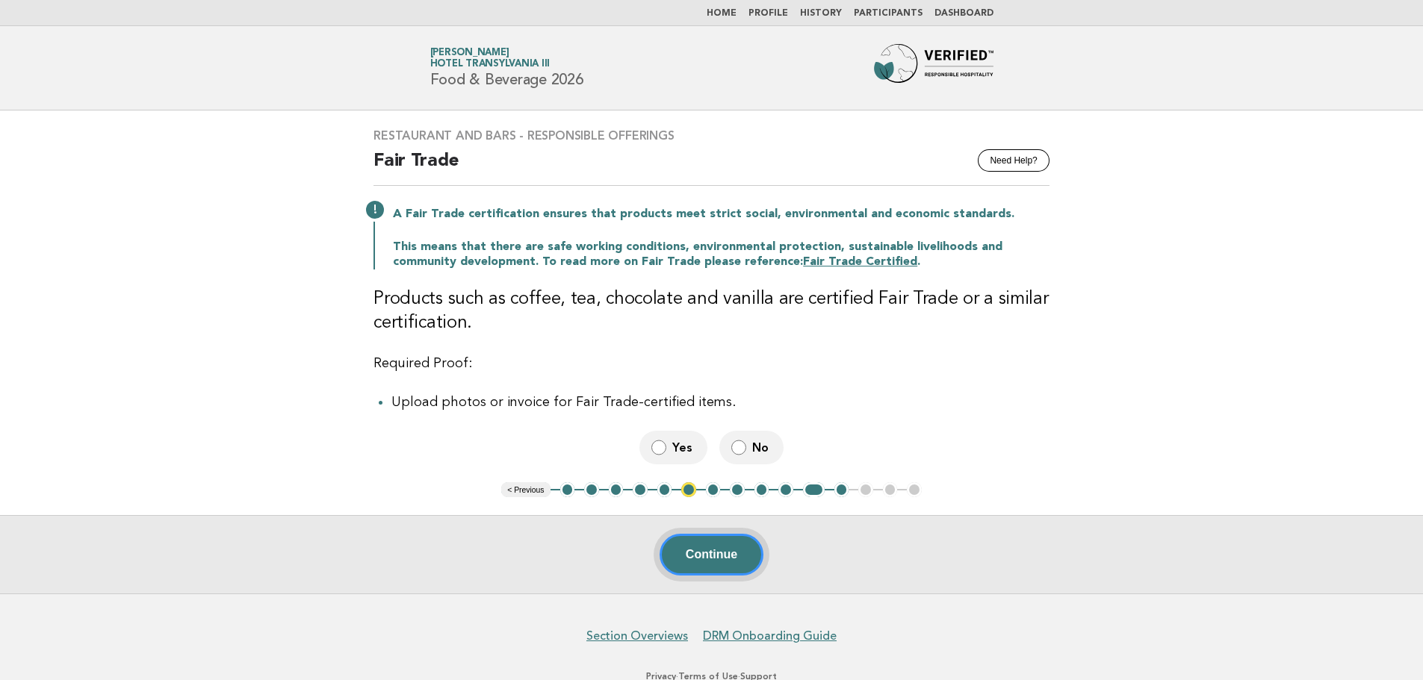
click at [721, 553] on button "Continue" at bounding box center [712, 555] width 104 height 42
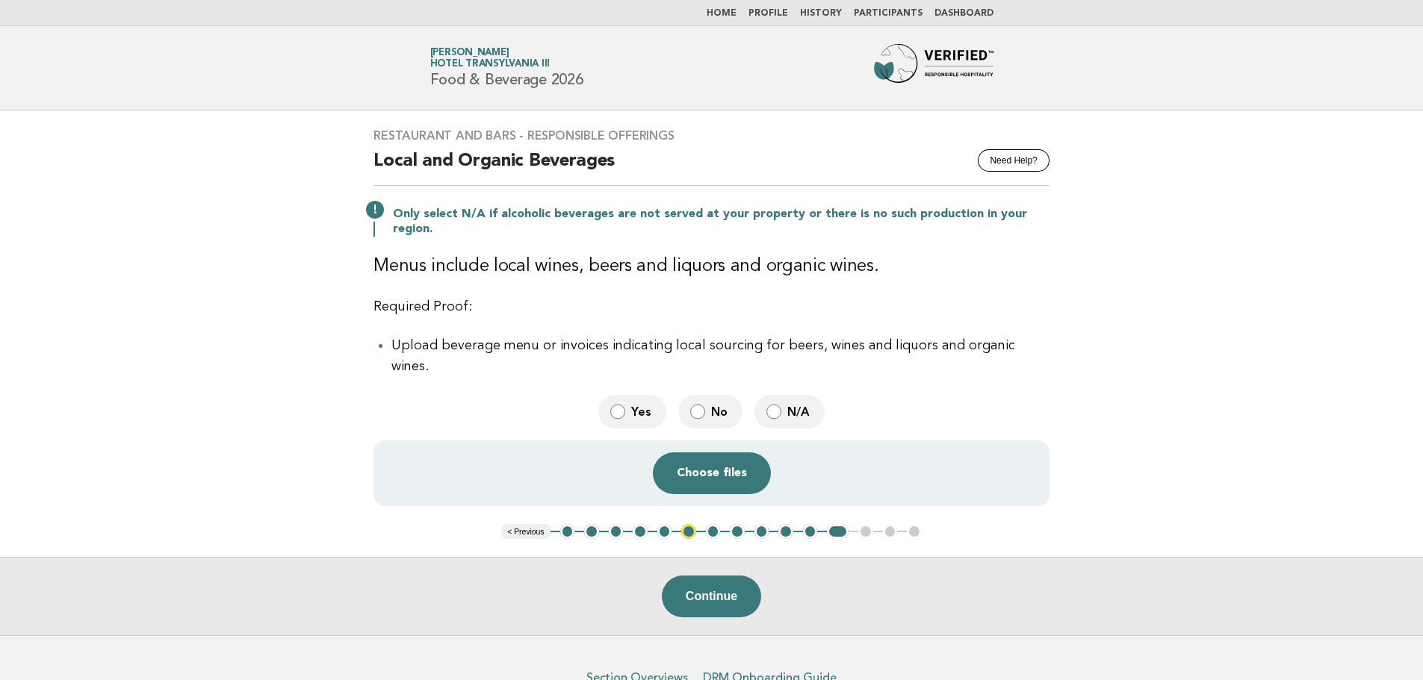
click at [634, 404] on span "Yes" at bounding box center [642, 412] width 23 height 16
click at [727, 453] on button "Choose files" at bounding box center [712, 474] width 118 height 42
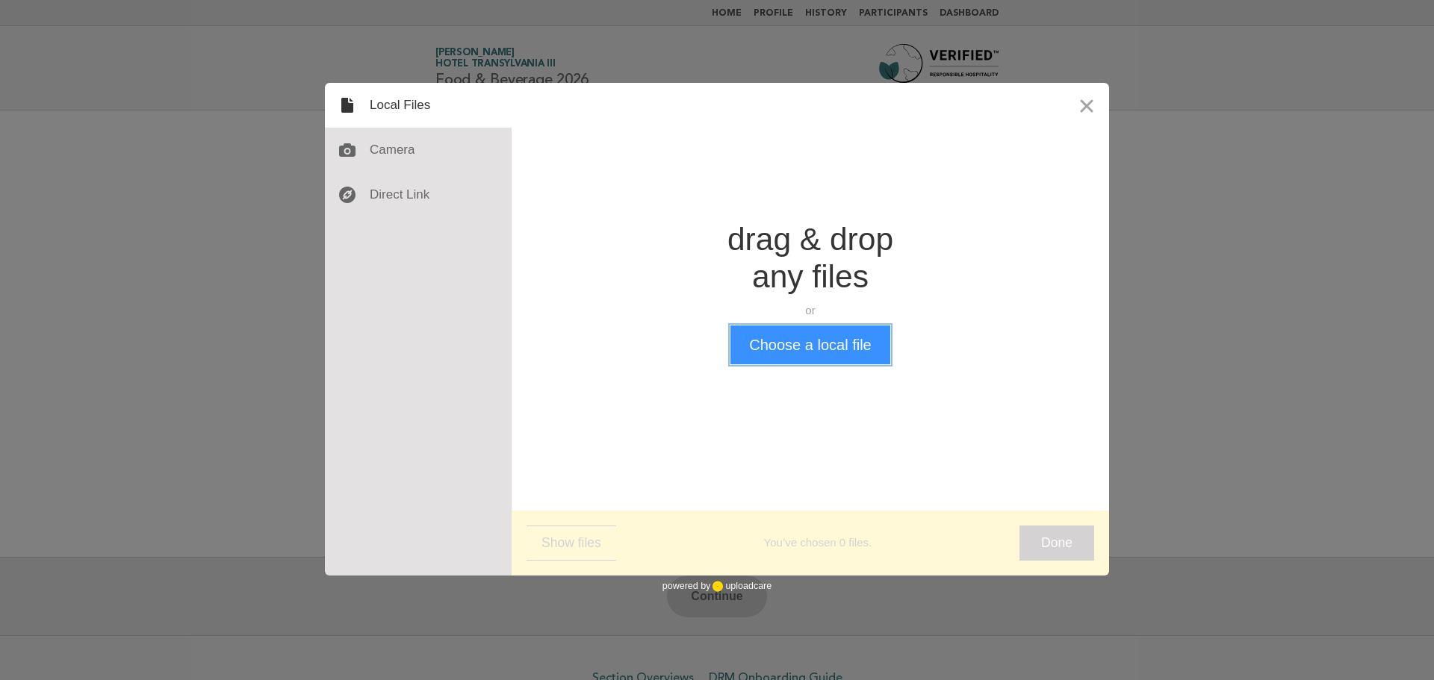
click at [763, 352] on button "Choose a local file" at bounding box center [809, 345] width 159 height 39
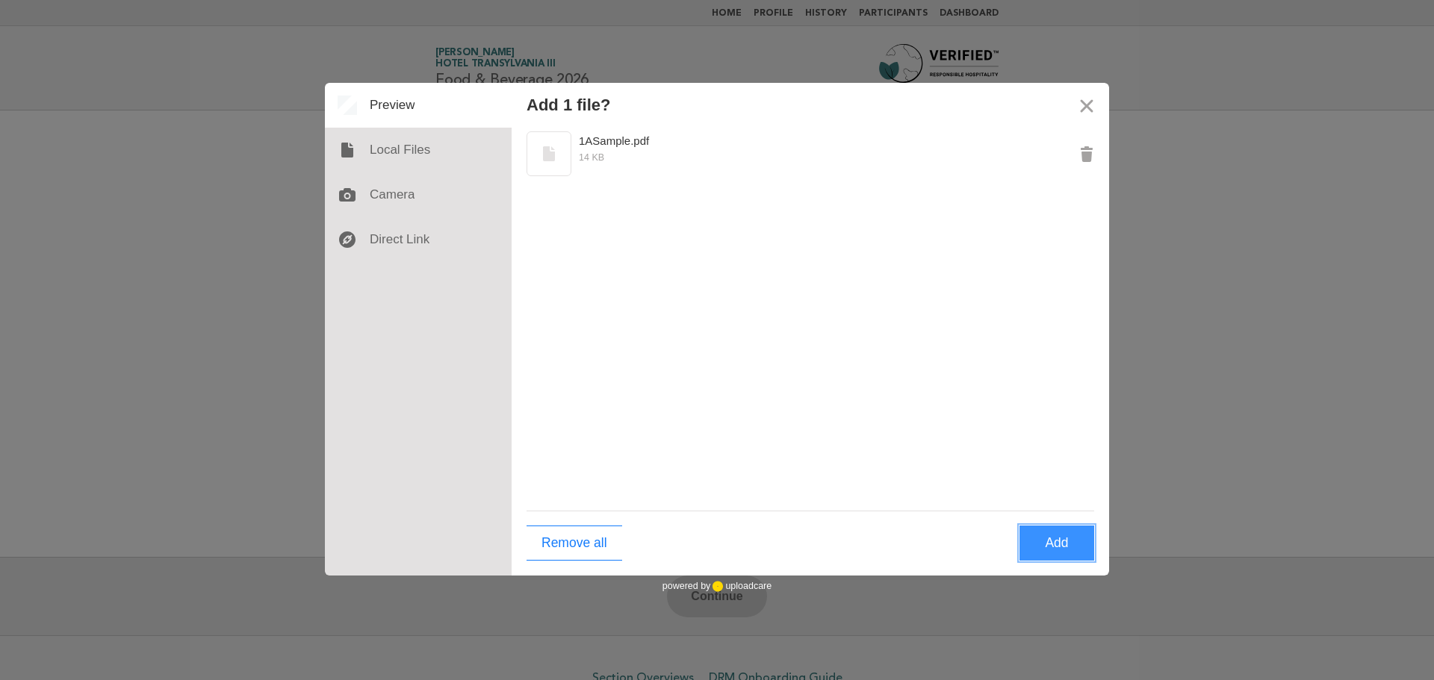
click at [1067, 548] on button "Add" at bounding box center [1057, 543] width 75 height 35
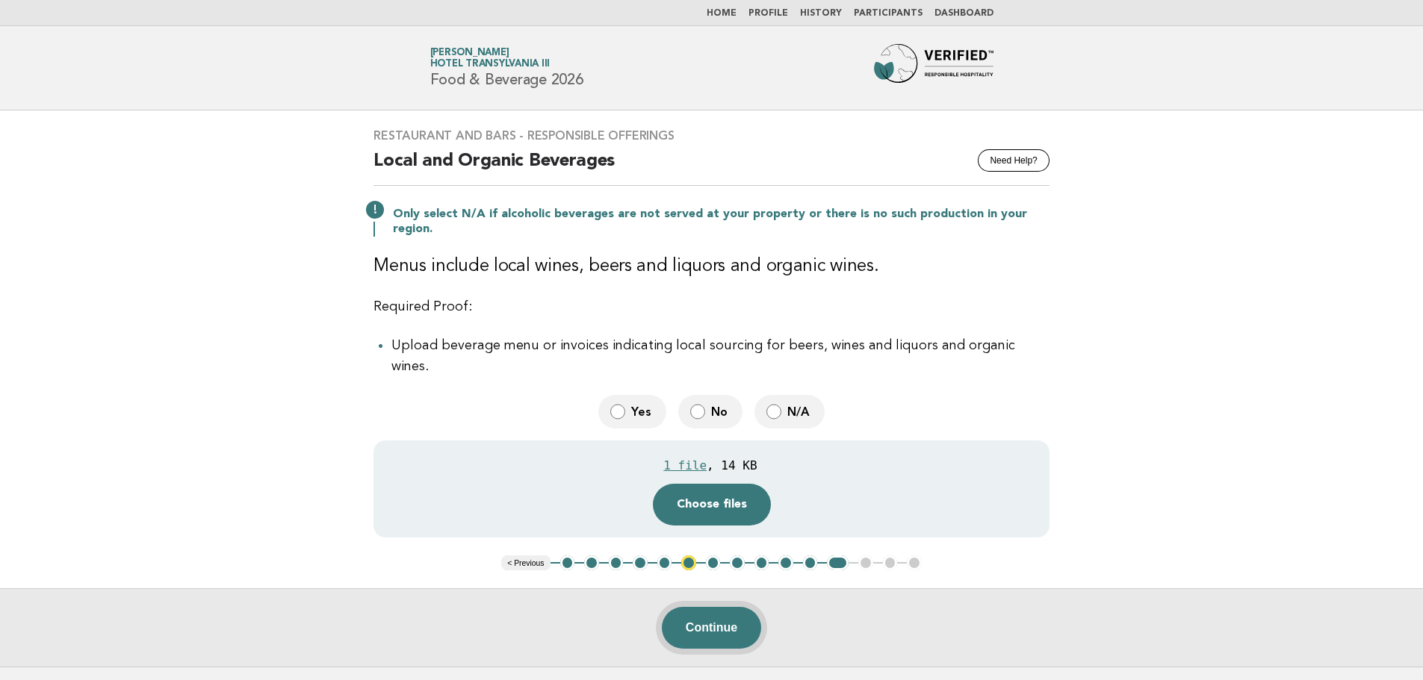
click at [694, 607] on button "Continue" at bounding box center [711, 628] width 99 height 42
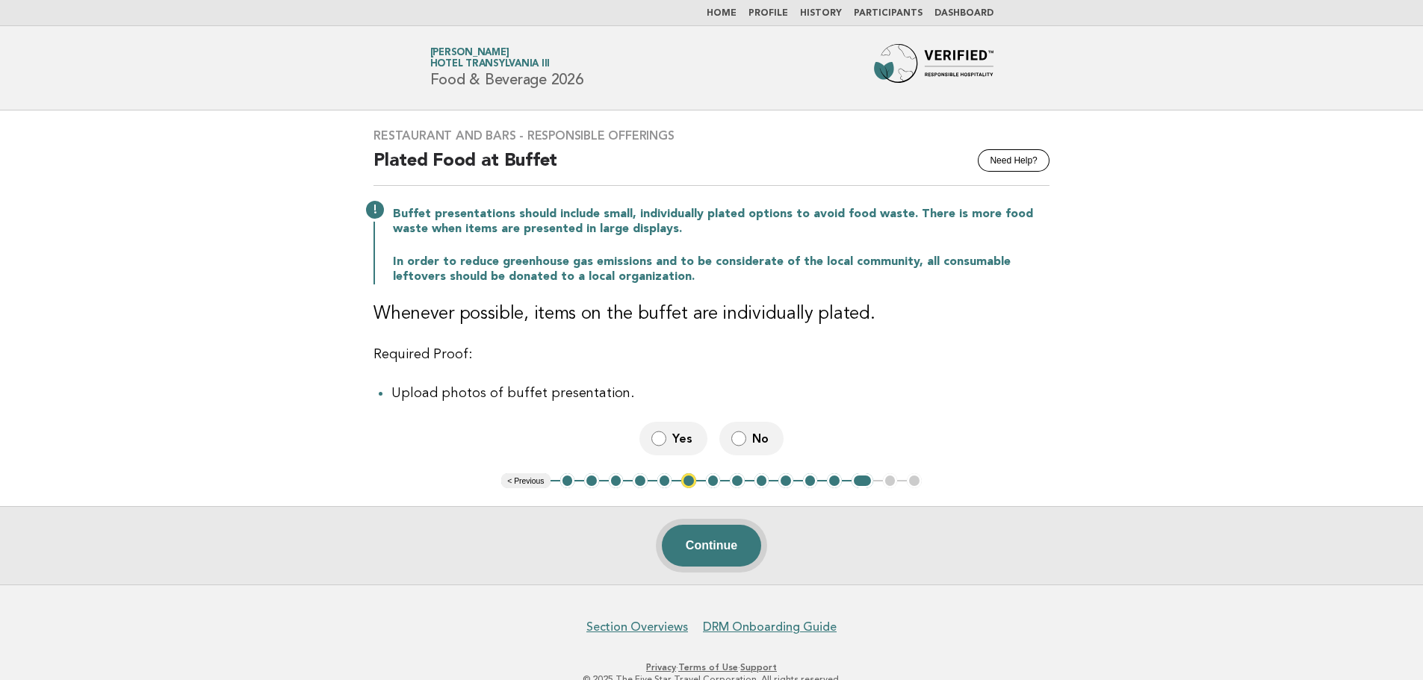
click at [723, 550] on button "Continue" at bounding box center [711, 546] width 99 height 42
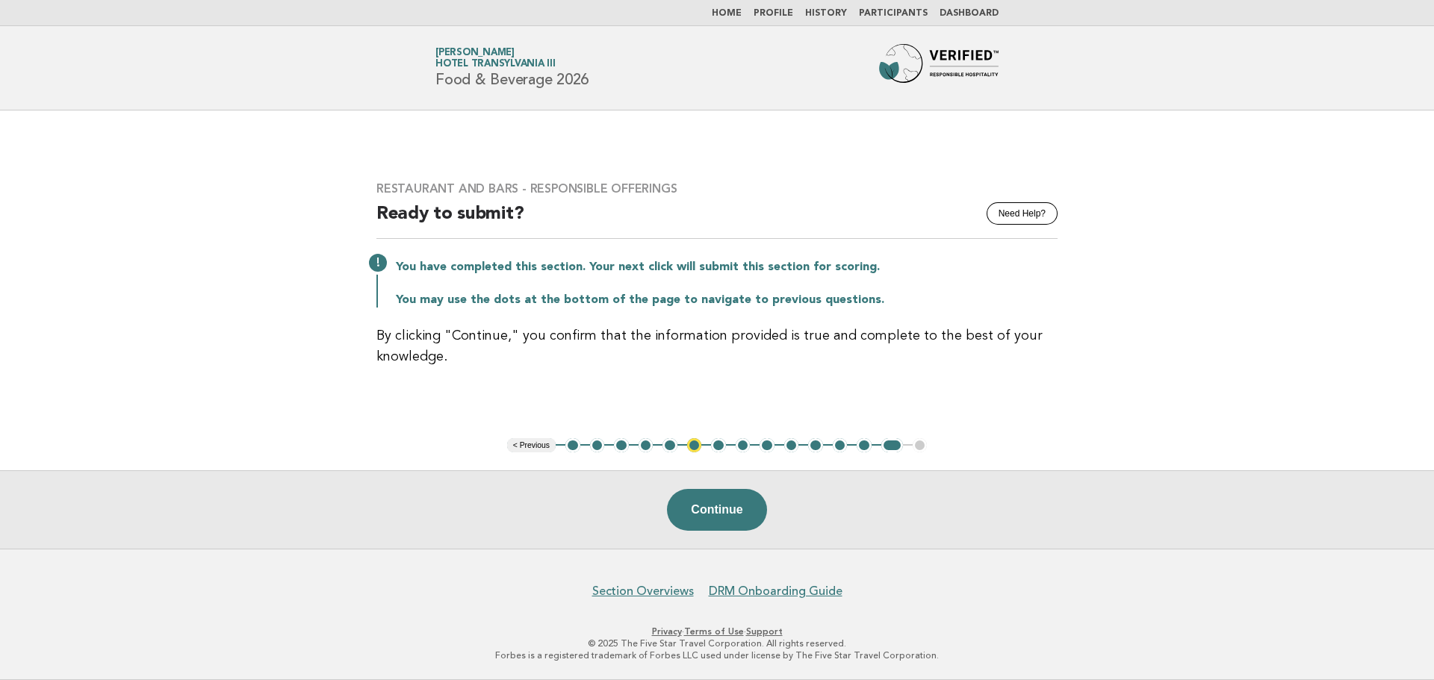
drag, startPoint x: 739, startPoint y: 503, endPoint x: 677, endPoint y: 508, distance: 62.2
click at [739, 503] on button "Continue" at bounding box center [716, 510] width 99 height 42
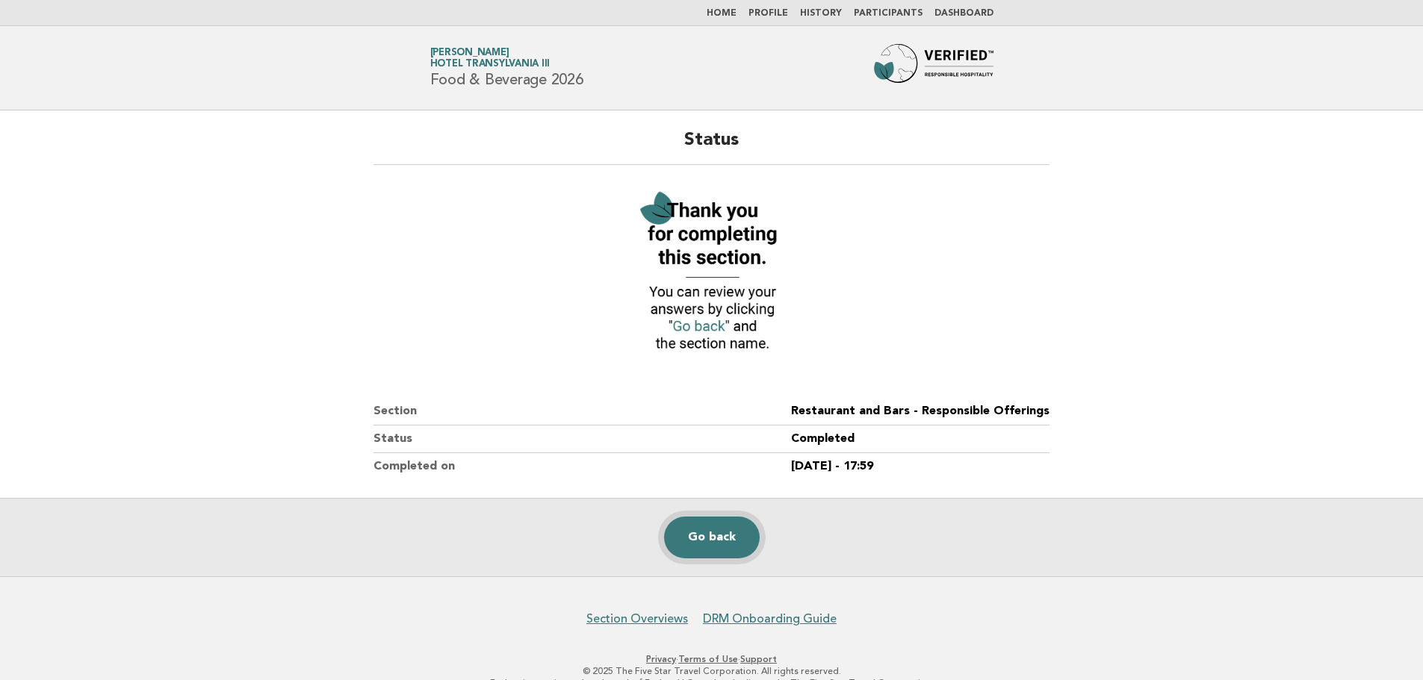
click at [716, 542] on link "Go back" at bounding box center [712, 538] width 96 height 42
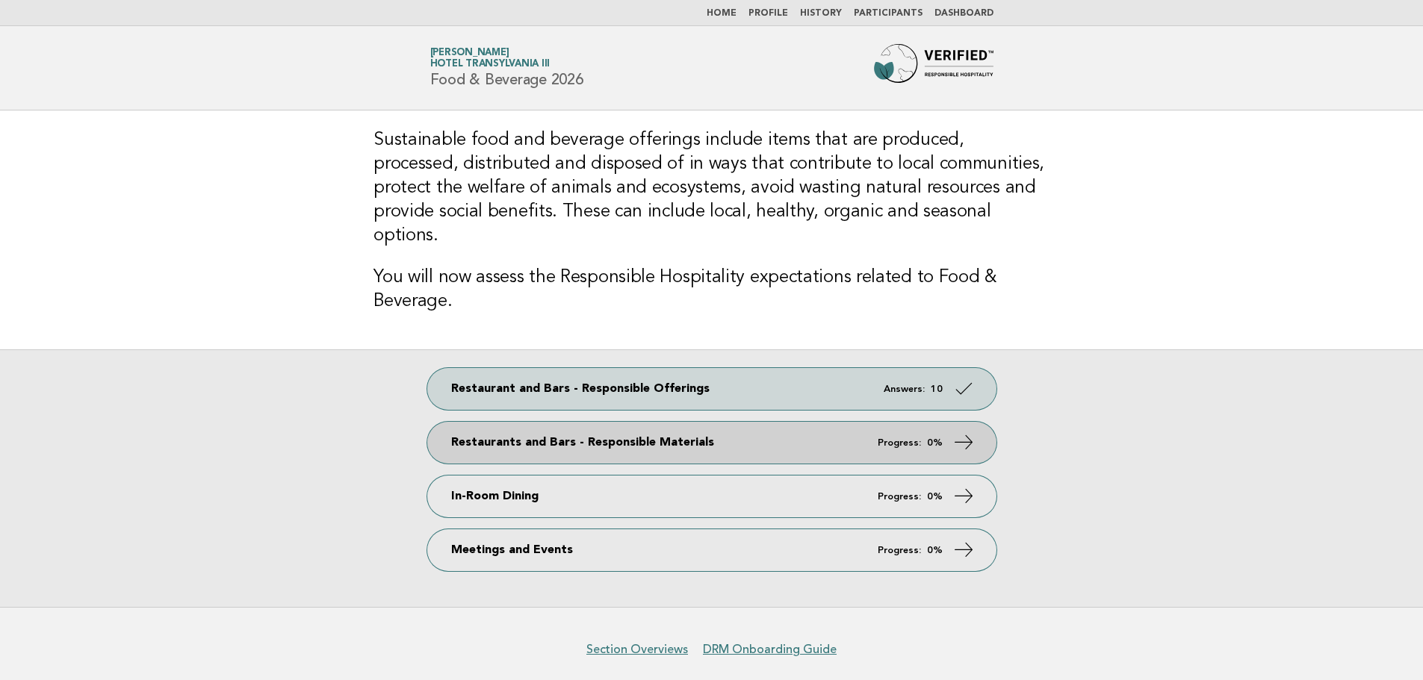
click at [579, 424] on link "Restaurants and Bars - Responsible Materials Progress: 0%" at bounding box center [711, 443] width 569 height 42
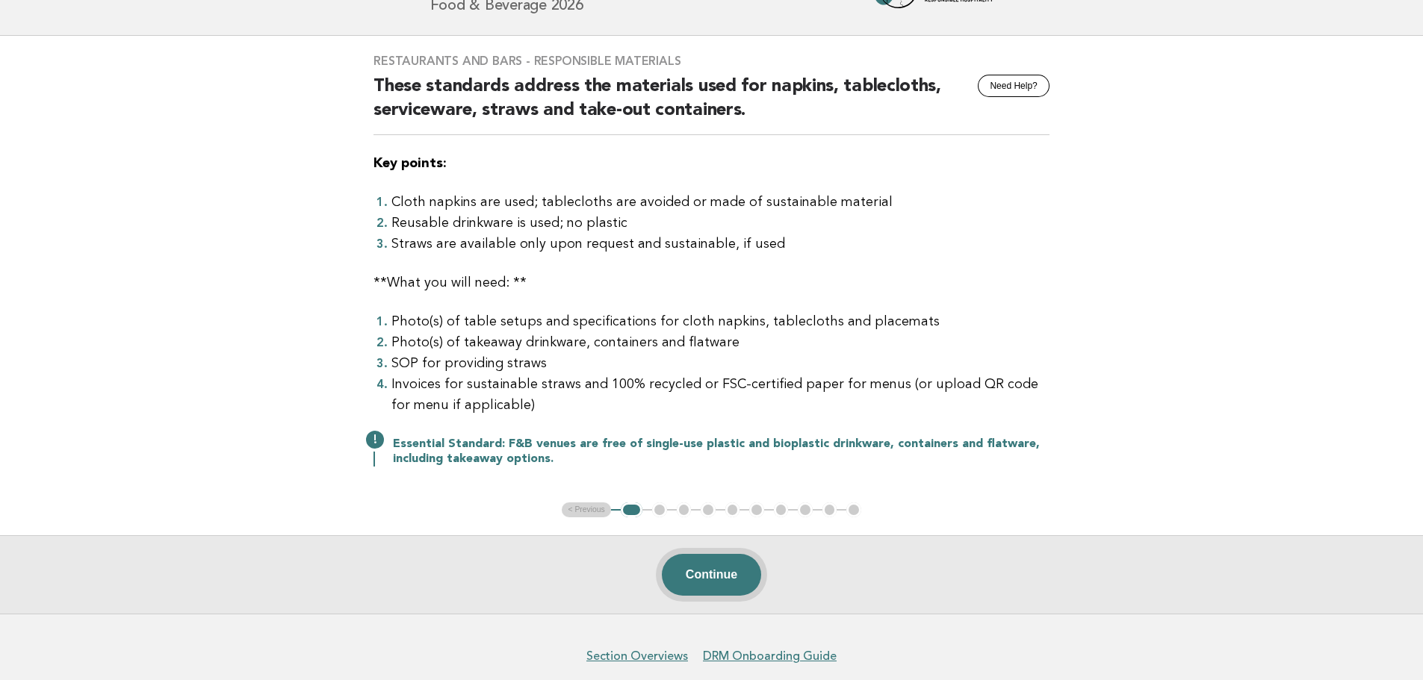
click at [719, 568] on button "Continue" at bounding box center [711, 575] width 99 height 42
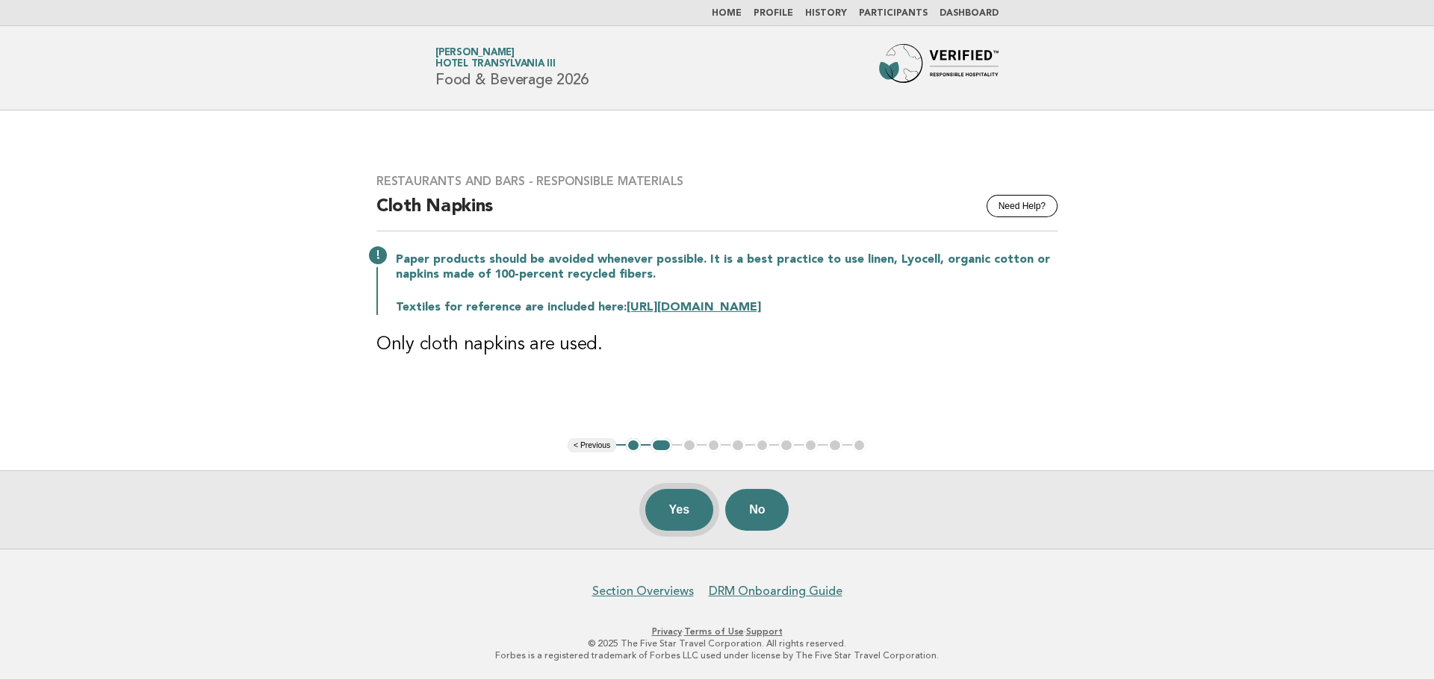
click at [673, 517] on button "Yes" at bounding box center [679, 510] width 69 height 42
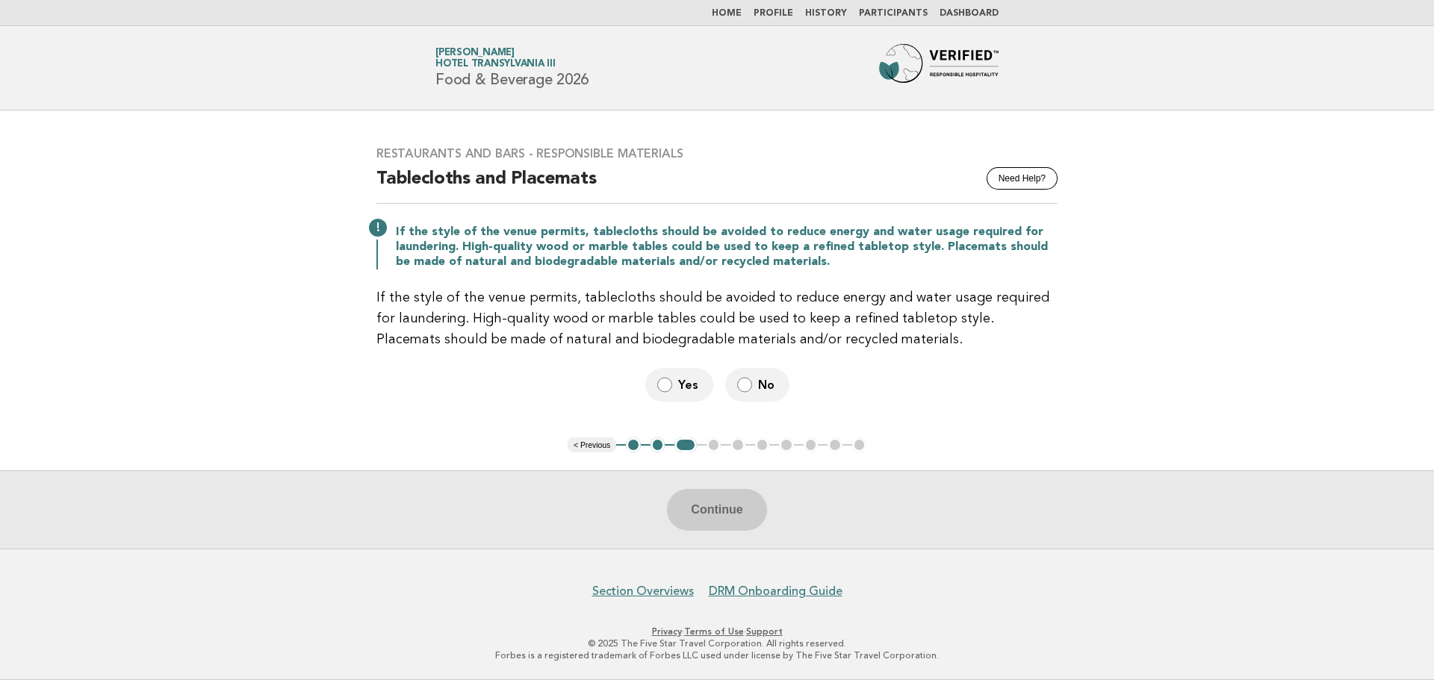
click at [754, 391] on label "No" at bounding box center [757, 385] width 64 height 34
click at [702, 509] on button "Continue" at bounding box center [716, 510] width 99 height 42
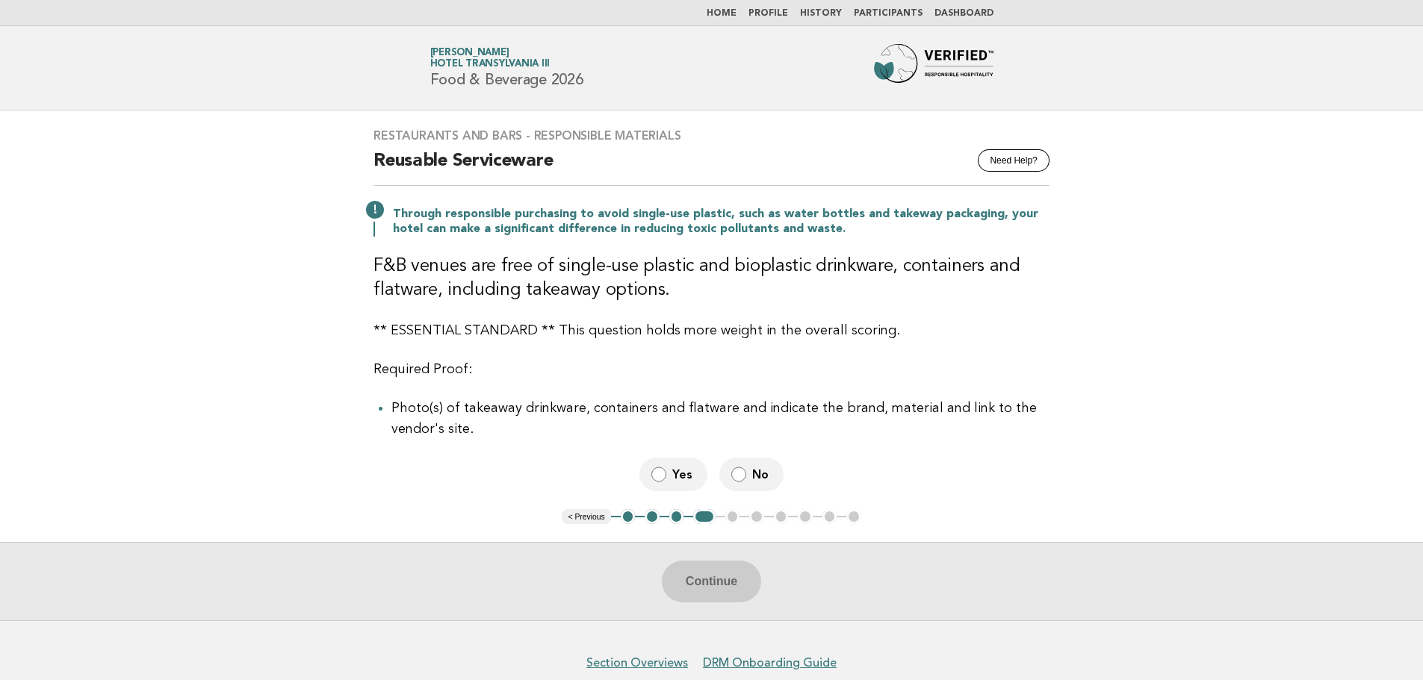
click at [695, 483] on label "Yes" at bounding box center [673, 475] width 68 height 34
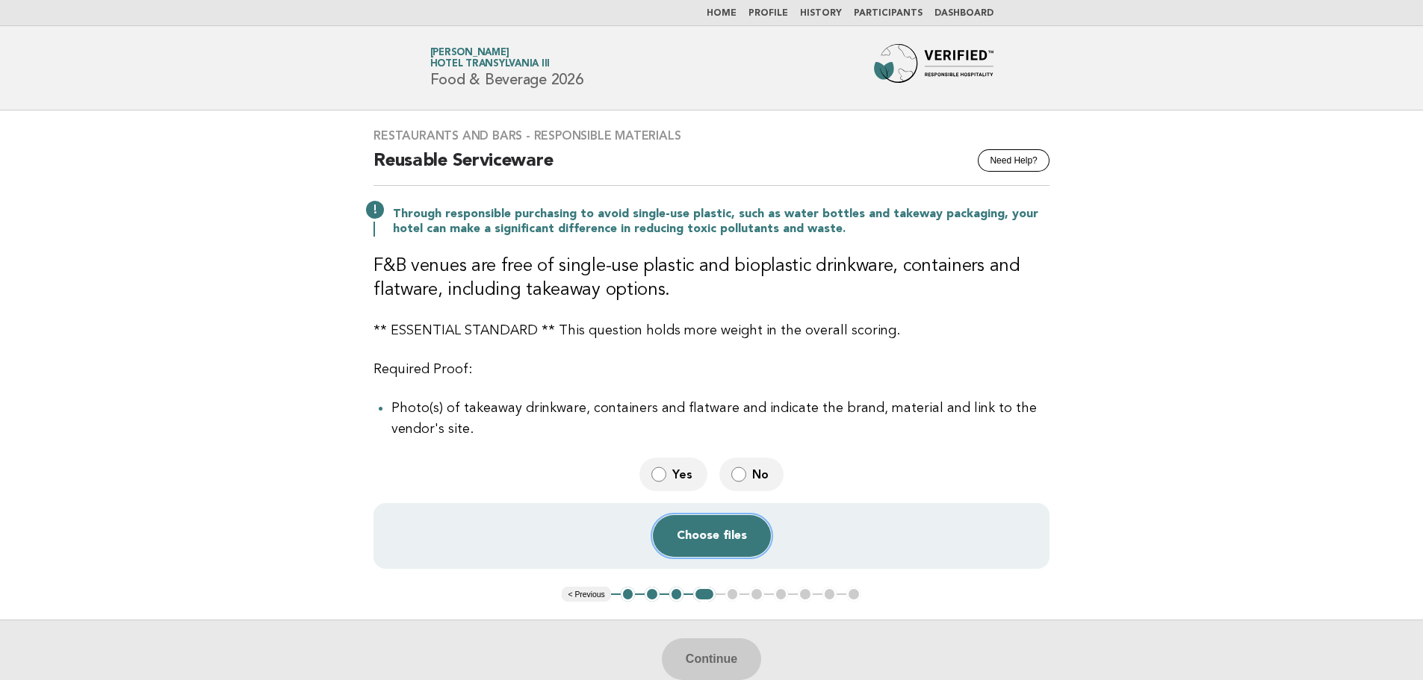
click at [722, 553] on button "Choose files" at bounding box center [712, 536] width 118 height 42
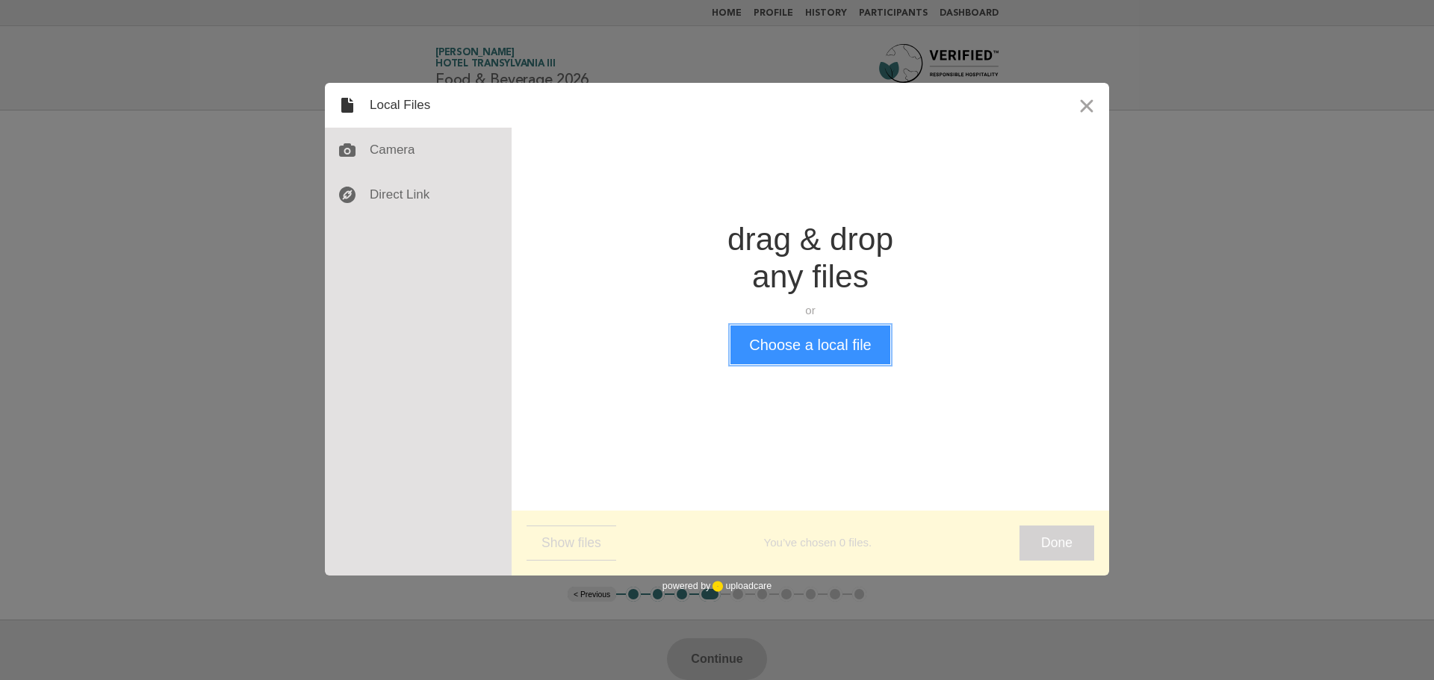
click at [798, 349] on button "Choose a local file" at bounding box center [809, 345] width 159 height 39
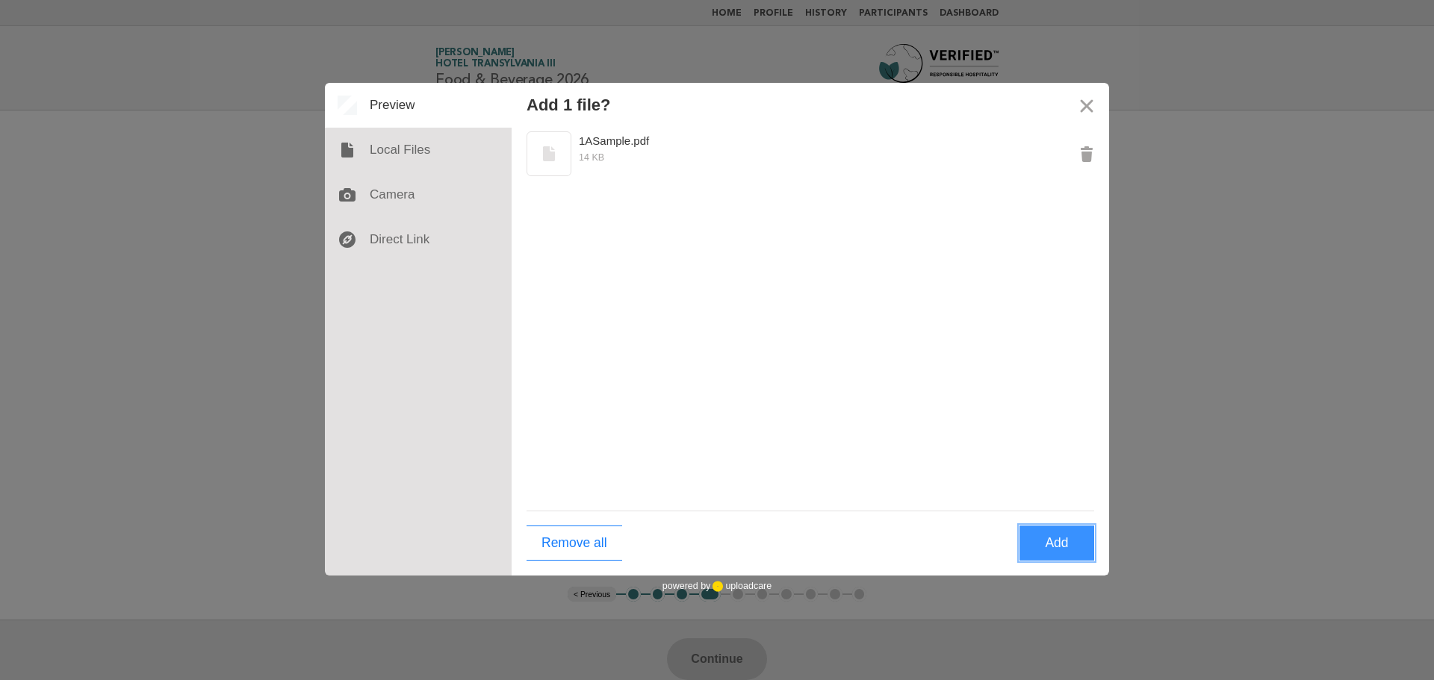
click at [1060, 546] on button "Add" at bounding box center [1057, 543] width 75 height 35
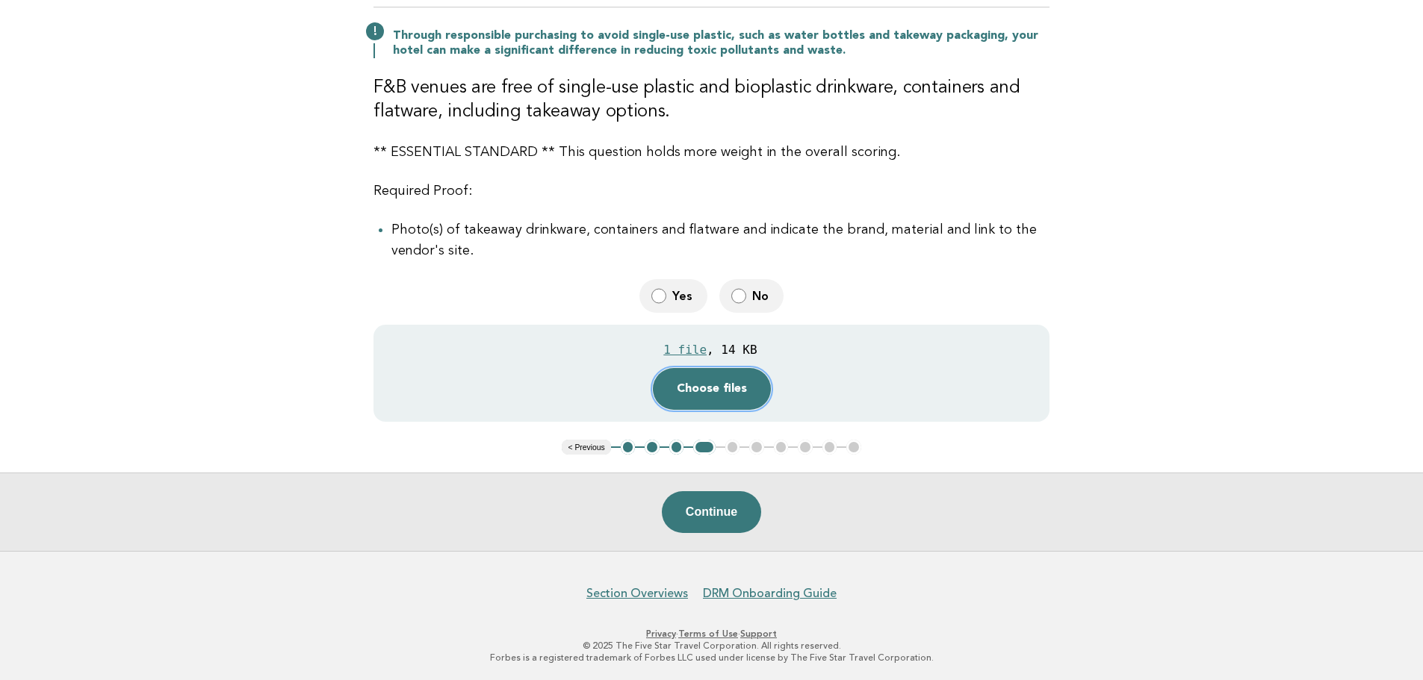
scroll to position [181, 0]
click at [715, 514] on button "Continue" at bounding box center [711, 510] width 99 height 42
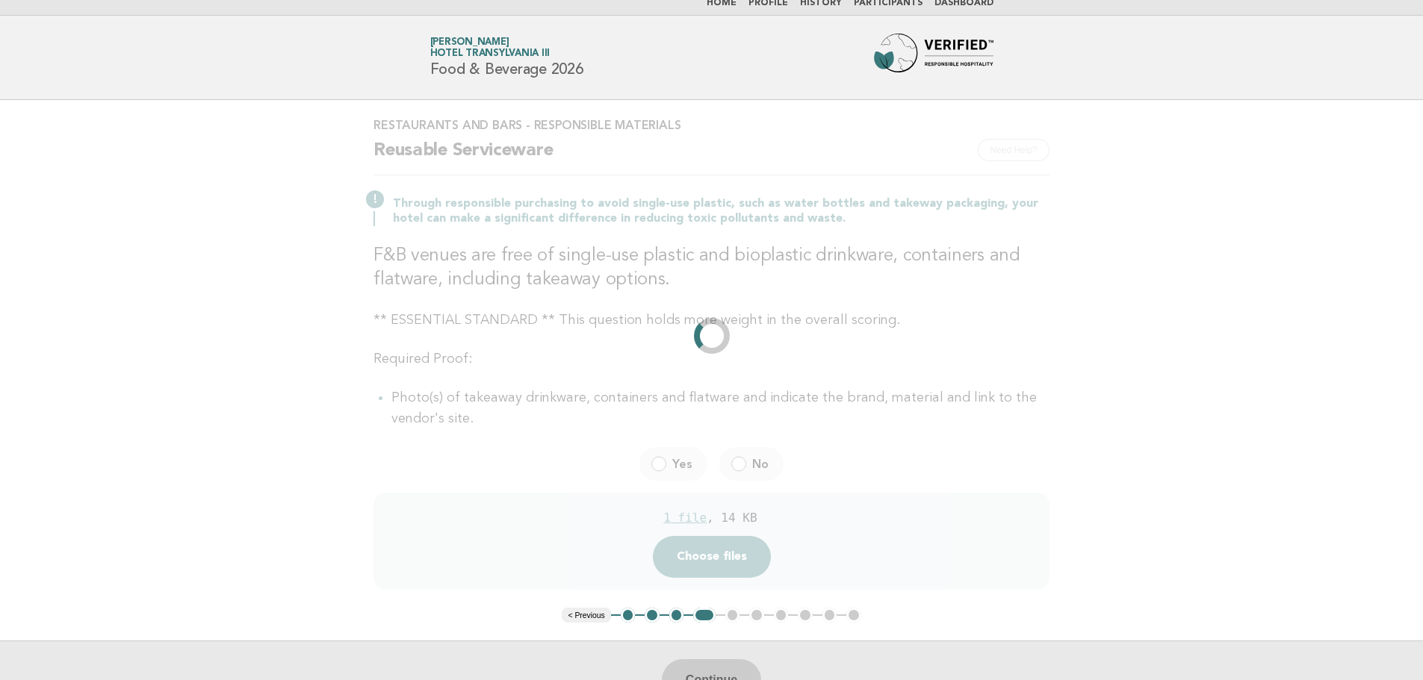
scroll to position [0, 0]
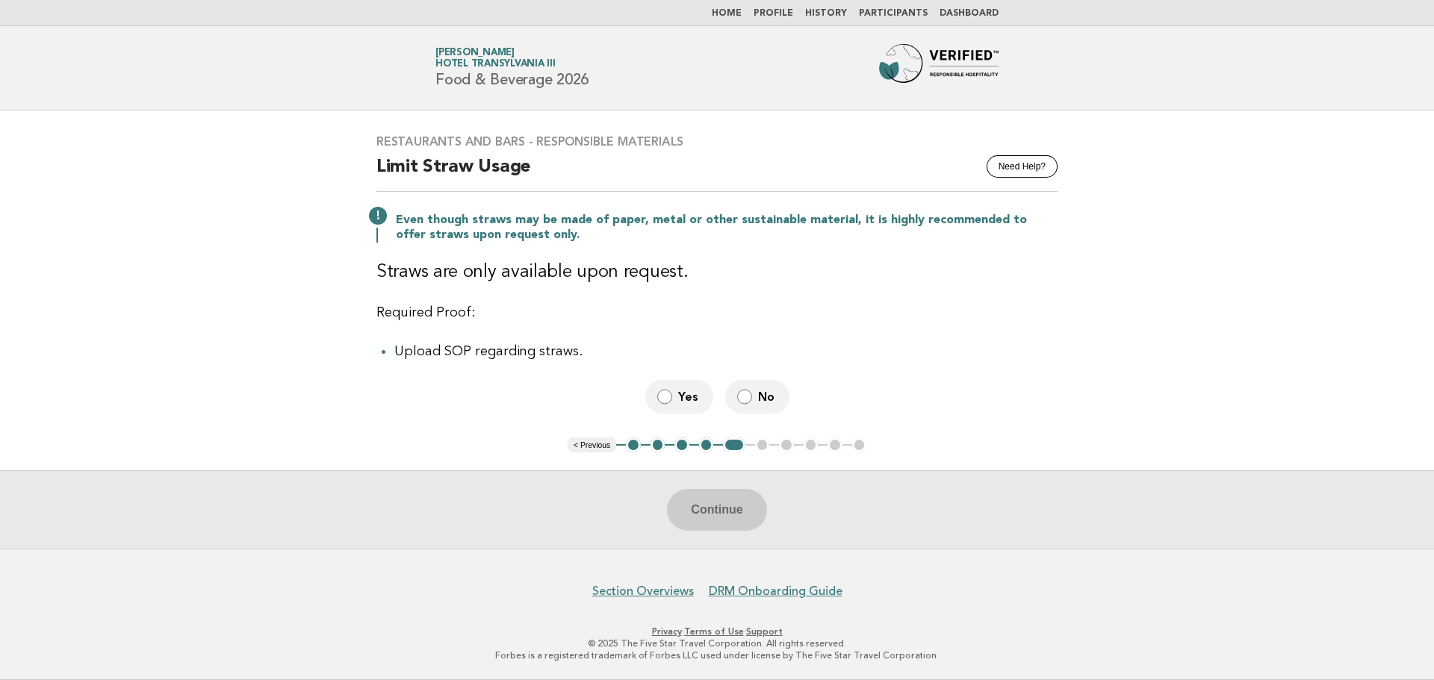
click at [696, 394] on span "Yes" at bounding box center [689, 397] width 23 height 16
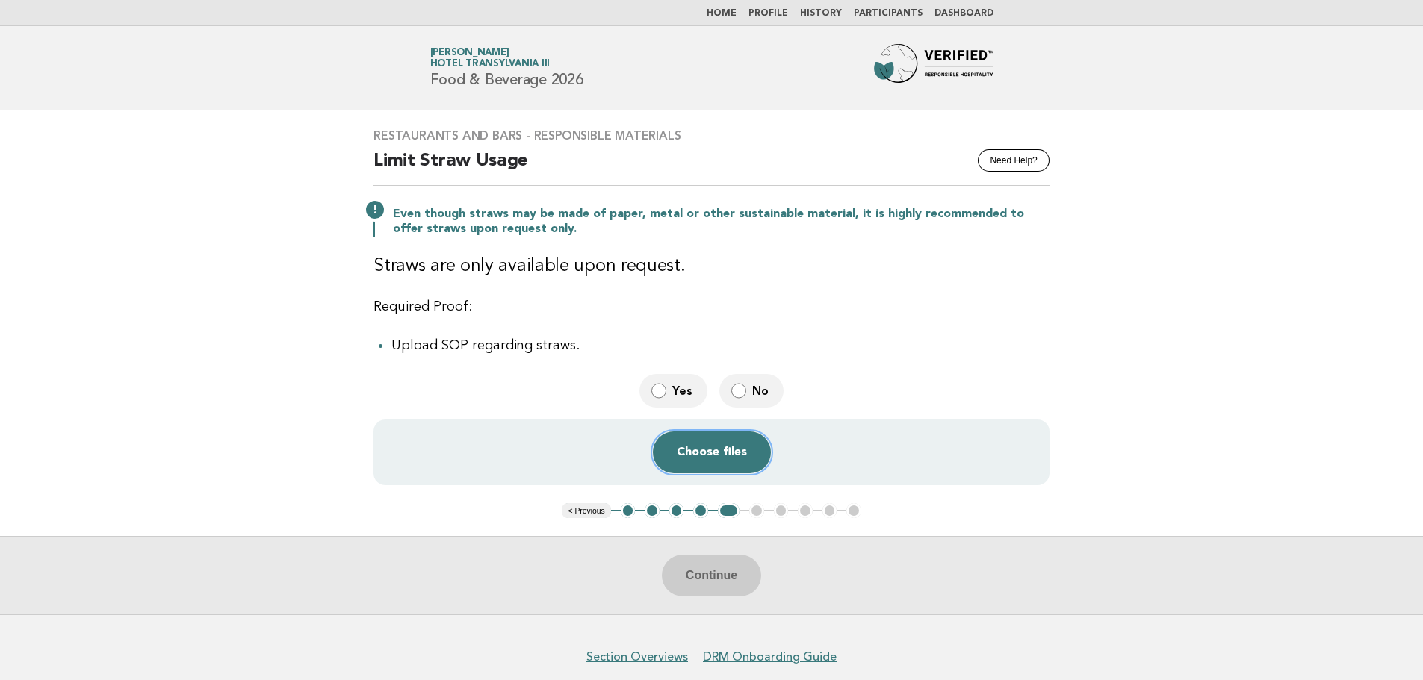
click at [724, 449] on button "Choose files" at bounding box center [712, 453] width 118 height 42
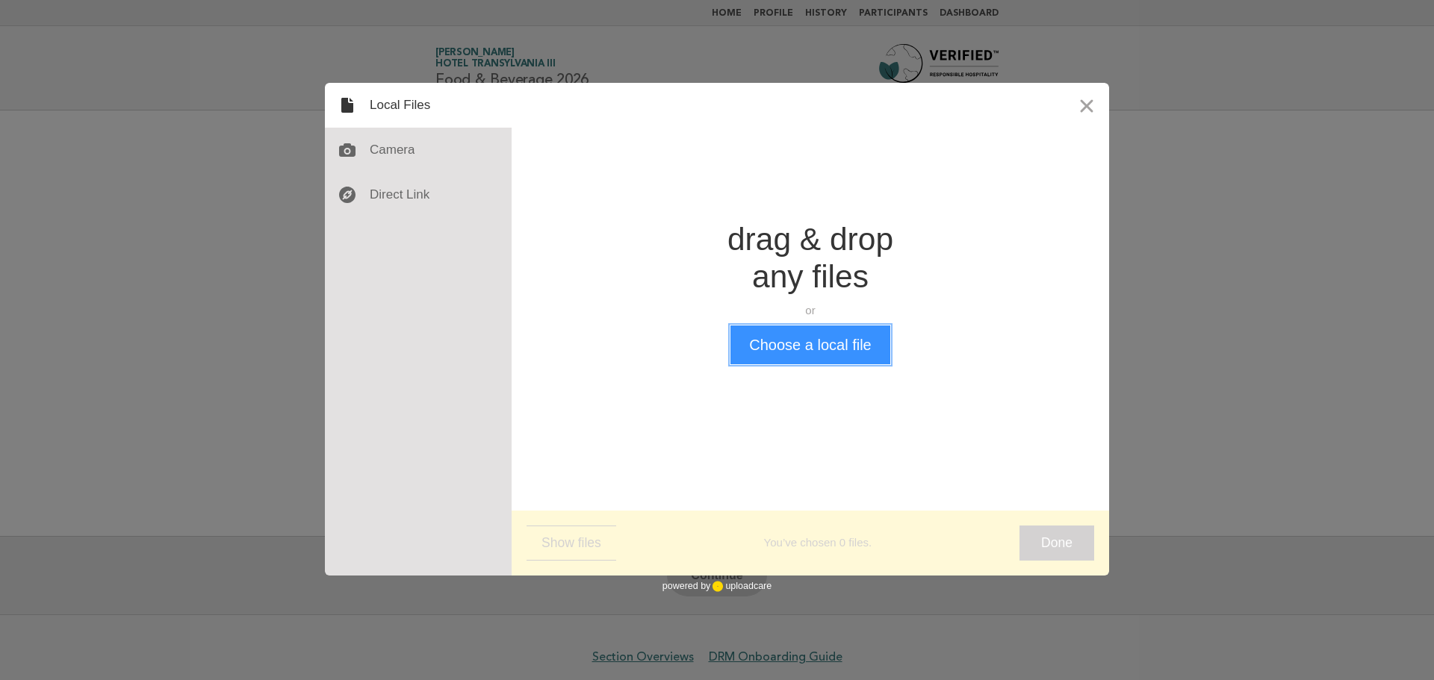
click at [828, 340] on button "Choose a local file" at bounding box center [809, 345] width 159 height 39
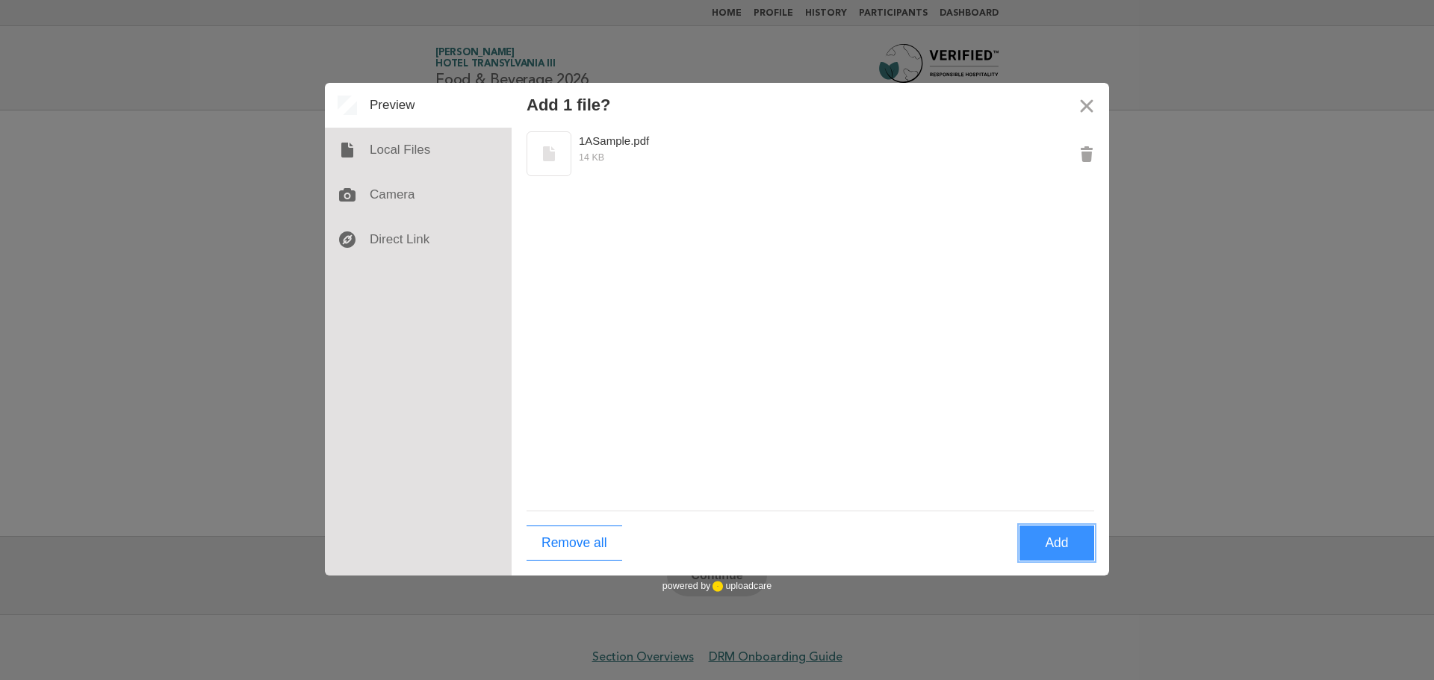
click at [1047, 539] on button "Add" at bounding box center [1057, 543] width 75 height 35
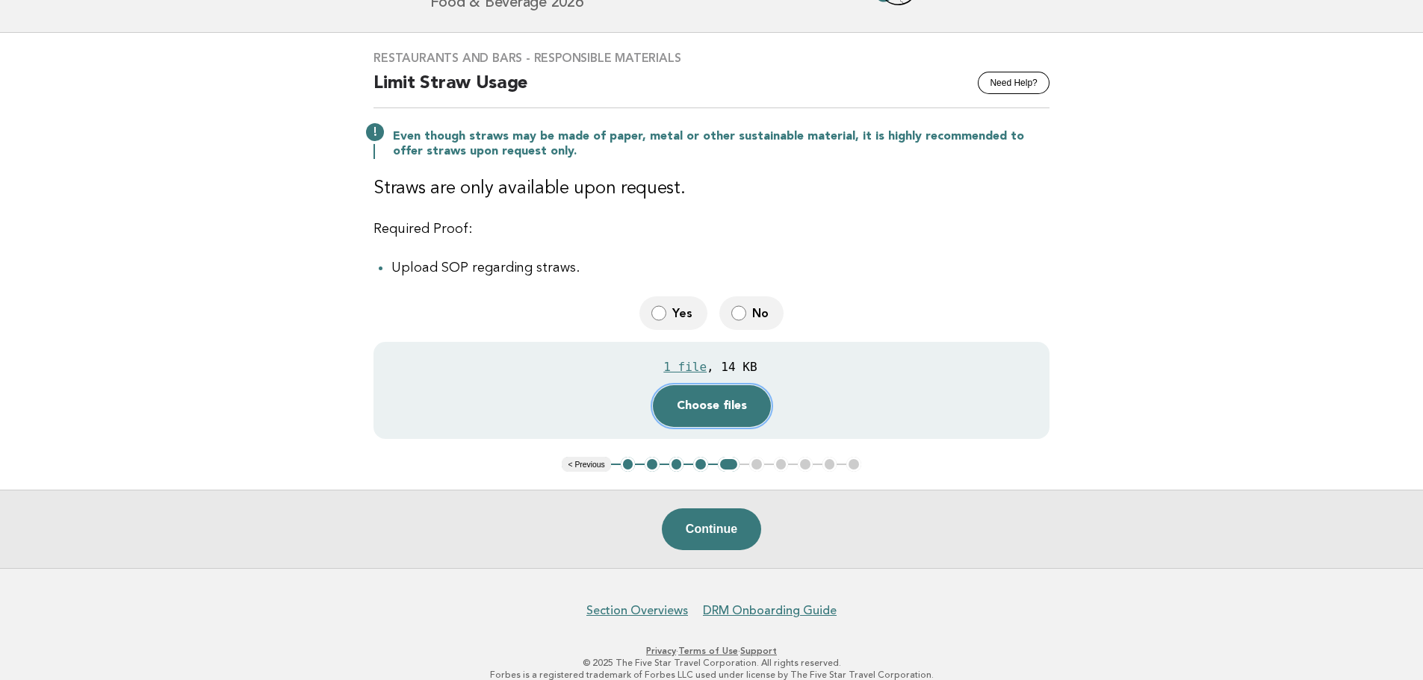
scroll to position [97, 0]
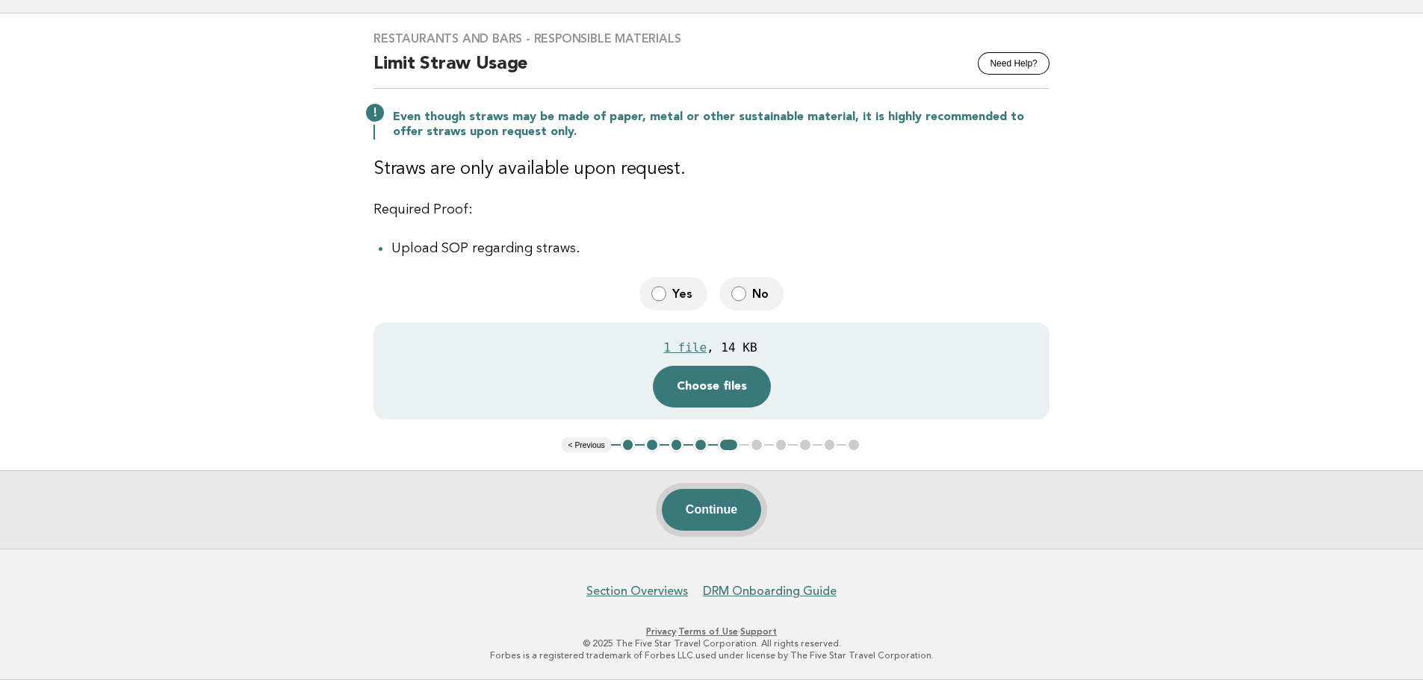
click at [705, 512] on button "Continue" at bounding box center [711, 510] width 99 height 42
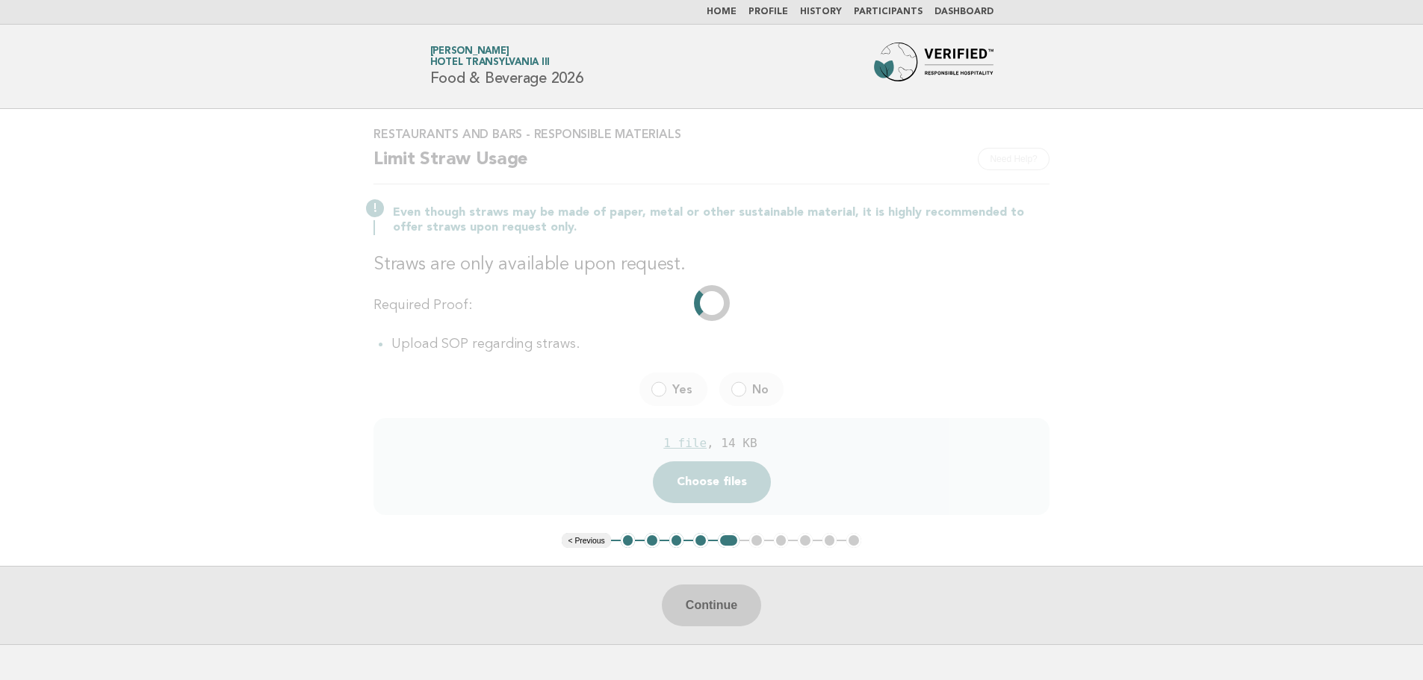
scroll to position [0, 0]
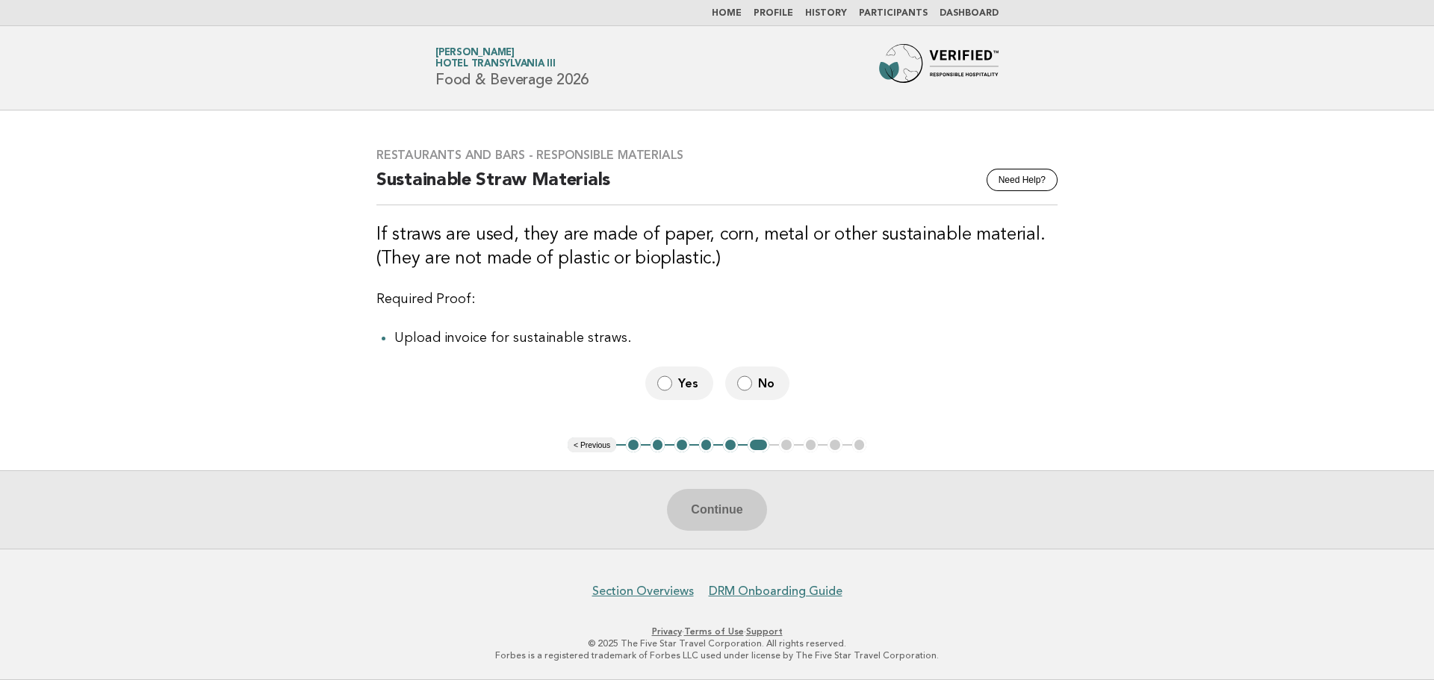
click at [695, 388] on span "Yes" at bounding box center [689, 384] width 23 height 16
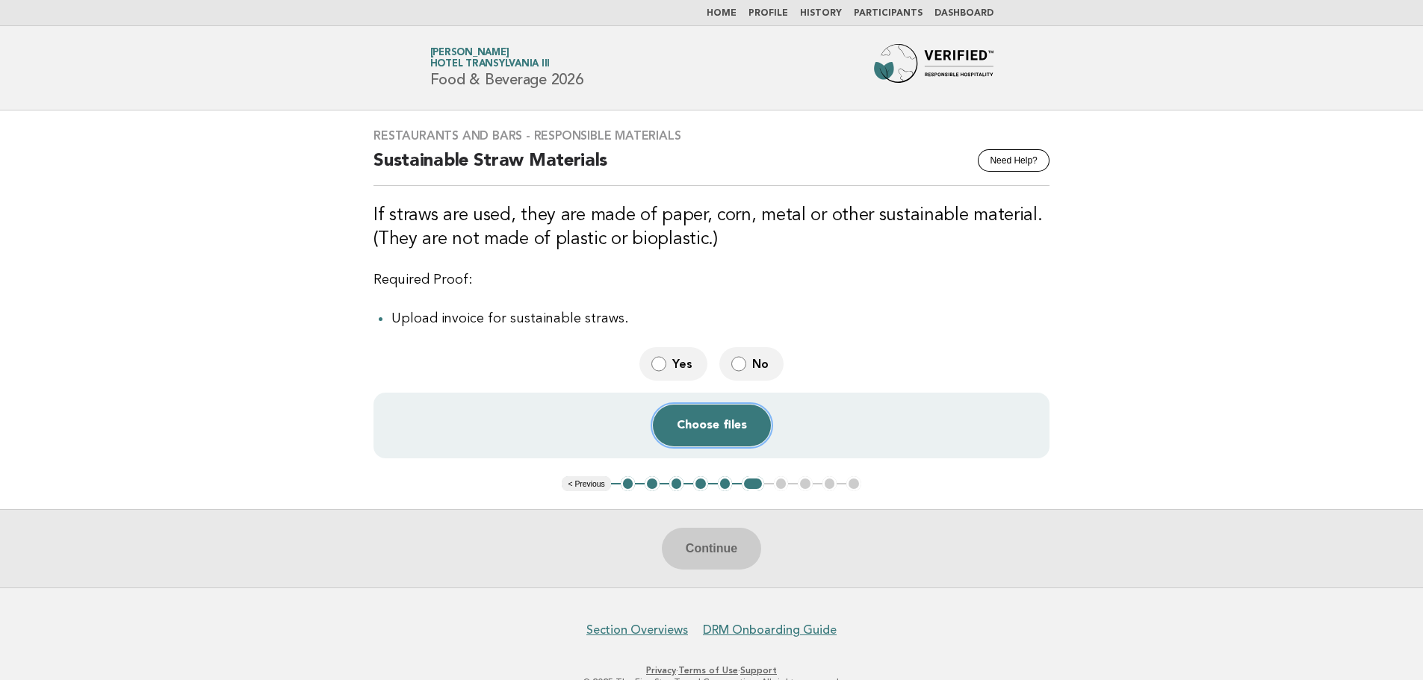
click at [737, 422] on button "Choose files" at bounding box center [712, 426] width 118 height 42
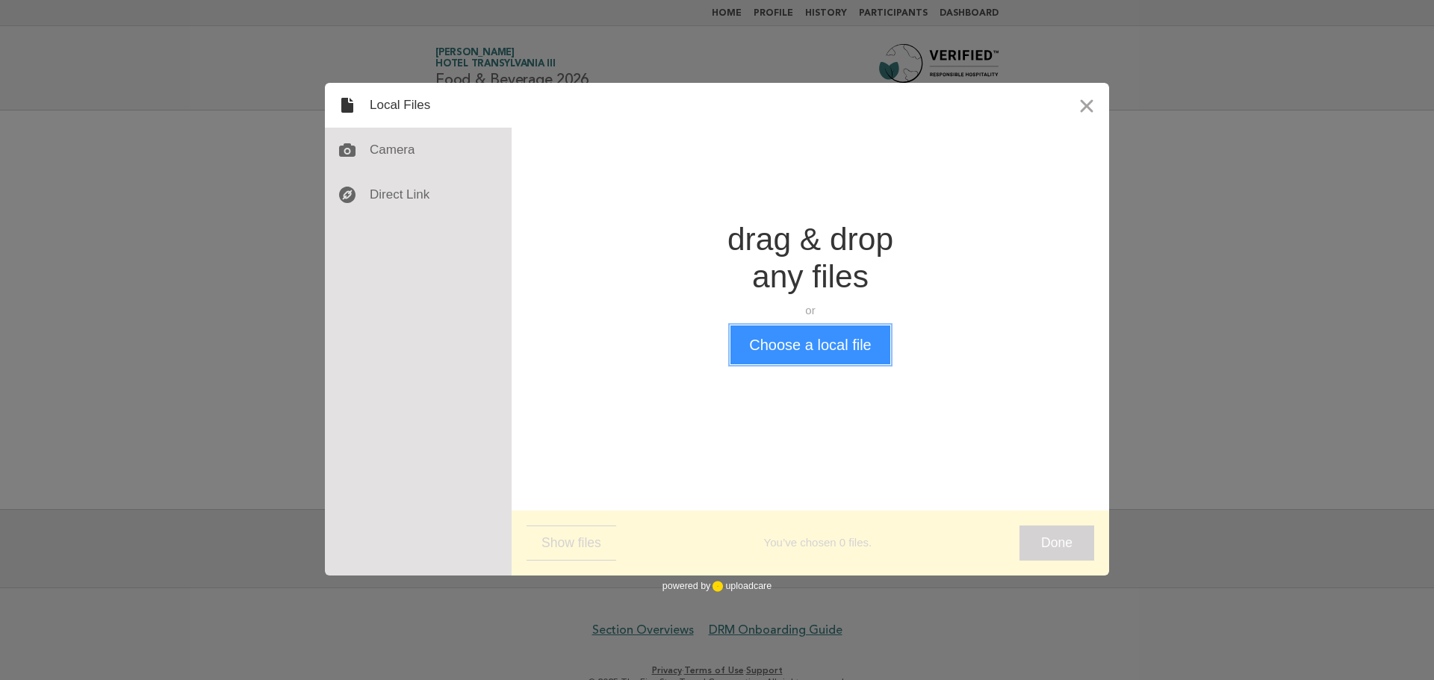
click at [795, 350] on button "Choose a local file" at bounding box center [809, 345] width 159 height 39
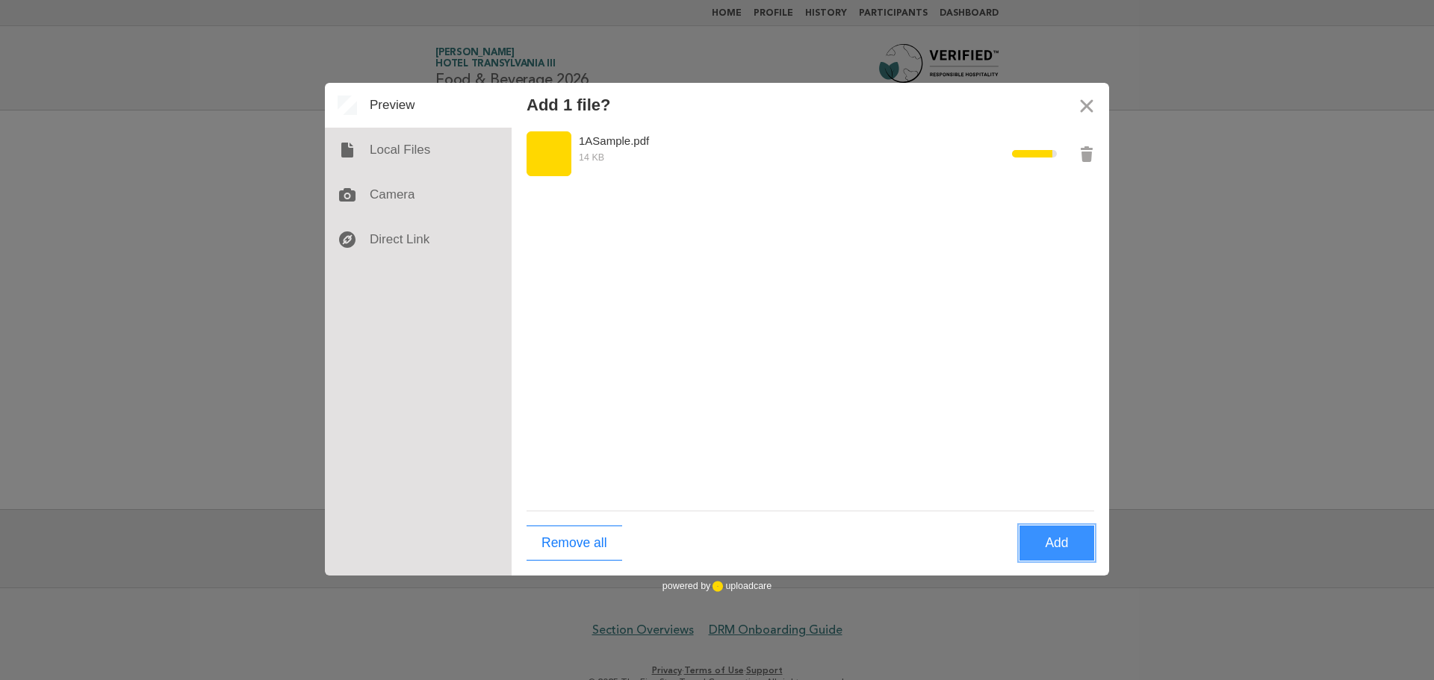
click at [1082, 538] on button "Add" at bounding box center [1057, 543] width 75 height 35
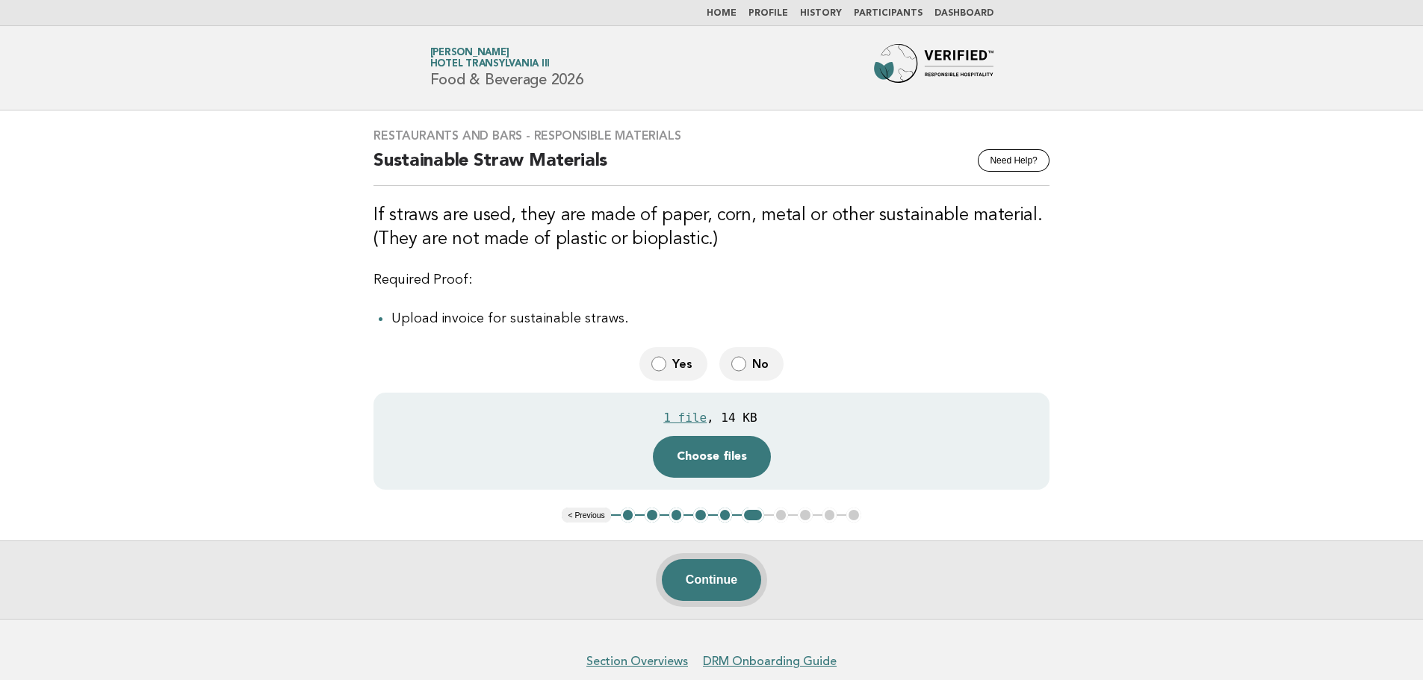
click at [722, 574] on button "Continue" at bounding box center [711, 580] width 99 height 42
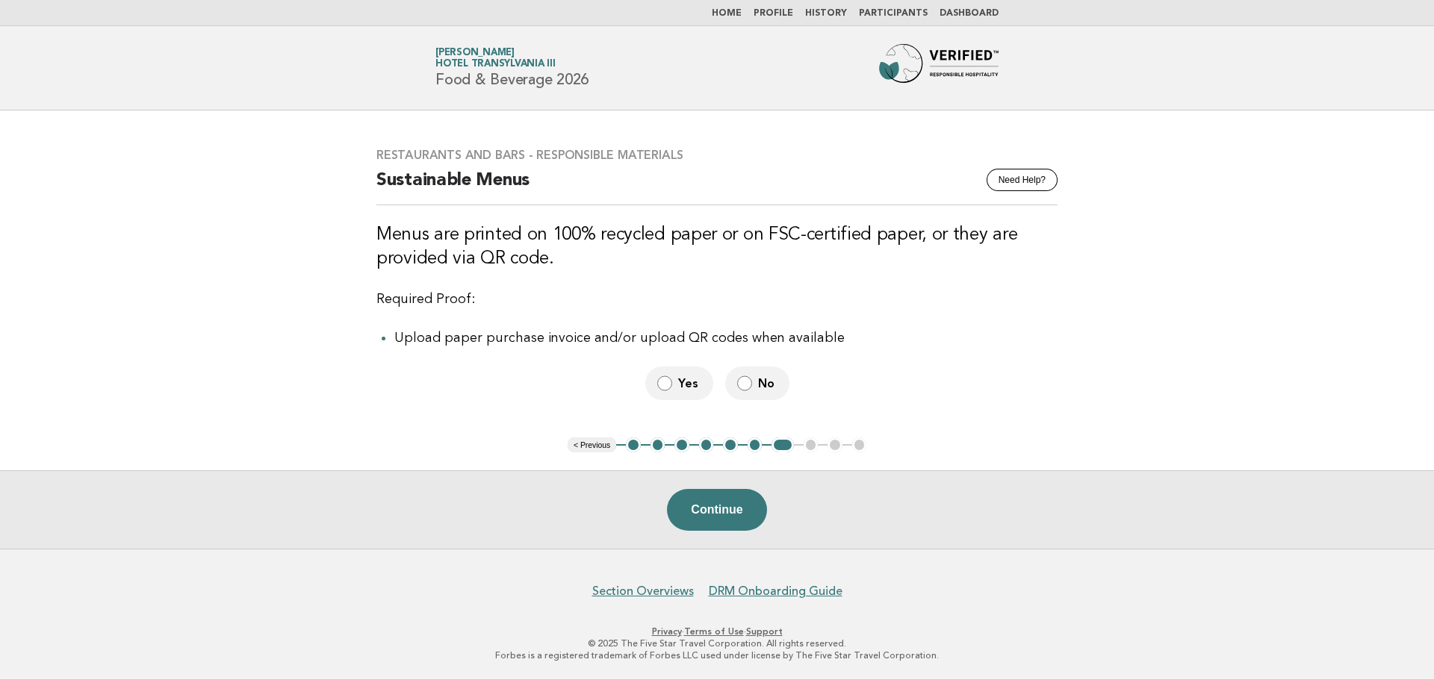
click at [731, 530] on button "Continue" at bounding box center [716, 510] width 99 height 42
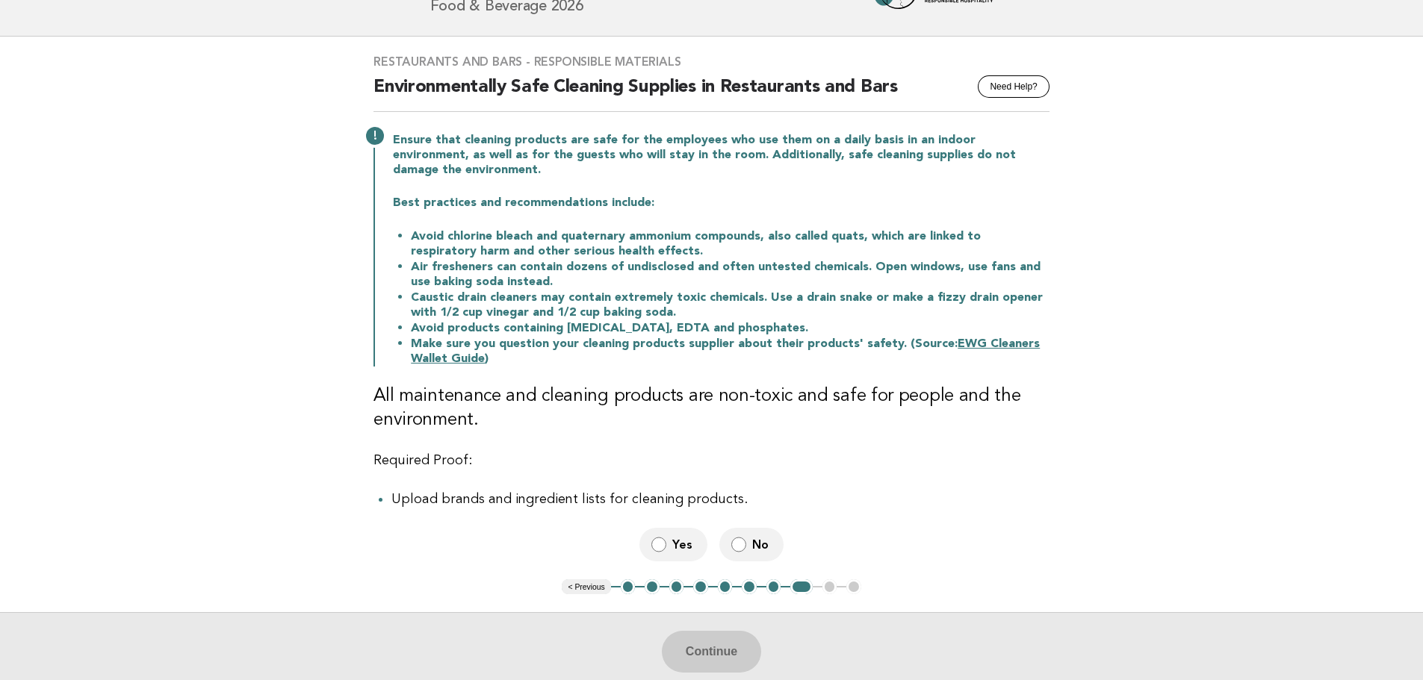
scroll to position [75, 0]
click at [749, 539] on label "No" at bounding box center [751, 544] width 64 height 34
click at [731, 630] on button "Continue" at bounding box center [711, 651] width 99 height 42
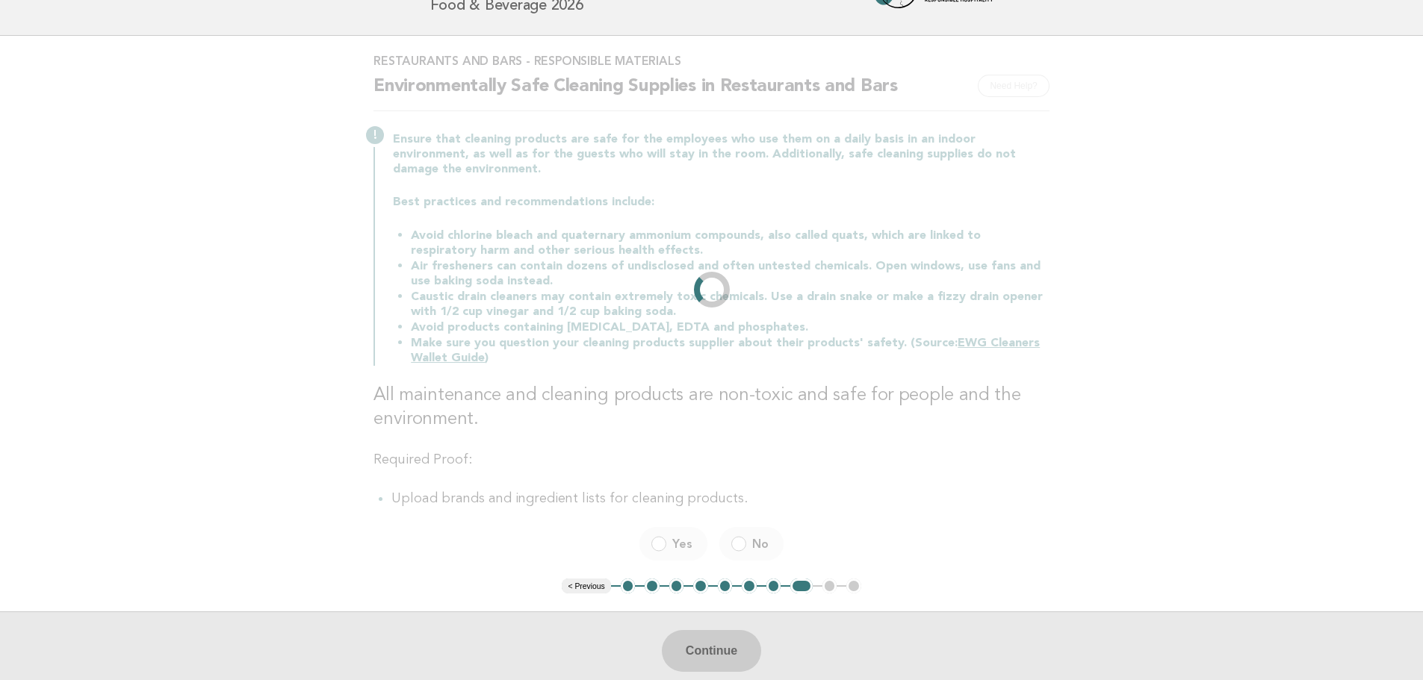
scroll to position [0, 0]
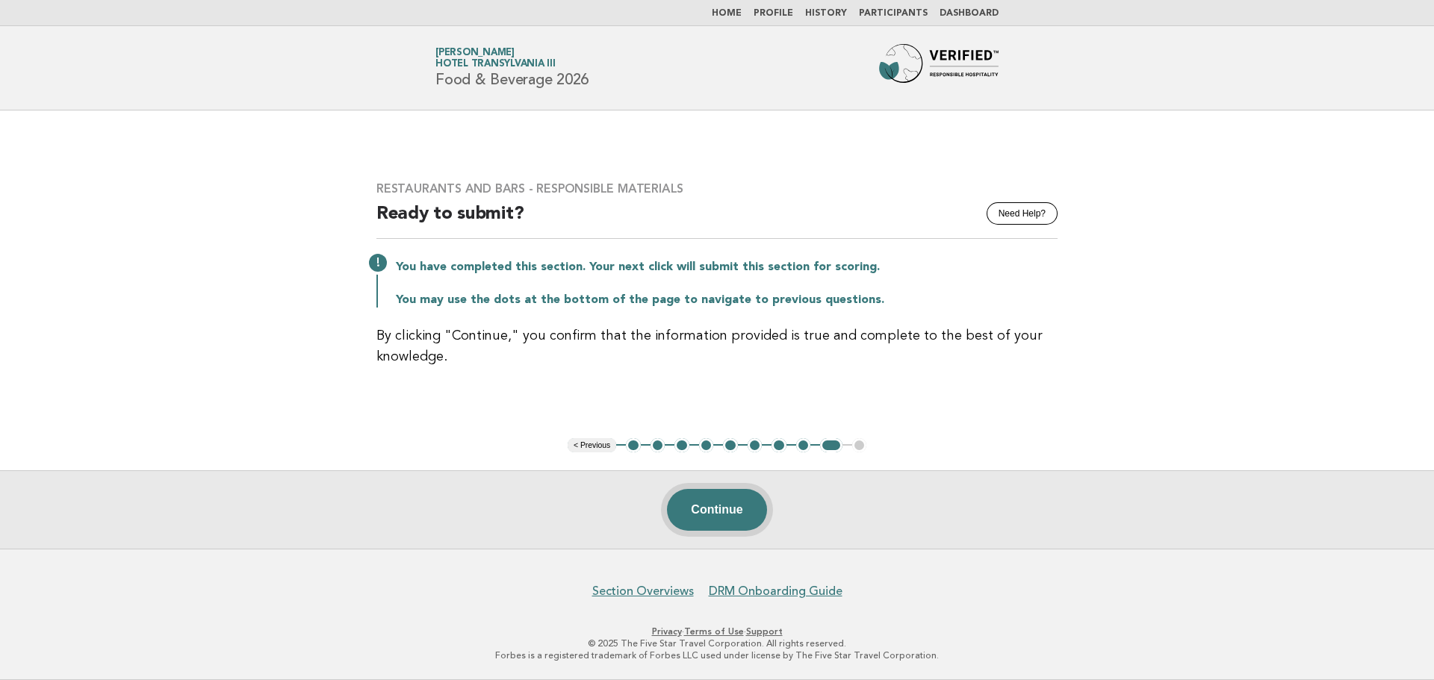
click at [698, 509] on button "Continue" at bounding box center [716, 510] width 99 height 42
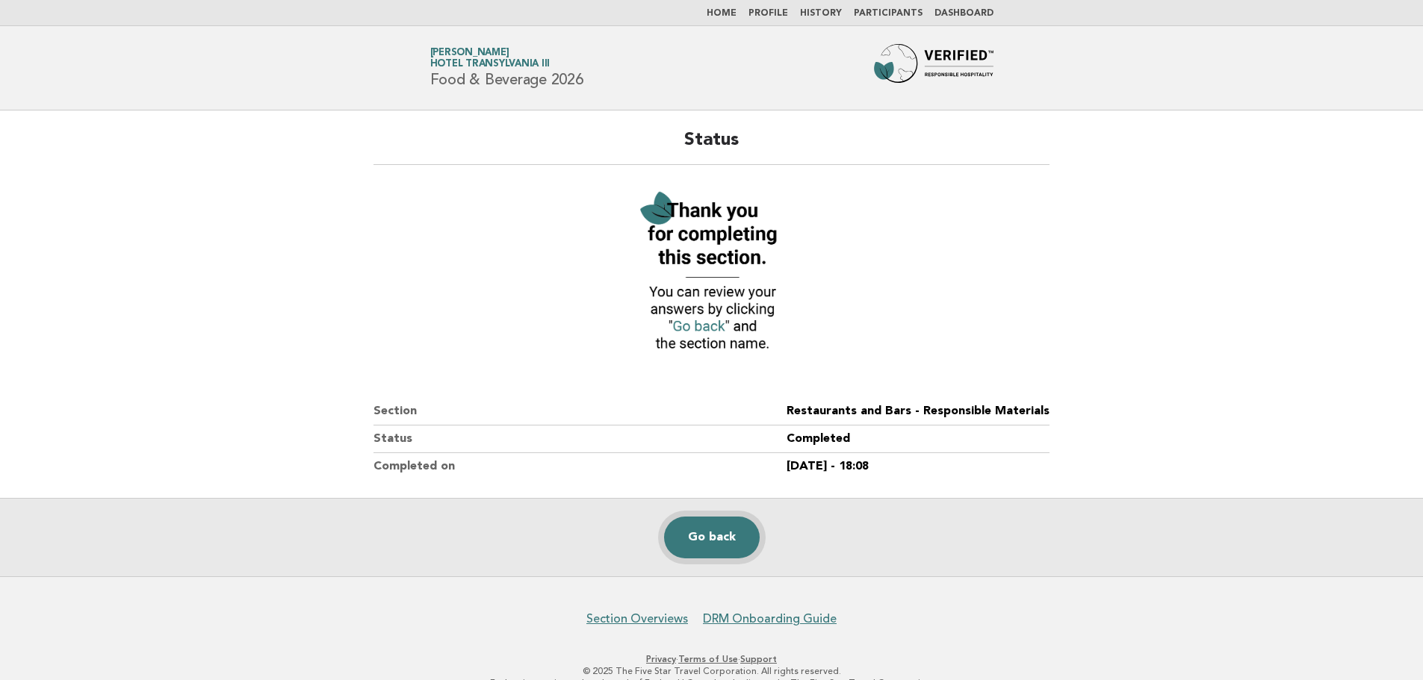
click at [726, 538] on link "Go back" at bounding box center [712, 538] width 96 height 42
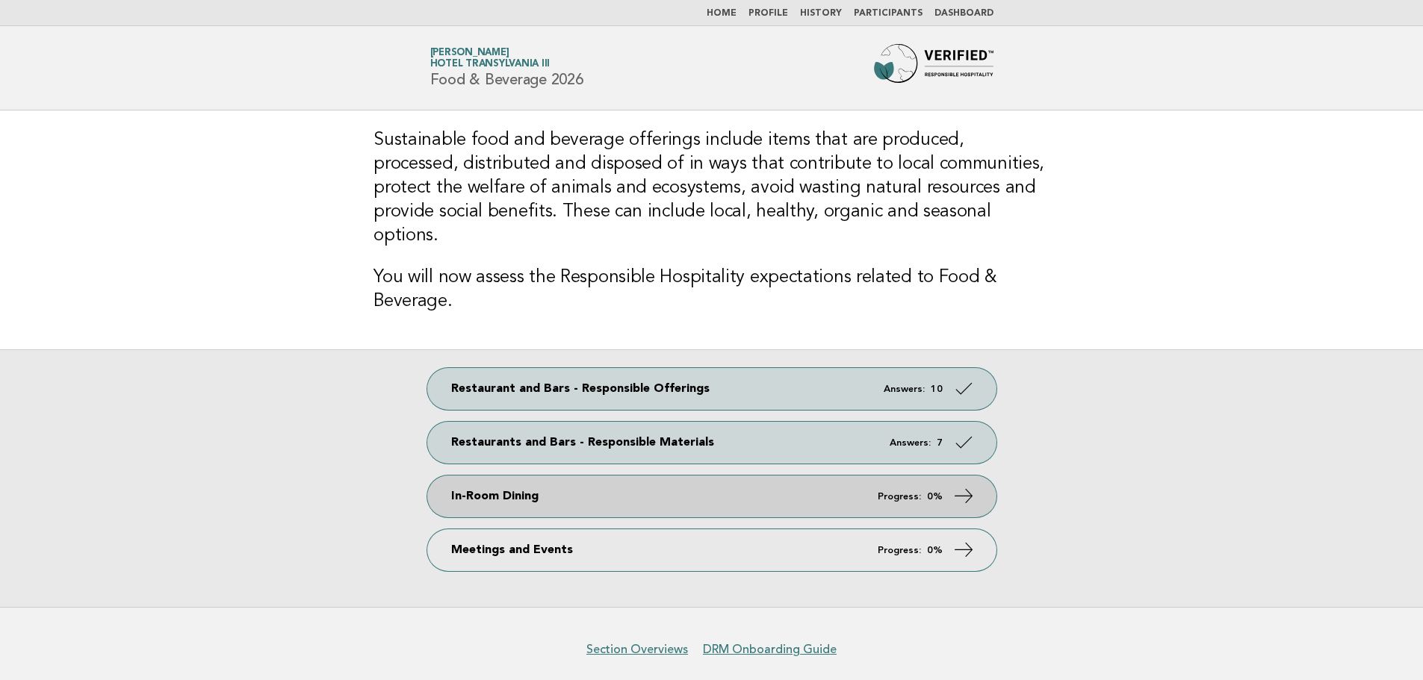
click at [774, 476] on link "In-Room Dining Progress: 0%" at bounding box center [711, 497] width 569 height 42
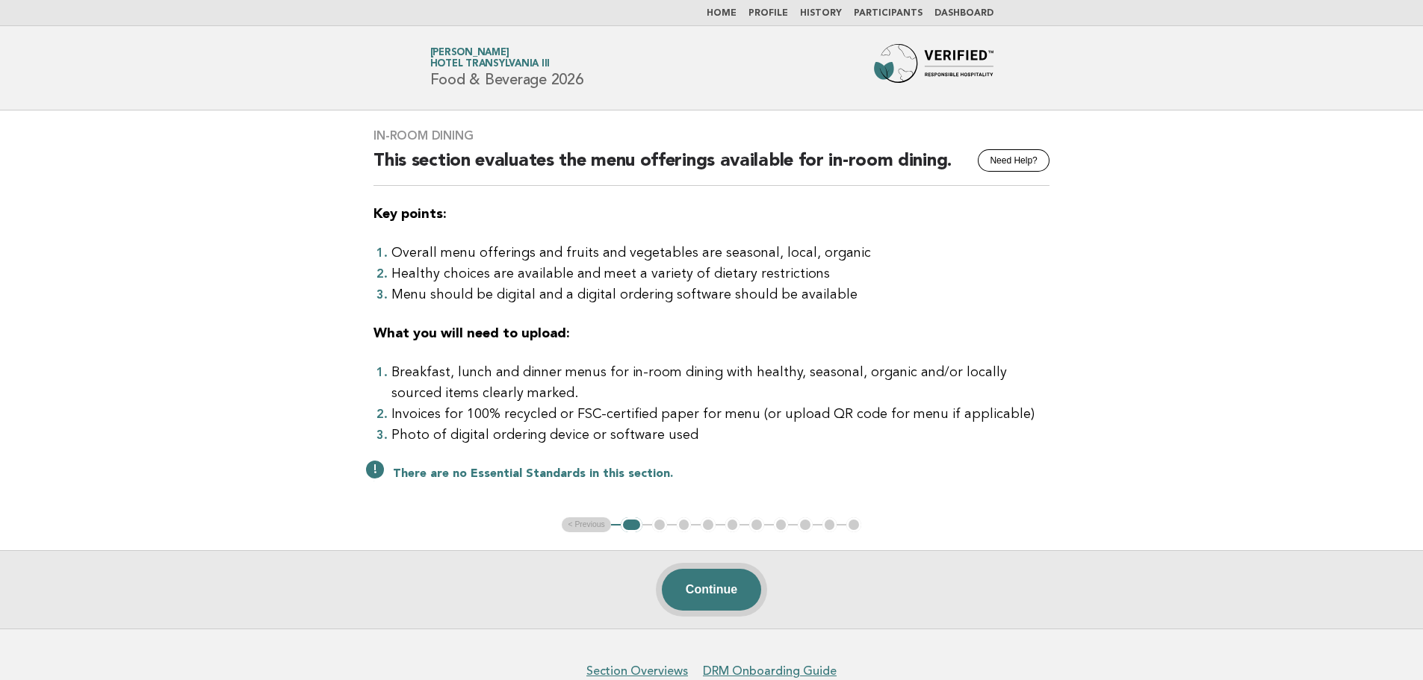
click at [722, 598] on button "Continue" at bounding box center [711, 590] width 99 height 42
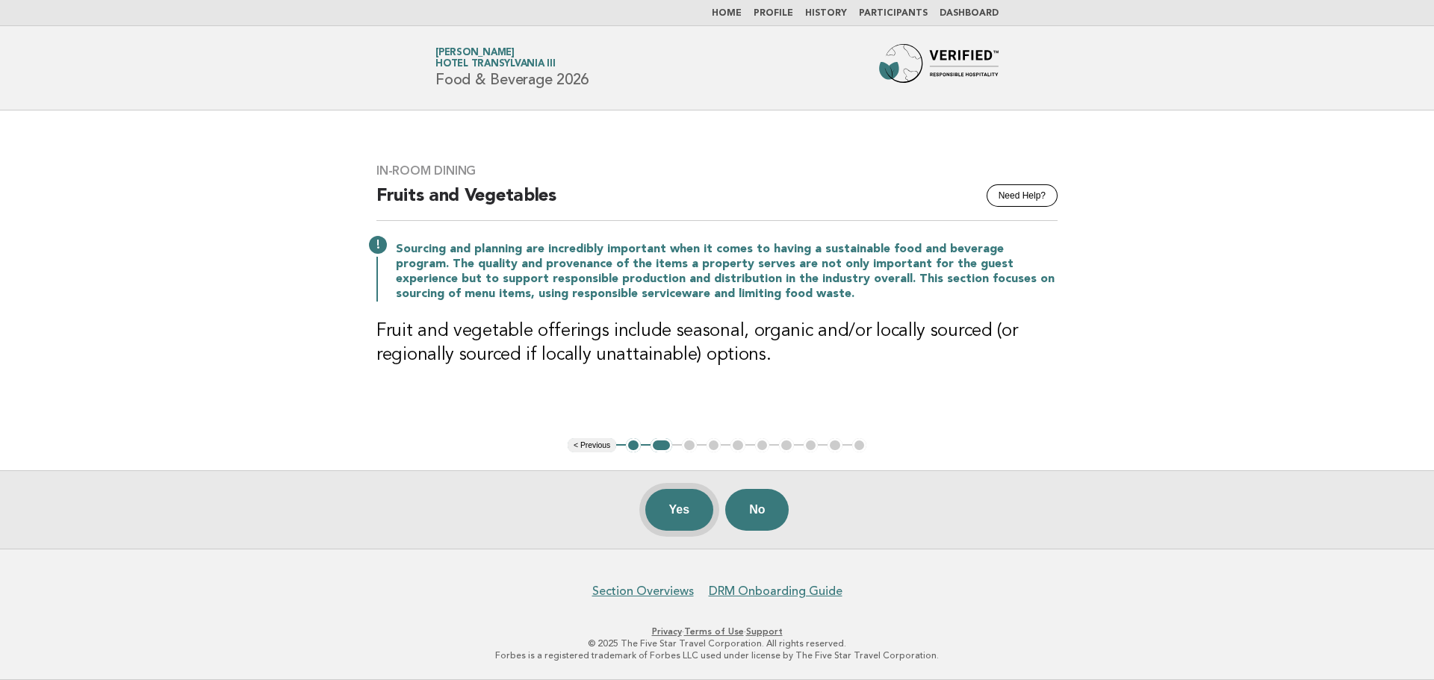
click at [685, 509] on button "Yes" at bounding box center [679, 510] width 69 height 42
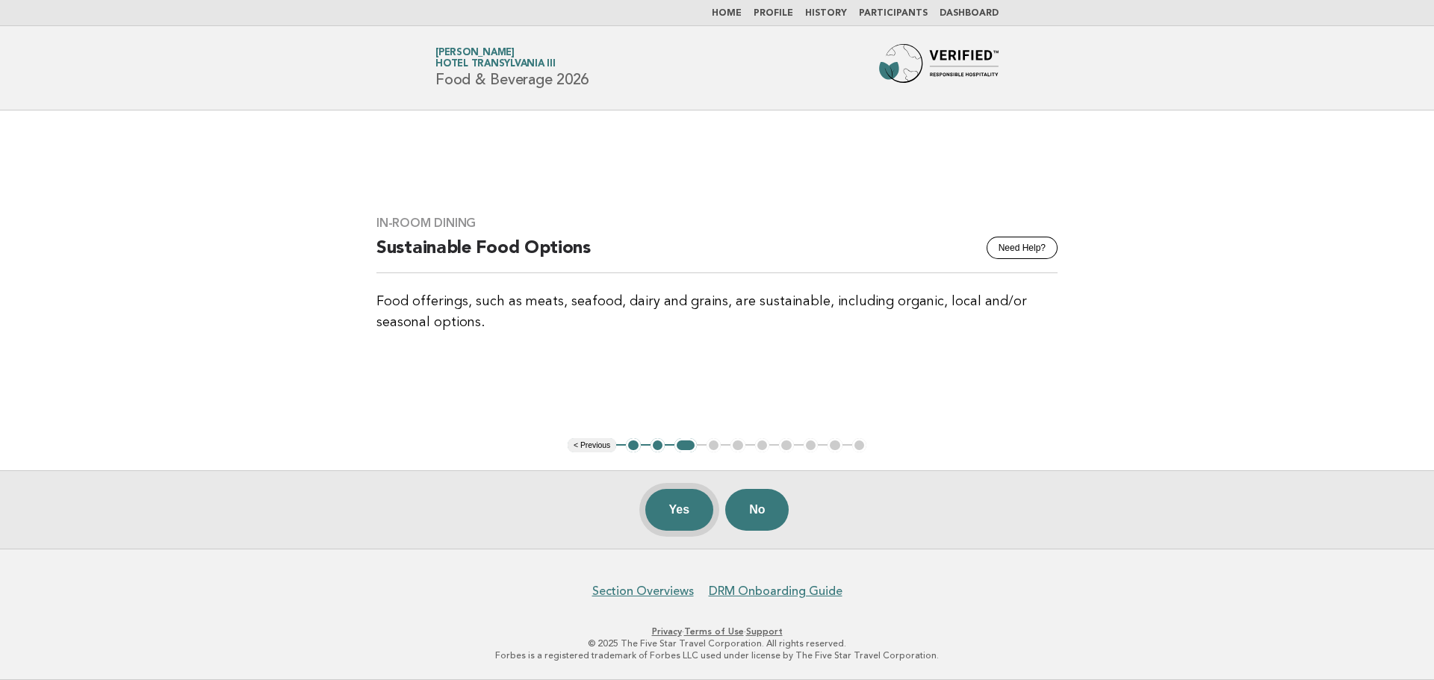
click at [695, 518] on button "Yes" at bounding box center [679, 510] width 69 height 42
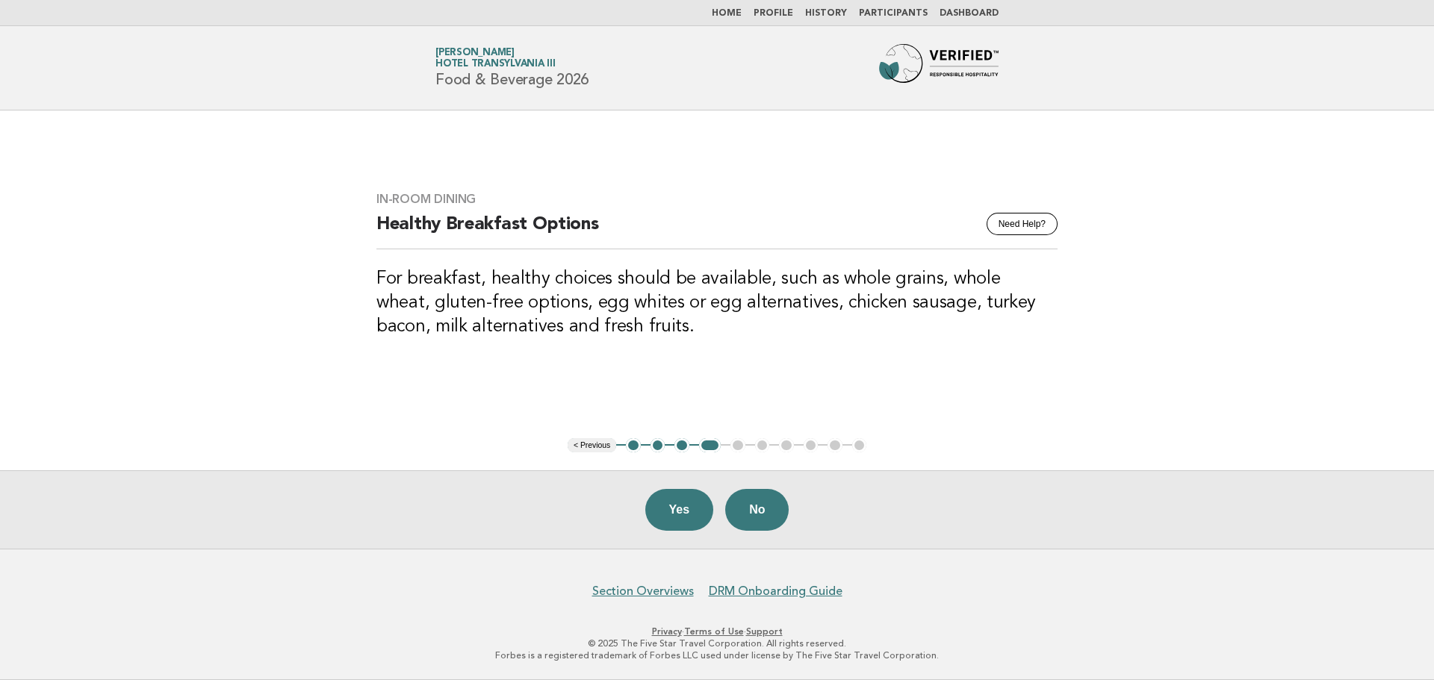
click at [683, 450] on button "3" at bounding box center [681, 445] width 15 height 15
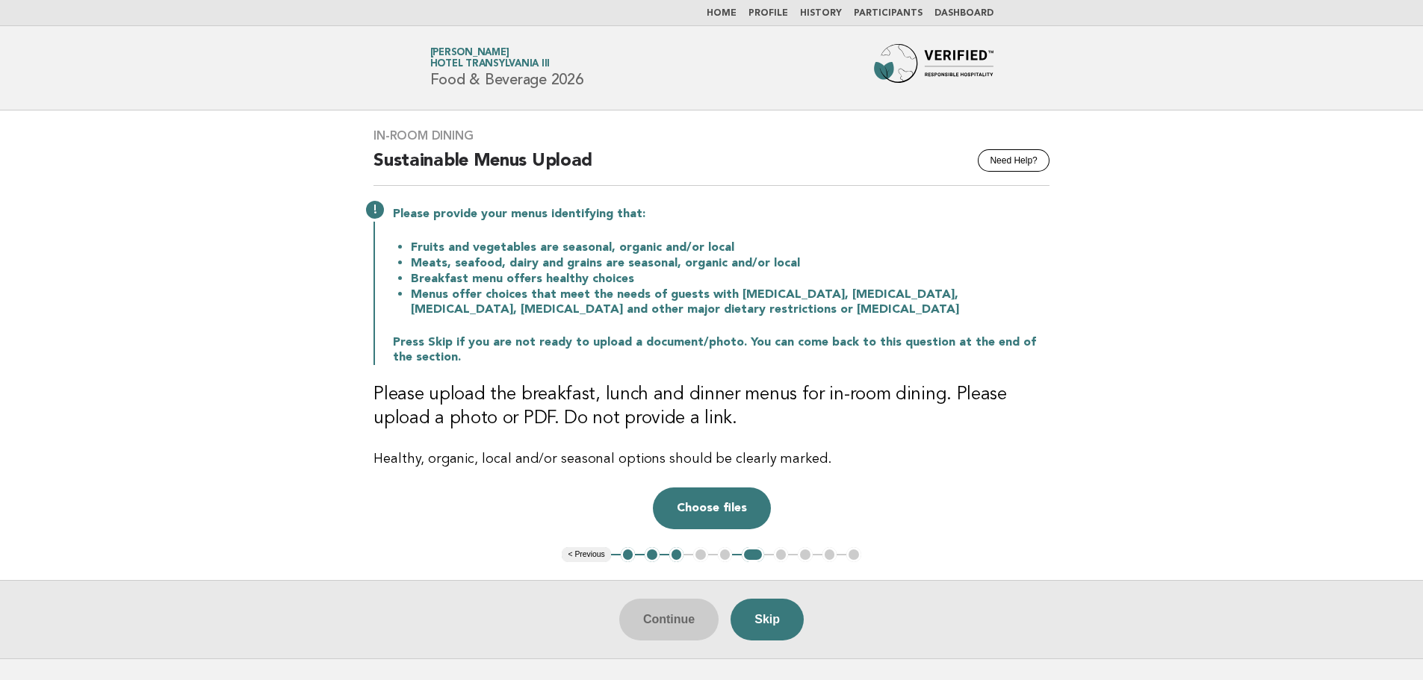
click at [673, 559] on button "3" at bounding box center [676, 554] width 15 height 15
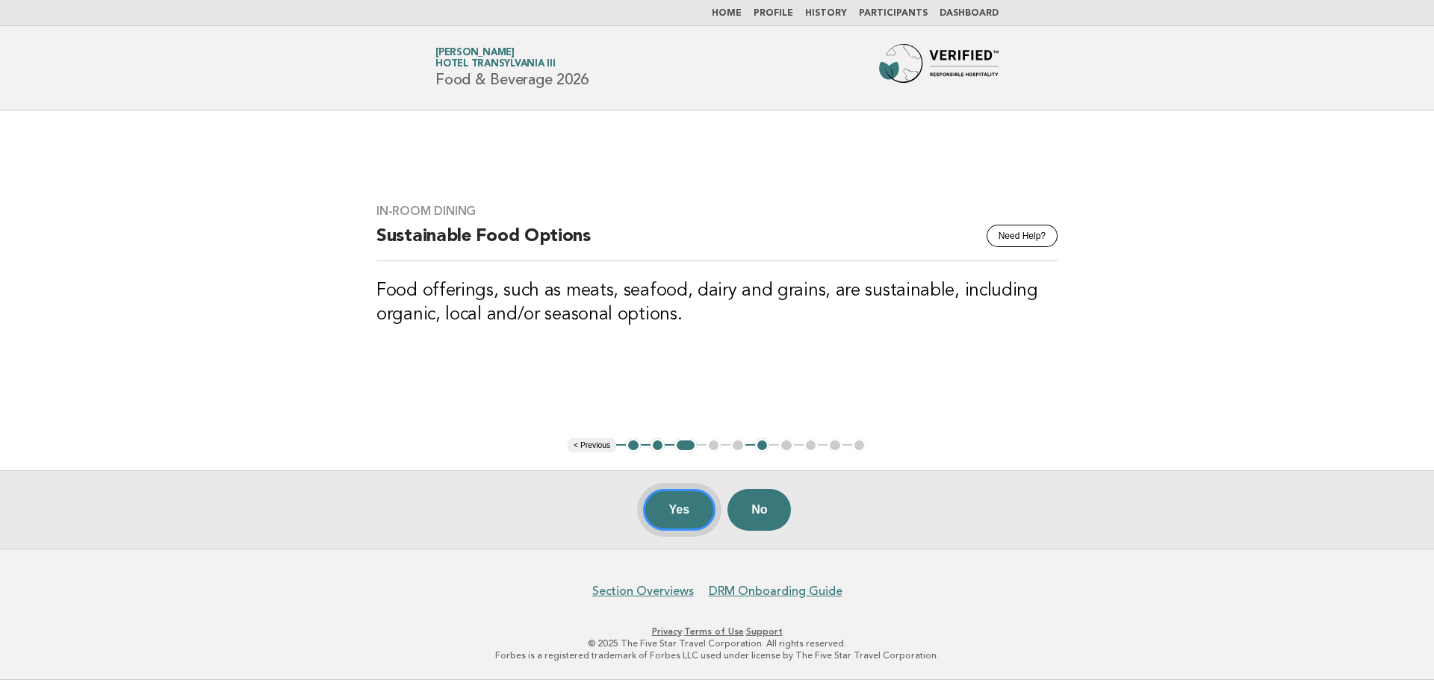
click at [686, 515] on button "Yes" at bounding box center [679, 510] width 73 height 42
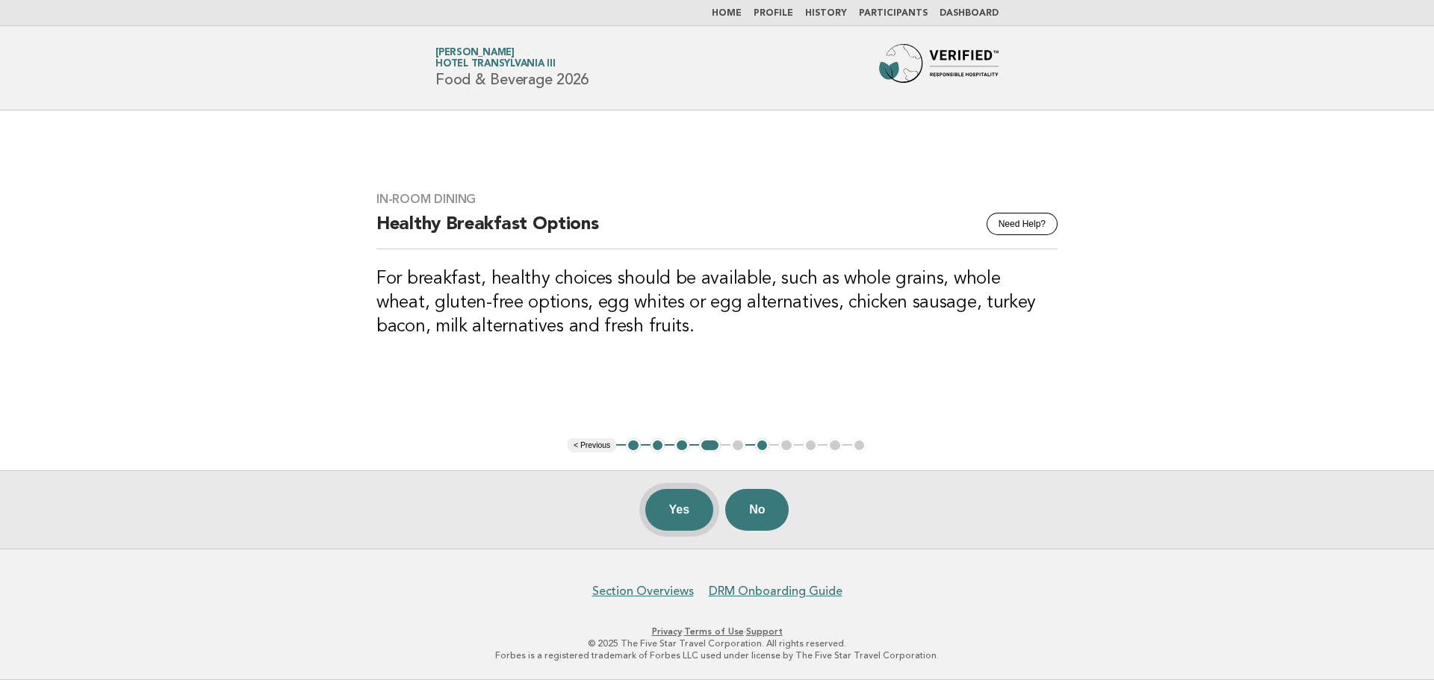
click at [676, 517] on button "Yes" at bounding box center [679, 510] width 69 height 42
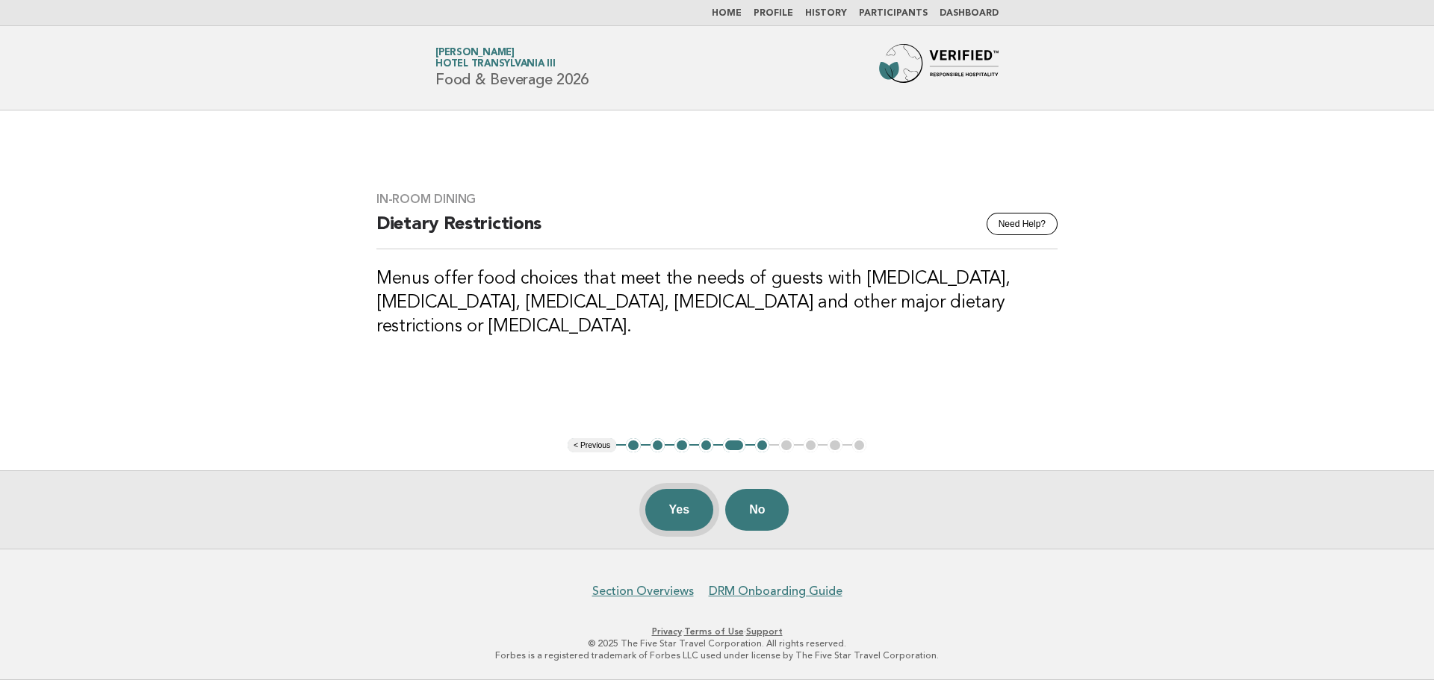
click at [686, 509] on button "Yes" at bounding box center [679, 510] width 69 height 42
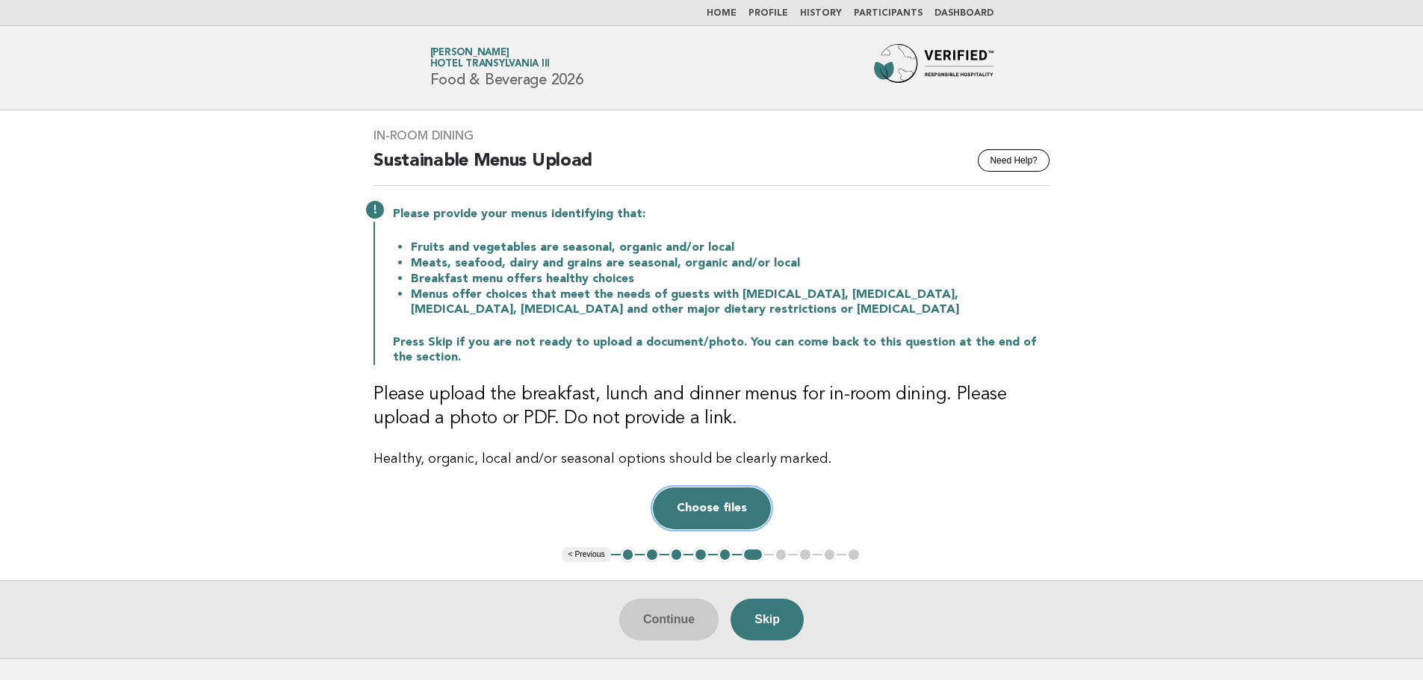
click at [716, 505] on button "Choose files" at bounding box center [712, 509] width 118 height 42
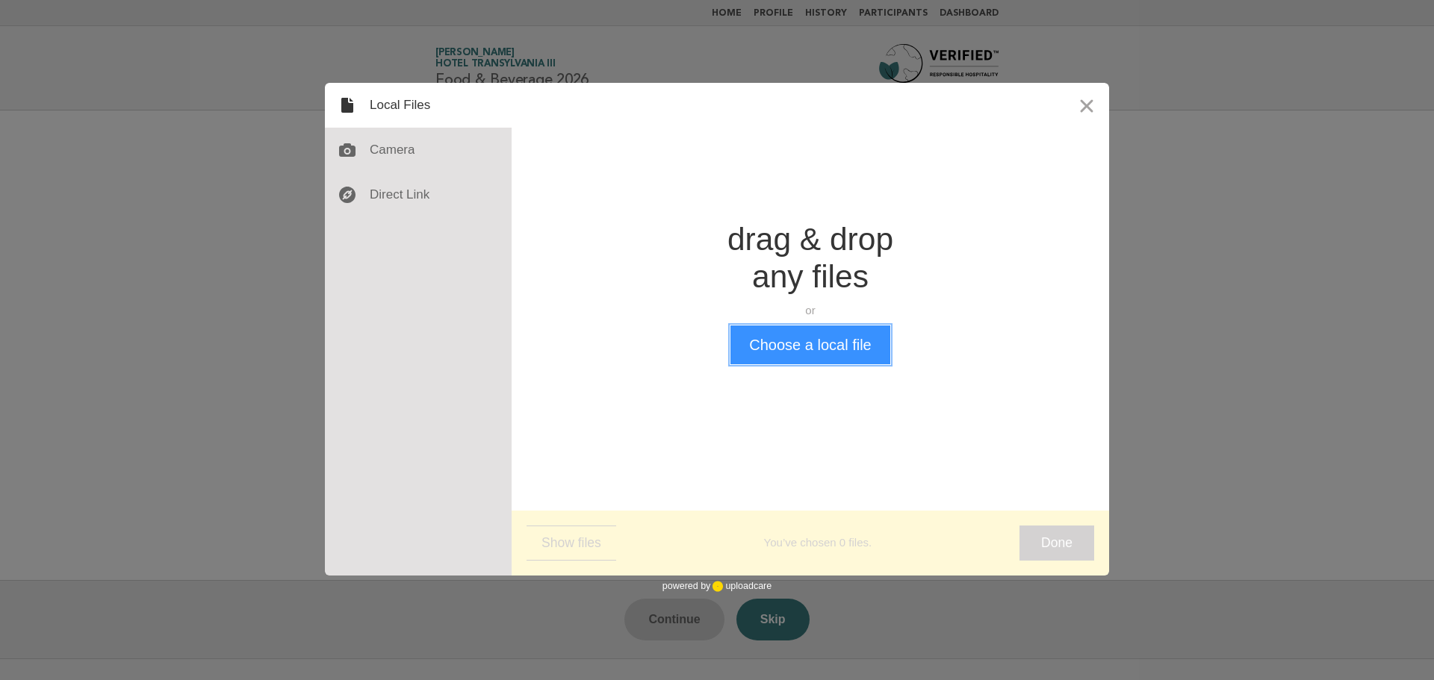
click at [831, 350] on button "Choose a local file" at bounding box center [809, 345] width 159 height 39
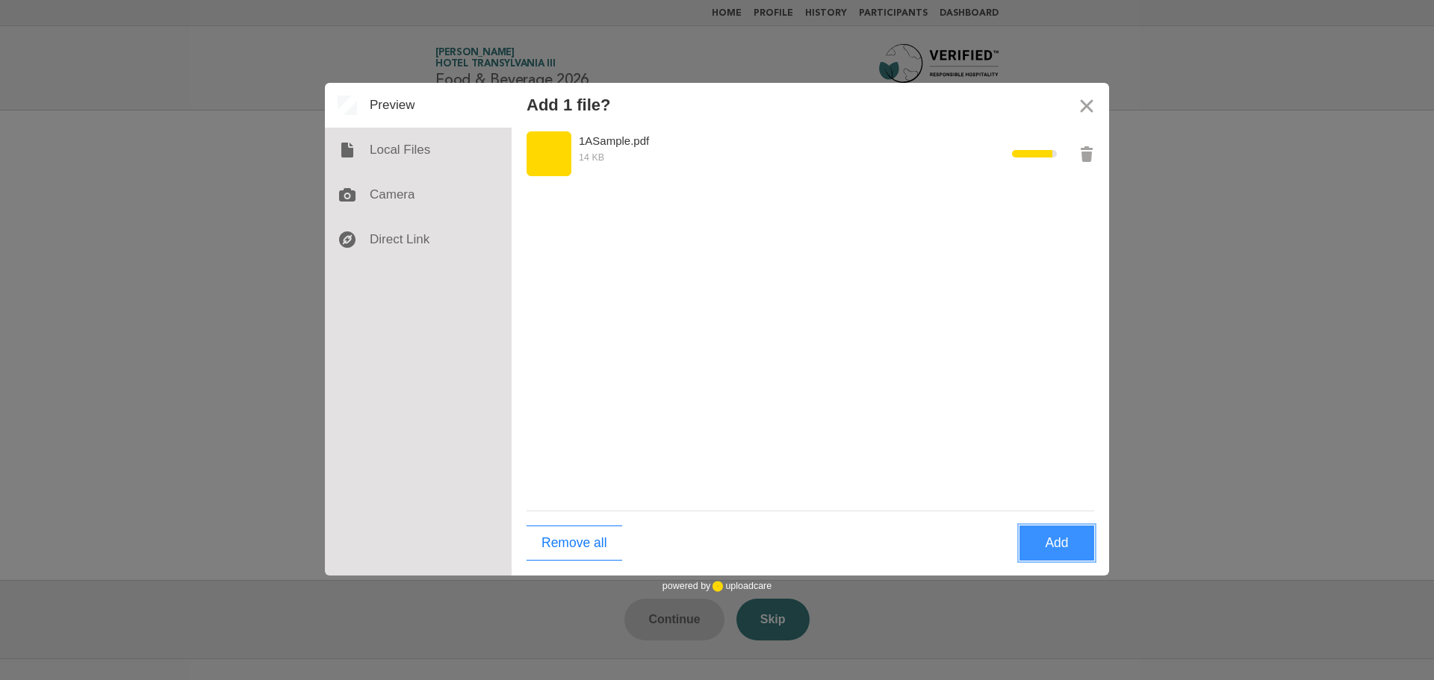
click at [1082, 535] on button "Add" at bounding box center [1057, 543] width 75 height 35
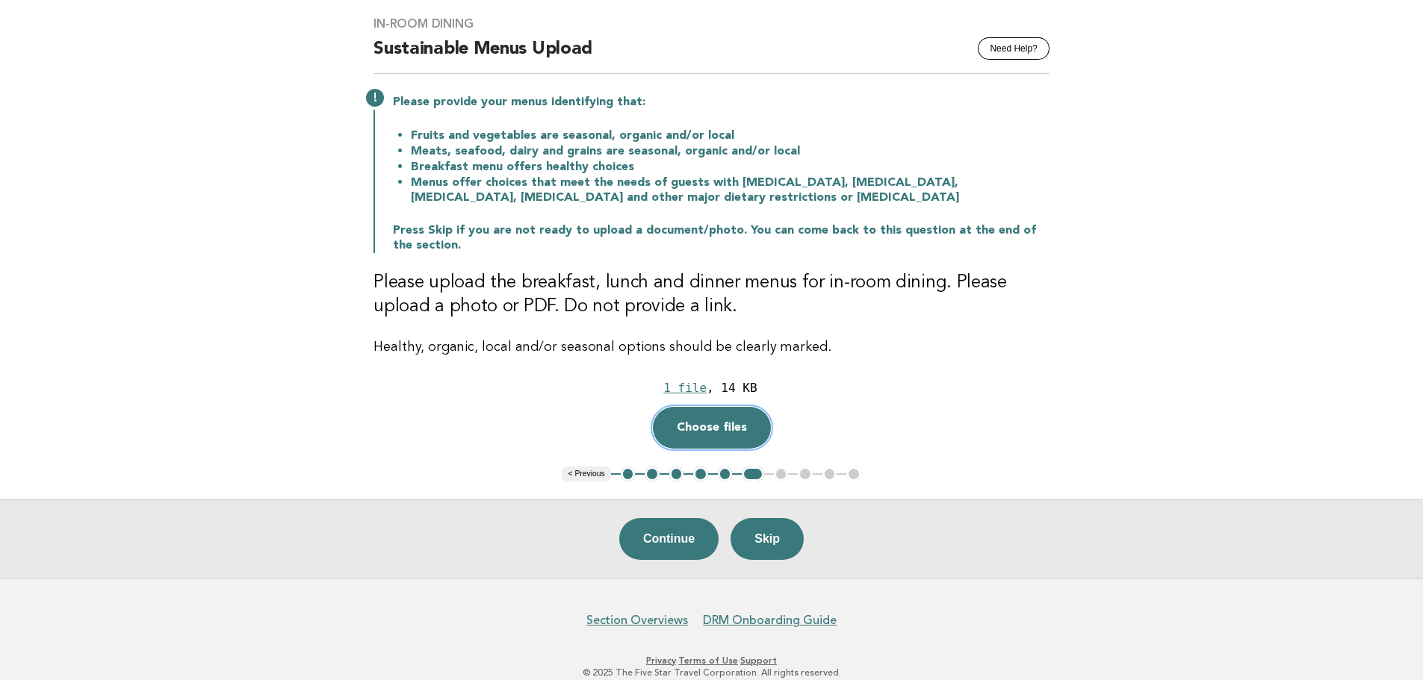
scroll to position [140, 0]
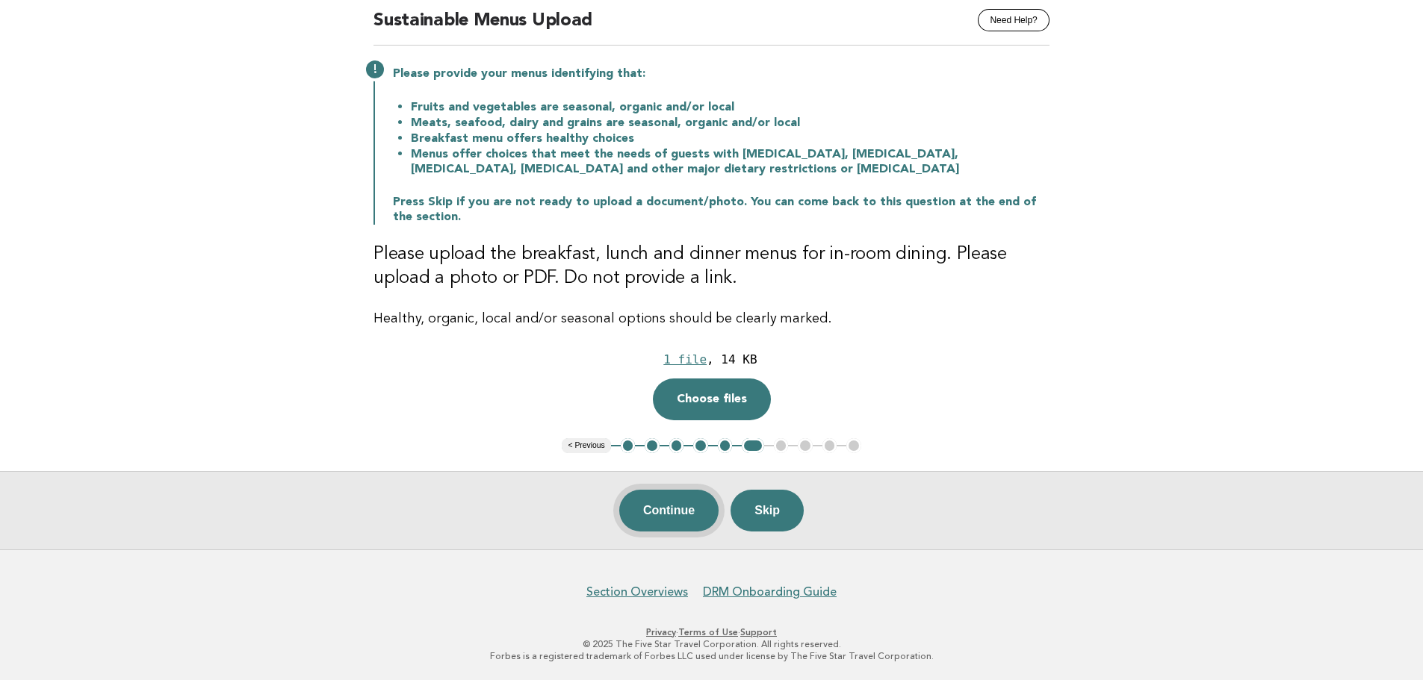
click at [681, 516] on button "Continue" at bounding box center [668, 511] width 99 height 42
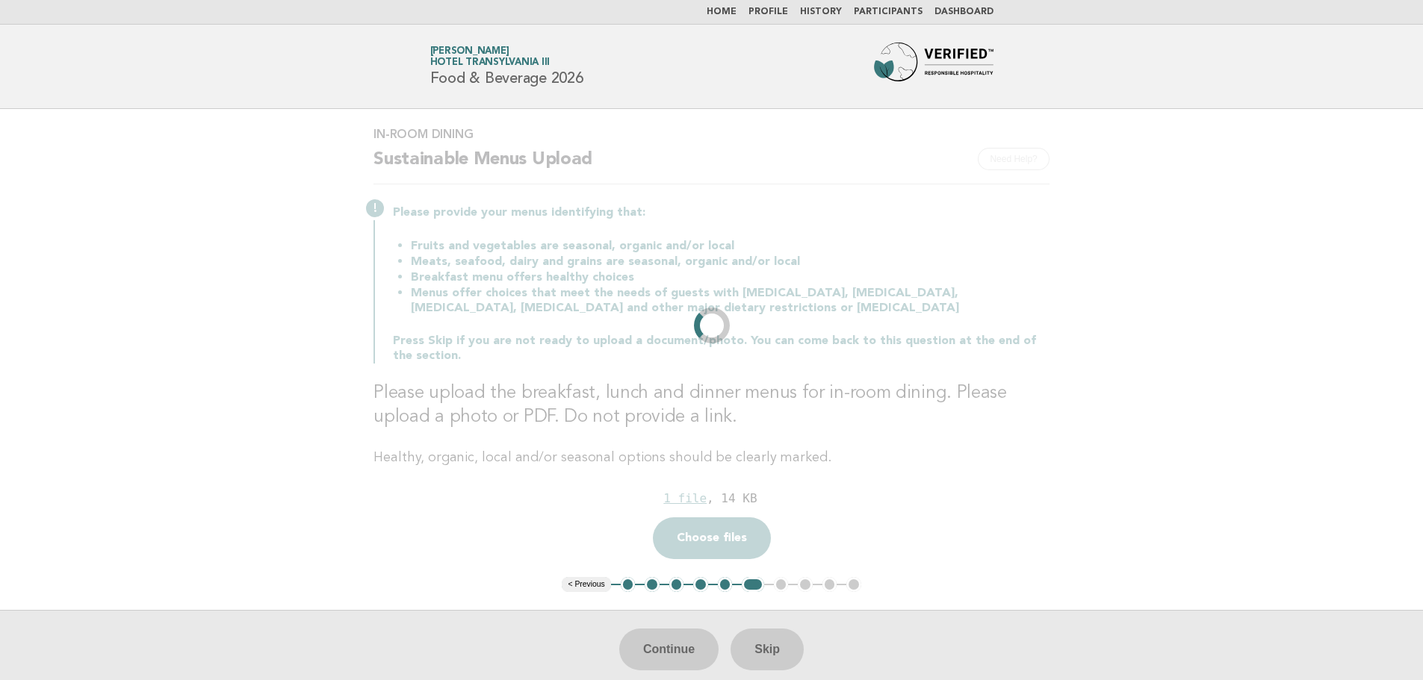
scroll to position [0, 0]
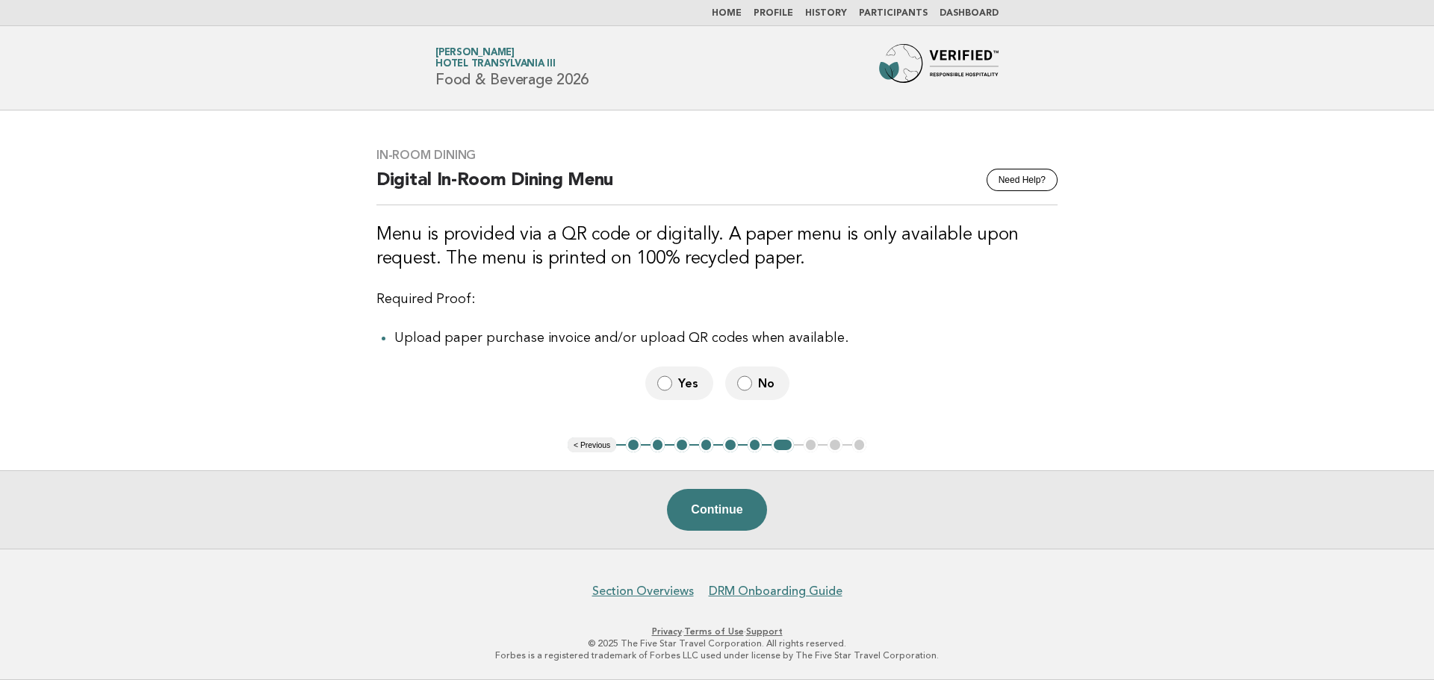
drag, startPoint x: 714, startPoint y: 512, endPoint x: 621, endPoint y: 515, distance: 93.4
click at [714, 513] on button "Continue" at bounding box center [716, 510] width 99 height 42
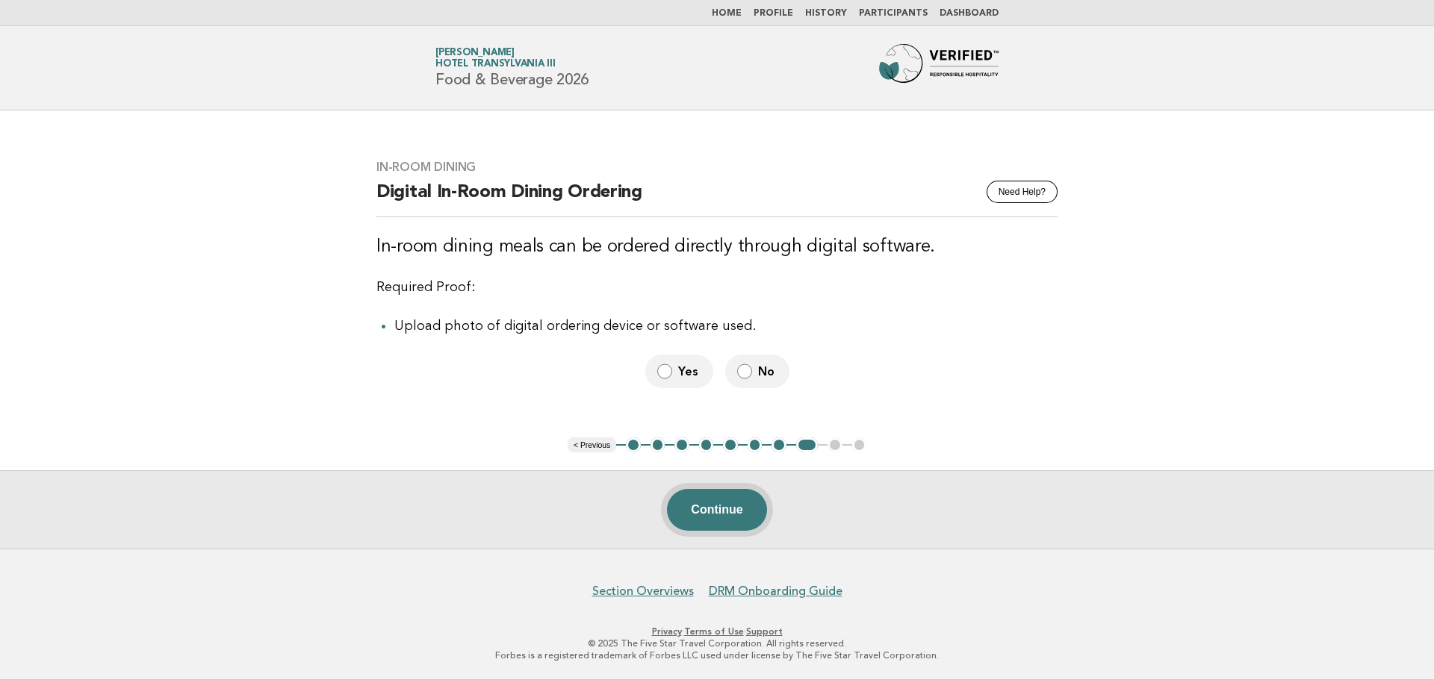
click at [730, 502] on button "Continue" at bounding box center [716, 510] width 99 height 42
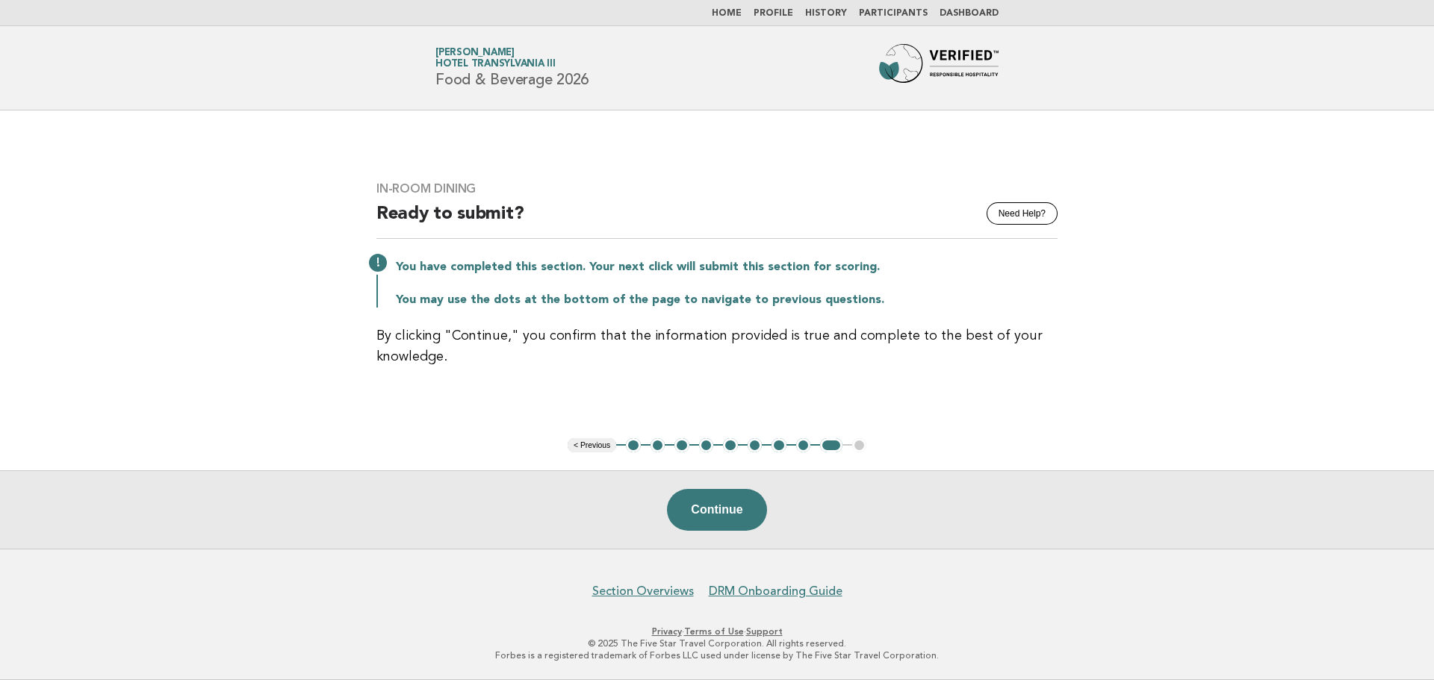
click at [732, 505] on button "Continue" at bounding box center [716, 510] width 99 height 42
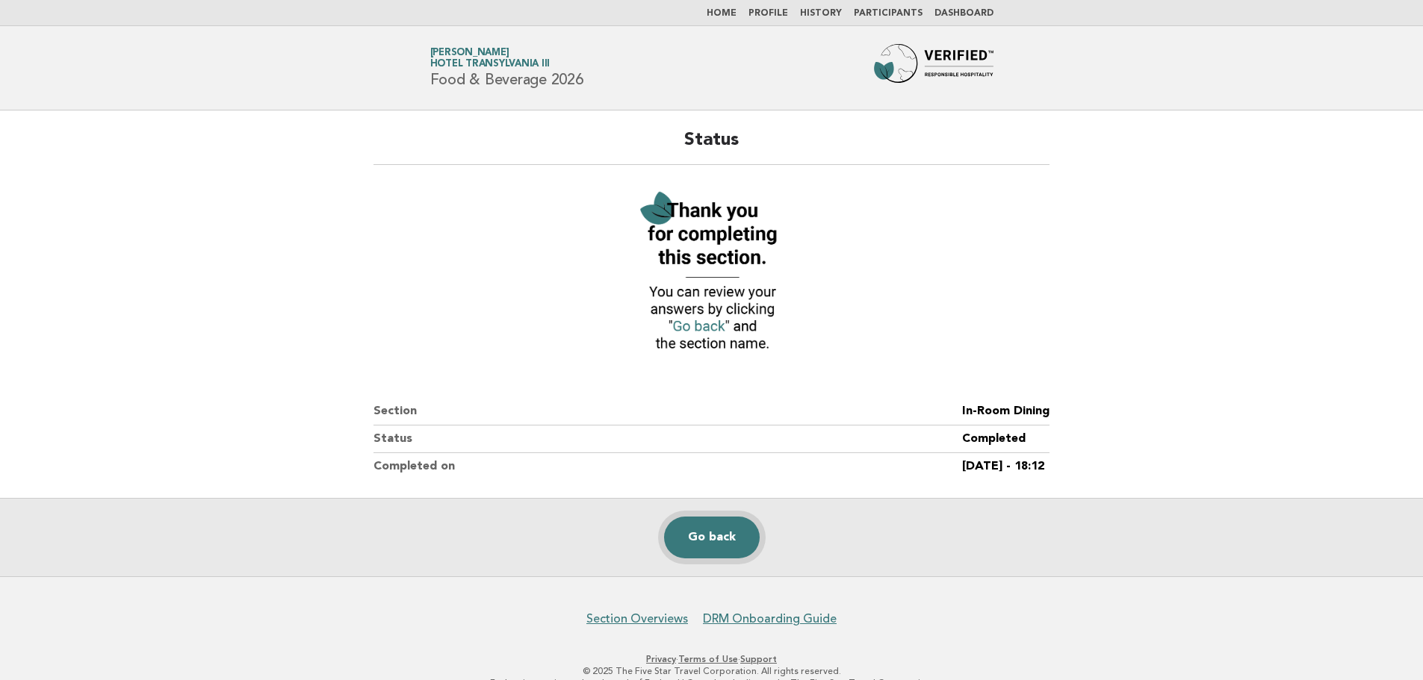
click at [705, 525] on link "Go back" at bounding box center [712, 538] width 96 height 42
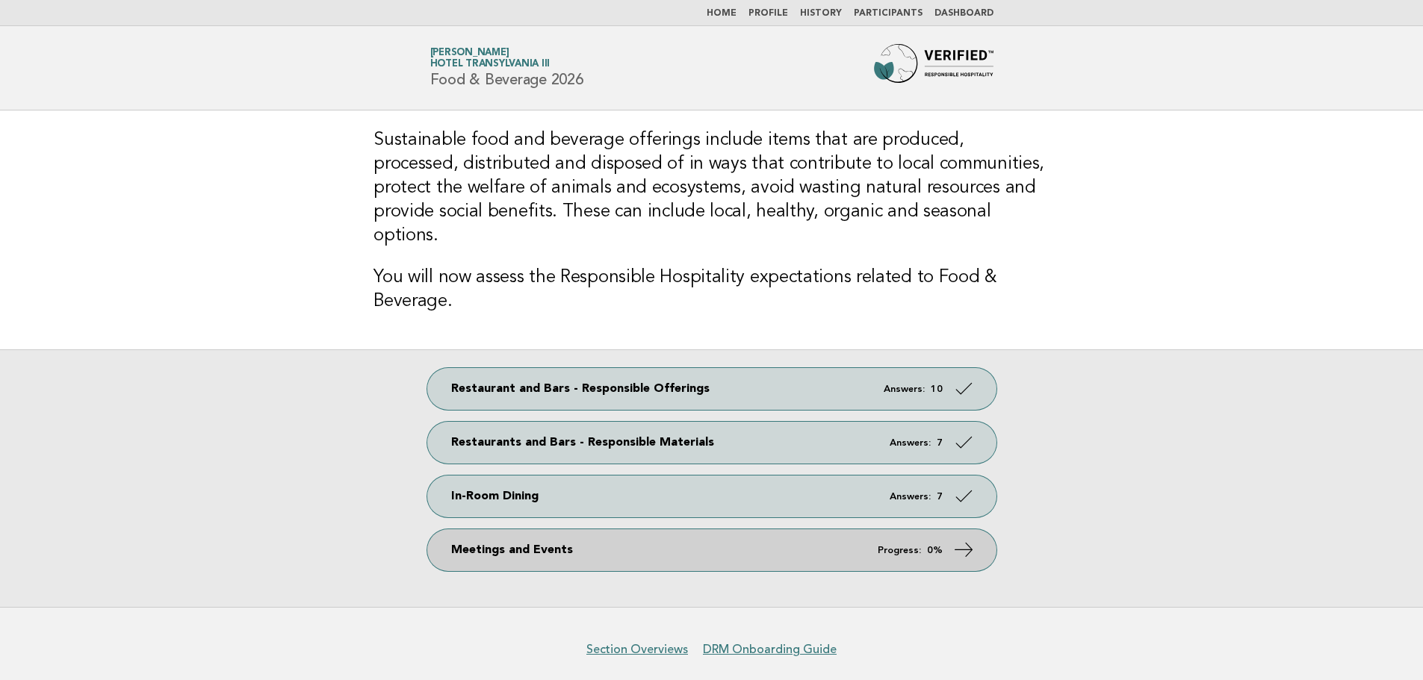
click at [695, 530] on link "Meetings and Events Progress: 0%" at bounding box center [711, 551] width 569 height 42
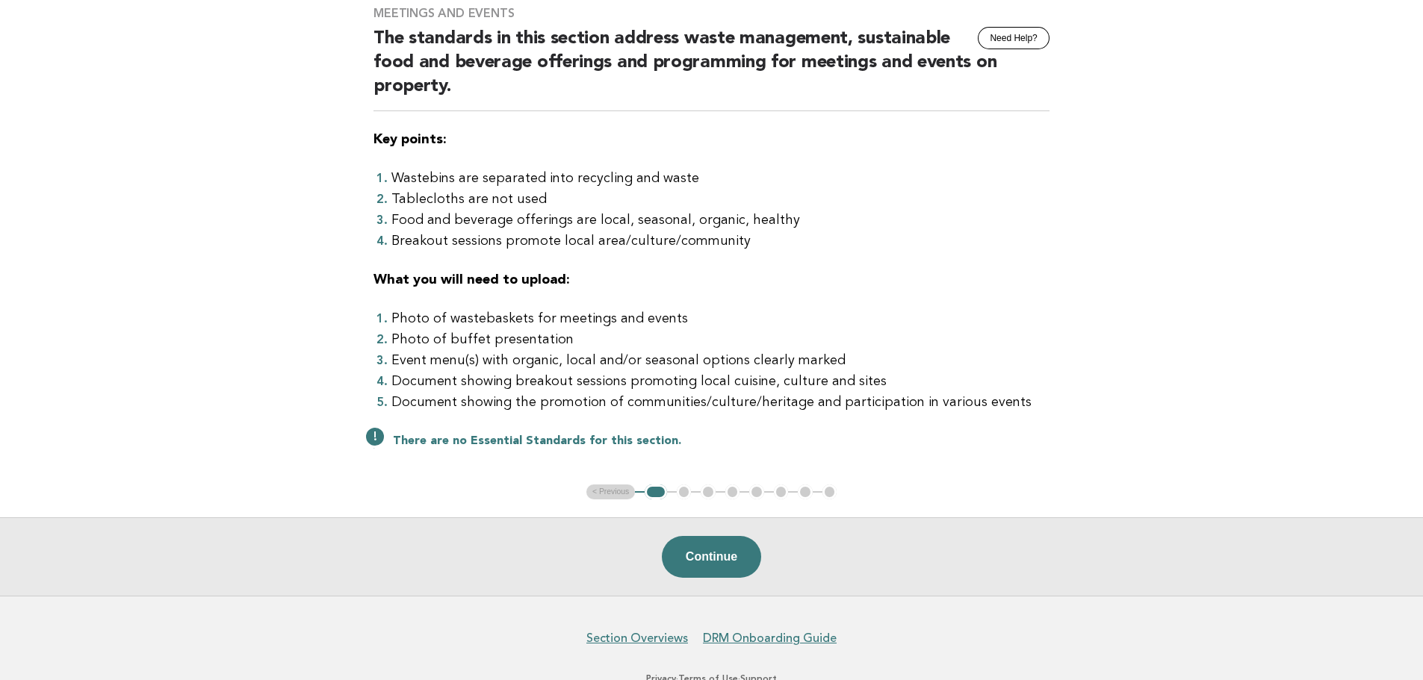
scroll to position [149, 0]
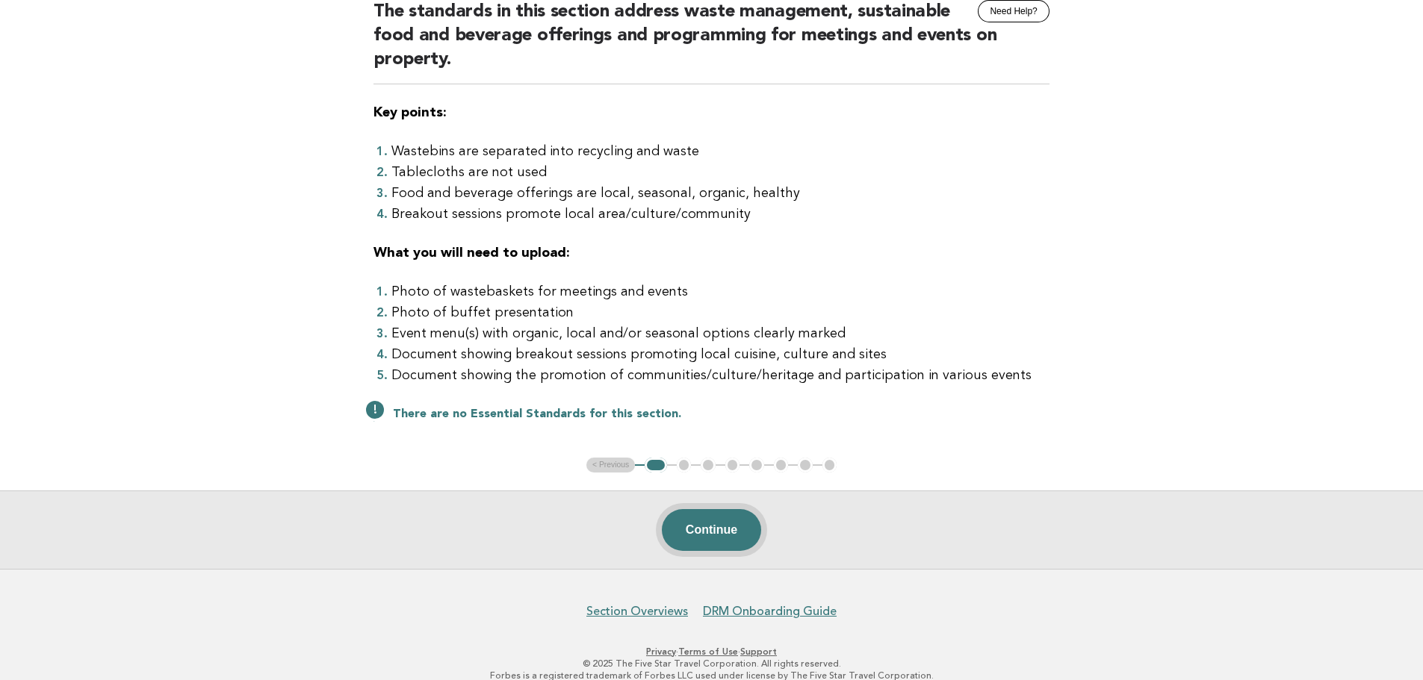
click at [710, 533] on button "Continue" at bounding box center [711, 530] width 99 height 42
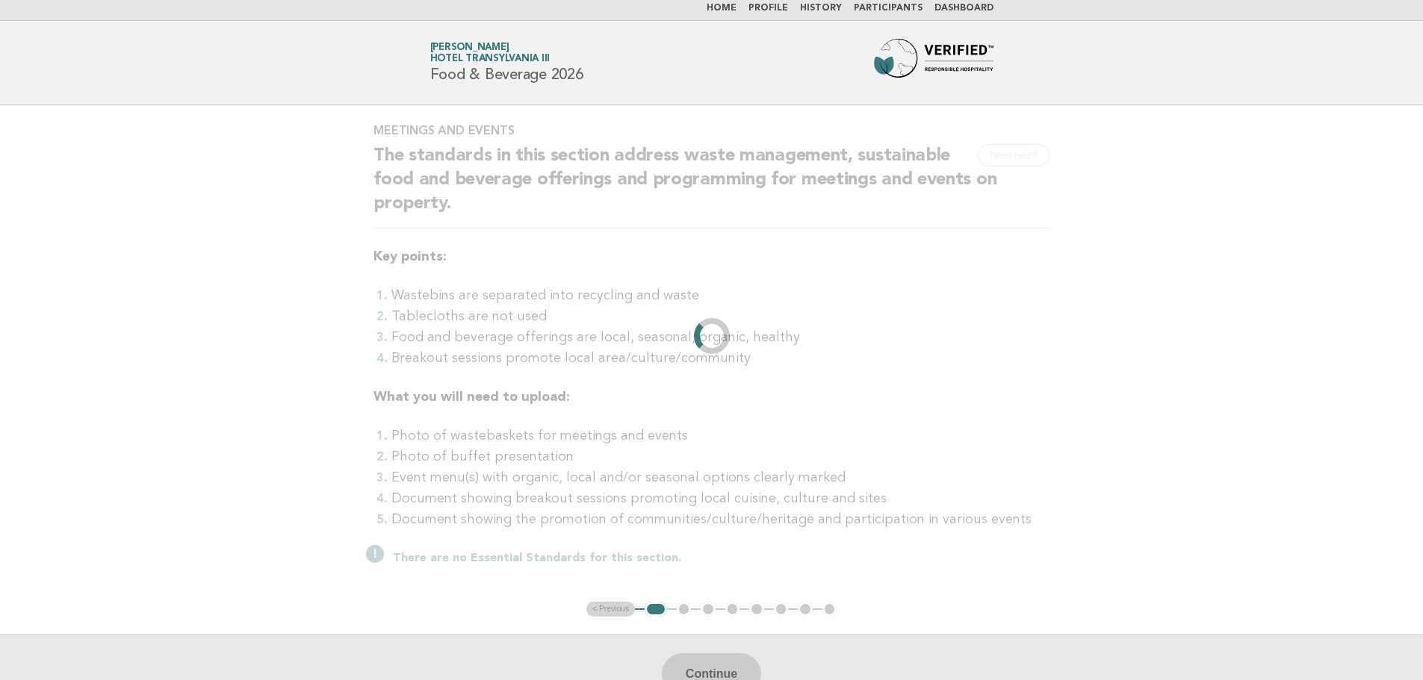
scroll to position [0, 0]
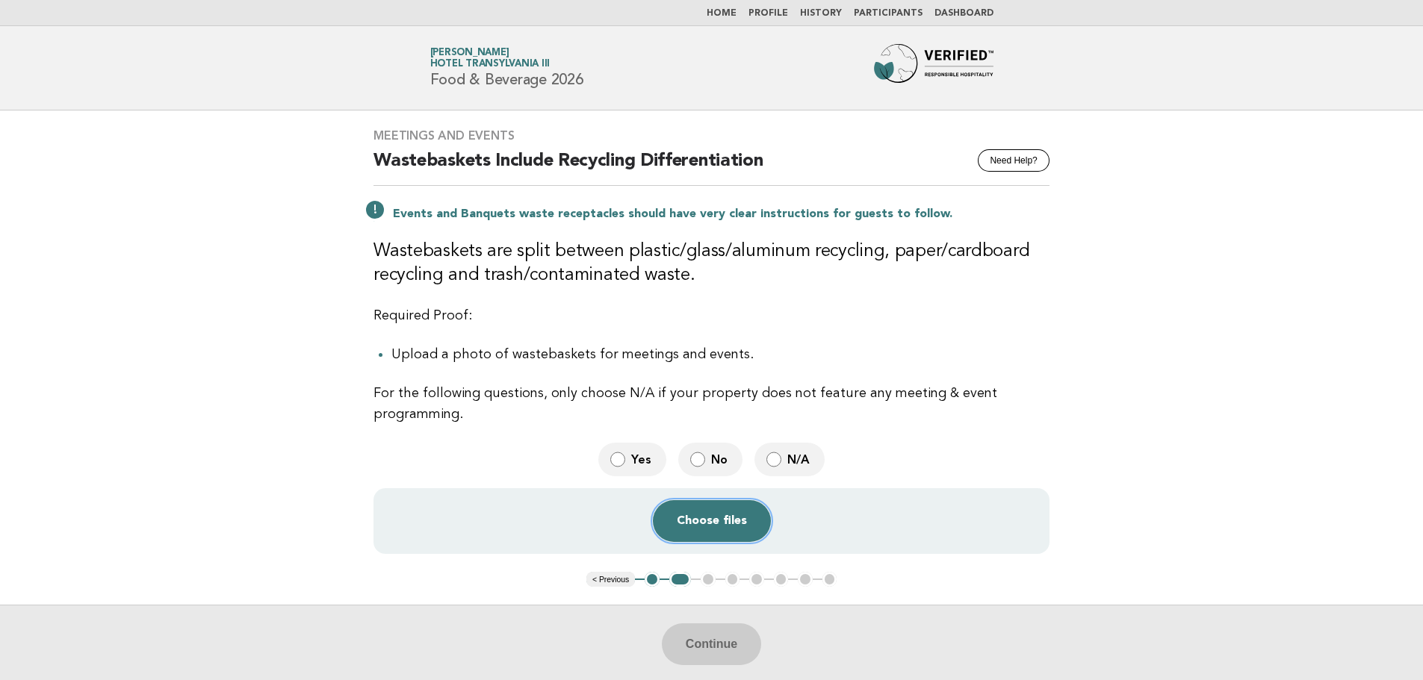
click at [718, 524] on button "Choose files" at bounding box center [712, 521] width 118 height 42
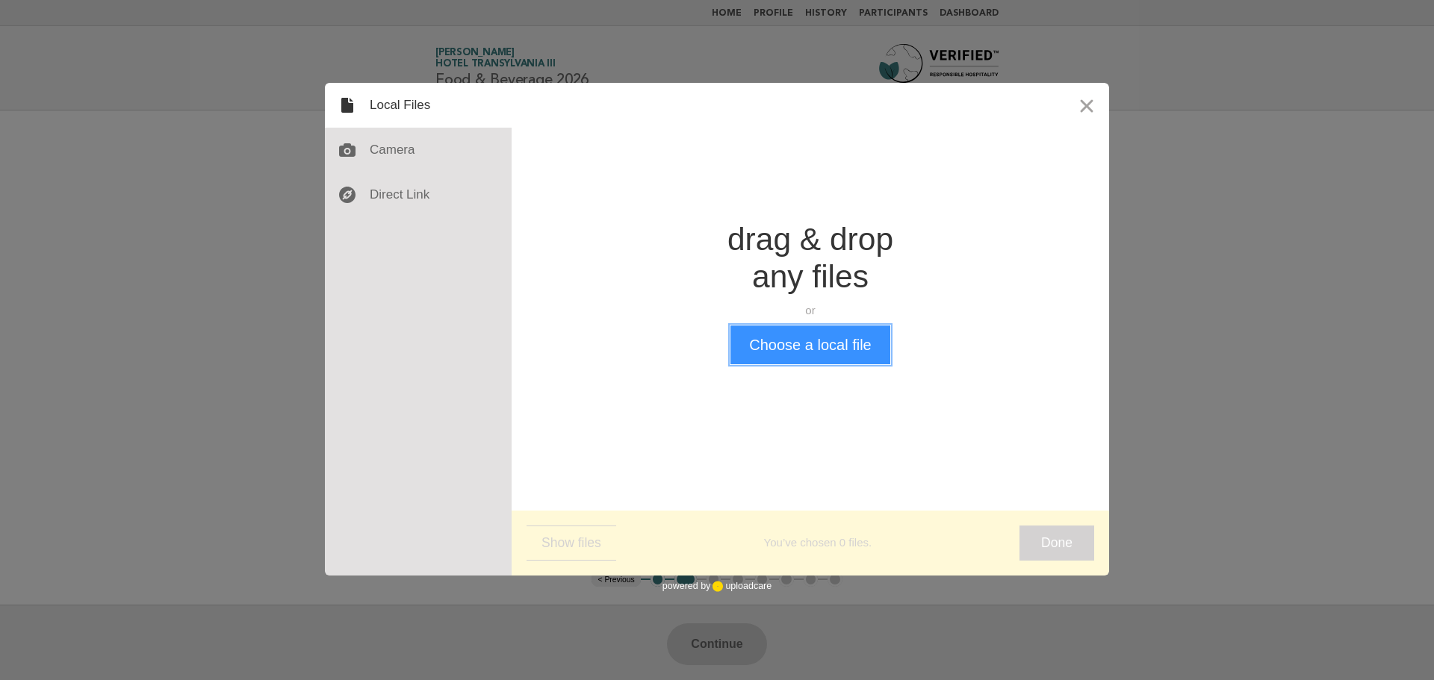
click at [784, 342] on button "Choose a local file" at bounding box center [809, 345] width 159 height 39
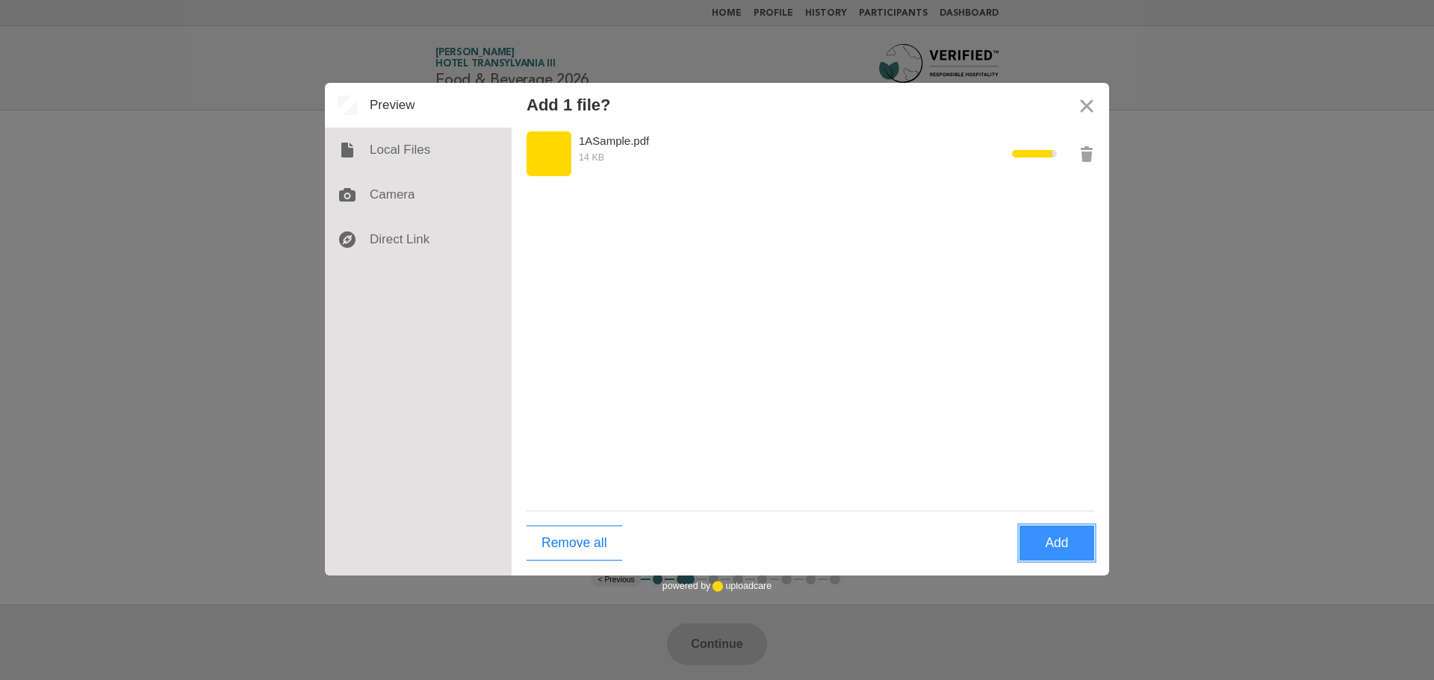
click at [1056, 544] on button "Add" at bounding box center [1057, 543] width 75 height 35
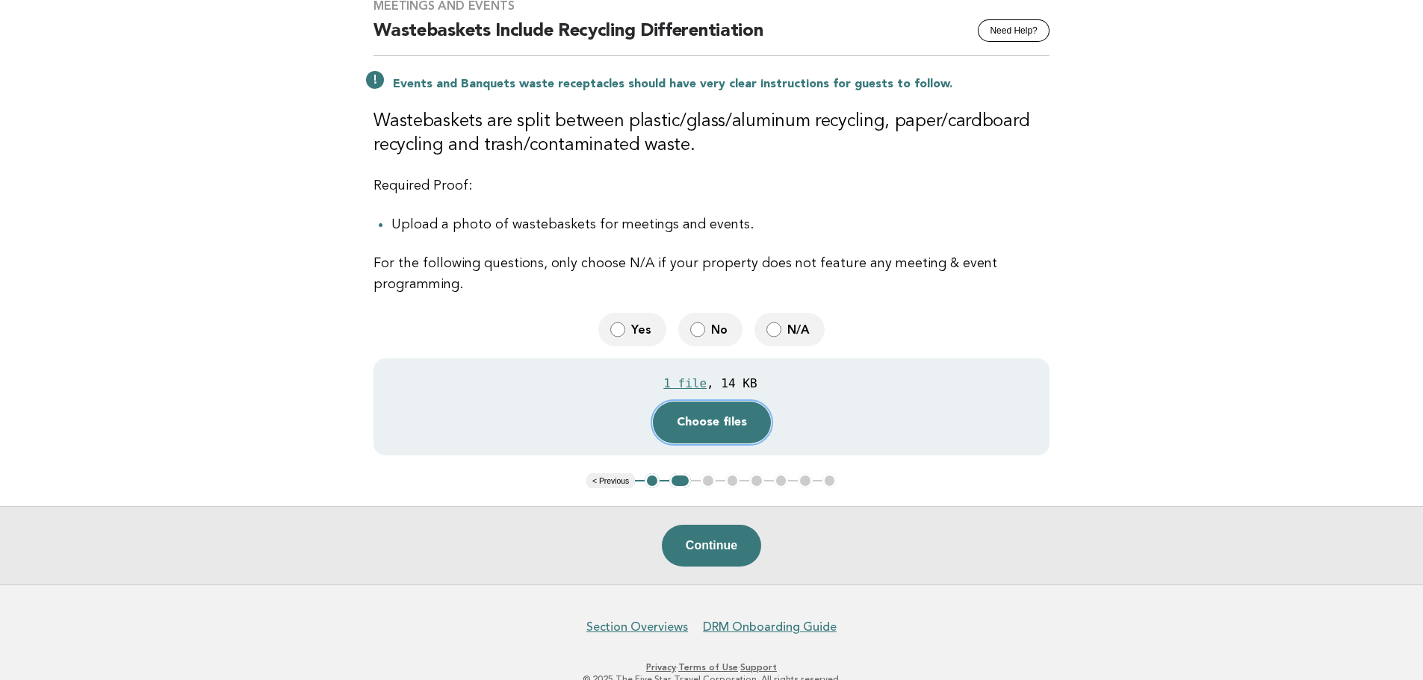
scroll to position [149, 0]
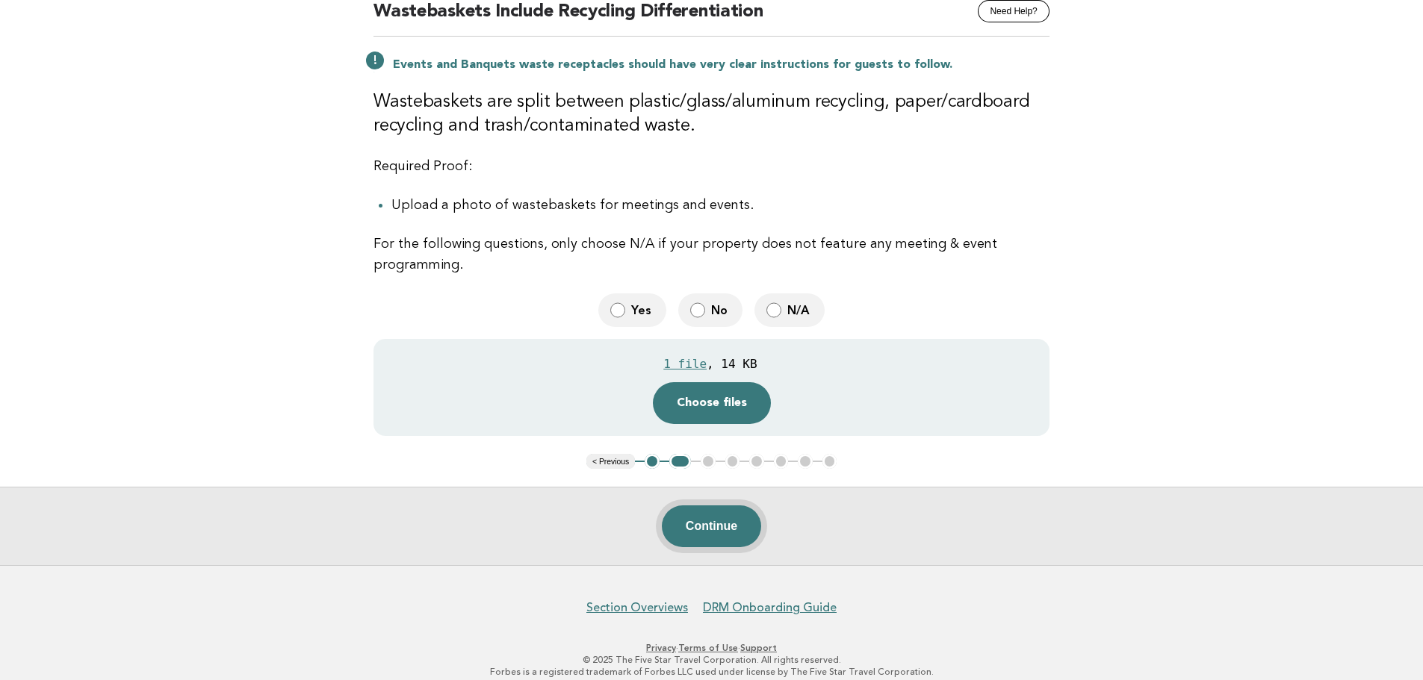
click at [707, 524] on button "Continue" at bounding box center [711, 527] width 99 height 42
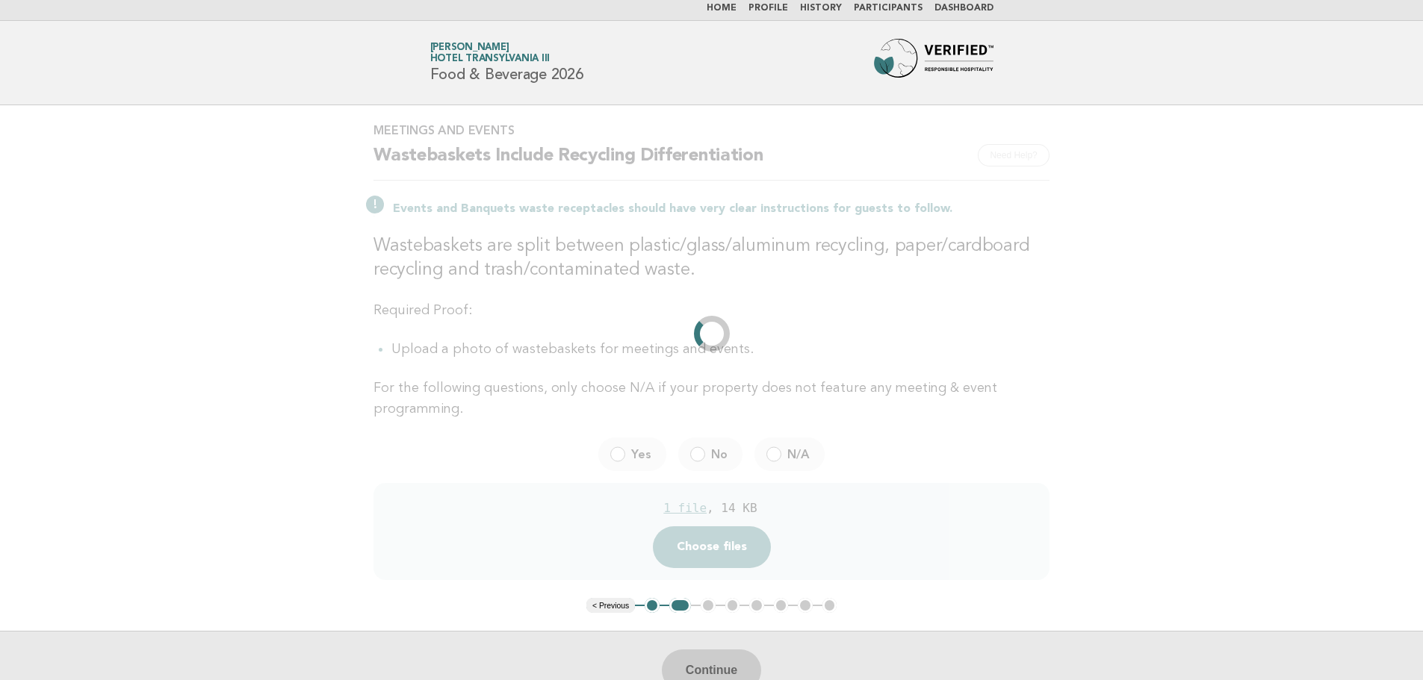
scroll to position [0, 0]
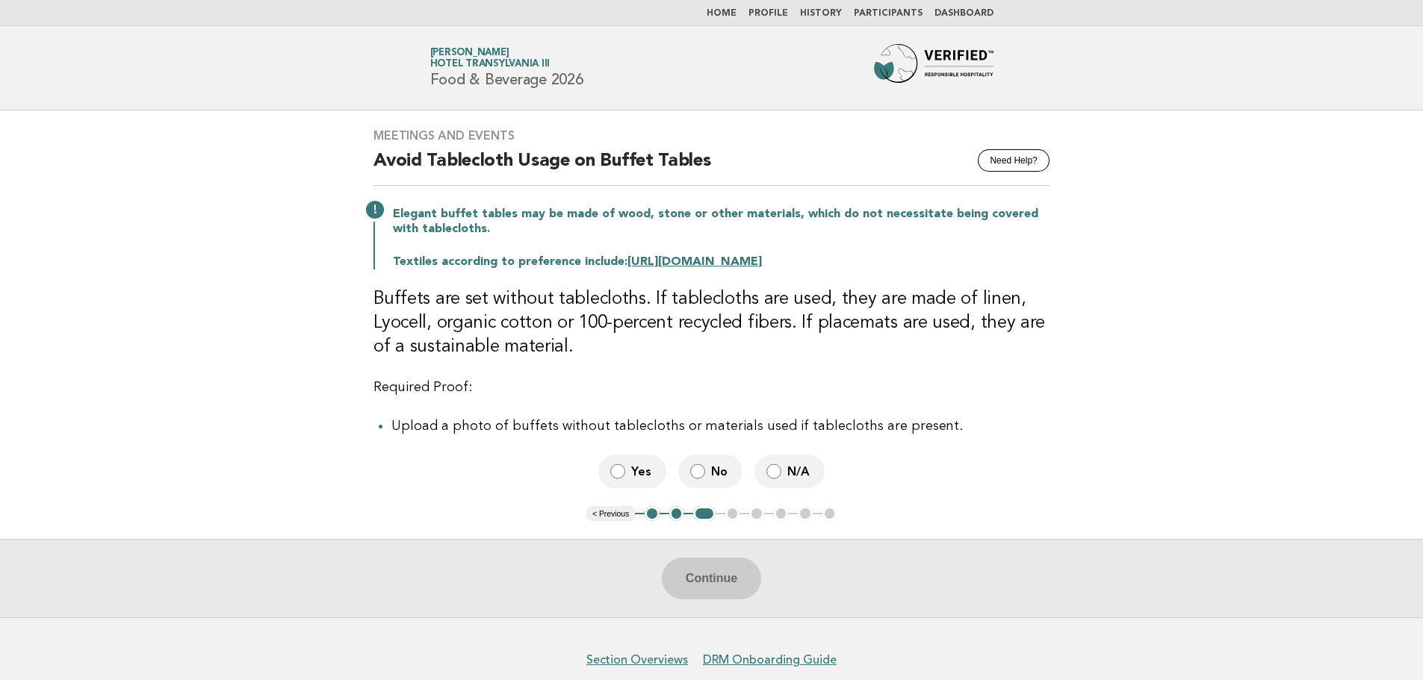
click at [713, 479] on span "No" at bounding box center [720, 472] width 19 height 16
click at [719, 575] on button "Continue" at bounding box center [711, 579] width 99 height 42
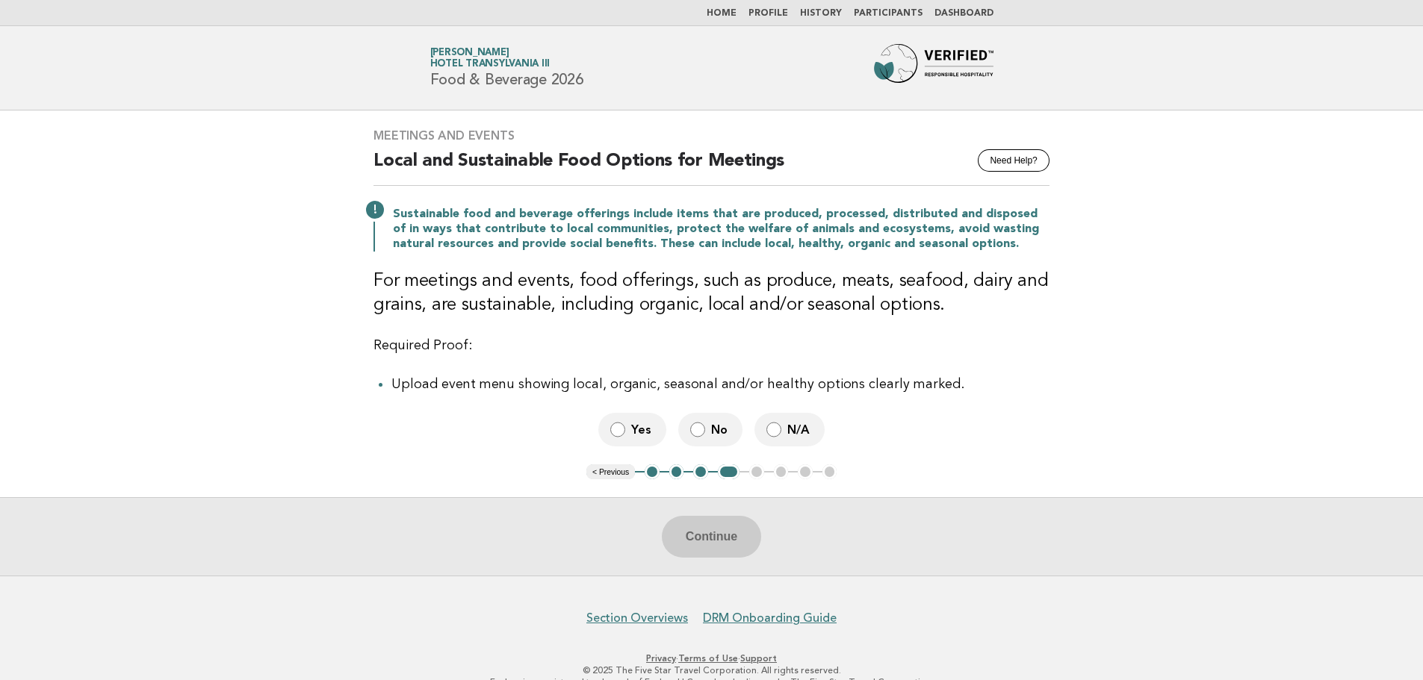
click at [641, 435] on span "Yes" at bounding box center [642, 430] width 23 height 16
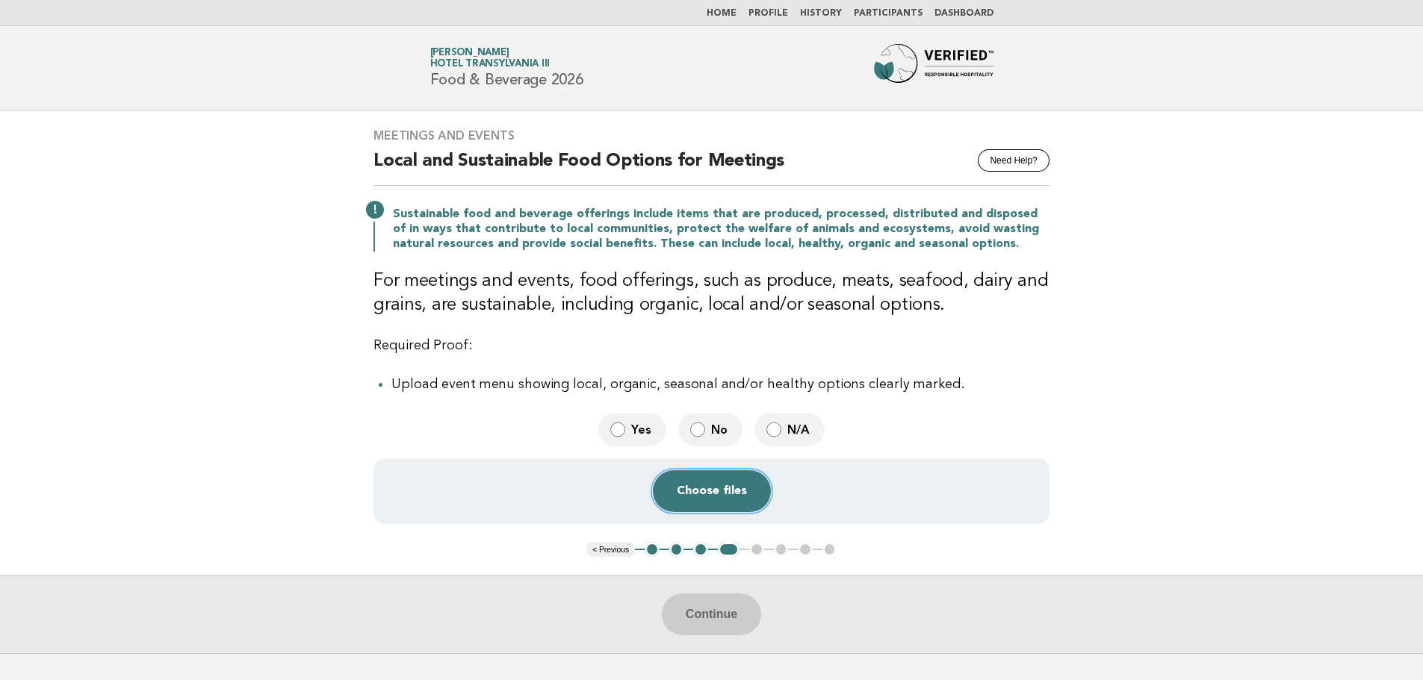
click at [698, 490] on button "Choose files" at bounding box center [712, 492] width 118 height 42
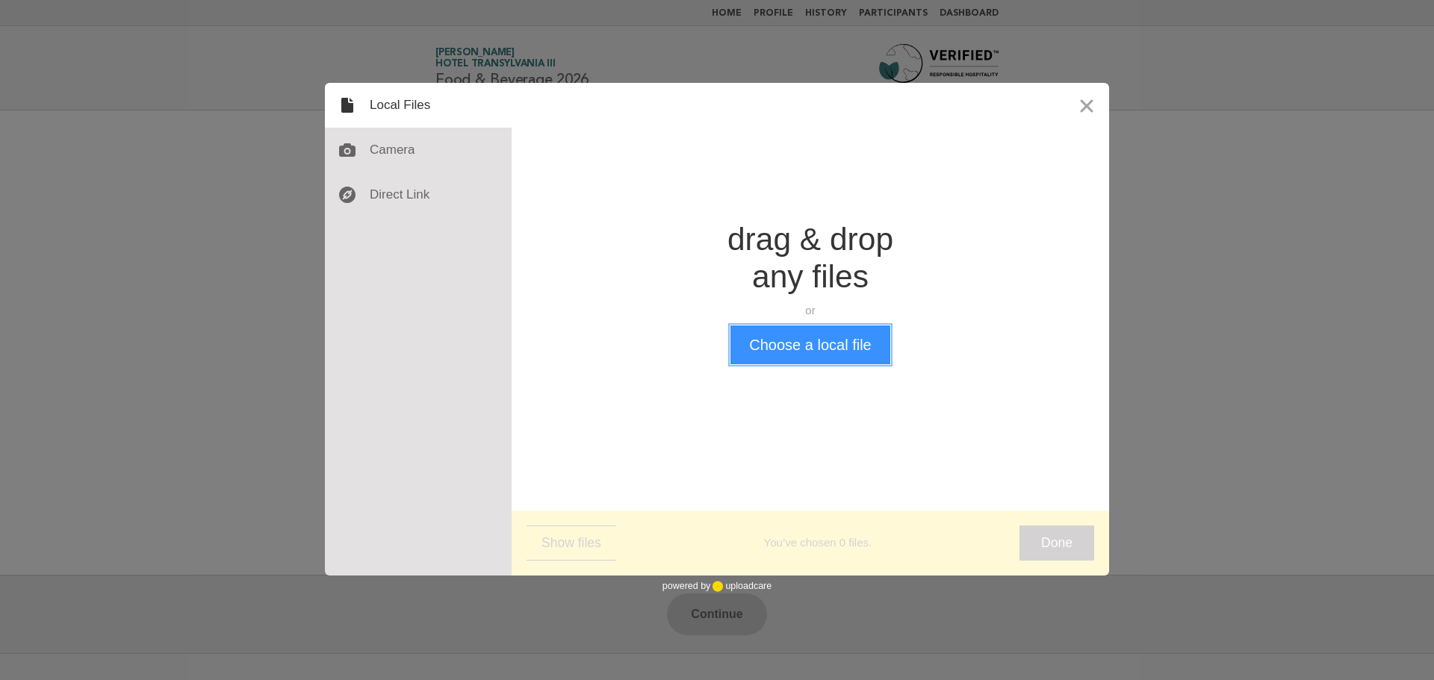
click at [808, 347] on button "Choose a local file" at bounding box center [809, 345] width 159 height 39
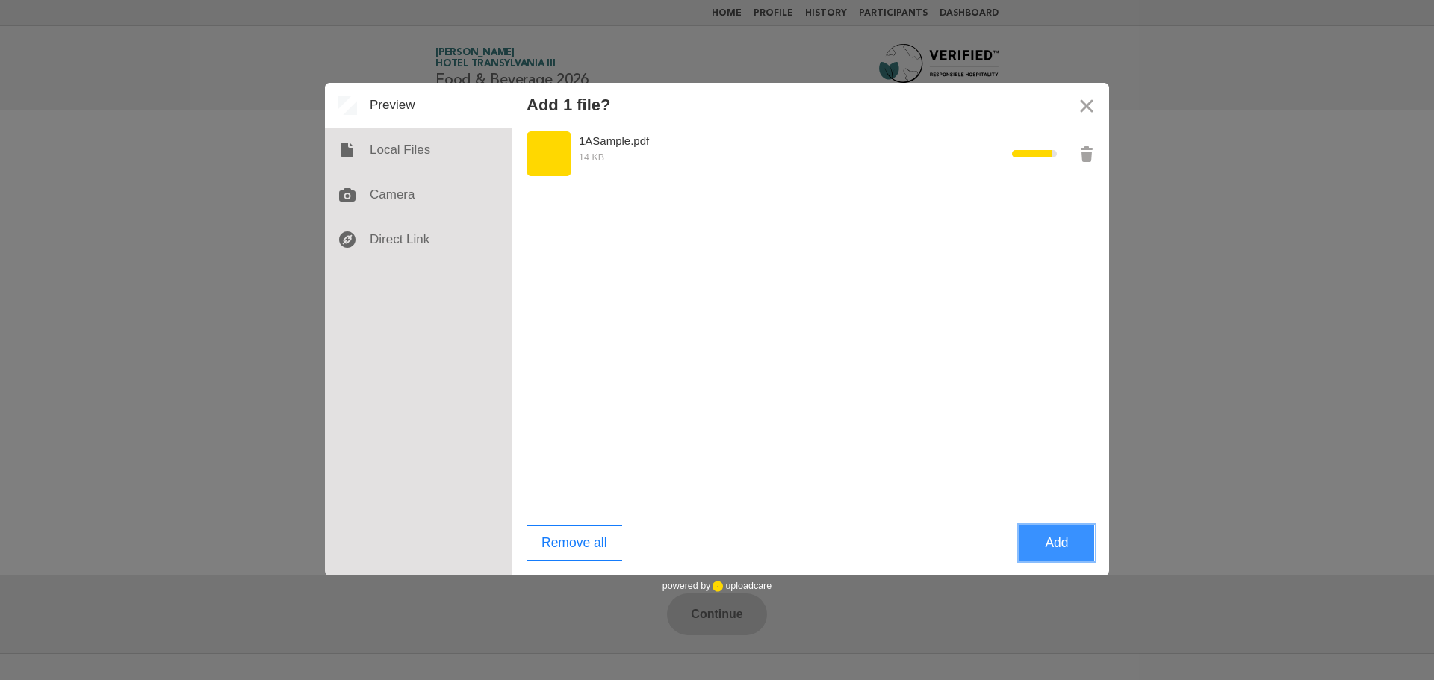
click at [1046, 538] on button "Add" at bounding box center [1057, 543] width 75 height 35
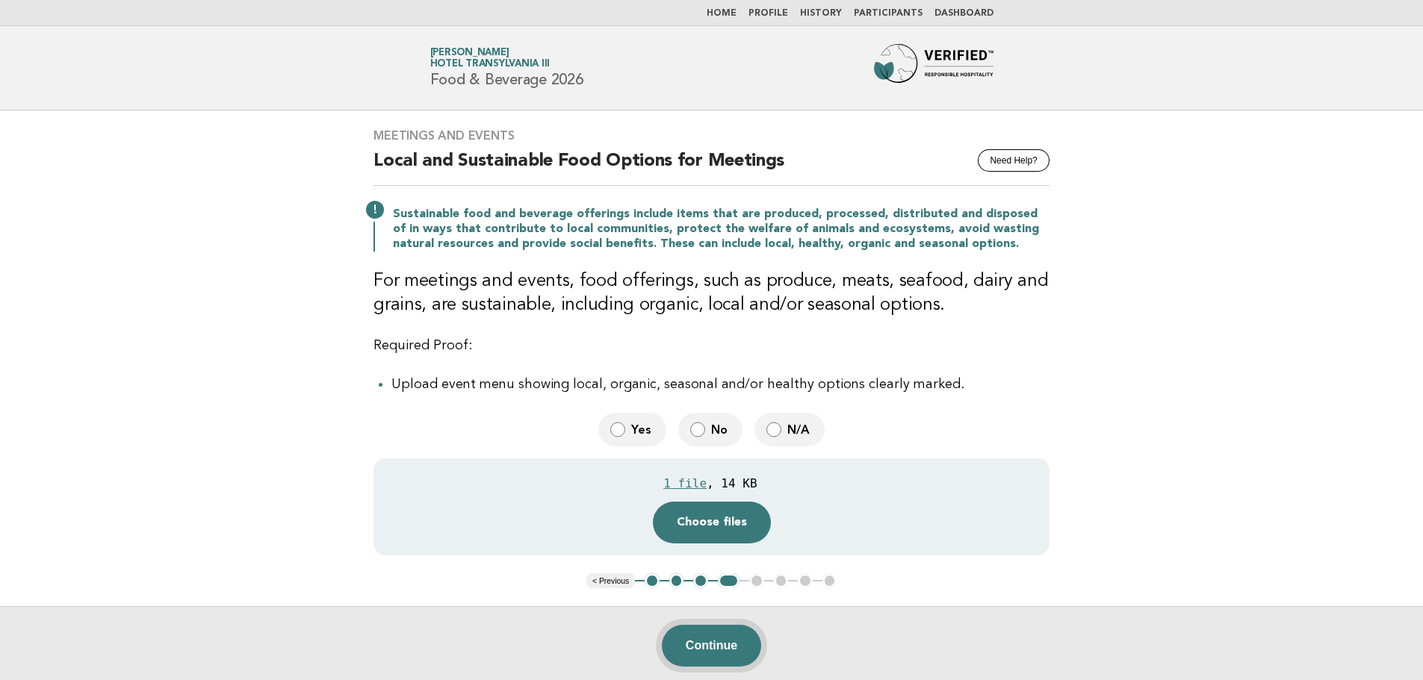
click at [715, 664] on button "Continue" at bounding box center [711, 646] width 99 height 42
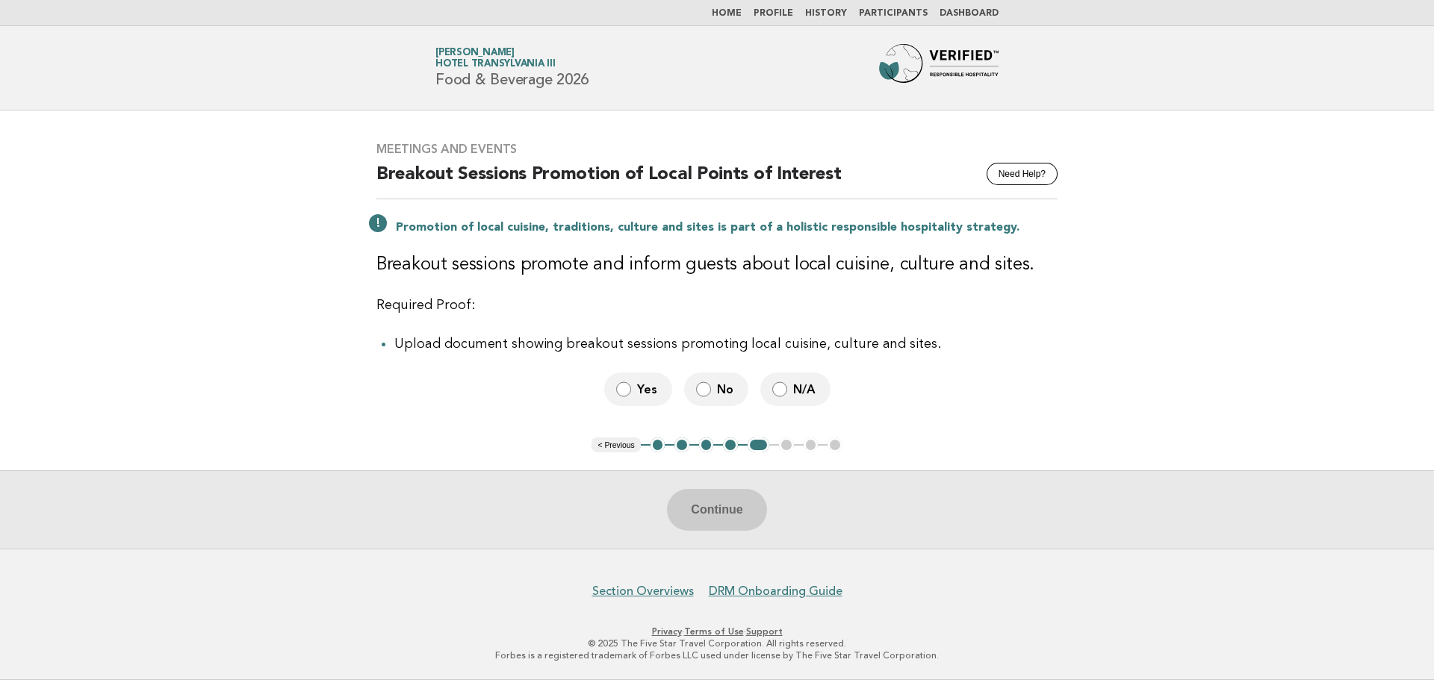
click at [642, 399] on label "Yes" at bounding box center [638, 390] width 68 height 34
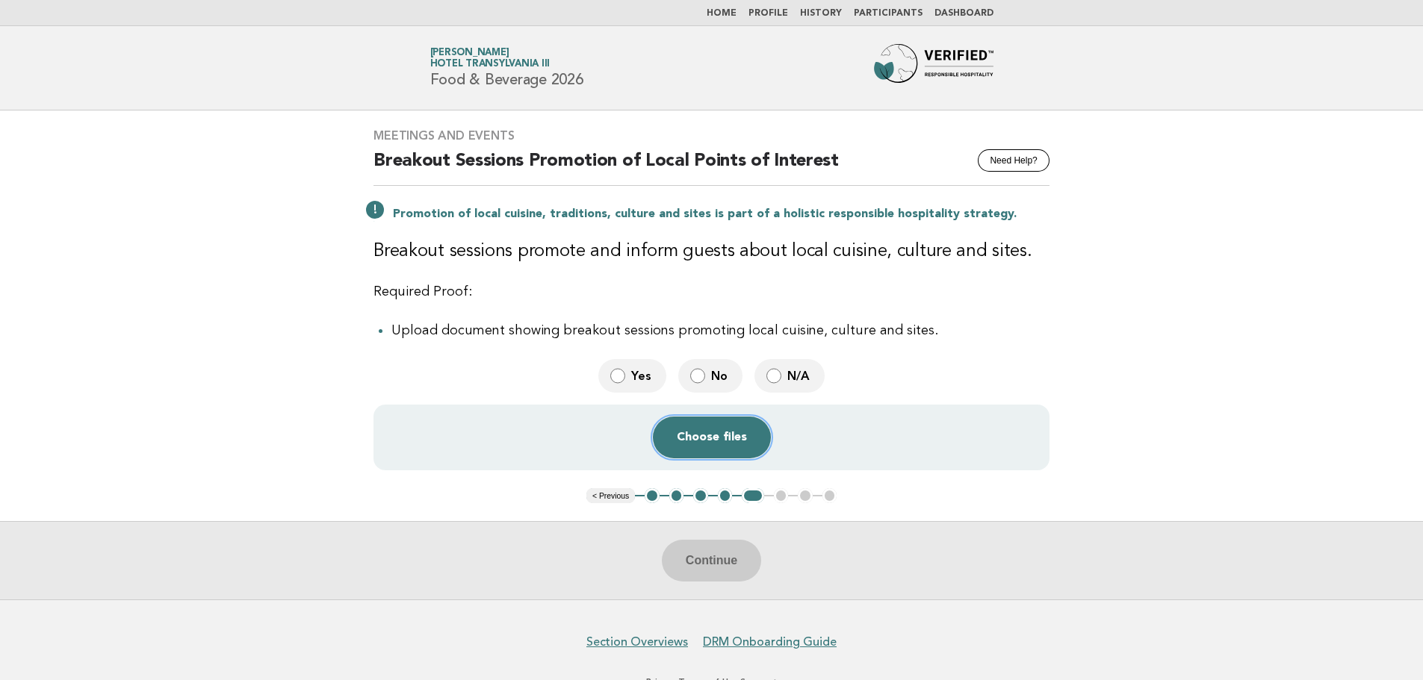
click at [739, 426] on button "Choose files" at bounding box center [712, 438] width 118 height 42
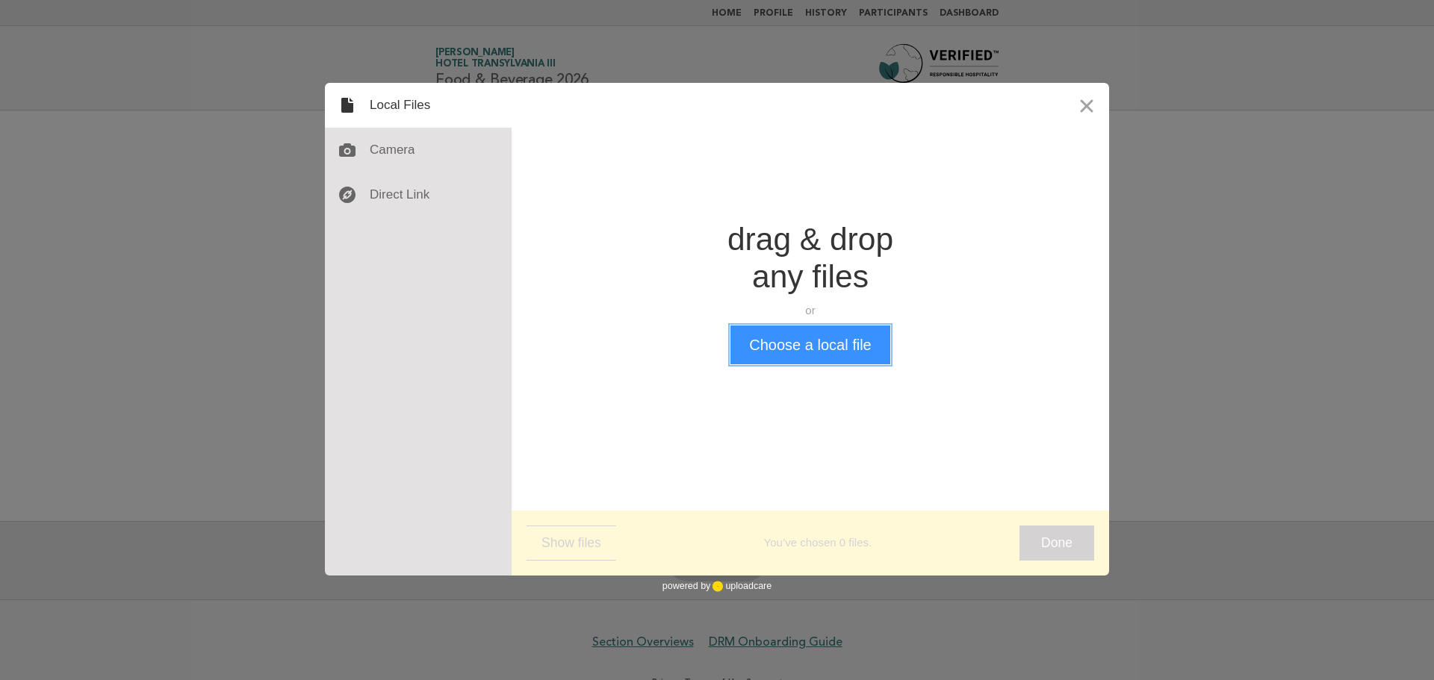
click at [795, 332] on button "Choose a local file" at bounding box center [809, 345] width 159 height 39
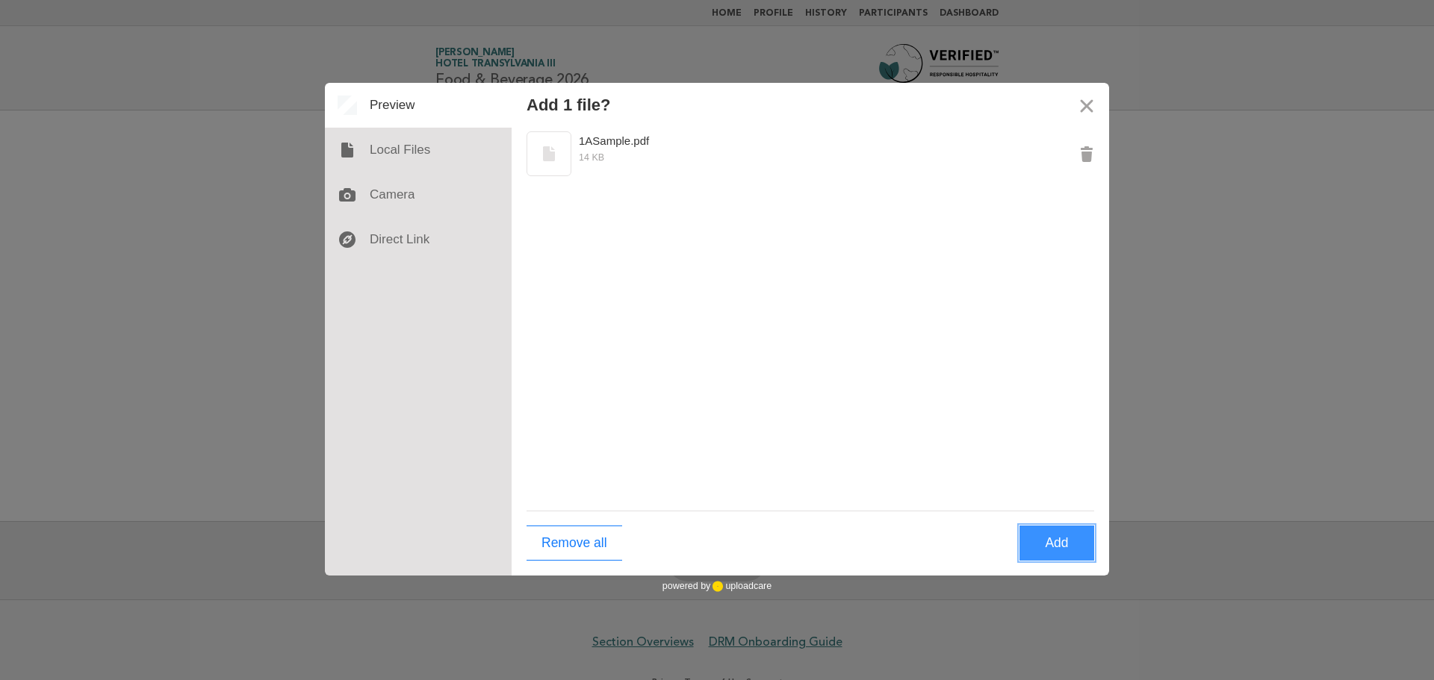
click at [1060, 542] on button "Add" at bounding box center [1057, 543] width 75 height 35
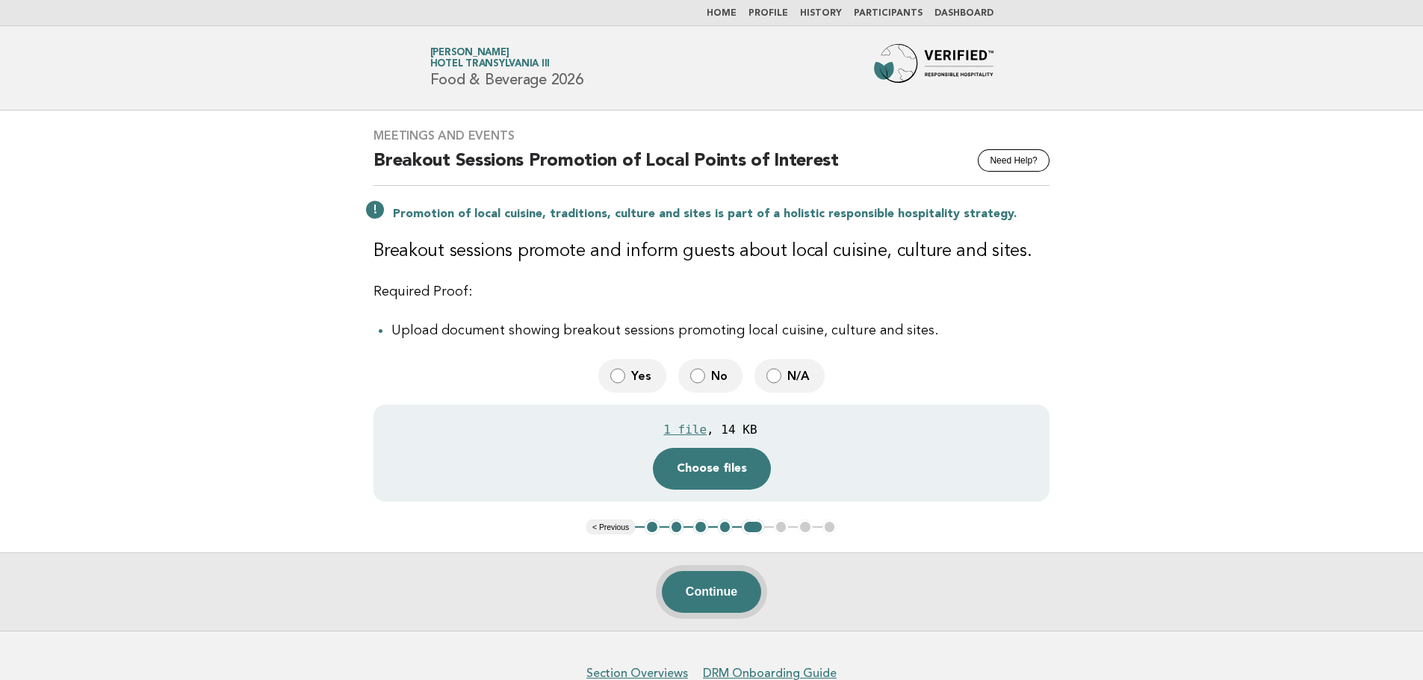
click at [716, 597] on button "Continue" at bounding box center [711, 592] width 99 height 42
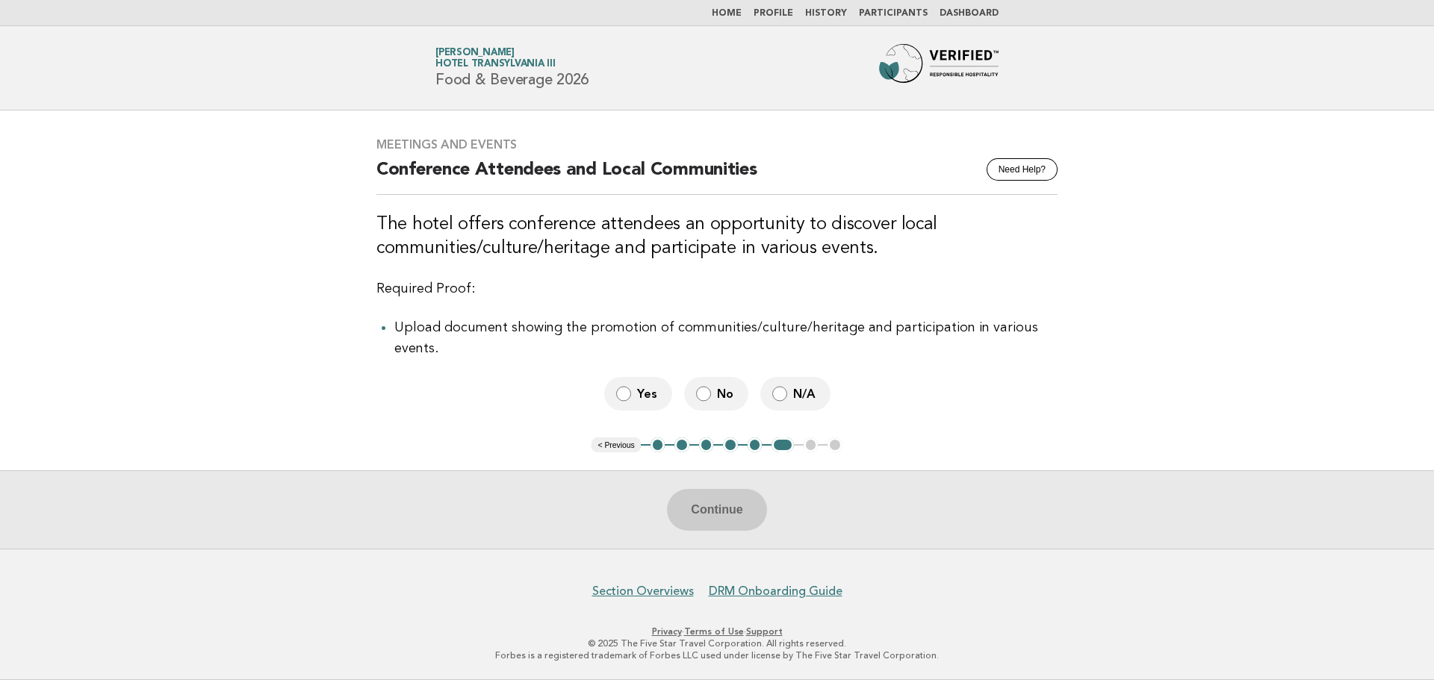
click at [728, 394] on label "No" at bounding box center [716, 394] width 64 height 34
click at [747, 512] on button "Continue" at bounding box center [716, 510] width 99 height 42
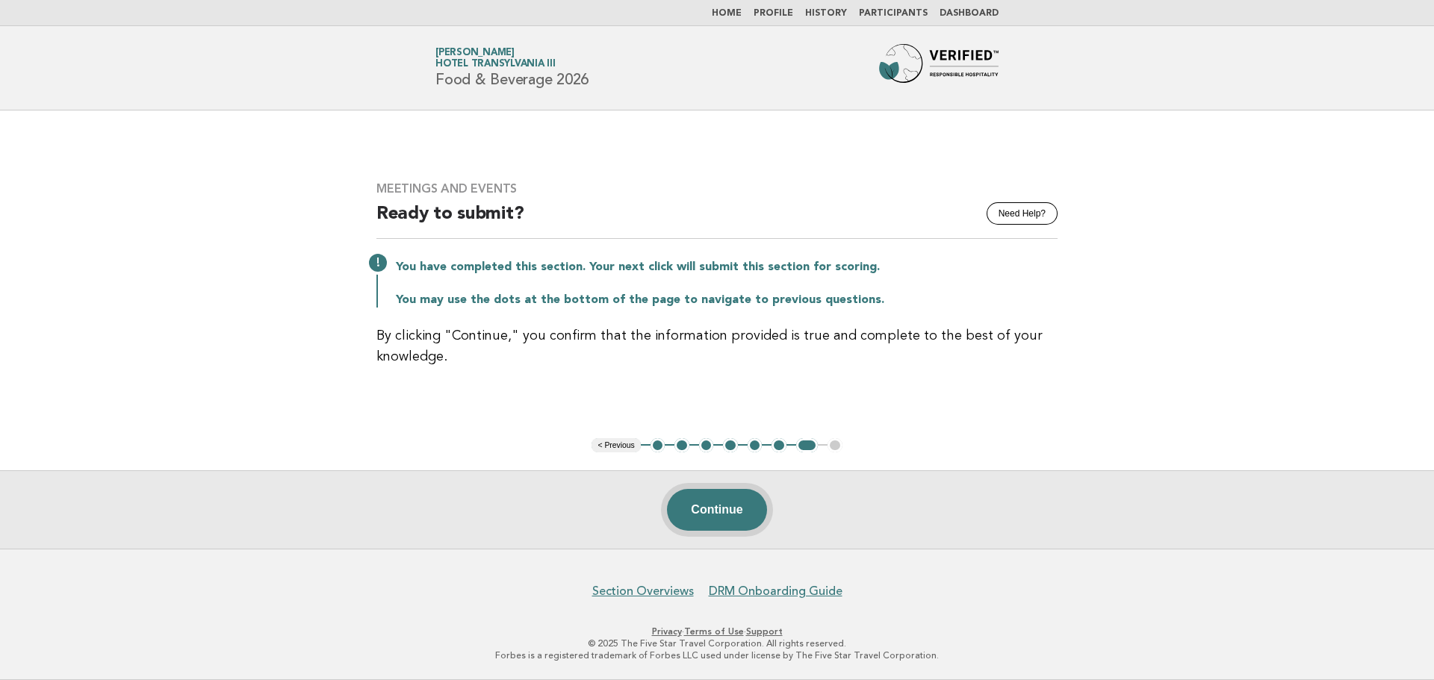
click at [730, 516] on button "Continue" at bounding box center [716, 510] width 99 height 42
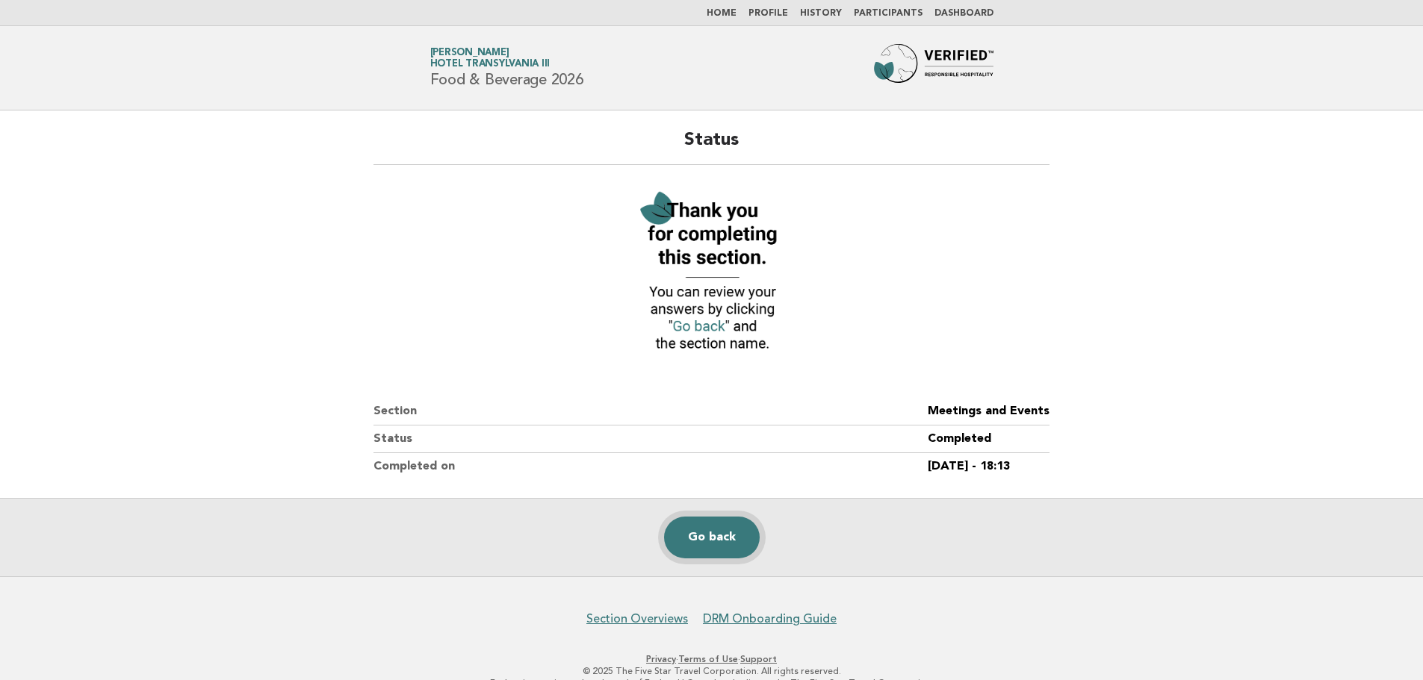
click at [721, 543] on link "Go back" at bounding box center [712, 538] width 96 height 42
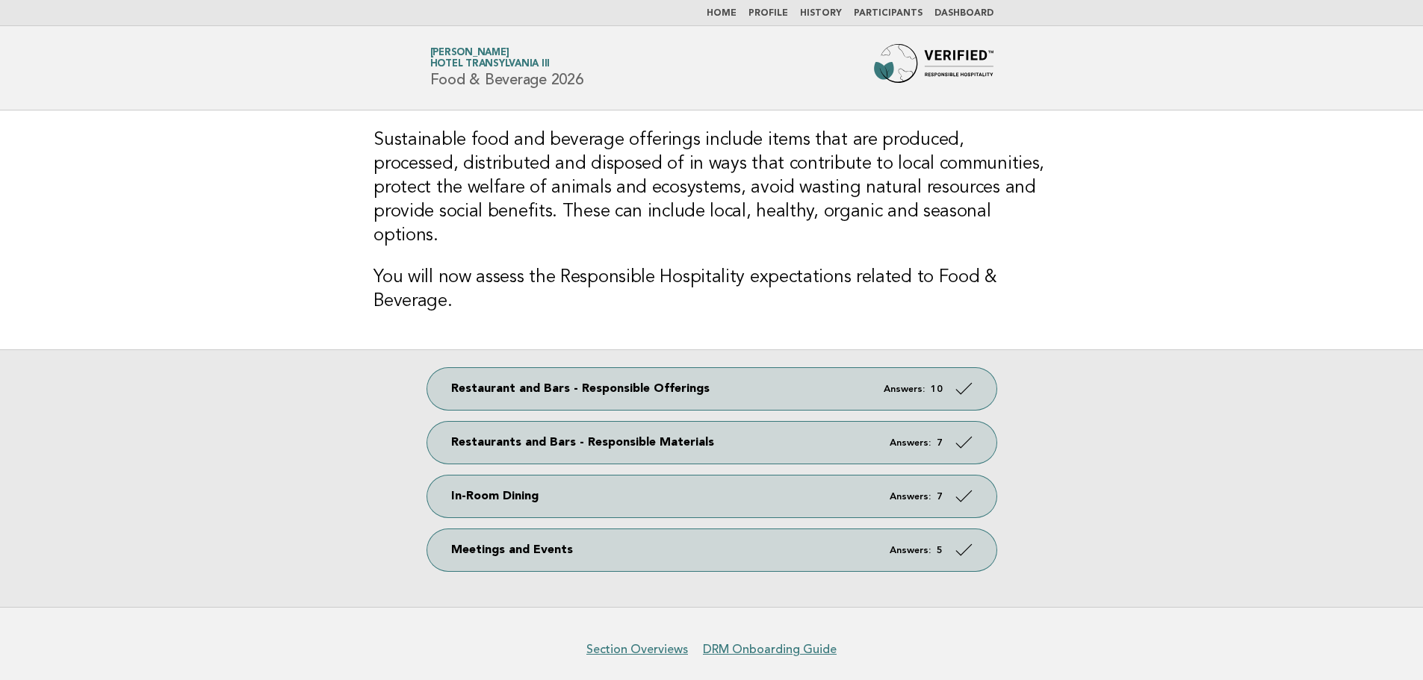
click at [929, 60] on img at bounding box center [934, 68] width 120 height 48
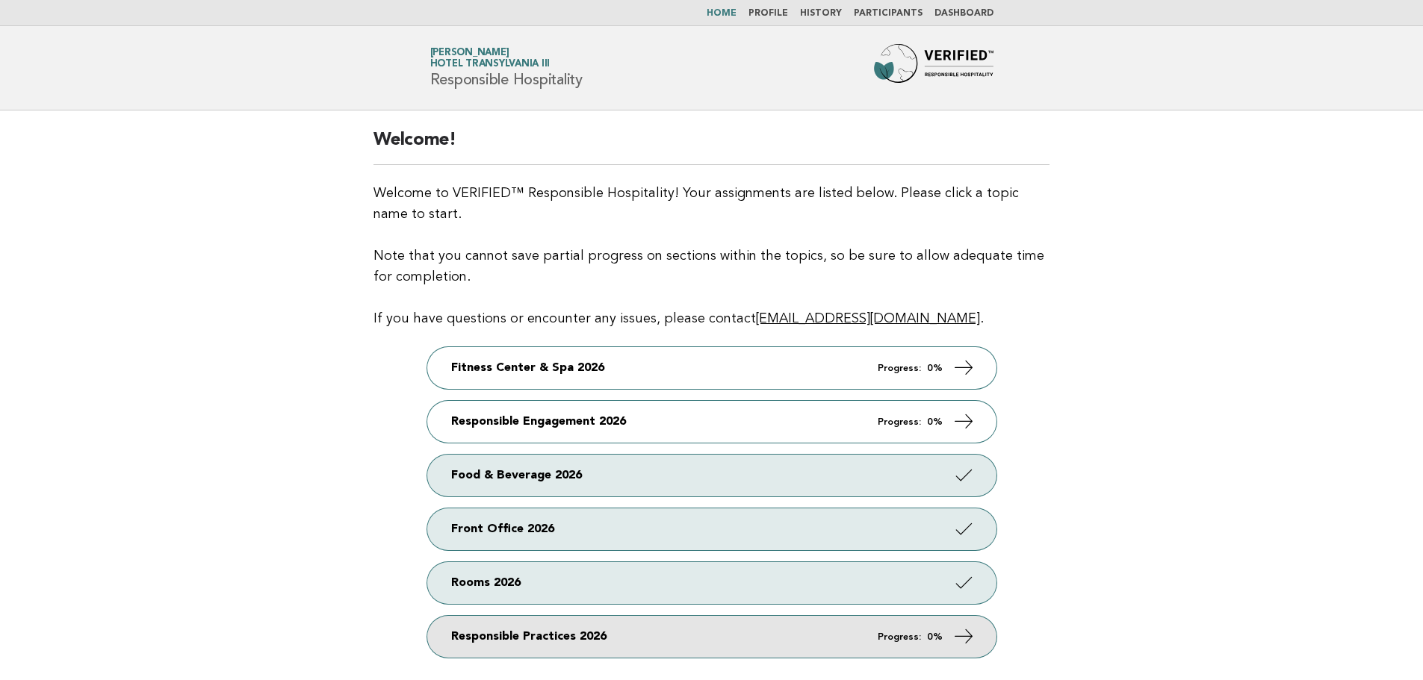
click at [571, 635] on link "Responsible Practices 2026 Progress: 0%" at bounding box center [711, 637] width 569 height 42
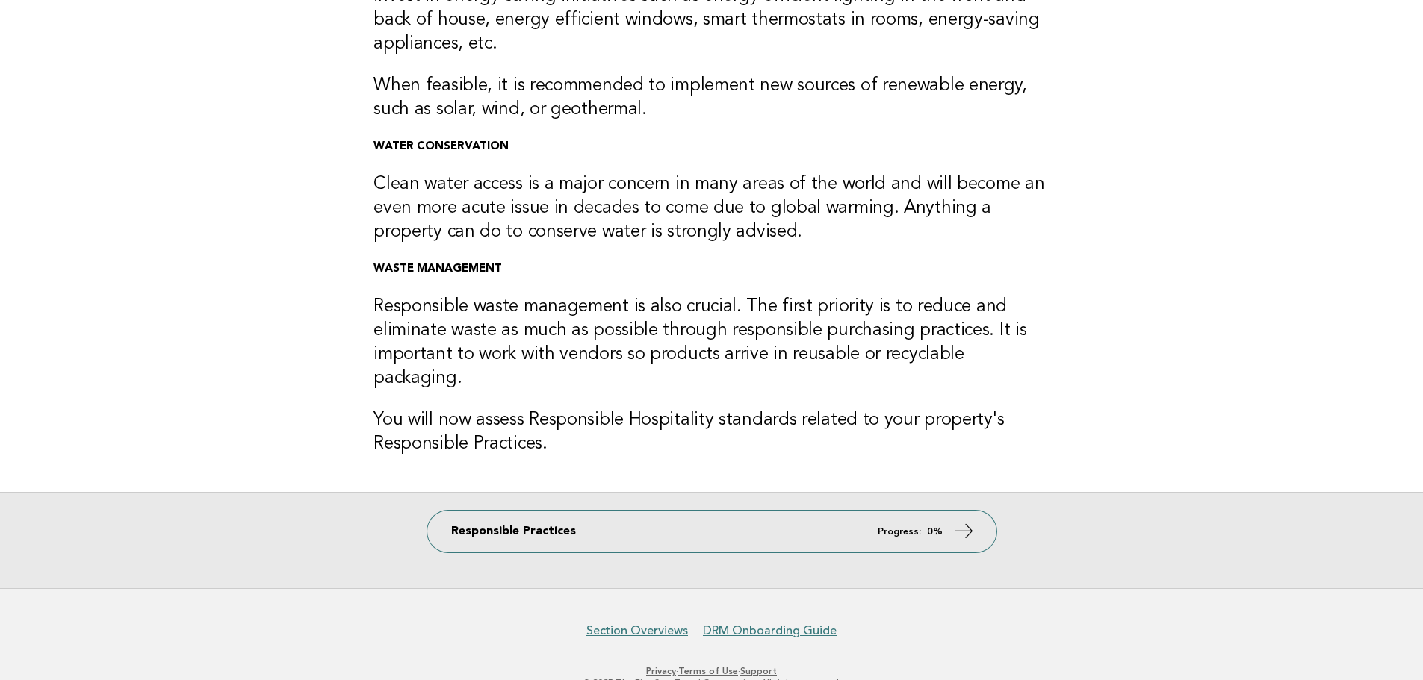
scroll to position [258, 0]
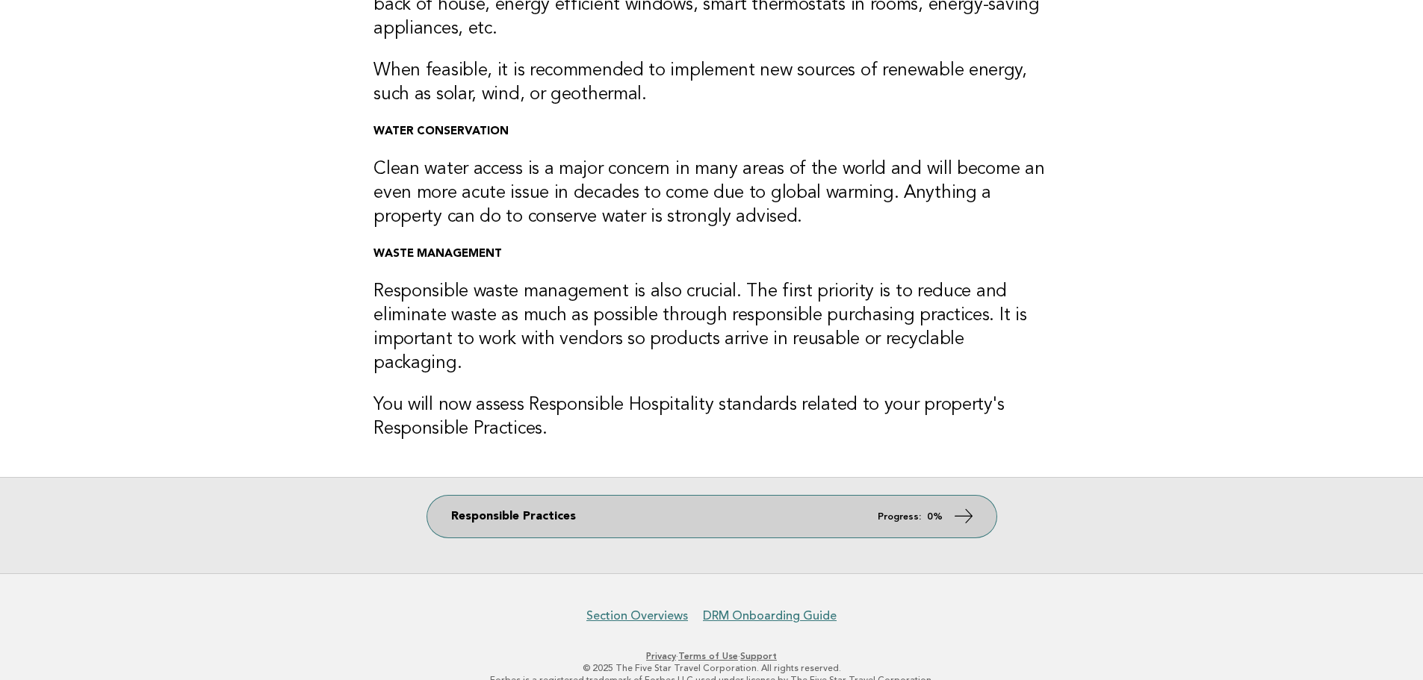
click at [724, 496] on link "Responsible Practices Progress: 0%" at bounding box center [711, 517] width 569 height 42
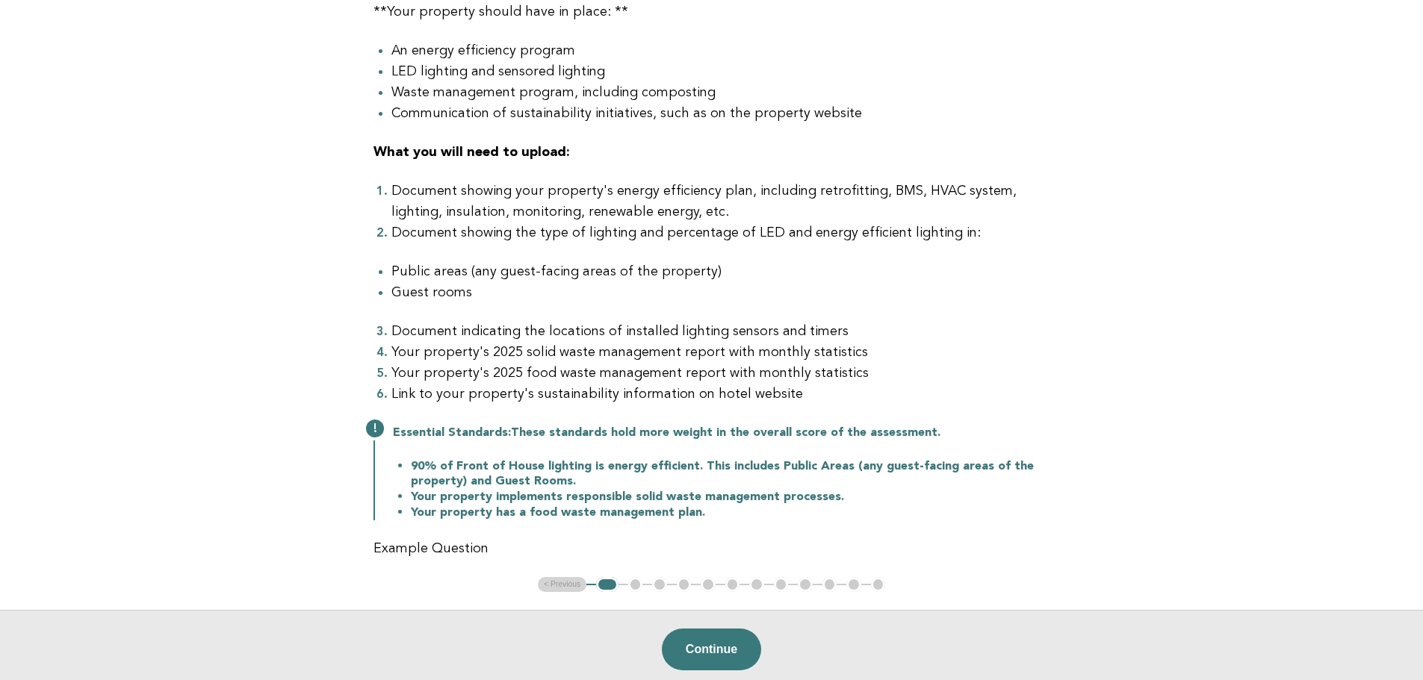
scroll to position [224, 0]
click at [727, 643] on button "Continue" at bounding box center [711, 652] width 99 height 42
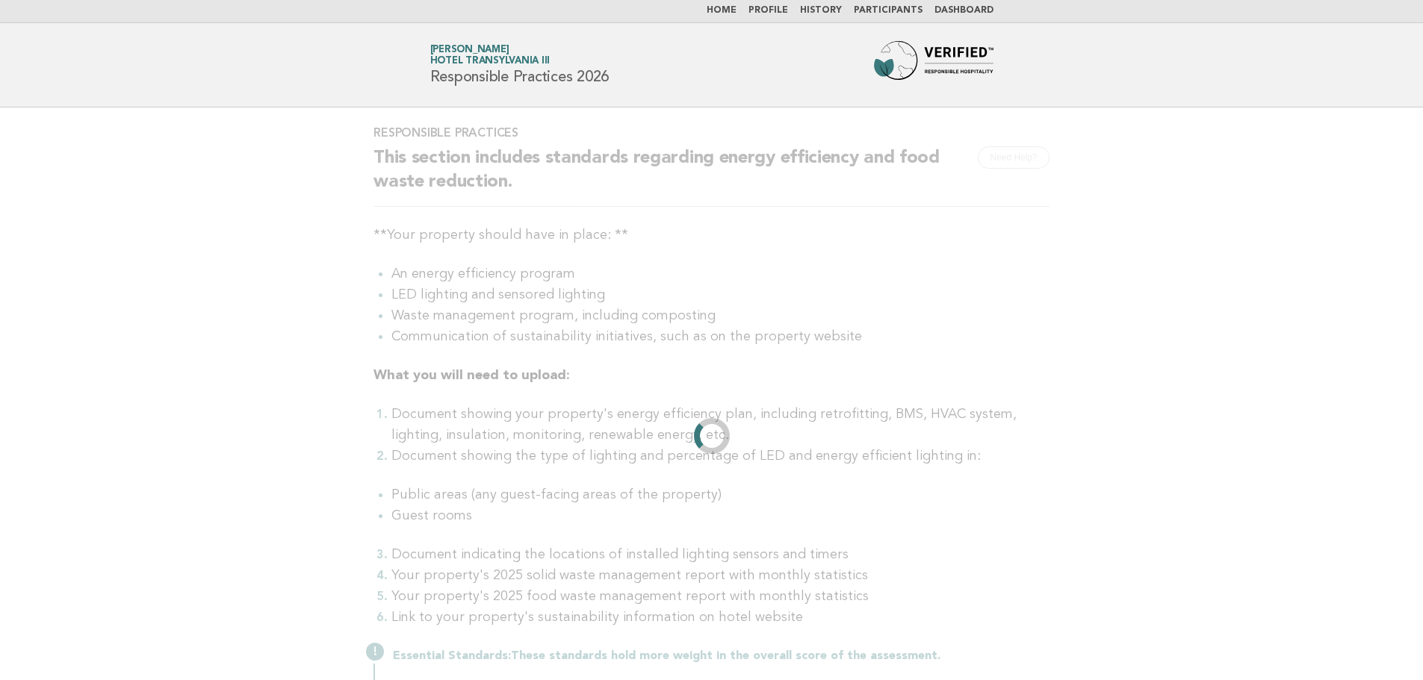
scroll to position [0, 0]
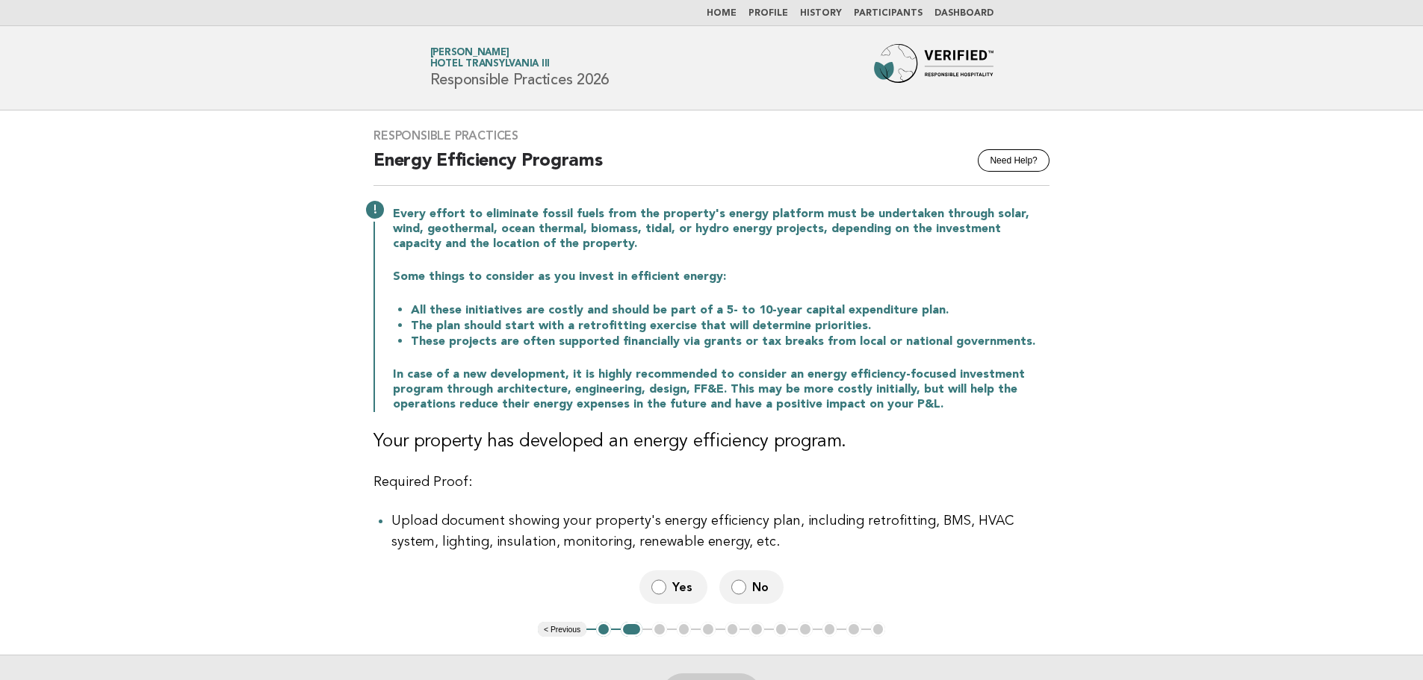
click at [671, 583] on label "Yes" at bounding box center [673, 588] width 68 height 34
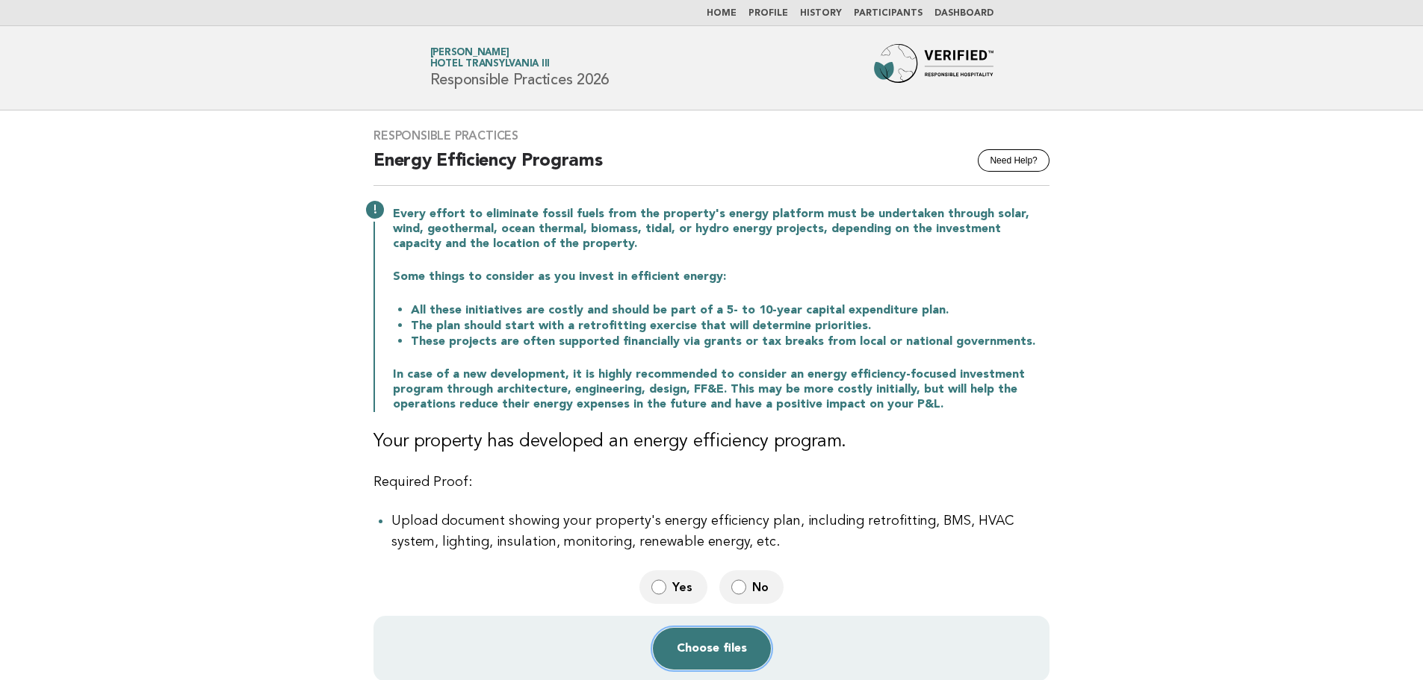
click at [724, 660] on button "Choose files" at bounding box center [712, 649] width 118 height 42
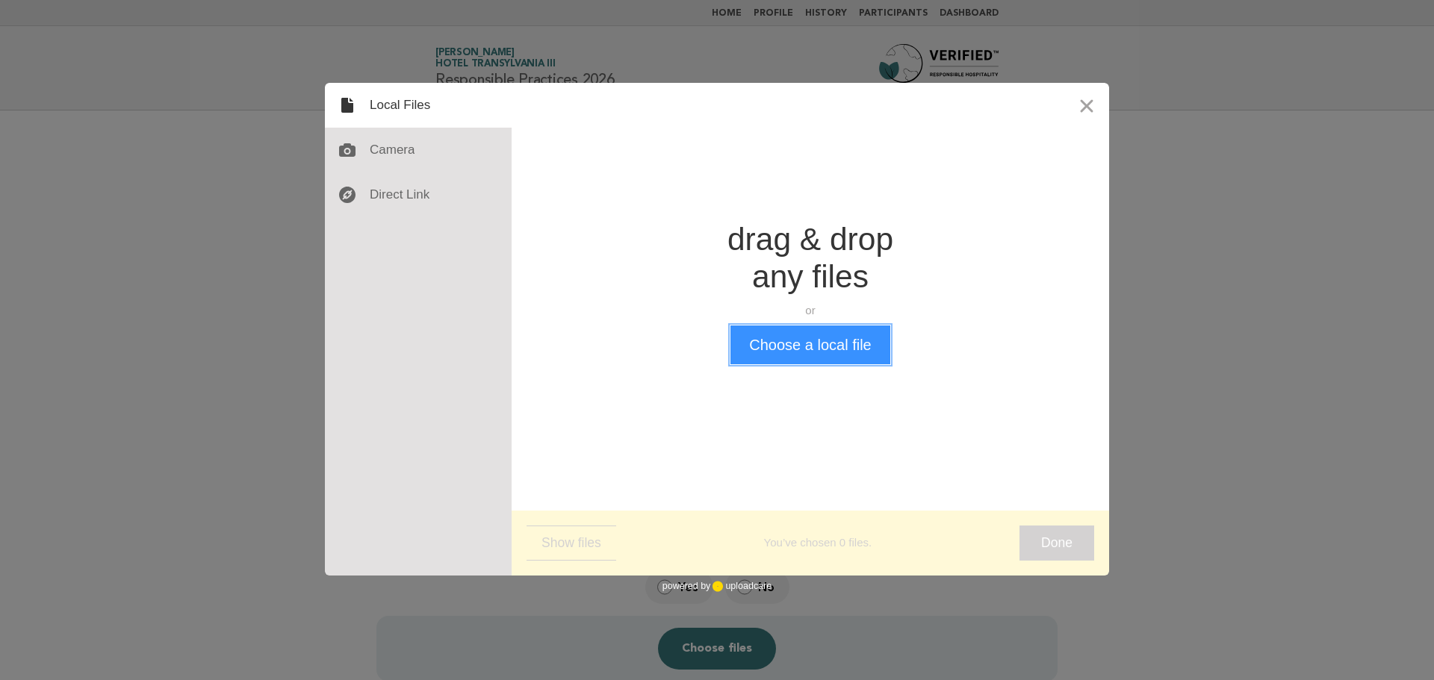
click at [797, 353] on button "Choose a local file" at bounding box center [809, 345] width 159 height 39
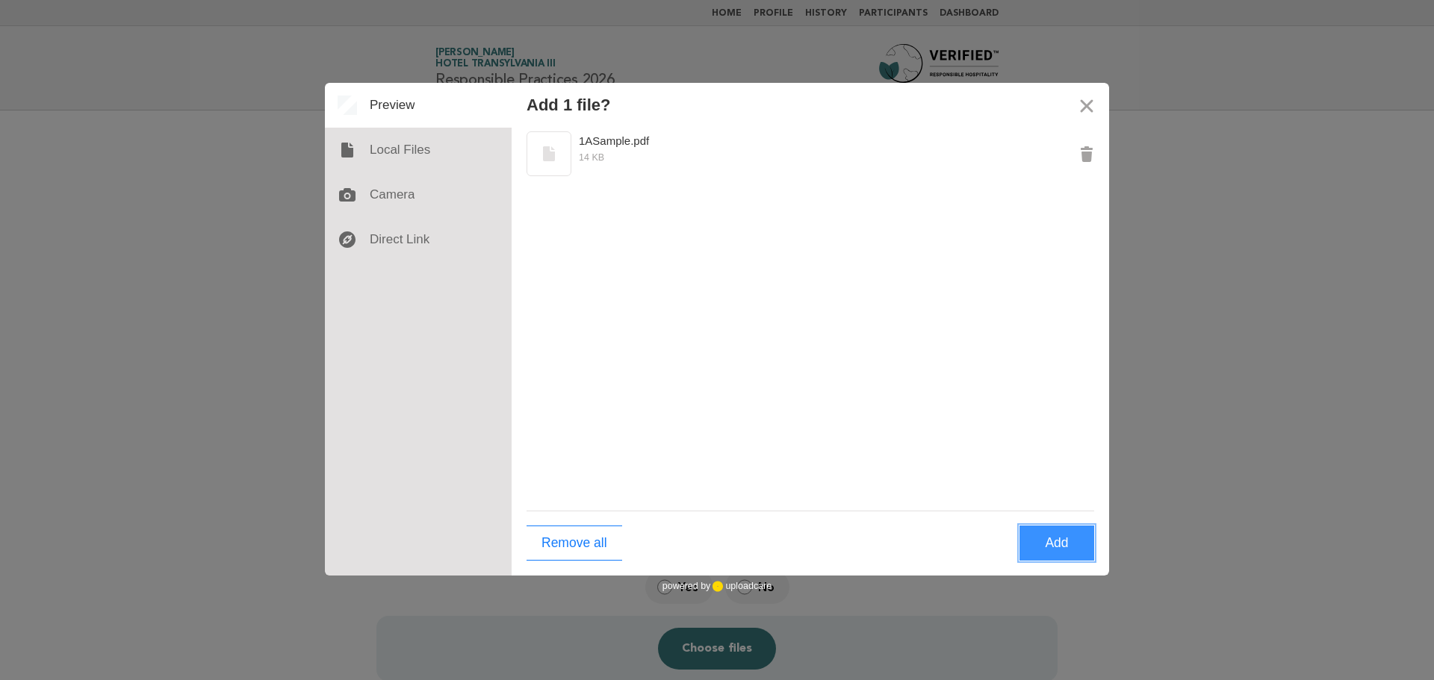
click at [1045, 553] on button "Add" at bounding box center [1057, 543] width 75 height 35
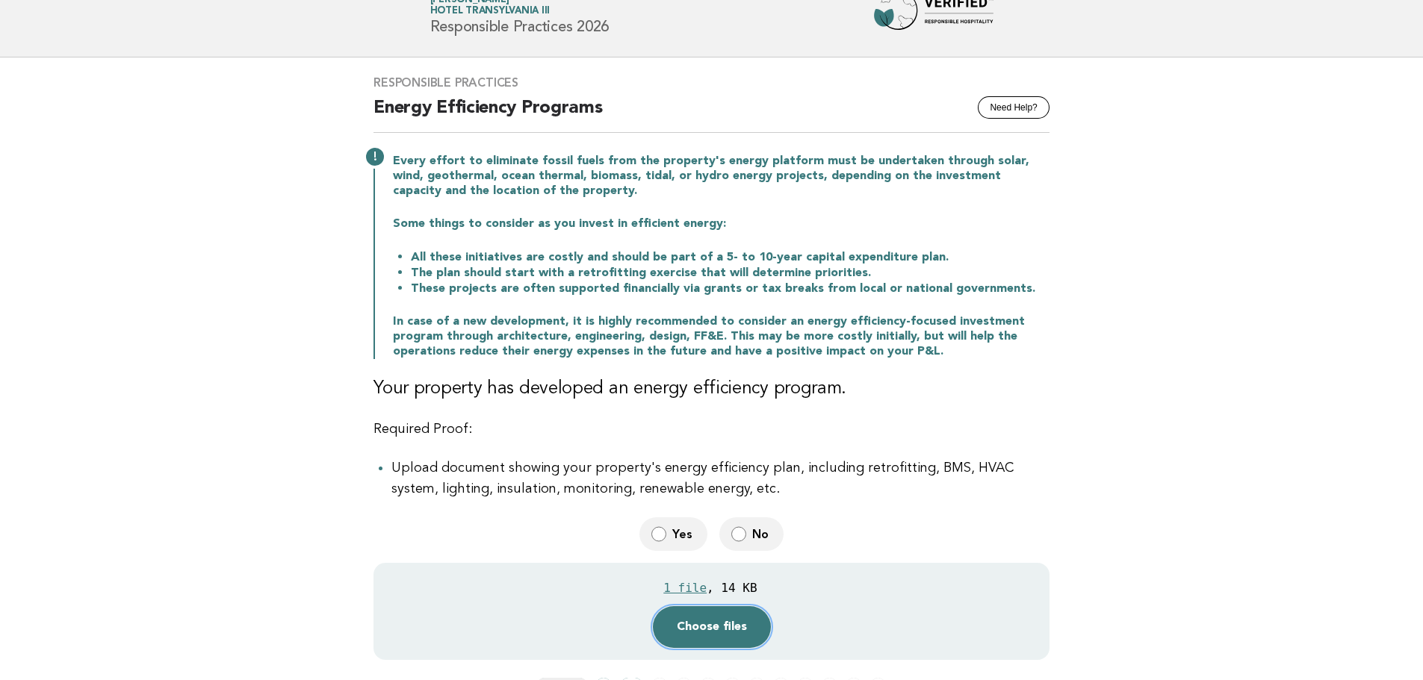
scroll to position [294, 0]
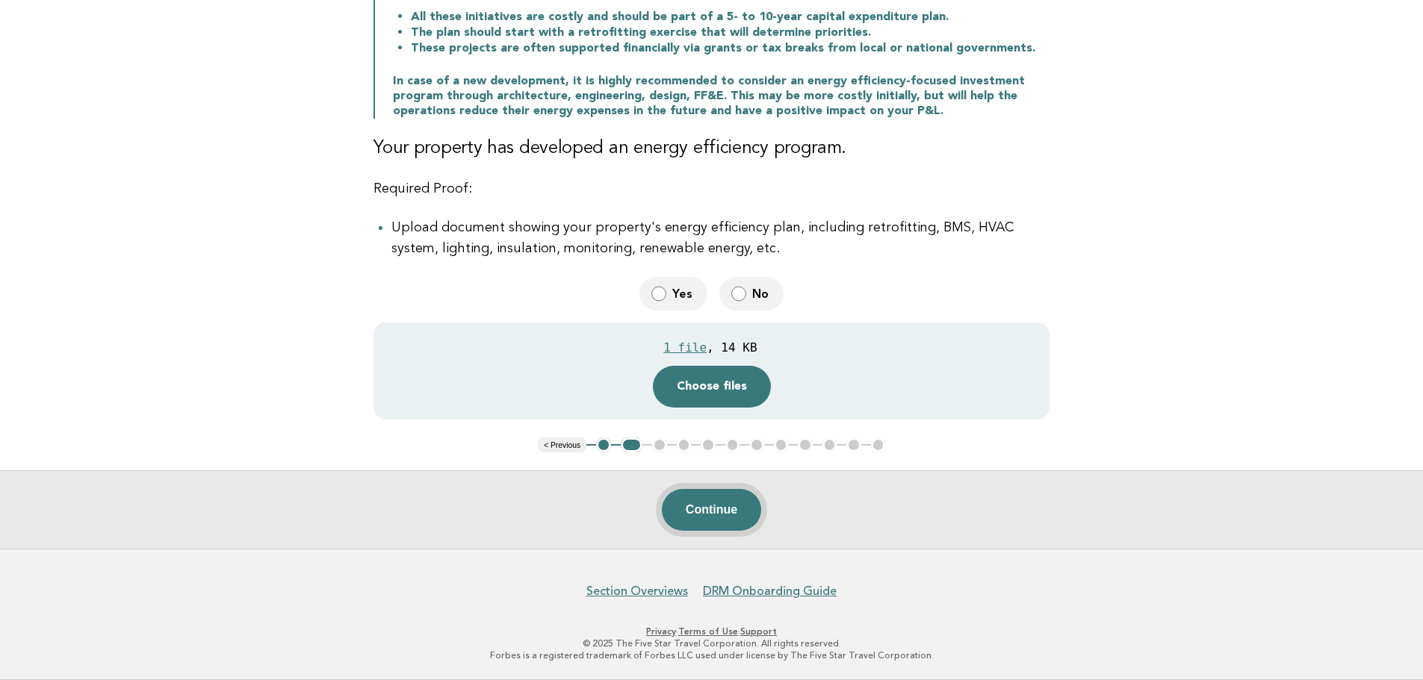
click at [733, 508] on button "Continue" at bounding box center [711, 510] width 99 height 42
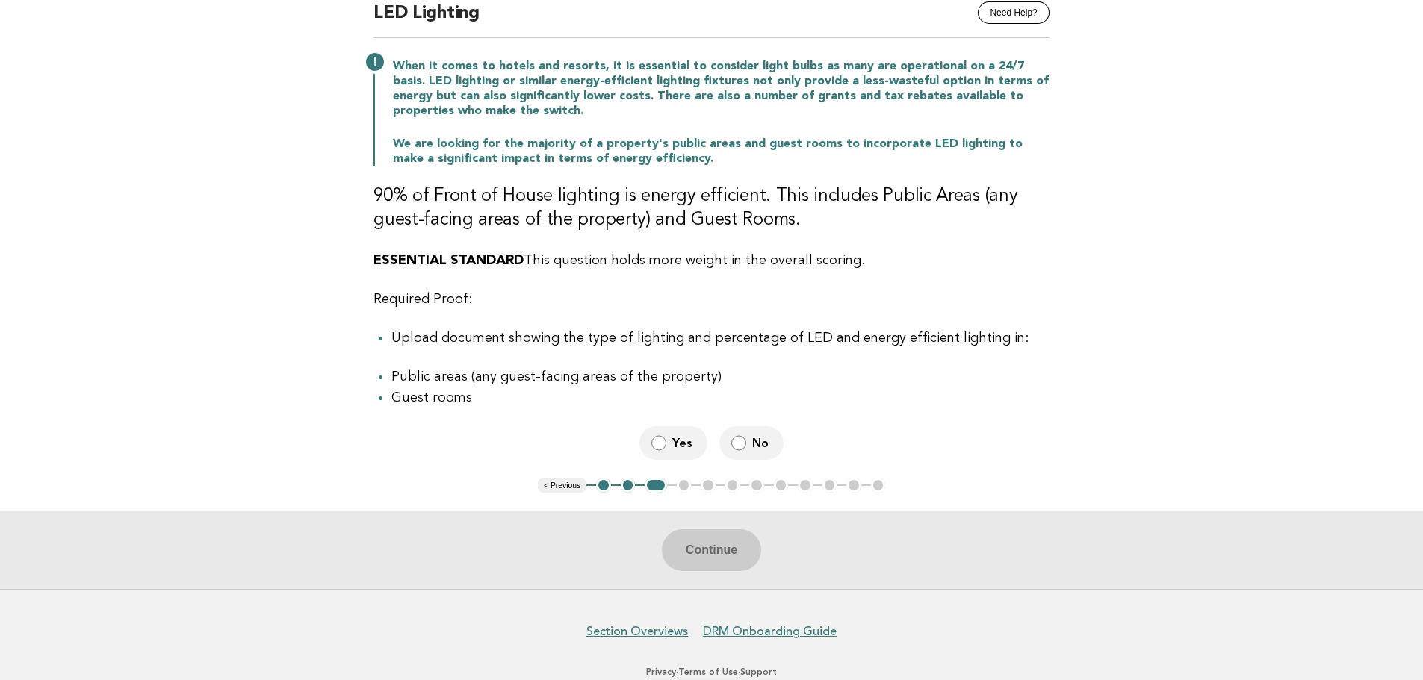
scroll to position [149, 0]
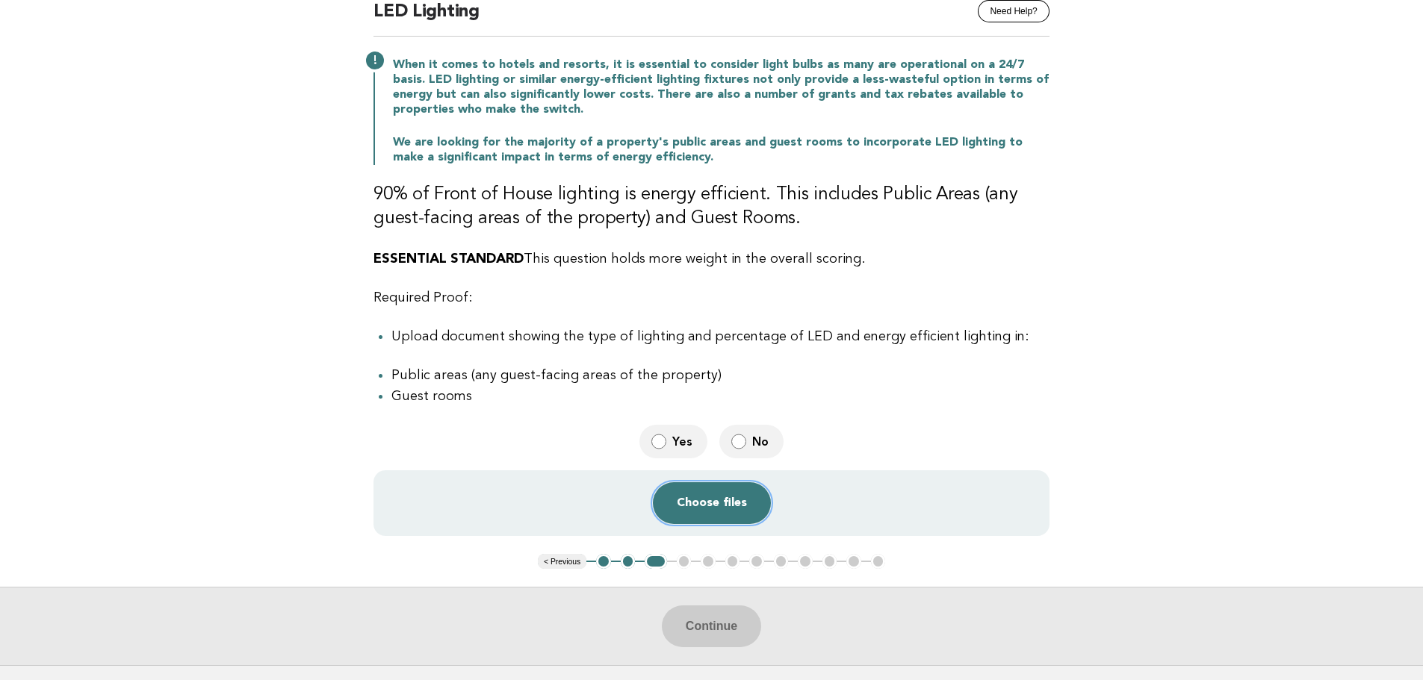
click at [735, 504] on button "Choose files" at bounding box center [712, 504] width 118 height 42
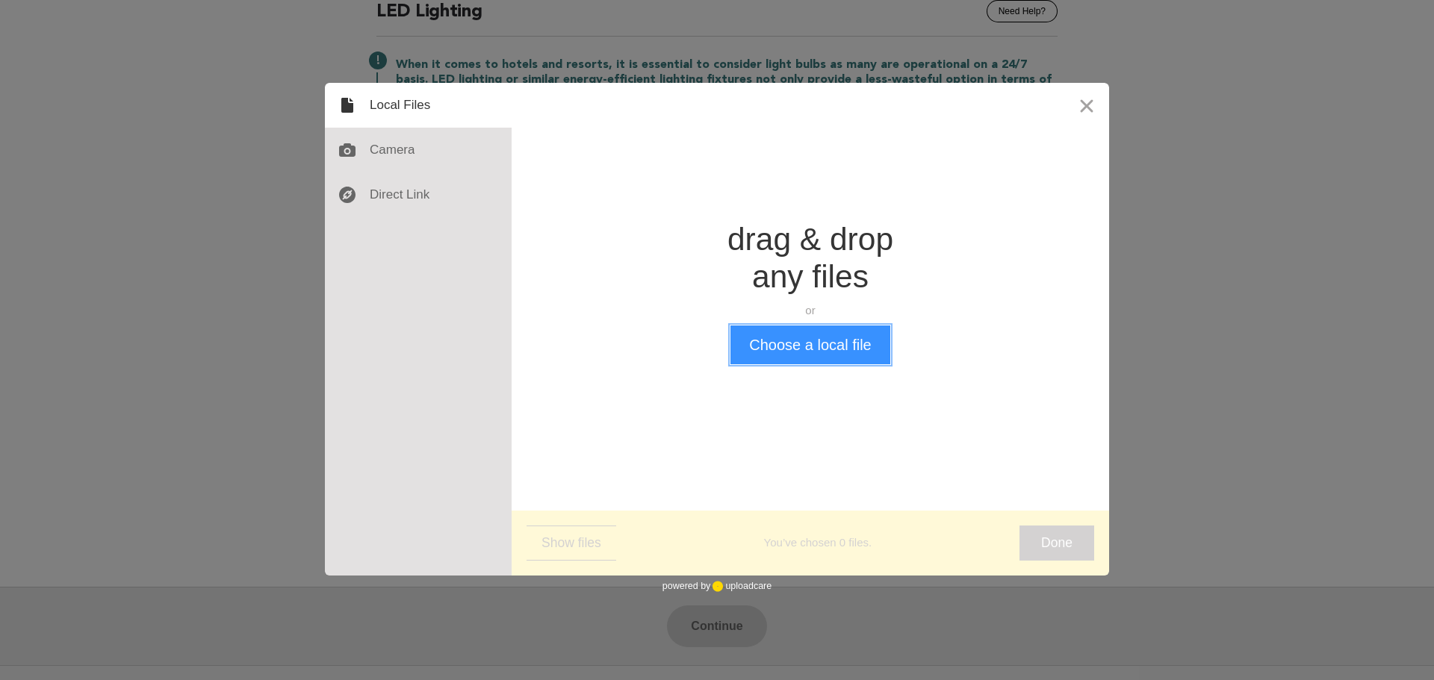
click at [825, 352] on button "Choose a local file" at bounding box center [809, 345] width 159 height 39
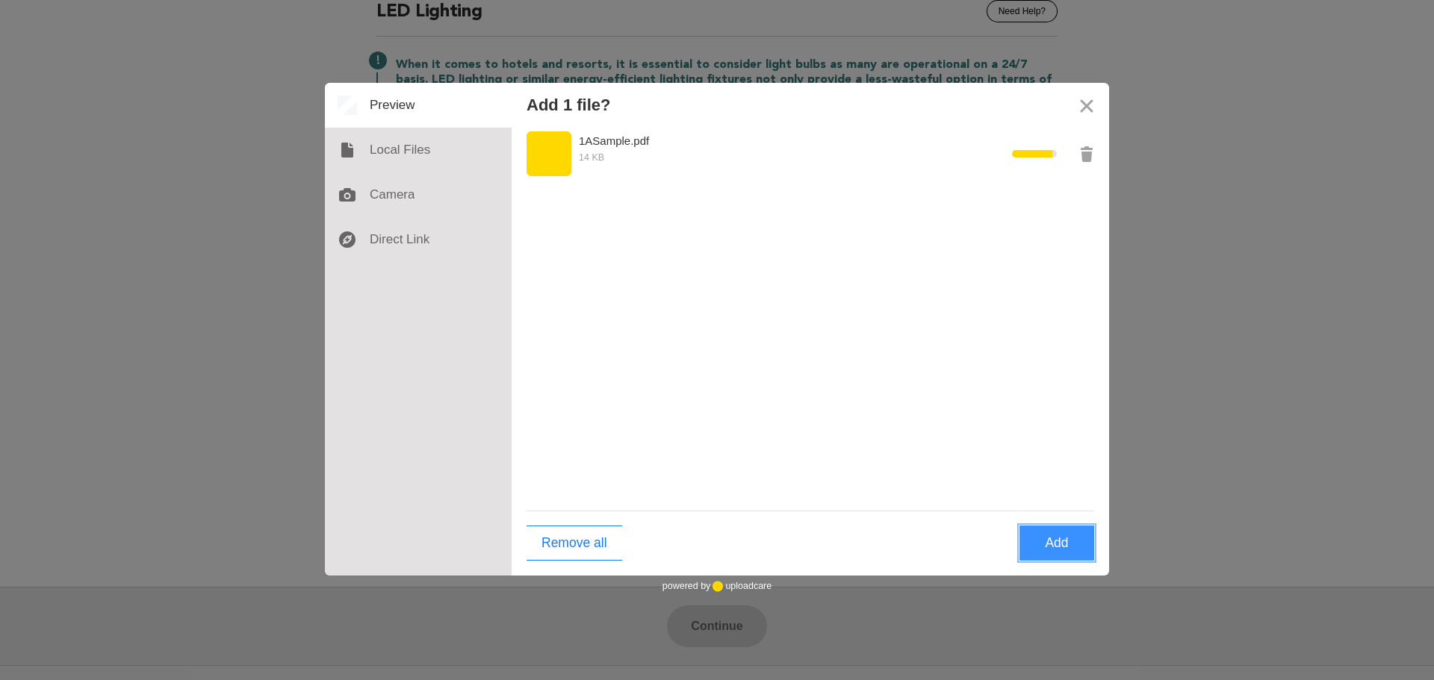
click at [1056, 547] on button "Add" at bounding box center [1057, 543] width 75 height 35
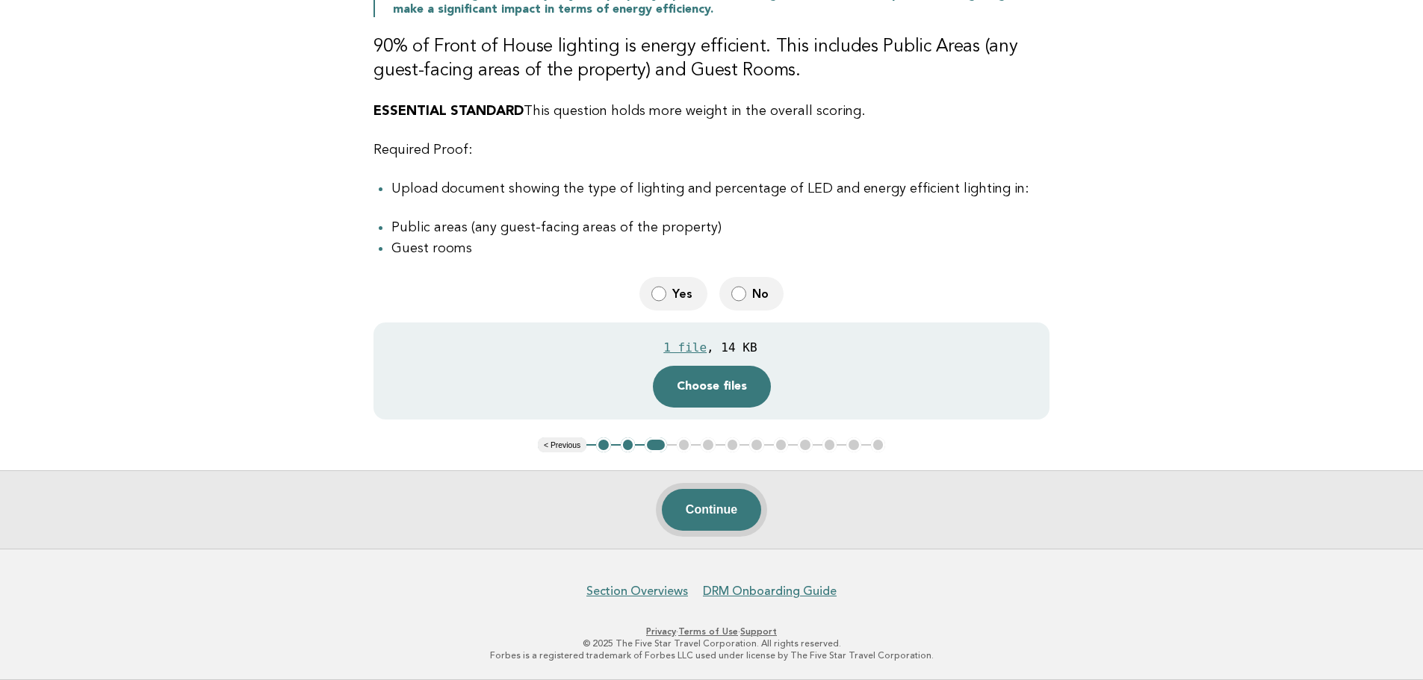
click at [722, 516] on button "Continue" at bounding box center [711, 510] width 99 height 42
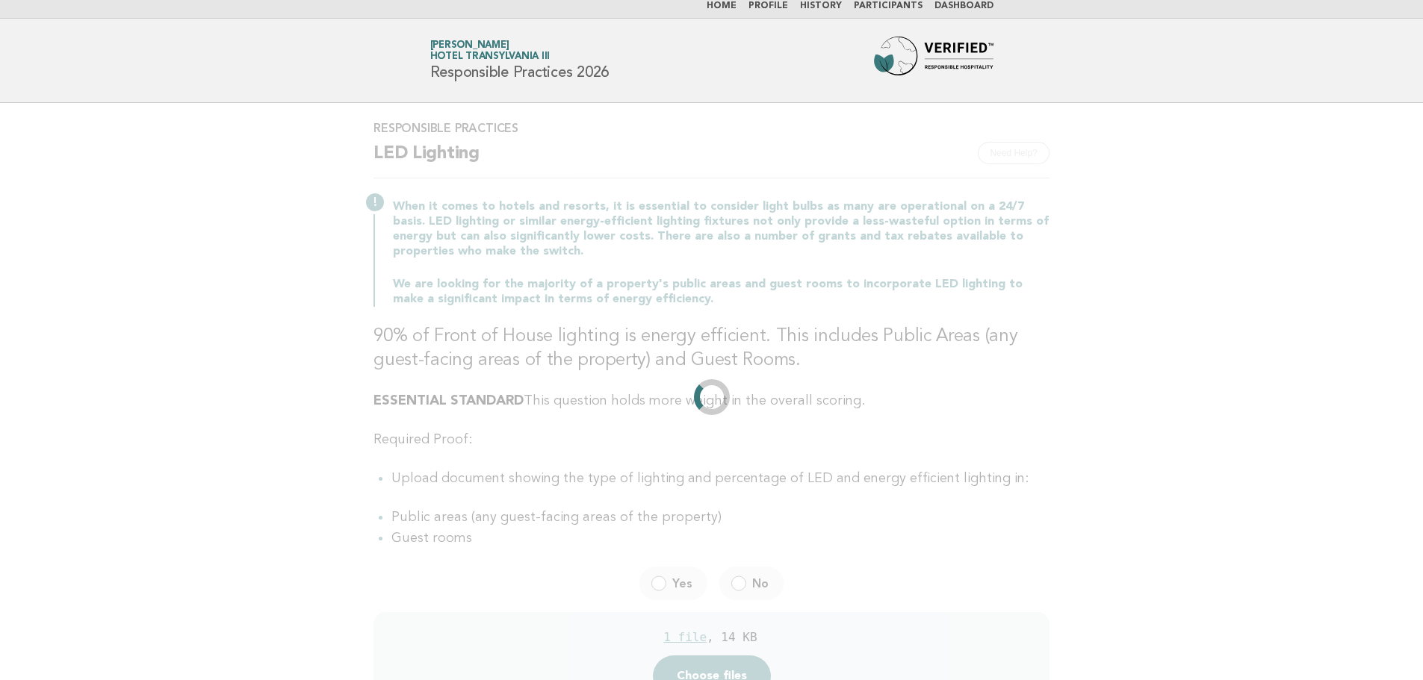
scroll to position [0, 0]
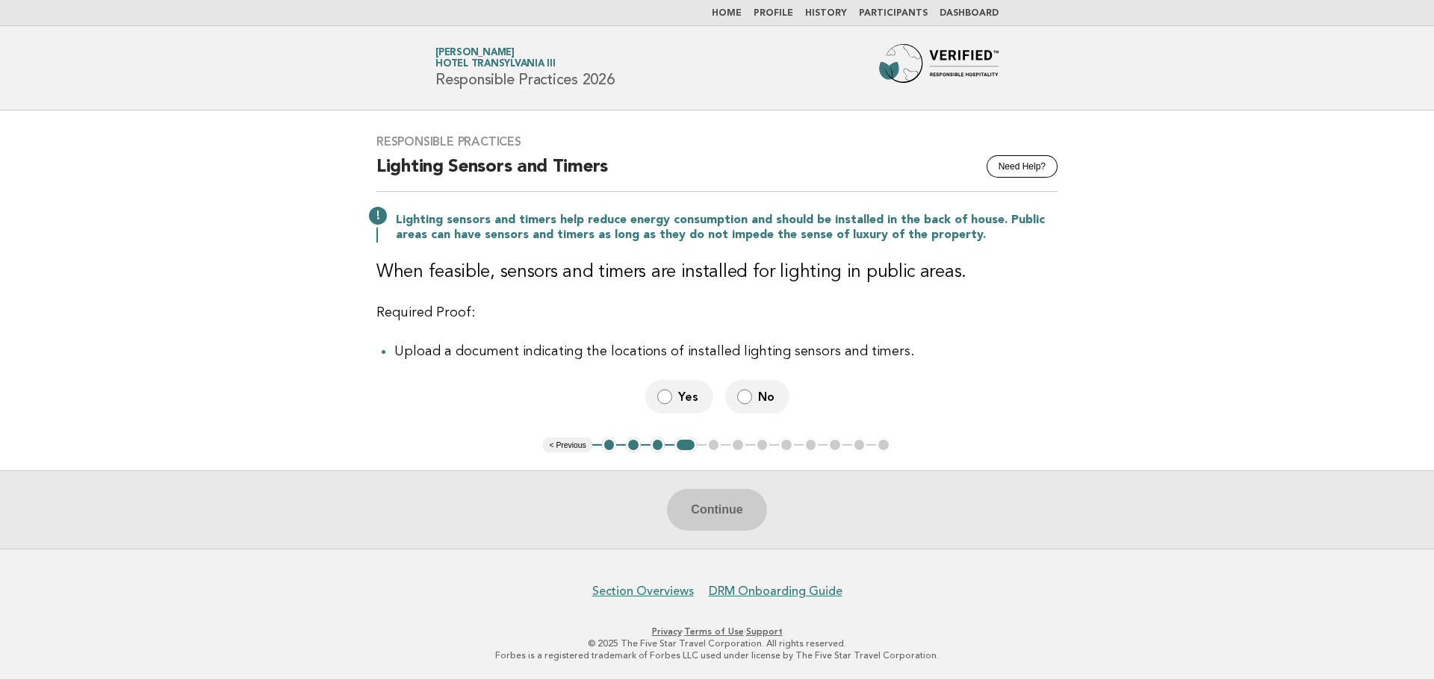
click at [682, 403] on span "Yes" at bounding box center [689, 397] width 23 height 16
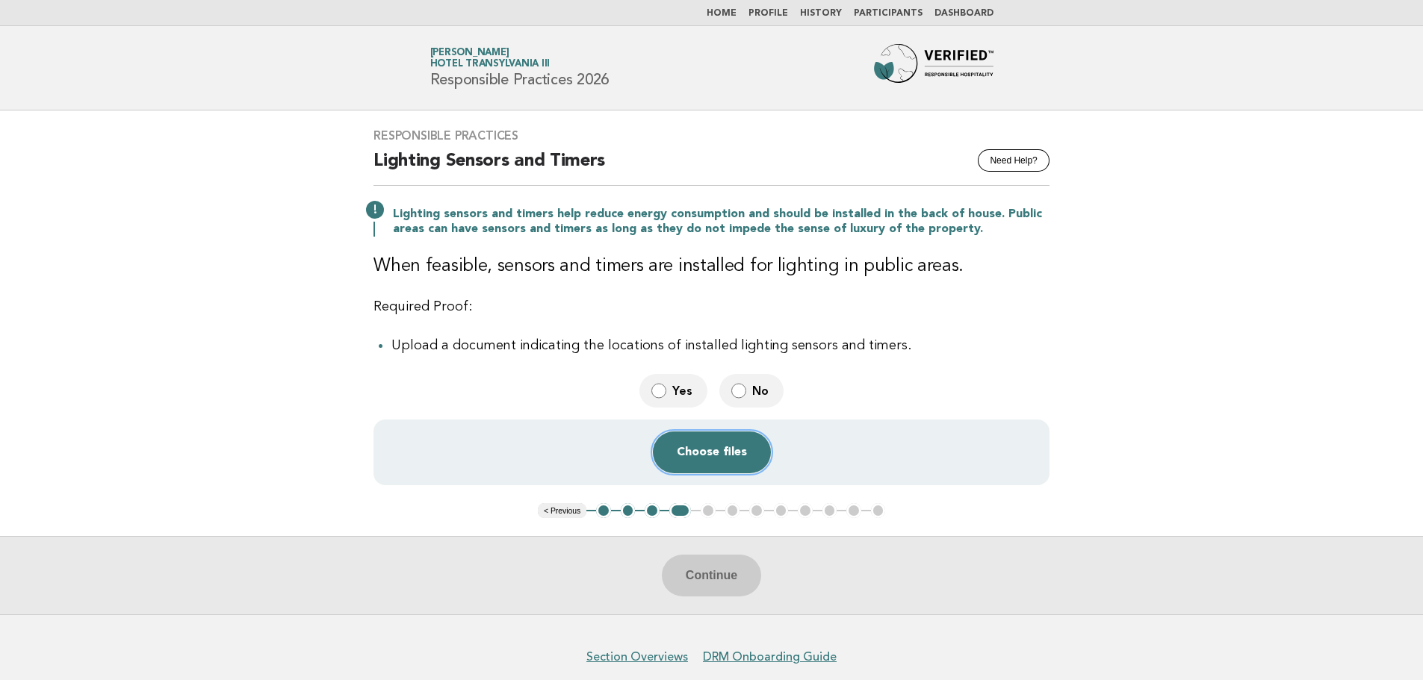
click at [736, 451] on button "Choose files" at bounding box center [712, 453] width 118 height 42
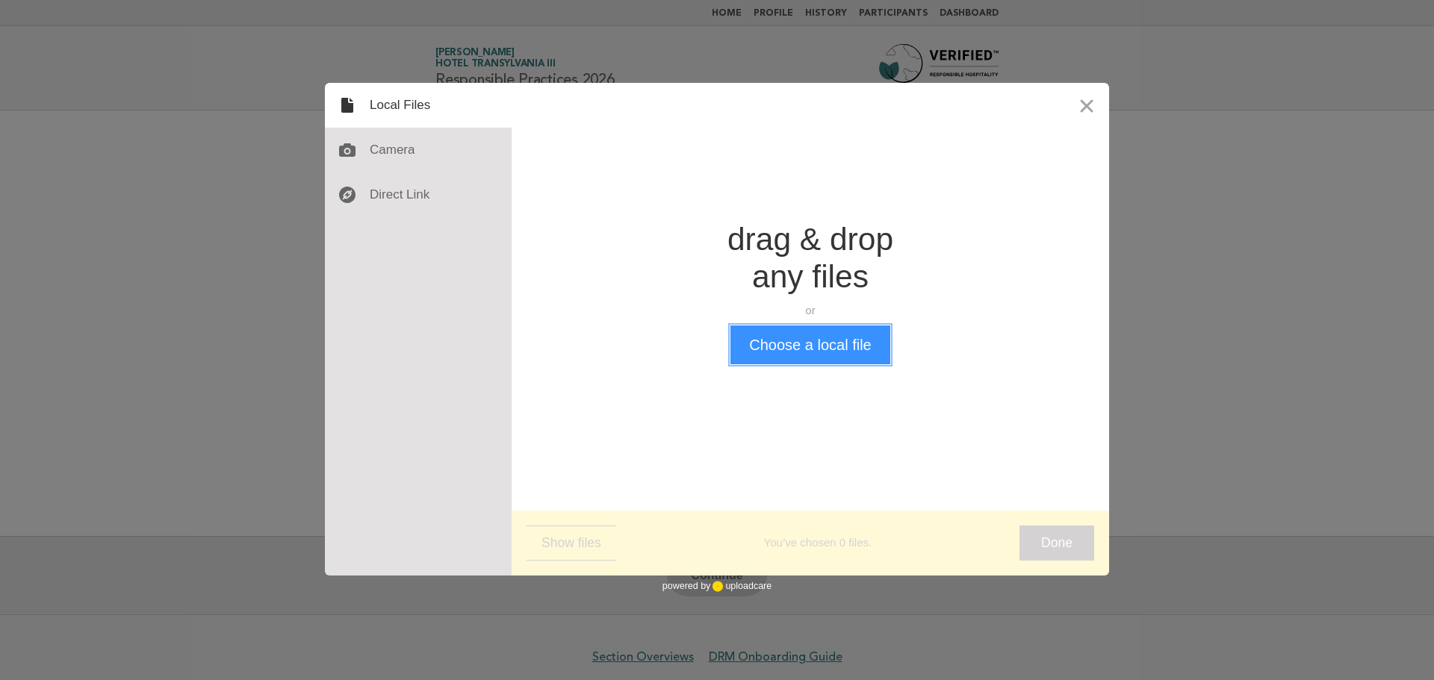
click at [778, 345] on button "Choose a local file" at bounding box center [809, 345] width 159 height 39
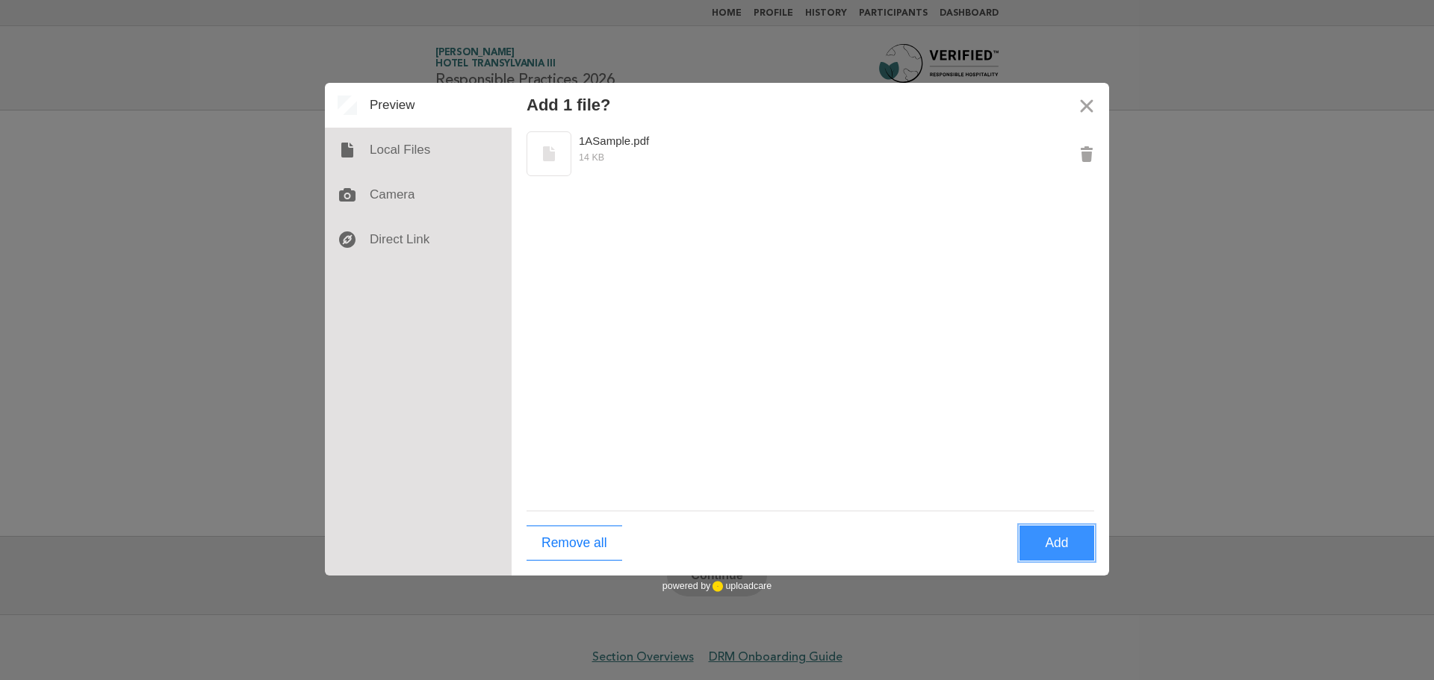
click at [1053, 553] on button "Add" at bounding box center [1057, 543] width 75 height 35
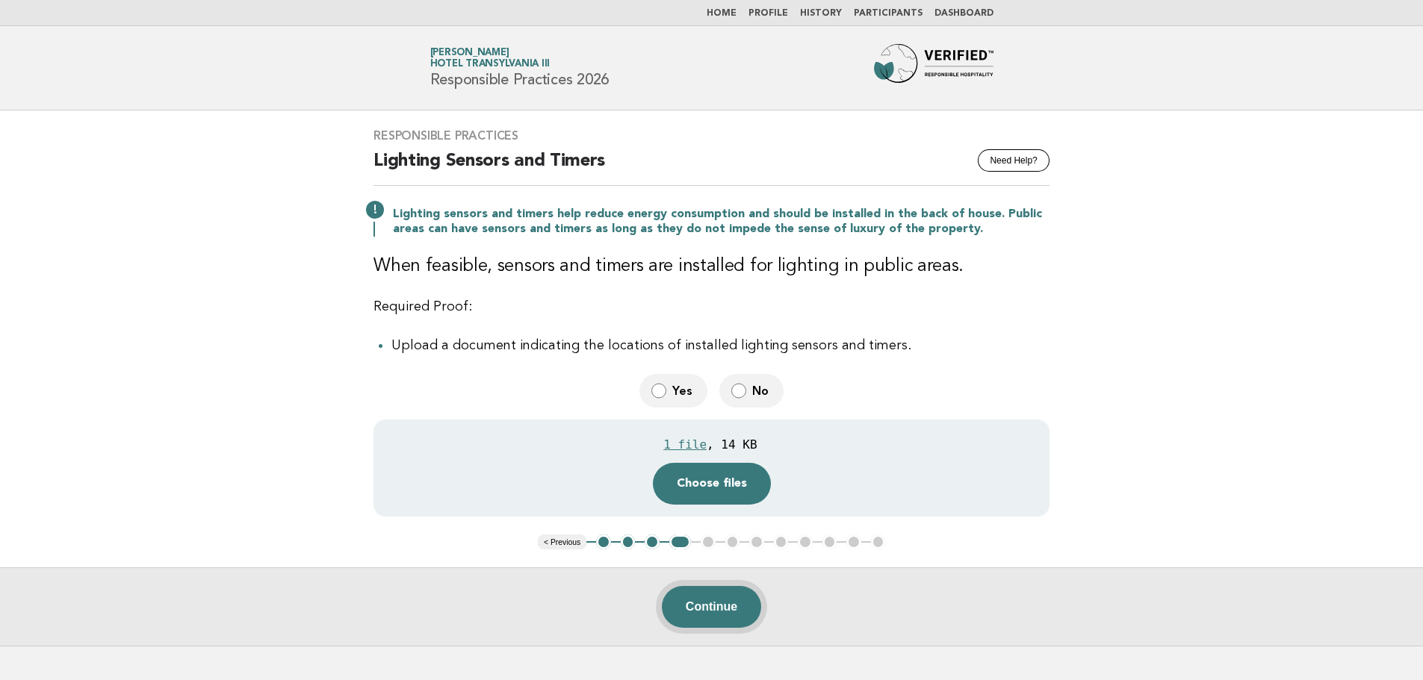
click at [719, 606] on button "Continue" at bounding box center [711, 607] width 99 height 42
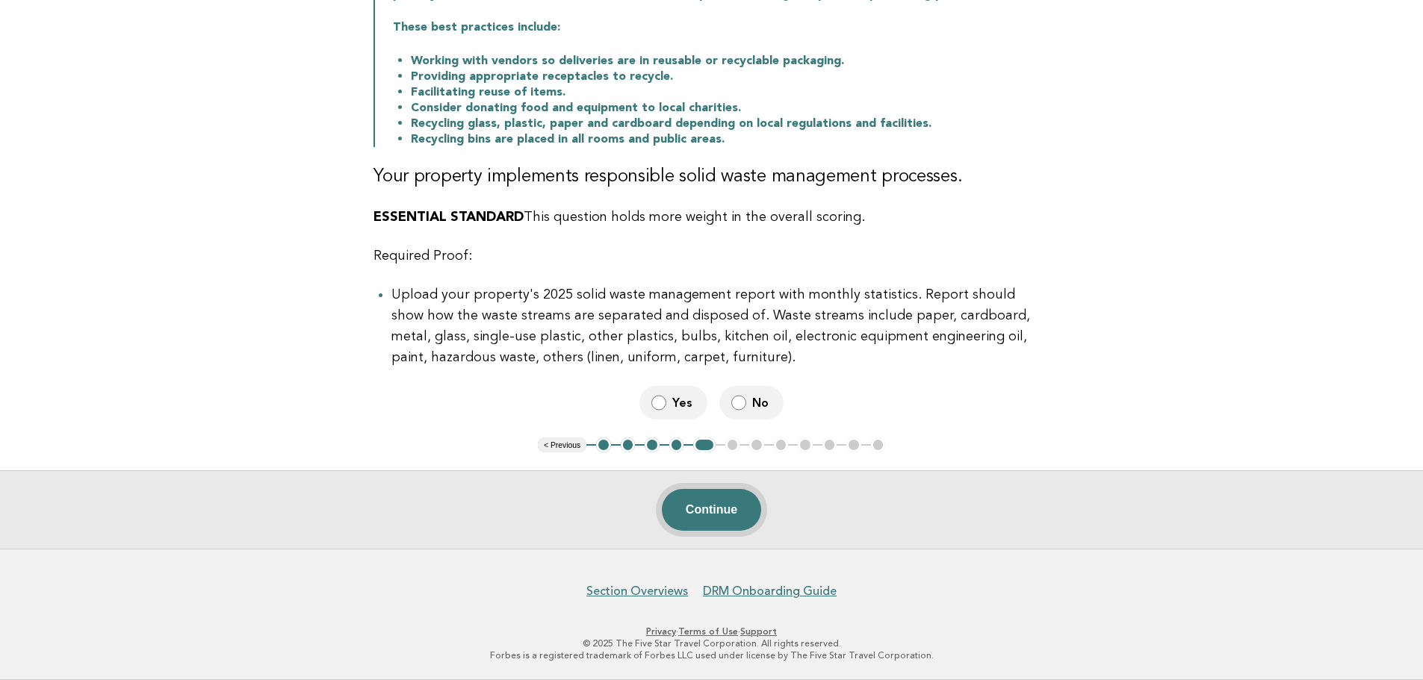
click at [724, 524] on button "Continue" at bounding box center [711, 510] width 99 height 42
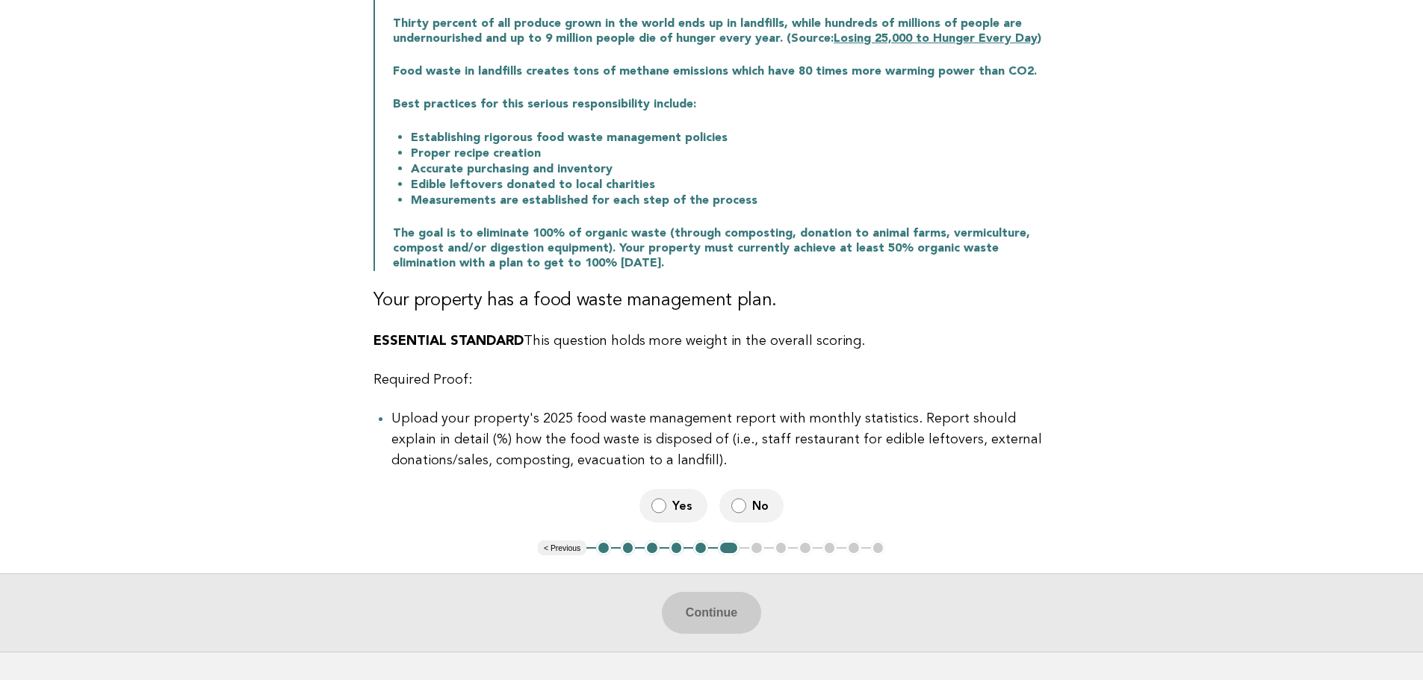
scroll to position [224, 0]
click at [669, 495] on label "Yes" at bounding box center [673, 505] width 68 height 34
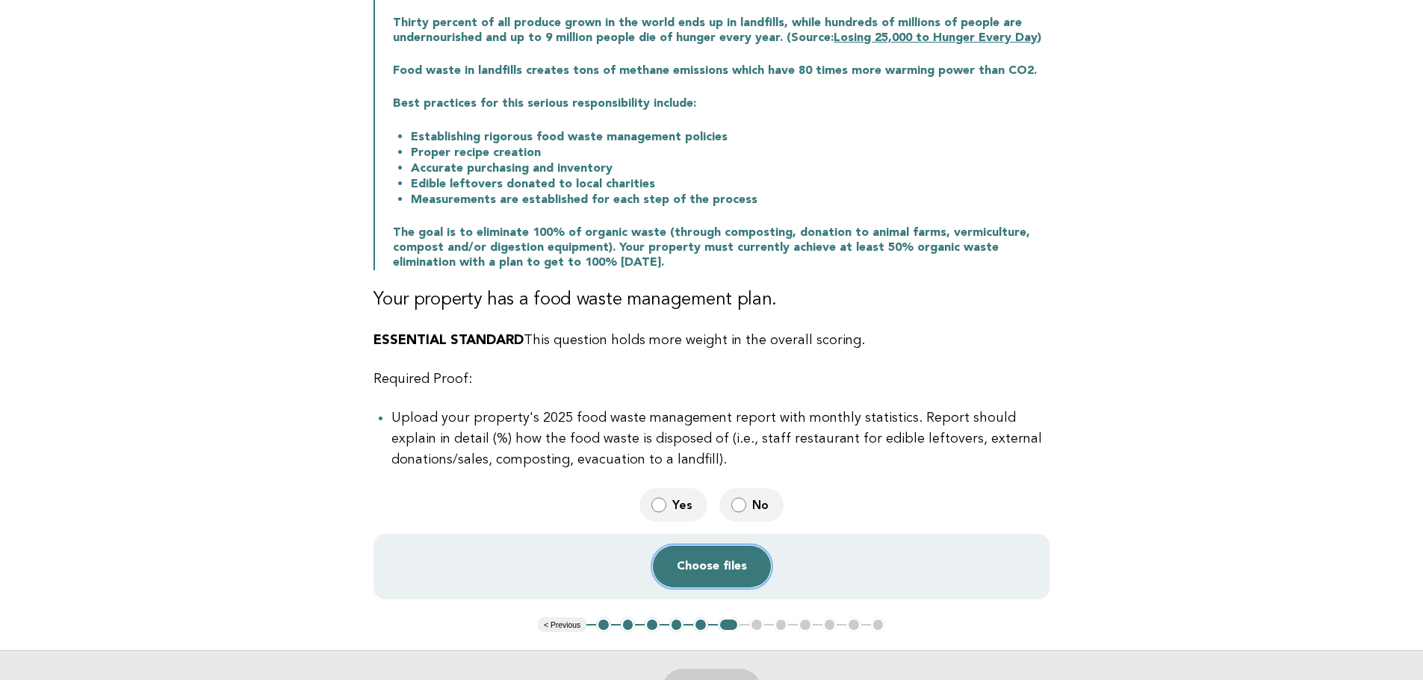
click at [720, 561] on button "Choose files" at bounding box center [712, 567] width 118 height 42
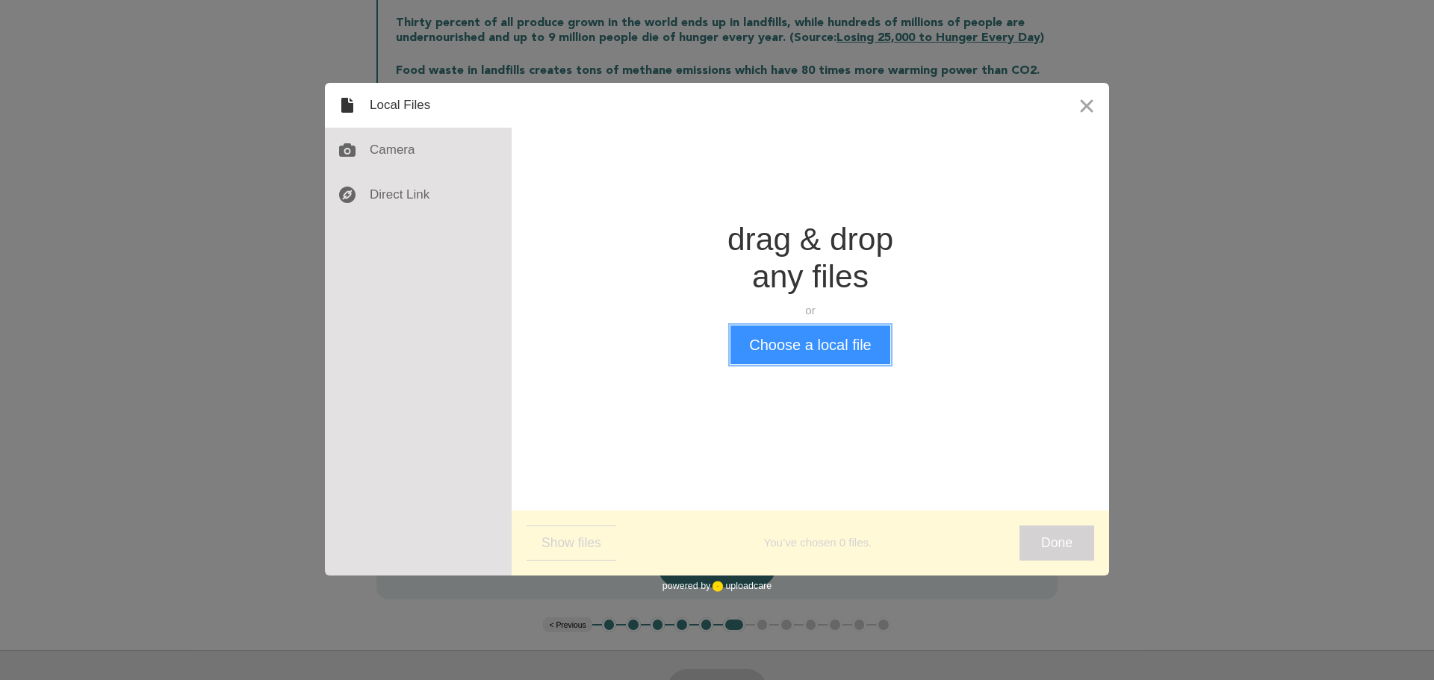
click at [790, 352] on button "Choose a local file" at bounding box center [809, 345] width 159 height 39
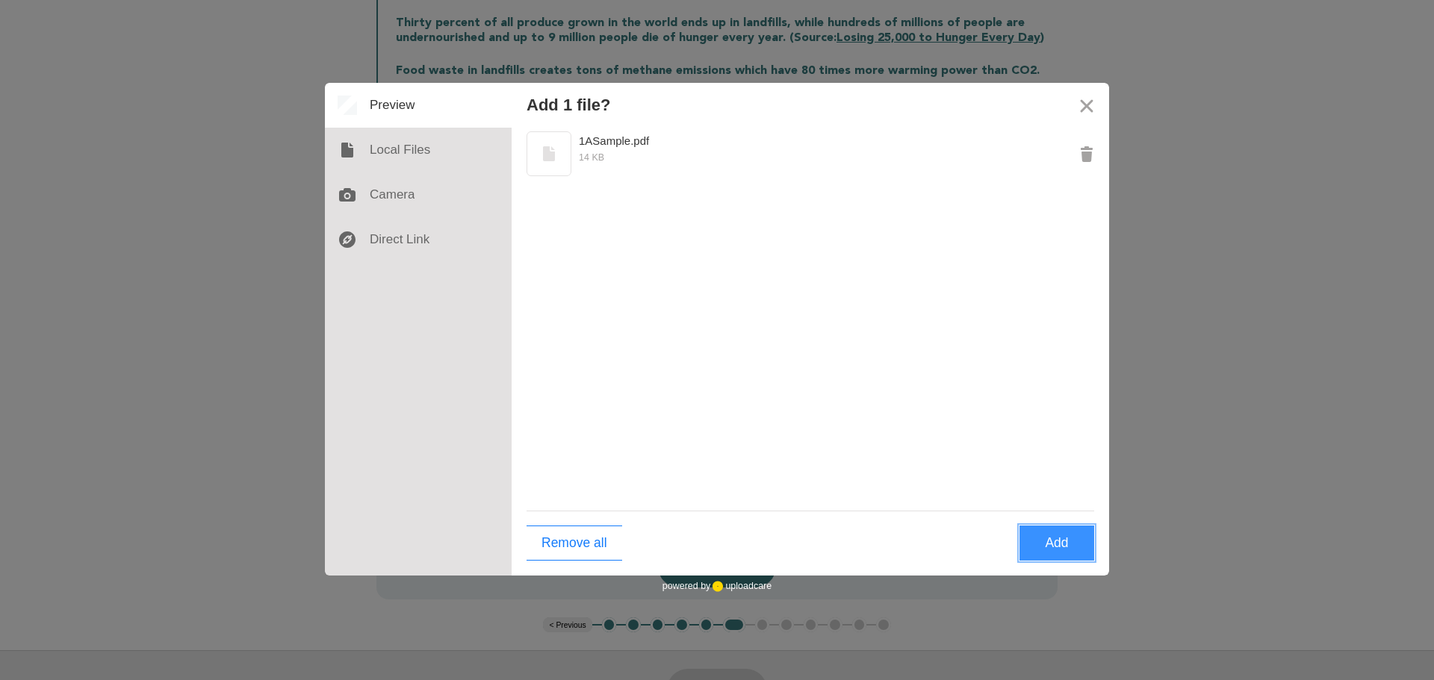
click at [1042, 547] on button "Add" at bounding box center [1057, 543] width 75 height 35
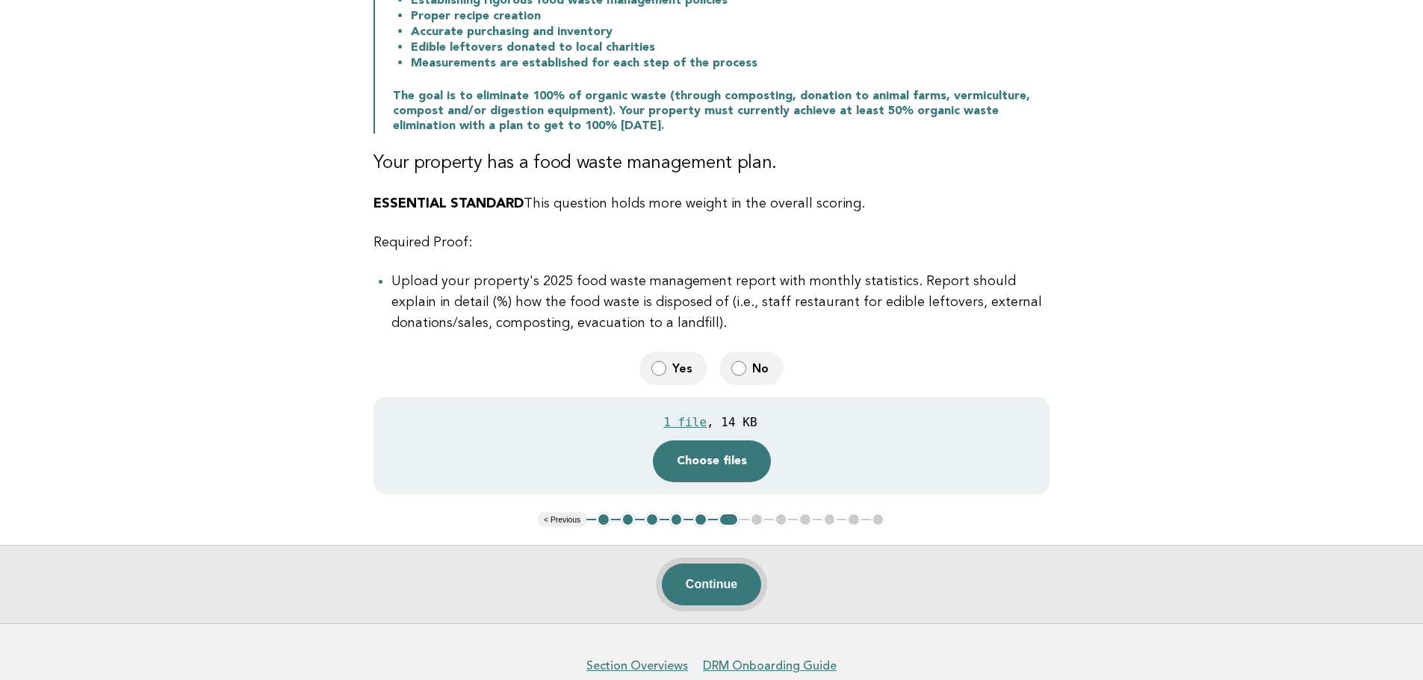
click at [730, 591] on button "Continue" at bounding box center [711, 585] width 99 height 42
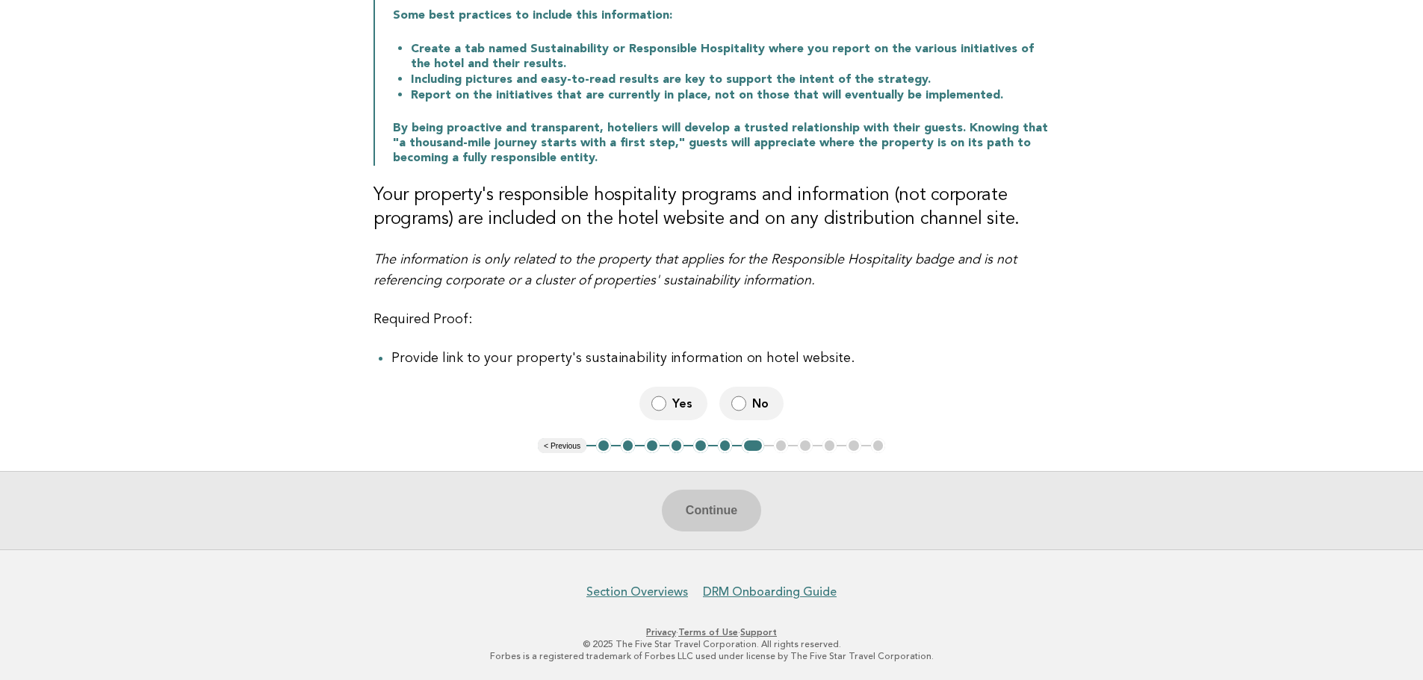
scroll to position [280, 0]
click at [667, 397] on label "Yes" at bounding box center [673, 403] width 68 height 34
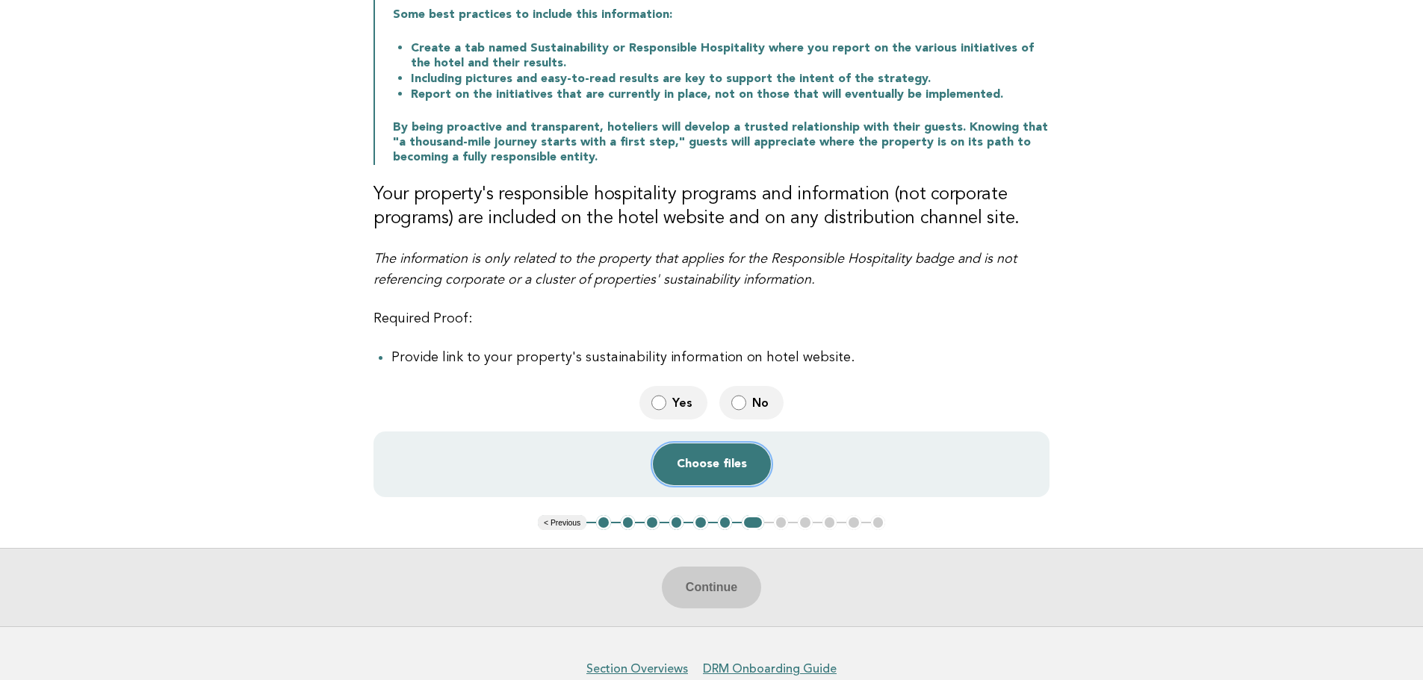
click at [729, 470] on button "Choose files" at bounding box center [712, 465] width 118 height 42
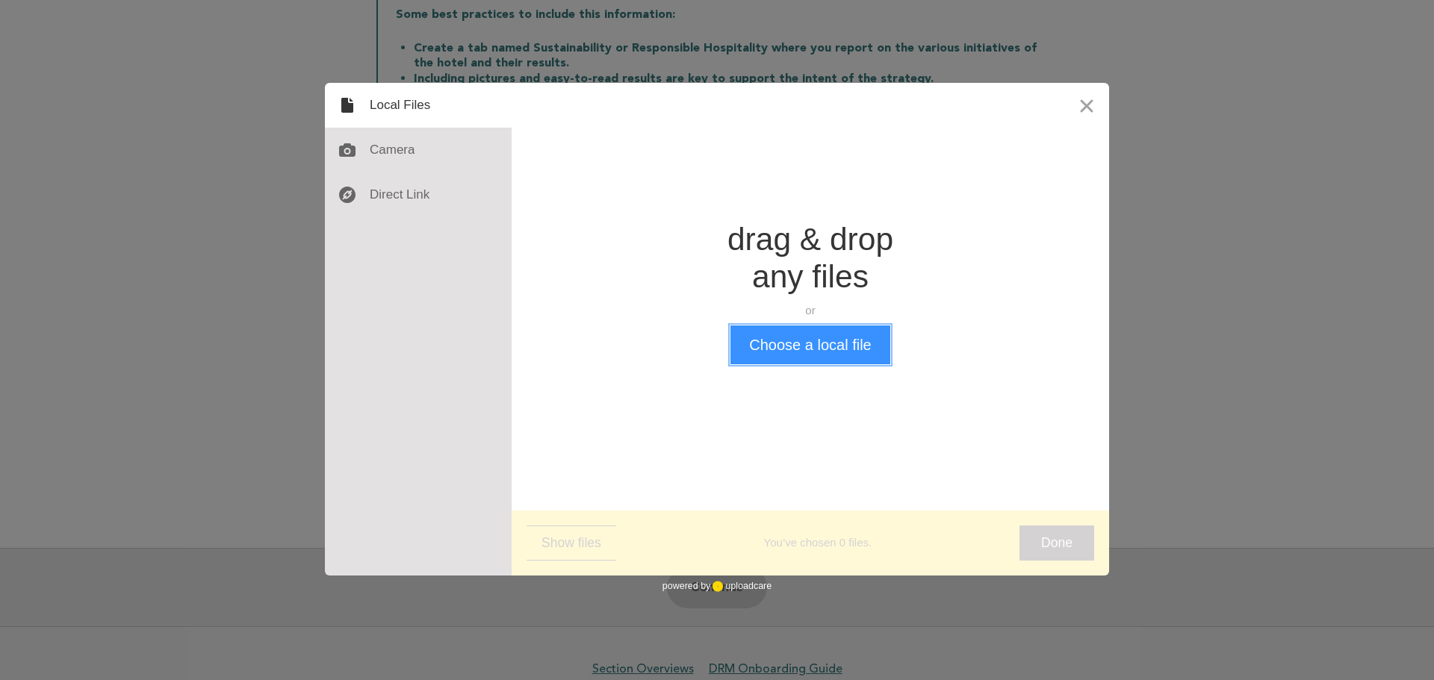
click at [789, 344] on button "Choose a local file" at bounding box center [809, 345] width 159 height 39
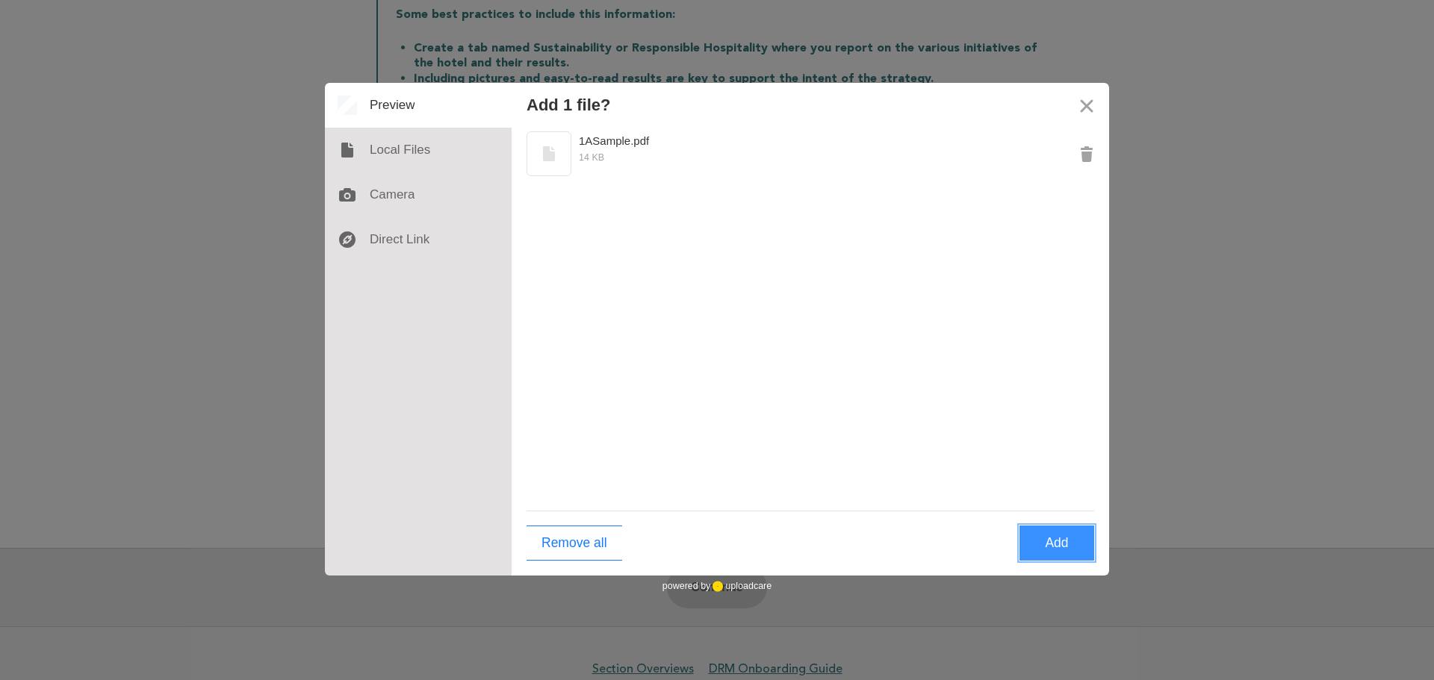
click at [1067, 539] on button "Add" at bounding box center [1057, 543] width 75 height 35
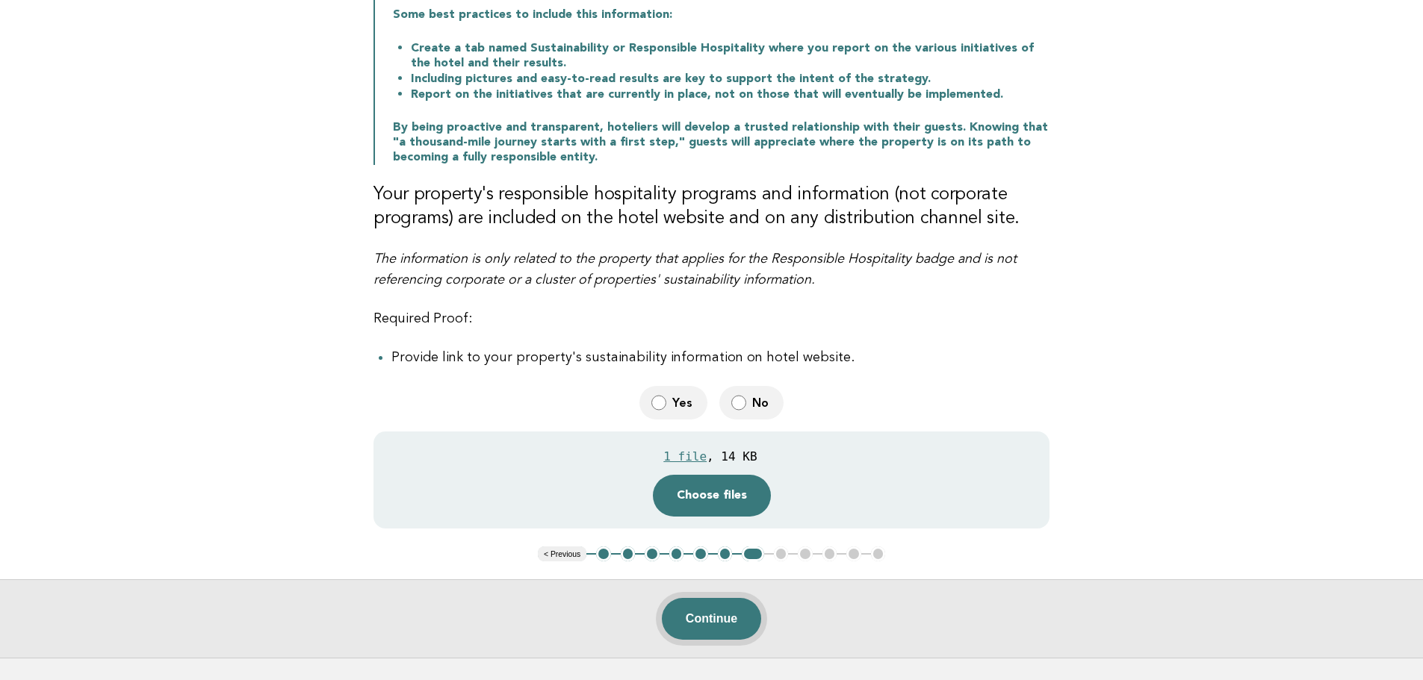
click at [700, 621] on button "Continue" at bounding box center [711, 619] width 99 height 42
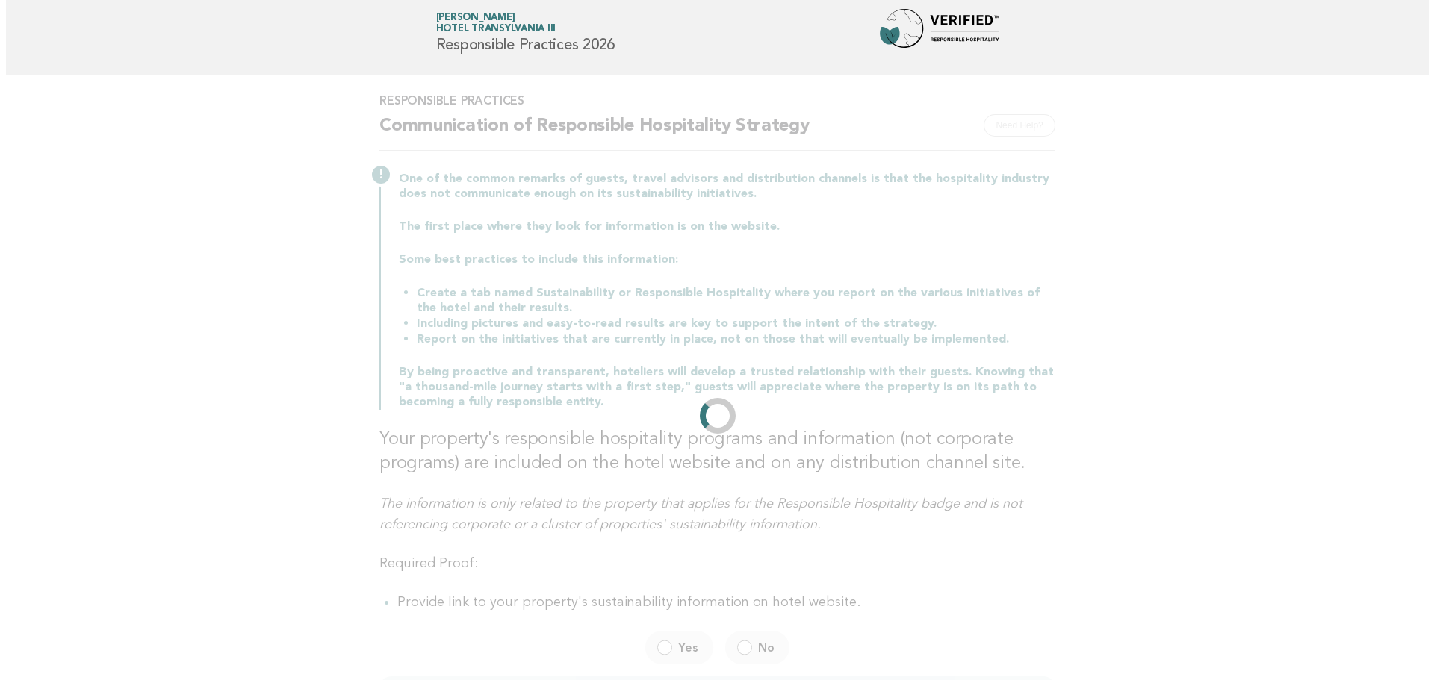
scroll to position [0, 0]
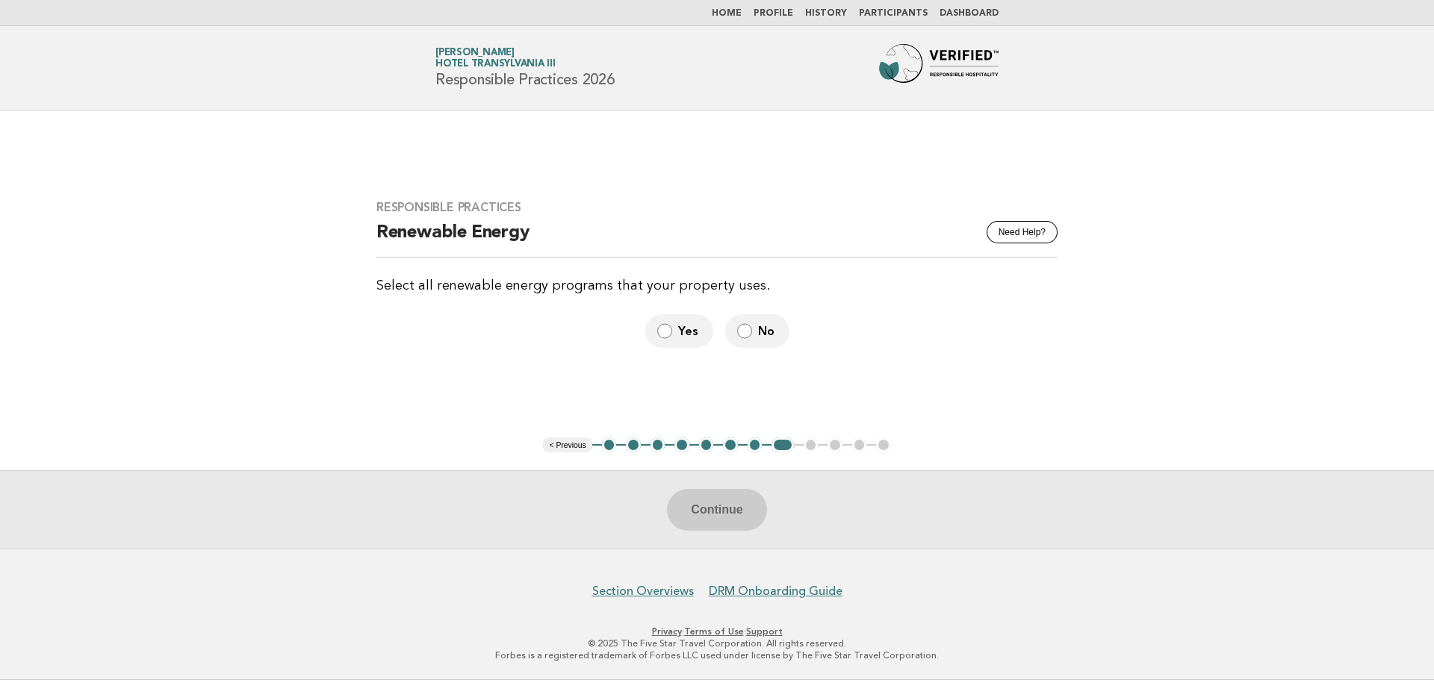
click at [945, 66] on img at bounding box center [939, 68] width 120 height 48
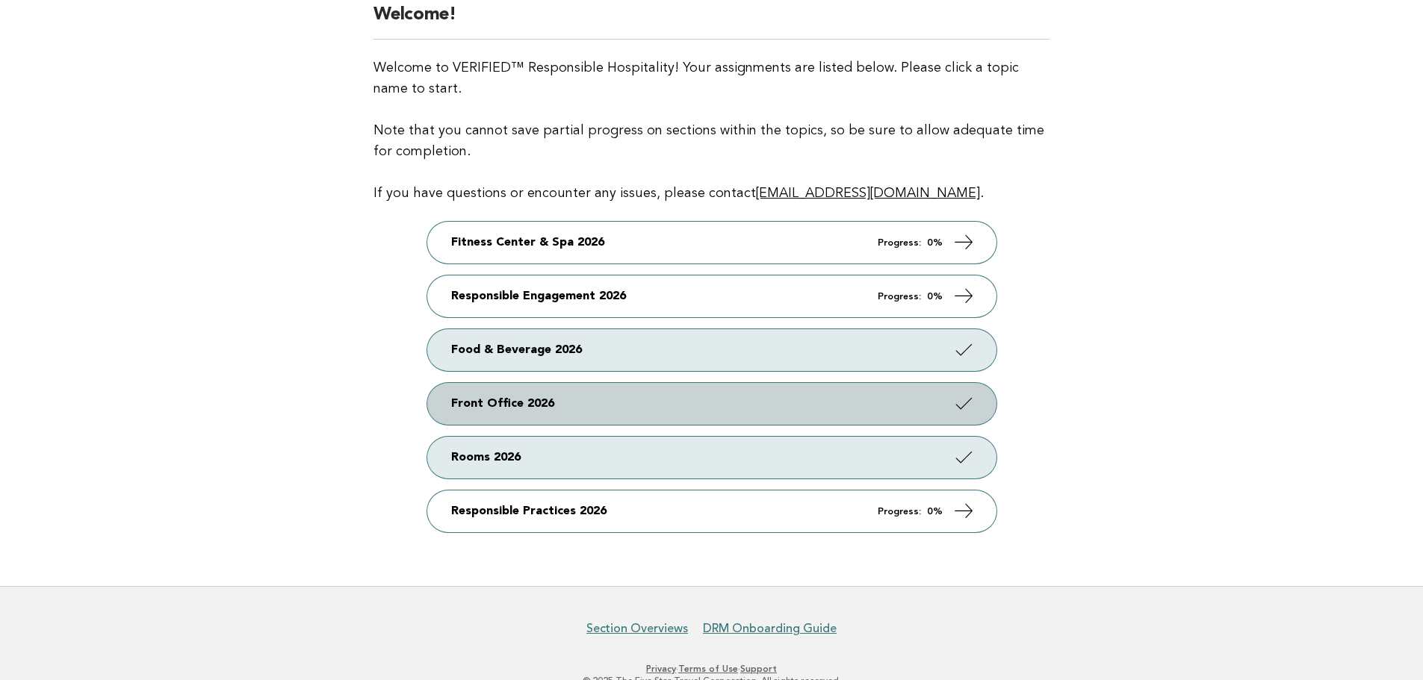
scroll to position [149, 0]
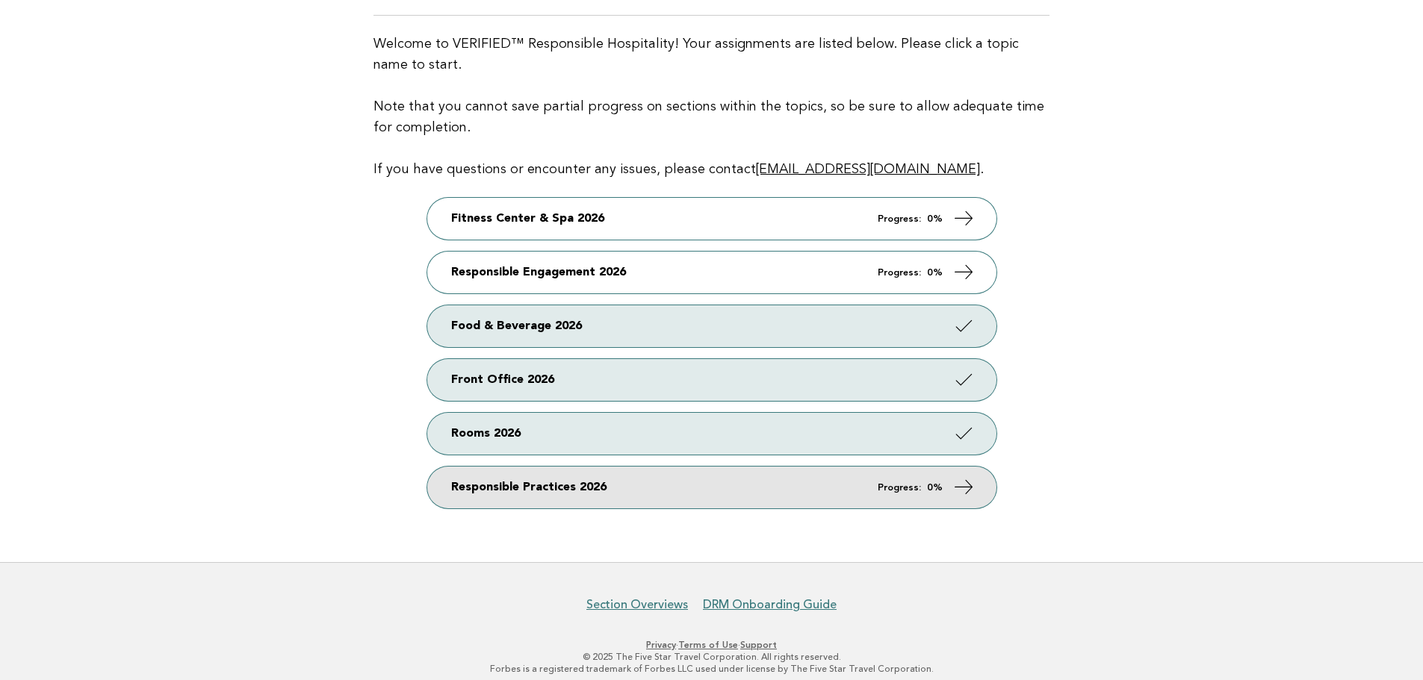
click at [551, 488] on link "Responsible Practices 2026 Progress: 0%" at bounding box center [711, 488] width 569 height 42
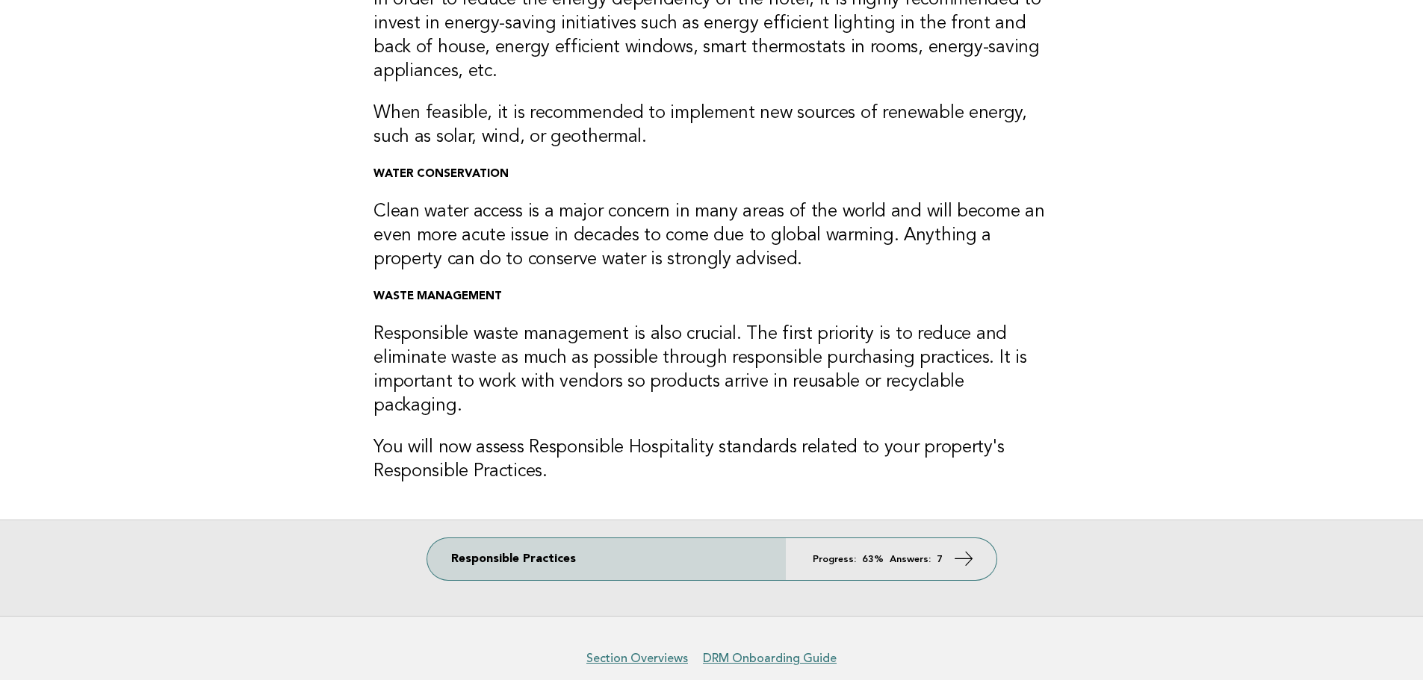
scroll to position [258, 0]
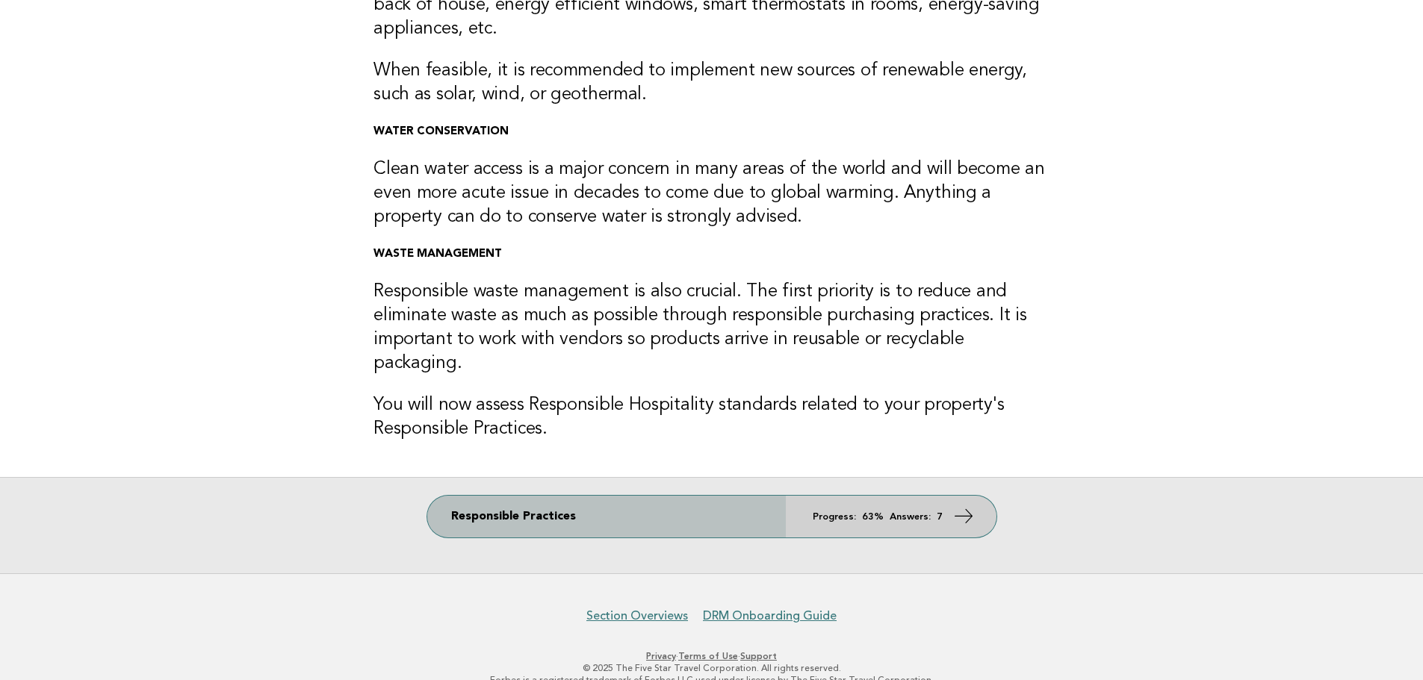
click at [798, 499] on link "Responsible Practices Progress: 63% Answers: 7" at bounding box center [711, 517] width 569 height 42
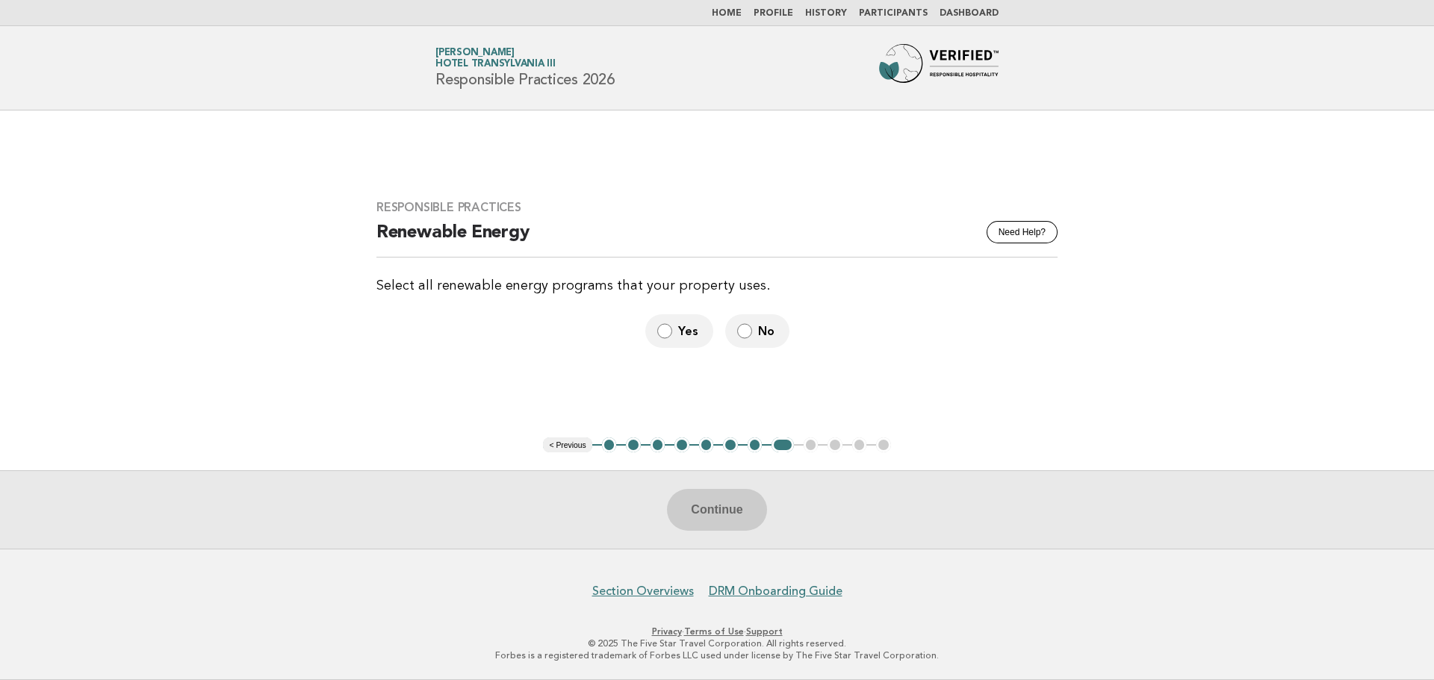
click at [609, 441] on button "1" at bounding box center [609, 445] width 15 height 15
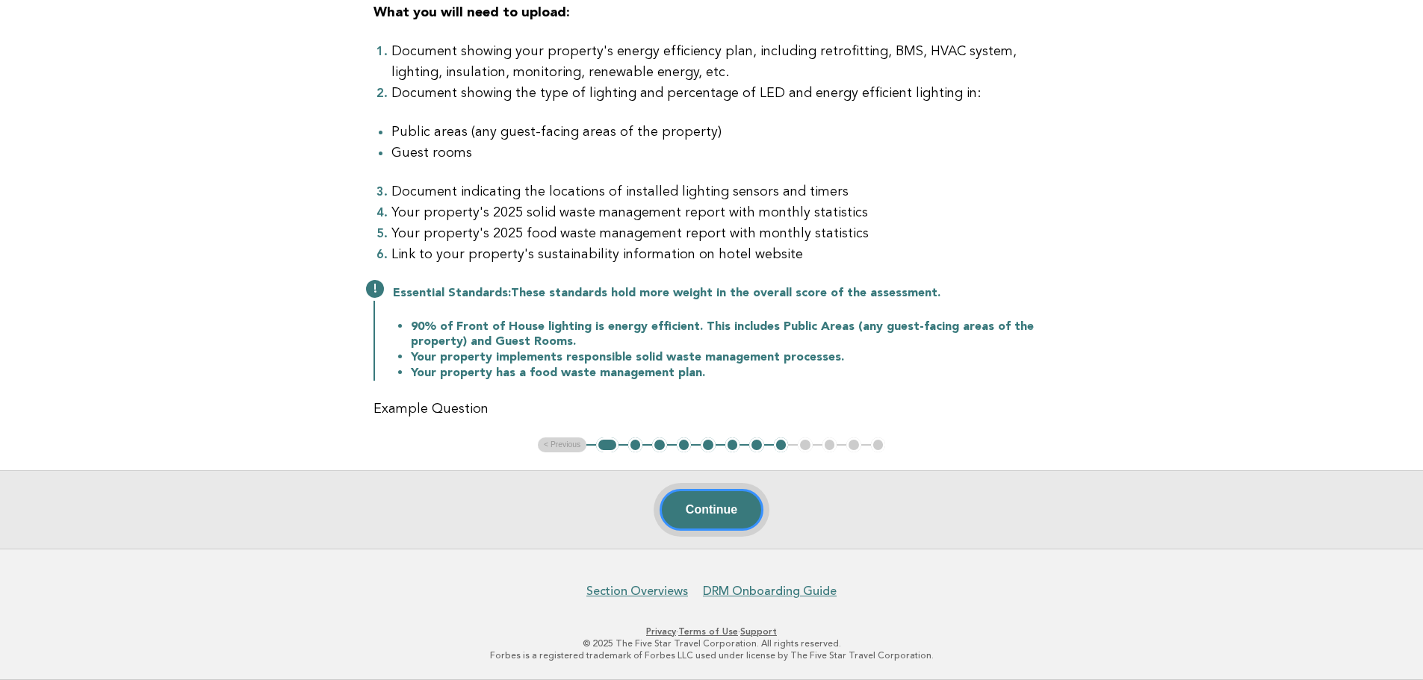
click at [731, 518] on button "Continue" at bounding box center [712, 510] width 104 height 42
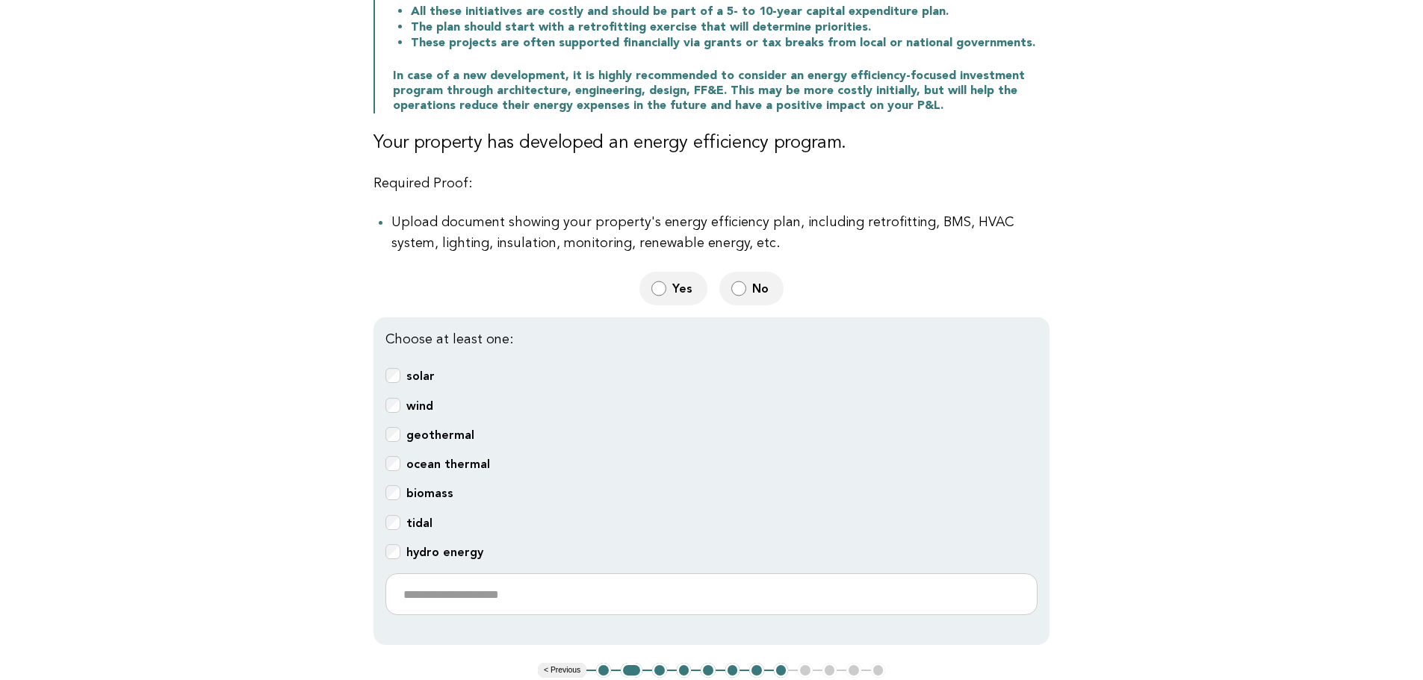
scroll to position [184, 0]
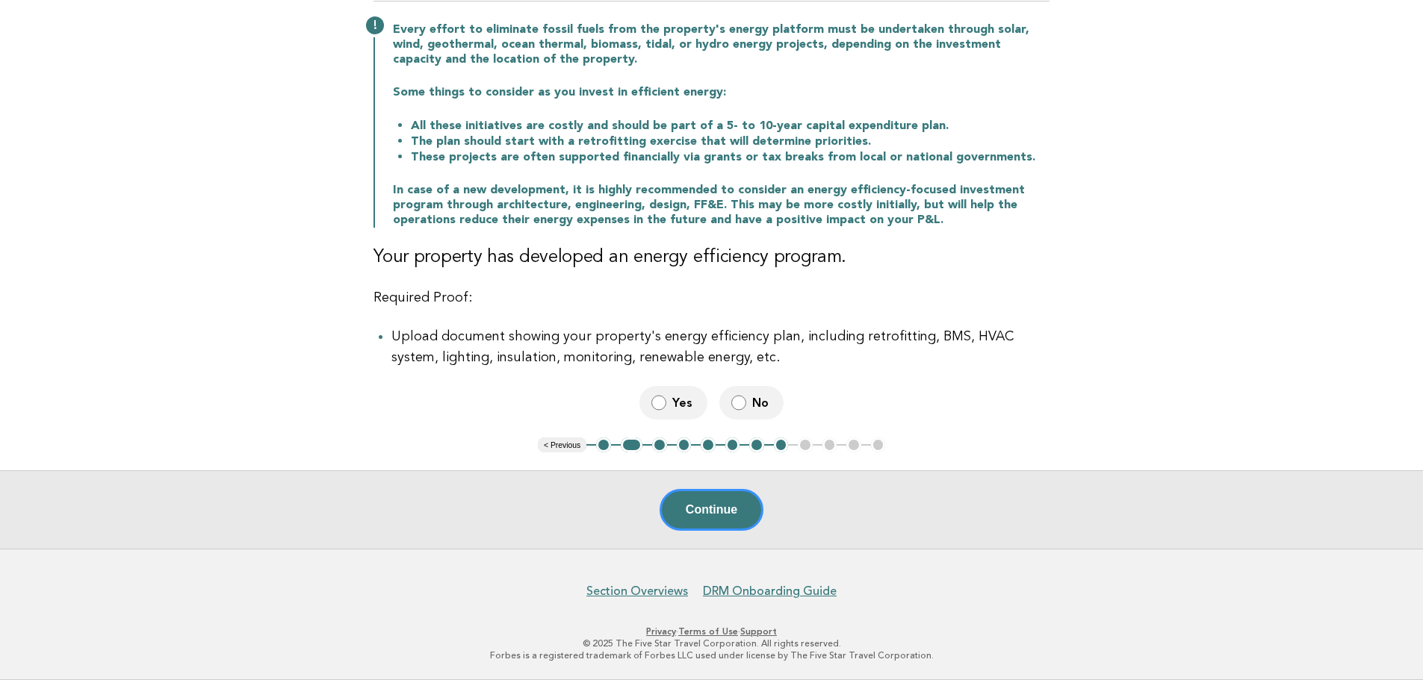
click at [689, 414] on label "Yes" at bounding box center [673, 403] width 68 height 34
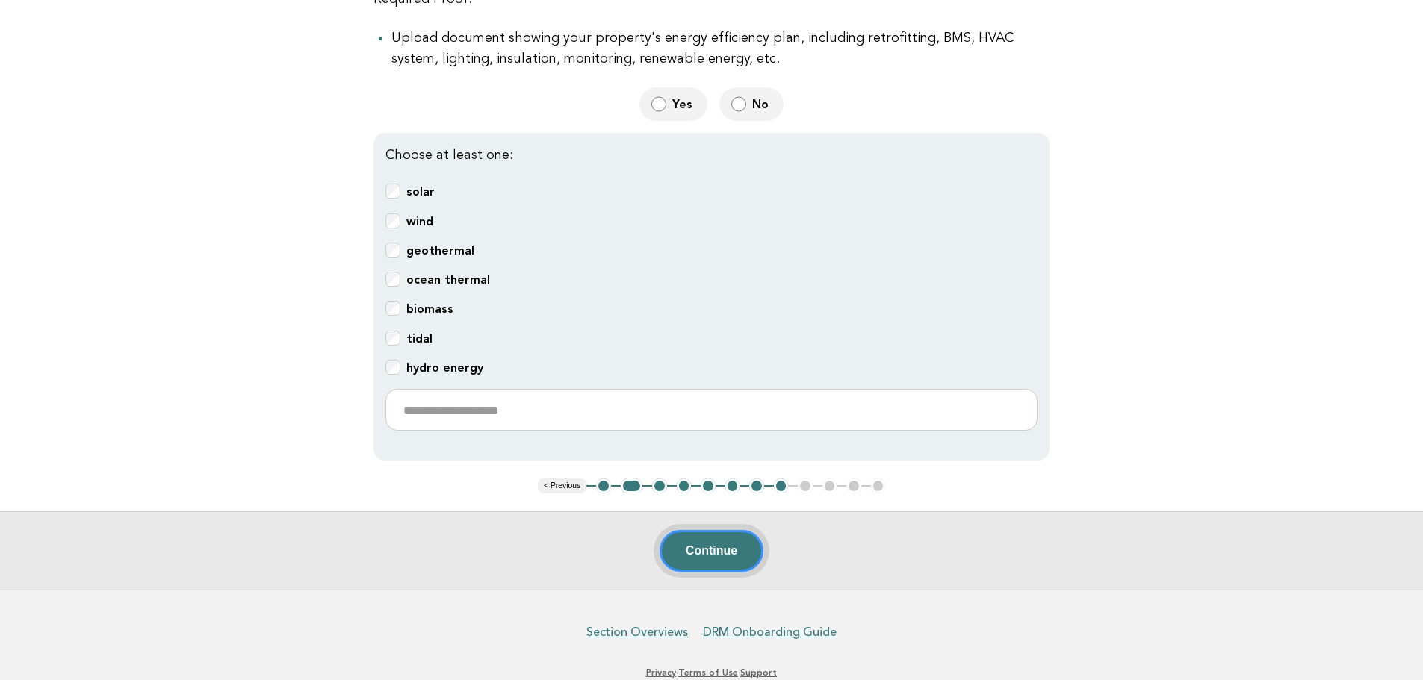
click at [727, 543] on button "Continue" at bounding box center [712, 551] width 104 height 42
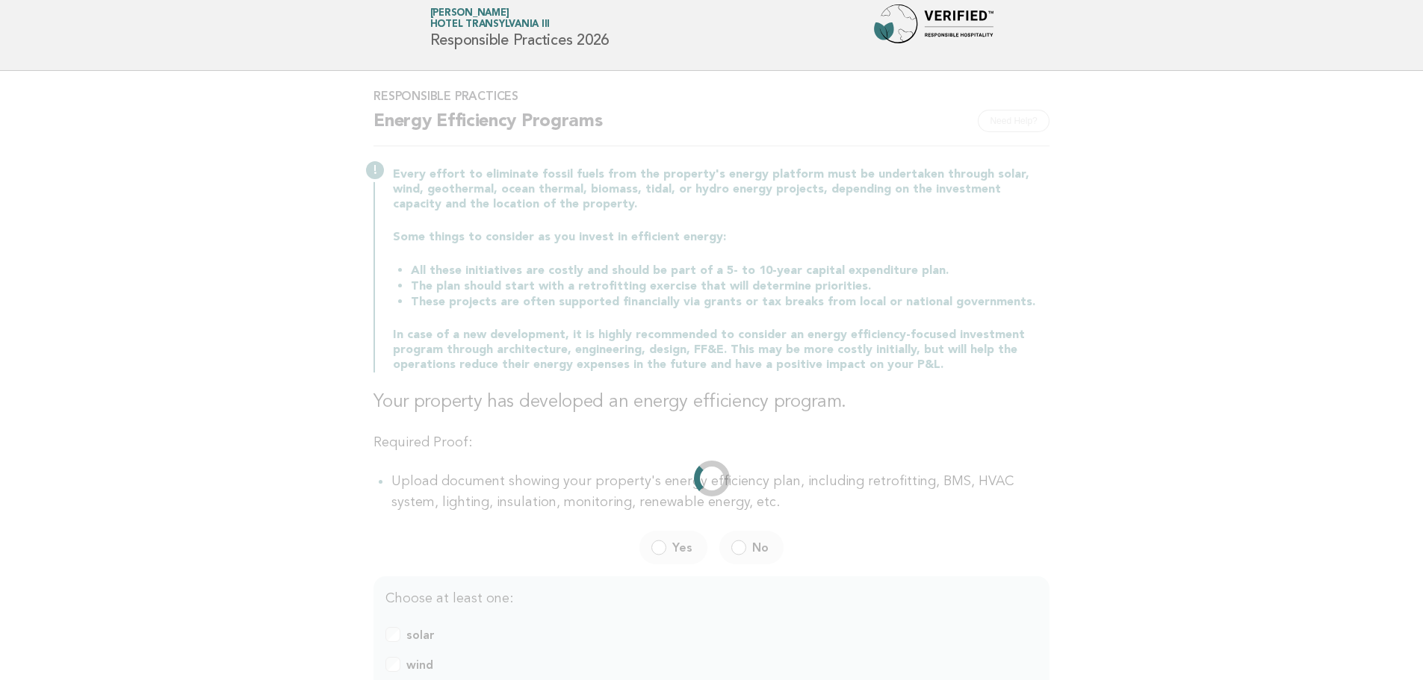
scroll to position [0, 0]
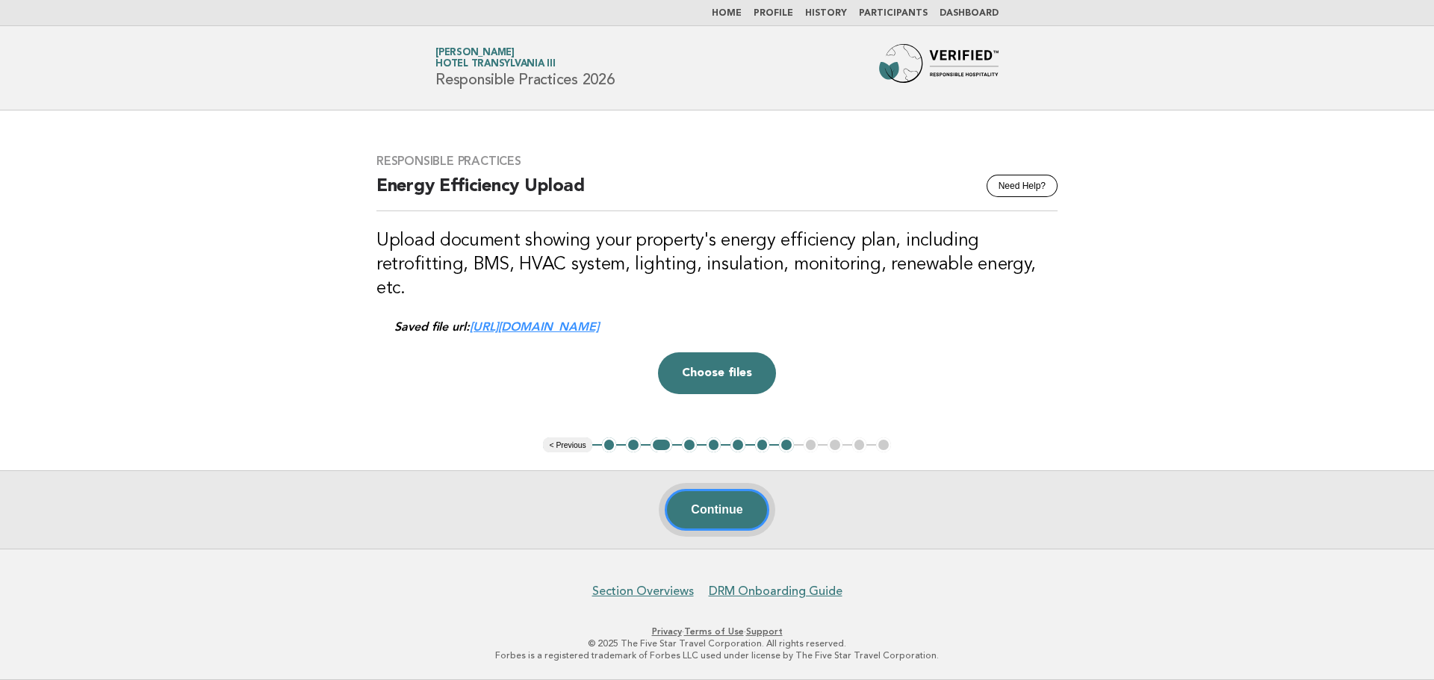
click at [744, 512] on button "Continue" at bounding box center [717, 510] width 104 height 42
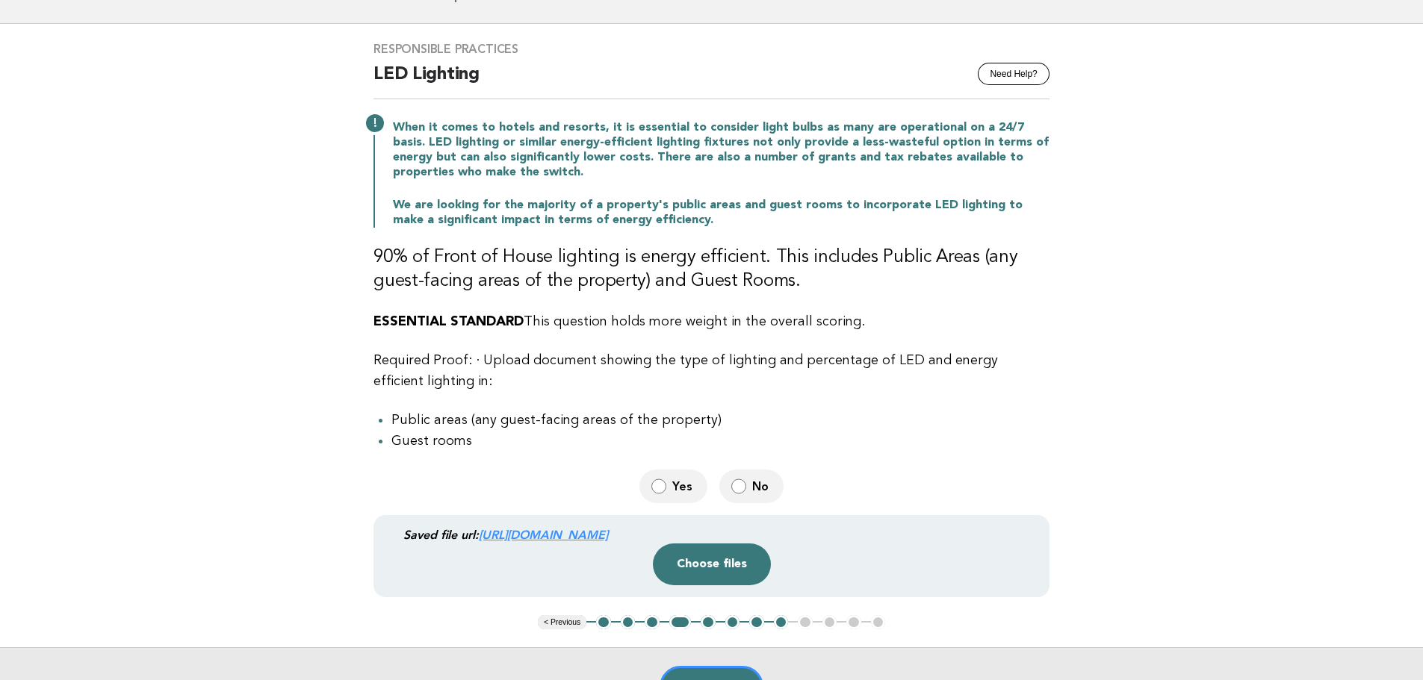
scroll to position [75, 0]
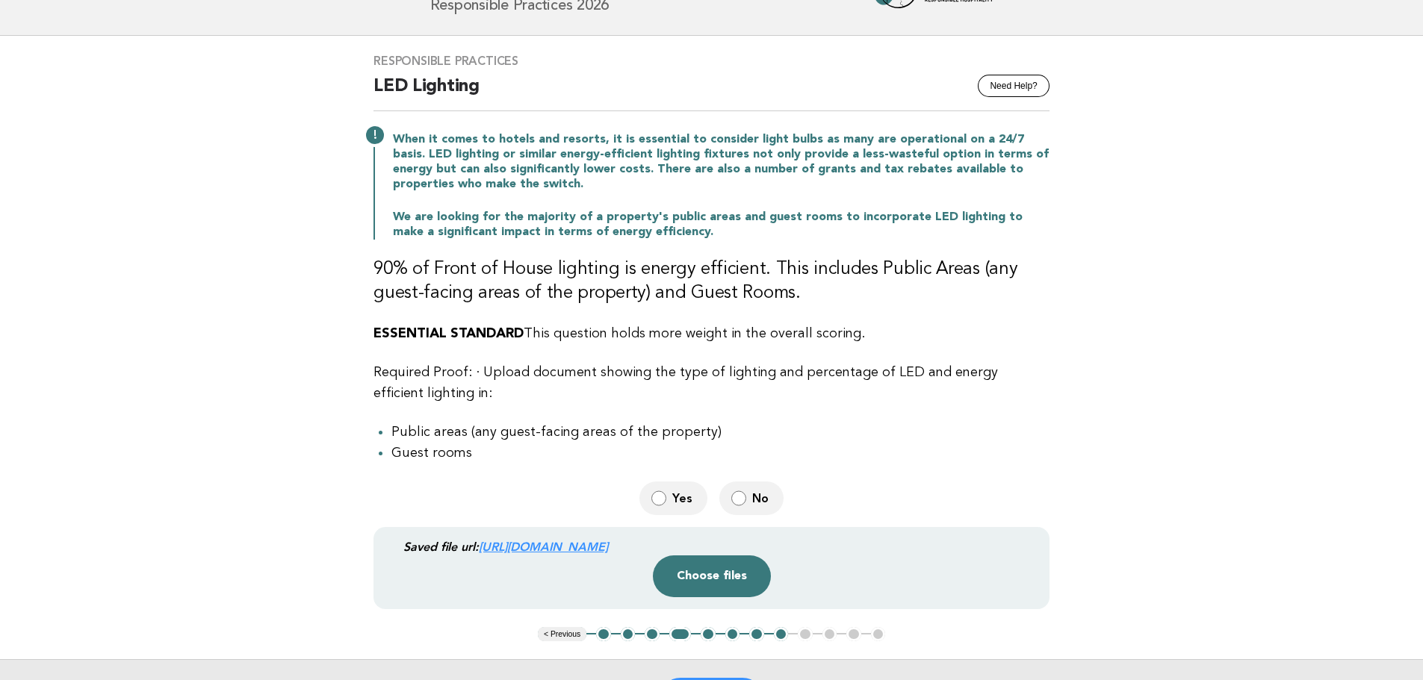
click at [683, 502] on span "Yes" at bounding box center [683, 499] width 23 height 16
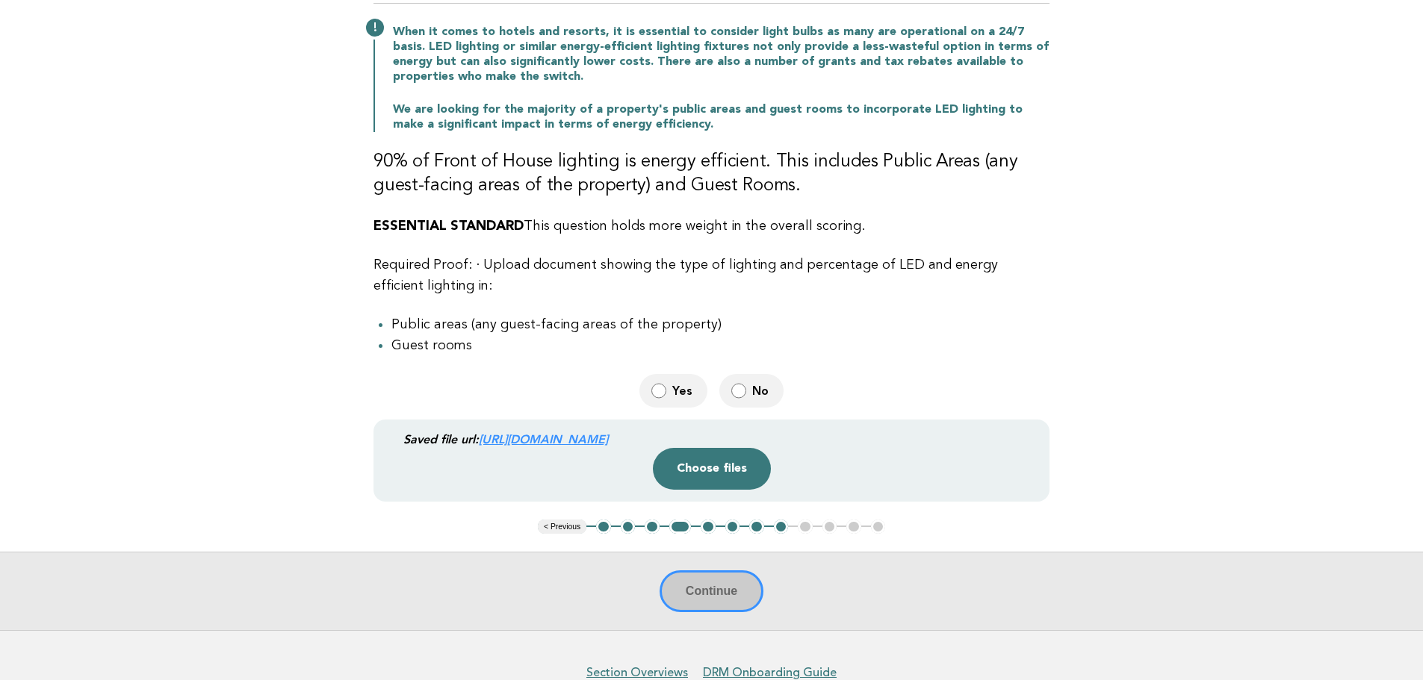
scroll to position [224, 0]
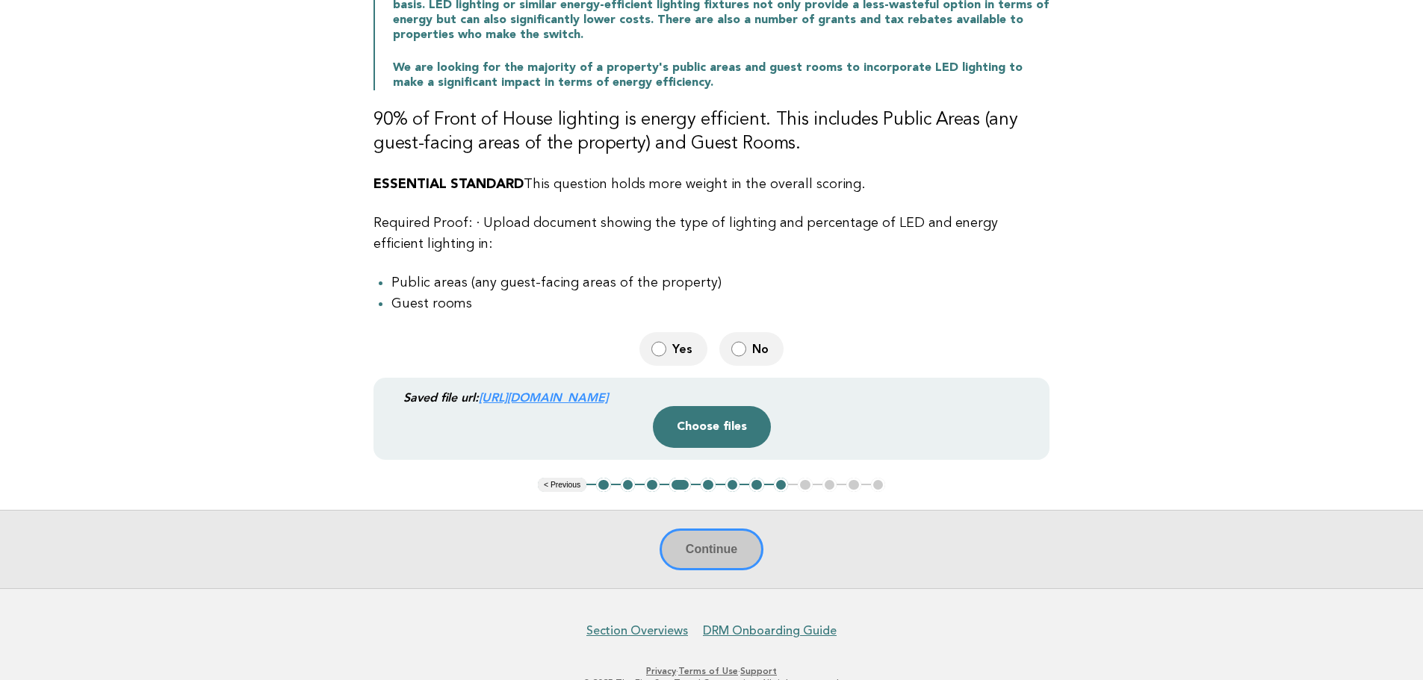
click at [708, 556] on div "Continue" at bounding box center [711, 549] width 1423 height 78
drag, startPoint x: 717, startPoint y: 564, endPoint x: 708, endPoint y: 486, distance: 78.2
click at [717, 563] on div "Continue" at bounding box center [711, 549] width 1423 height 78
click at [710, 428] on button "Choose files" at bounding box center [712, 427] width 118 height 42
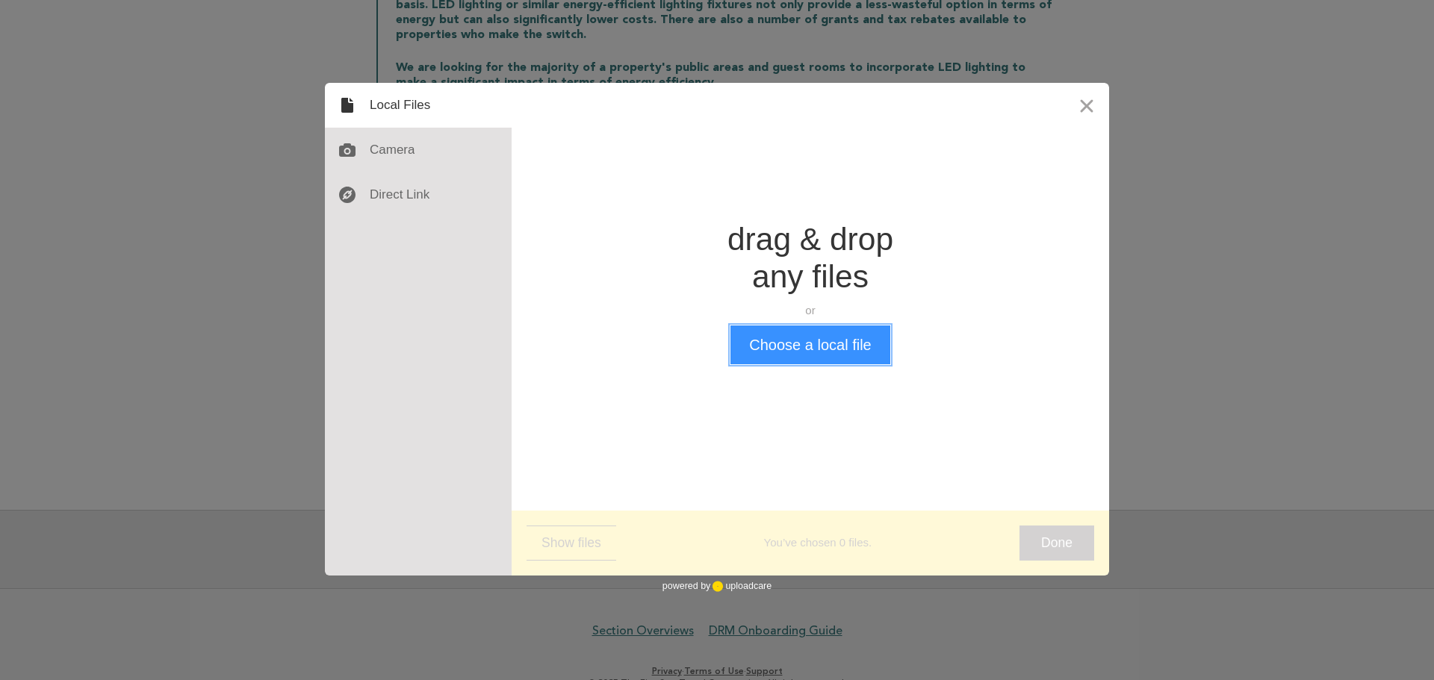
click at [808, 350] on button "Choose a local file" at bounding box center [809, 345] width 159 height 39
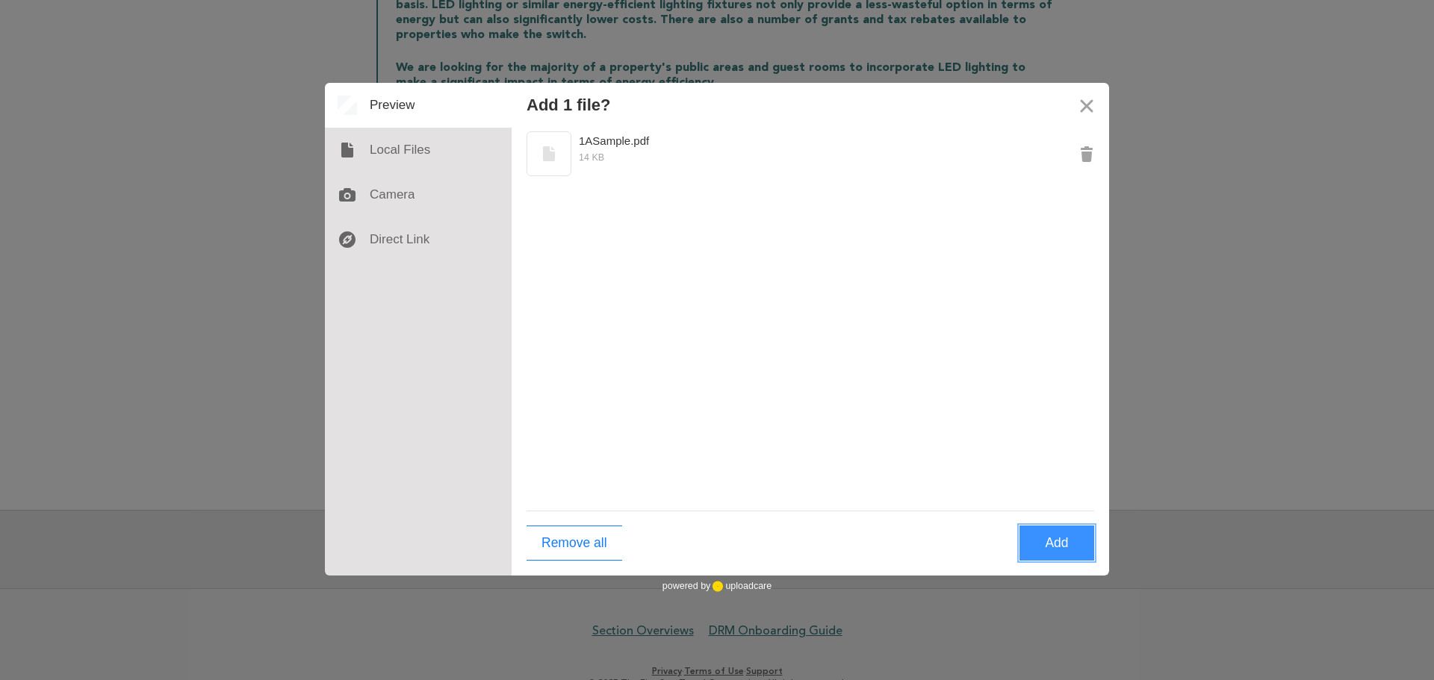
click at [1045, 542] on button "Add" at bounding box center [1057, 543] width 75 height 35
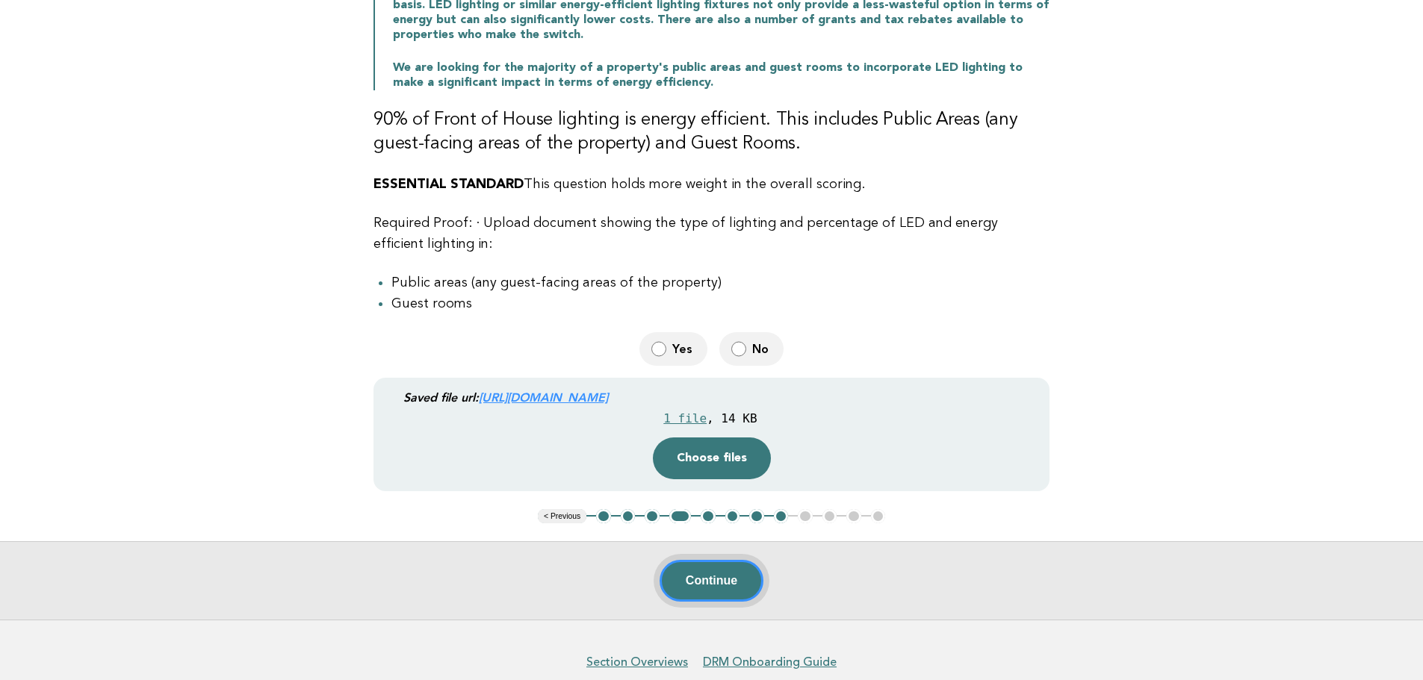
click at [716, 580] on button "Continue" at bounding box center [712, 581] width 104 height 42
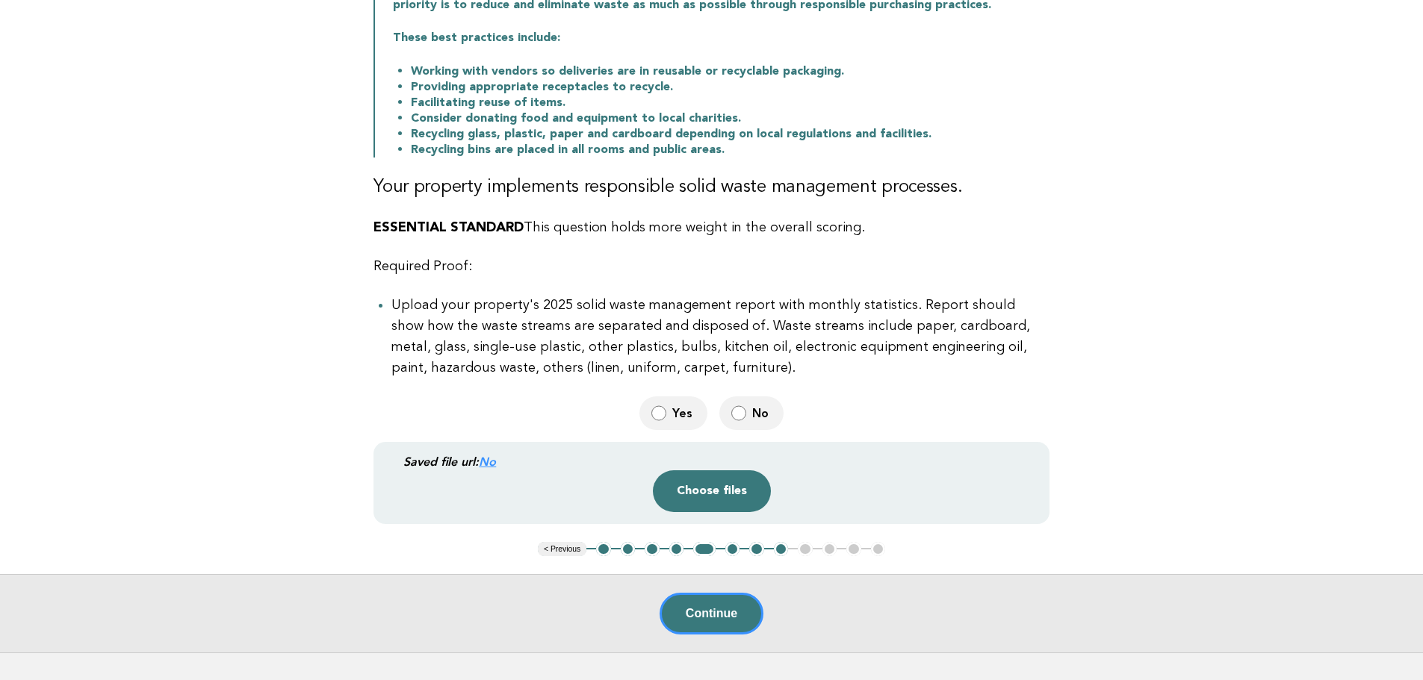
click at [671, 421] on label "Yes" at bounding box center [673, 414] width 68 height 34
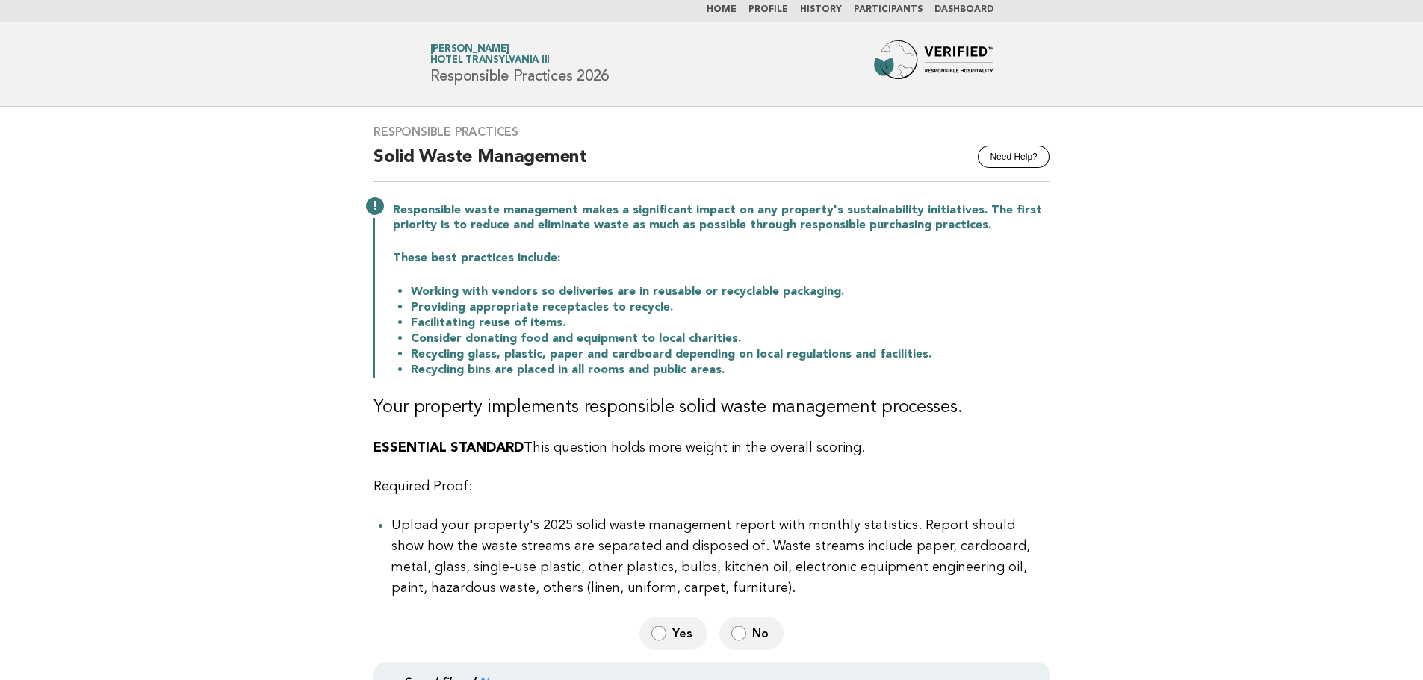
scroll to position [0, 0]
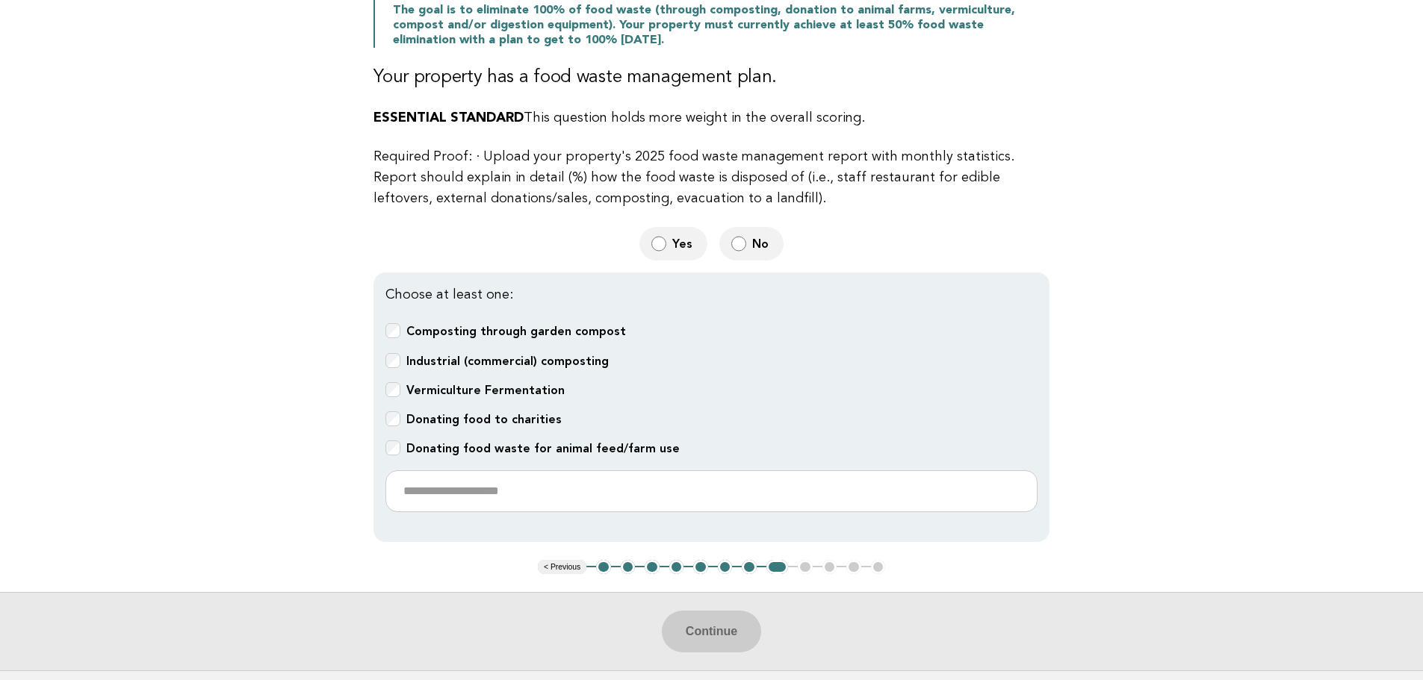
scroll to position [448, 0]
click at [730, 628] on button "Continue" at bounding box center [711, 630] width 99 height 42
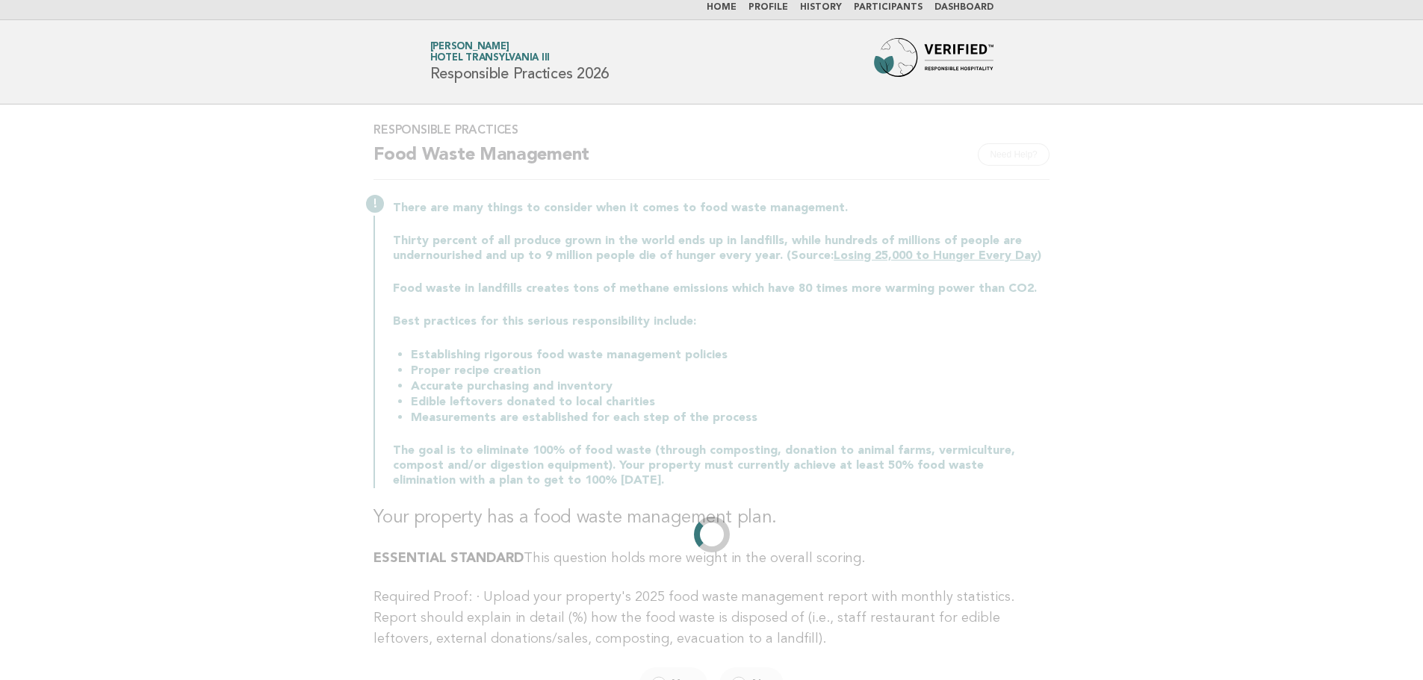
scroll to position [0, 0]
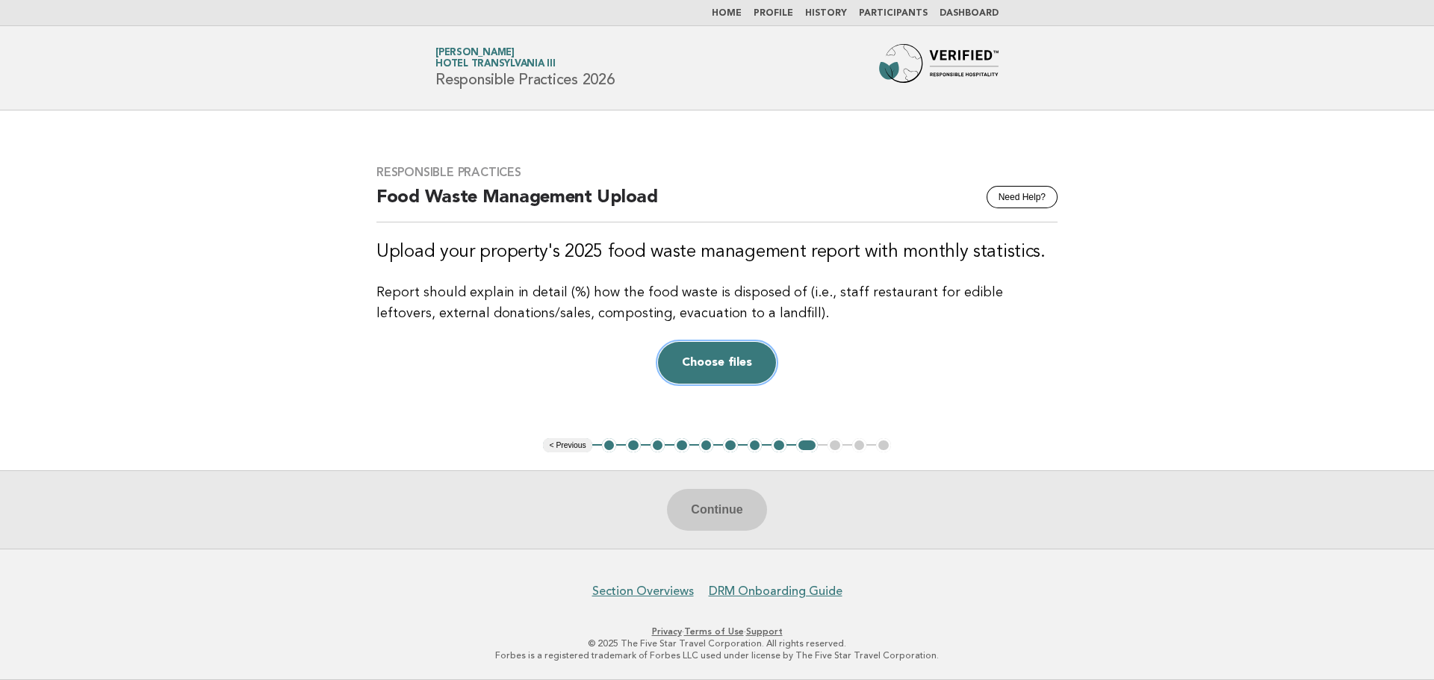
click at [728, 367] on button "Choose files" at bounding box center [717, 363] width 118 height 42
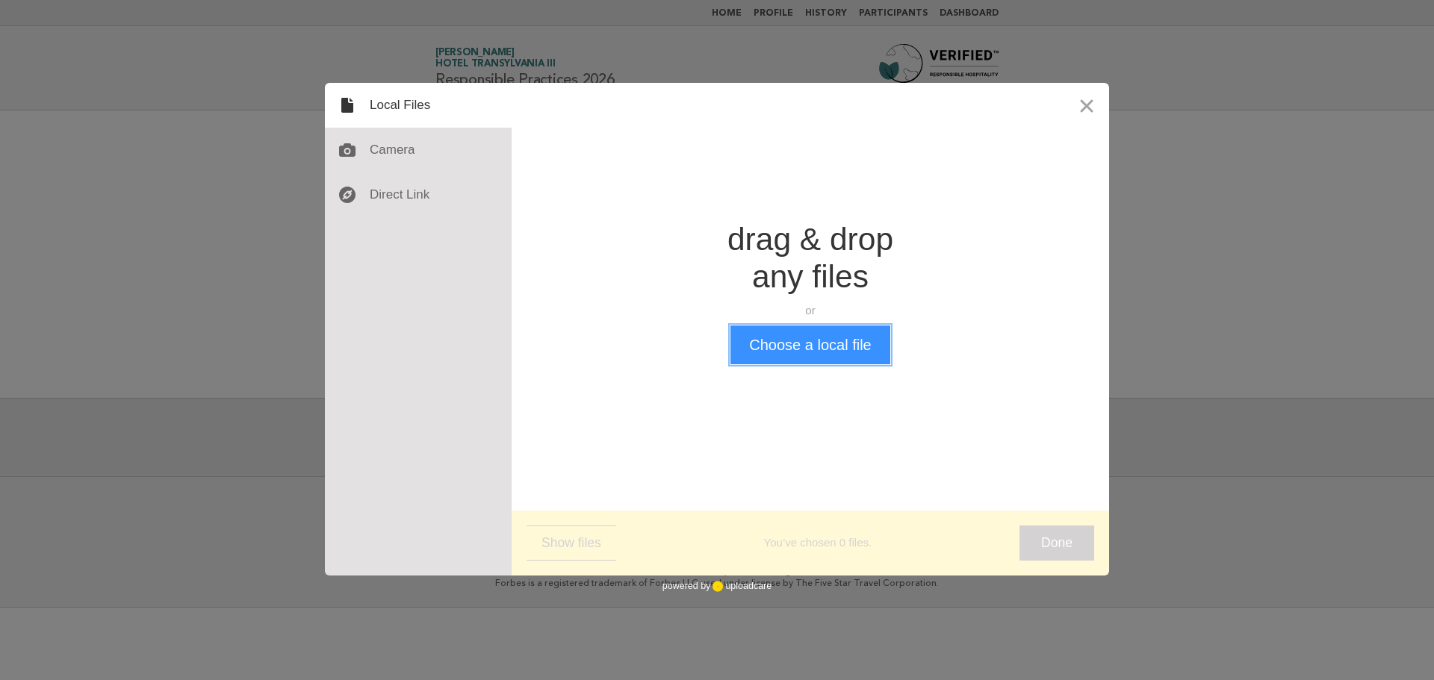
click at [782, 352] on button "Choose a local file" at bounding box center [809, 345] width 159 height 39
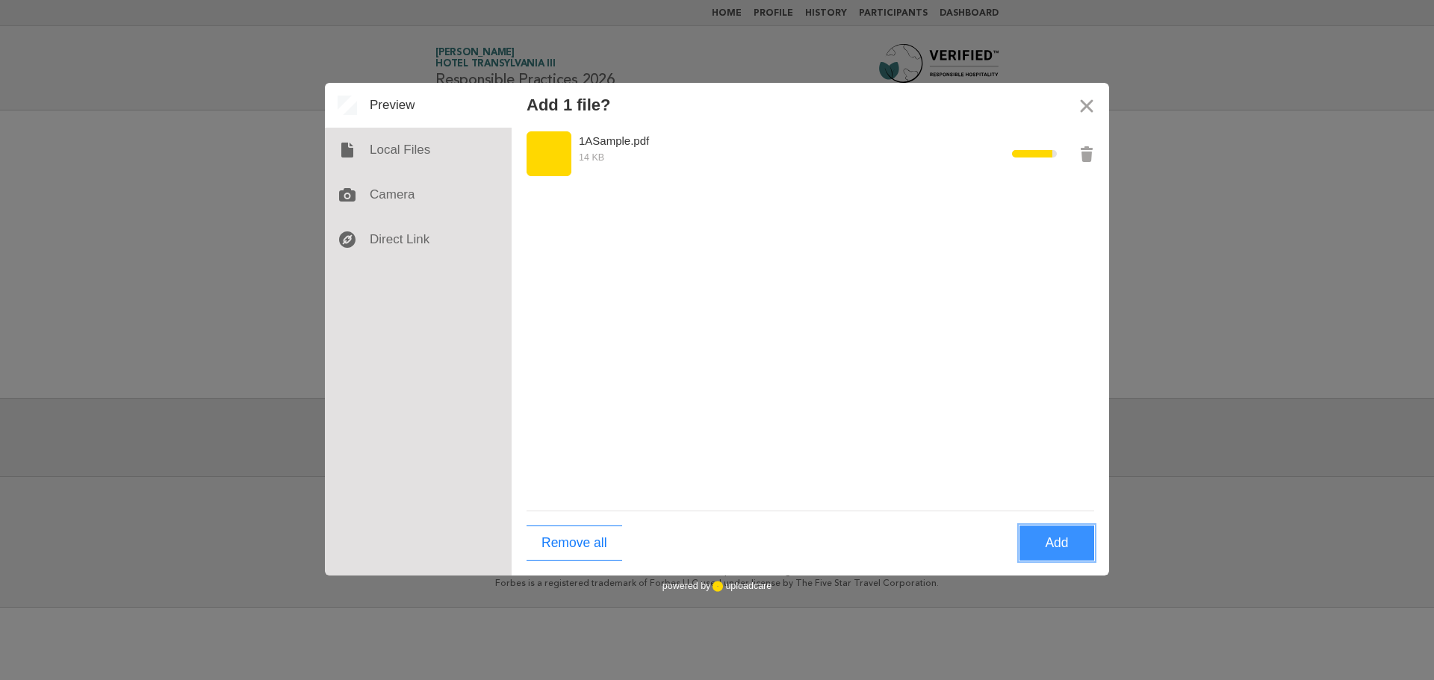
click at [1069, 541] on button "Add" at bounding box center [1057, 543] width 75 height 35
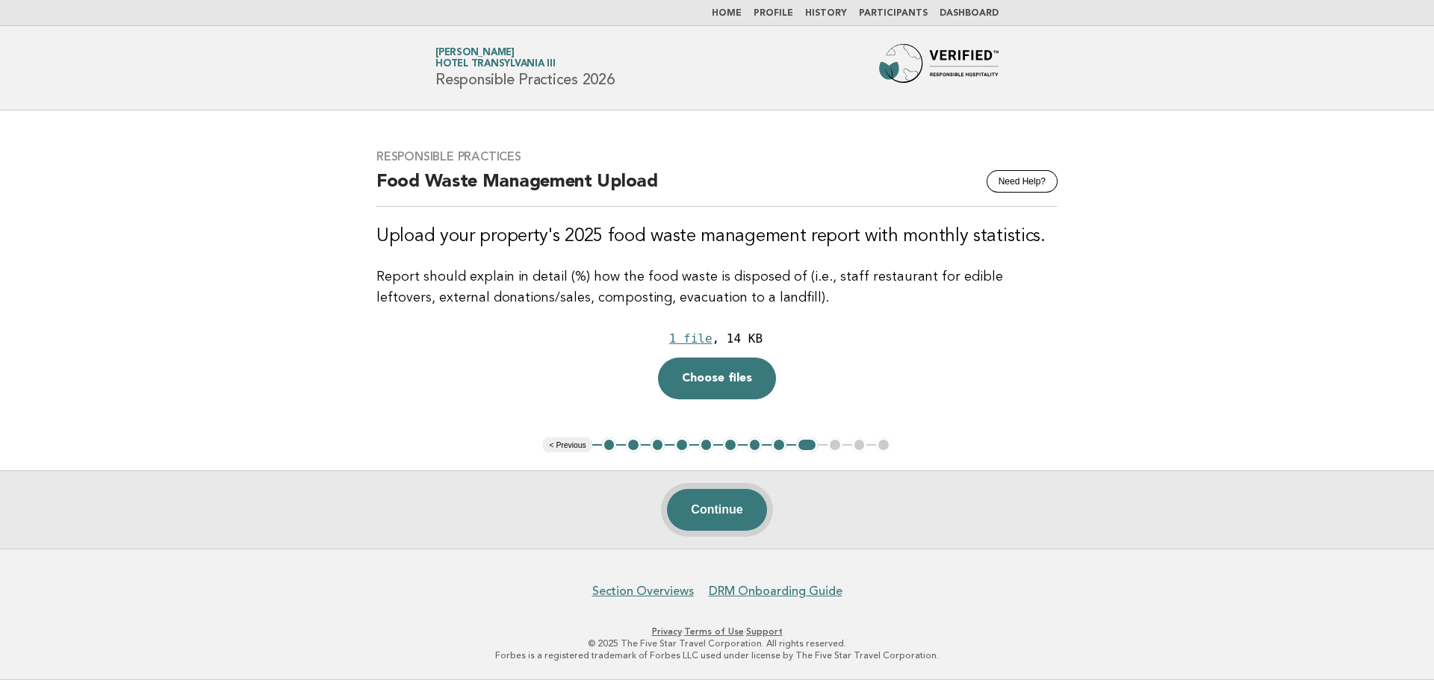
click at [710, 504] on button "Continue" at bounding box center [716, 510] width 99 height 42
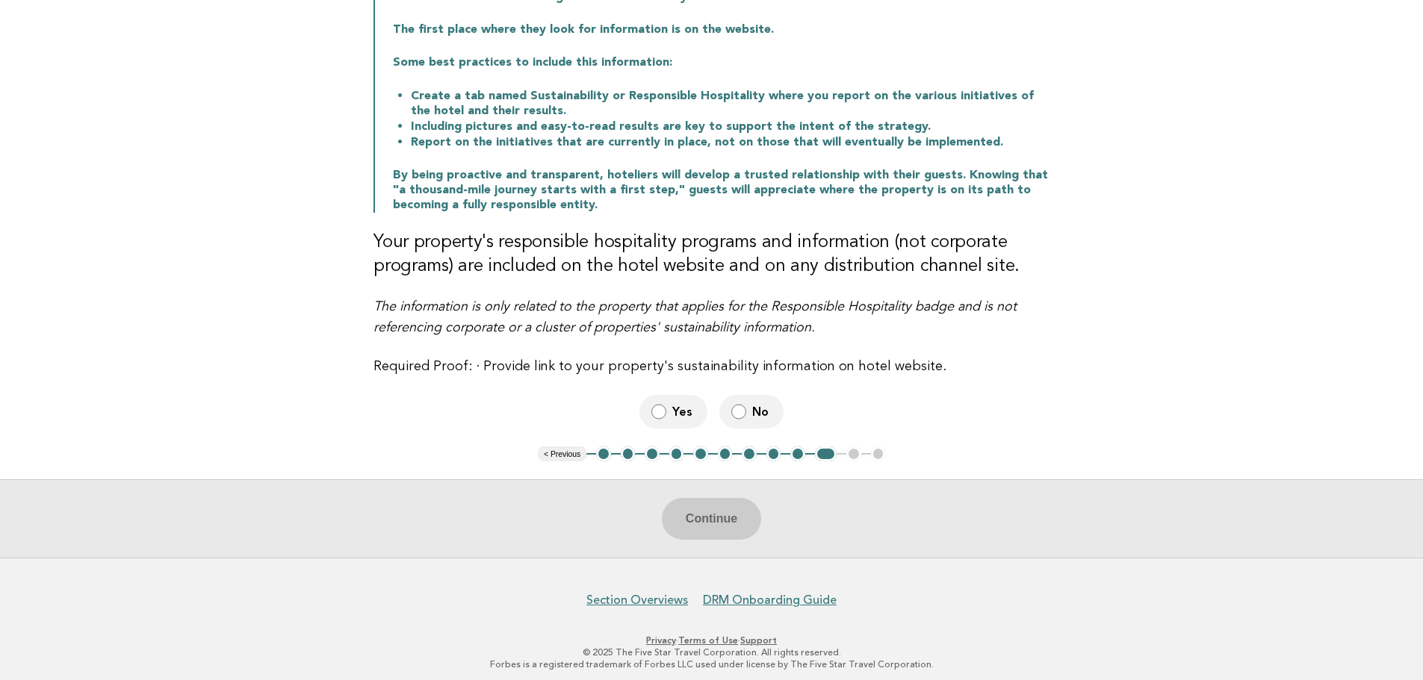
scroll to position [241, 0]
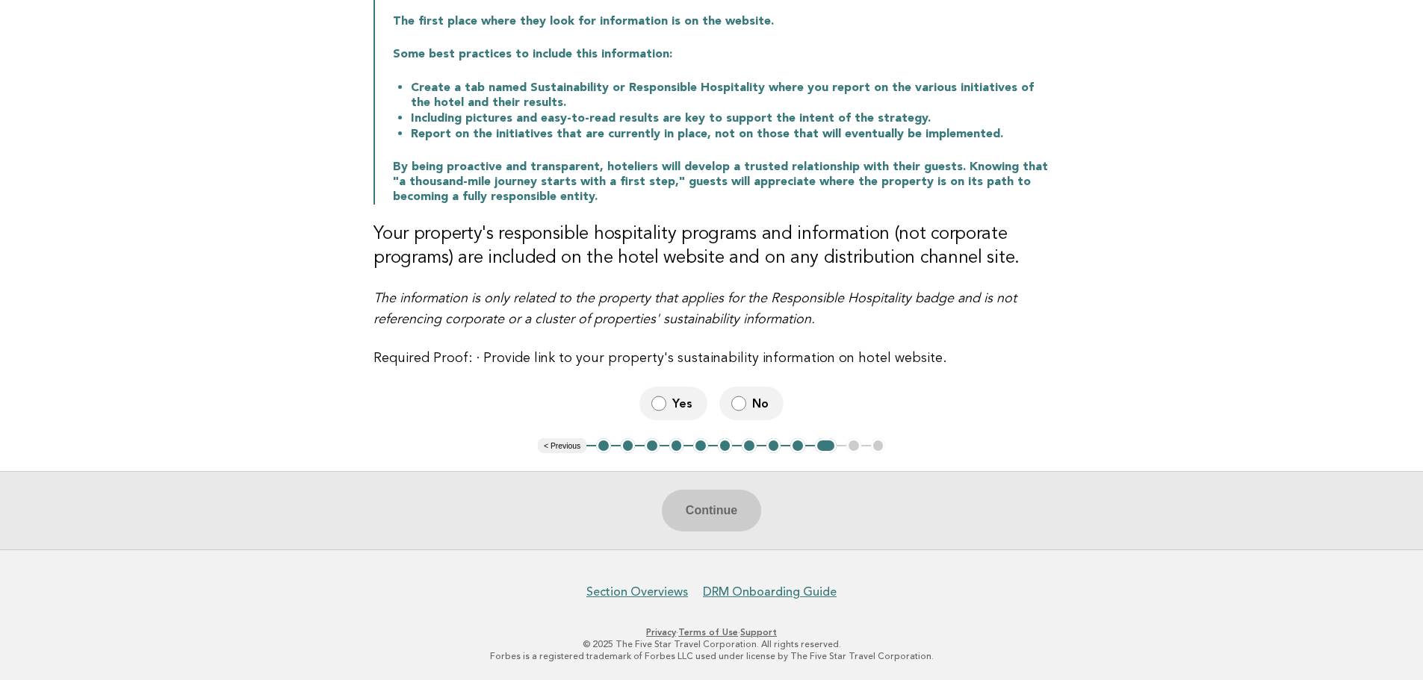
click at [604, 444] on button "1" at bounding box center [603, 445] width 15 height 15
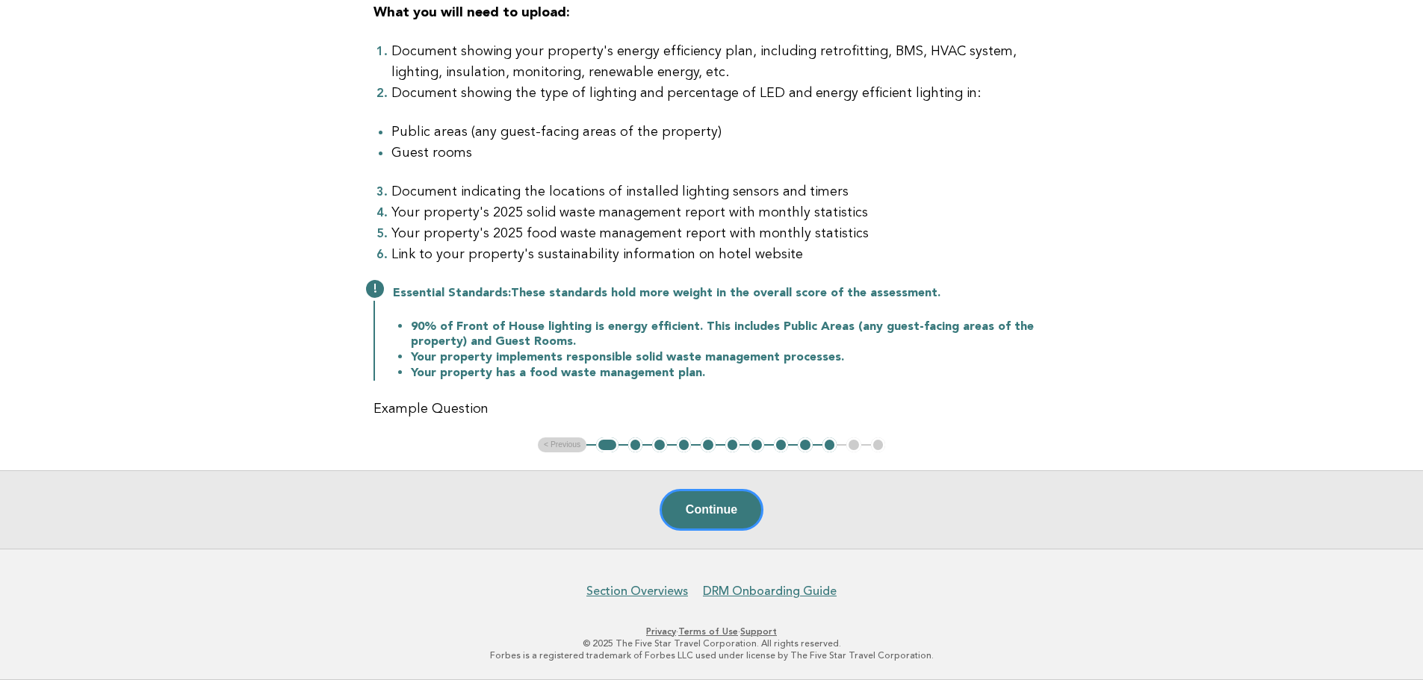
scroll to position [370, 0]
click at [720, 527] on button "Continue" at bounding box center [712, 510] width 104 height 42
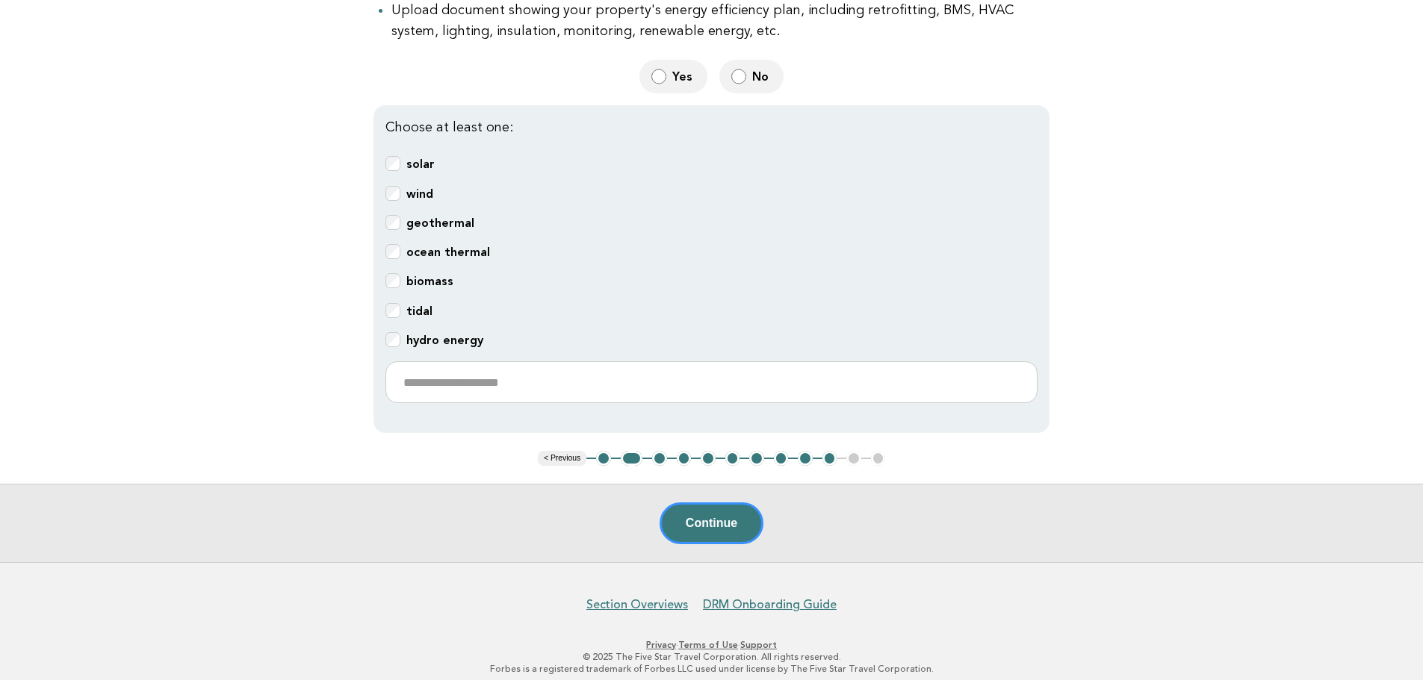
scroll to position [519, 0]
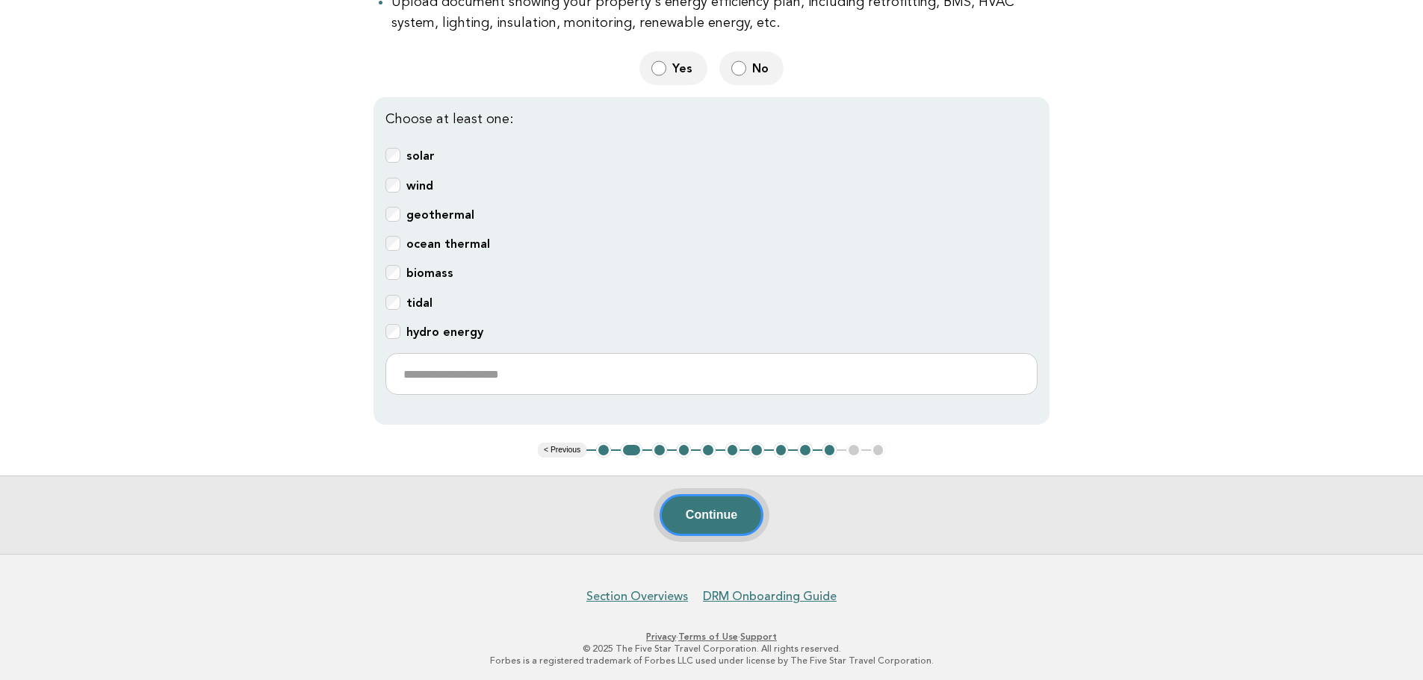
click at [724, 515] on button "Continue" at bounding box center [712, 515] width 104 height 42
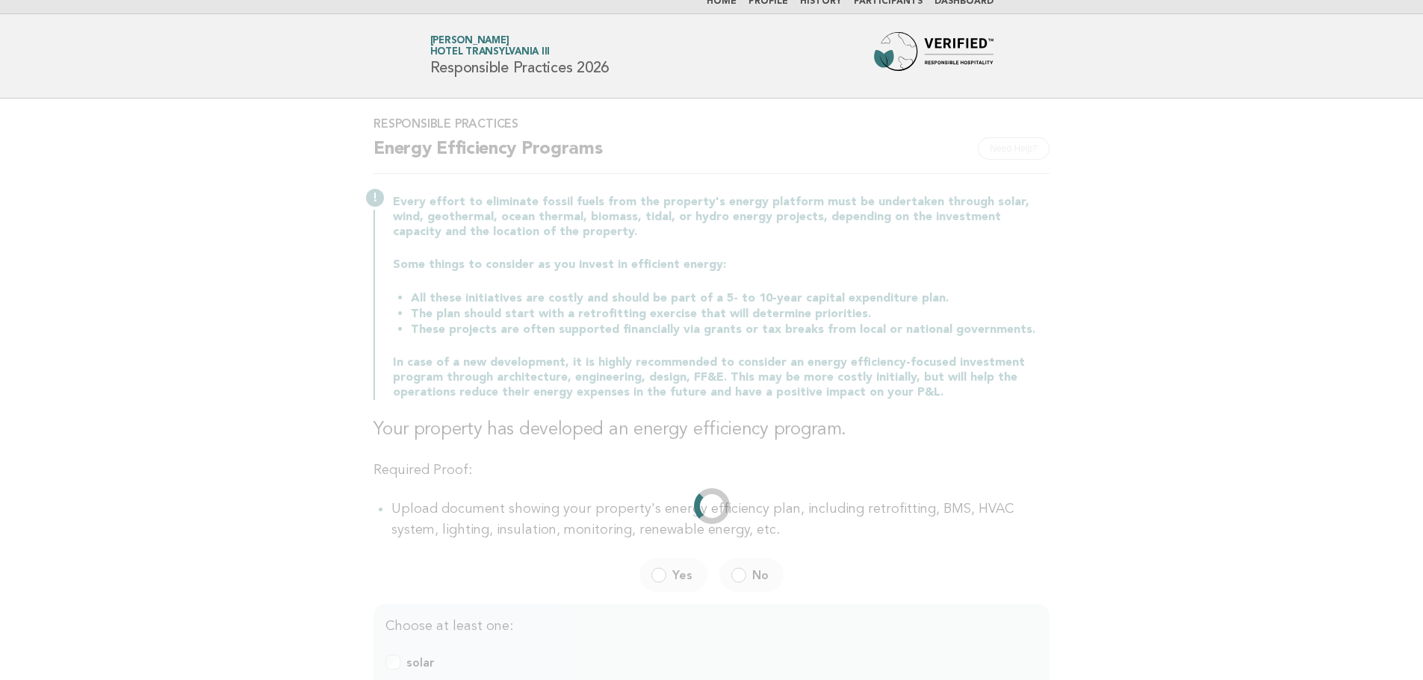
scroll to position [0, 0]
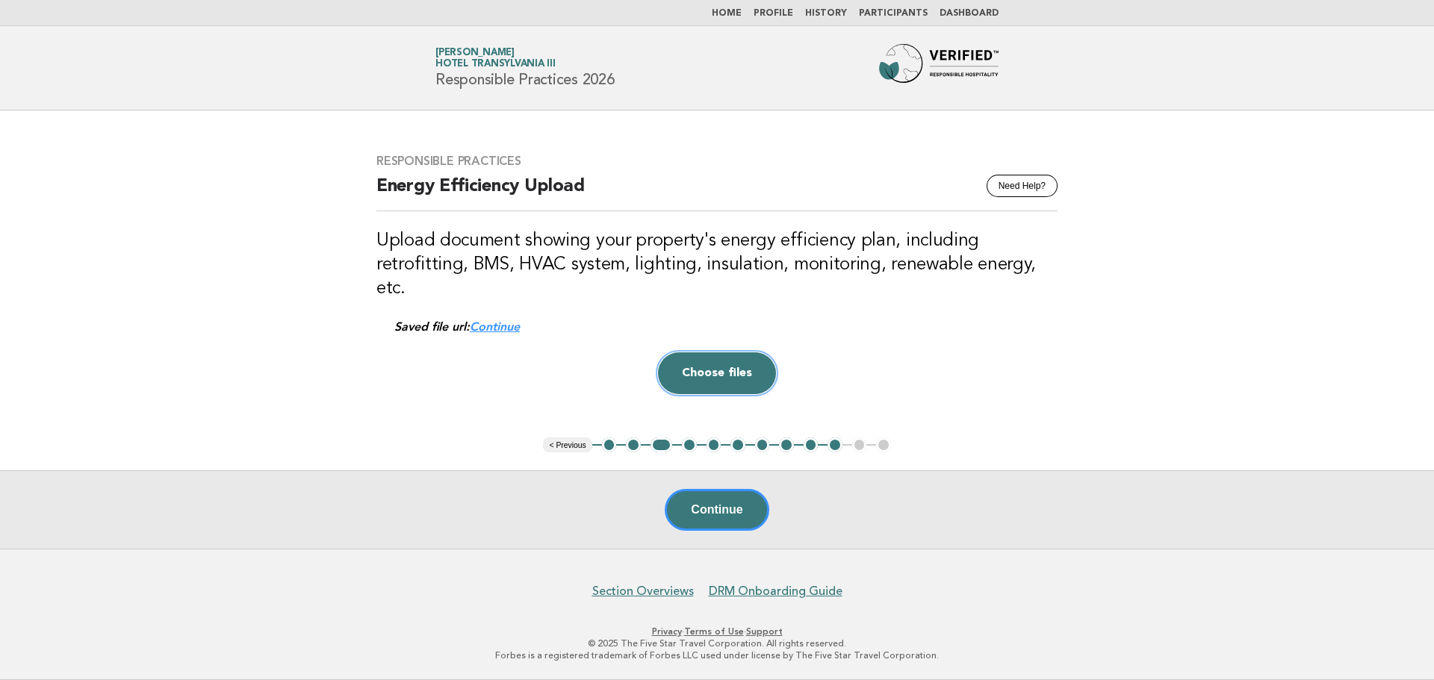
click at [730, 366] on button "Choose files" at bounding box center [717, 374] width 118 height 42
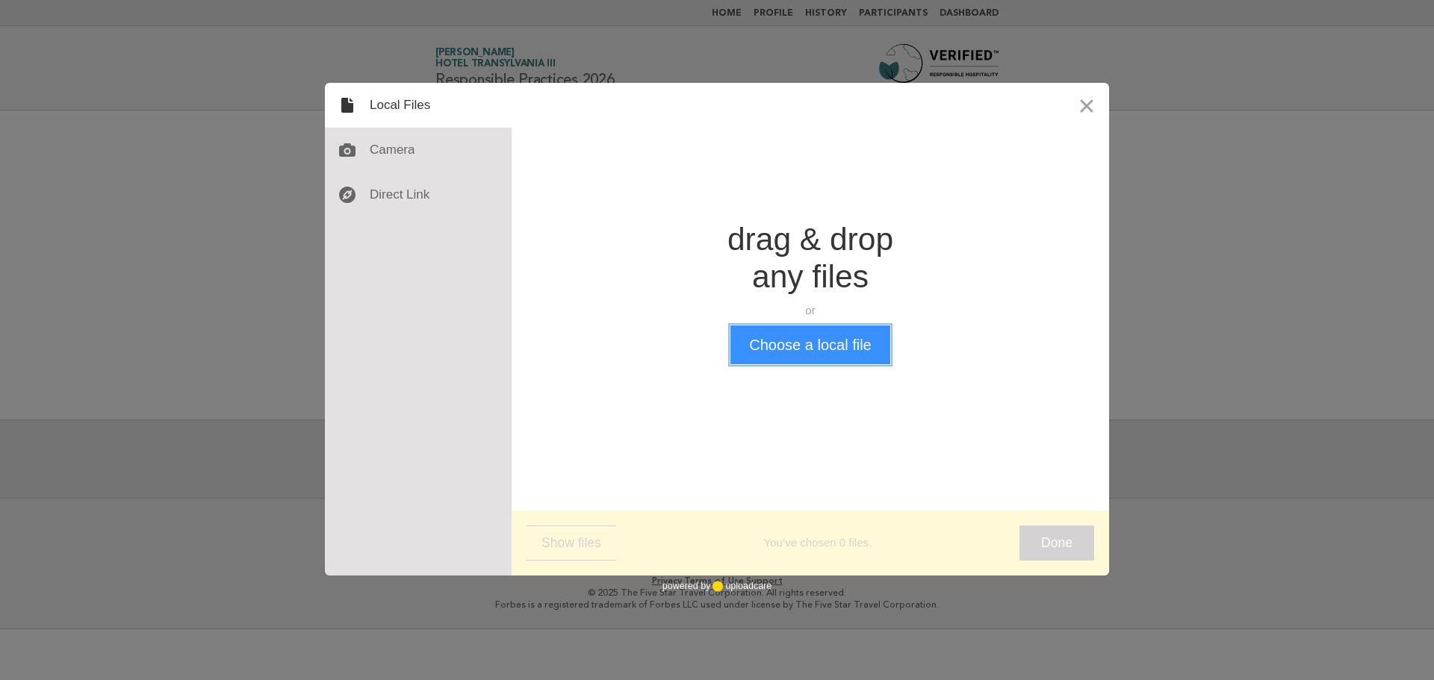
click at [801, 350] on button "Choose a local file" at bounding box center [809, 345] width 159 height 39
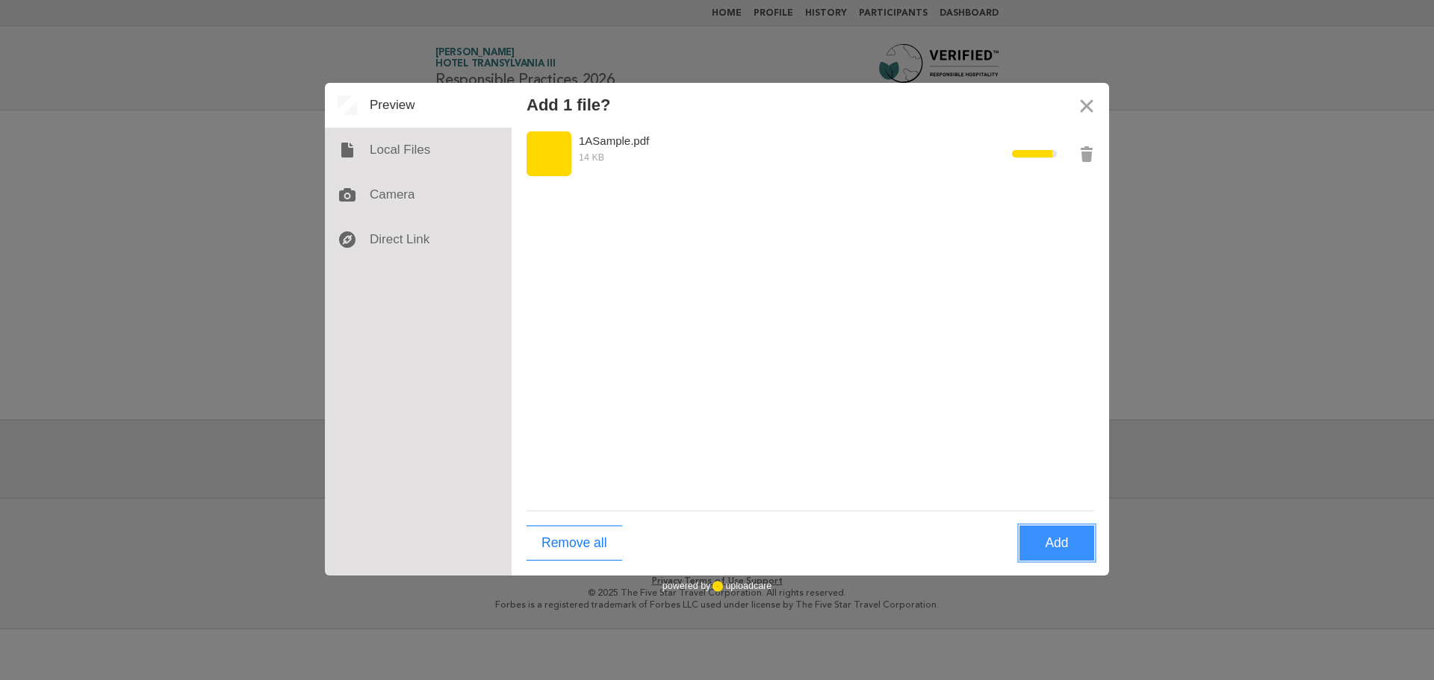
click at [1077, 540] on button "Add" at bounding box center [1057, 543] width 75 height 35
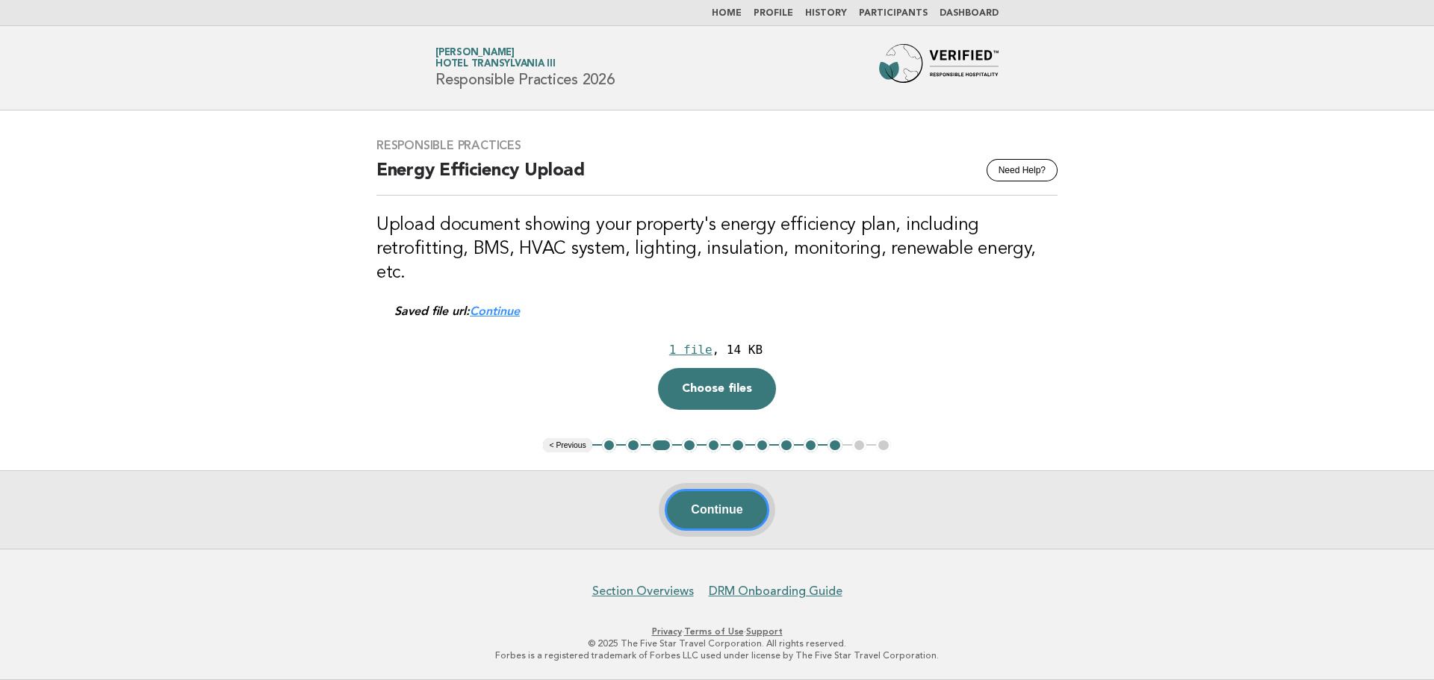
click at [728, 504] on button "Continue" at bounding box center [717, 510] width 104 height 42
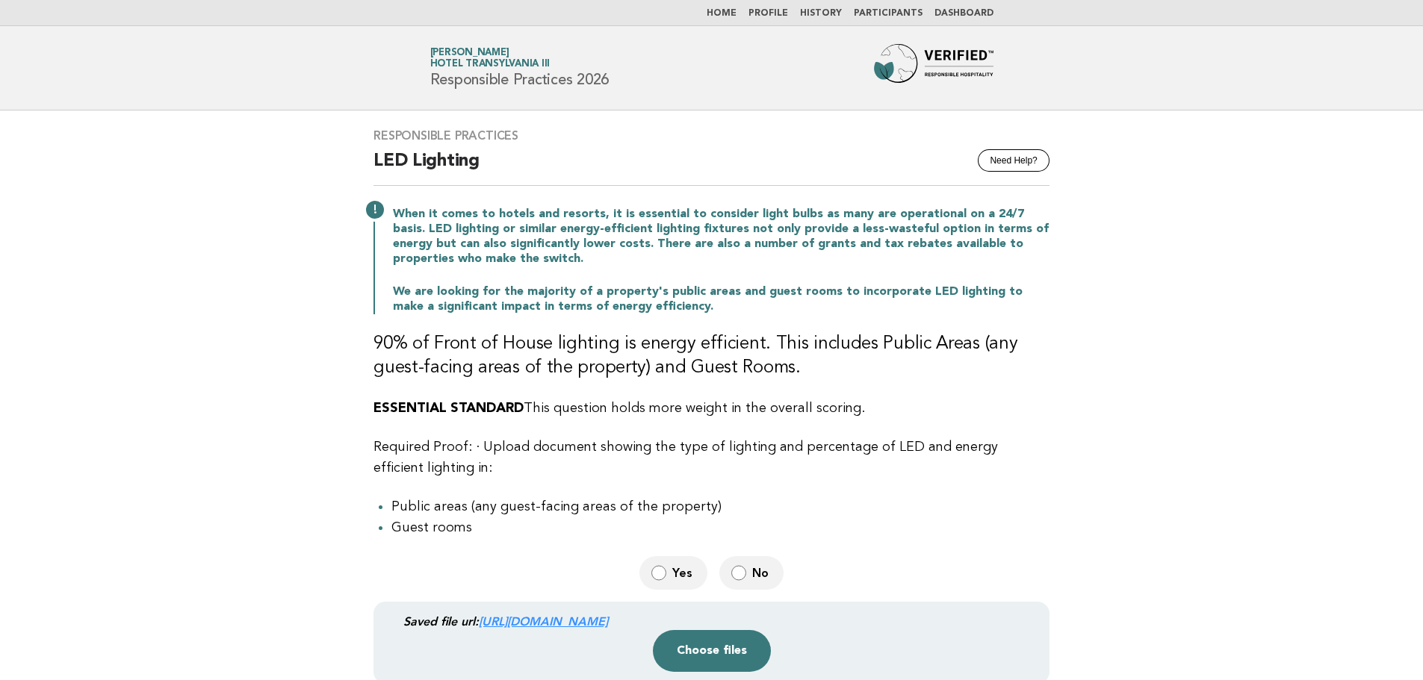
click at [673, 571] on span "Yes" at bounding box center [683, 573] width 23 height 16
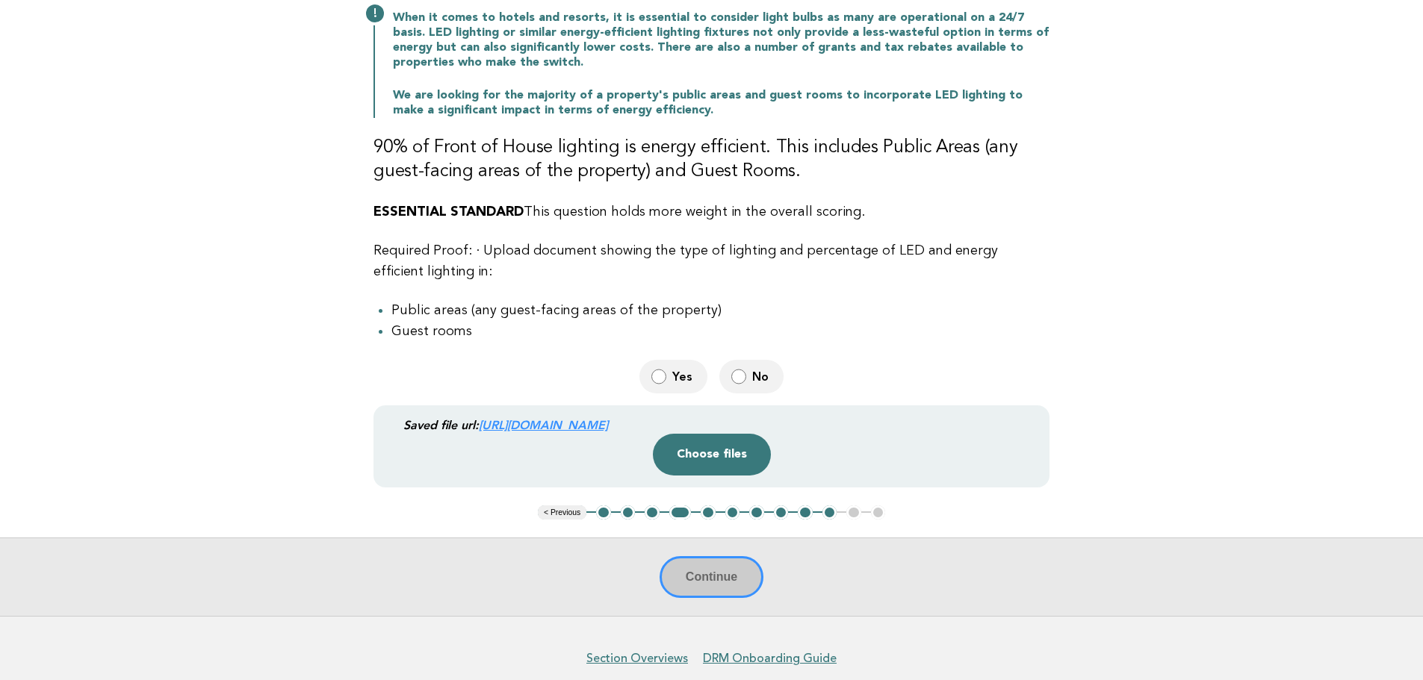
scroll to position [224, 0]
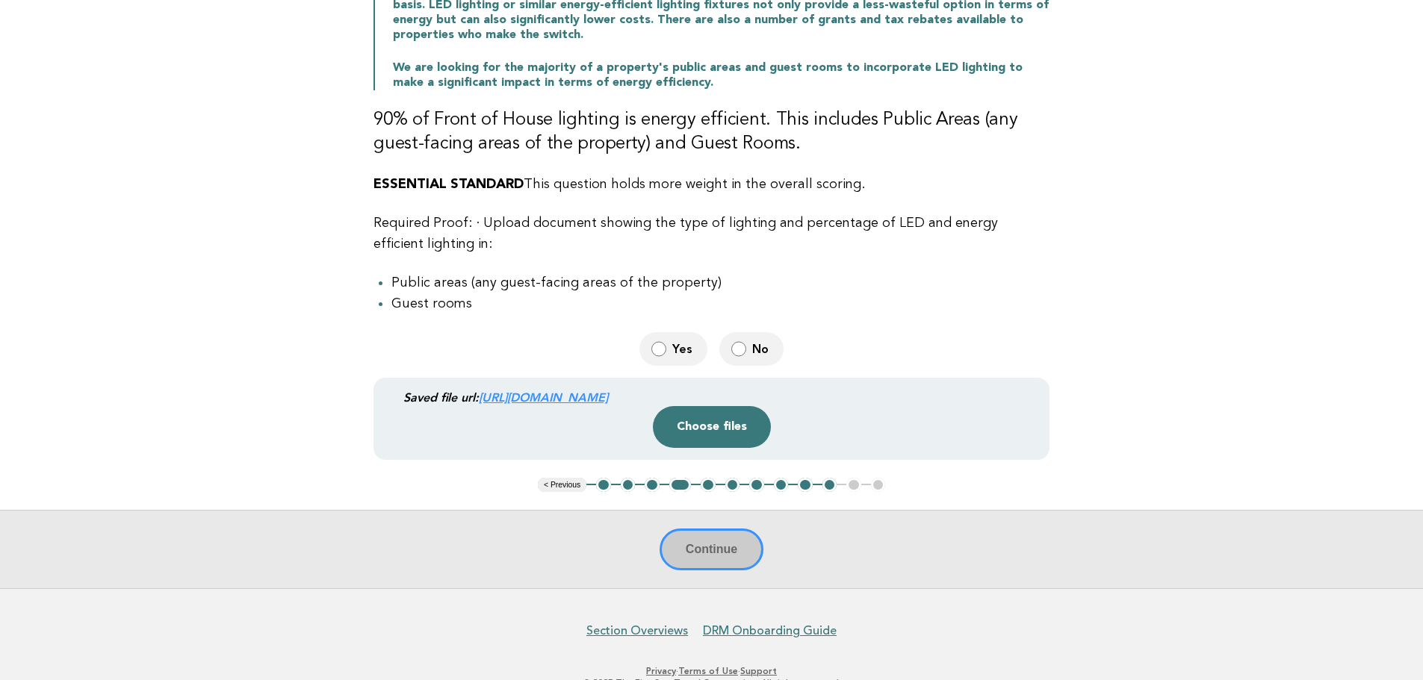
click at [720, 551] on div "Continue" at bounding box center [711, 549] width 1423 height 78
click at [732, 438] on button "Choose files" at bounding box center [712, 427] width 118 height 42
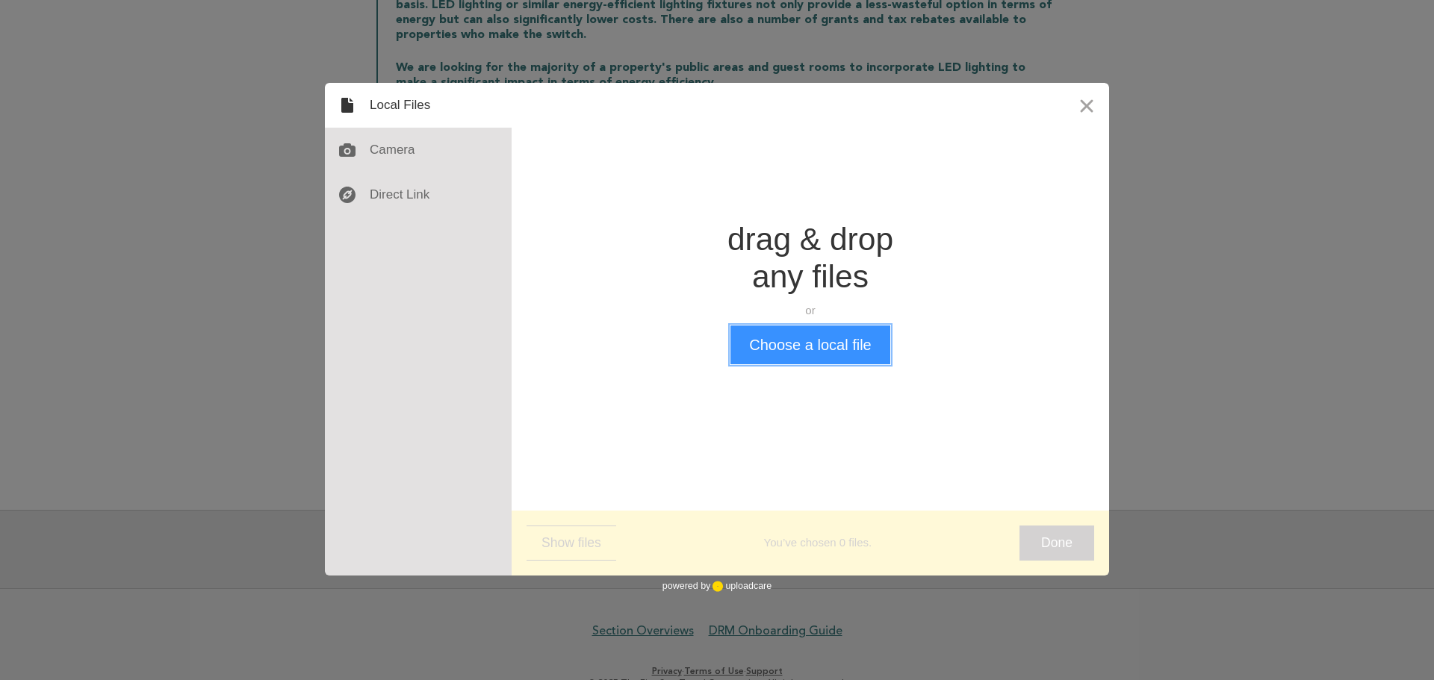
click at [840, 354] on button "Choose a local file" at bounding box center [809, 345] width 159 height 39
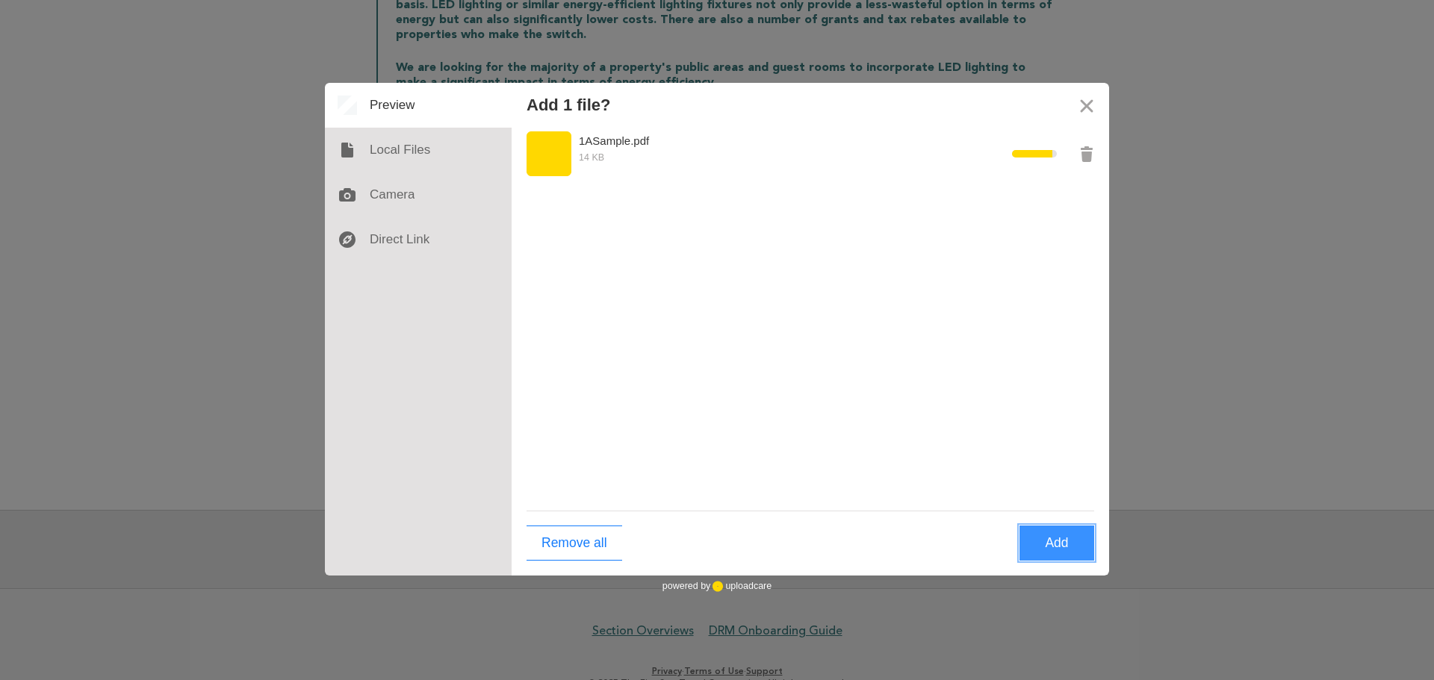
click at [1069, 540] on button "Add" at bounding box center [1057, 543] width 75 height 35
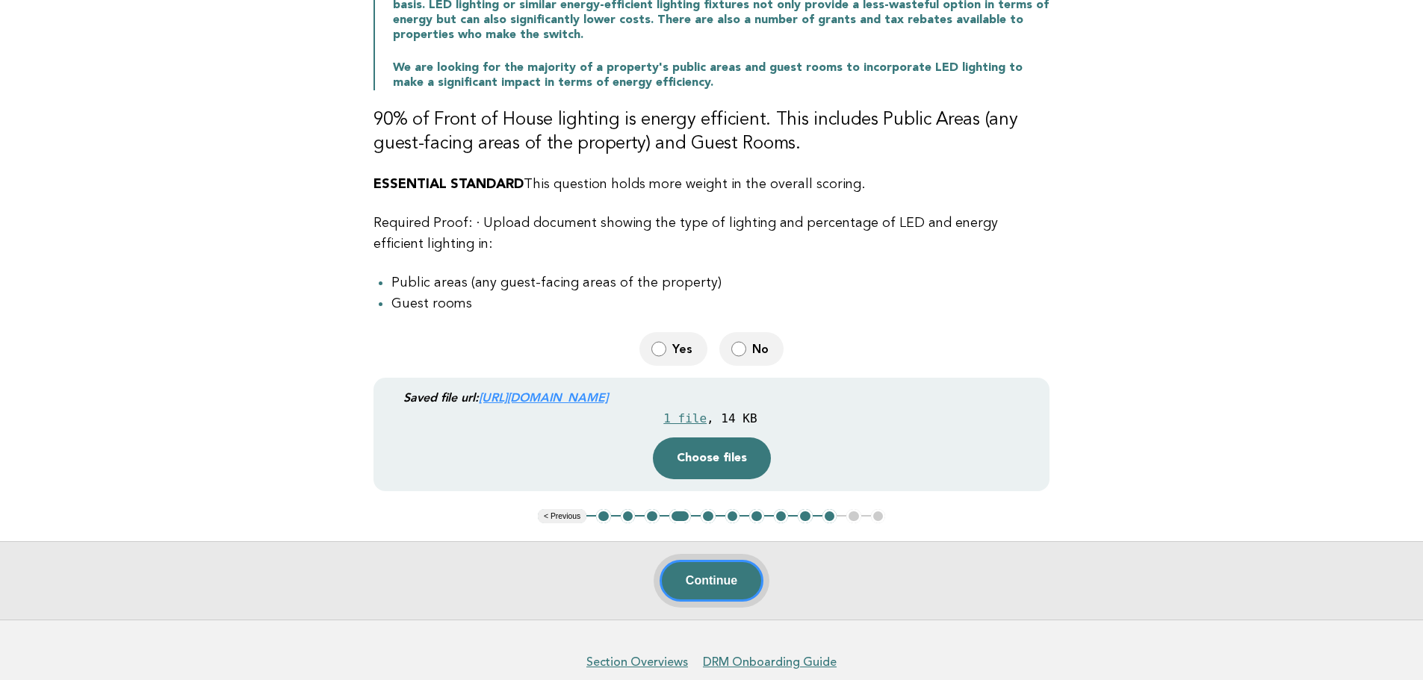
click at [714, 571] on button "Continue" at bounding box center [712, 581] width 104 height 42
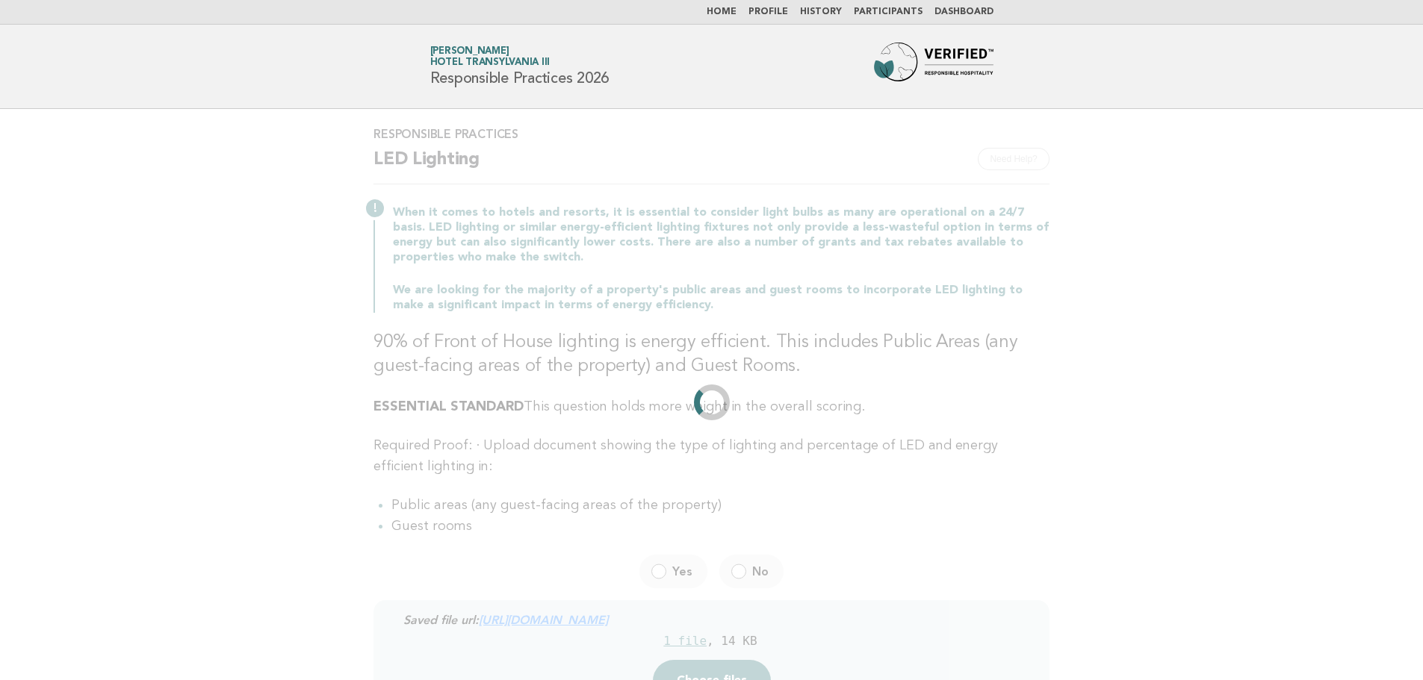
scroll to position [0, 0]
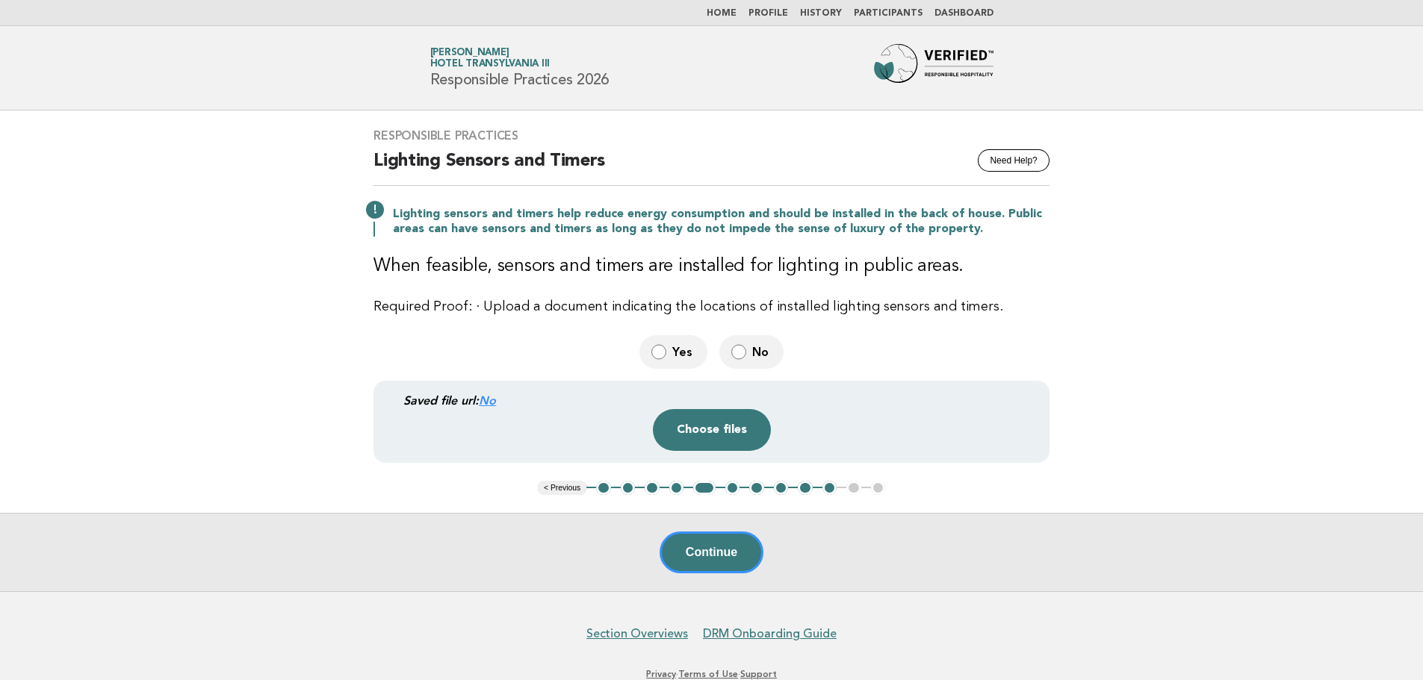
click at [678, 364] on label "Yes" at bounding box center [673, 352] width 68 height 34
click at [725, 431] on button "Choose files" at bounding box center [712, 430] width 118 height 42
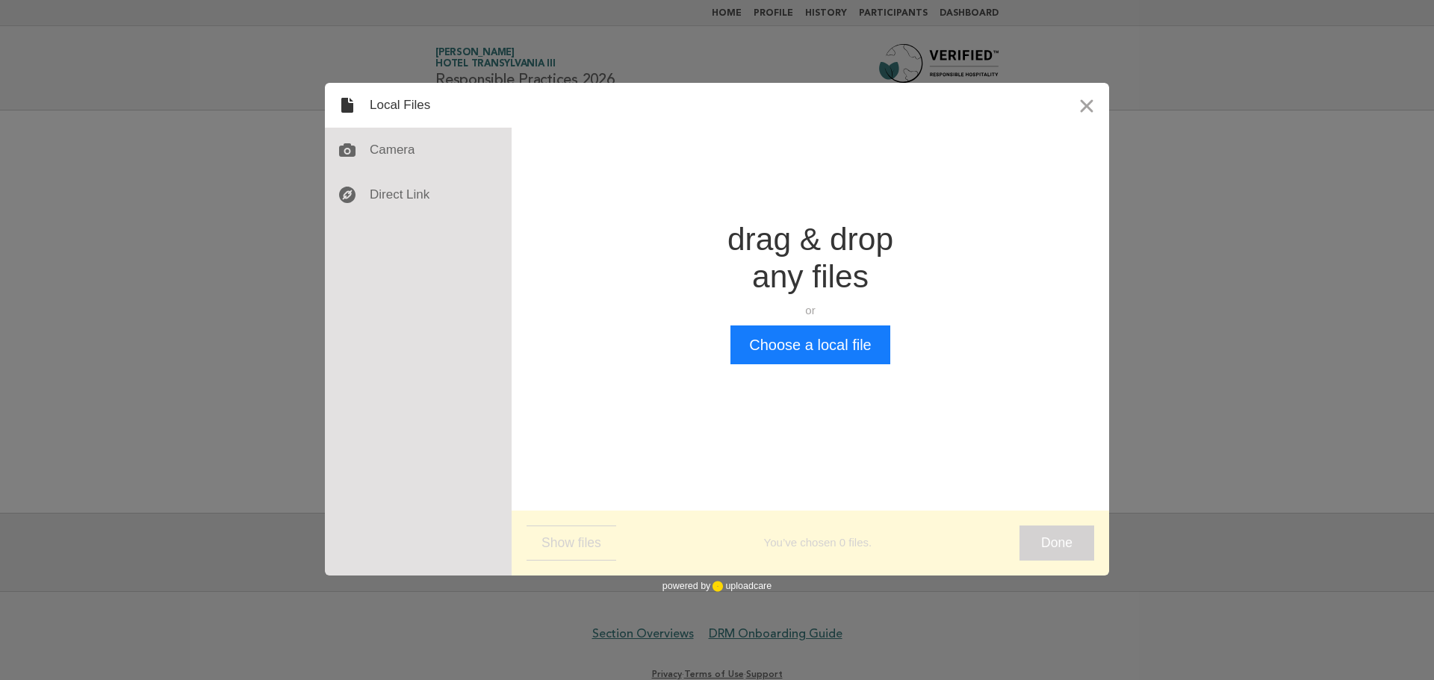
click at [854, 365] on div "Drop a file here drag & drop any files or Upload files from your computer Choos…" at bounding box center [811, 293] width 598 height 421
click at [849, 348] on button "Choose a local file" at bounding box center [809, 345] width 159 height 39
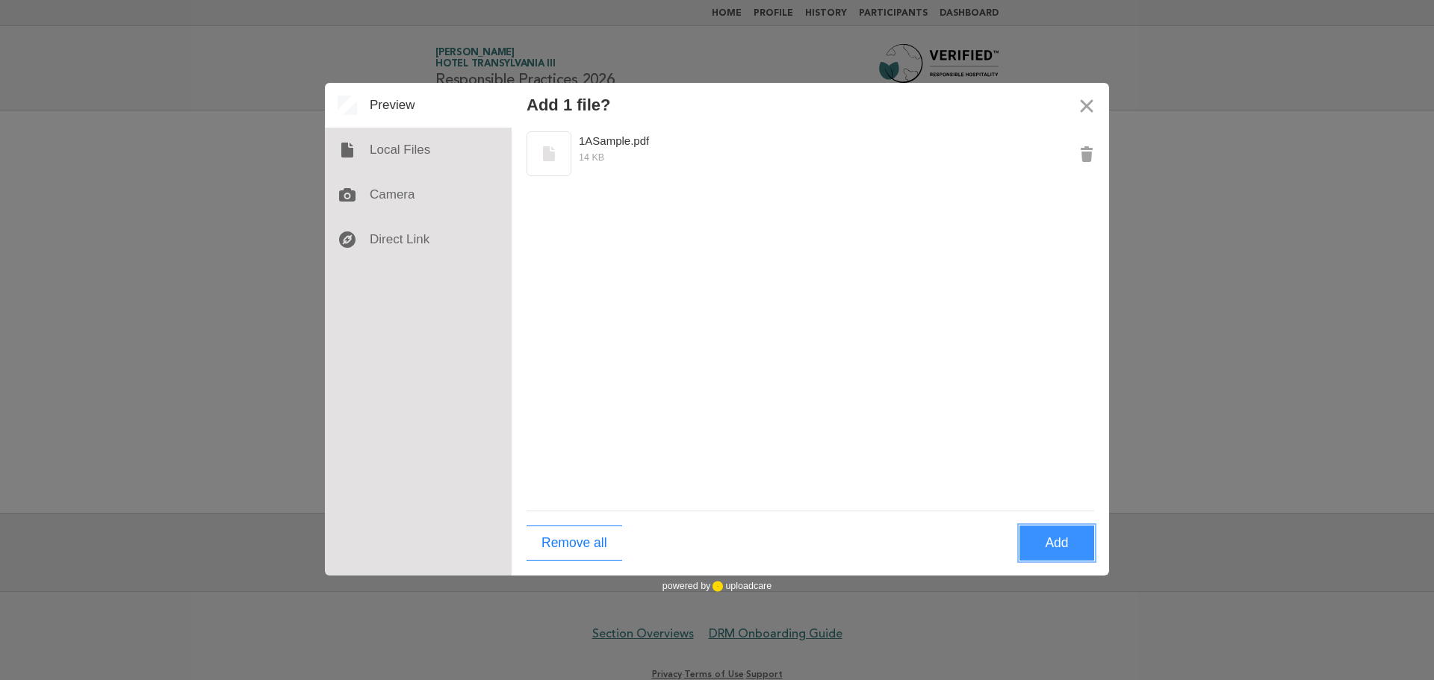
click at [1073, 555] on button "Add" at bounding box center [1057, 543] width 75 height 35
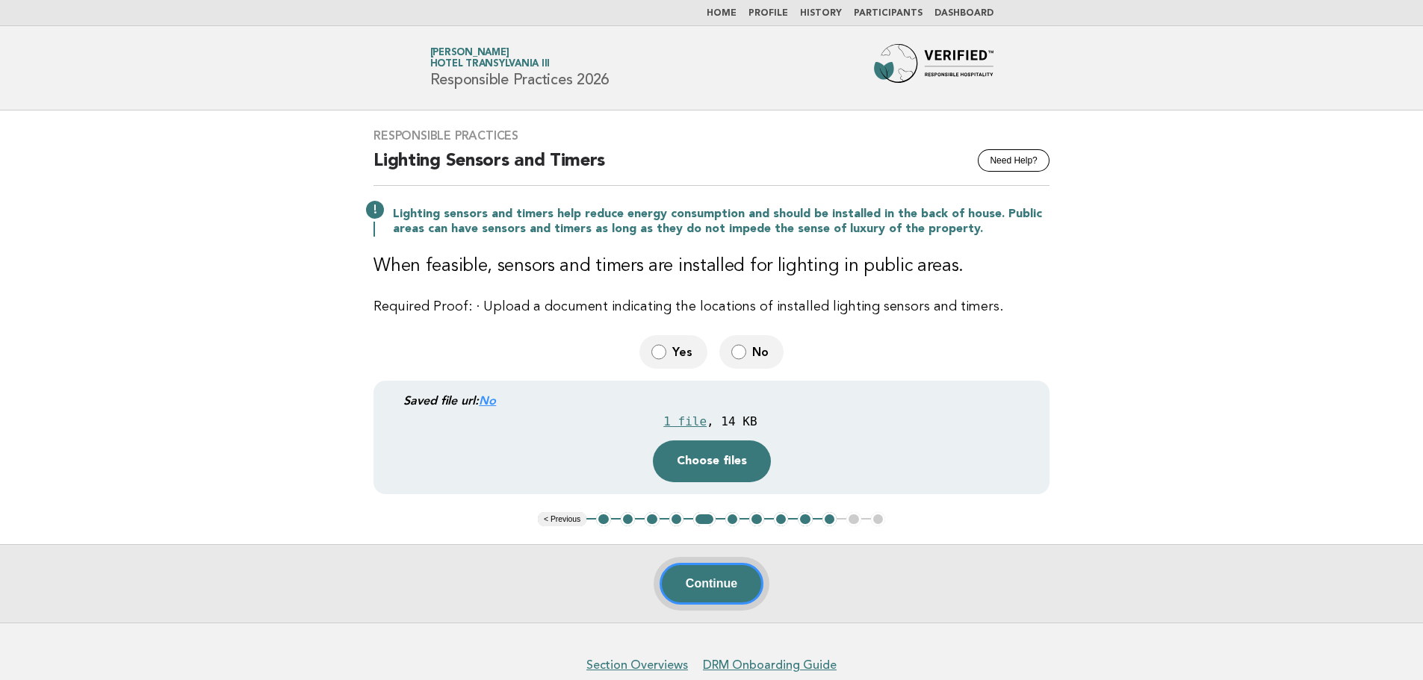
click at [690, 590] on button "Continue" at bounding box center [712, 584] width 104 height 42
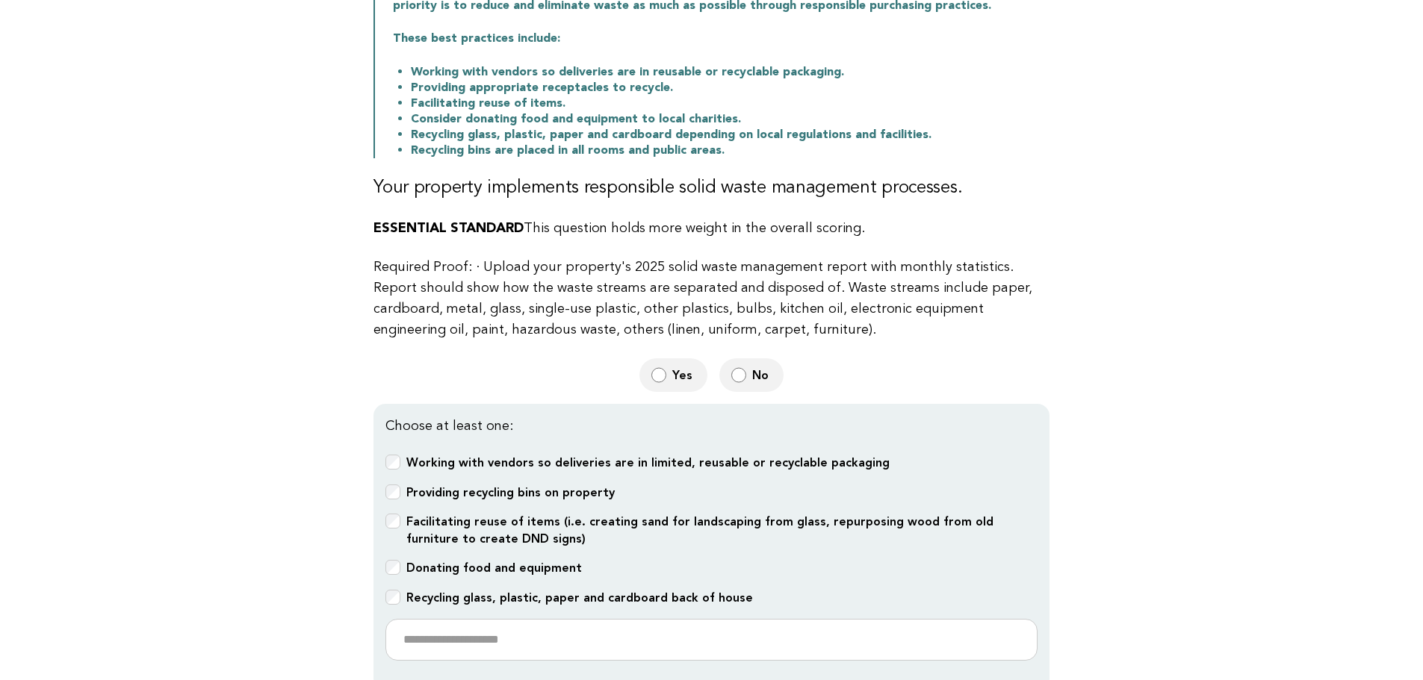
scroll to position [224, 0]
click at [767, 381] on span "No" at bounding box center [761, 375] width 19 height 16
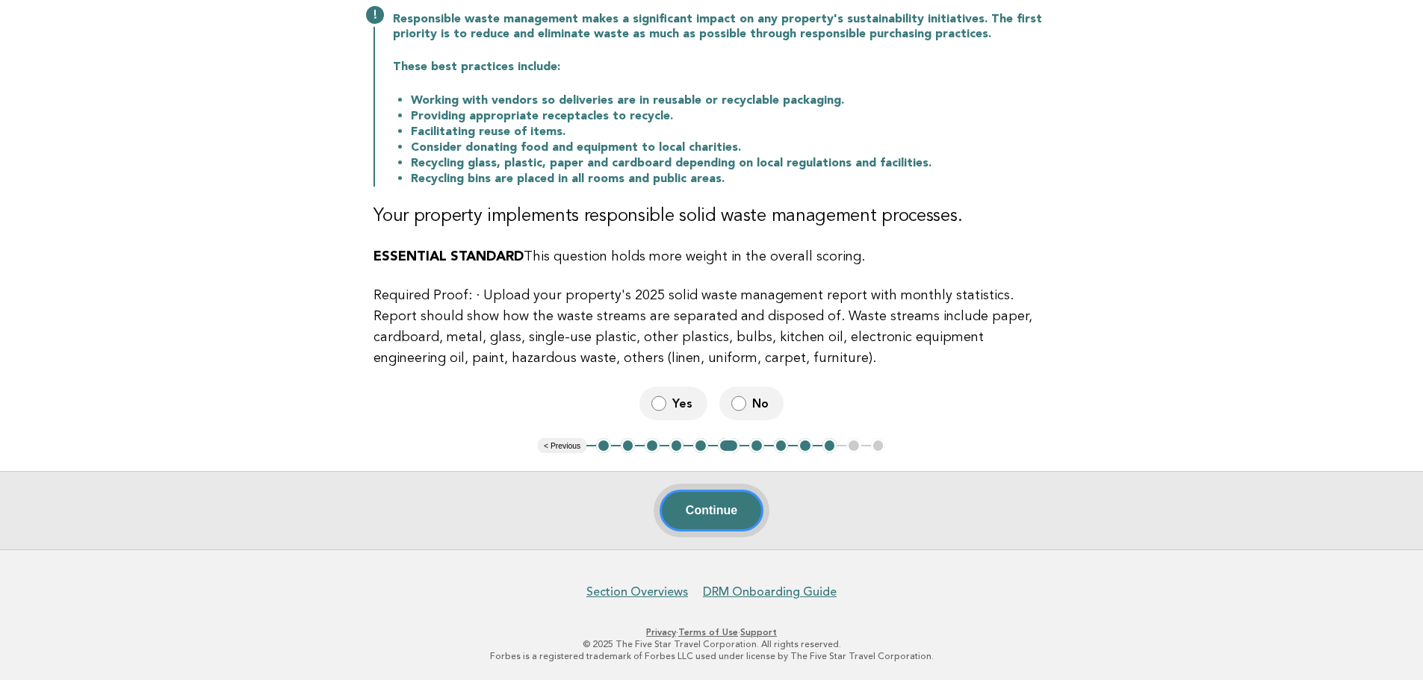
click at [723, 524] on button "Continue" at bounding box center [712, 511] width 104 height 42
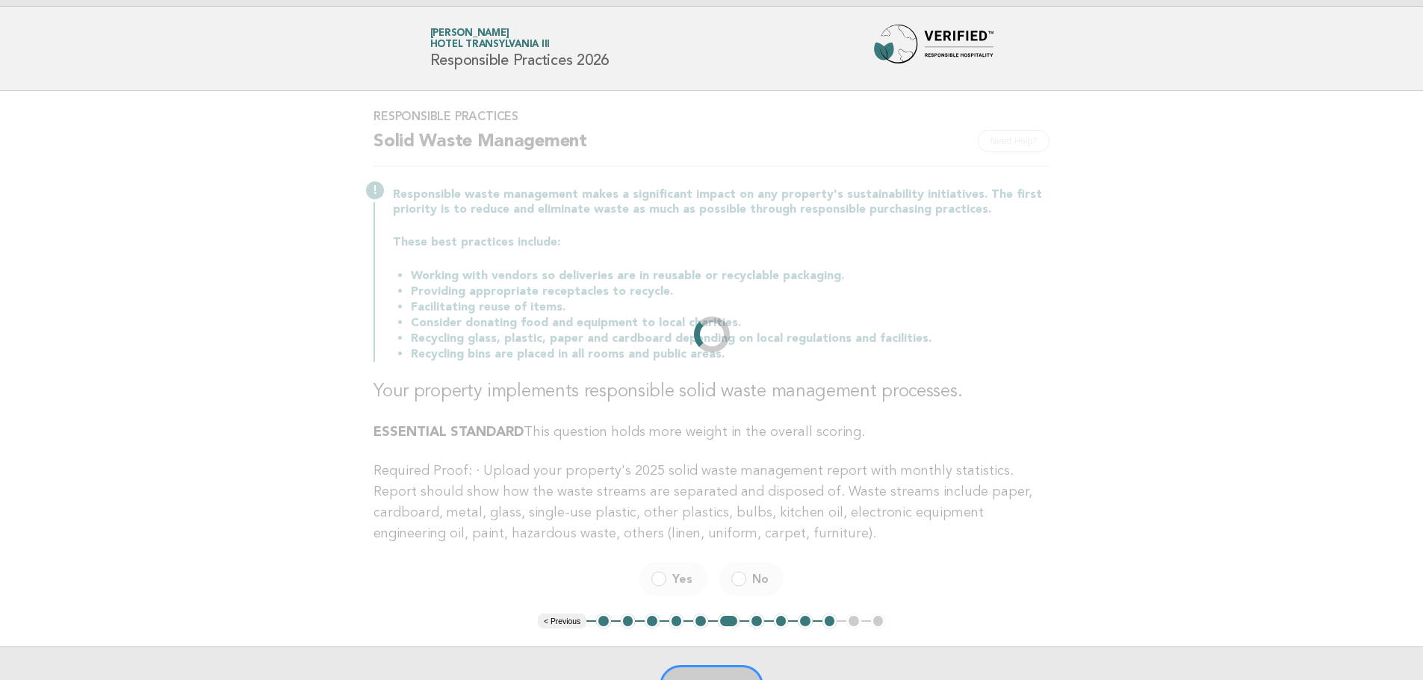
scroll to position [0, 0]
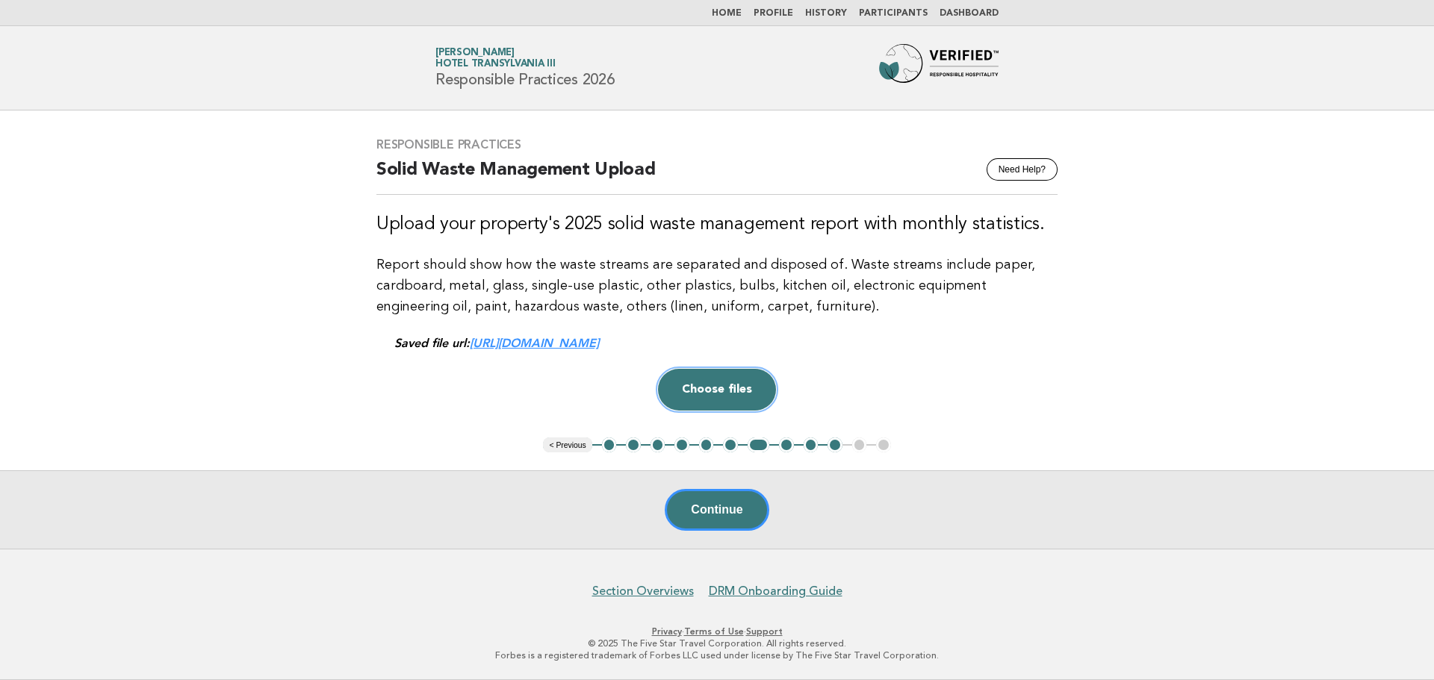
click at [737, 400] on button "Choose files" at bounding box center [717, 390] width 118 height 42
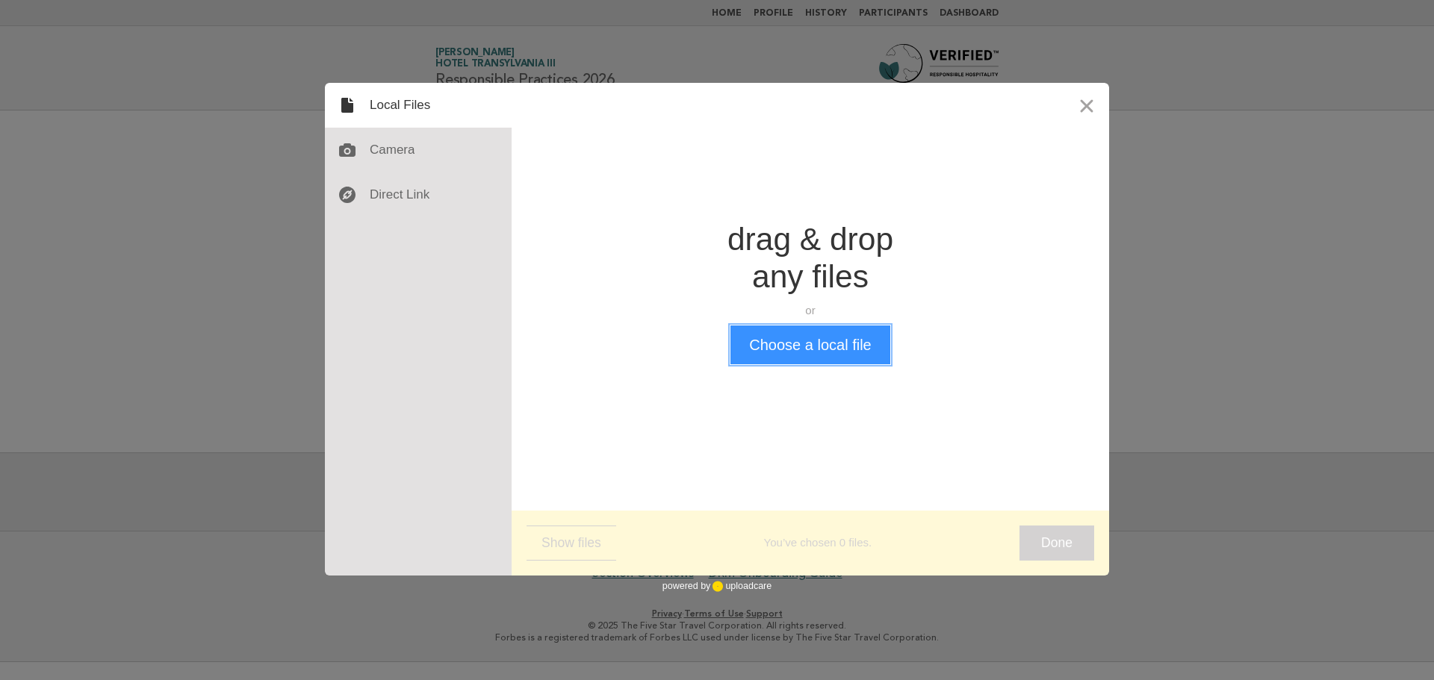
click at [813, 351] on button "Choose a local file" at bounding box center [809, 345] width 159 height 39
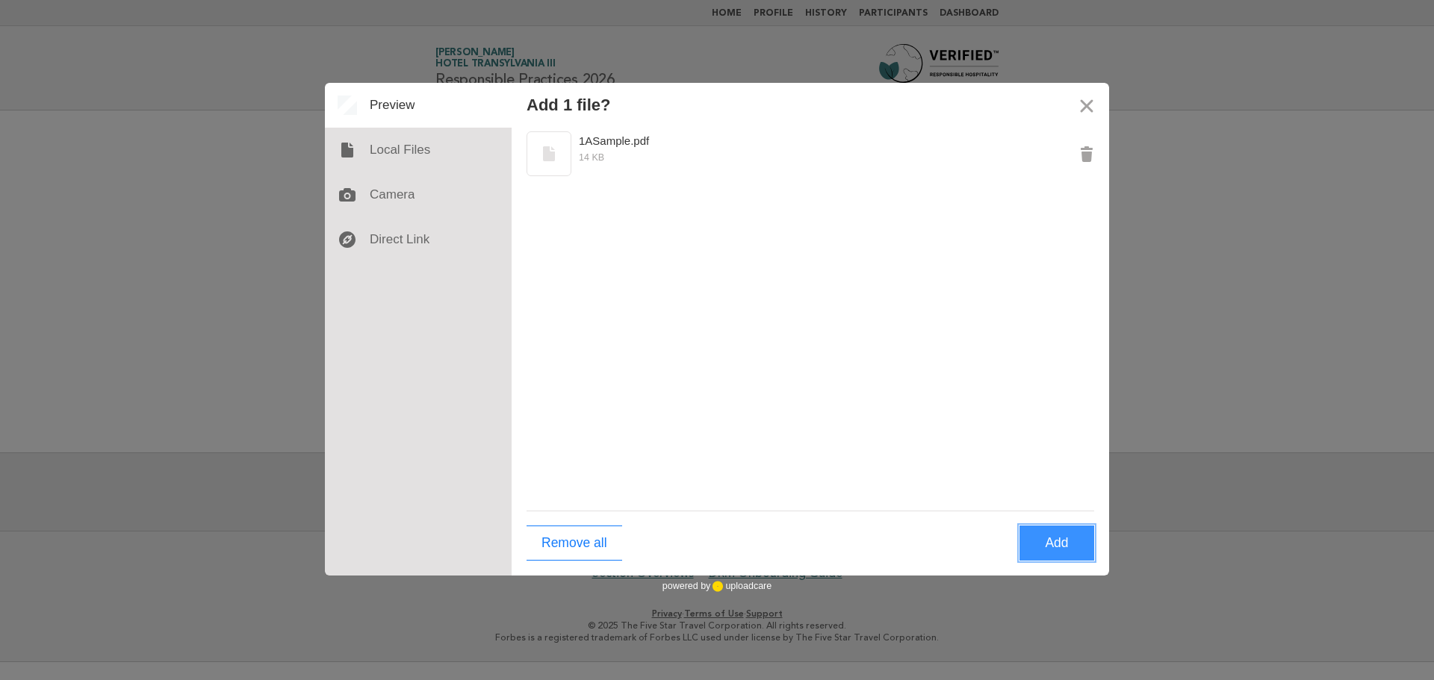
click at [1055, 546] on button "Add" at bounding box center [1057, 543] width 75 height 35
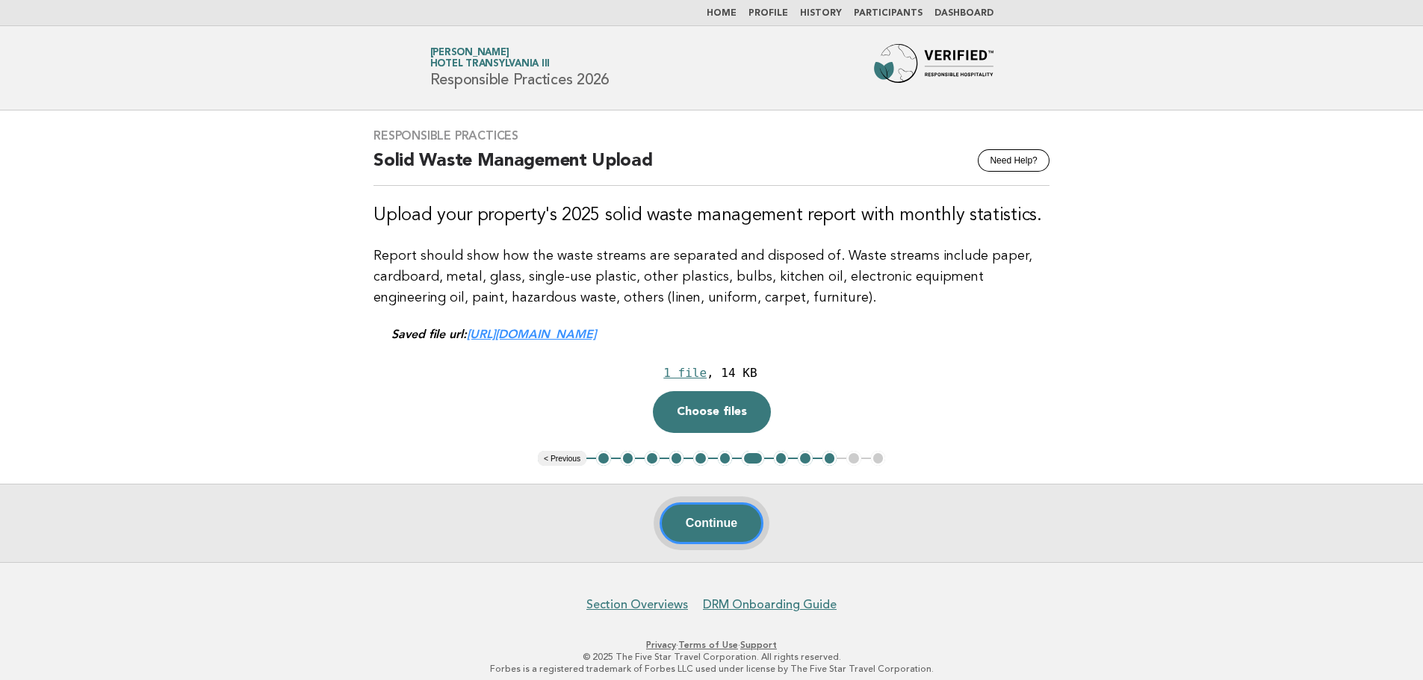
click at [662, 533] on button "Continue" at bounding box center [712, 524] width 104 height 42
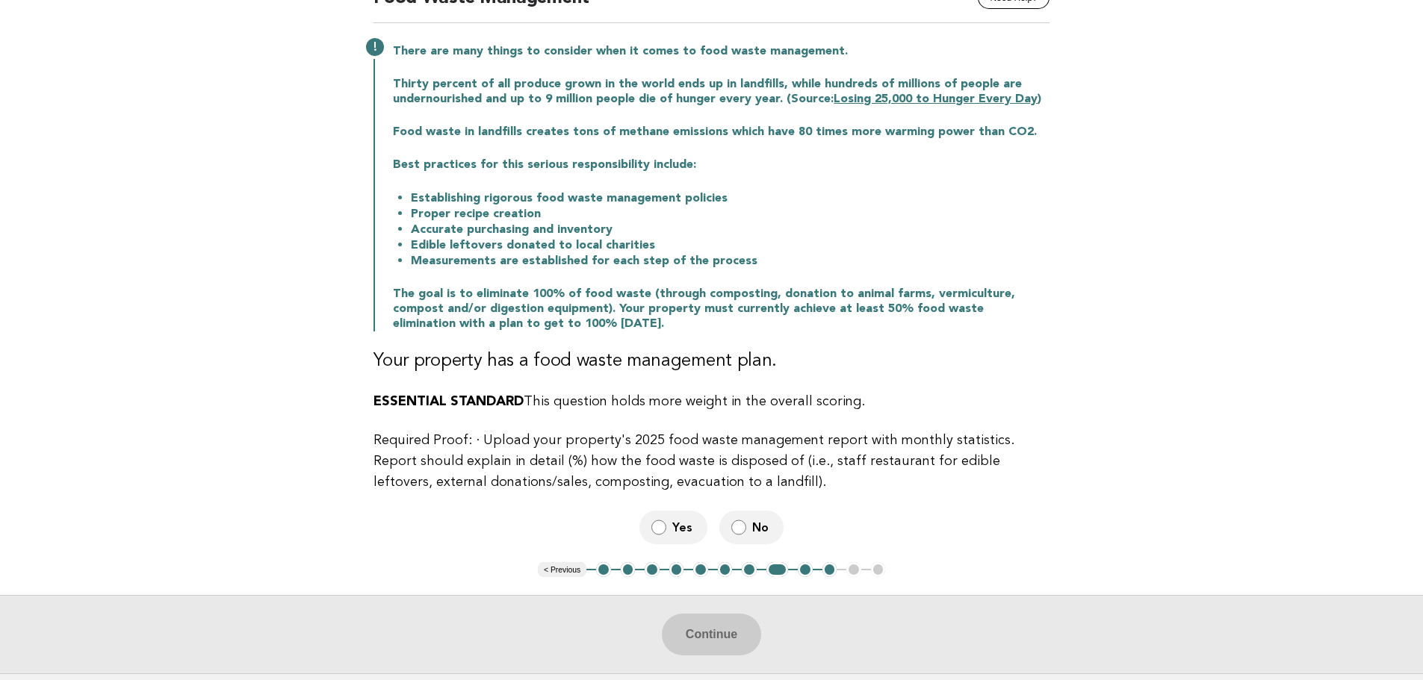
scroll to position [224, 0]
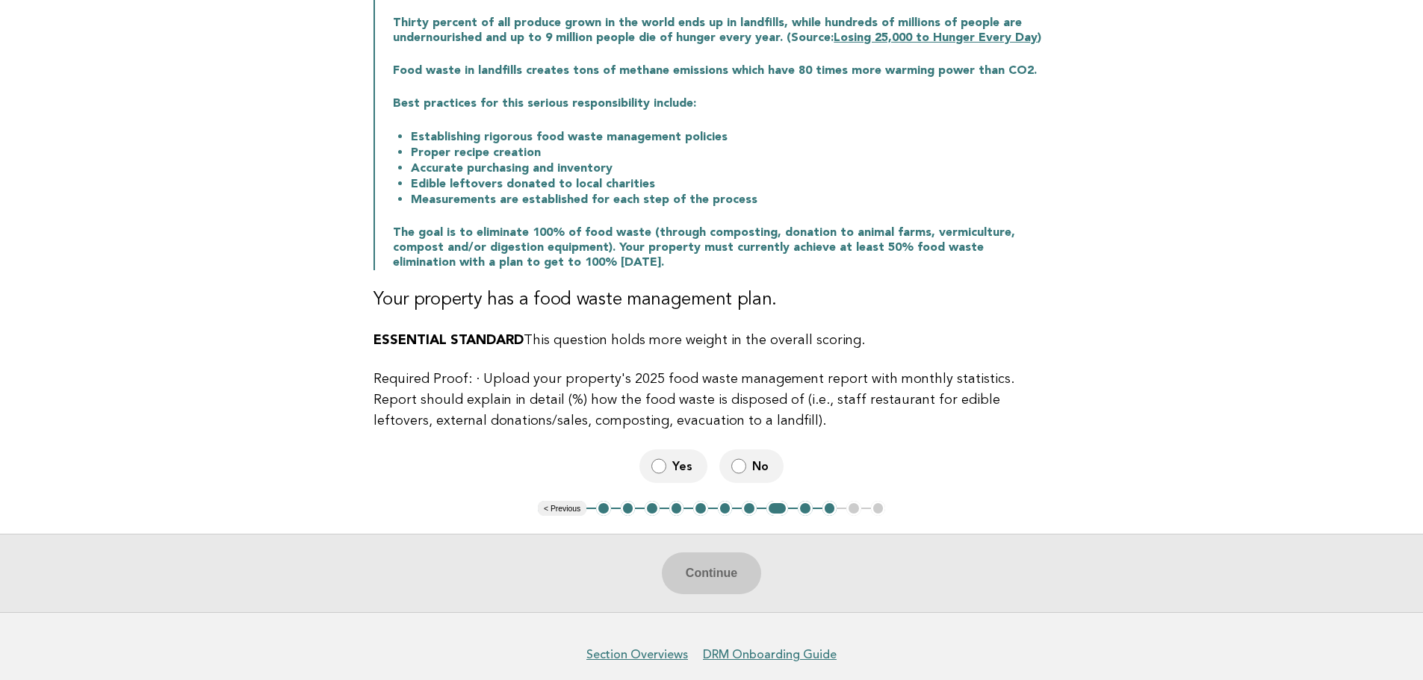
click at [677, 460] on span "Yes" at bounding box center [683, 467] width 23 height 16
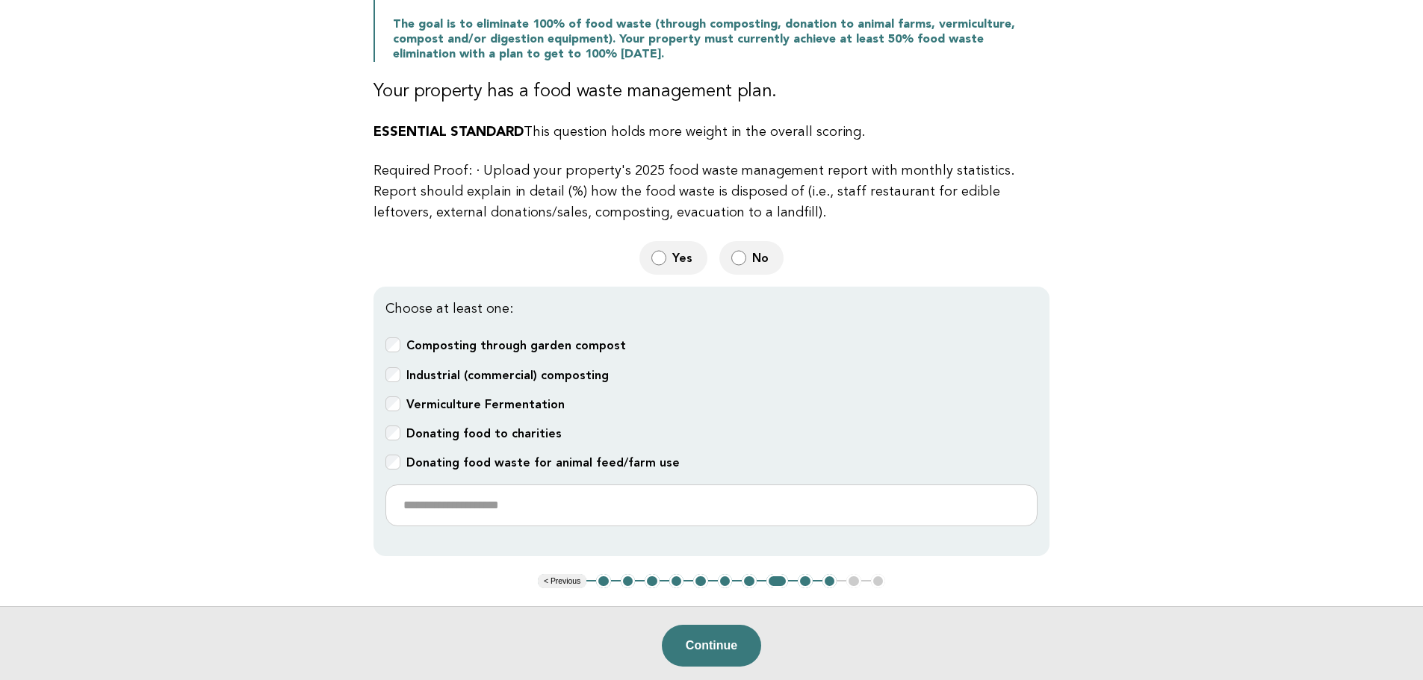
scroll to position [523, 0]
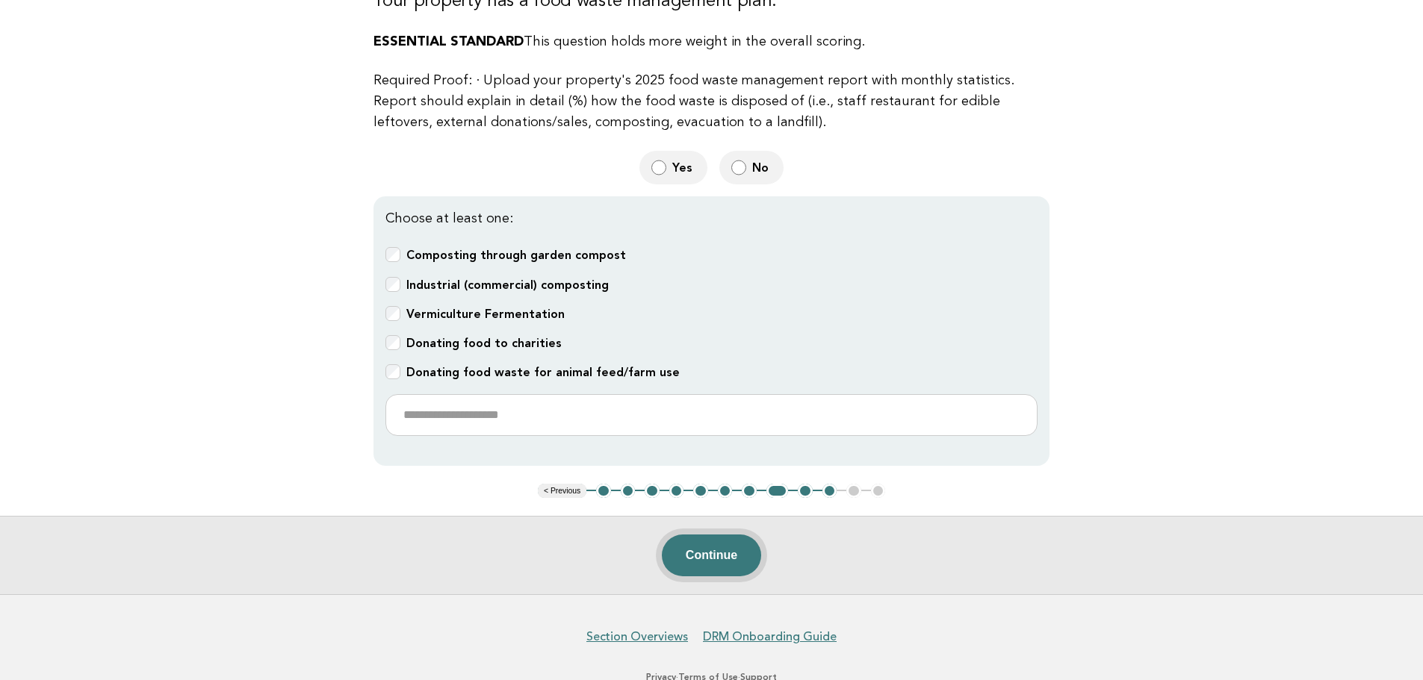
click at [719, 562] on button "Continue" at bounding box center [711, 556] width 99 height 42
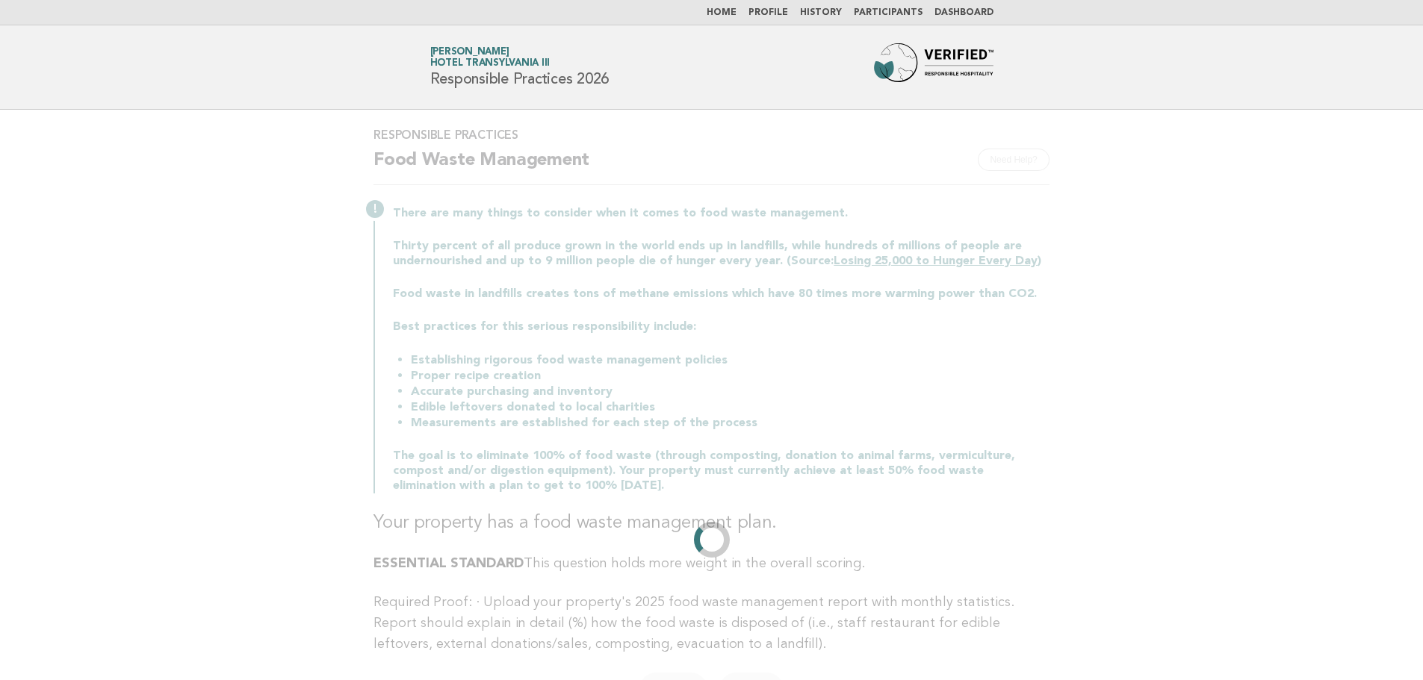
scroll to position [0, 0]
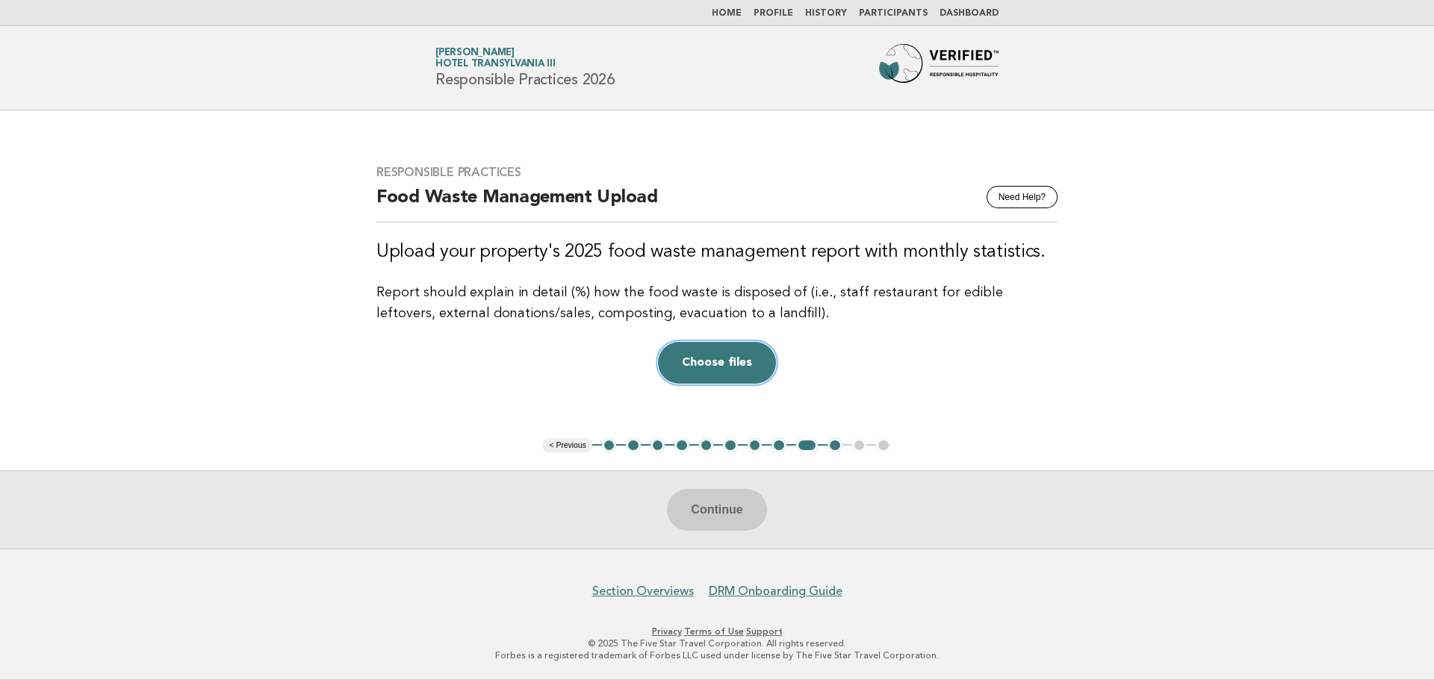
click at [747, 361] on button "Choose files" at bounding box center [717, 363] width 118 height 42
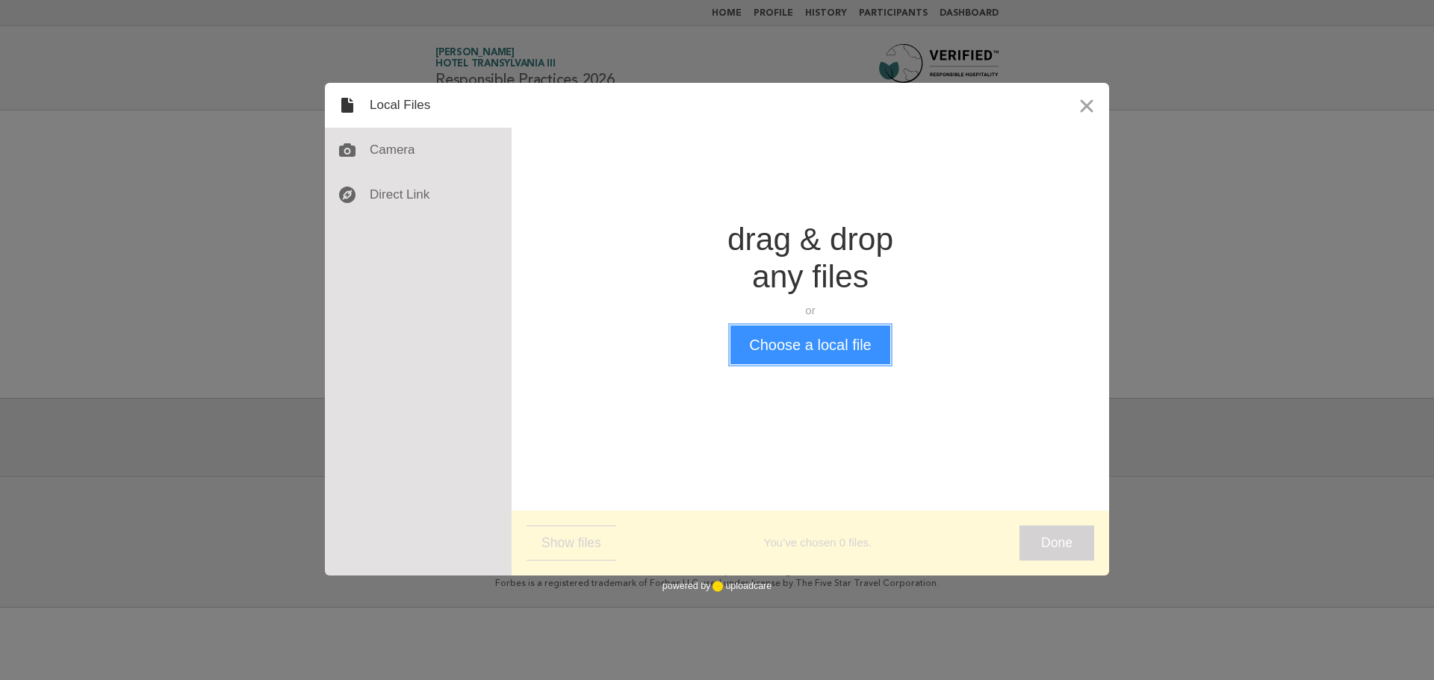
click at [811, 345] on button "Choose a local file" at bounding box center [809, 345] width 159 height 39
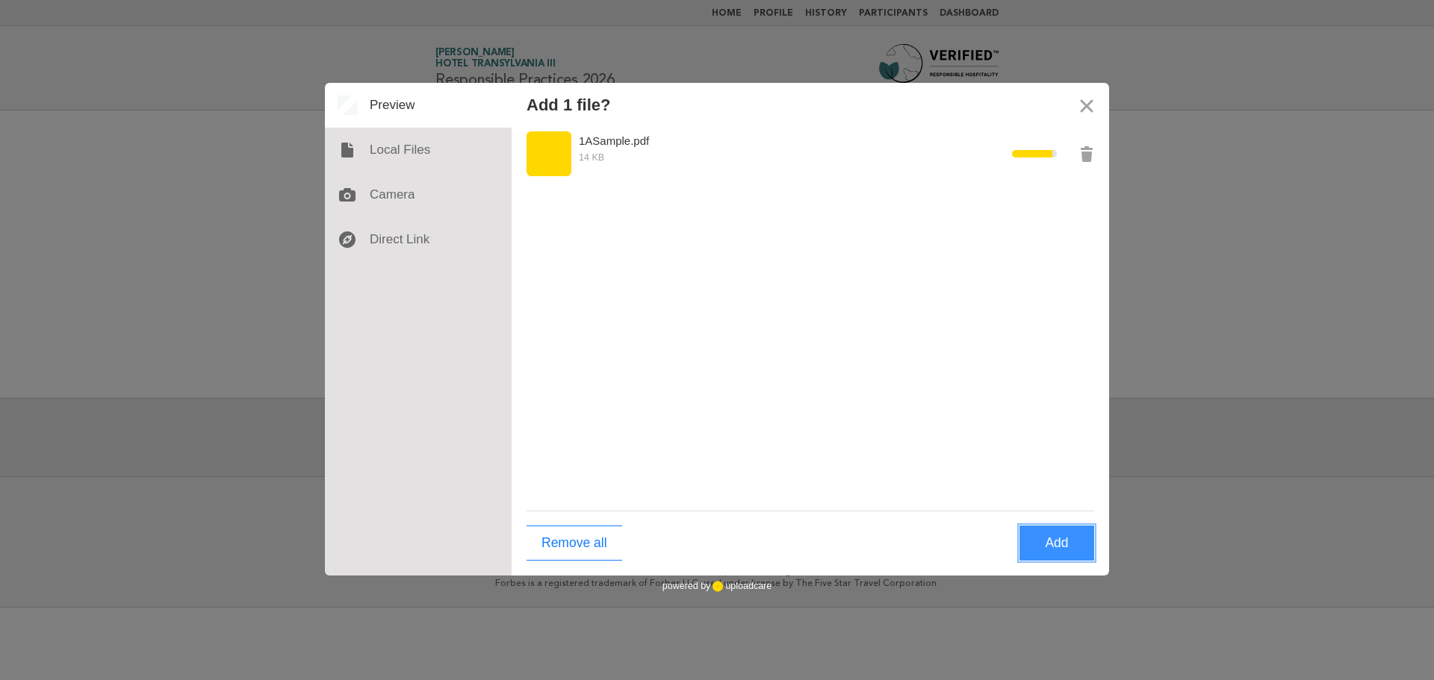
click at [1034, 542] on button "Add" at bounding box center [1057, 543] width 75 height 35
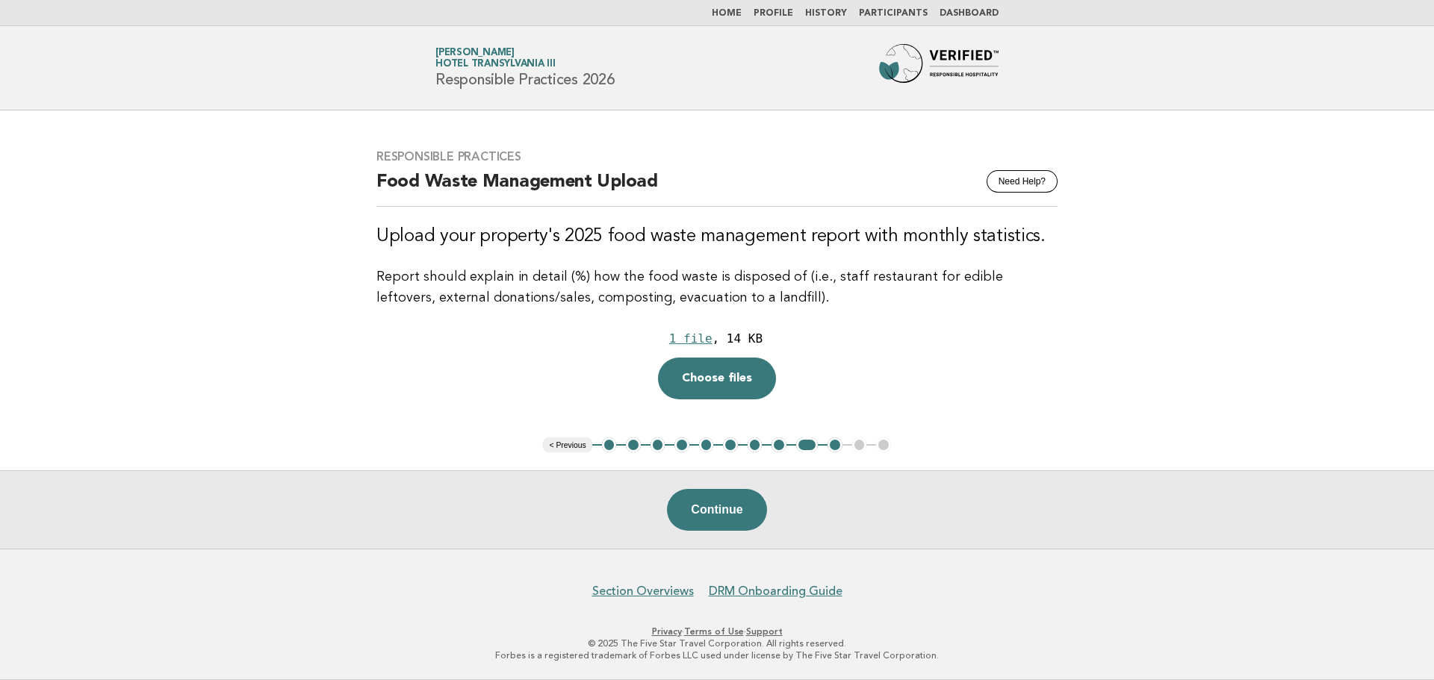
click at [687, 498] on button "Continue" at bounding box center [716, 510] width 99 height 42
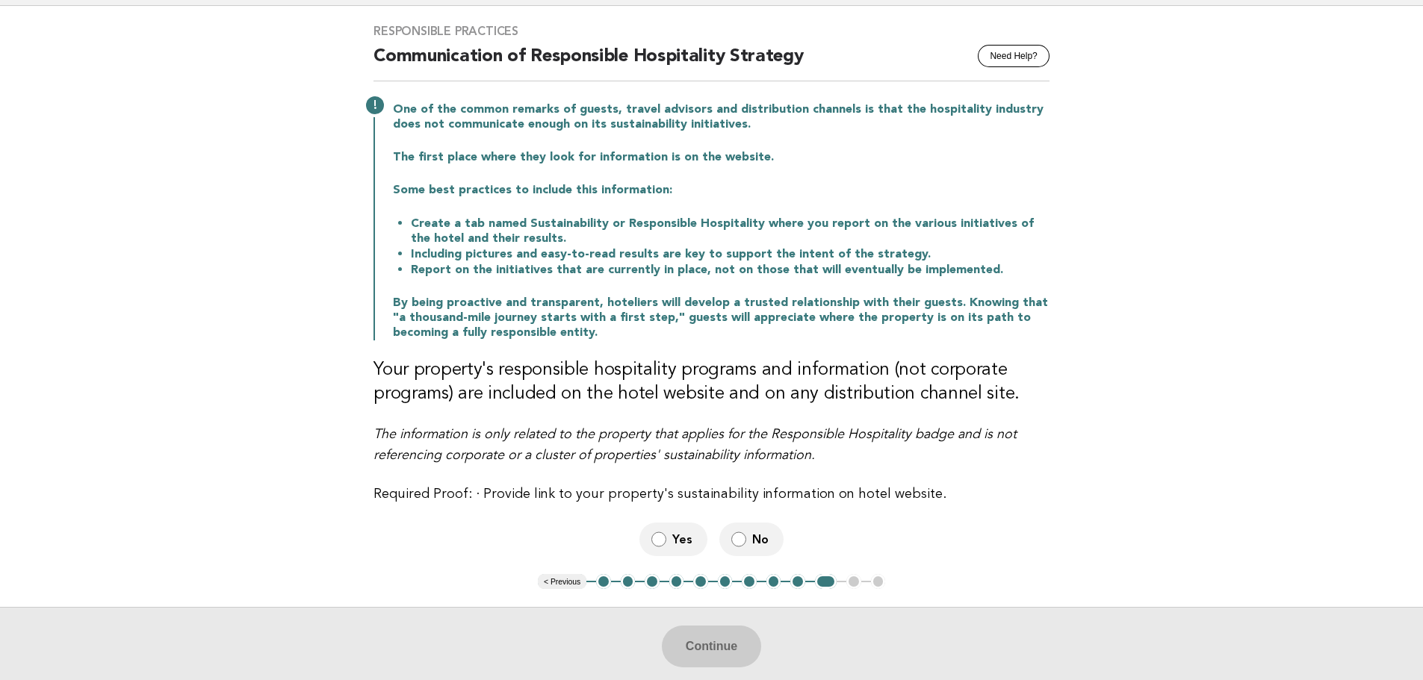
scroll to position [149, 0]
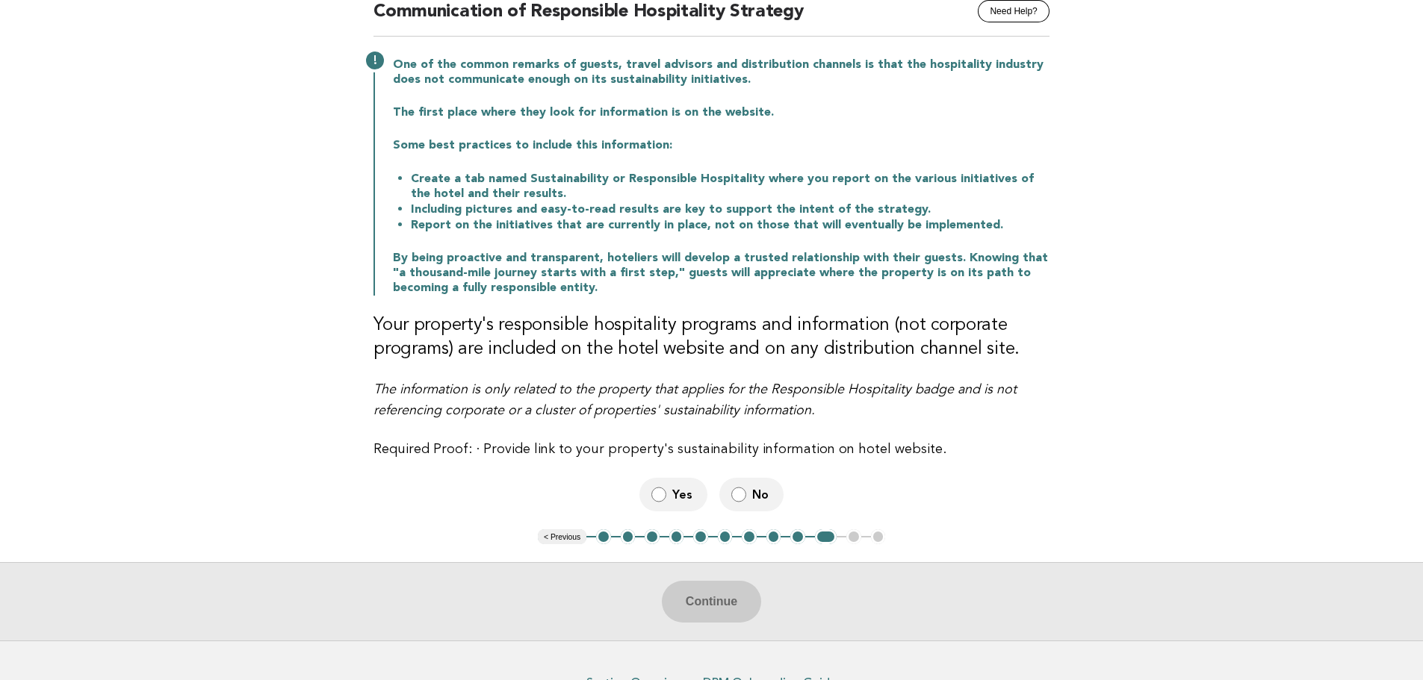
click at [671, 497] on label "Yes" at bounding box center [673, 495] width 68 height 34
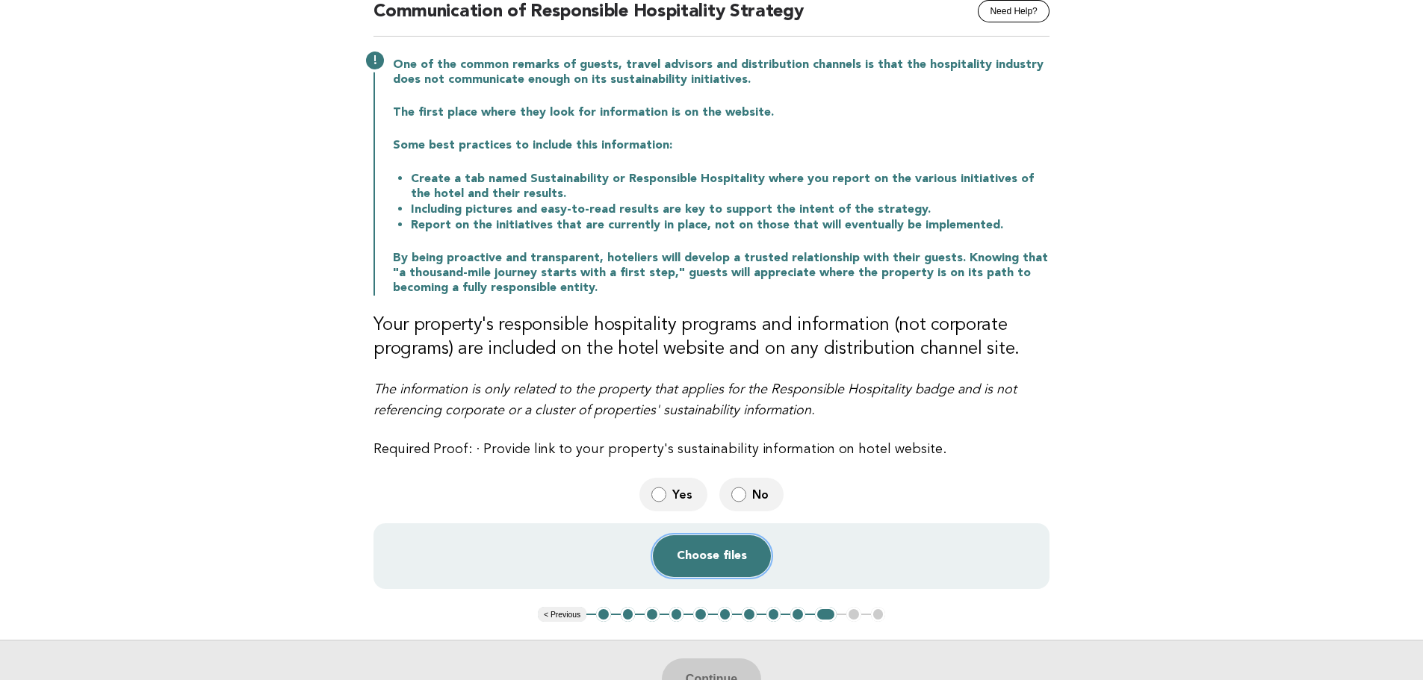
click at [700, 561] on button "Choose files" at bounding box center [712, 557] width 118 height 42
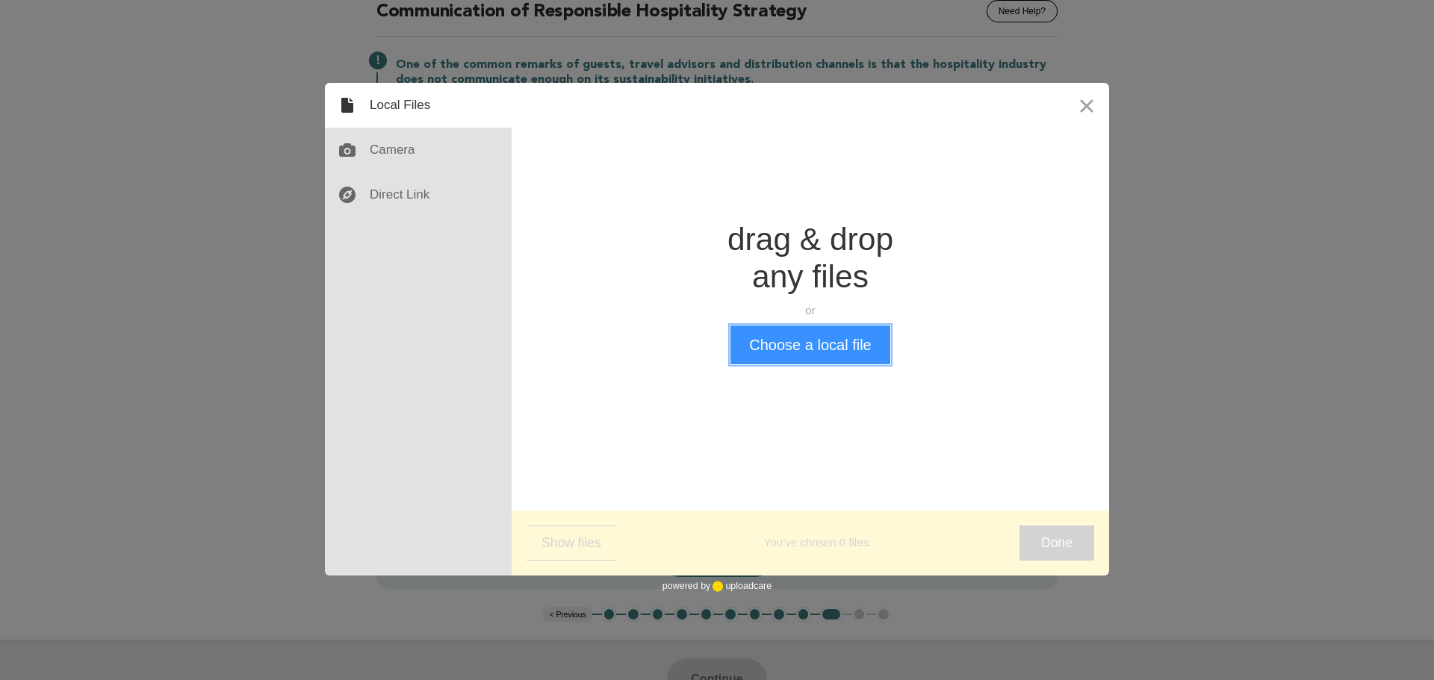
click at [837, 352] on button "Choose a local file" at bounding box center [809, 345] width 159 height 39
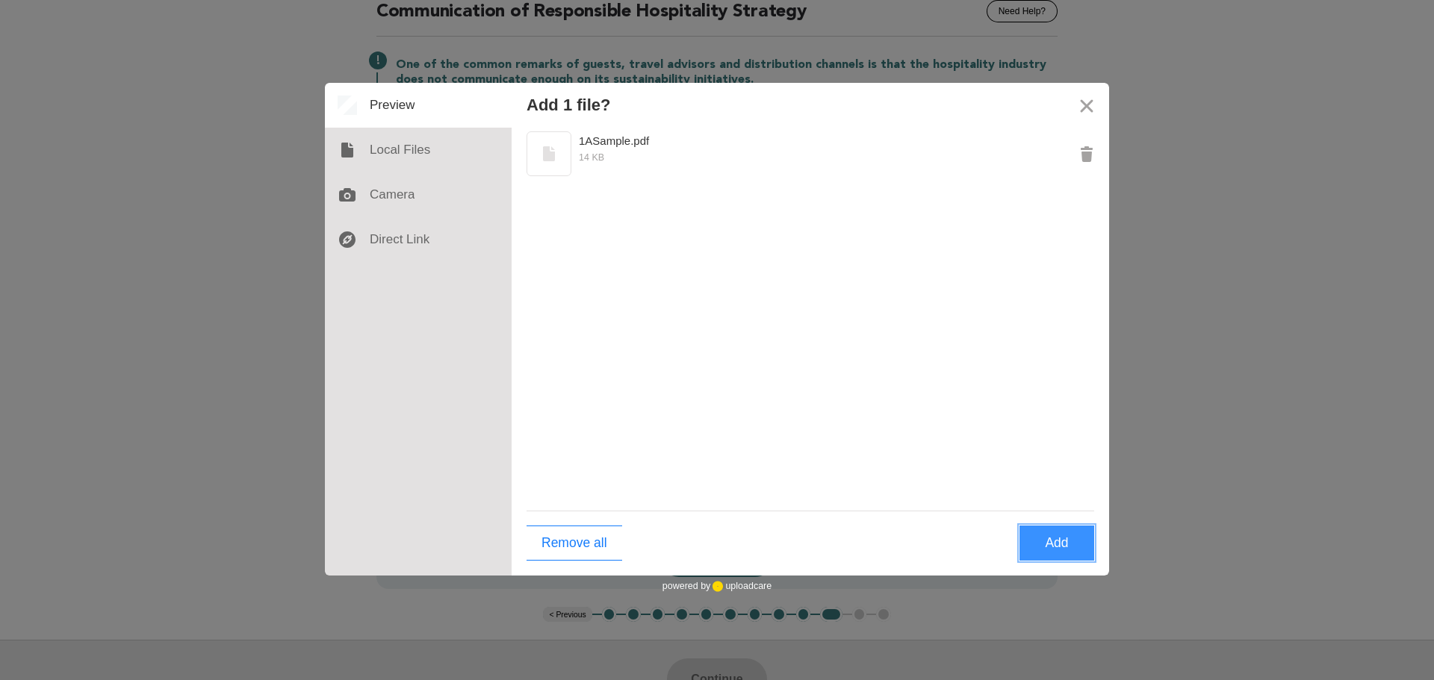
click at [1059, 542] on button "Add" at bounding box center [1057, 543] width 75 height 35
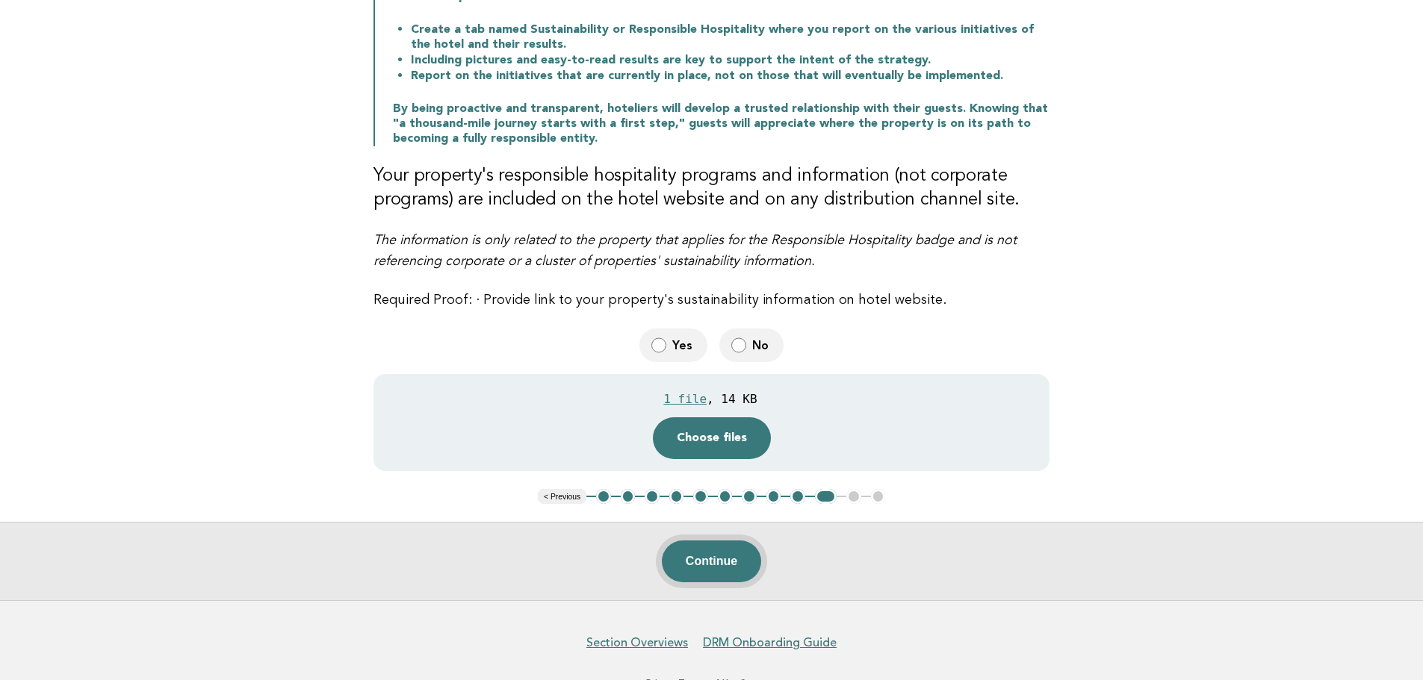
click at [700, 559] on button "Continue" at bounding box center [711, 562] width 99 height 42
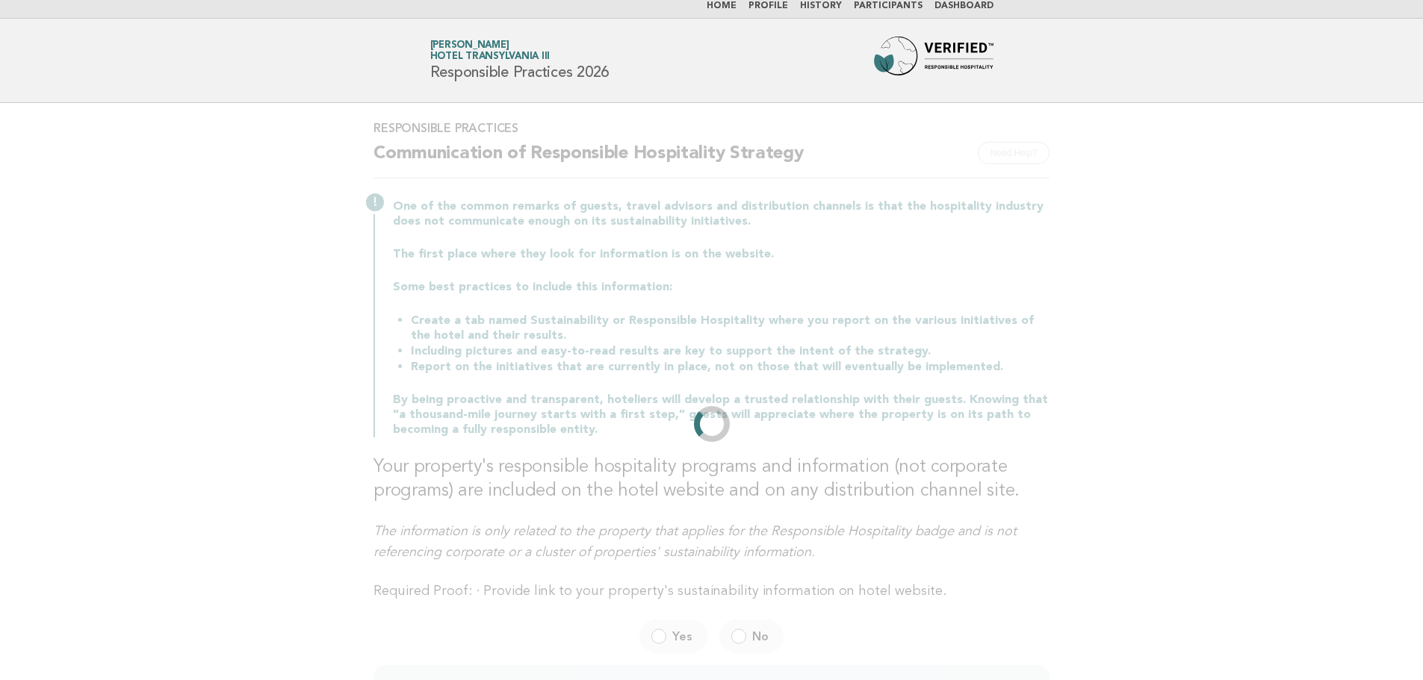
scroll to position [0, 0]
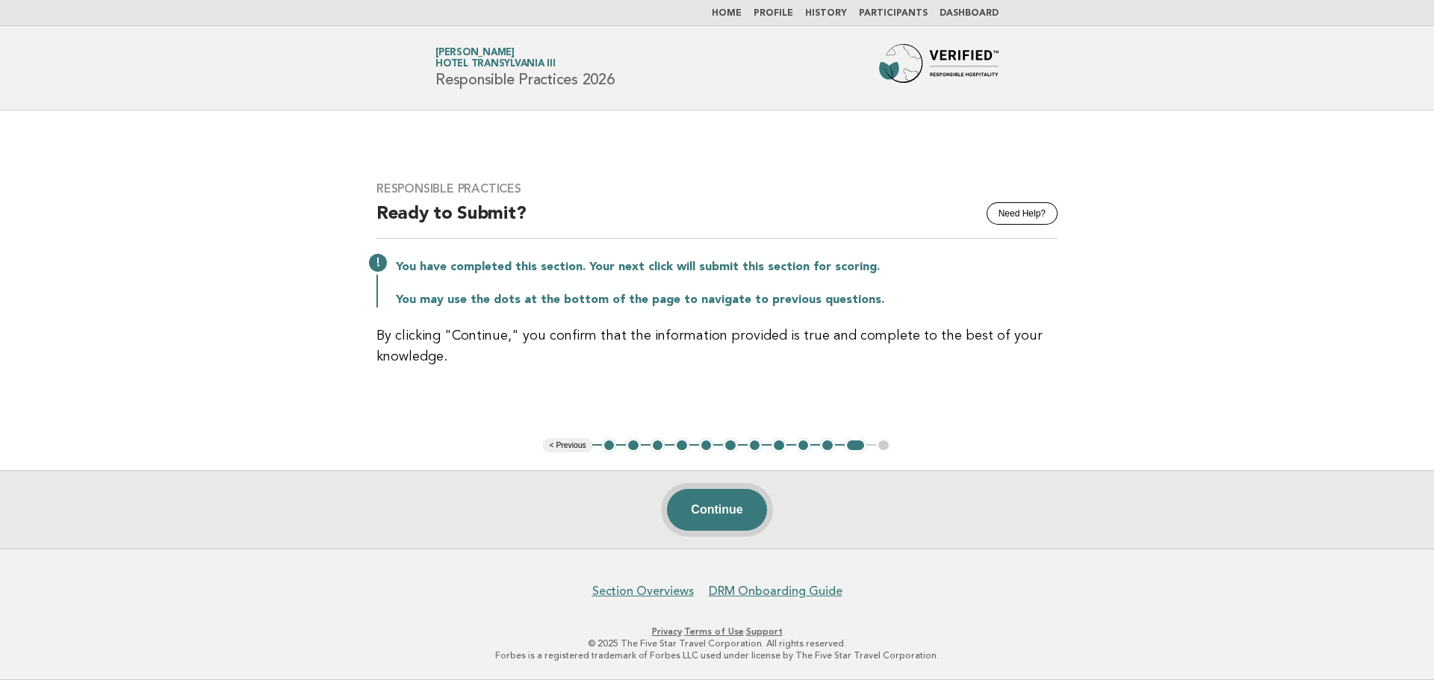
click at [736, 515] on button "Continue" at bounding box center [716, 510] width 99 height 42
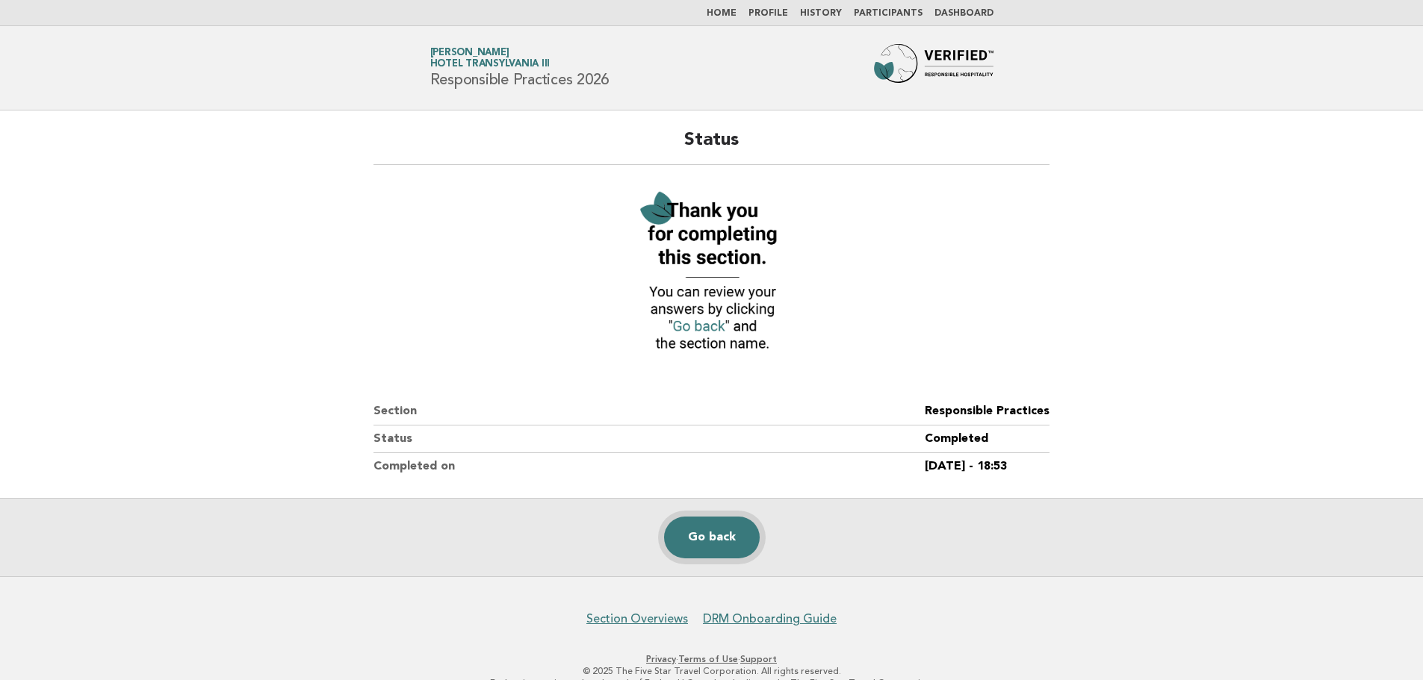
click at [707, 544] on link "Go back" at bounding box center [712, 538] width 96 height 42
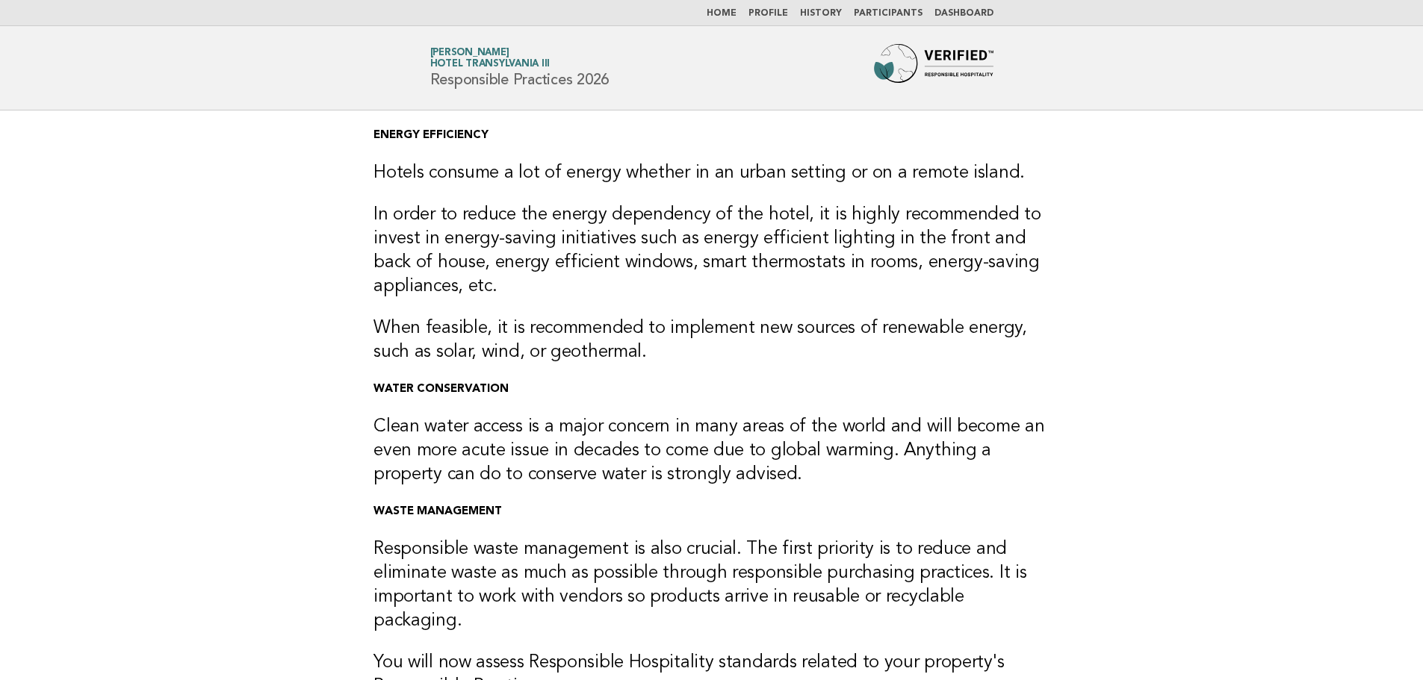
click at [946, 72] on img at bounding box center [934, 68] width 120 height 48
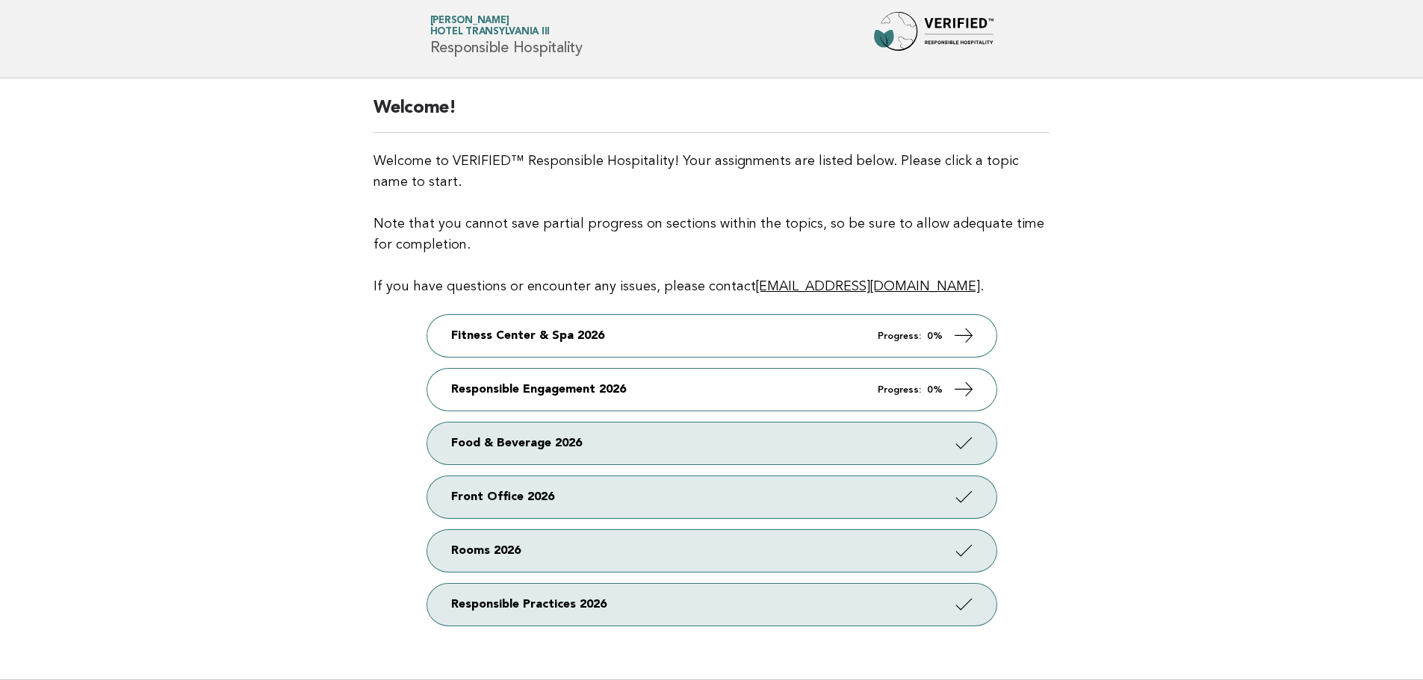
scroll to position [75, 0]
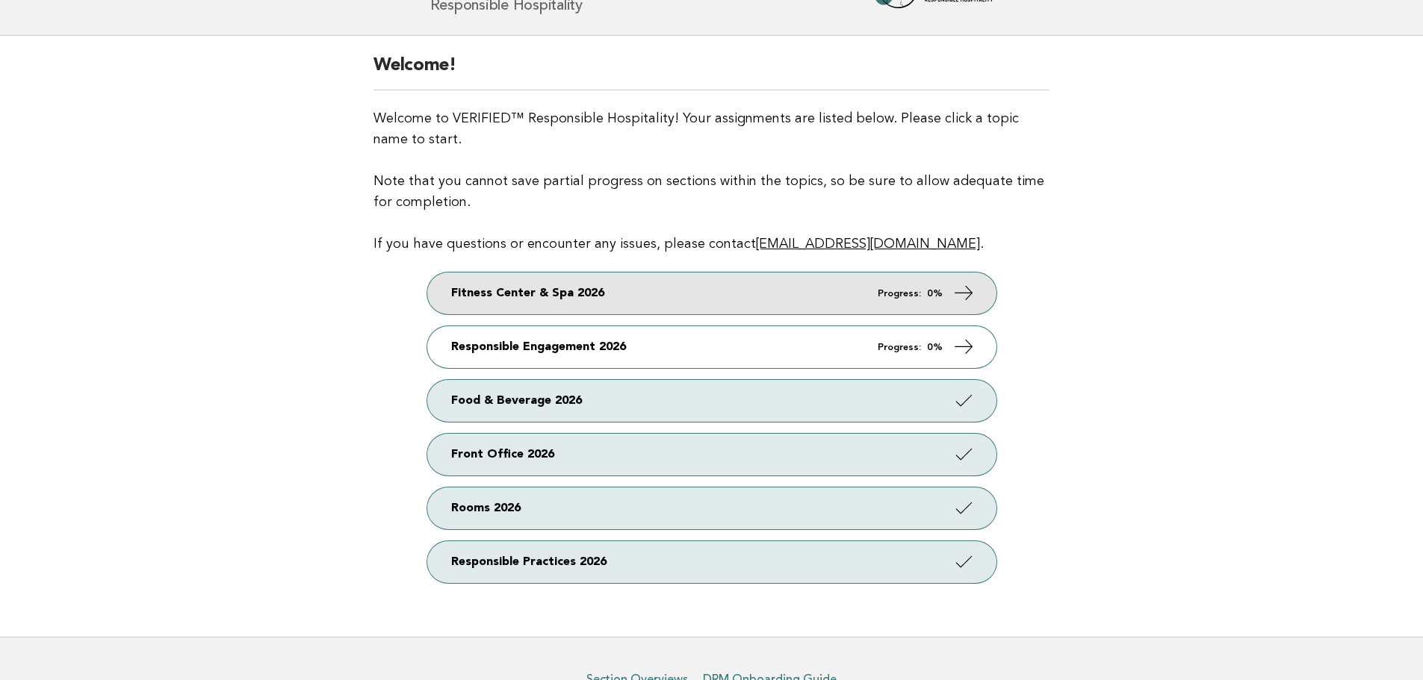
click at [653, 288] on link "Fitness Center & Spa 2026 Progress: 0%" at bounding box center [711, 294] width 569 height 42
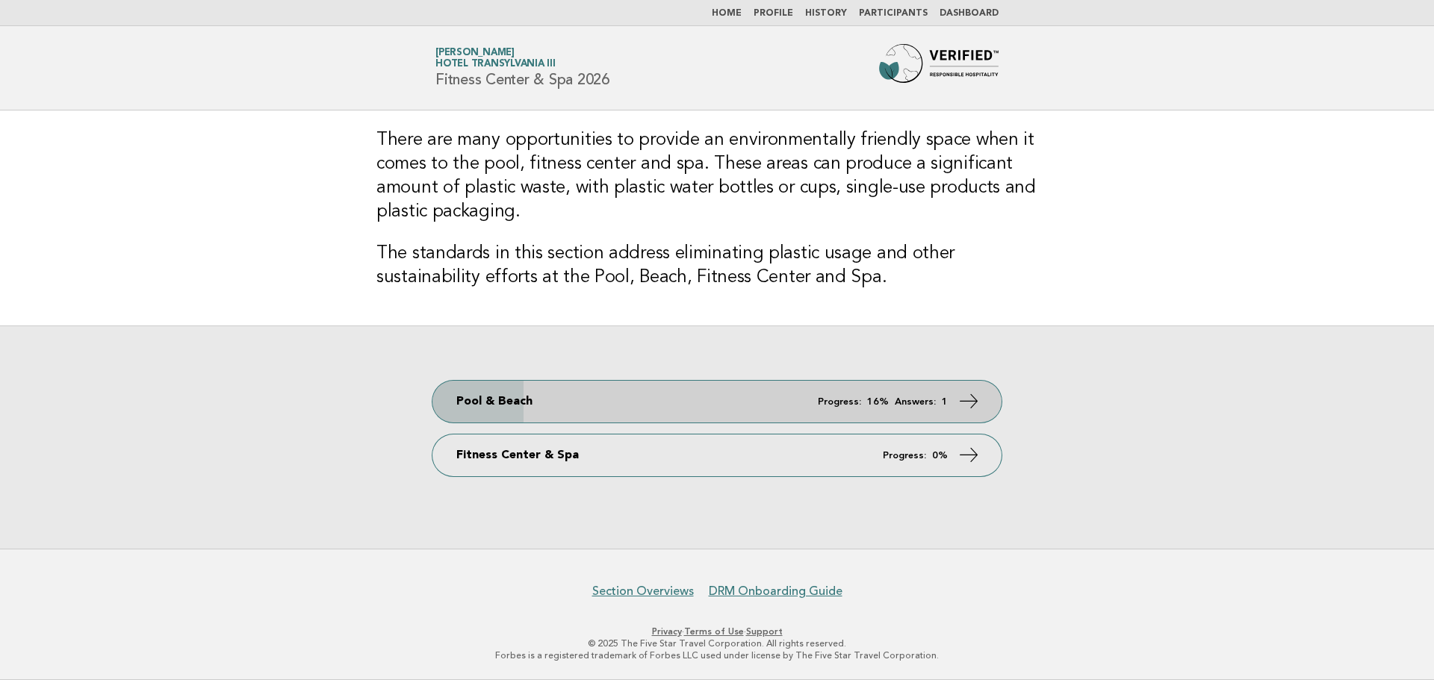
click at [689, 405] on link "Pool & Beach Progress: 16% Answers: 1" at bounding box center [716, 402] width 569 height 42
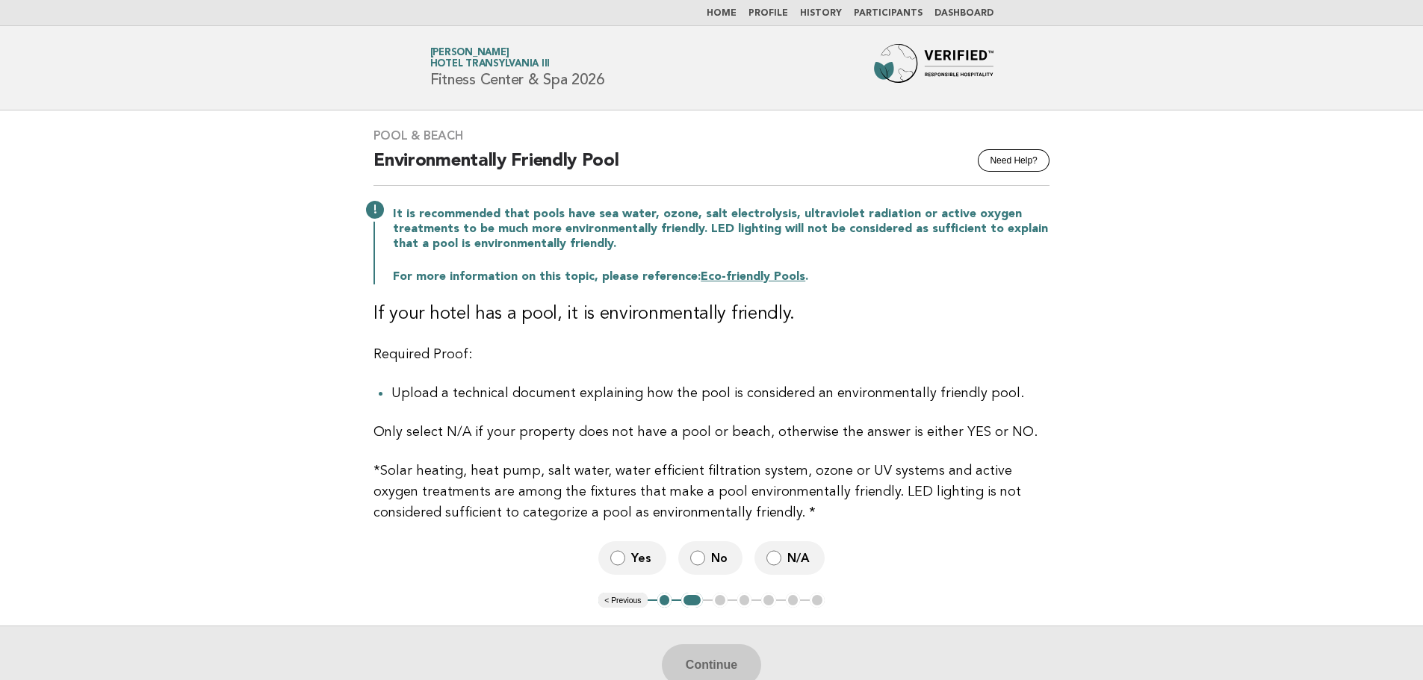
click at [787, 564] on span "N/A" at bounding box center [799, 558] width 25 height 16
click at [738, 668] on button "Continue" at bounding box center [711, 666] width 99 height 42
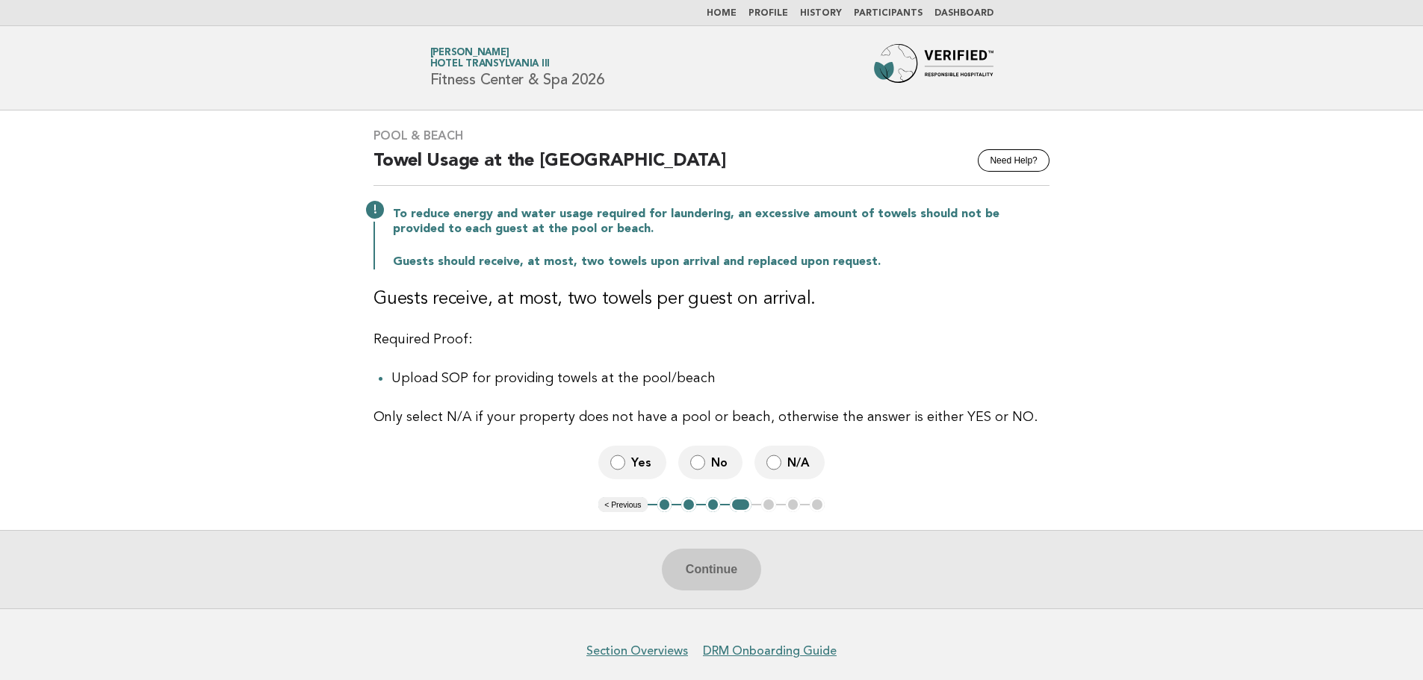
click at [763, 457] on label "N/A" at bounding box center [789, 463] width 70 height 34
click at [707, 576] on button "Continue" at bounding box center [711, 570] width 99 height 42
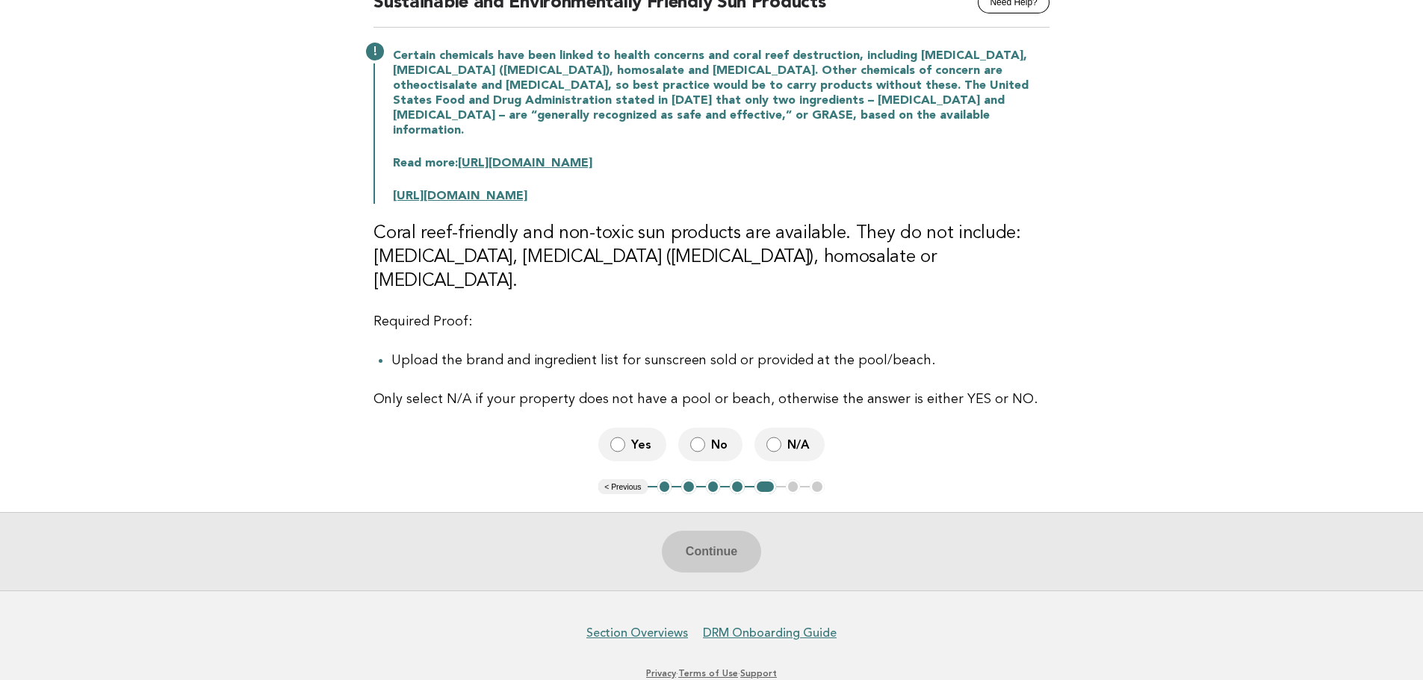
scroll to position [161, 0]
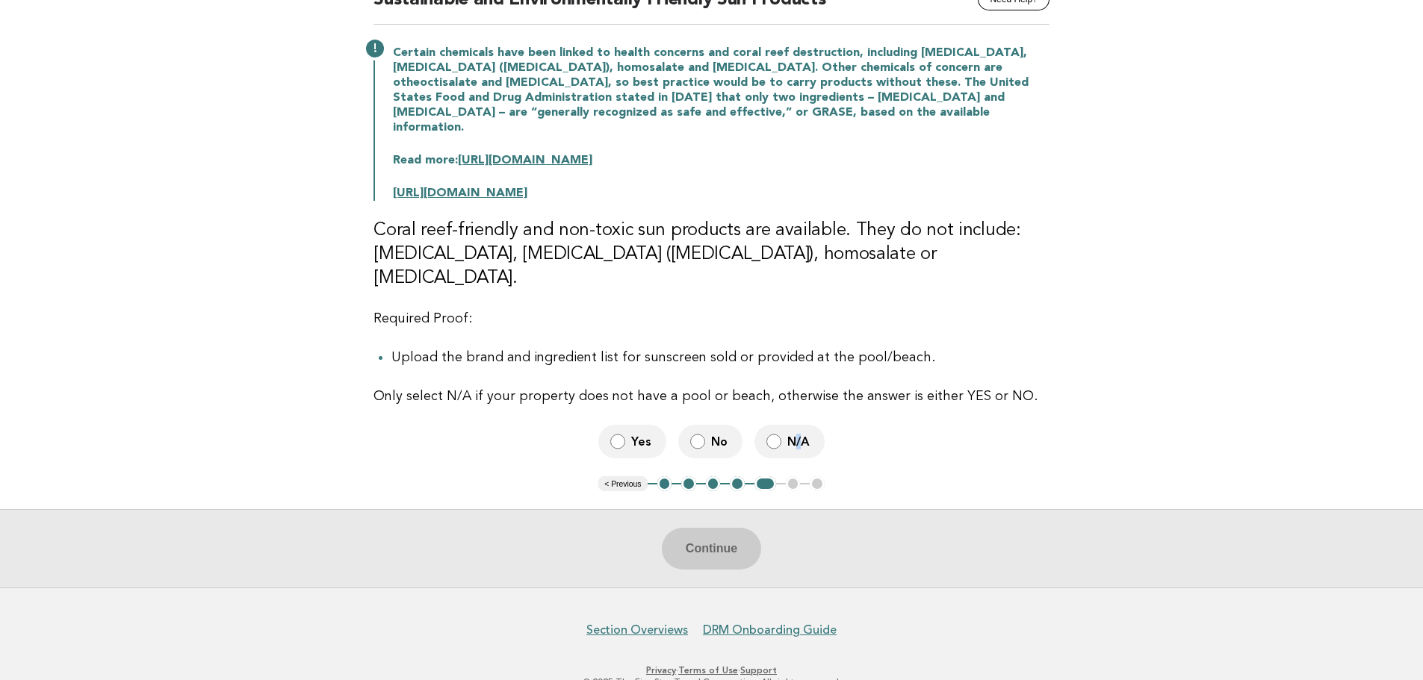
drag, startPoint x: 798, startPoint y: 409, endPoint x: 795, endPoint y: 420, distance: 11.1
click at [798, 434] on span "N/A" at bounding box center [799, 442] width 25 height 16
click at [699, 528] on button "Continue" at bounding box center [711, 549] width 99 height 42
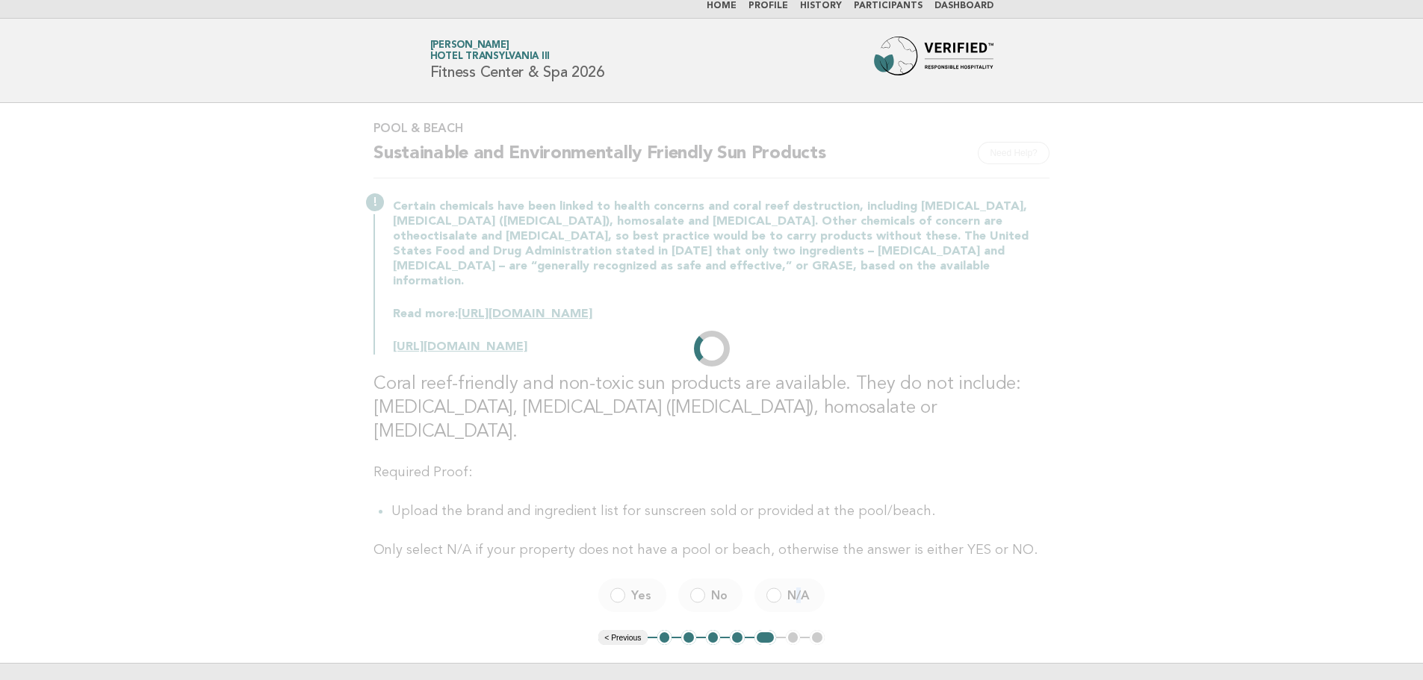
scroll to position [0, 0]
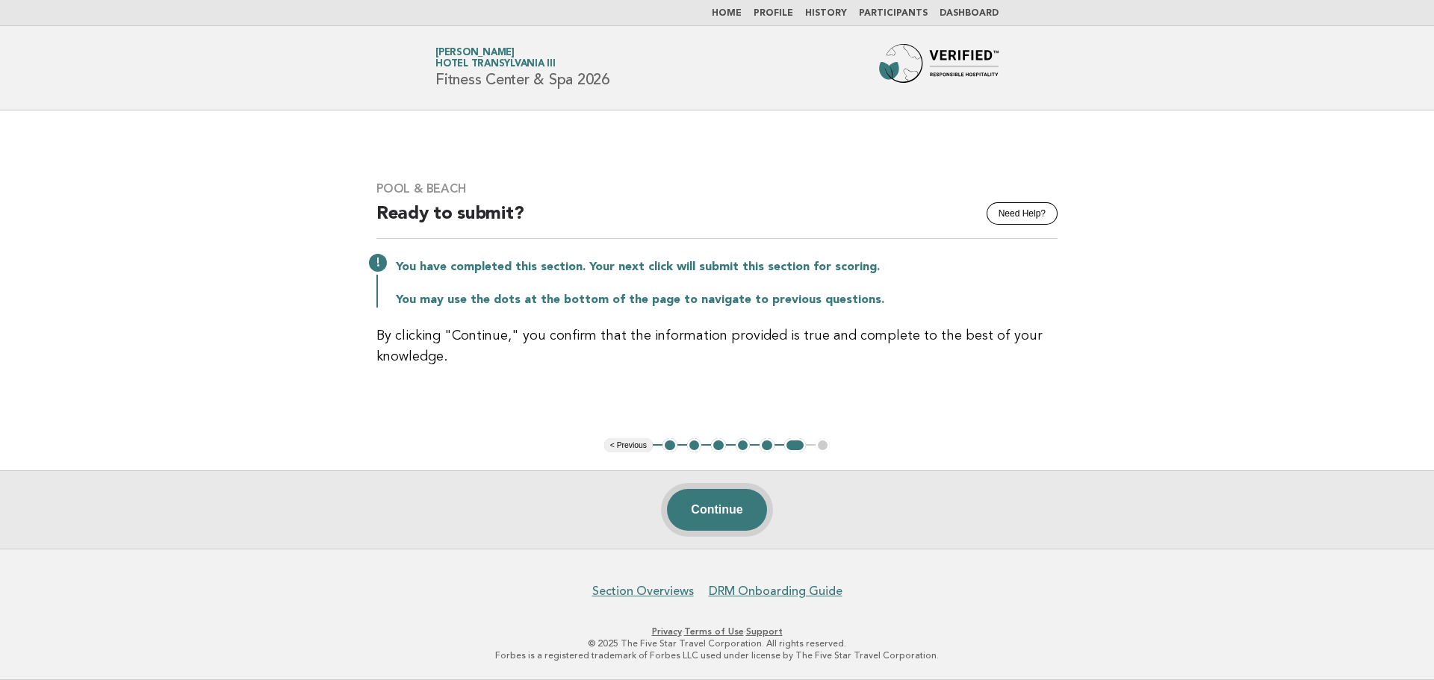
click at [727, 508] on button "Continue" at bounding box center [716, 510] width 99 height 42
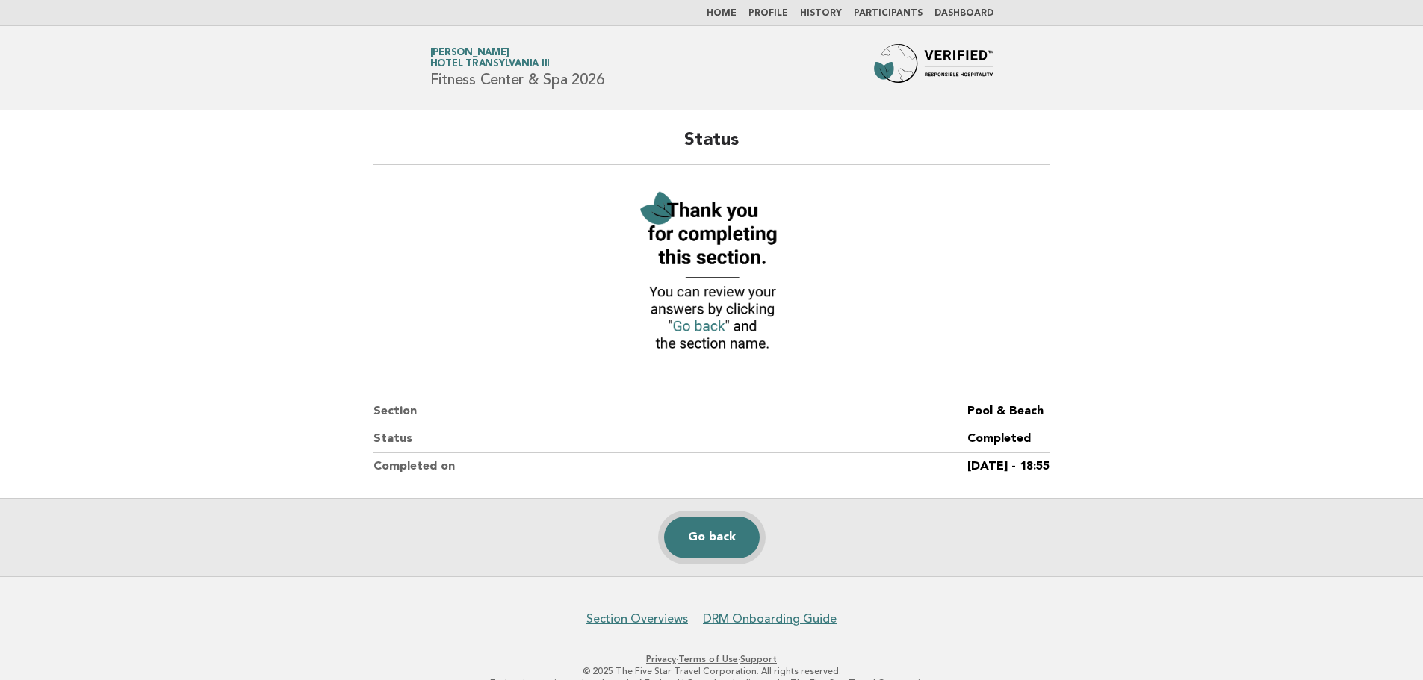
click at [706, 534] on link "Go back" at bounding box center [712, 538] width 96 height 42
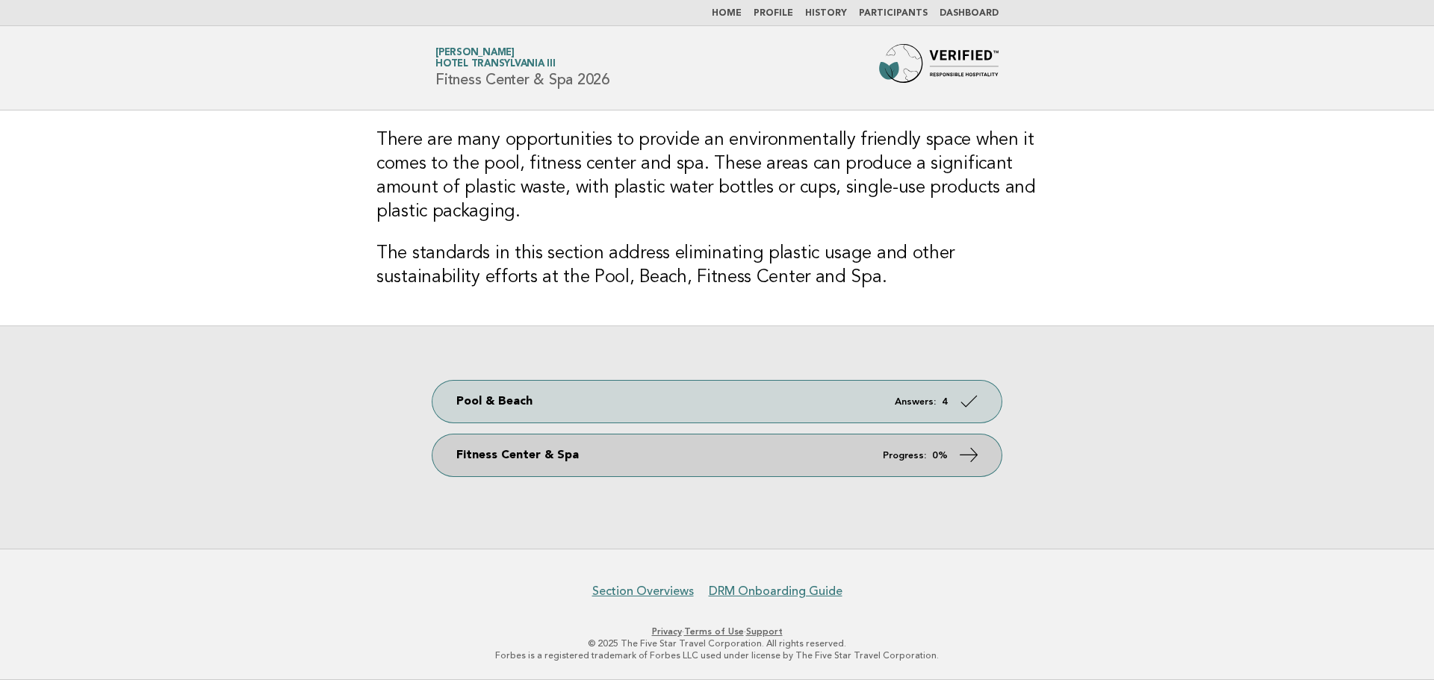
click at [544, 458] on link "Fitness Center & Spa Progress: 0%" at bounding box center [716, 456] width 569 height 42
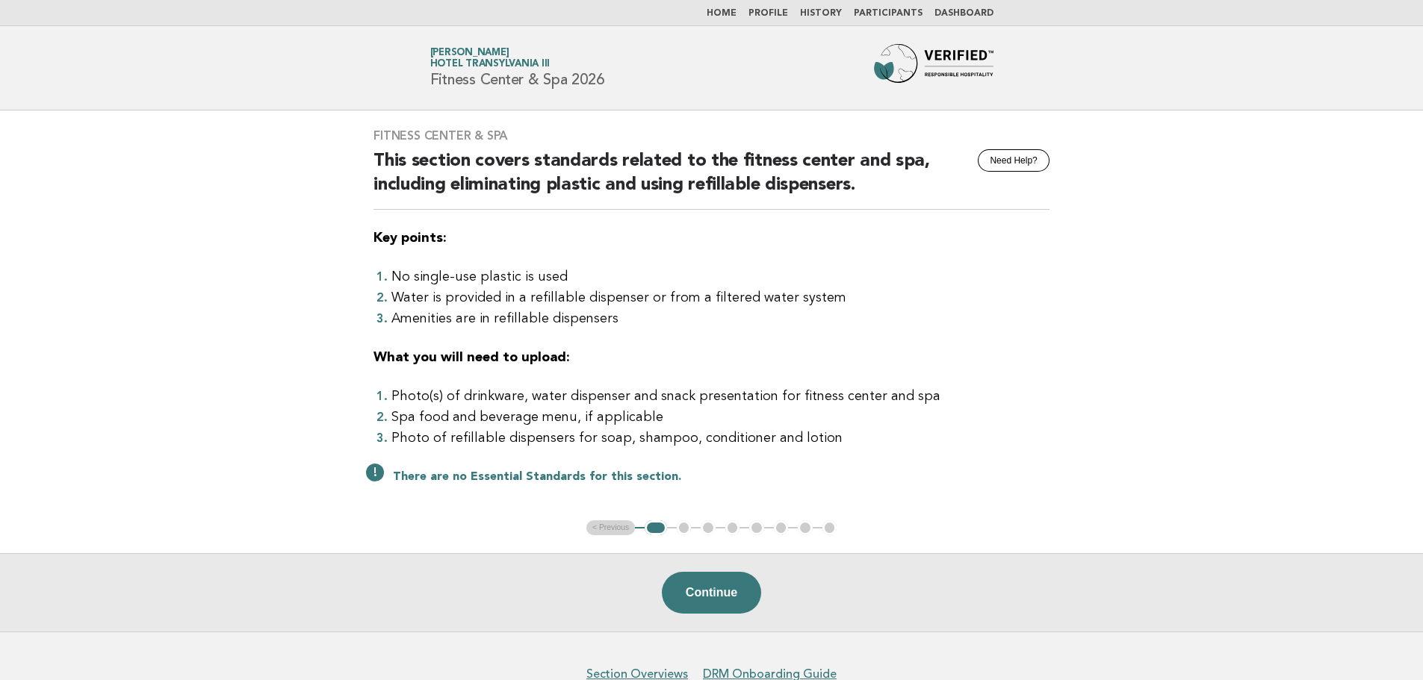
click at [714, 593] on button "Continue" at bounding box center [711, 593] width 99 height 42
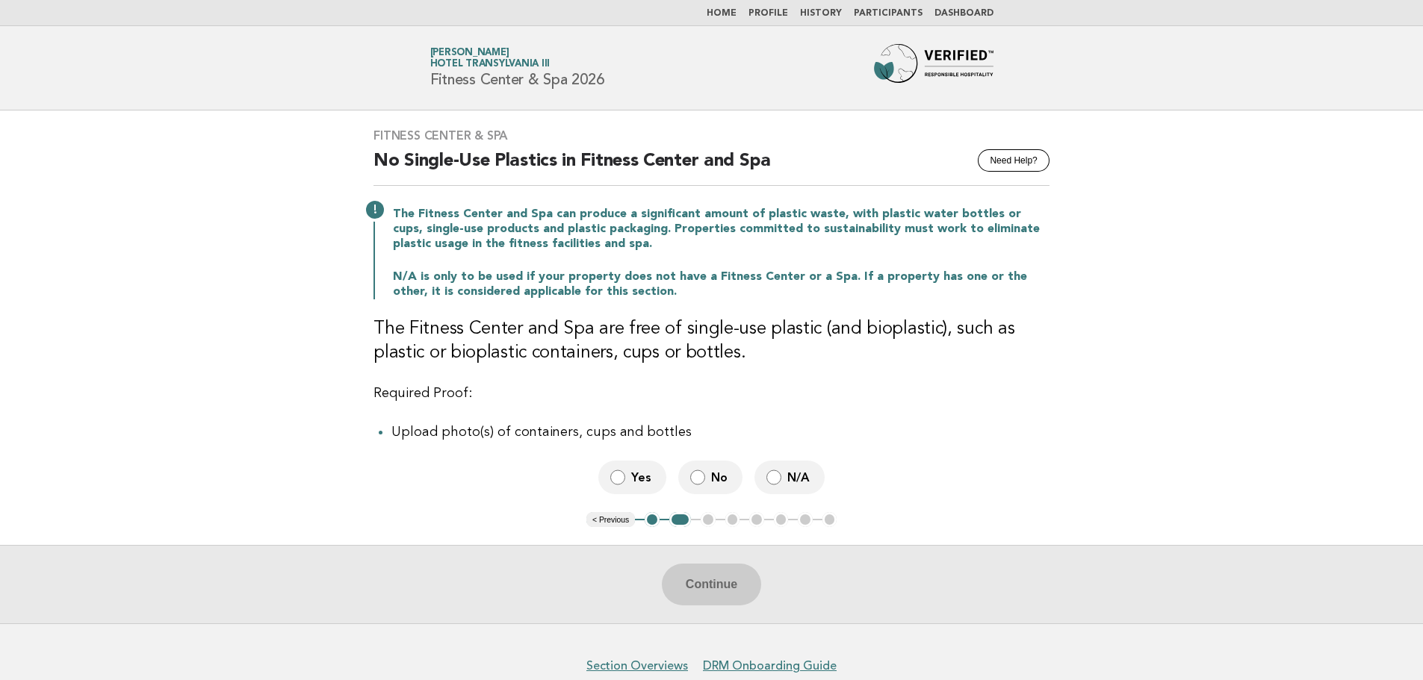
click at [628, 479] on label "Yes" at bounding box center [632, 478] width 68 height 34
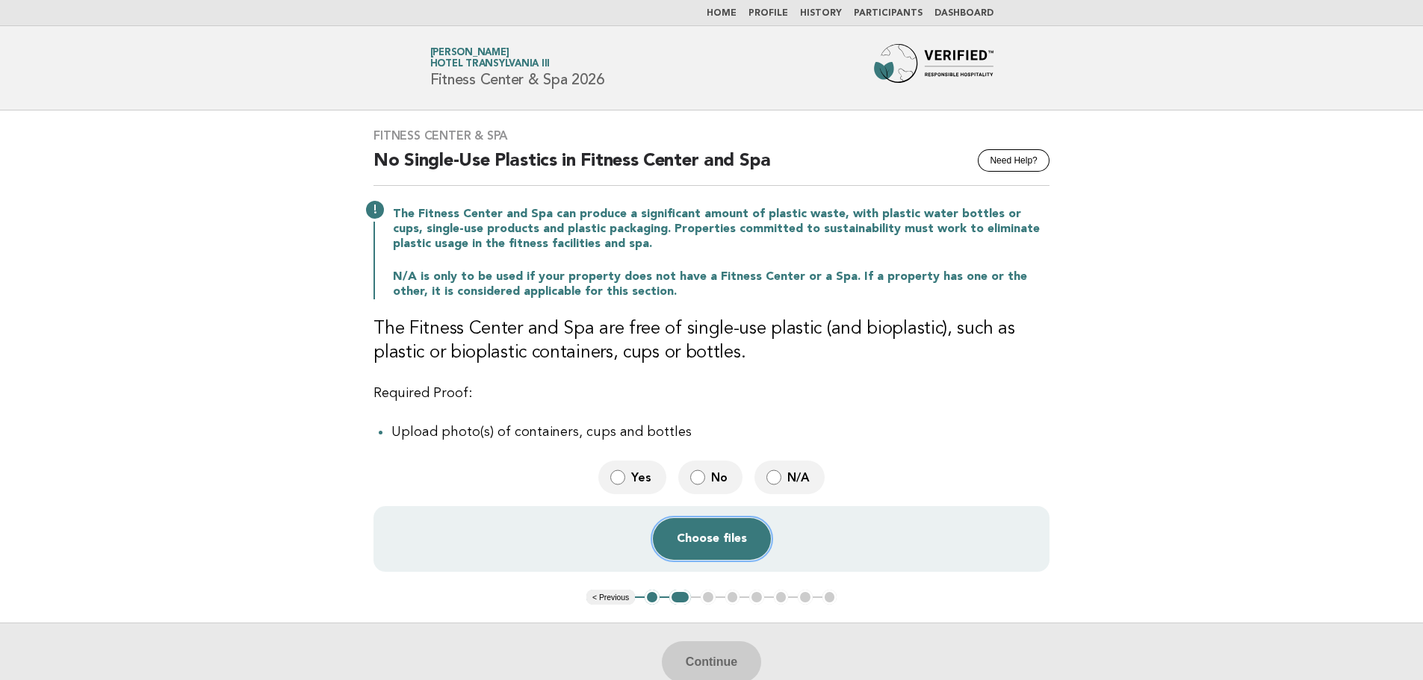
click at [709, 533] on button "Choose files" at bounding box center [712, 539] width 118 height 42
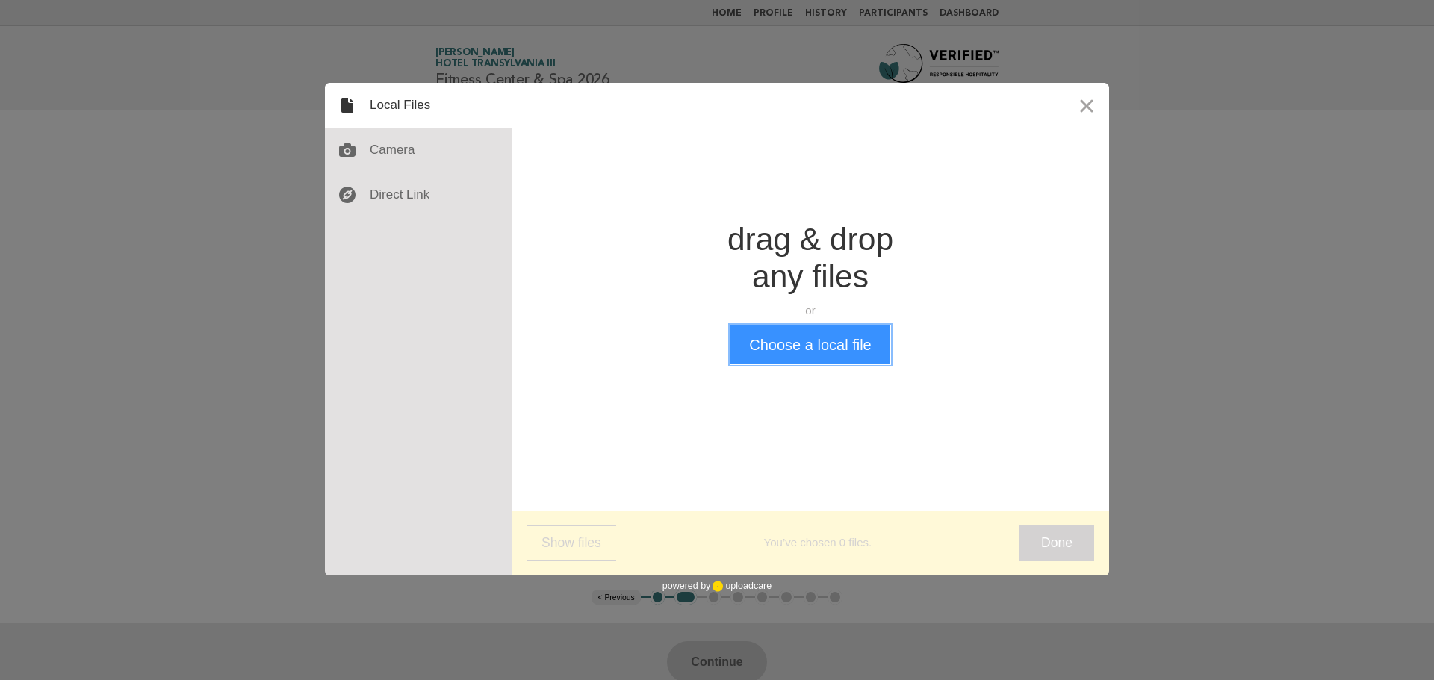
click at [795, 347] on button "Choose a local file" at bounding box center [809, 345] width 159 height 39
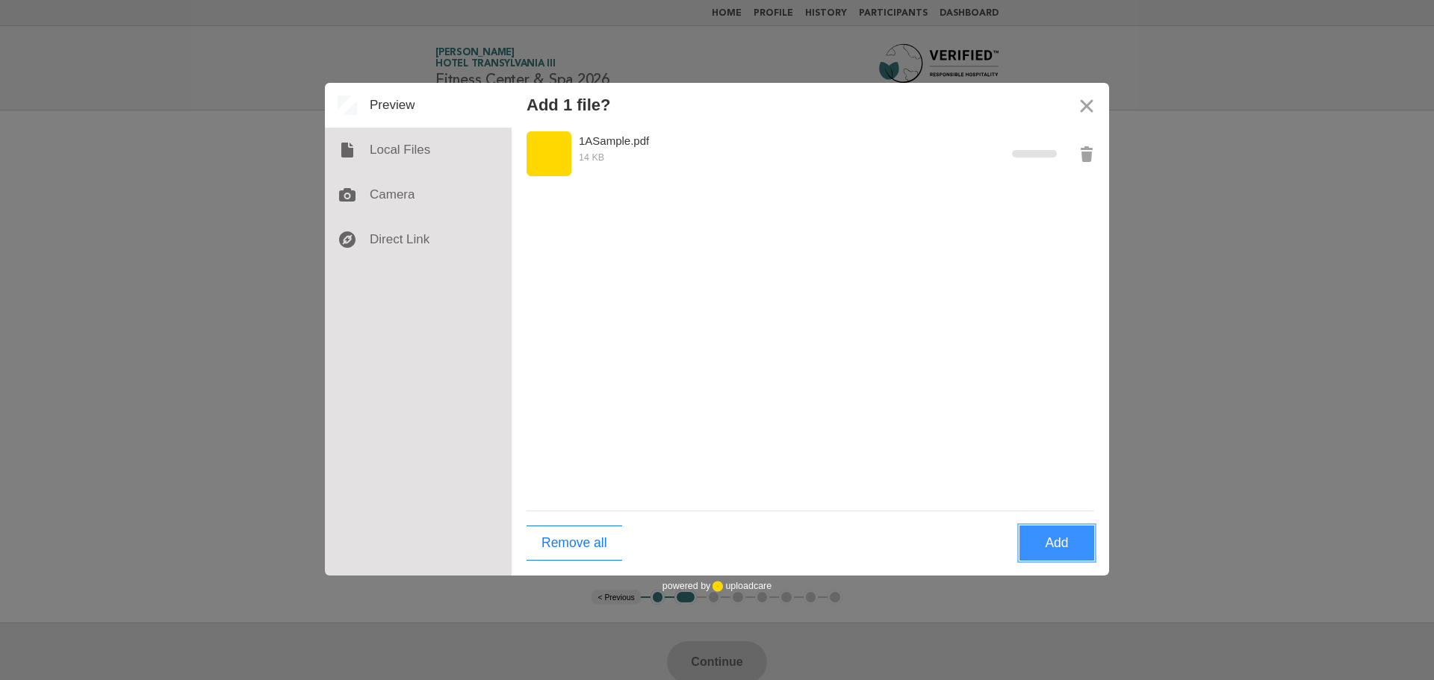
click at [1076, 550] on button "Add" at bounding box center [1057, 543] width 75 height 35
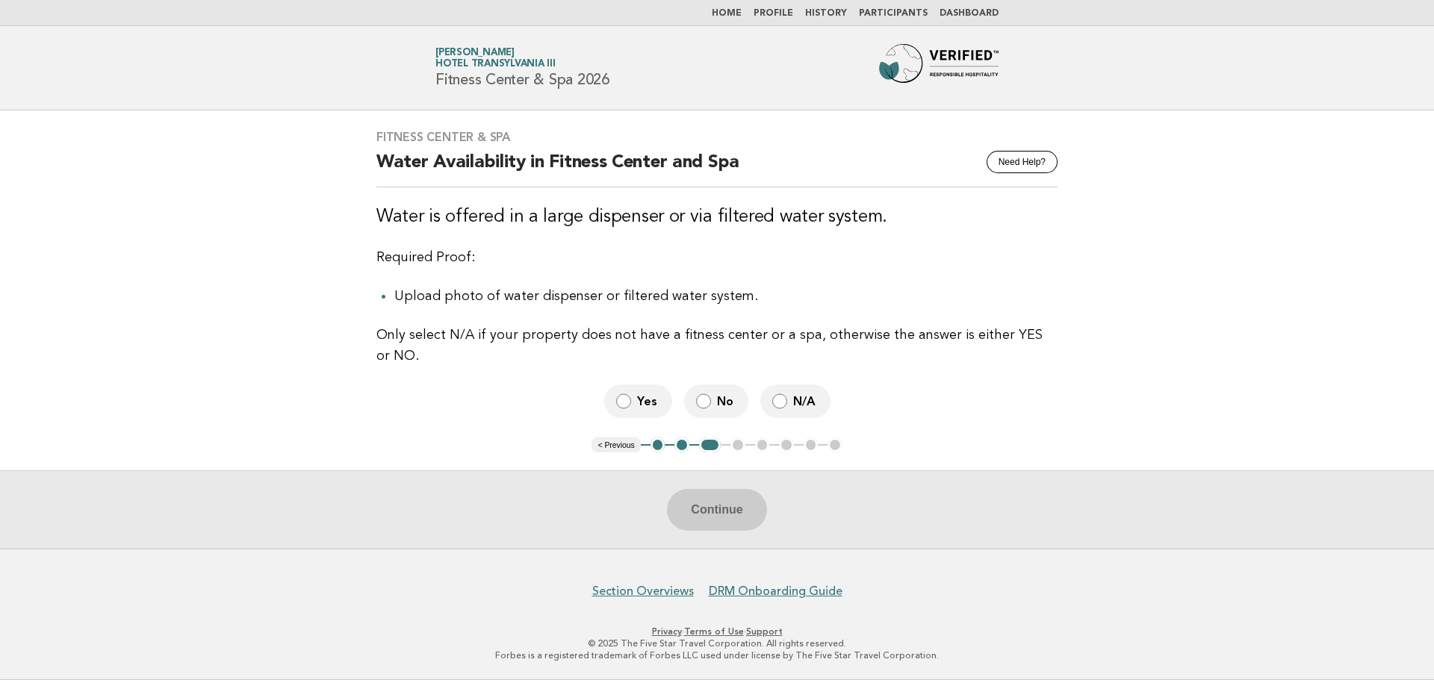
click at [631, 388] on label "Yes" at bounding box center [638, 402] width 68 height 34
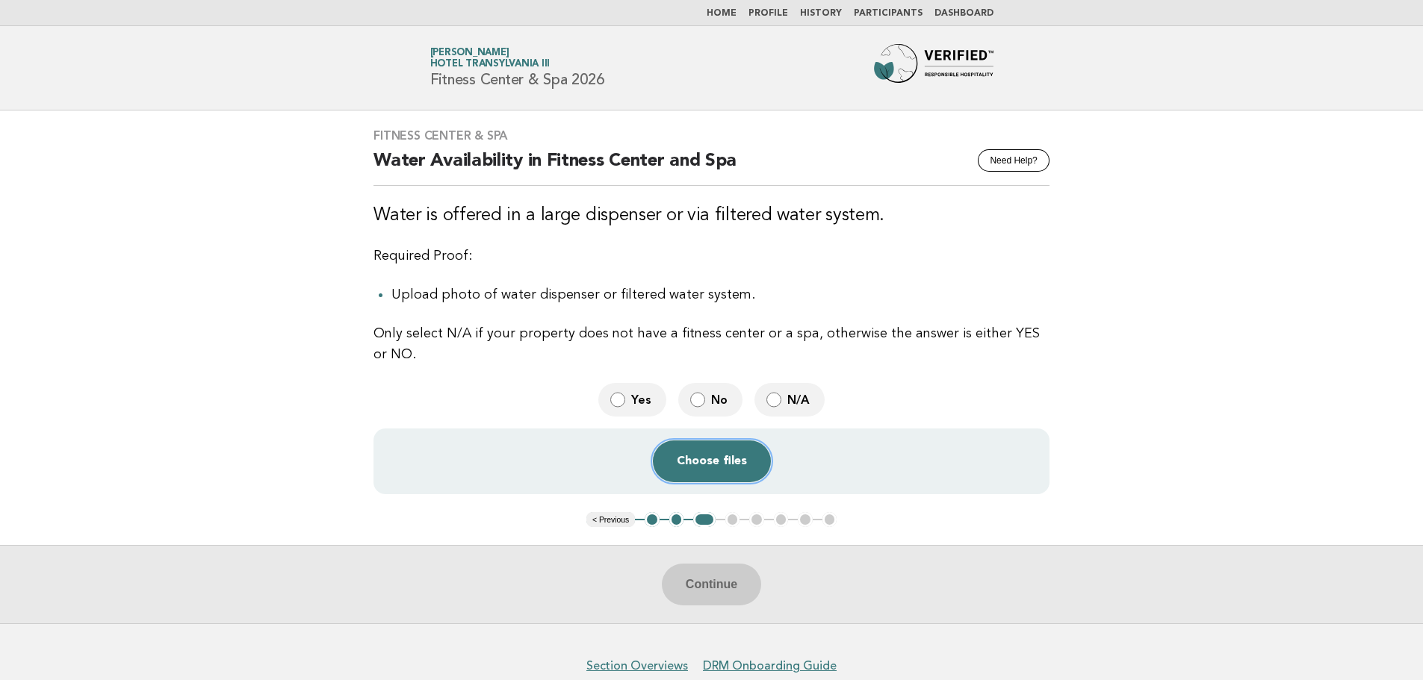
click at [719, 463] on button "Choose files" at bounding box center [712, 462] width 118 height 42
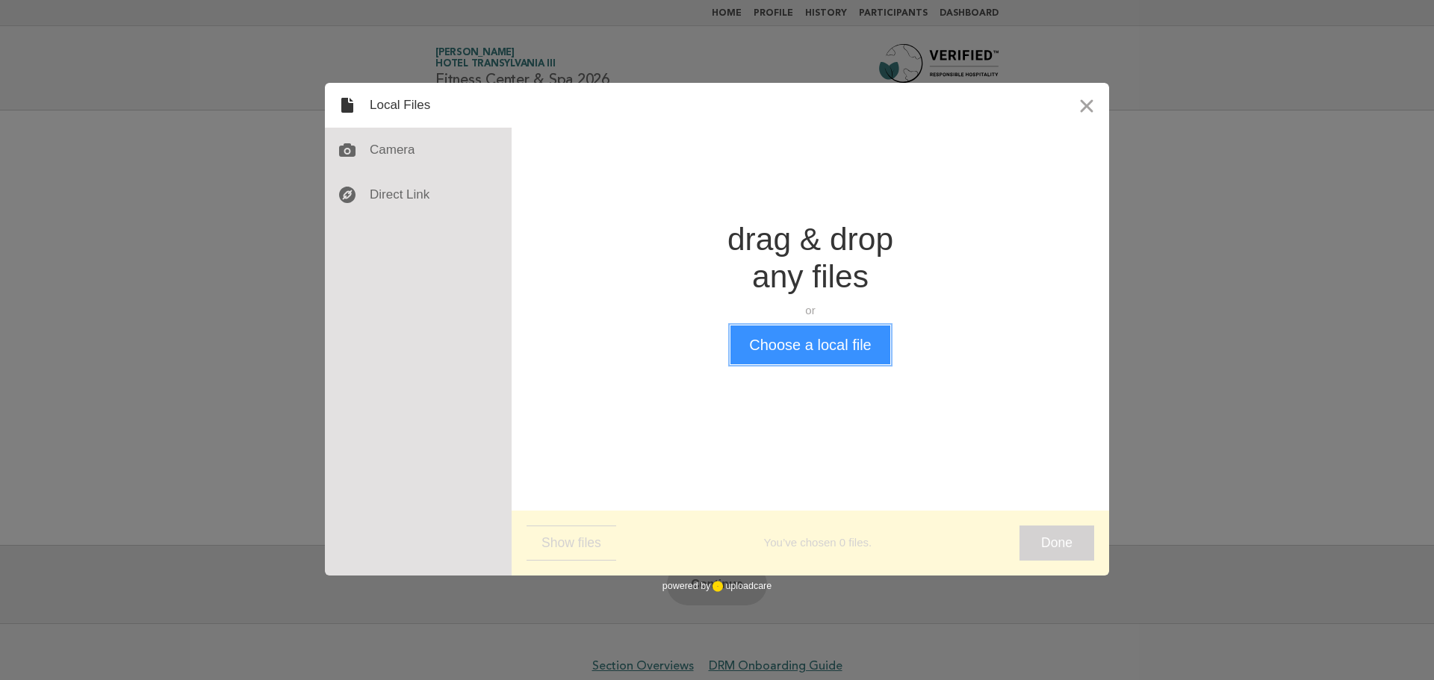
click at [798, 342] on button "Choose a local file" at bounding box center [809, 345] width 159 height 39
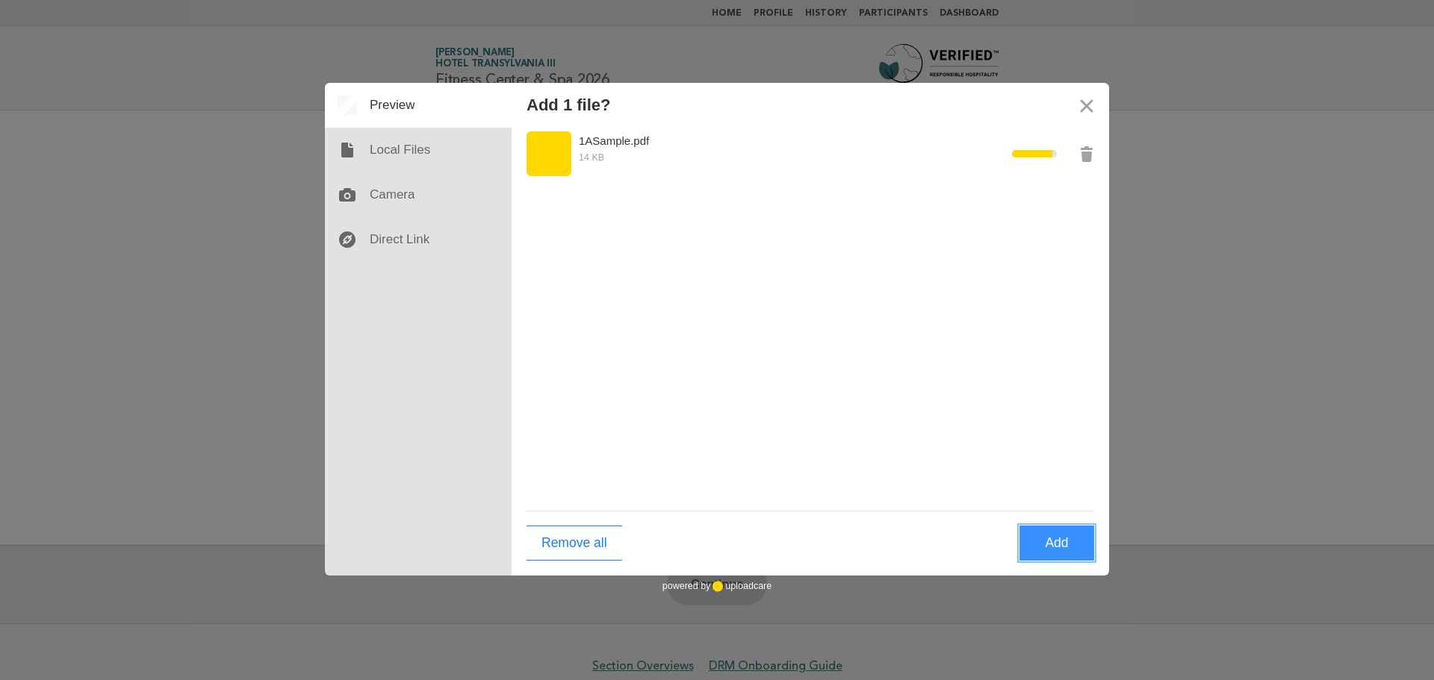
click at [1054, 542] on button "Add" at bounding box center [1057, 543] width 75 height 35
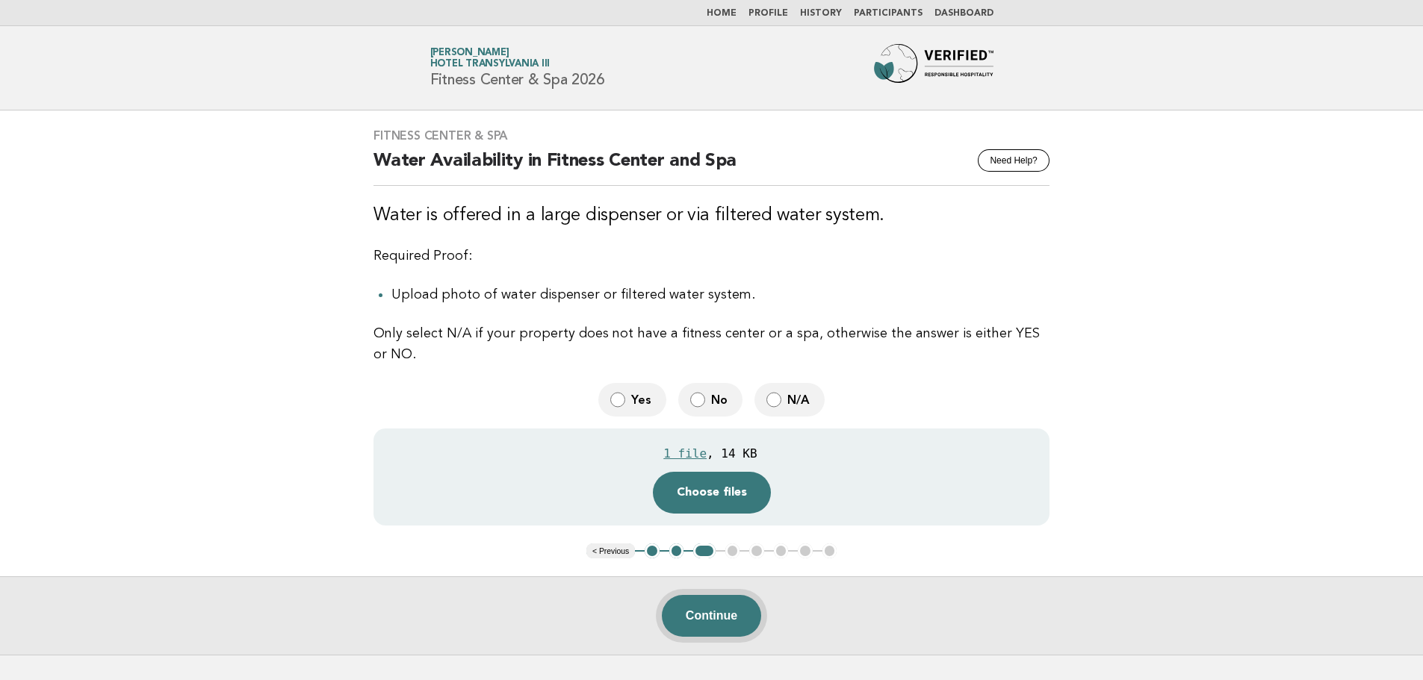
click at [726, 610] on button "Continue" at bounding box center [711, 616] width 99 height 42
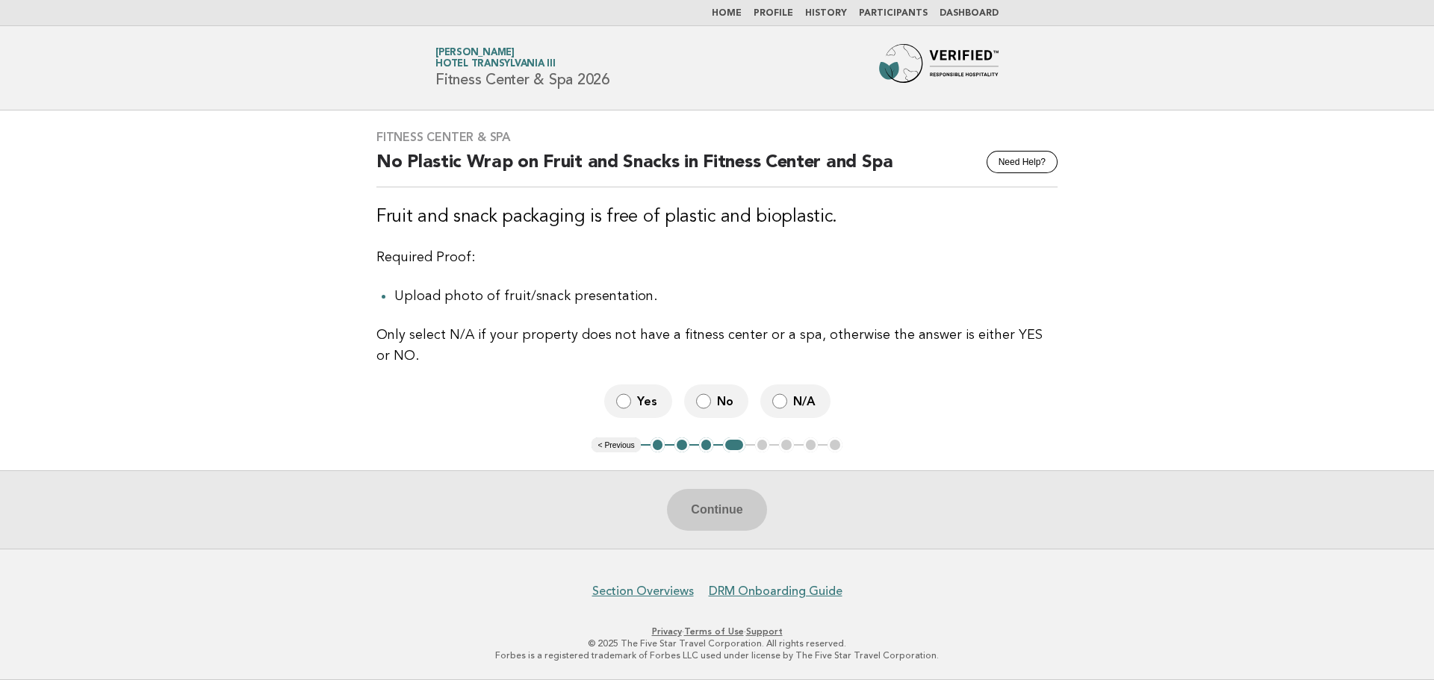
click at [654, 399] on span "Yes" at bounding box center [648, 402] width 23 height 16
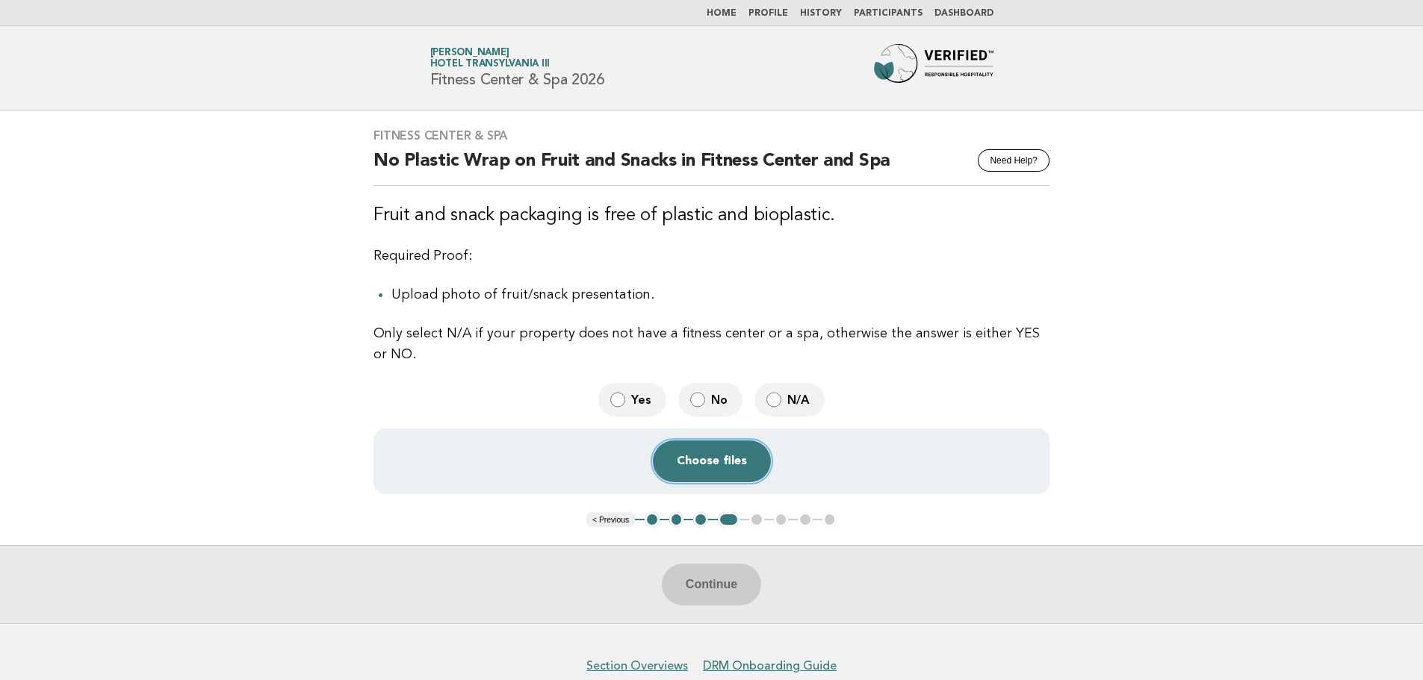
click at [715, 464] on button "Choose files" at bounding box center [712, 462] width 118 height 42
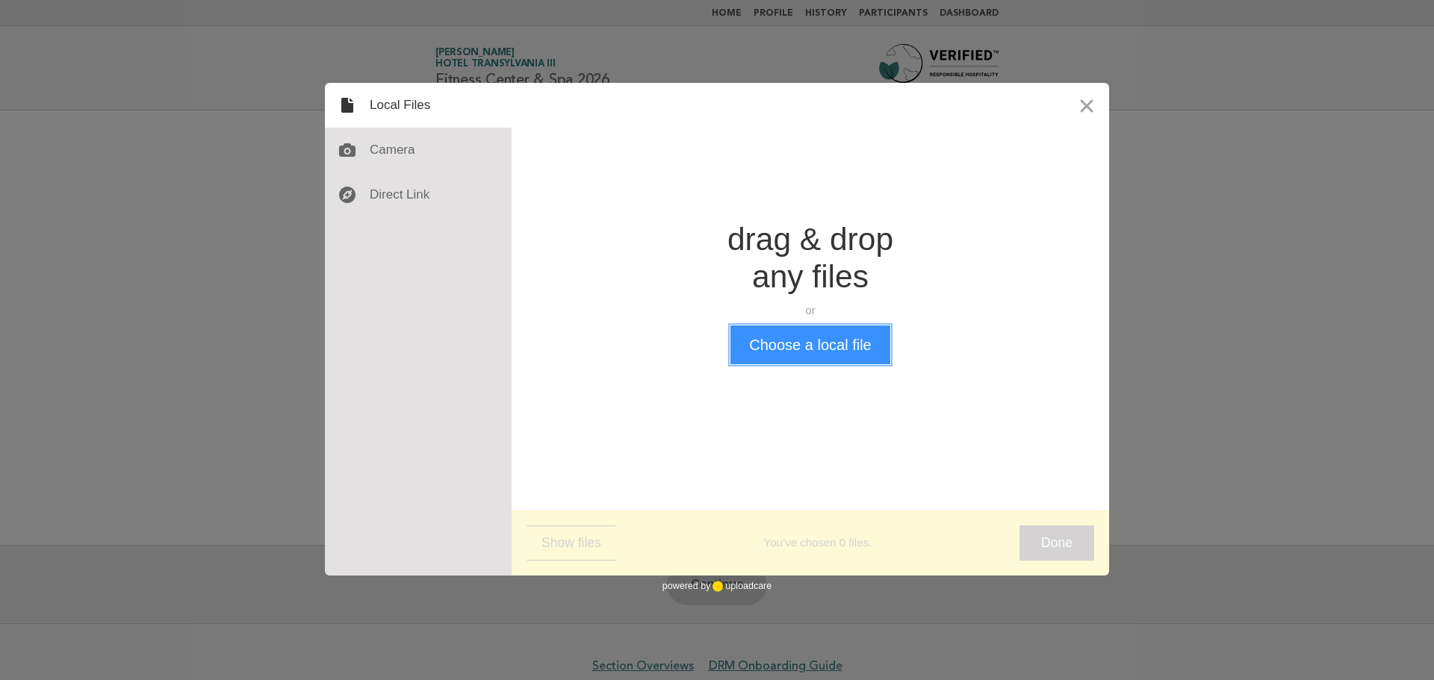
click at [795, 338] on button "Choose a local file" at bounding box center [809, 345] width 159 height 39
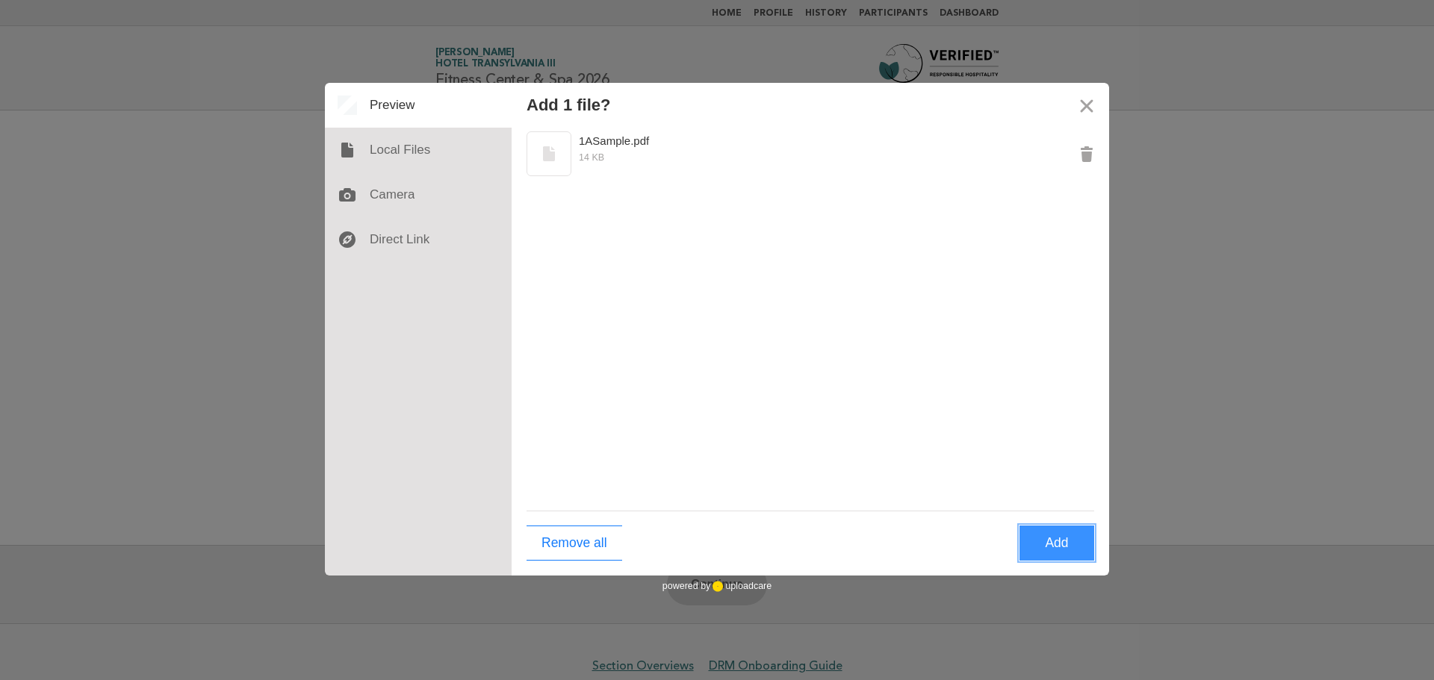
click at [1061, 549] on button "Add" at bounding box center [1057, 543] width 75 height 35
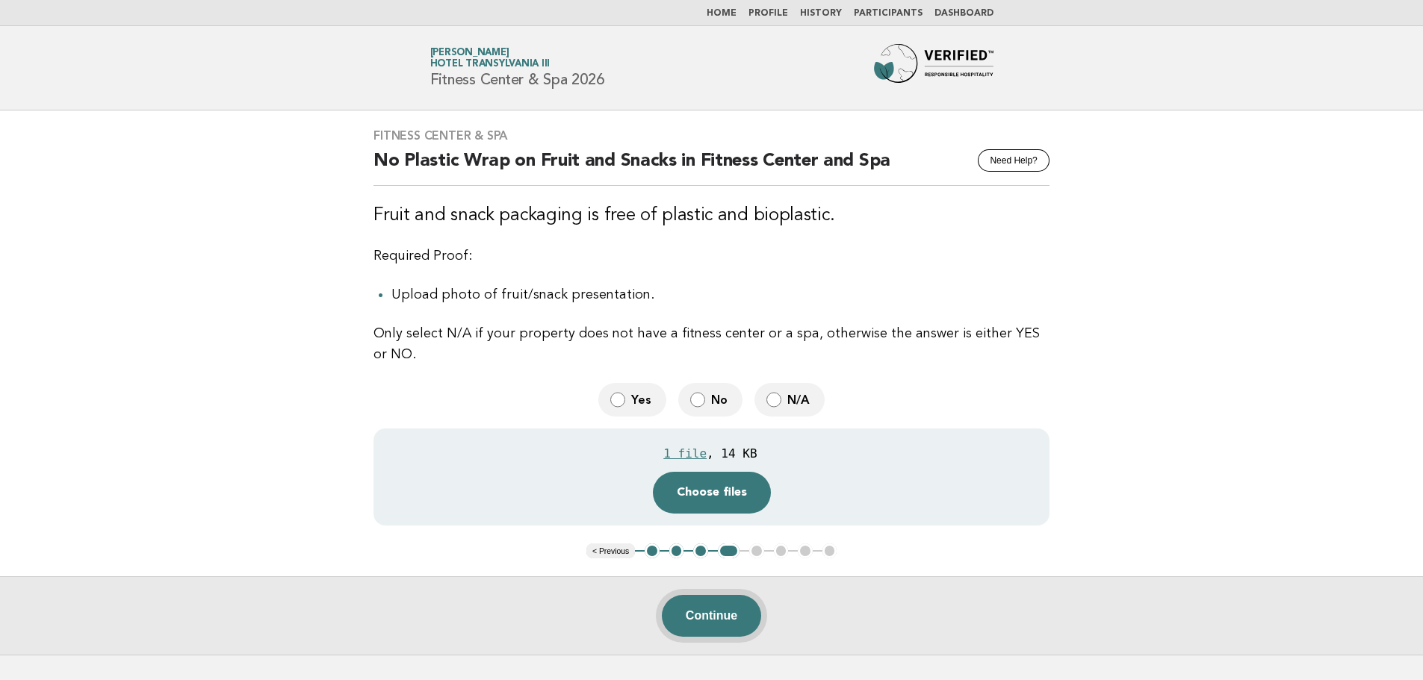
click at [727, 616] on button "Continue" at bounding box center [711, 616] width 99 height 42
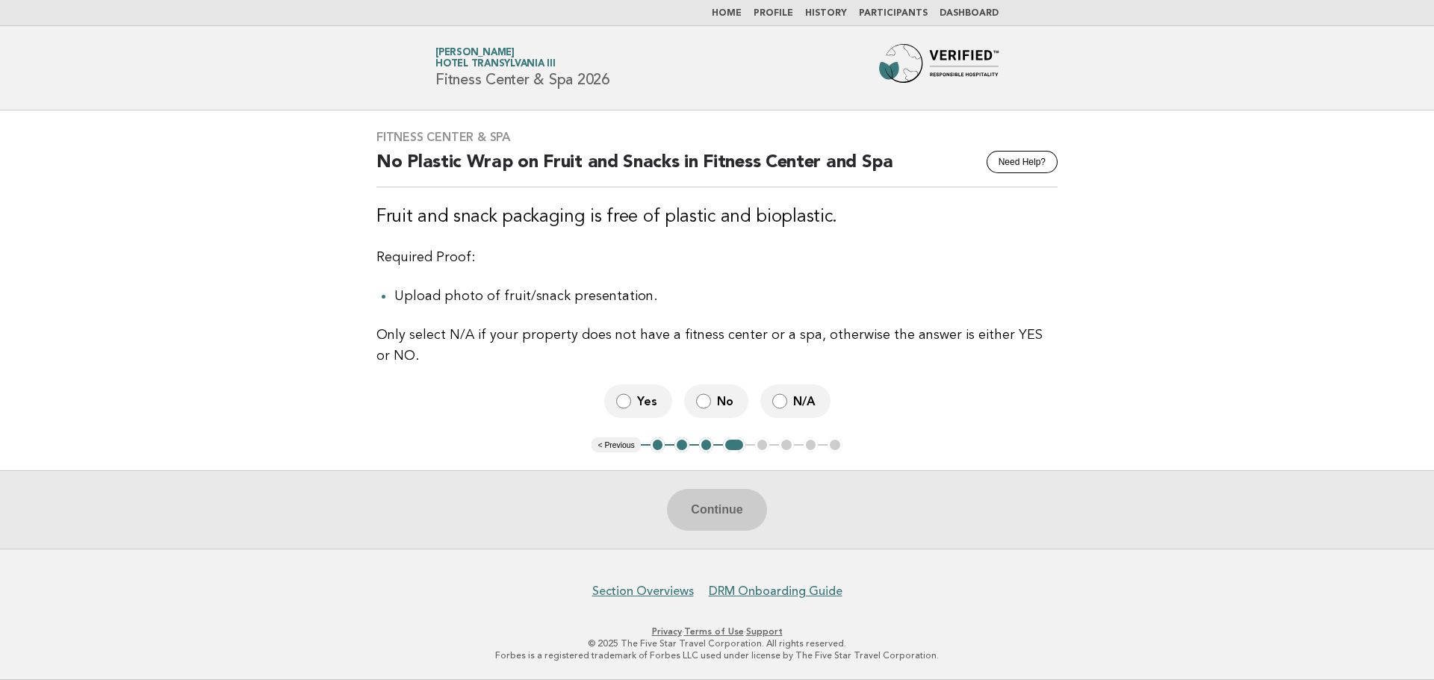
click at [642, 391] on label "Yes" at bounding box center [638, 402] width 68 height 34
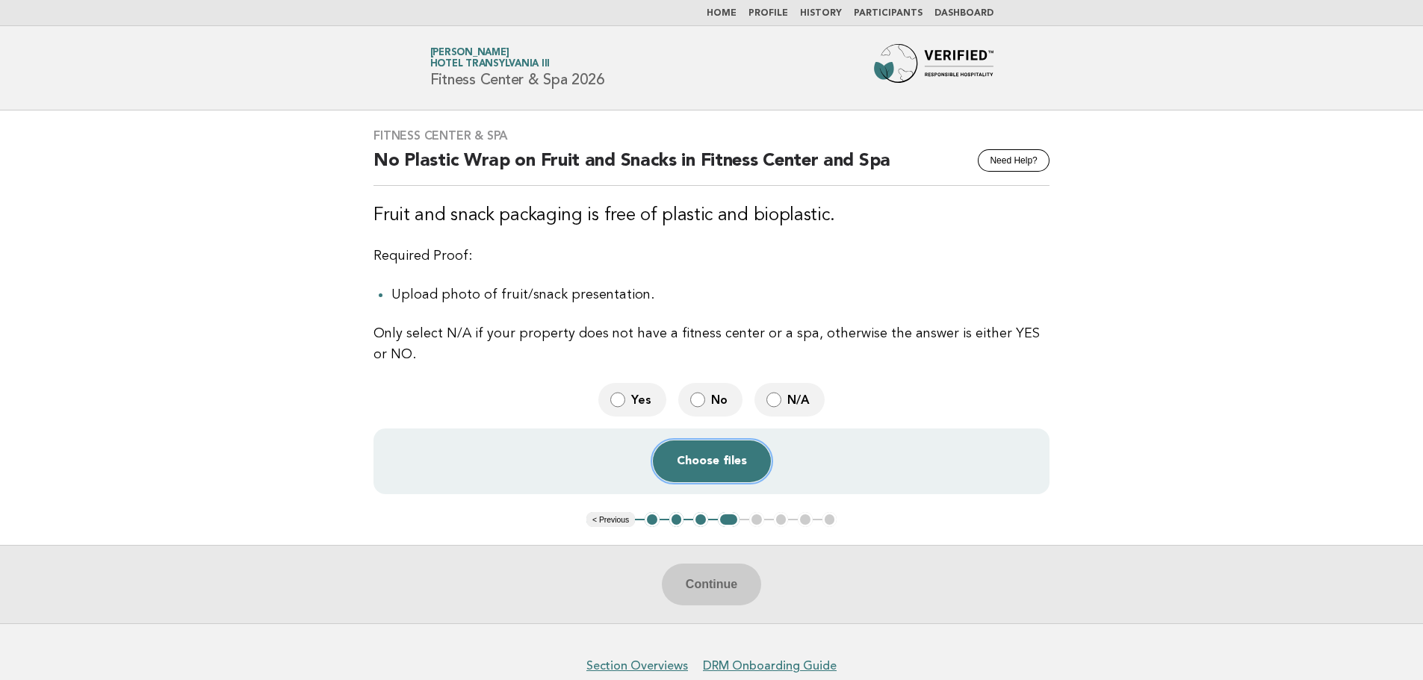
click at [725, 459] on button "Choose files" at bounding box center [712, 462] width 118 height 42
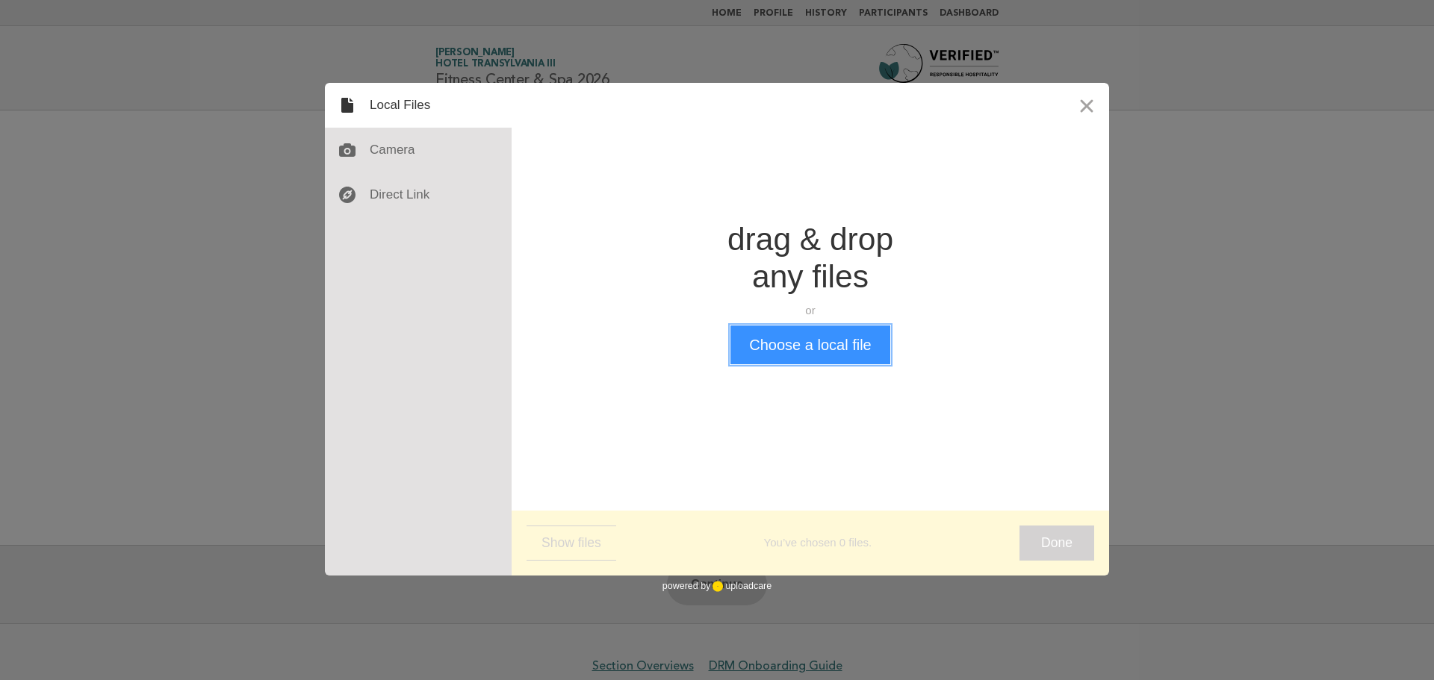
click at [815, 359] on button "Choose a local file" at bounding box center [809, 345] width 159 height 39
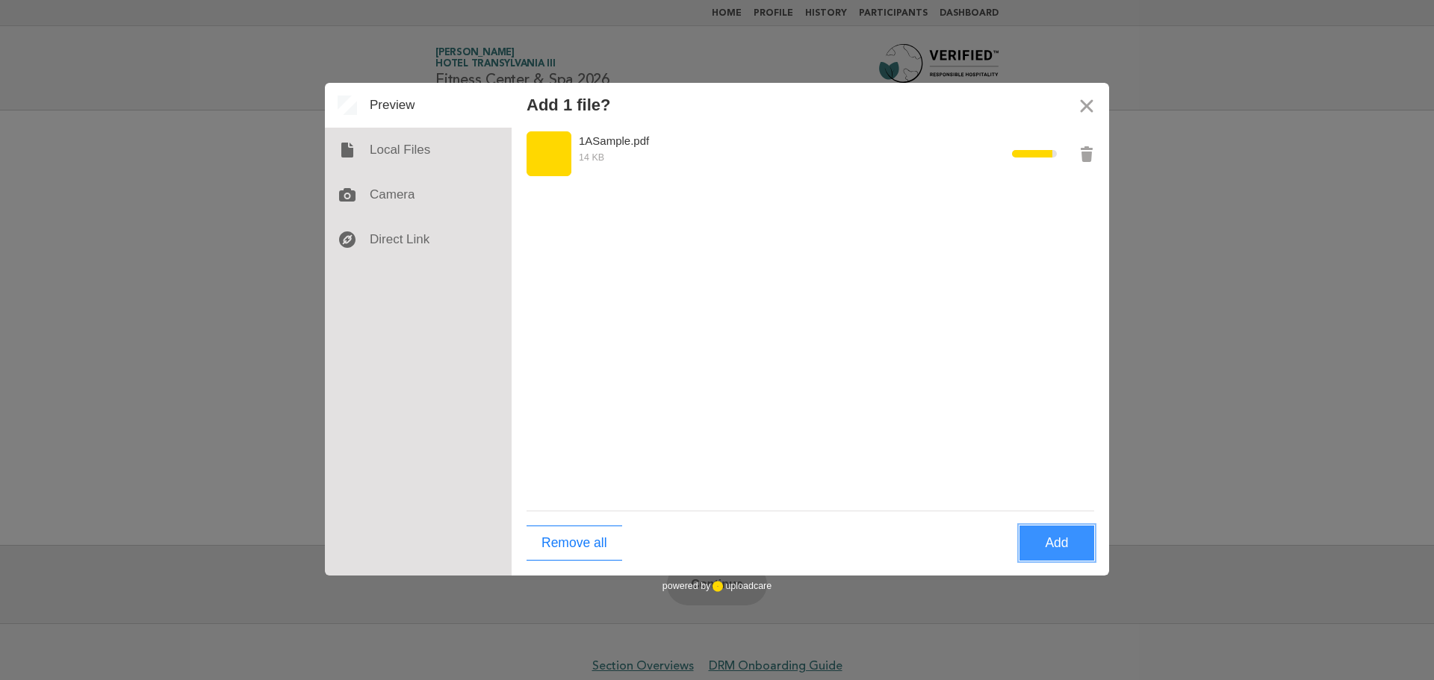
click at [1076, 546] on button "Add" at bounding box center [1057, 543] width 75 height 35
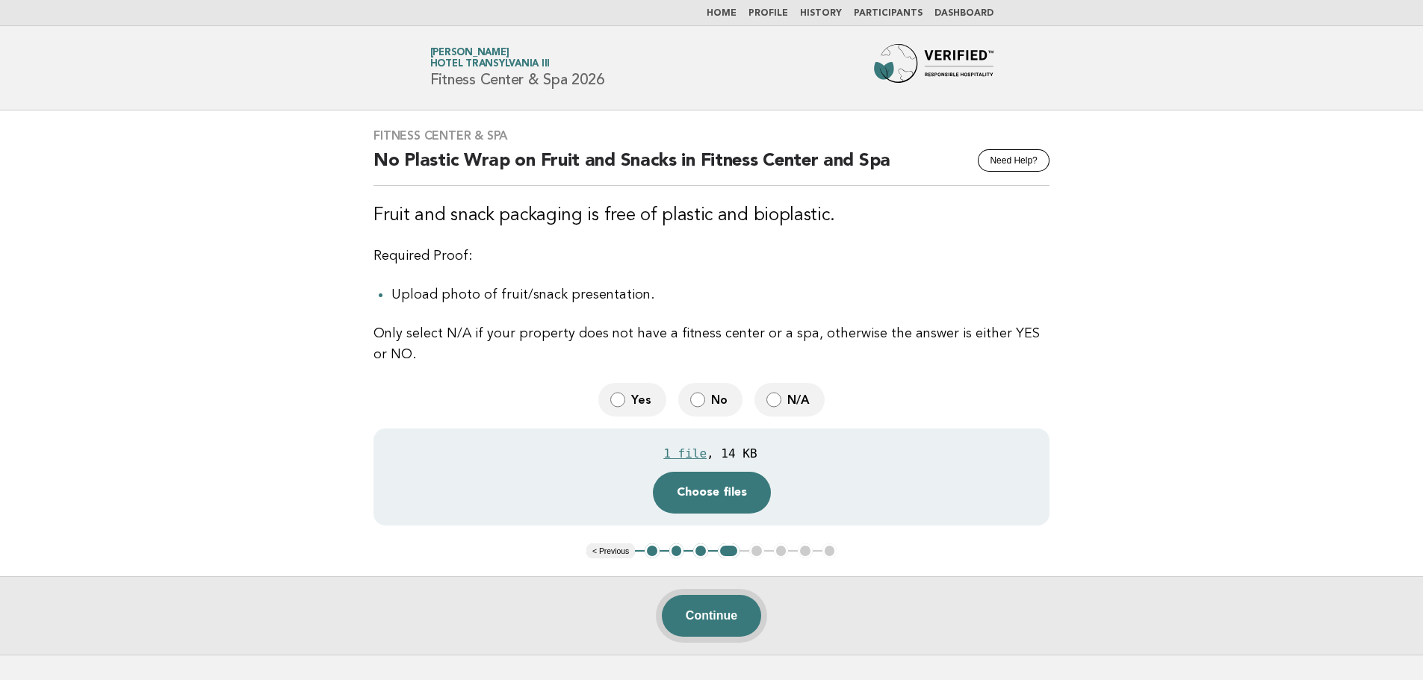
click at [712, 624] on button "Continue" at bounding box center [711, 616] width 99 height 42
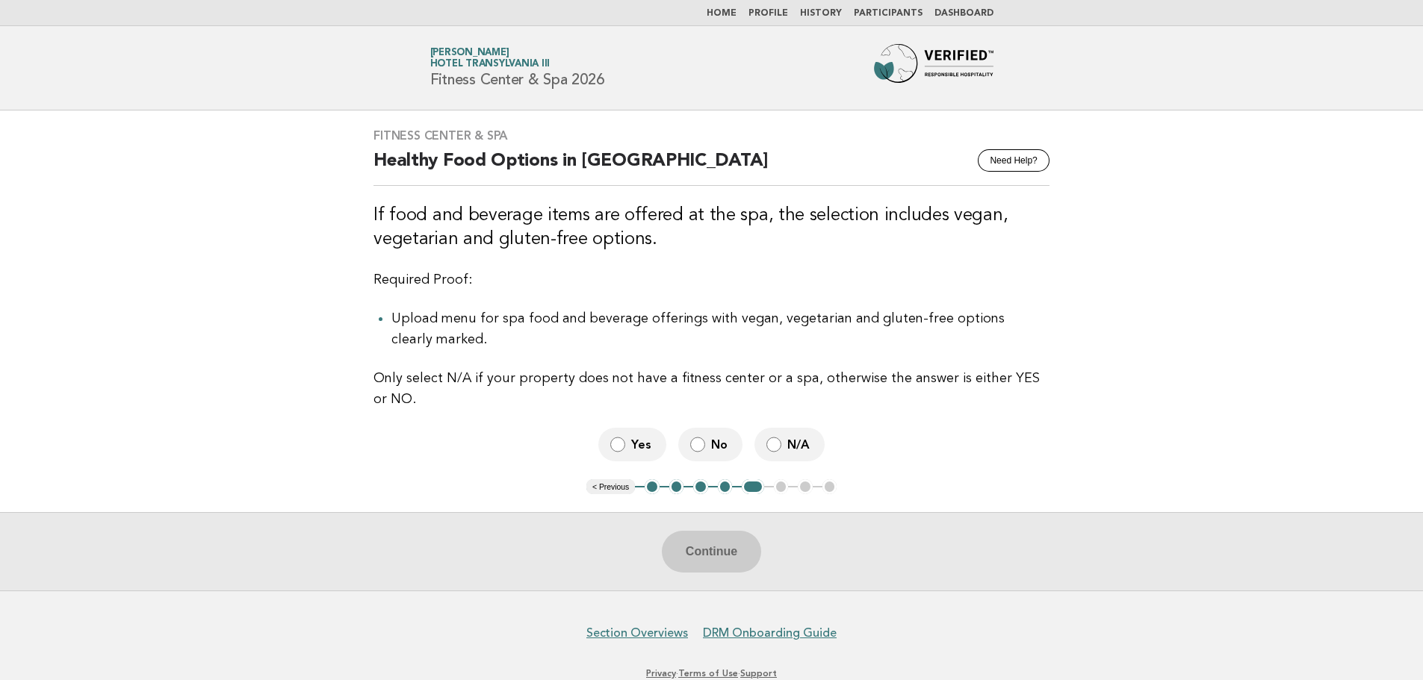
click at [627, 447] on label "Yes" at bounding box center [632, 445] width 68 height 34
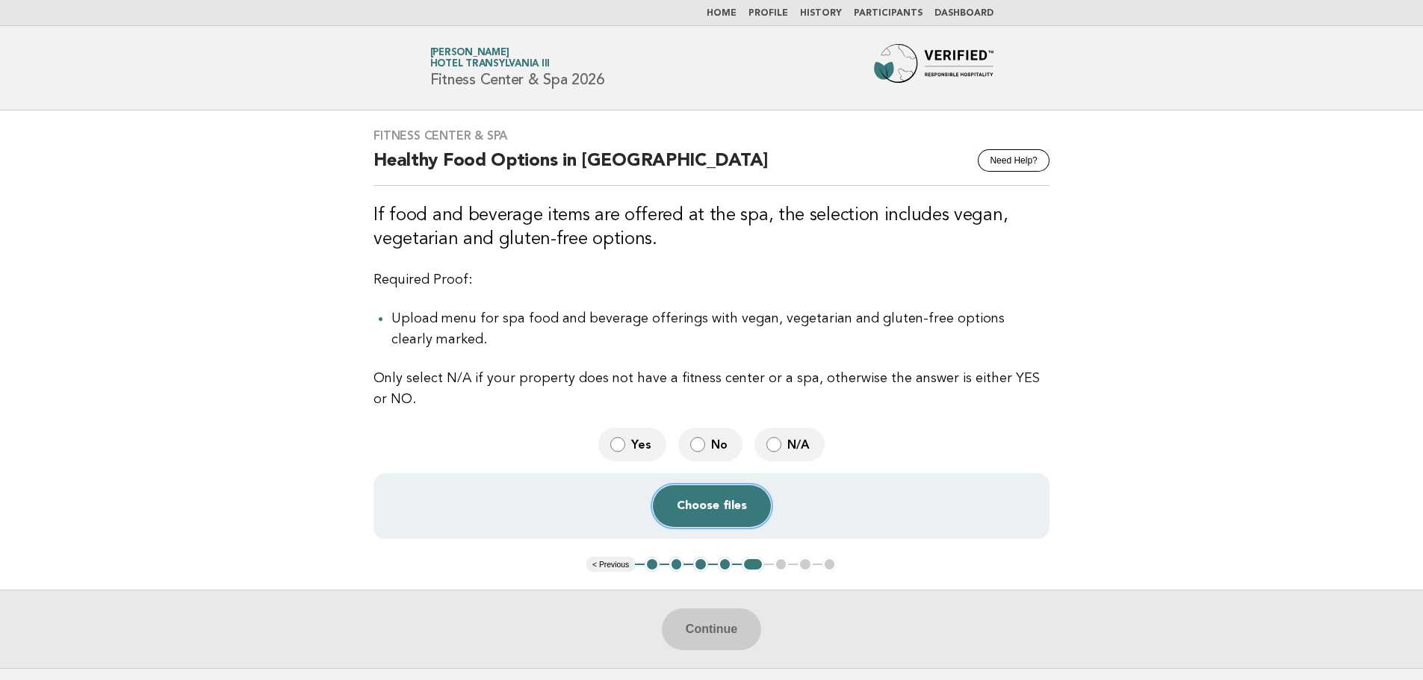
click at [716, 499] on button "Choose files" at bounding box center [712, 506] width 118 height 42
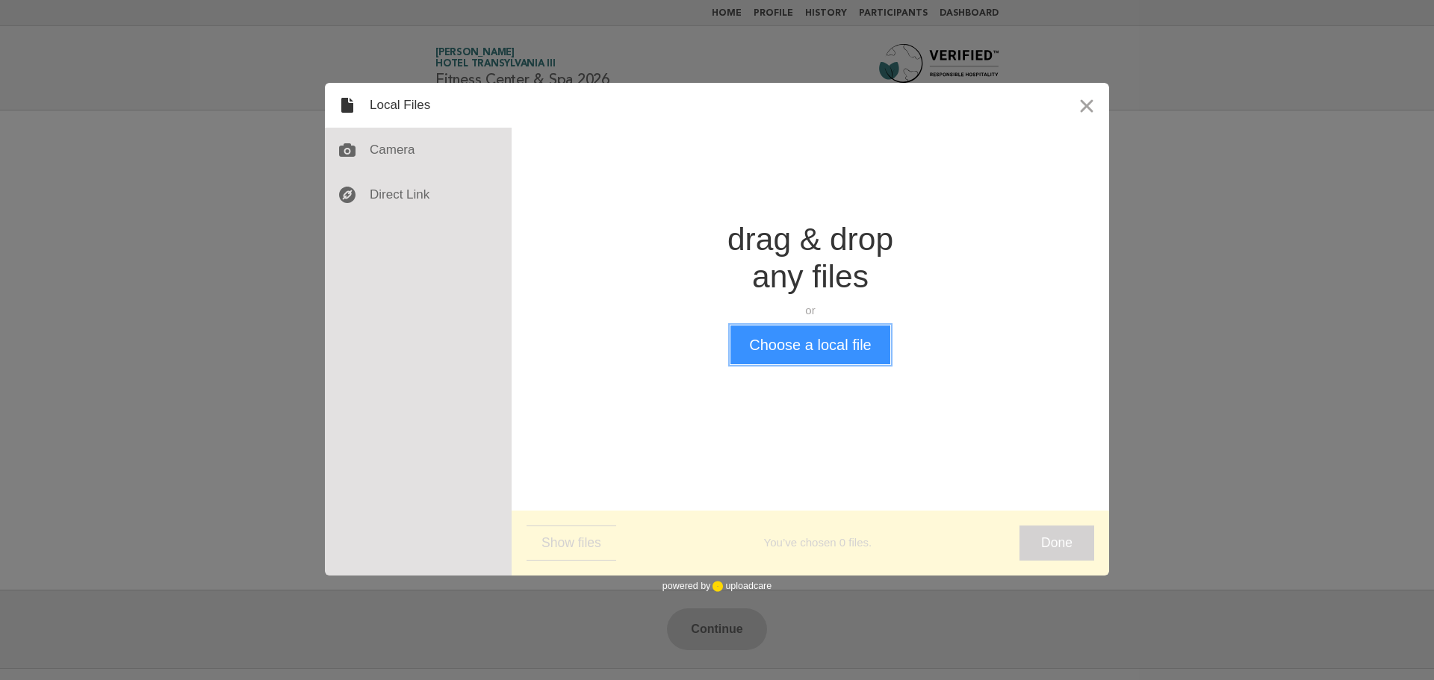
click at [839, 344] on button "Choose a local file" at bounding box center [809, 345] width 159 height 39
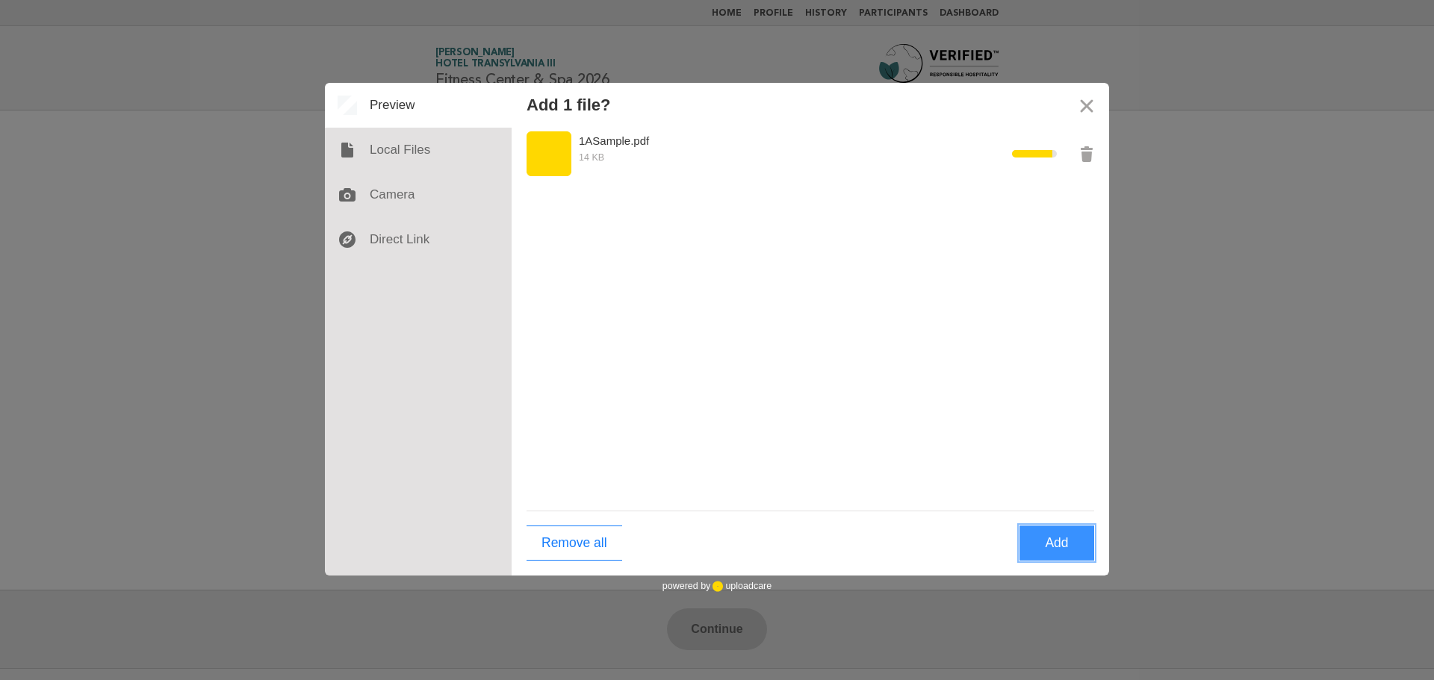
click at [1060, 545] on button "Add" at bounding box center [1057, 543] width 75 height 35
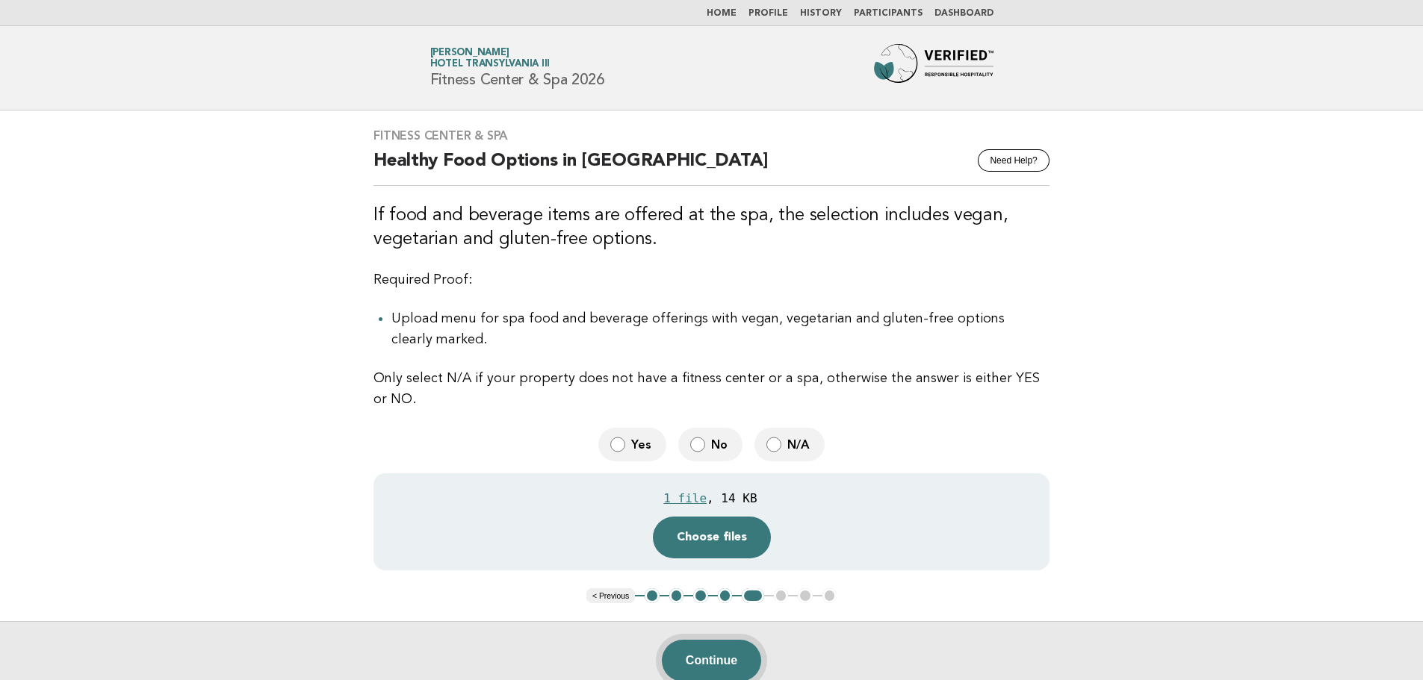
click at [707, 654] on button "Continue" at bounding box center [711, 661] width 99 height 42
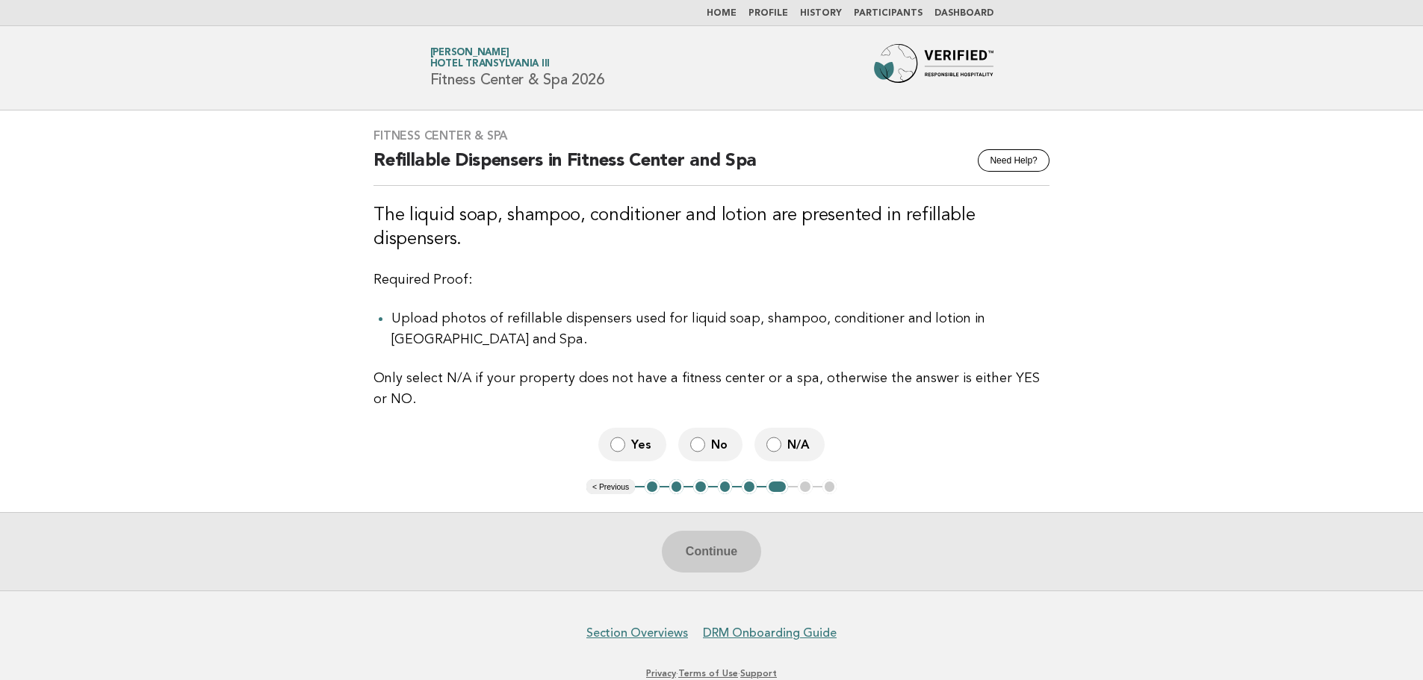
click at [636, 437] on span "Yes" at bounding box center [642, 445] width 23 height 16
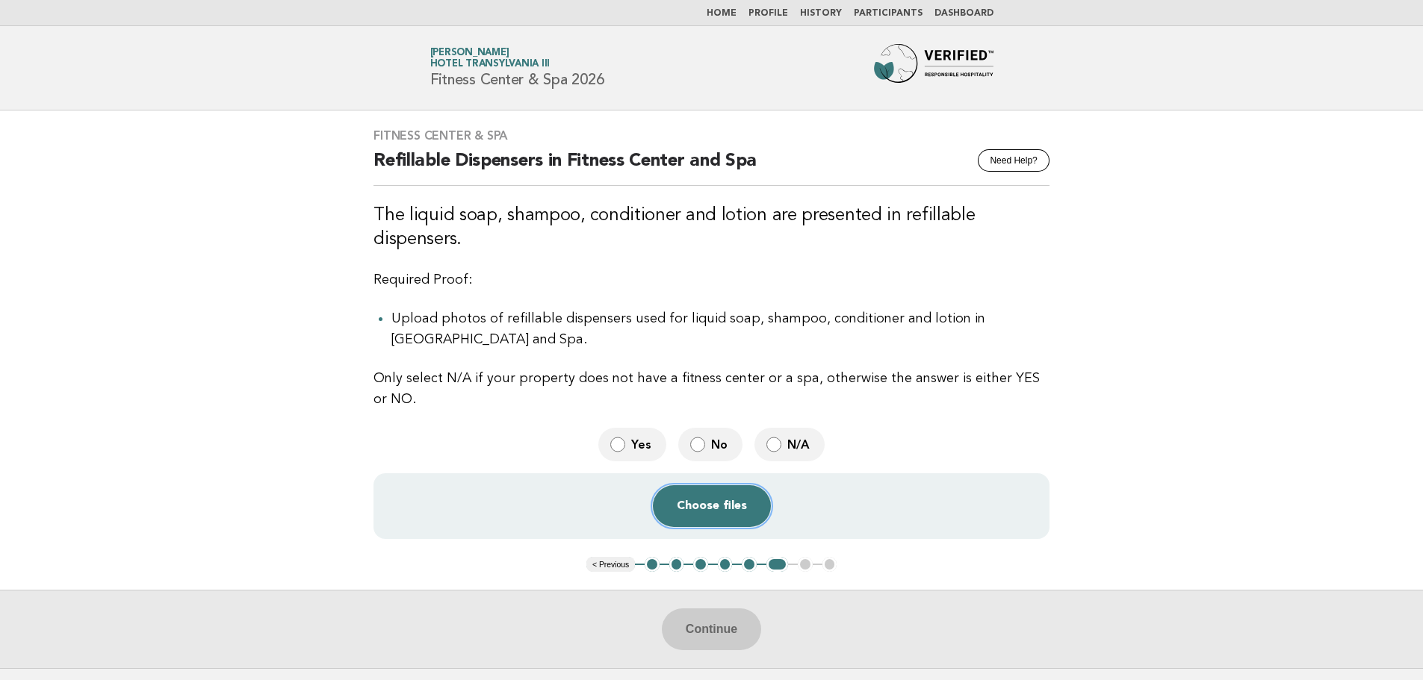
click at [719, 485] on button "Choose files" at bounding box center [712, 506] width 118 height 42
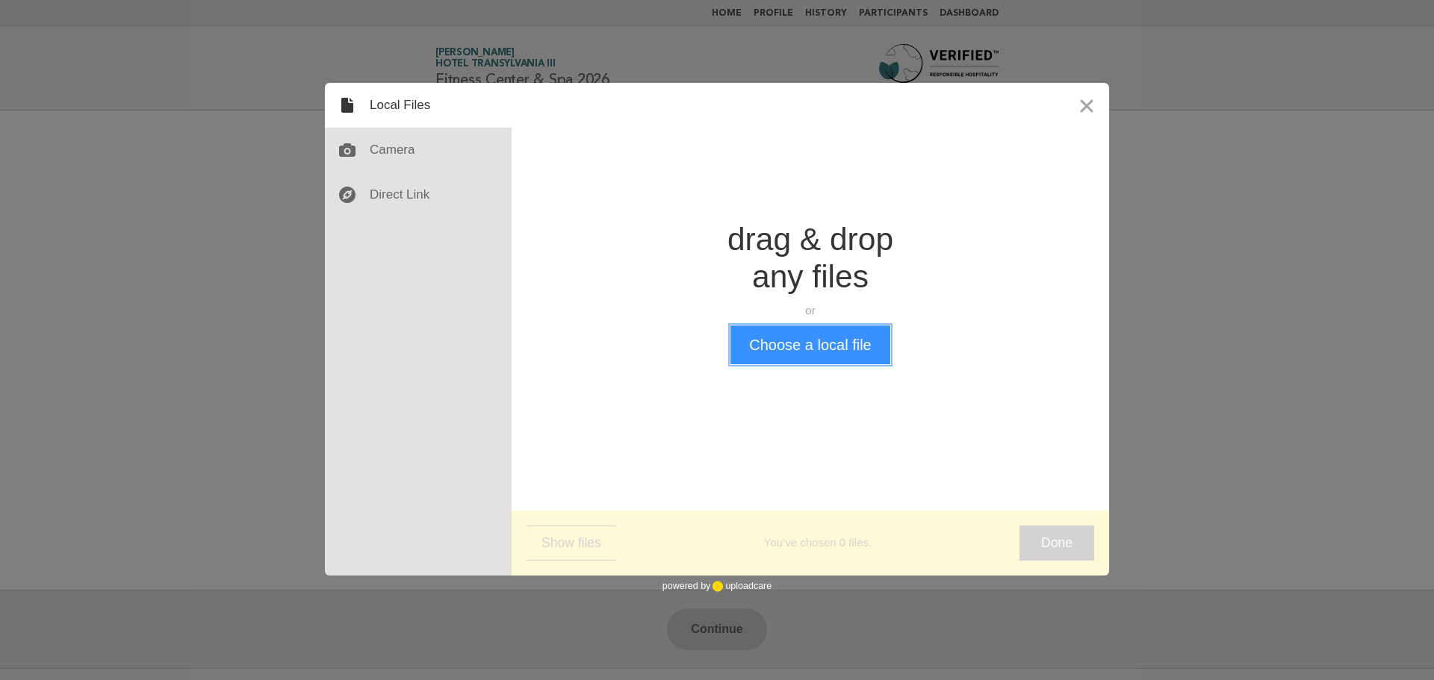
click at [766, 338] on button "Choose a local file" at bounding box center [809, 345] width 159 height 39
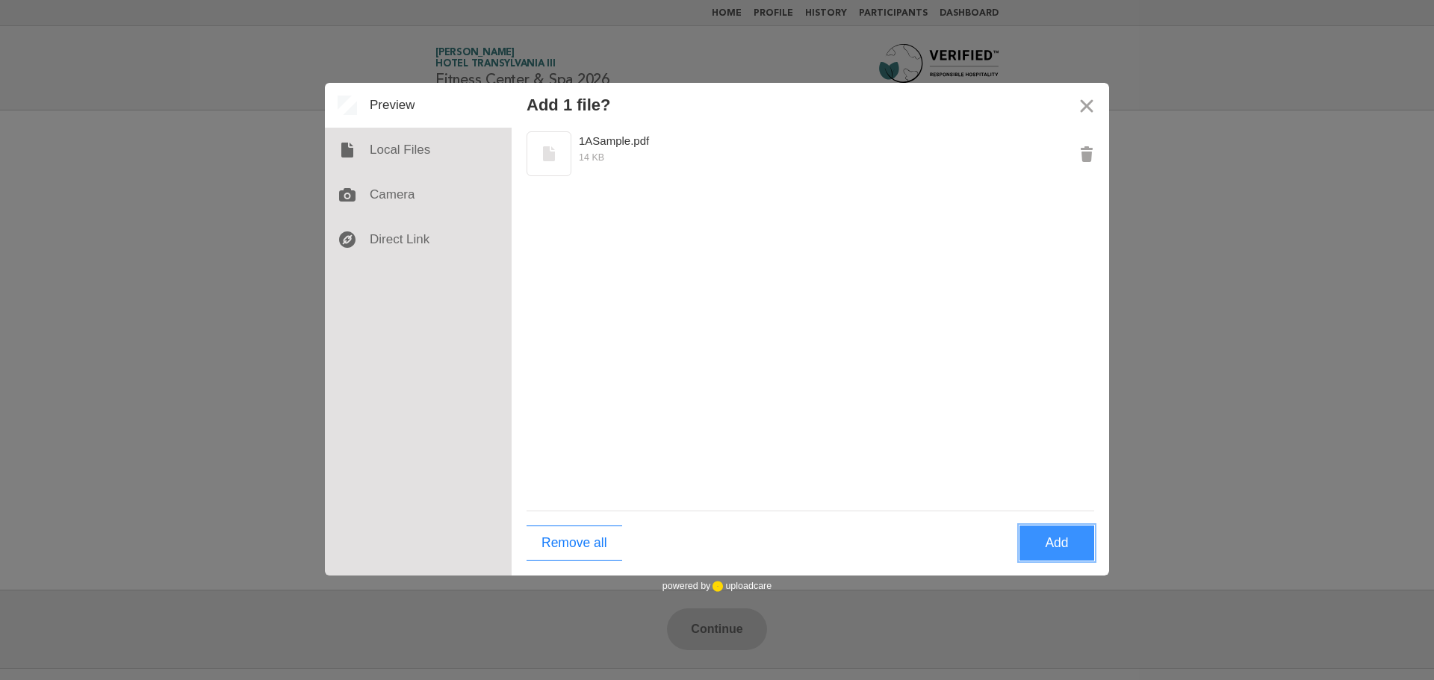
click at [1057, 545] on button "Add" at bounding box center [1057, 543] width 75 height 35
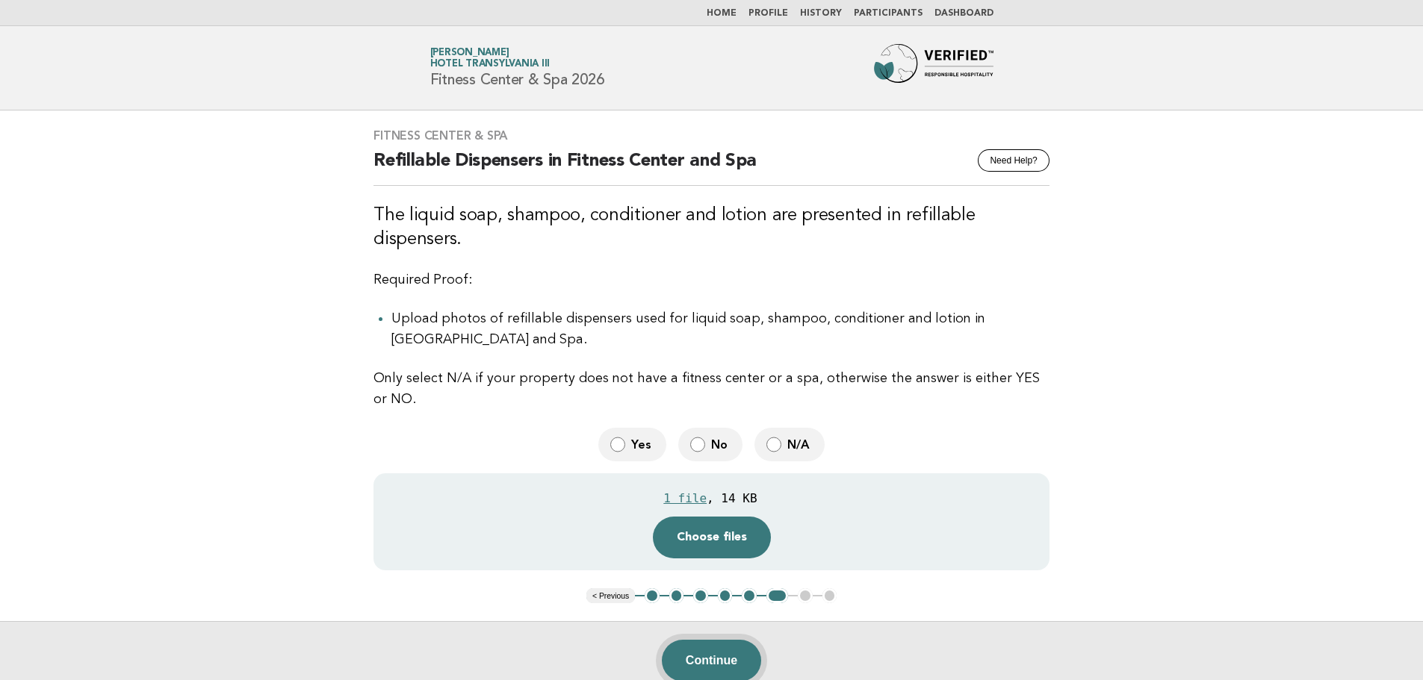
click at [727, 640] on button "Continue" at bounding box center [711, 661] width 99 height 42
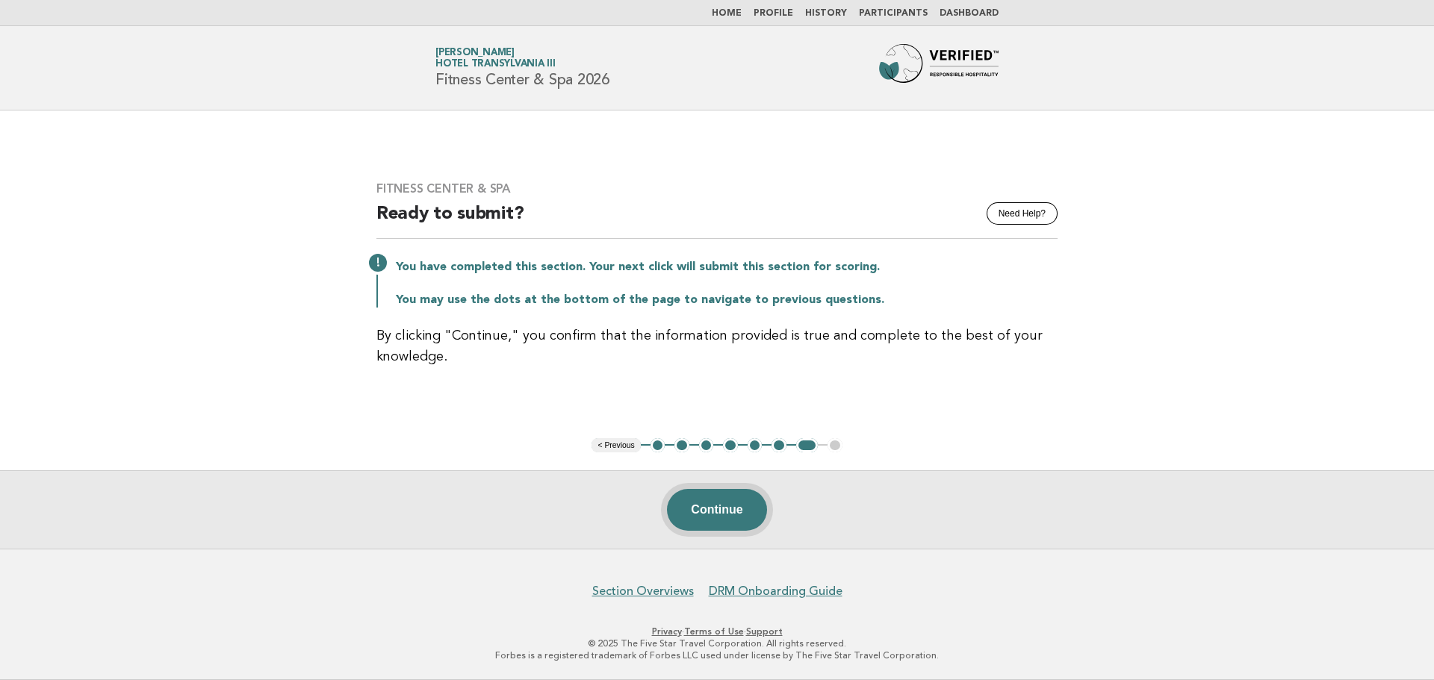
click at [717, 512] on button "Continue" at bounding box center [716, 510] width 99 height 42
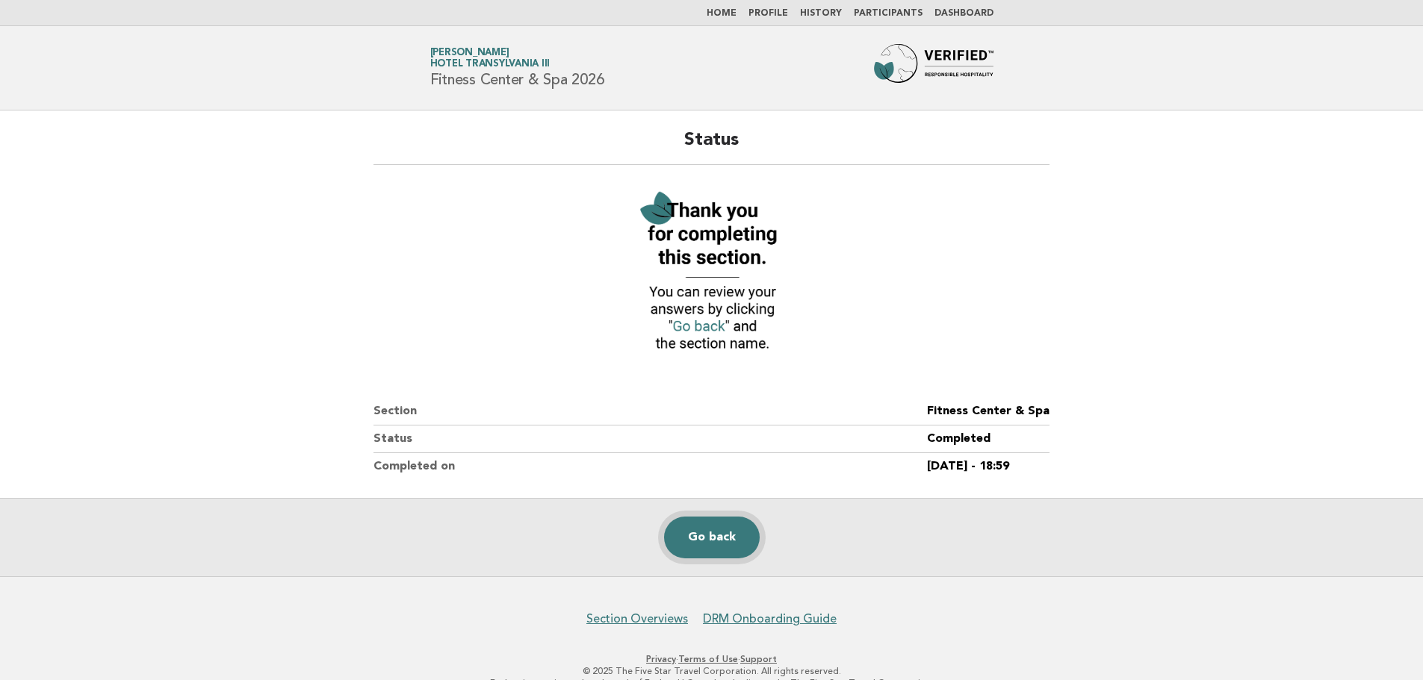
click at [722, 539] on link "Go back" at bounding box center [712, 538] width 96 height 42
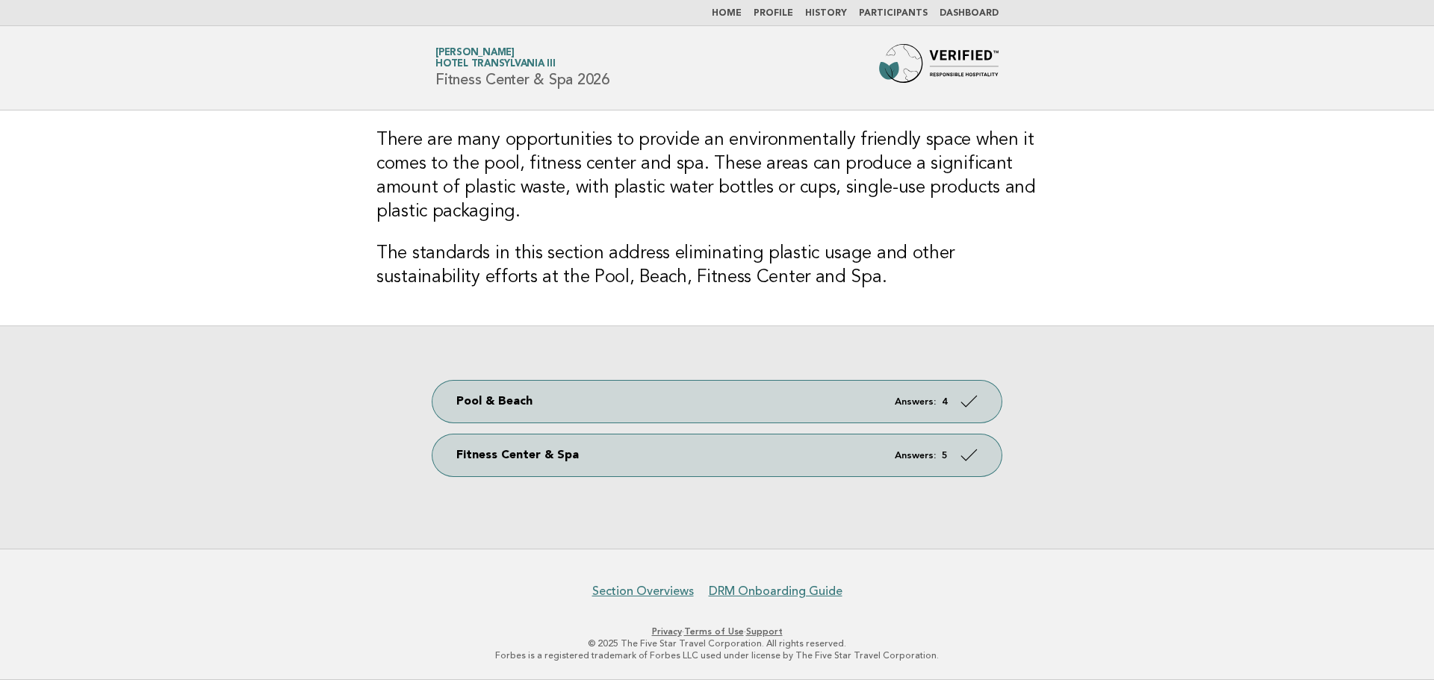
click at [941, 58] on img at bounding box center [939, 68] width 120 height 48
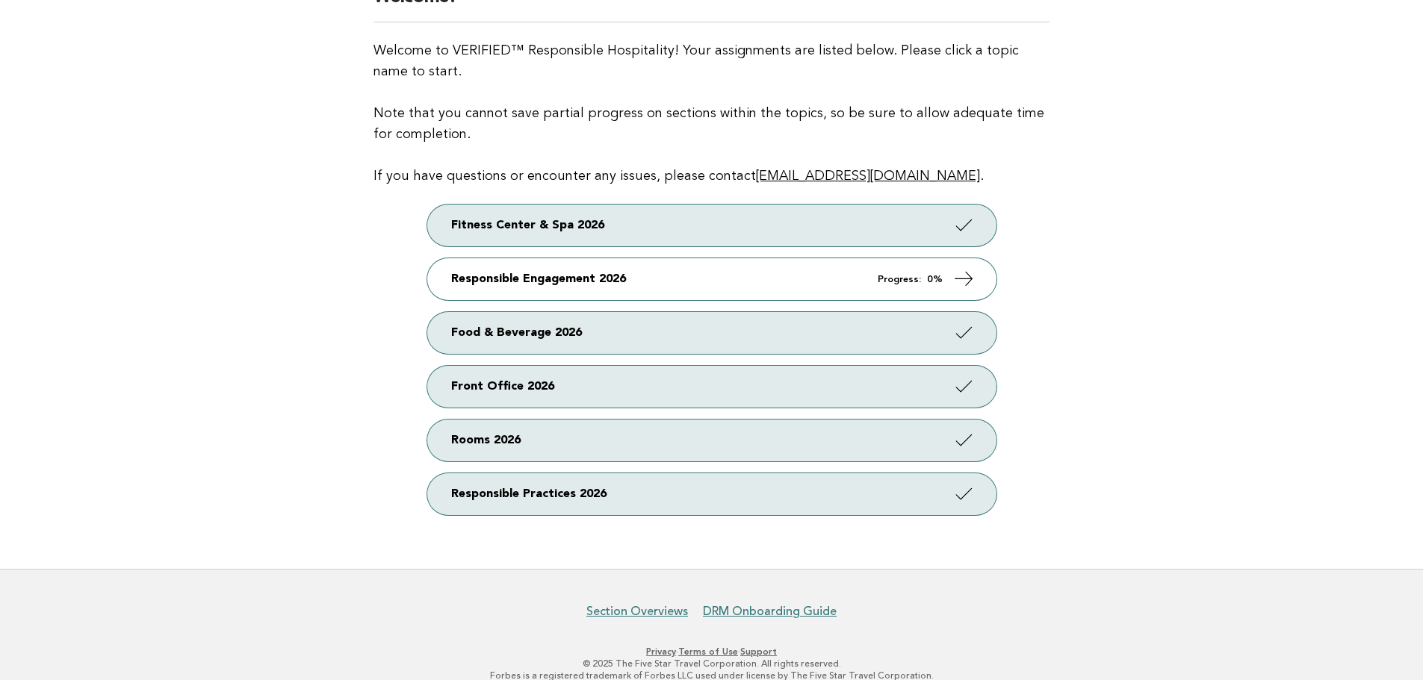
scroll to position [149, 0]
